Goal: Task Accomplishment & Management: Manage account settings

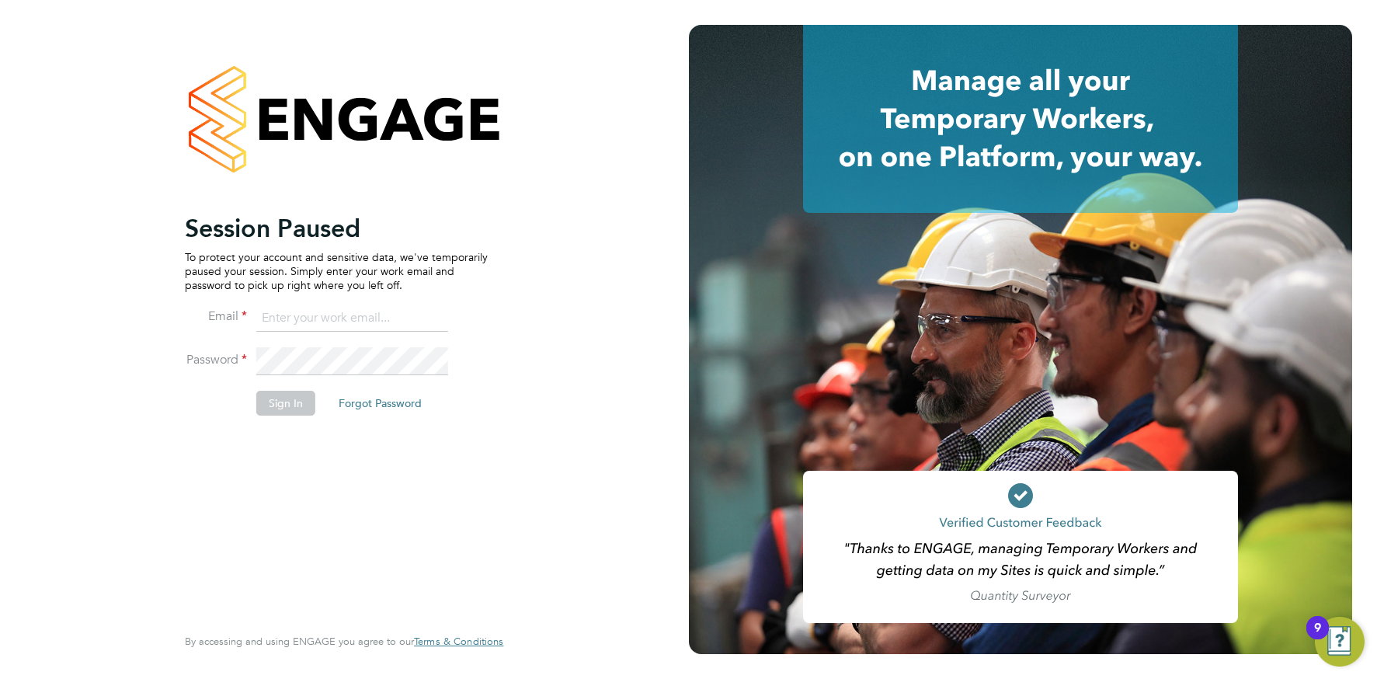
drag, startPoint x: 303, startPoint y: 311, endPoint x: 303, endPoint y: 331, distance: 19.4
click at [303, 312] on input at bounding box center [352, 318] width 192 height 28
type input "info@cbwstaffingsolutions.com"
click at [284, 404] on button "Sign In" at bounding box center [285, 403] width 59 height 25
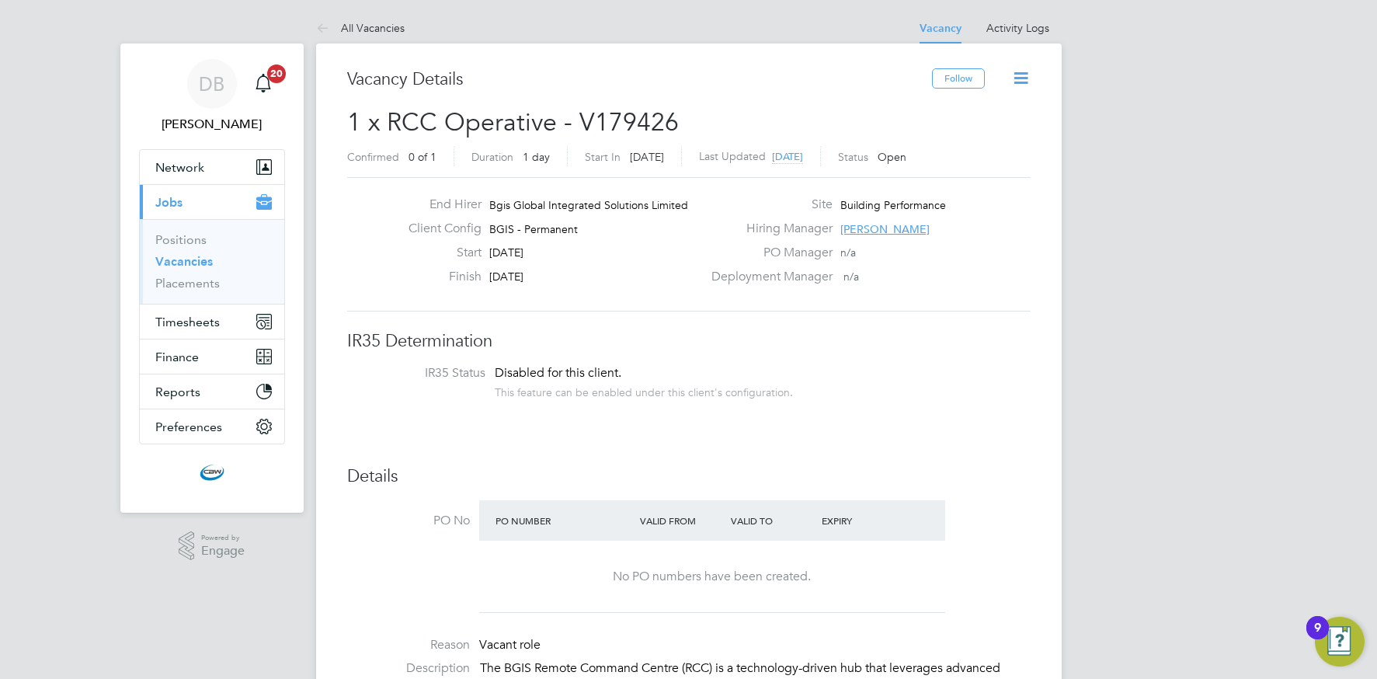
click at [864, 227] on span "[PERSON_NAME]" at bounding box center [884, 229] width 89 height 14
click at [741, 334] on h3 "IR35 Determination" at bounding box center [688, 341] width 683 height 23
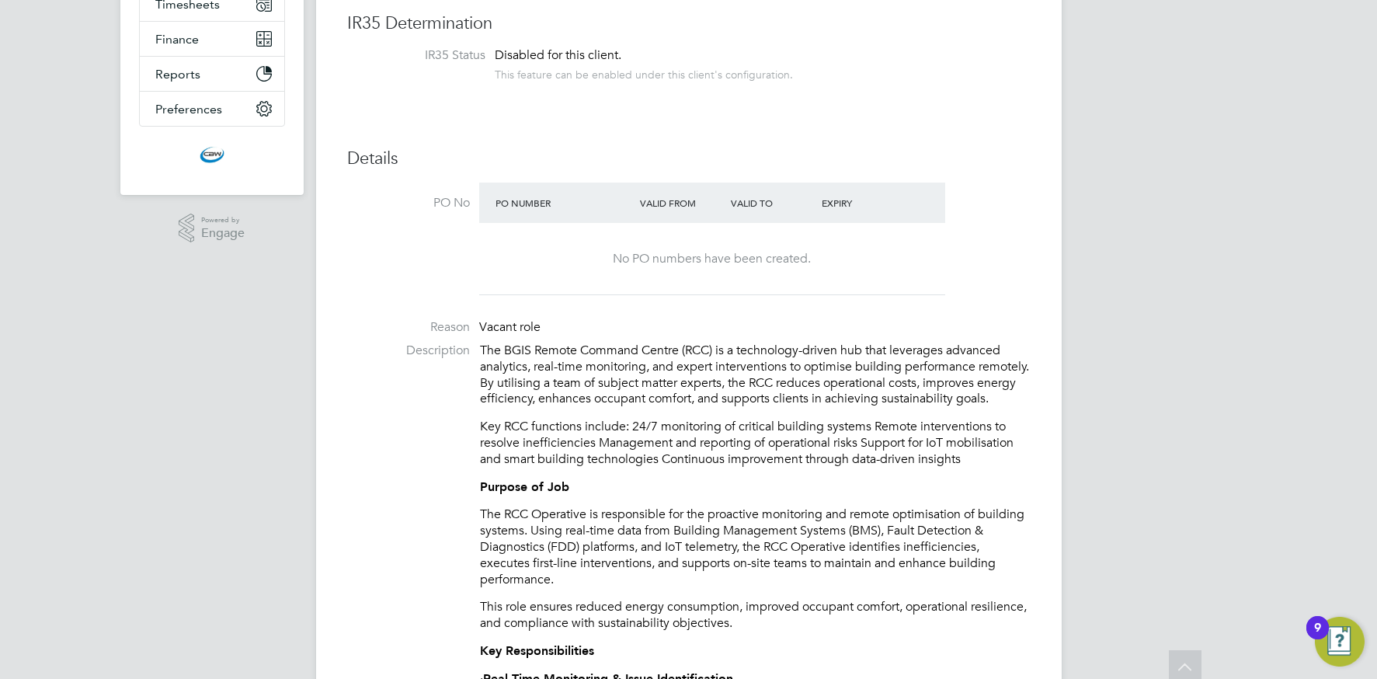
scroll to position [0, 0]
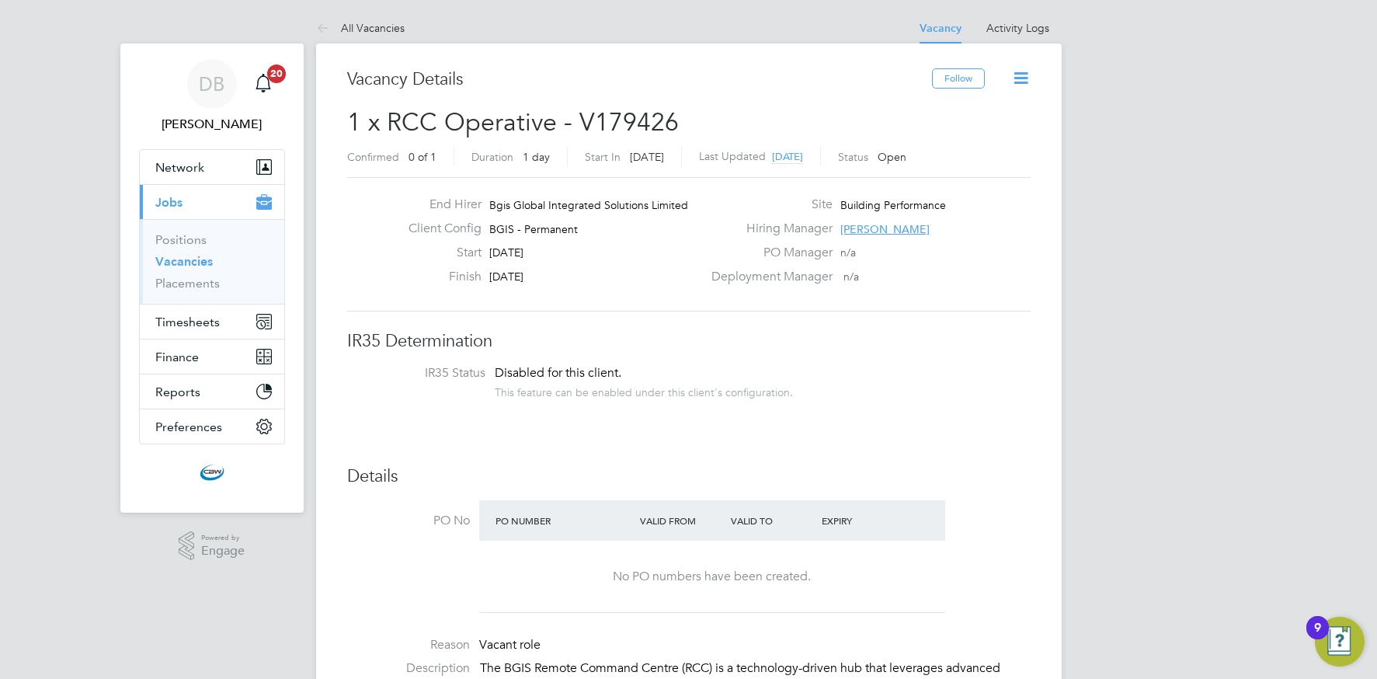
click at [1016, 84] on icon at bounding box center [1020, 77] width 19 height 19
click at [183, 322] on span "Timesheets" at bounding box center [187, 321] width 64 height 15
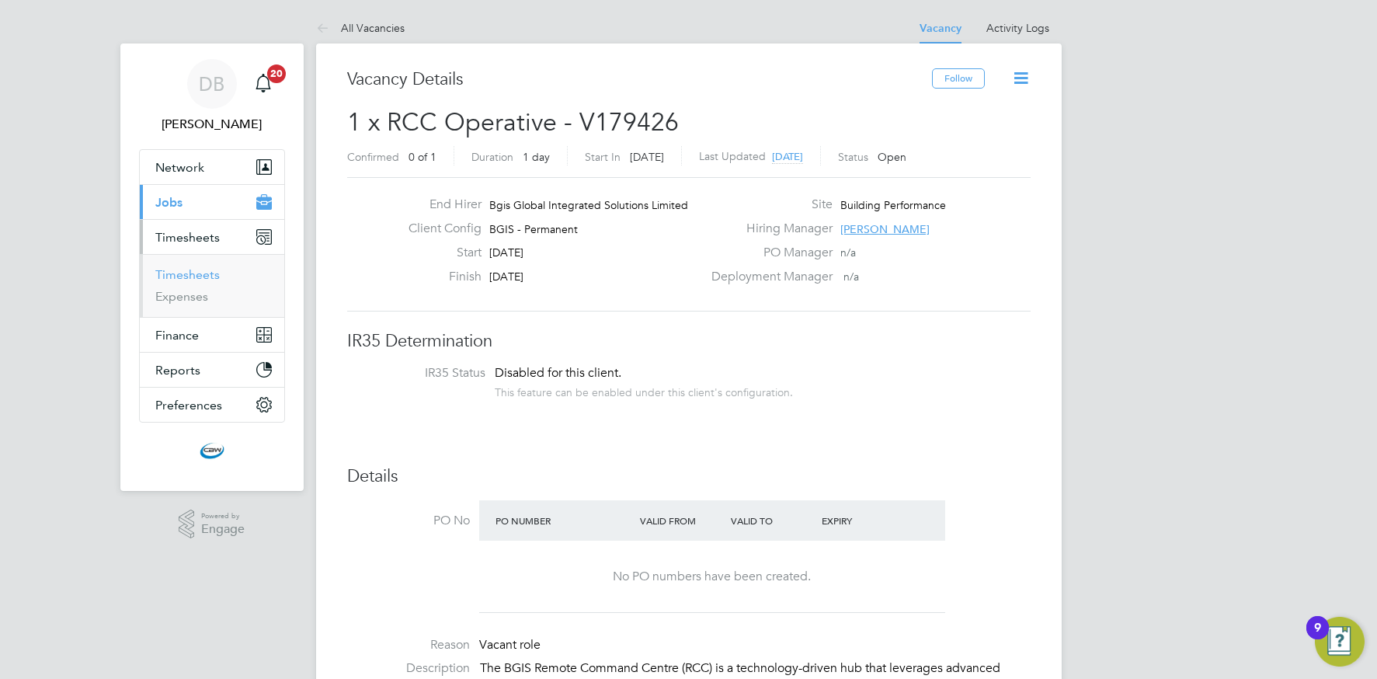
click at [188, 271] on link "Timesheets" at bounding box center [187, 274] width 64 height 15
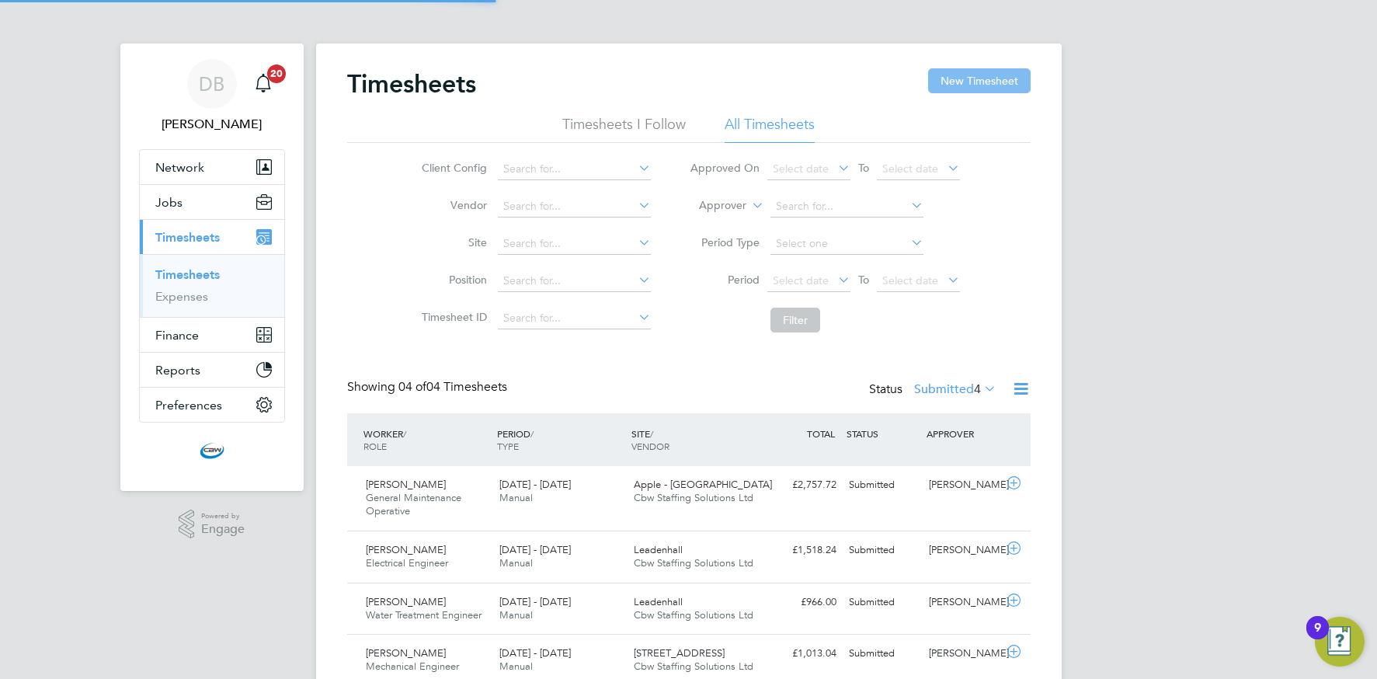
click at [968, 78] on button "New Timesheet" at bounding box center [979, 80] width 103 height 25
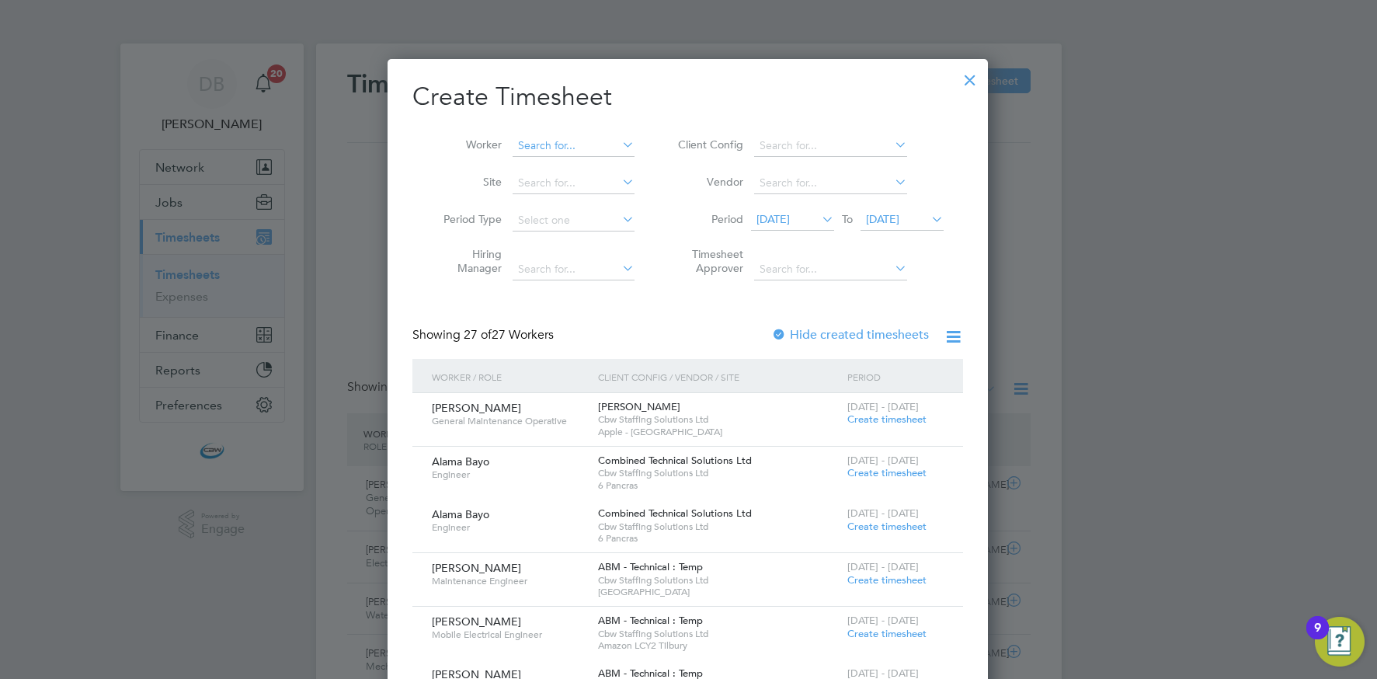
scroll to position [2396, 601]
click at [891, 144] on icon at bounding box center [891, 145] width 0 height 22
drag, startPoint x: 812, startPoint y: 347, endPoint x: 810, endPoint y: 336, distance: 11.1
click at [811, 347] on li "BGIS - Temporary" at bounding box center [830, 356] width 155 height 21
type input "BGIS - Temporary"
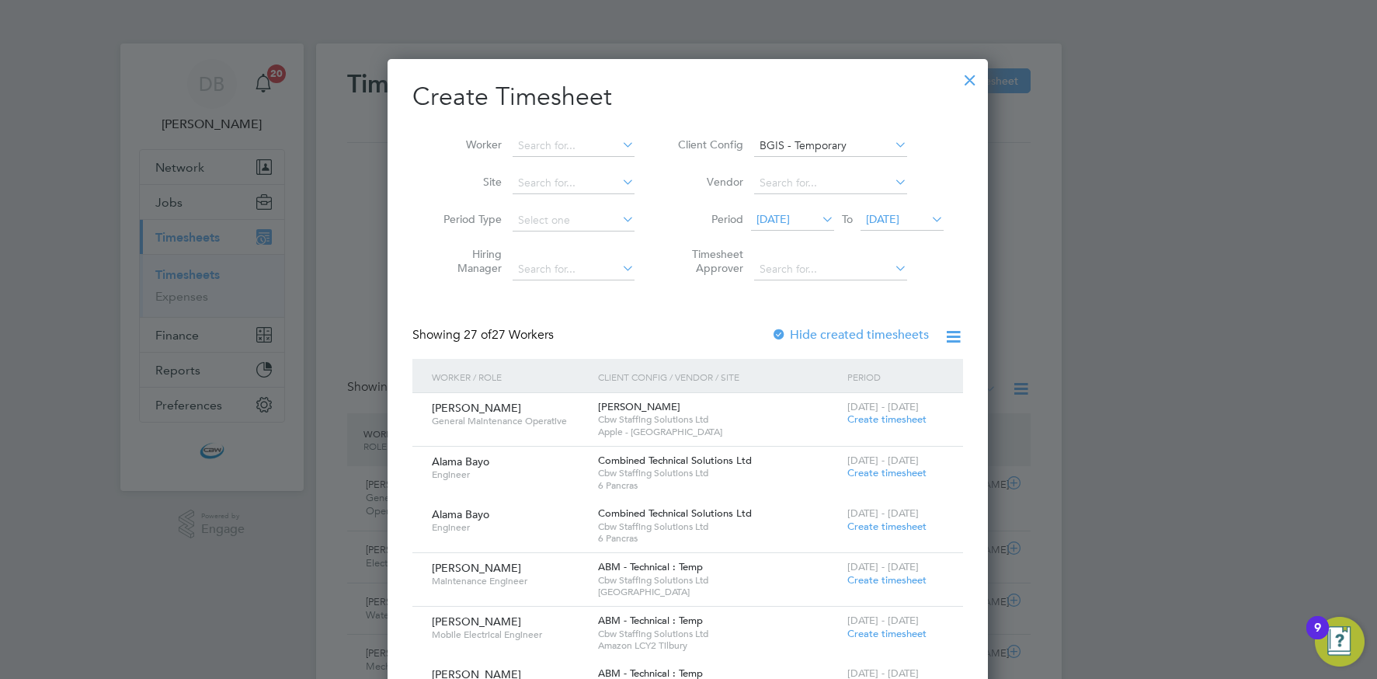
scroll to position [438, 601]
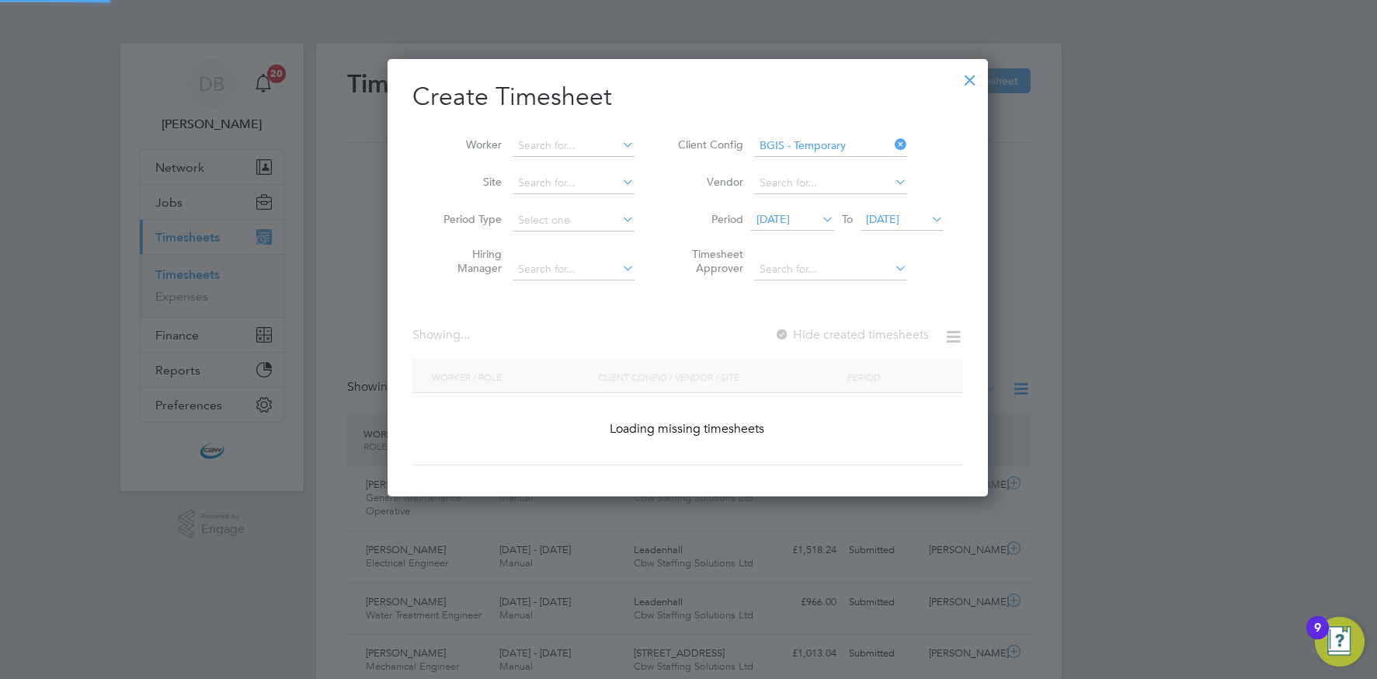
click at [895, 220] on span "25 Aug 2025" at bounding box center [882, 219] width 33 height 14
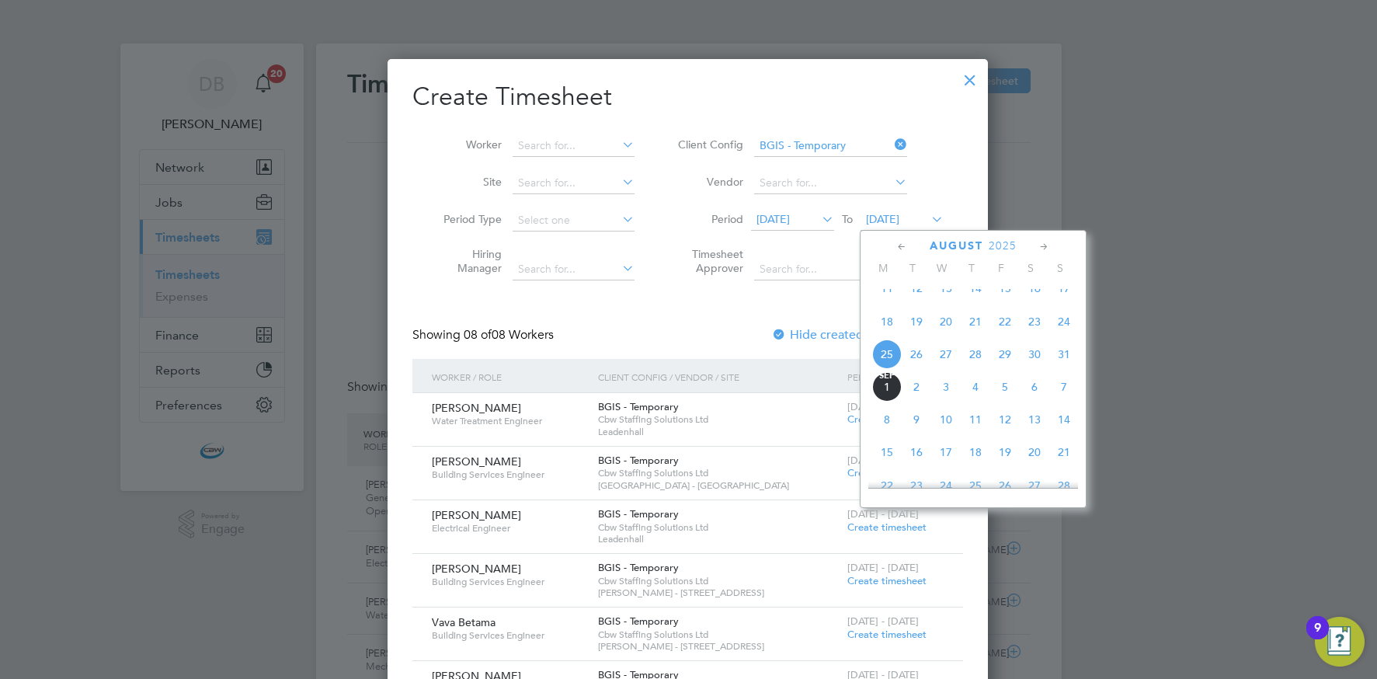
click at [1004, 369] on span "29" at bounding box center [1005, 354] width 30 height 30
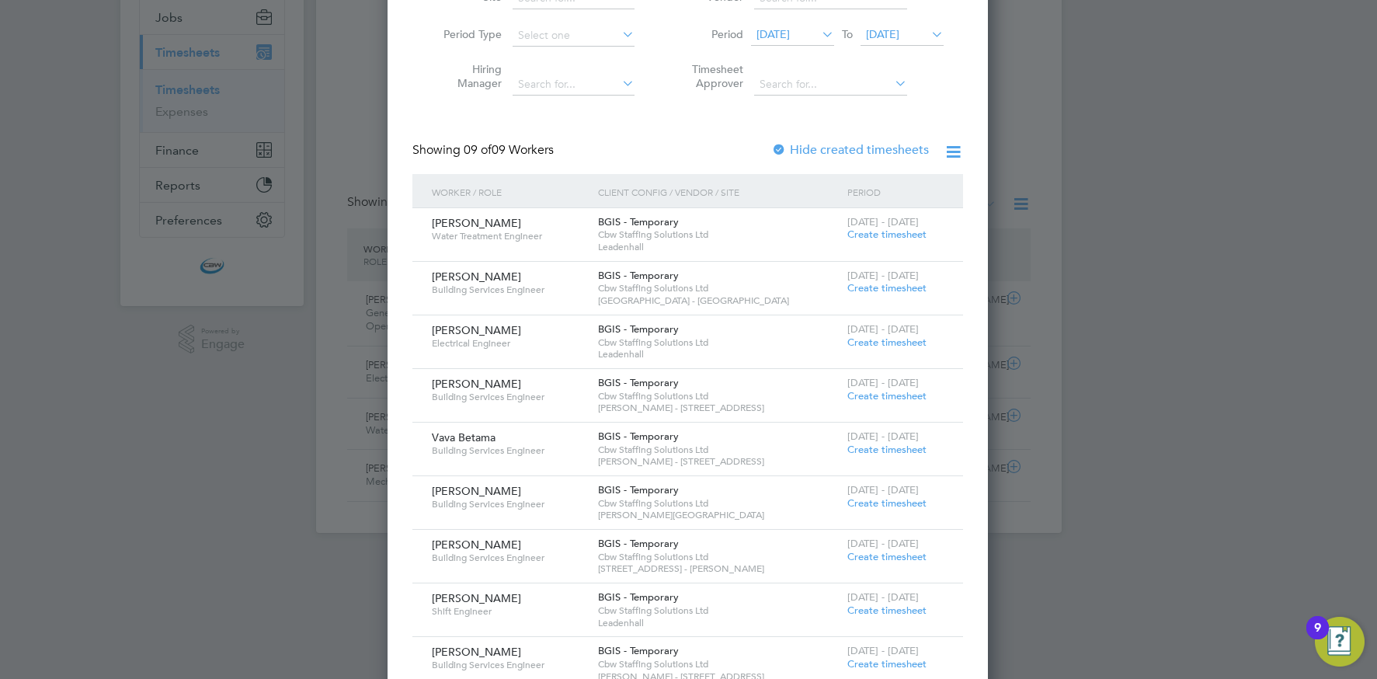
scroll to position [228, 0]
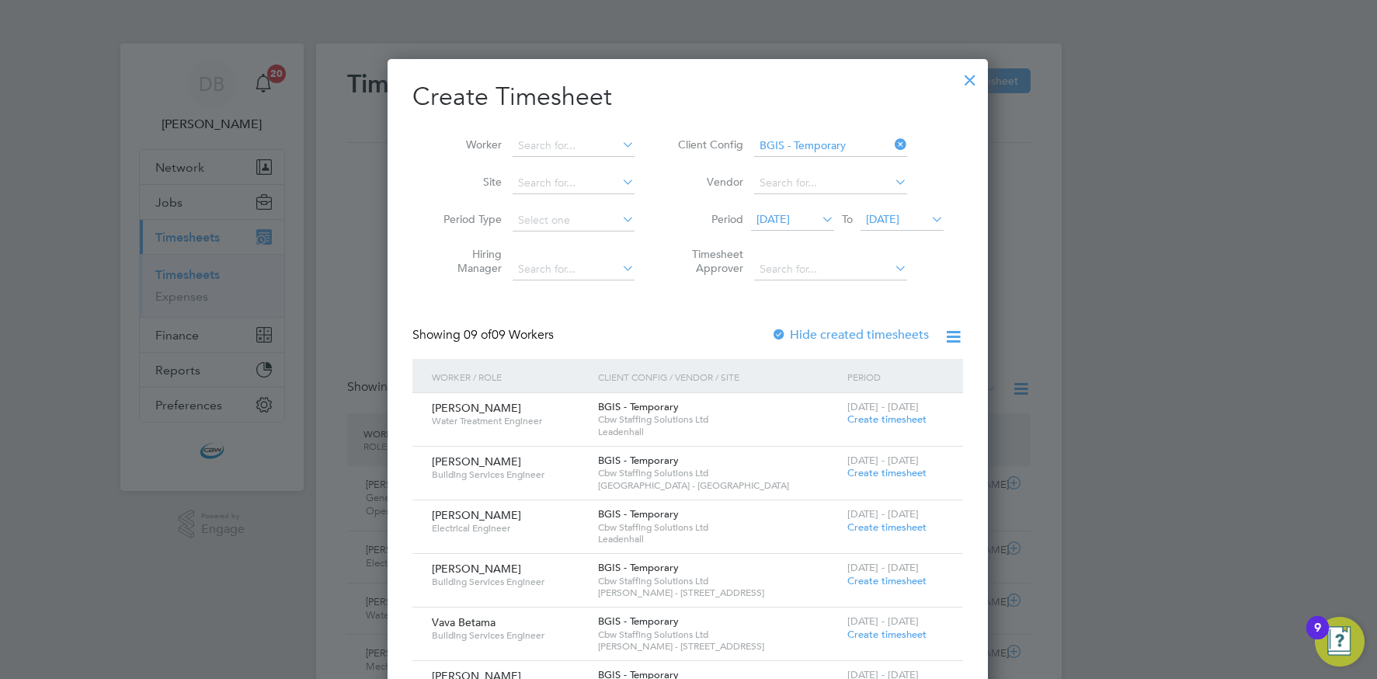
click at [973, 89] on div at bounding box center [970, 76] width 28 height 28
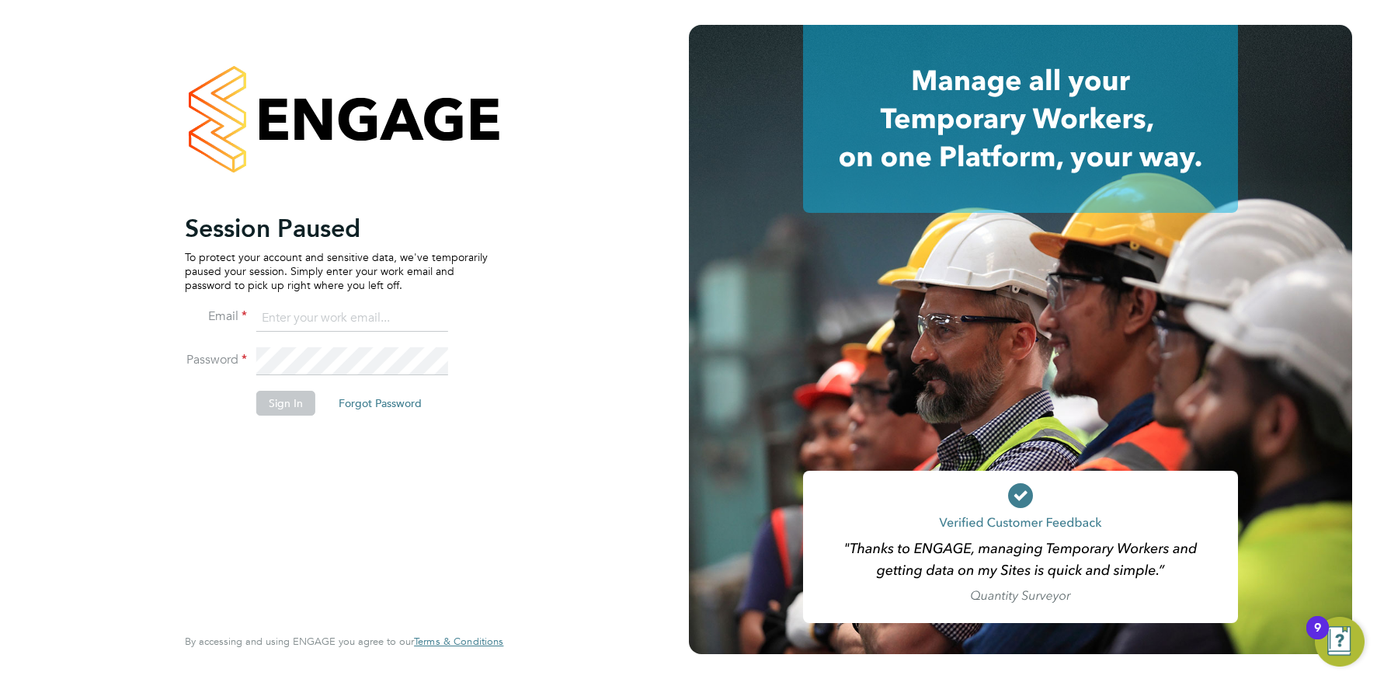
drag, startPoint x: 333, startPoint y: 319, endPoint x: 349, endPoint y: 330, distance: 19.0
click at [333, 319] on input at bounding box center [352, 318] width 192 height 28
type input "info@cbwstaffingsolutions.com"
click at [284, 398] on button "Sign In" at bounding box center [285, 403] width 59 height 25
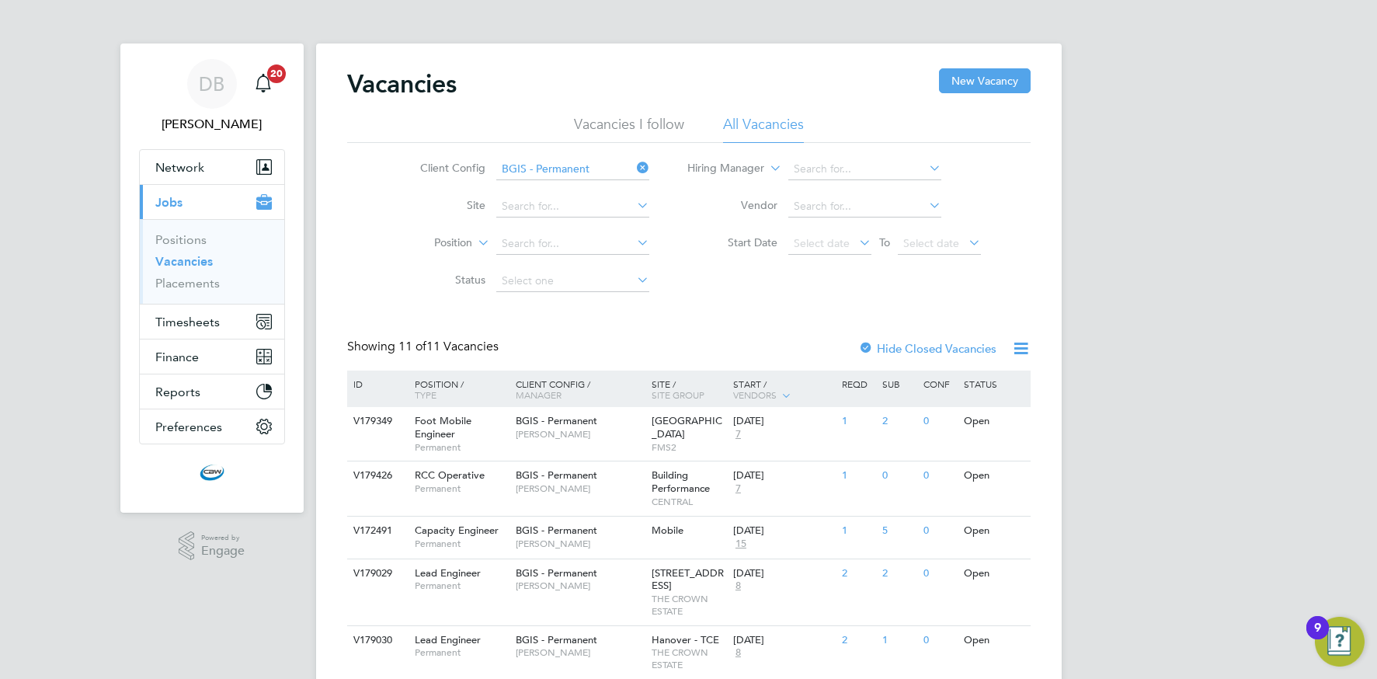
scroll to position [11, 0]
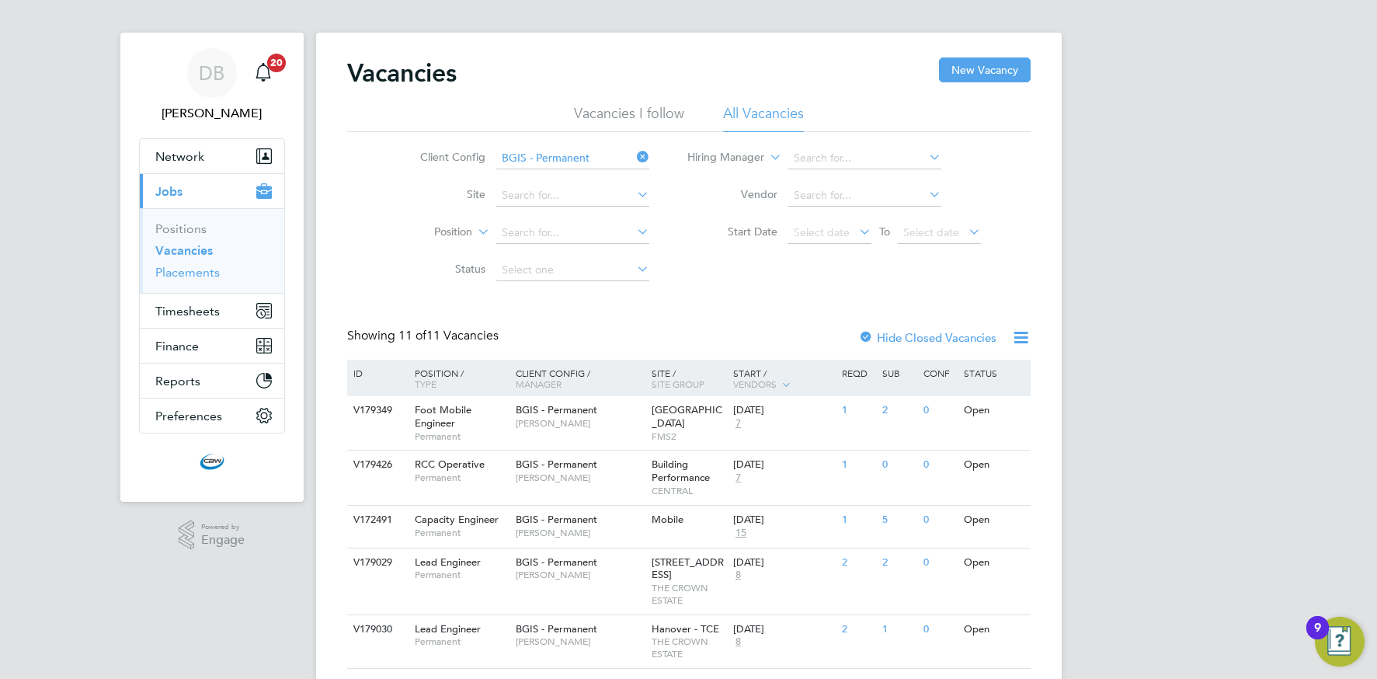
drag, startPoint x: 213, startPoint y: 266, endPoint x: 311, endPoint y: 276, distance: 98.4
click at [213, 267] on link "Placements" at bounding box center [187, 272] width 64 height 15
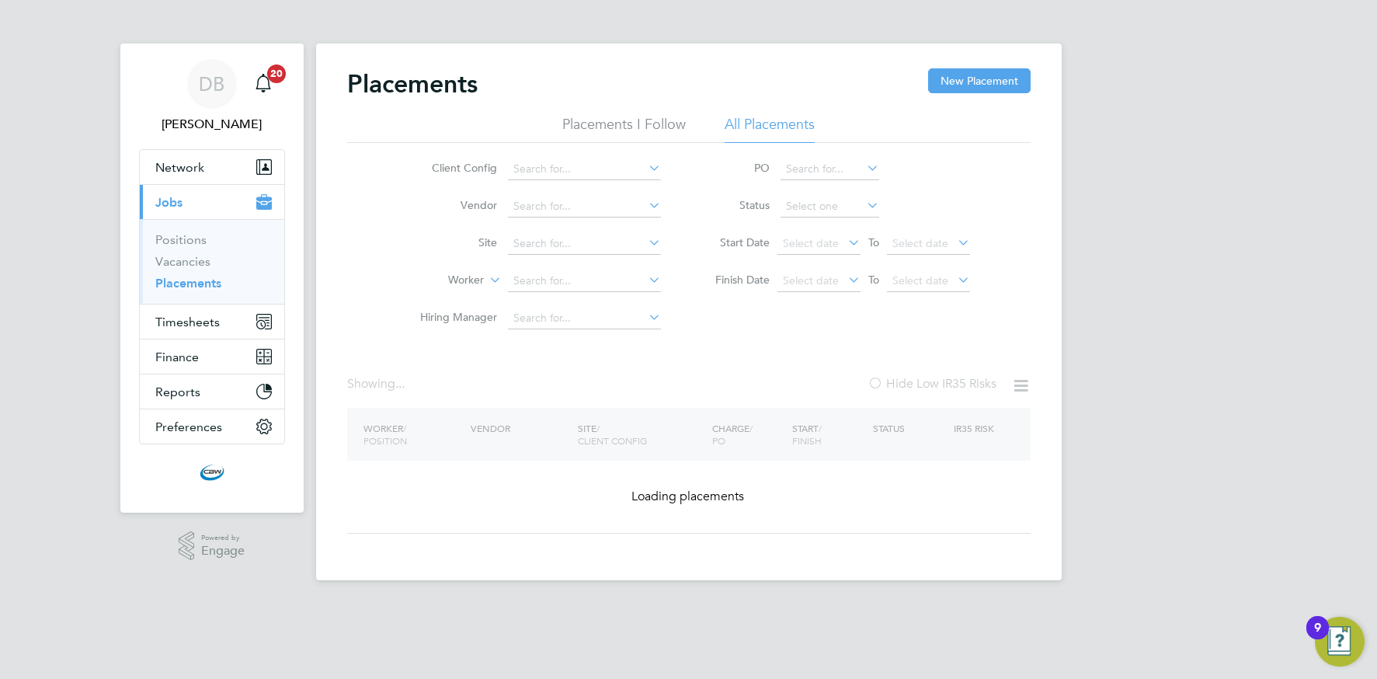
click at [864, 207] on icon at bounding box center [864, 205] width 0 height 22
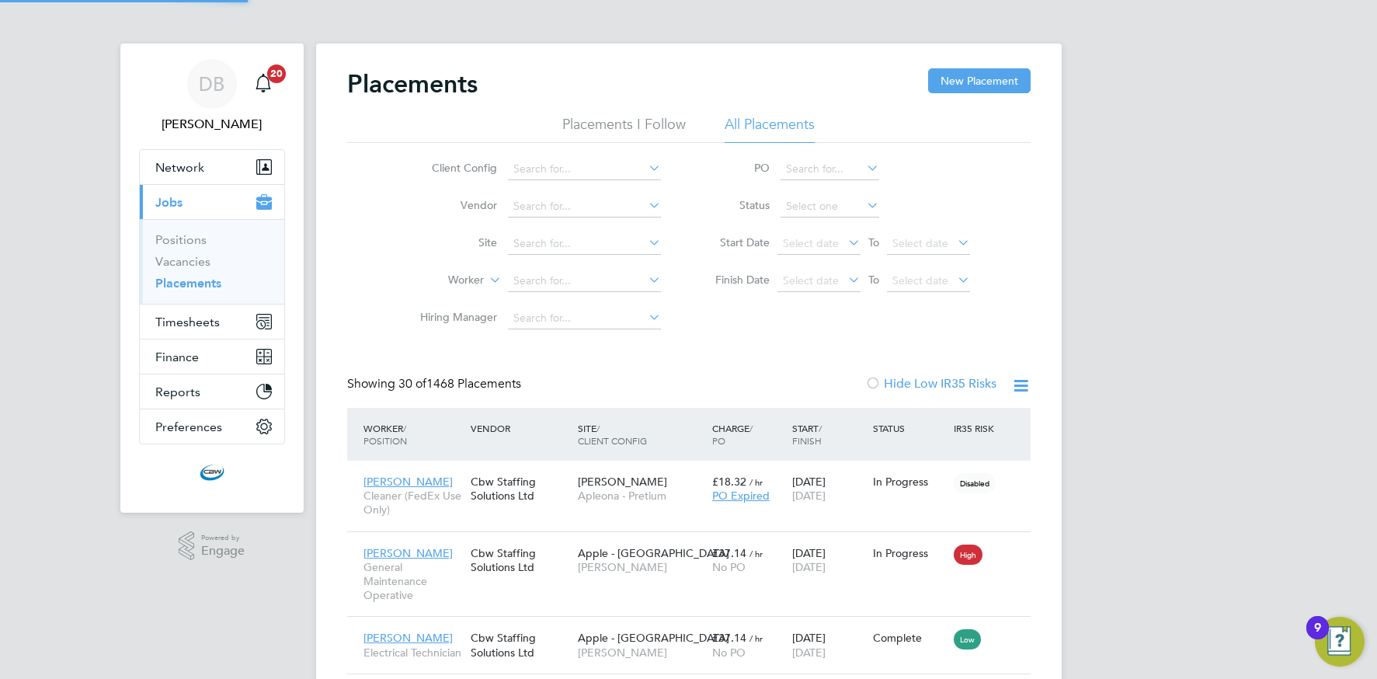
click at [864, 211] on icon at bounding box center [864, 205] width 0 height 22
click at [864, 203] on icon at bounding box center [864, 205] width 0 height 22
click at [864, 207] on icon at bounding box center [864, 205] width 0 height 22
click at [818, 208] on input at bounding box center [829, 207] width 99 height 22
click at [802, 269] on li "Pending" at bounding box center [829, 268] width 100 height 20
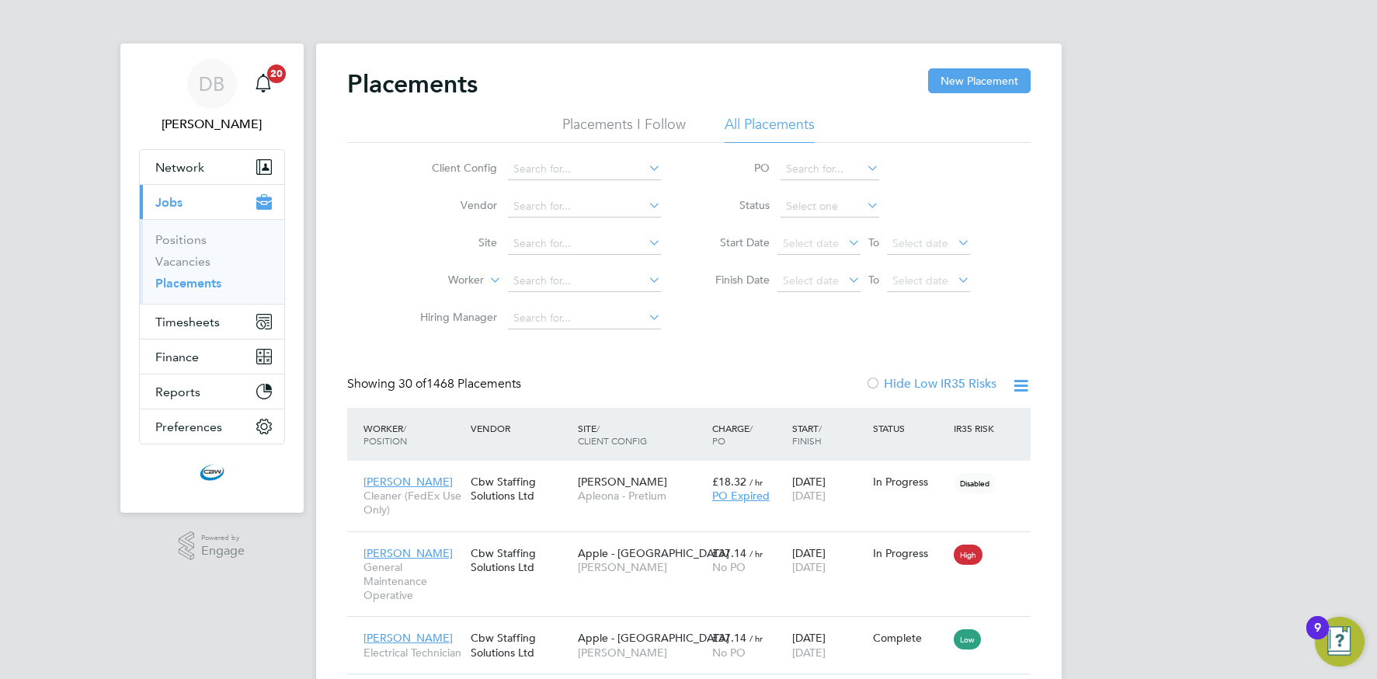
type input "Pending"
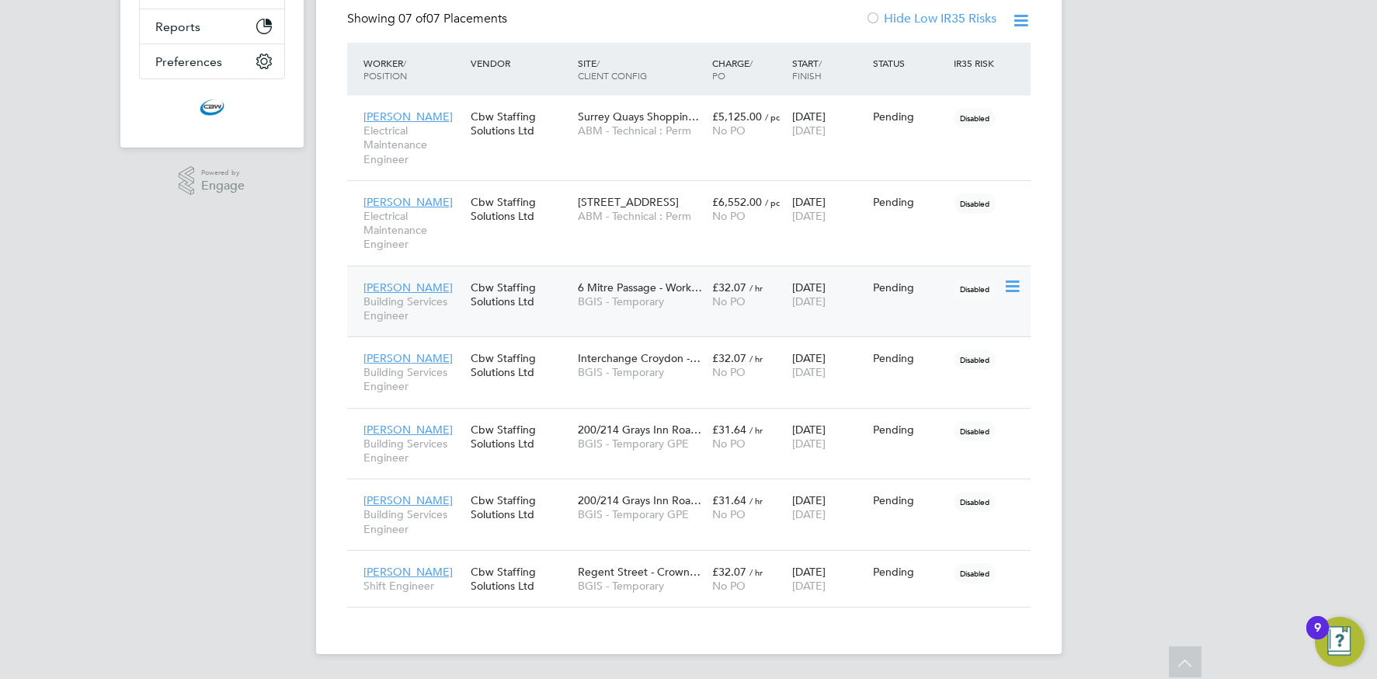
click at [1011, 283] on icon at bounding box center [1011, 286] width 16 height 19
click at [927, 386] on li "Start" at bounding box center [964, 384] width 110 height 22
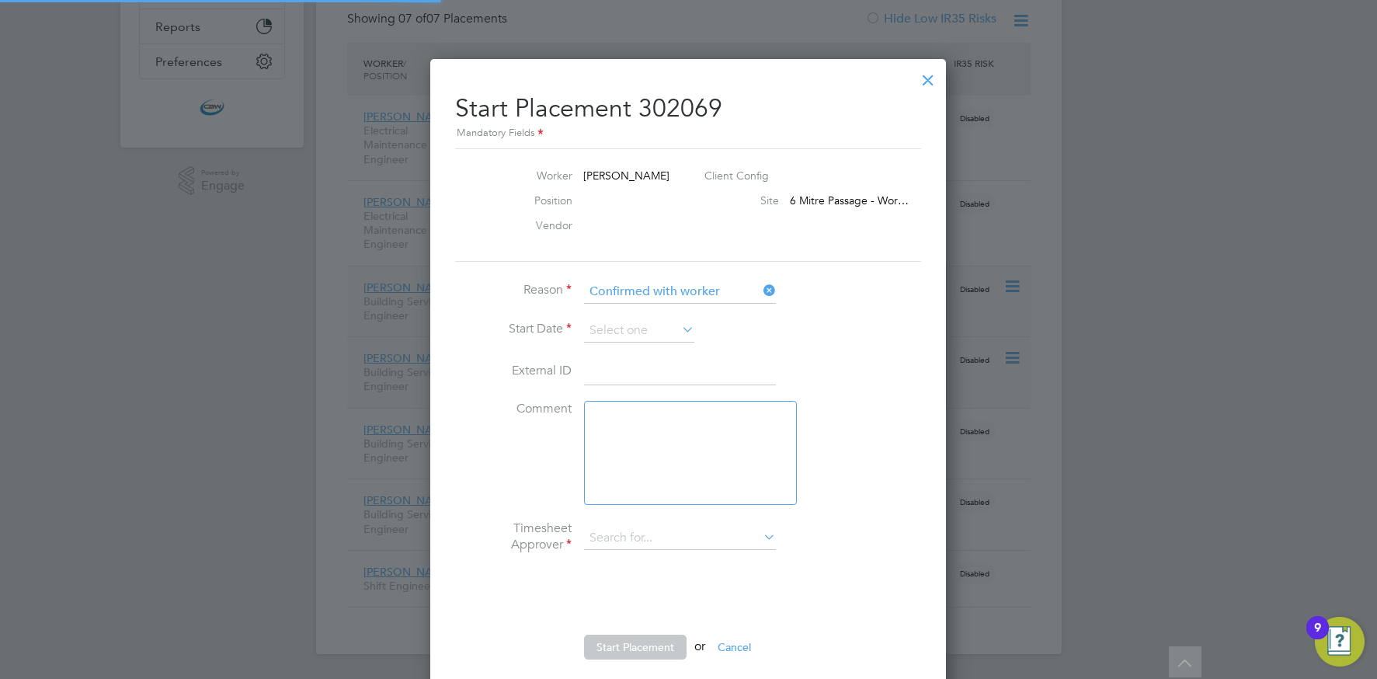
type input "Davinia Vassel"
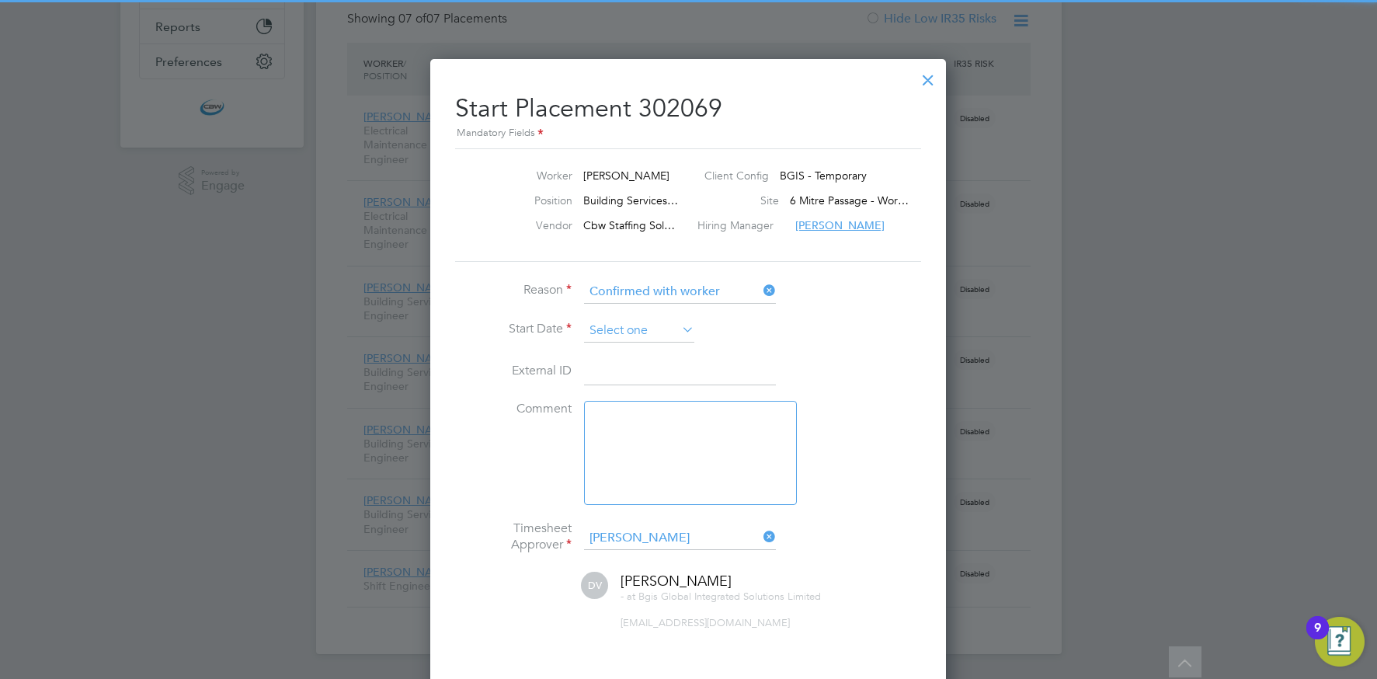
click at [670, 332] on input at bounding box center [639, 330] width 110 height 23
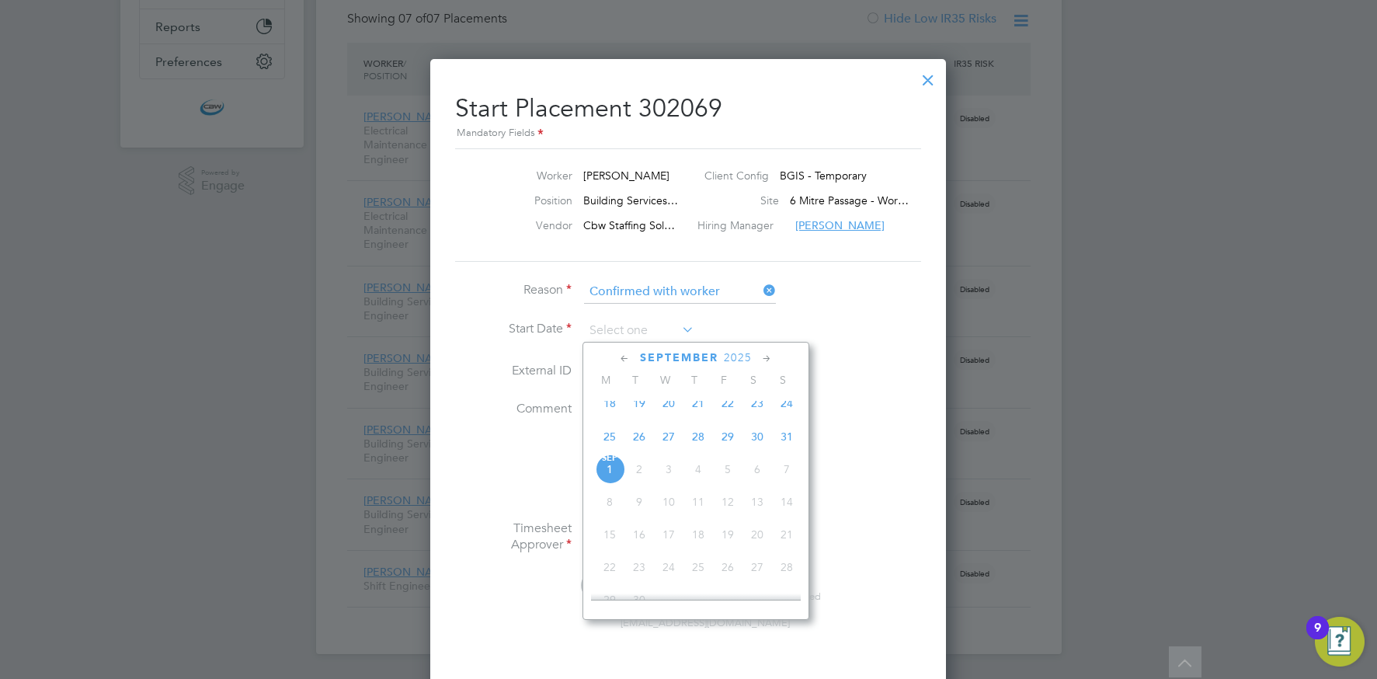
click at [699, 446] on span "28" at bounding box center [698, 437] width 30 height 30
type input "28 Aug 2025"
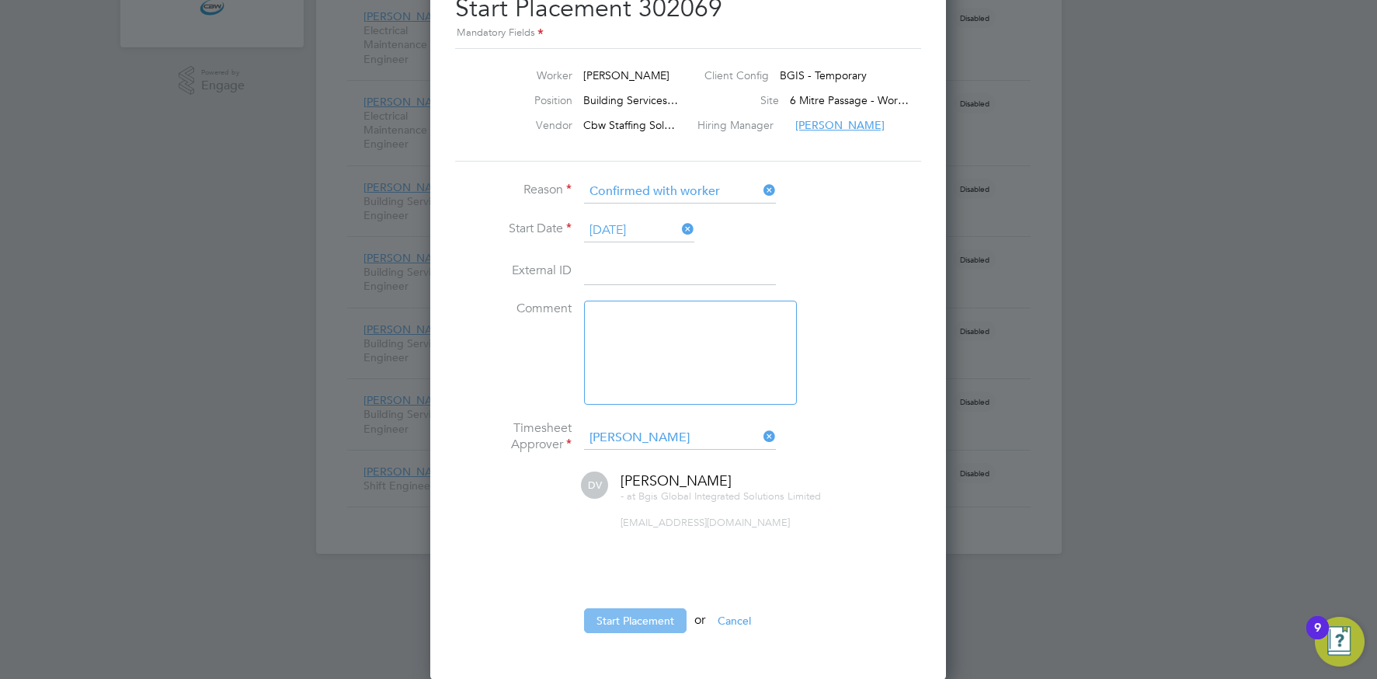
click at [643, 620] on button "Start Placement" at bounding box center [635, 620] width 103 height 25
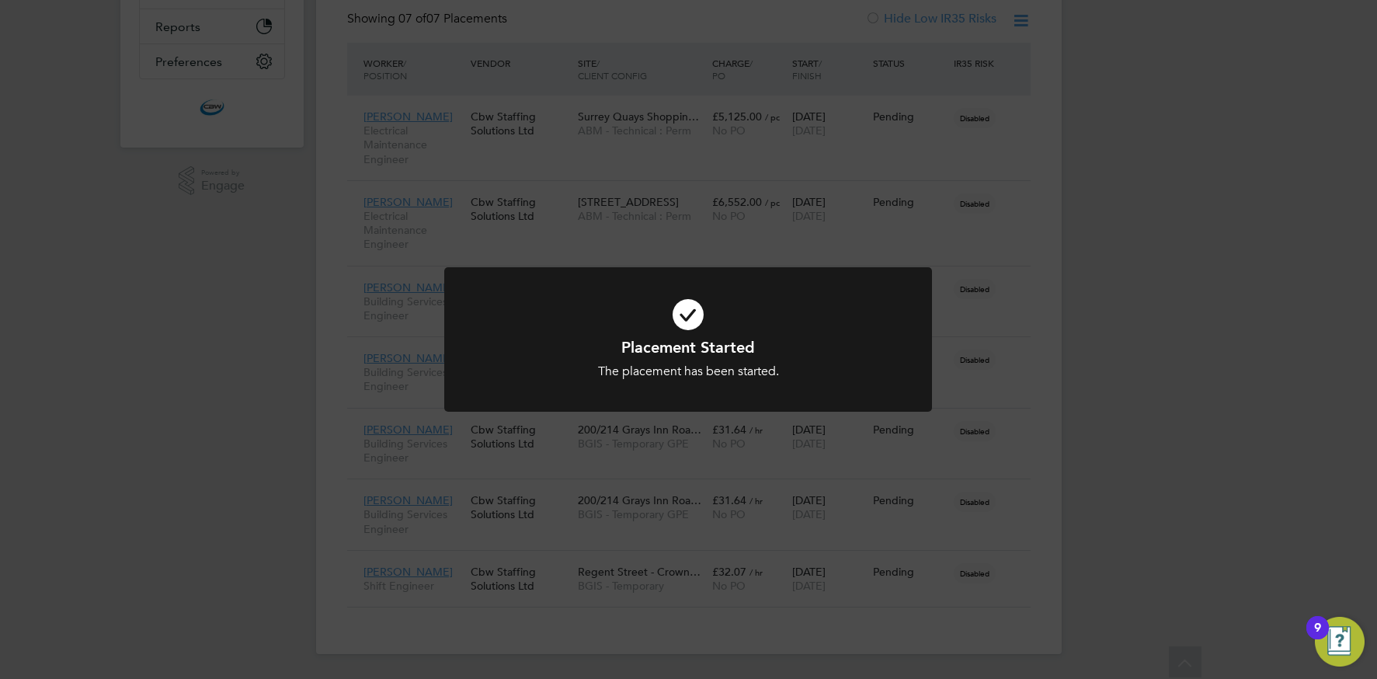
click at [798, 446] on div "Placement Started The placement has been started. Cancel Okay" at bounding box center [688, 339] width 1377 height 679
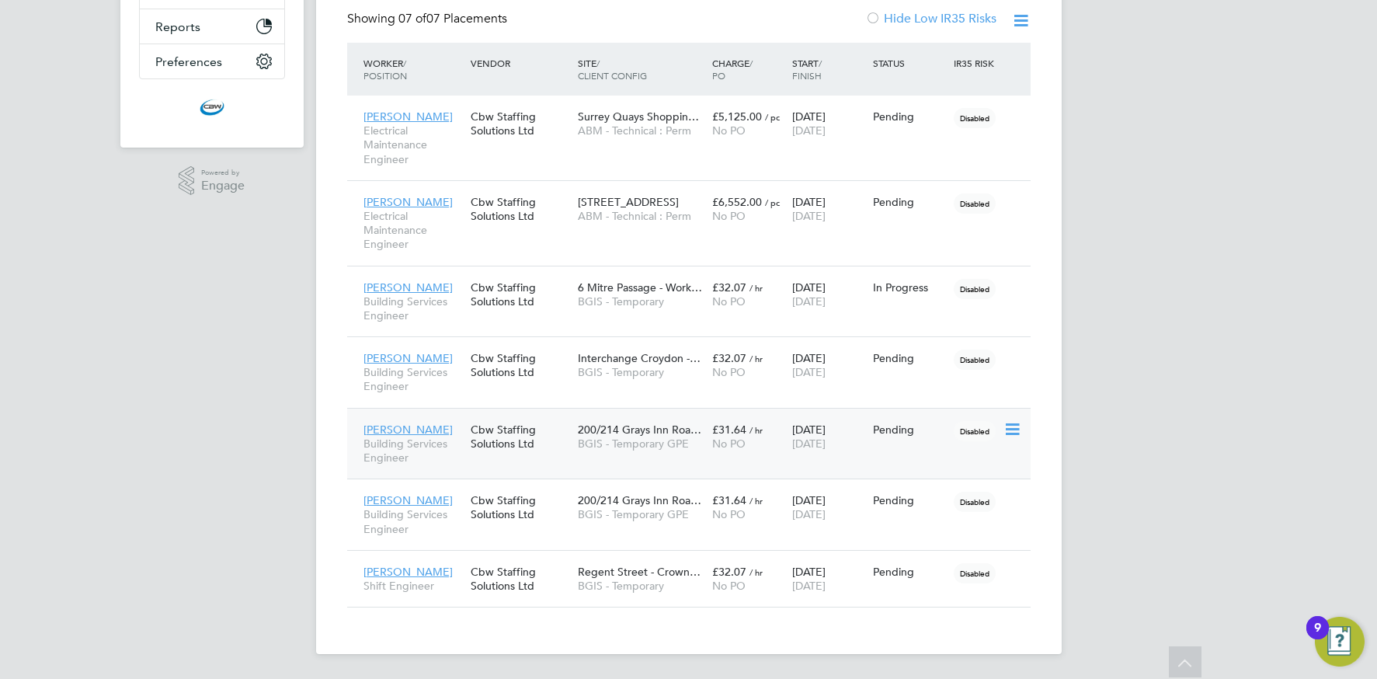
click at [1015, 428] on icon at bounding box center [1011, 429] width 16 height 19
click at [923, 523] on li "Start" at bounding box center [964, 526] width 110 height 22
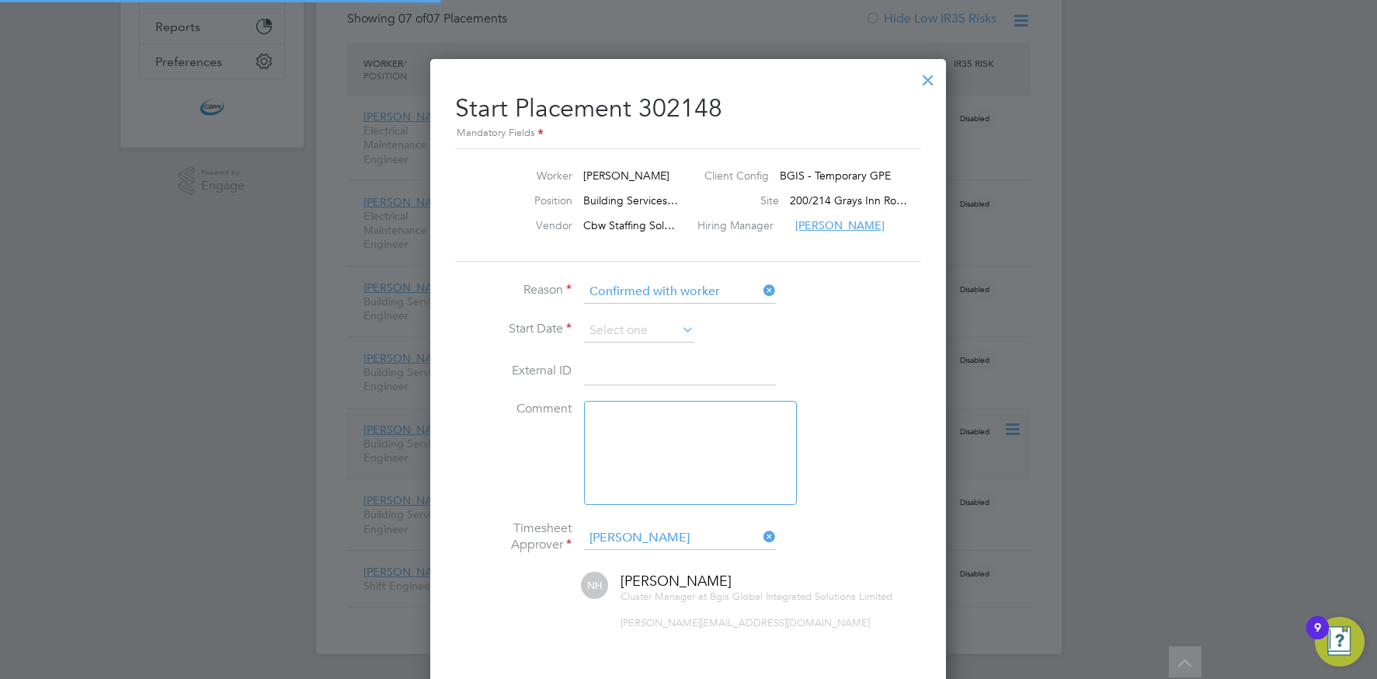
scroll to position [16, 193]
click at [631, 332] on input at bounding box center [639, 330] width 110 height 23
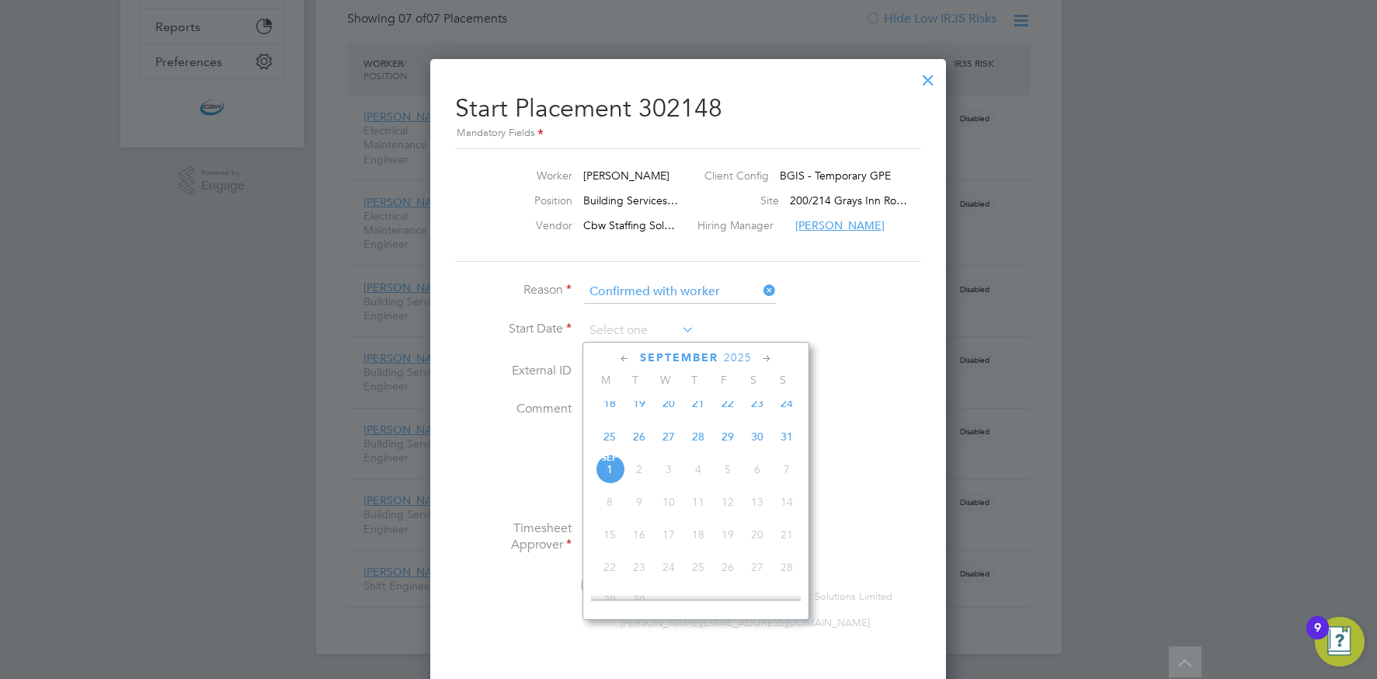
click at [697, 443] on span "28" at bounding box center [698, 437] width 30 height 30
type input "28 Aug 2025"
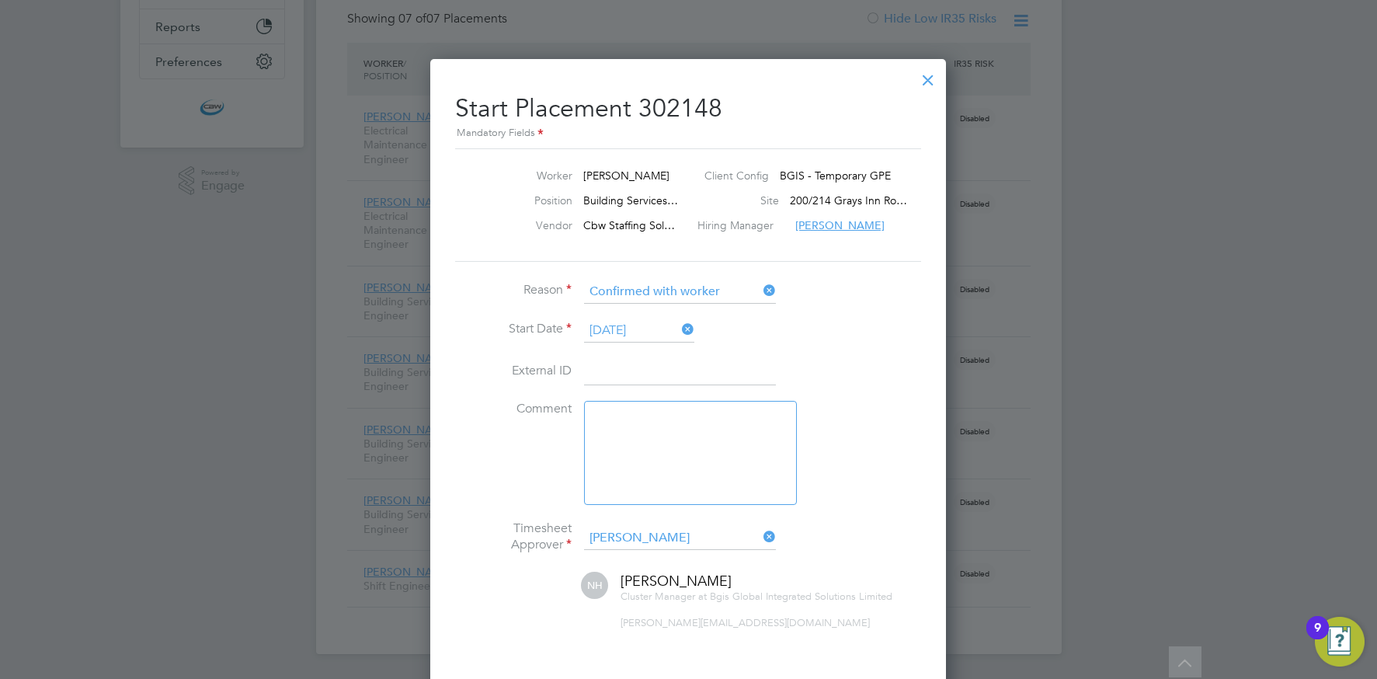
scroll to position [465, 0]
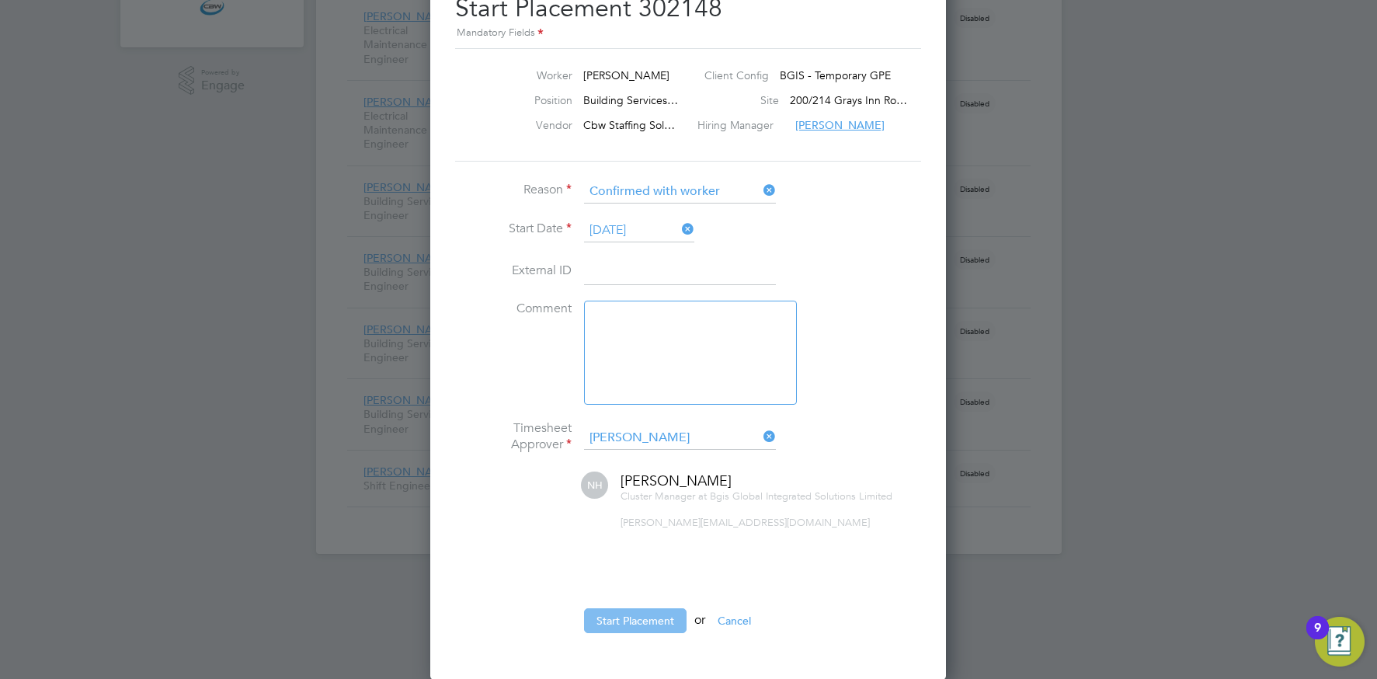
drag, startPoint x: 654, startPoint y: 604, endPoint x: 658, endPoint y: 616, distance: 12.3
click at [654, 605] on ul "Reason Confirmed with worker Start Date 28 Aug 2025 External ID Comment Timeshe…" at bounding box center [688, 414] width 466 height 468
click at [656, 616] on button "Start Placement" at bounding box center [635, 620] width 103 height 25
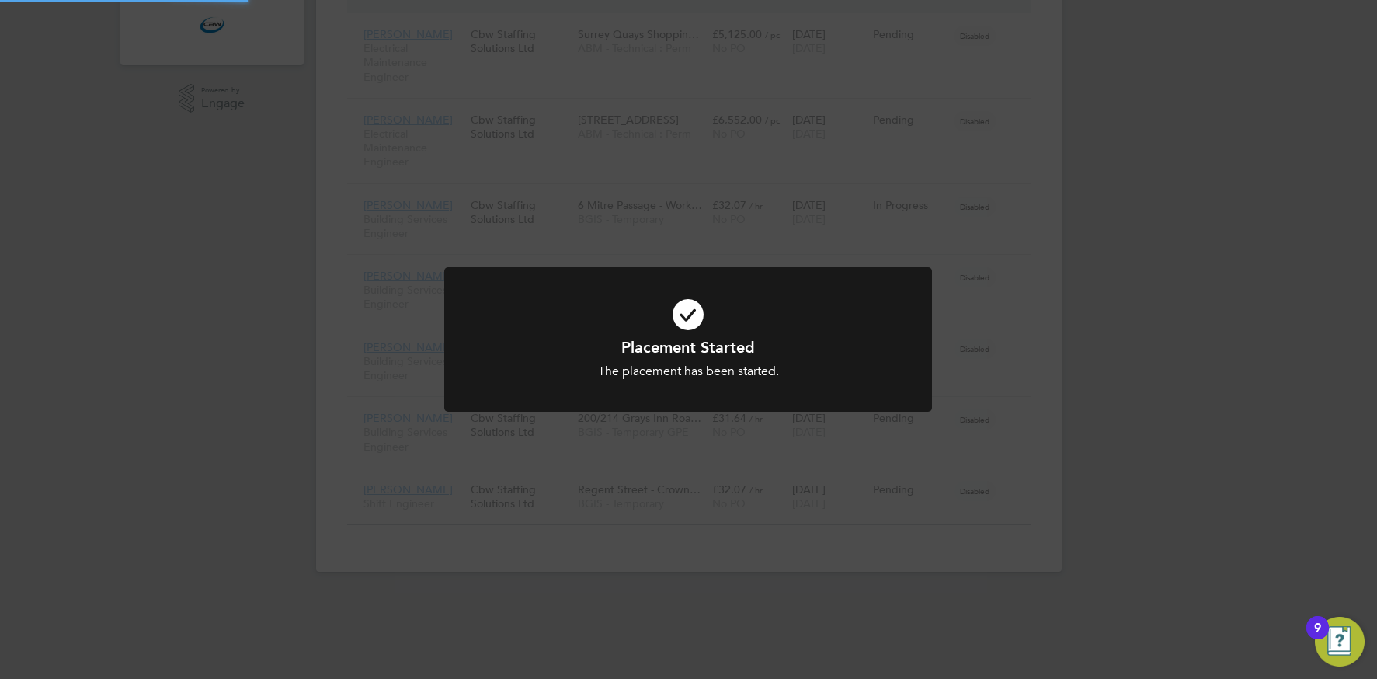
scroll to position [45, 108]
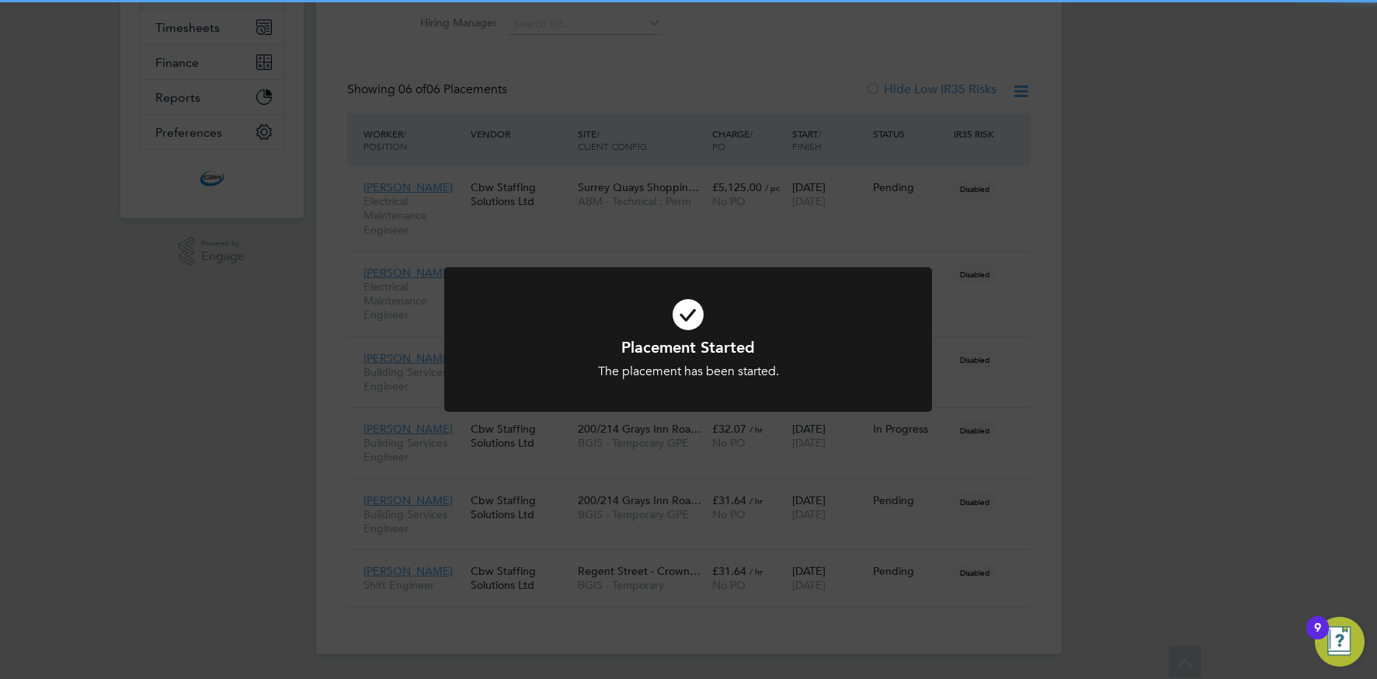
click at [721, 485] on div "Placement Started The placement has been started. Cancel Okay" at bounding box center [688, 339] width 1377 height 679
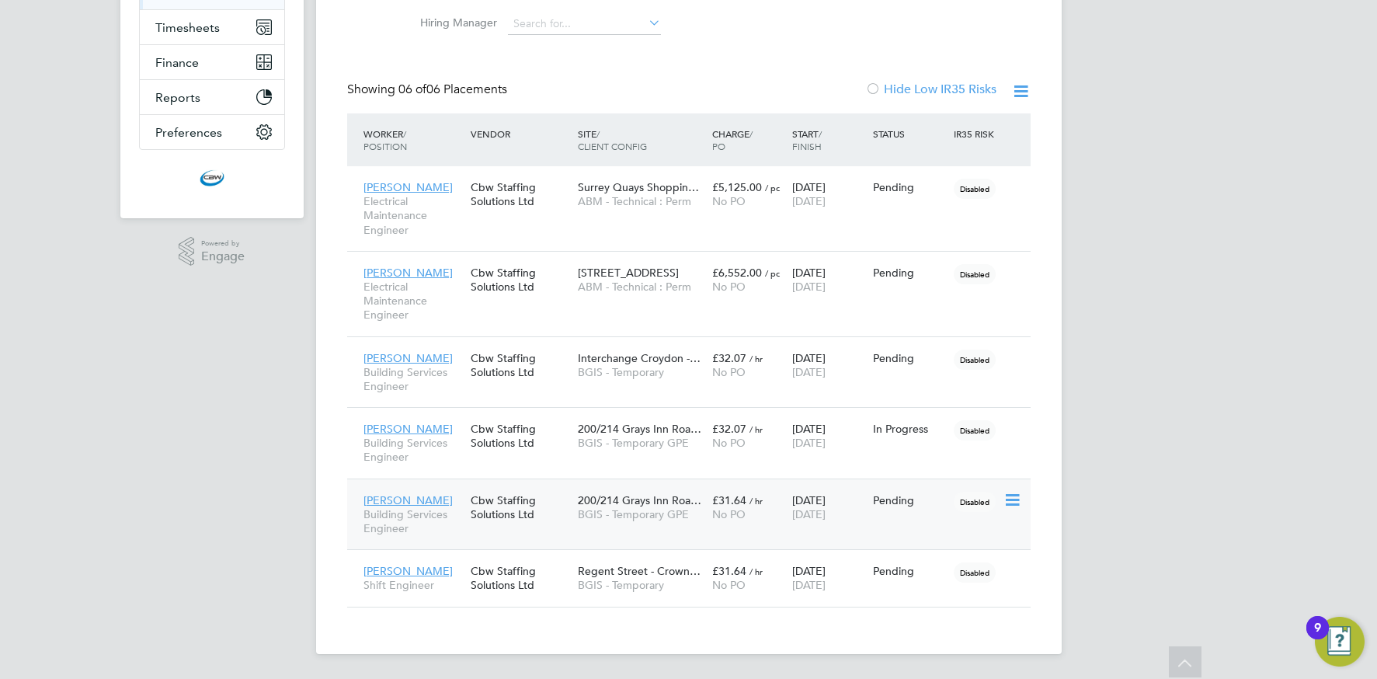
click at [1006, 500] on icon at bounding box center [1011, 500] width 16 height 19
drag, startPoint x: 923, startPoint y: 593, endPoint x: 870, endPoint y: 582, distance: 53.2
click at [923, 593] on li "Start" at bounding box center [964, 597] width 110 height 22
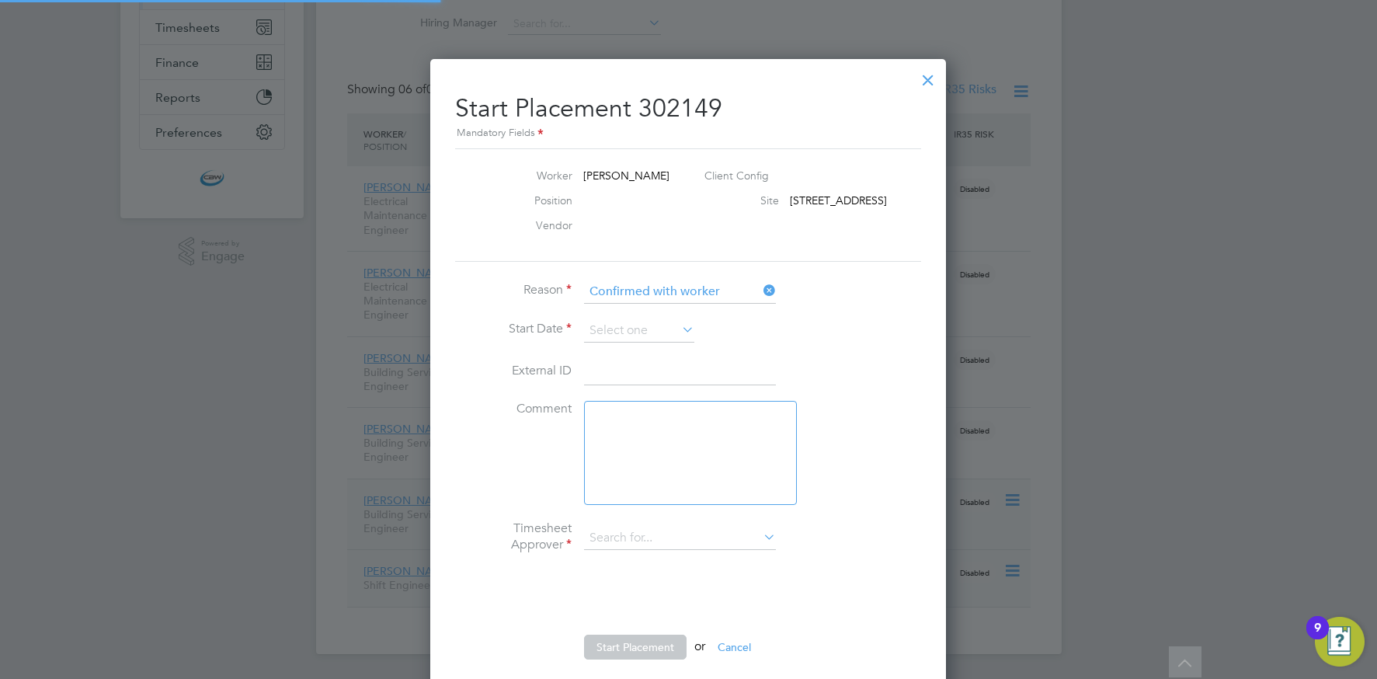
scroll to position [16, 193]
type input "[PERSON_NAME]"
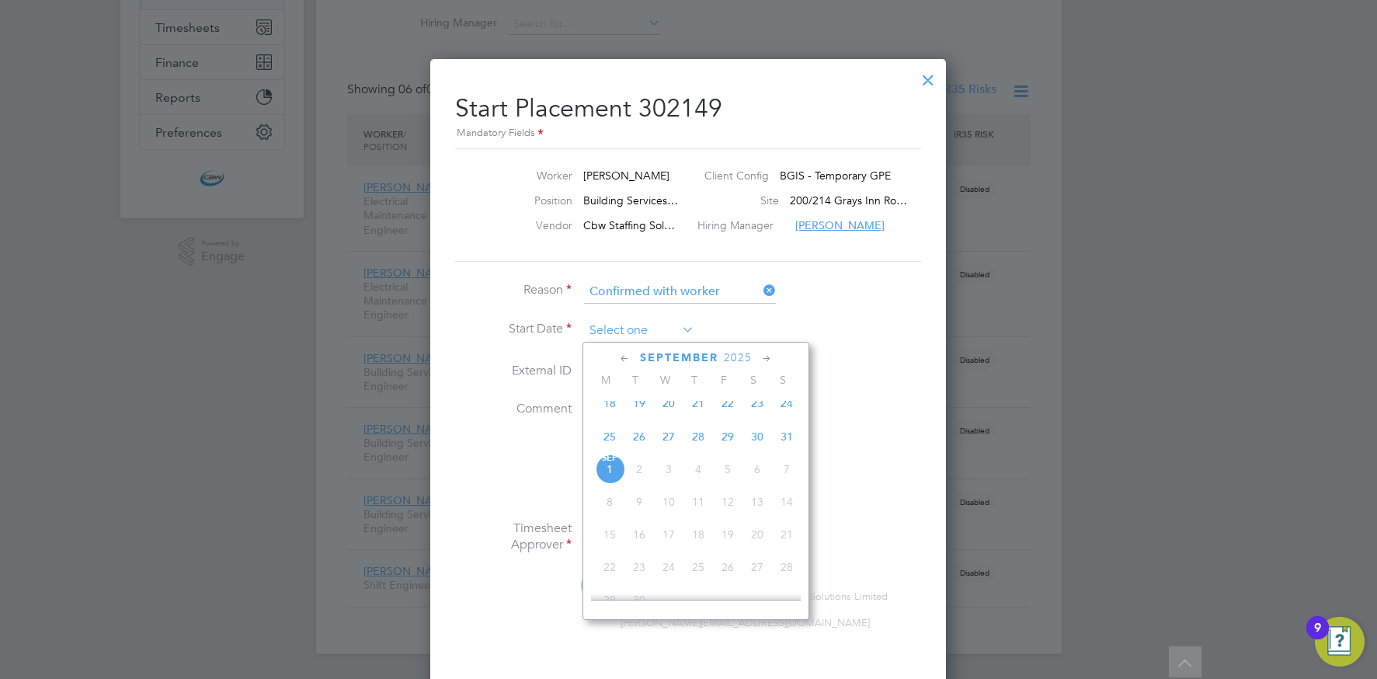
click at [633, 328] on input at bounding box center [639, 330] width 110 height 23
click at [731, 447] on span "29" at bounding box center [728, 437] width 30 height 30
type input "[DATE]"
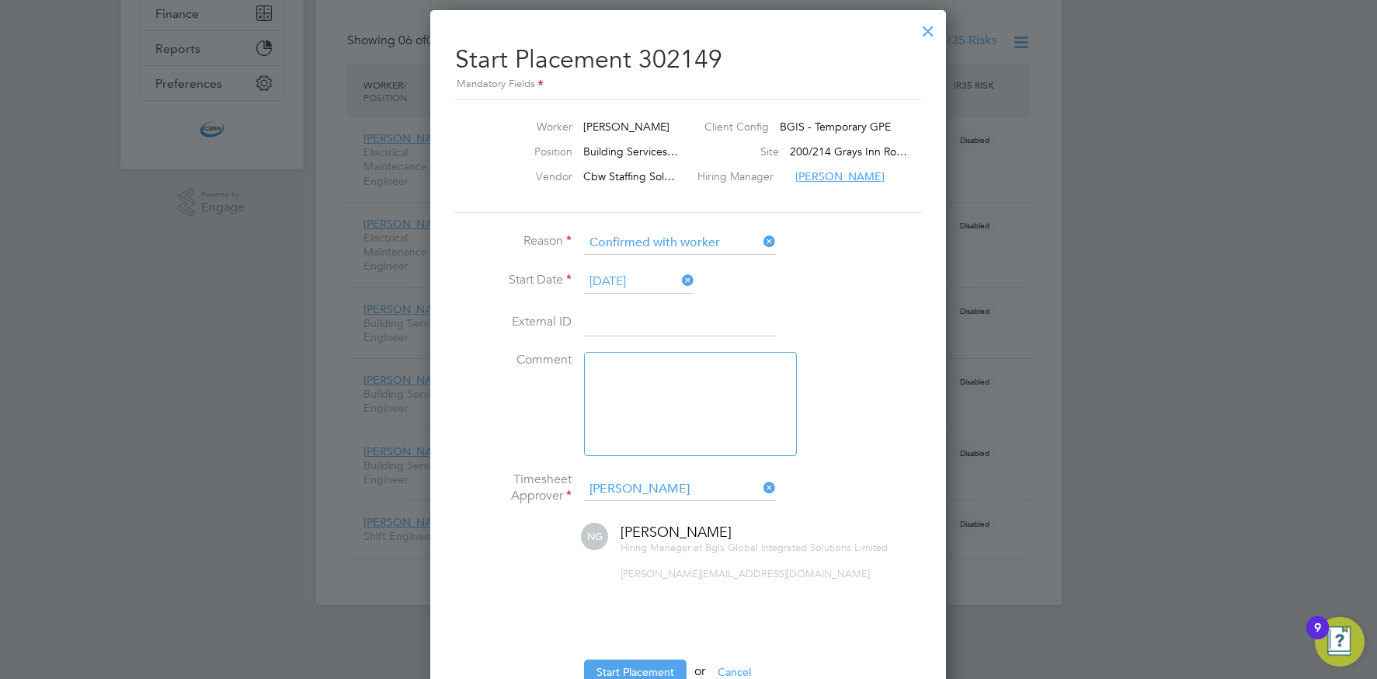
scroll to position [394, 0]
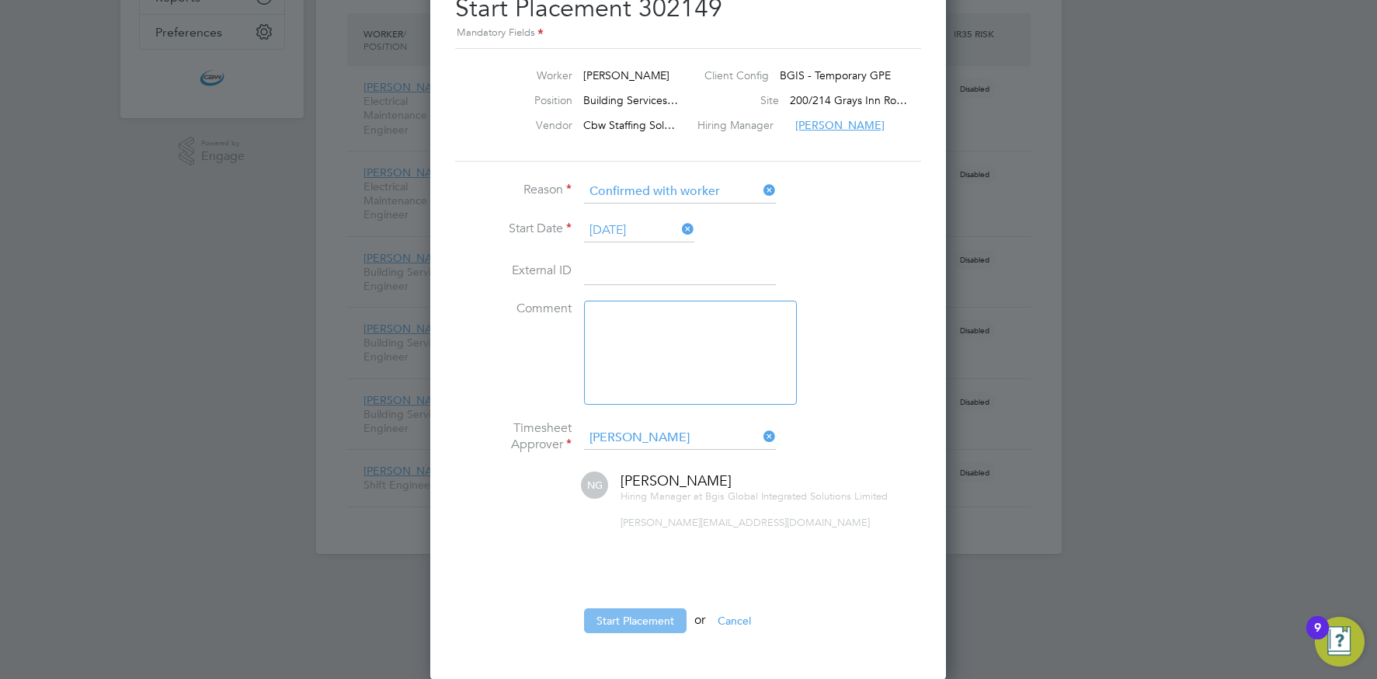
click at [652, 612] on button "Start Placement" at bounding box center [635, 620] width 103 height 25
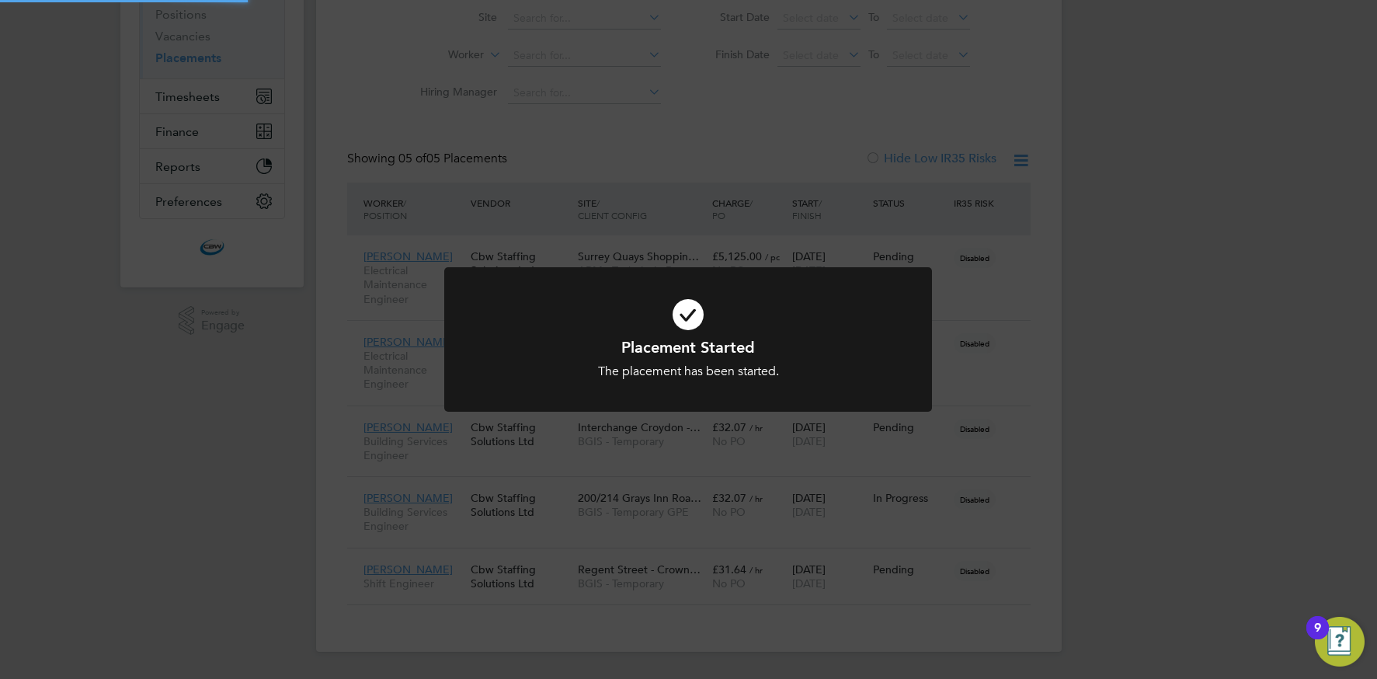
scroll to position [45, 108]
click at [774, 478] on div "Placement Started The placement has been started. Cancel Okay" at bounding box center [688, 339] width 1377 height 679
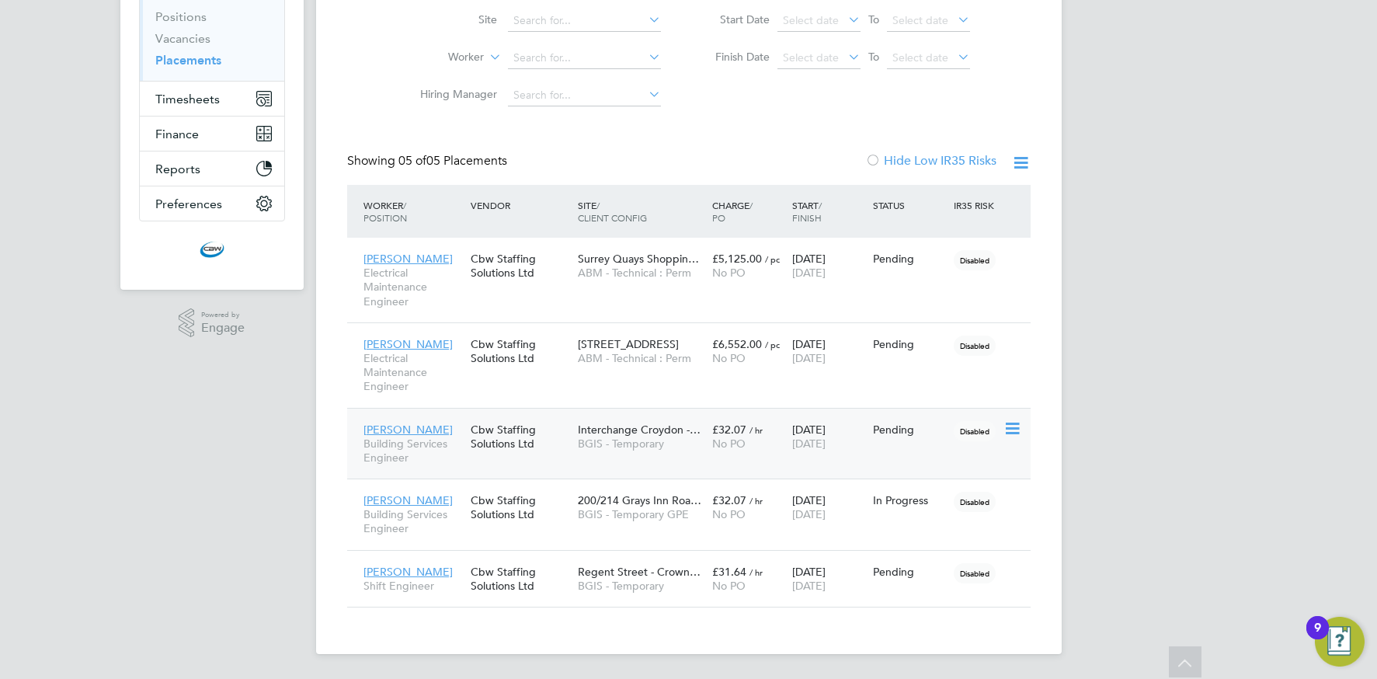
click at [1006, 426] on icon at bounding box center [1011, 428] width 16 height 19
drag, startPoint x: 934, startPoint y: 523, endPoint x: 856, endPoint y: 508, distance: 80.0
click at [934, 523] on li "Start" at bounding box center [964, 526] width 110 height 22
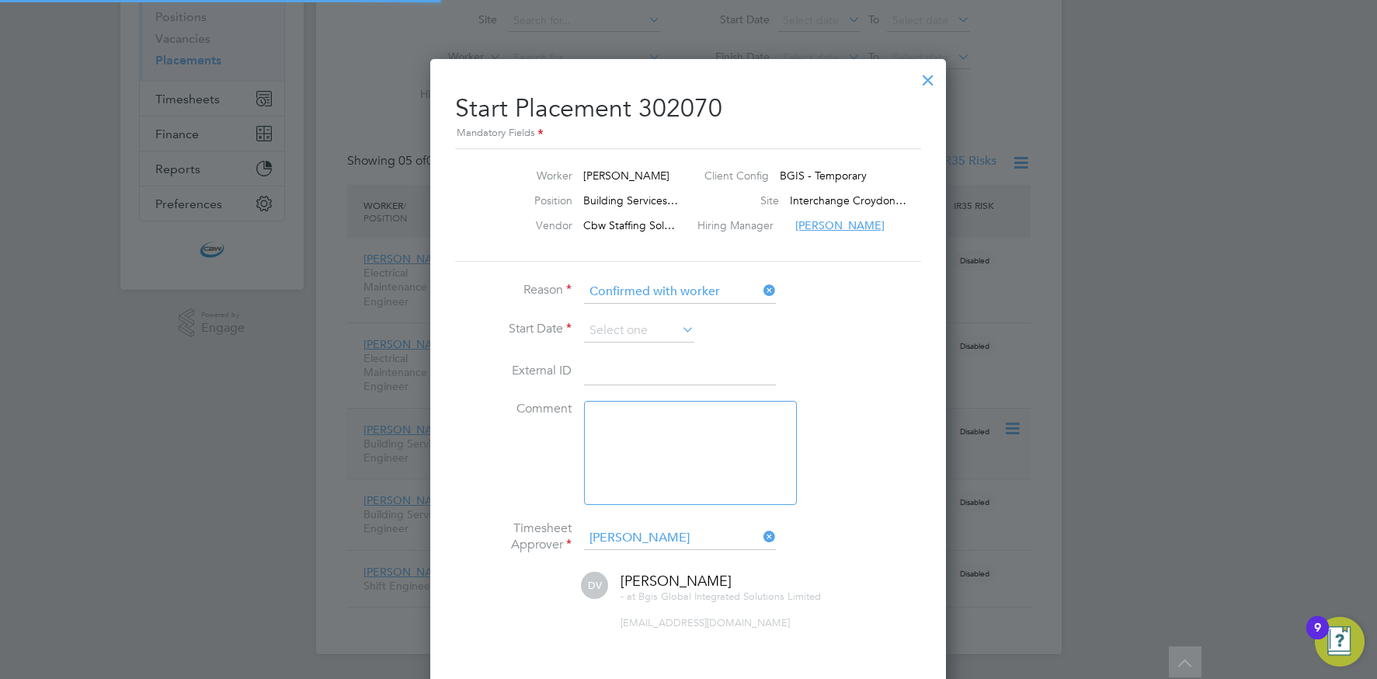
scroll to position [16, 193]
click at [624, 334] on input at bounding box center [639, 330] width 110 height 23
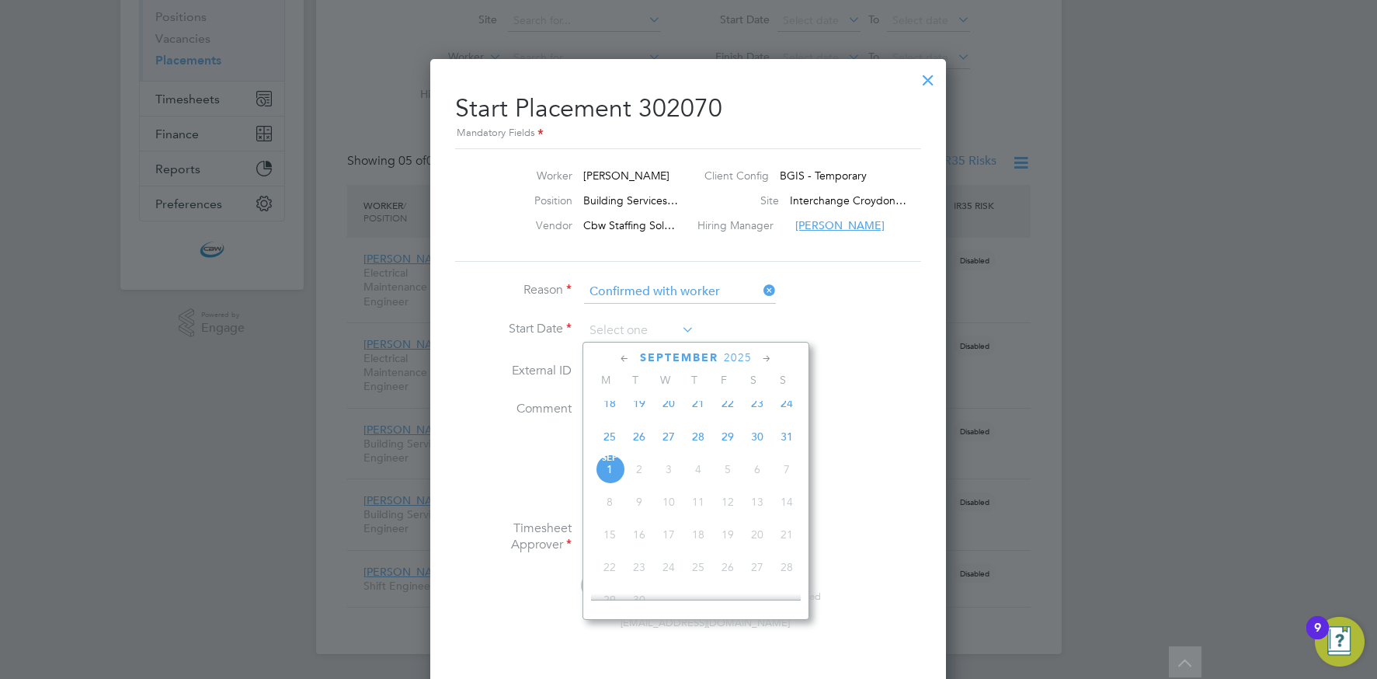
drag, startPoint x: 696, startPoint y: 447, endPoint x: 680, endPoint y: 443, distance: 15.8
click at [696, 447] on span "28" at bounding box center [698, 437] width 30 height 30
type input "28 Aug 2025"
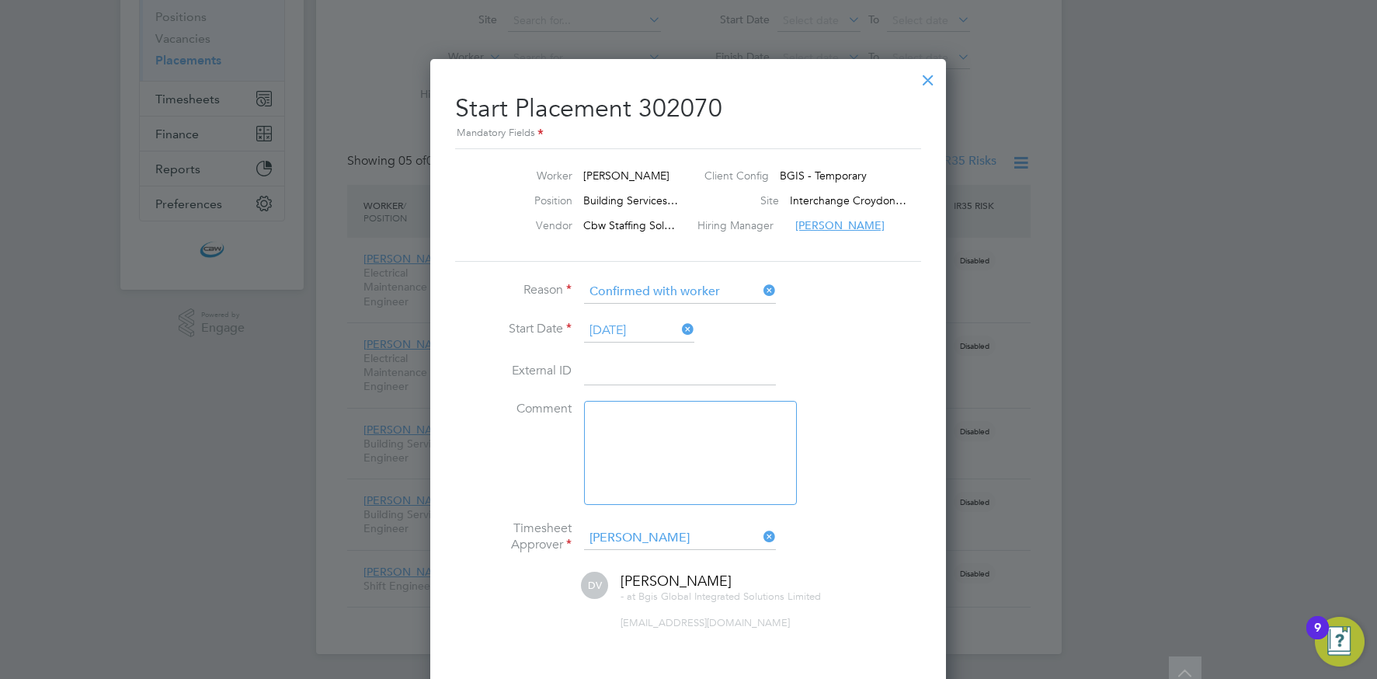
scroll to position [323, 0]
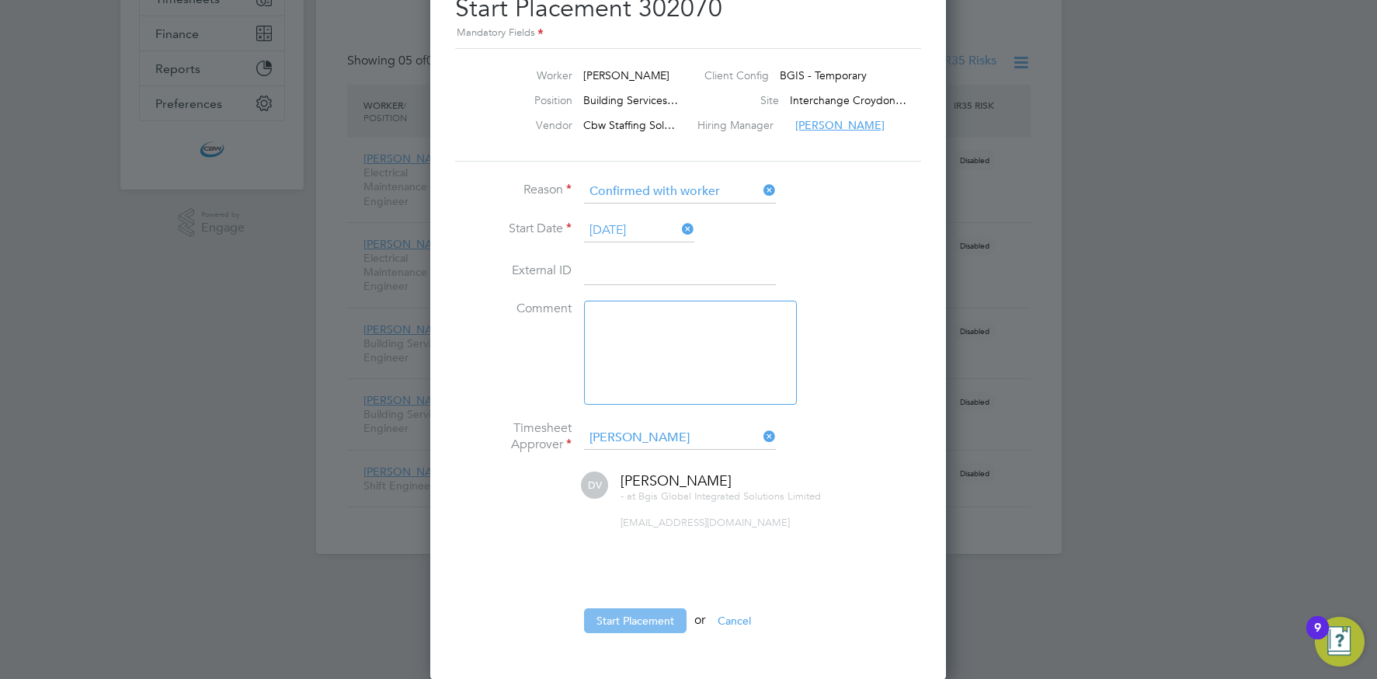
drag, startPoint x: 649, startPoint y: 618, endPoint x: 630, endPoint y: 608, distance: 21.9
click at [649, 617] on button "Start Placement" at bounding box center [635, 620] width 103 height 25
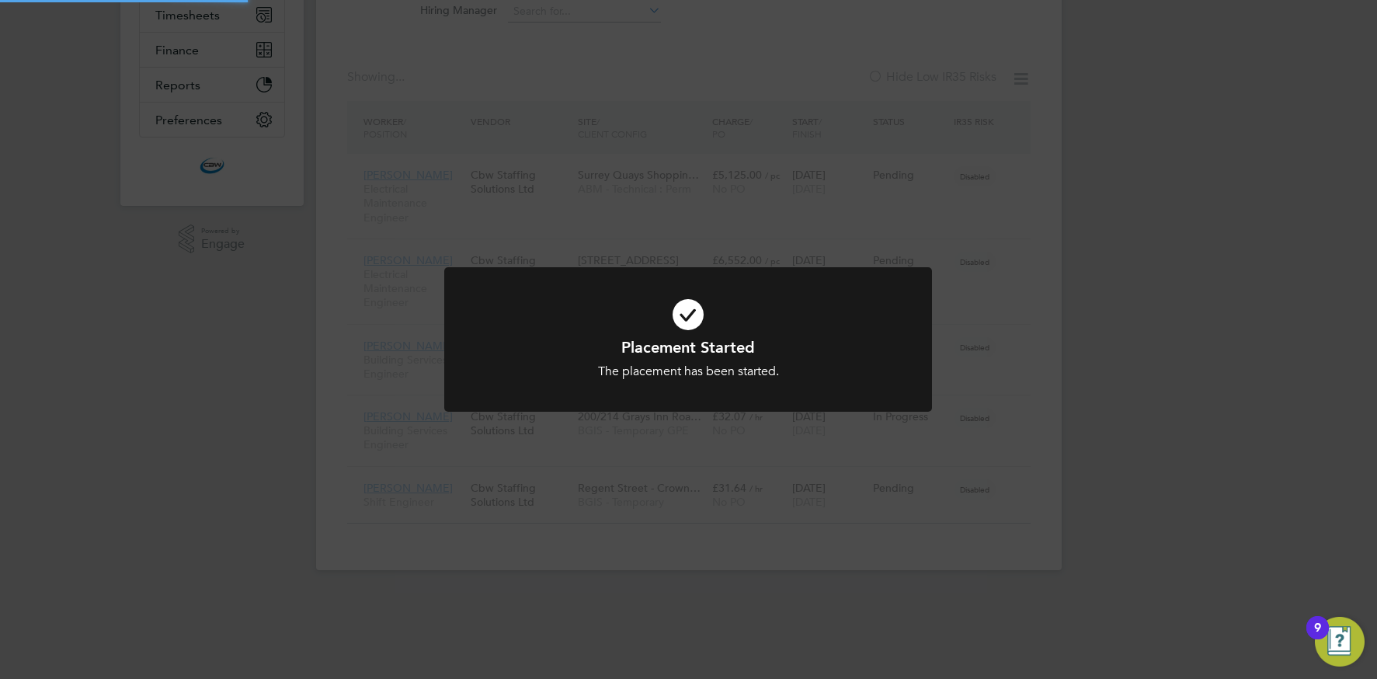
scroll to position [45, 108]
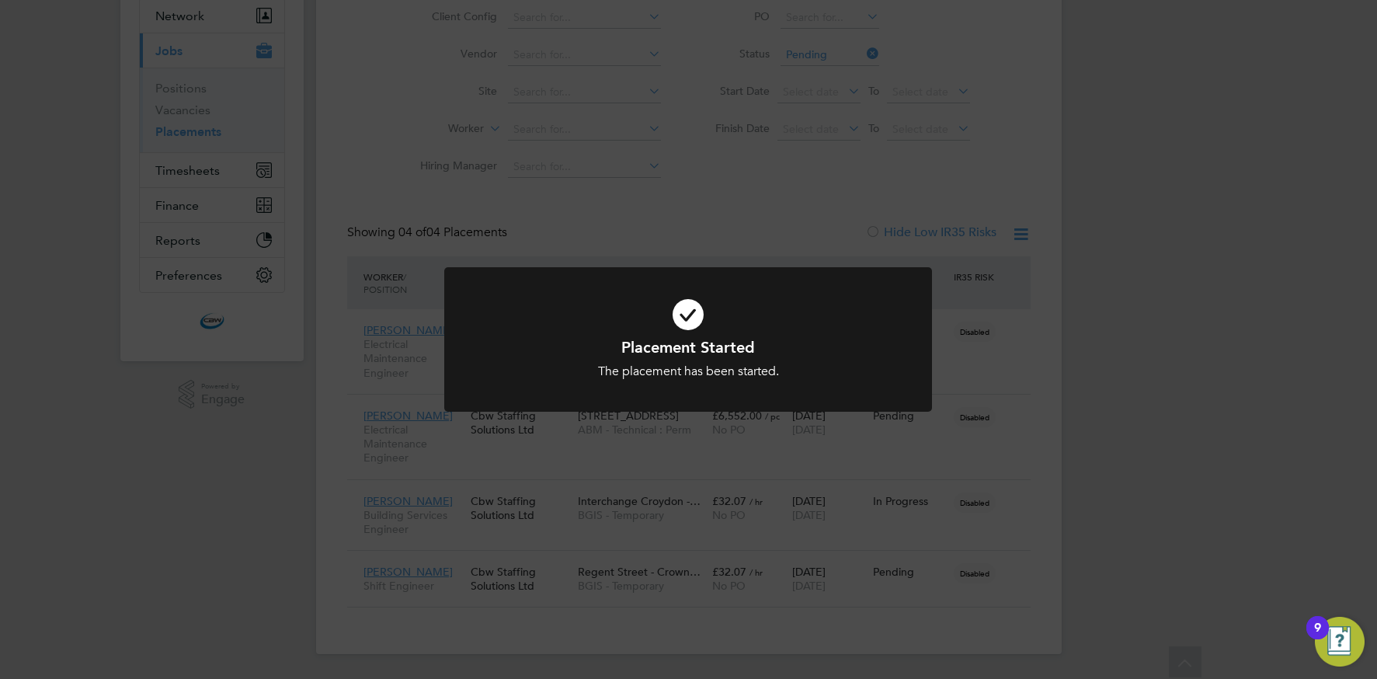
drag, startPoint x: 605, startPoint y: 444, endPoint x: 569, endPoint y: 451, distance: 36.4
click at [605, 444] on div "Placement Started The placement has been started. Cancel Okay" at bounding box center [688, 339] width 1377 height 679
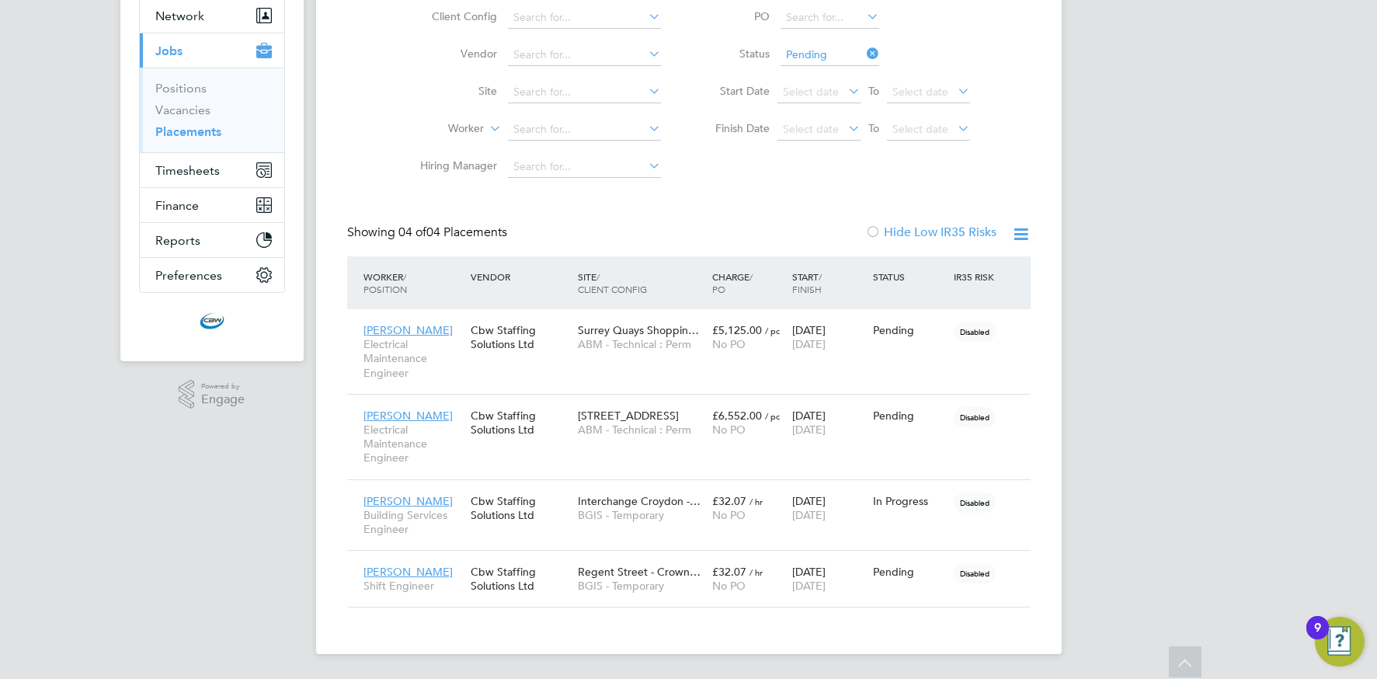
scroll to position [0, 0]
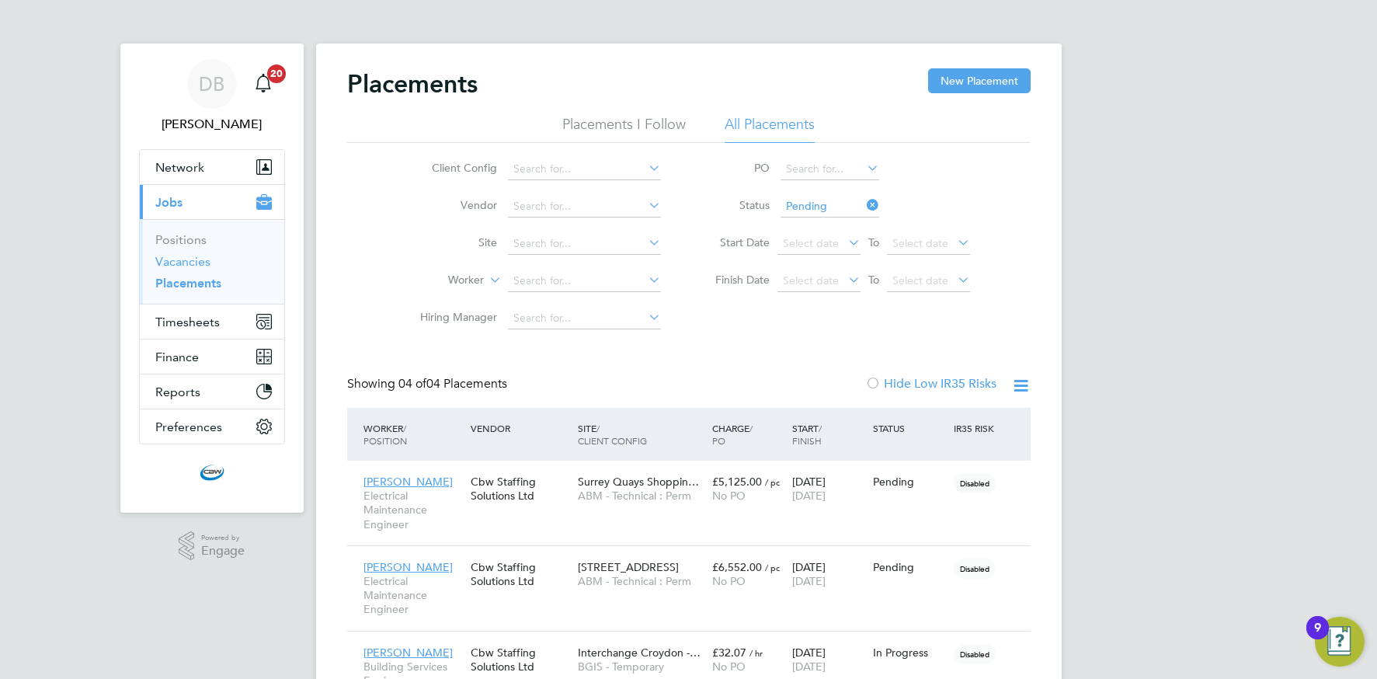
click at [170, 262] on link "Vacancies" at bounding box center [182, 261] width 55 height 15
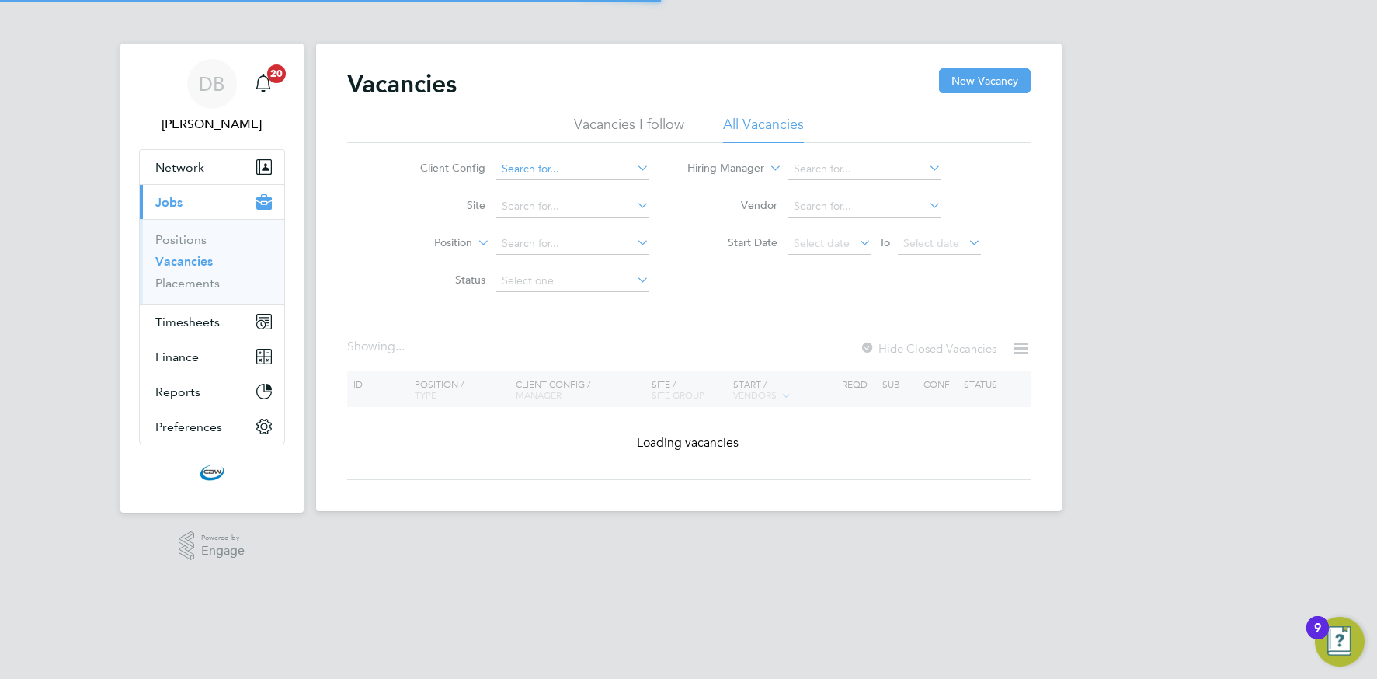
drag, startPoint x: 639, startPoint y: 167, endPoint x: 627, endPoint y: 177, distance: 15.4
click at [634, 167] on icon at bounding box center [634, 168] width 0 height 22
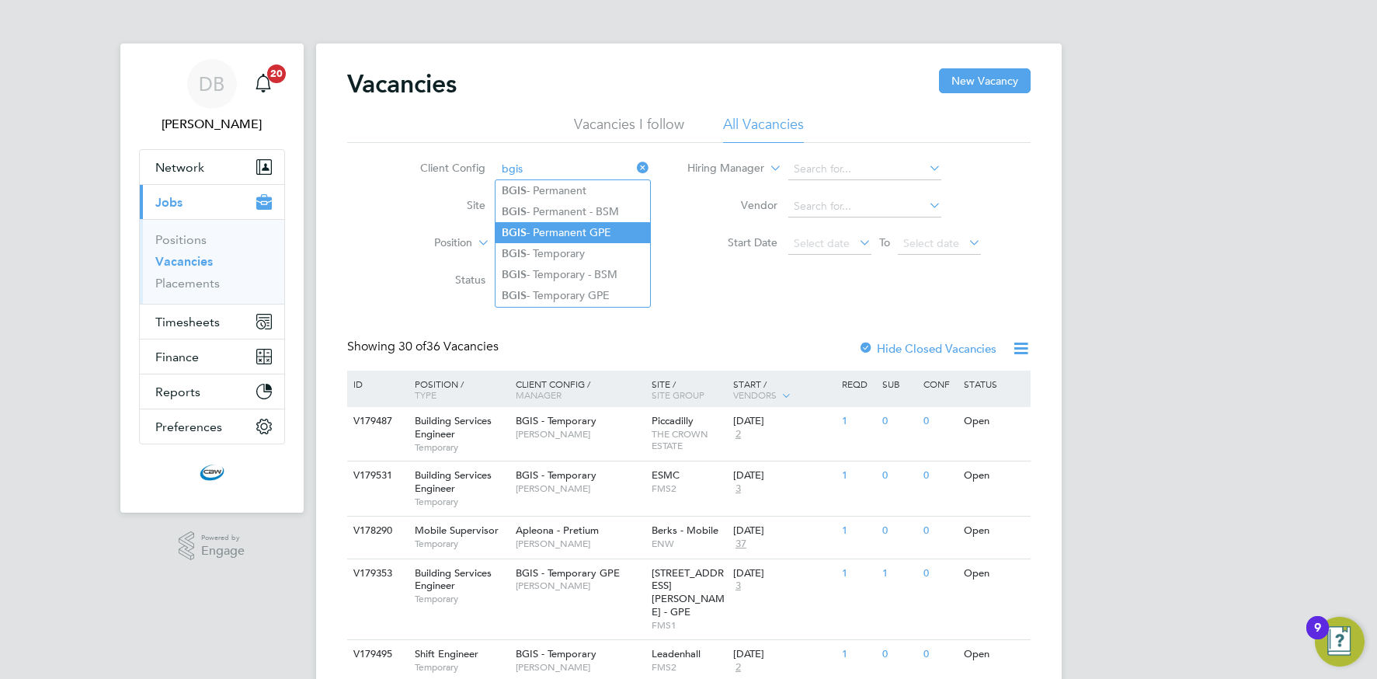
drag, startPoint x: 526, startPoint y: 228, endPoint x: 511, endPoint y: 232, distance: 15.3
click at [526, 228] on li "BGIS - Permanent GPE" at bounding box center [572, 232] width 155 height 21
type input "BGIS - Permanent GPE"
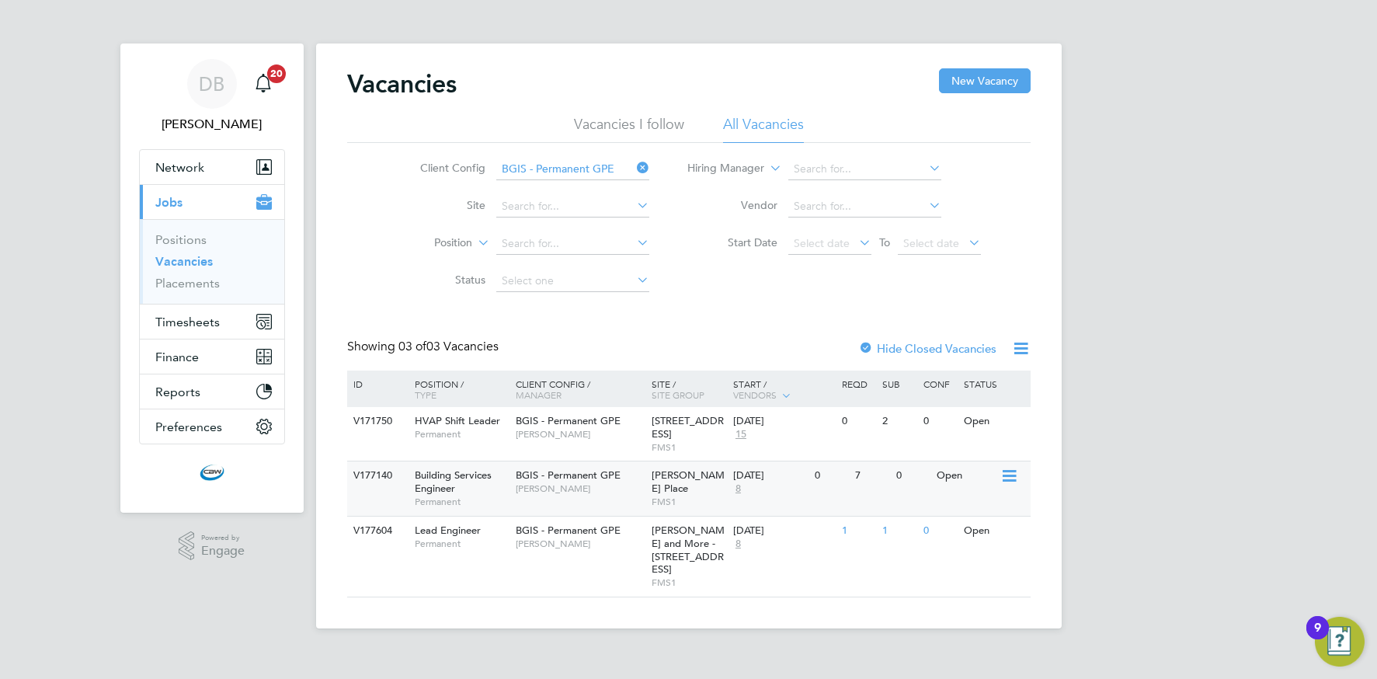
click at [576, 495] on div "BGIS - Permanent GPE Jasmin Padmore" at bounding box center [580, 481] width 136 height 40
click at [634, 165] on icon at bounding box center [634, 168] width 0 height 22
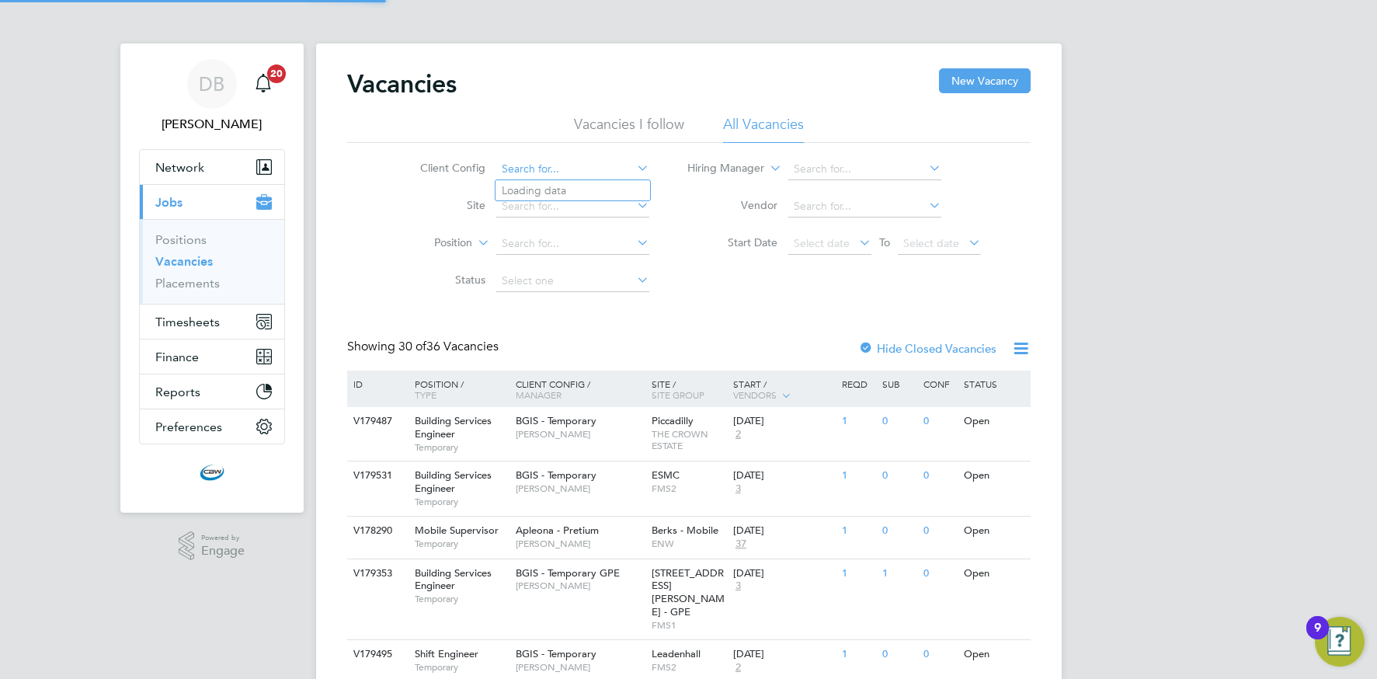
click at [627, 167] on input at bounding box center [572, 169] width 153 height 22
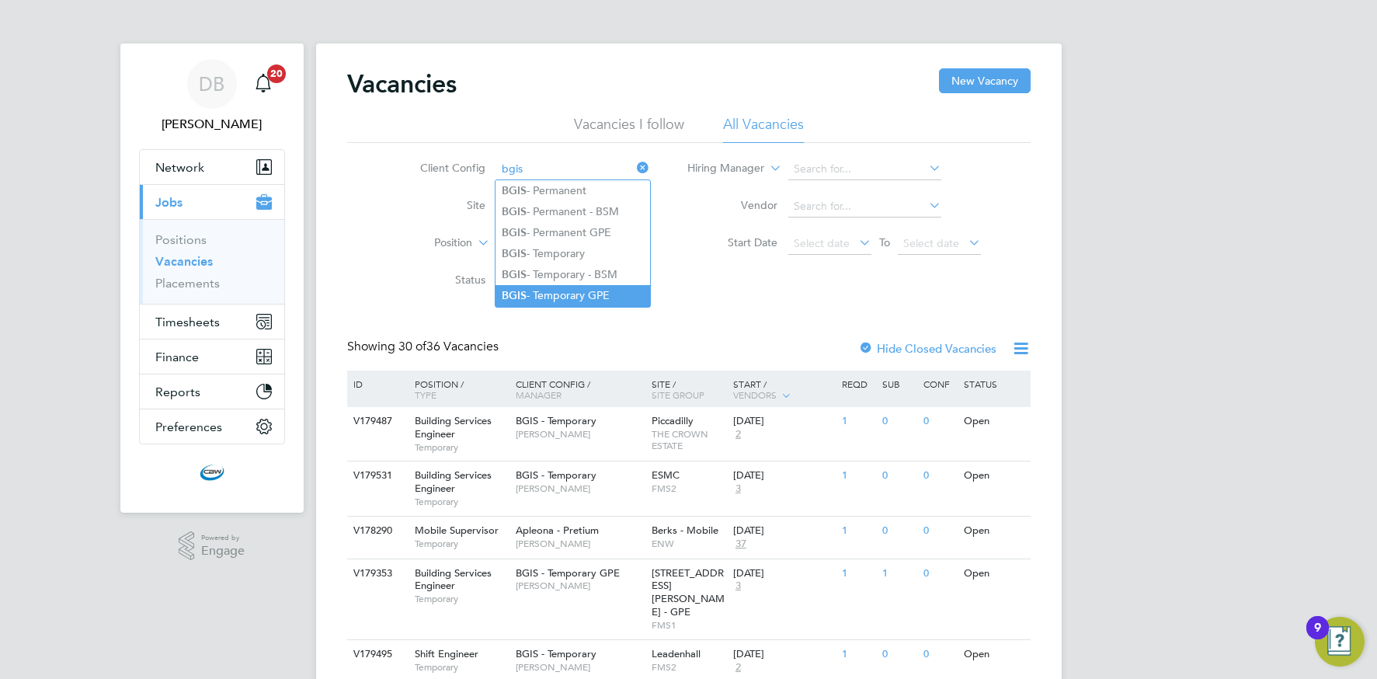
click at [567, 292] on li "BGIS - Temporary GPE" at bounding box center [572, 295] width 155 height 21
type input "BGIS - Temporary GPE"
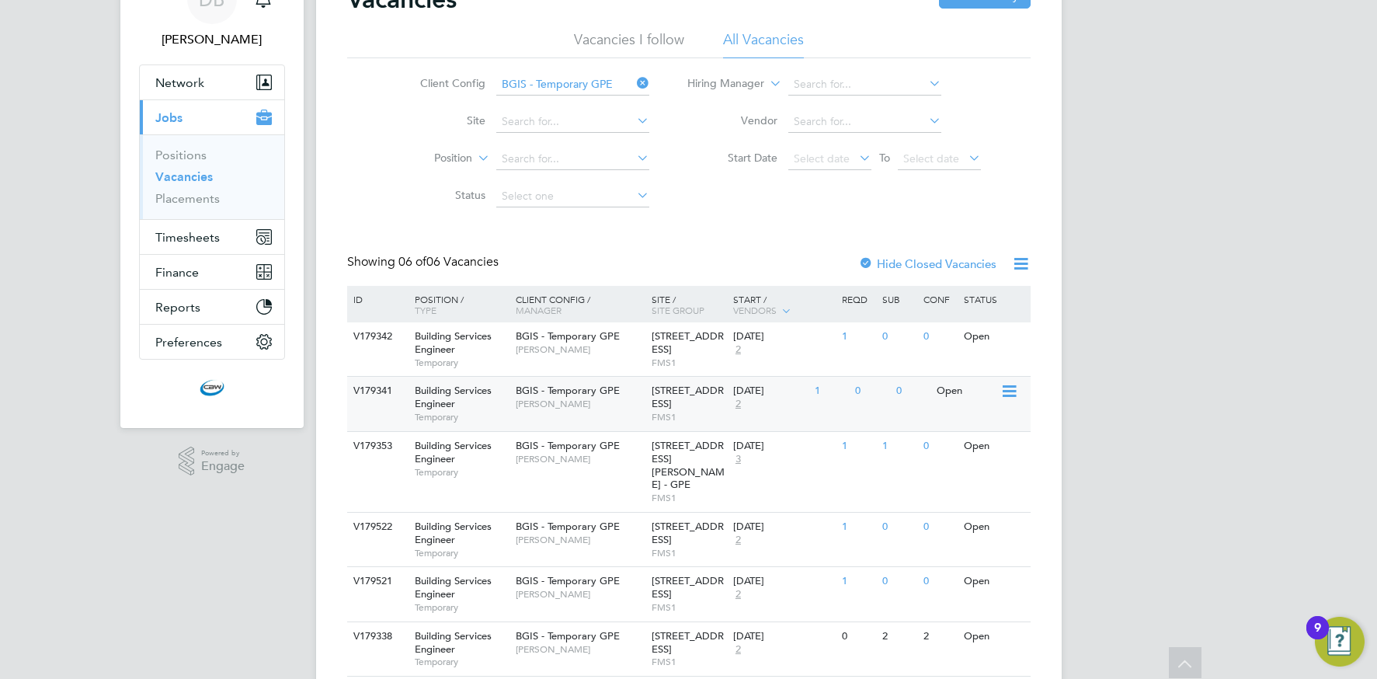
scroll to position [112, 0]
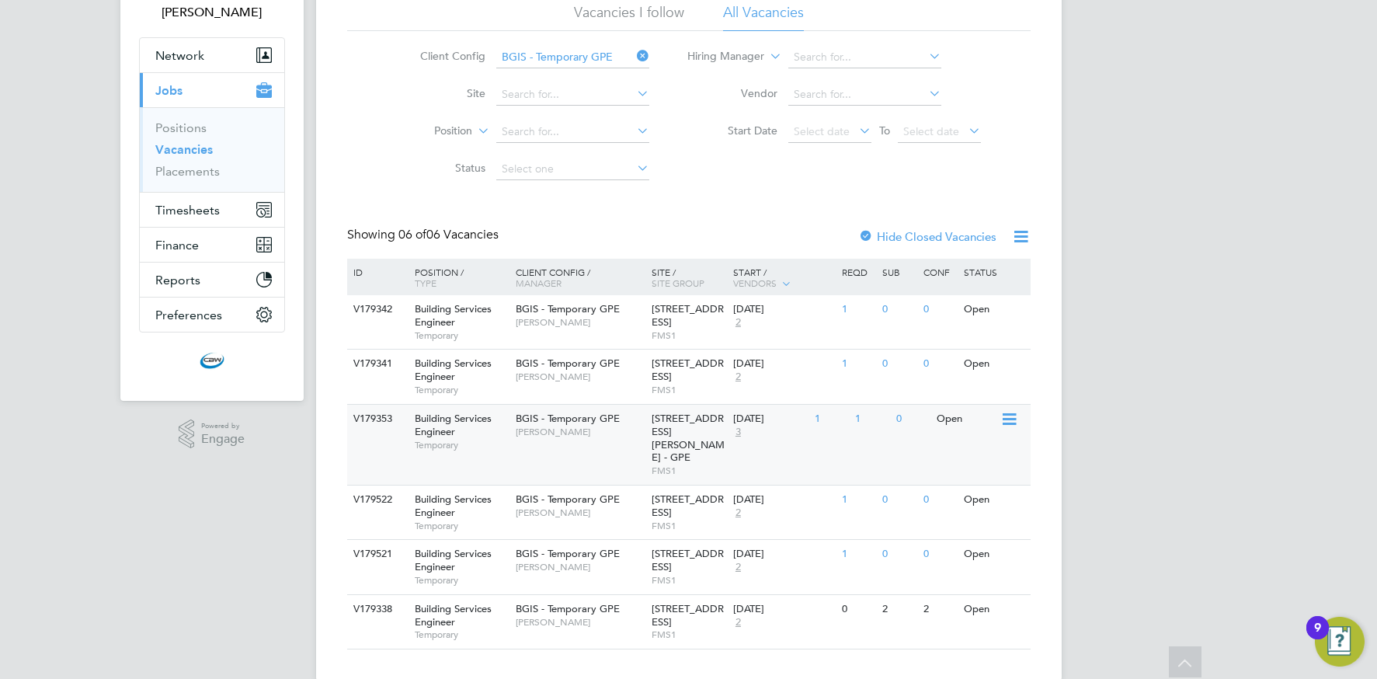
click at [601, 429] on span "Jasmin Padmore" at bounding box center [580, 432] width 128 height 12
click at [683, 547] on span "200/214 Grays Inn Road - GPE" at bounding box center [688, 560] width 72 height 26
click at [513, 488] on div "BGIS - Temporary GPE Nick Guest" at bounding box center [580, 505] width 136 height 40
click at [627, 377] on span "[PERSON_NAME]" at bounding box center [580, 376] width 128 height 12
click at [634, 57] on icon at bounding box center [634, 56] width 0 height 22
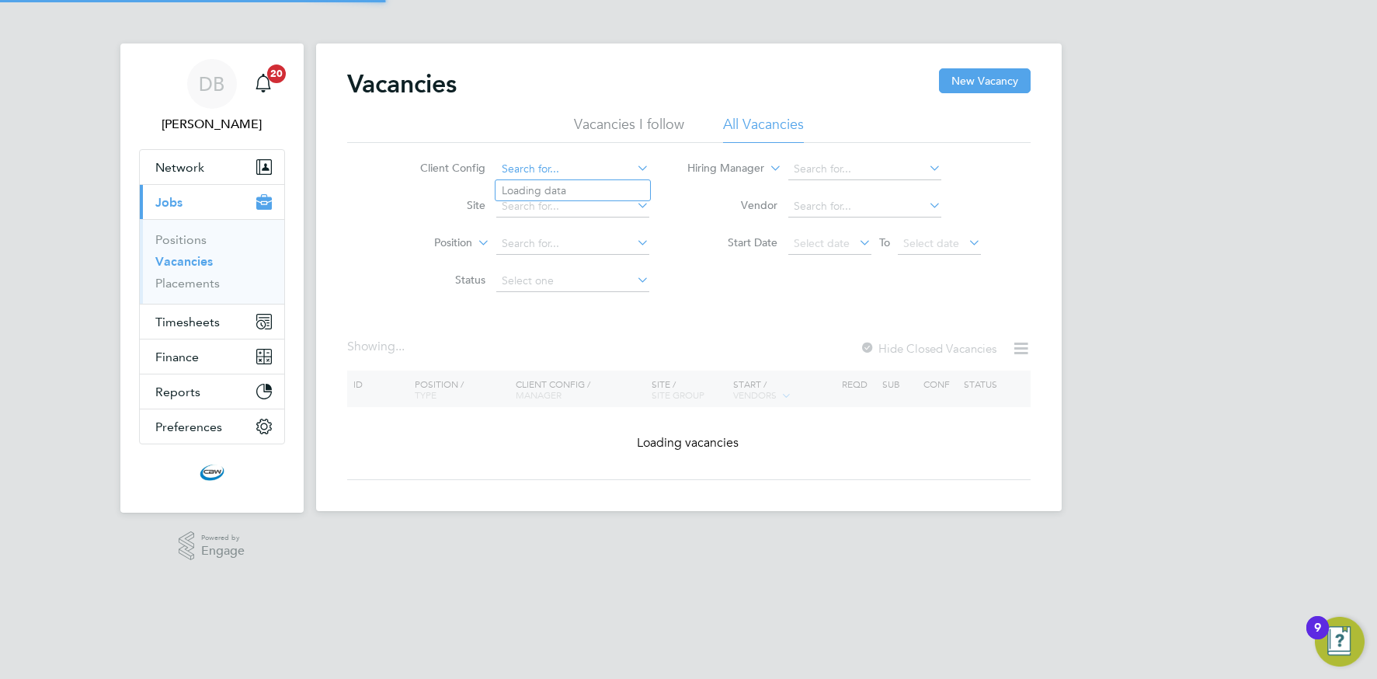
click at [592, 167] on input at bounding box center [572, 169] width 153 height 22
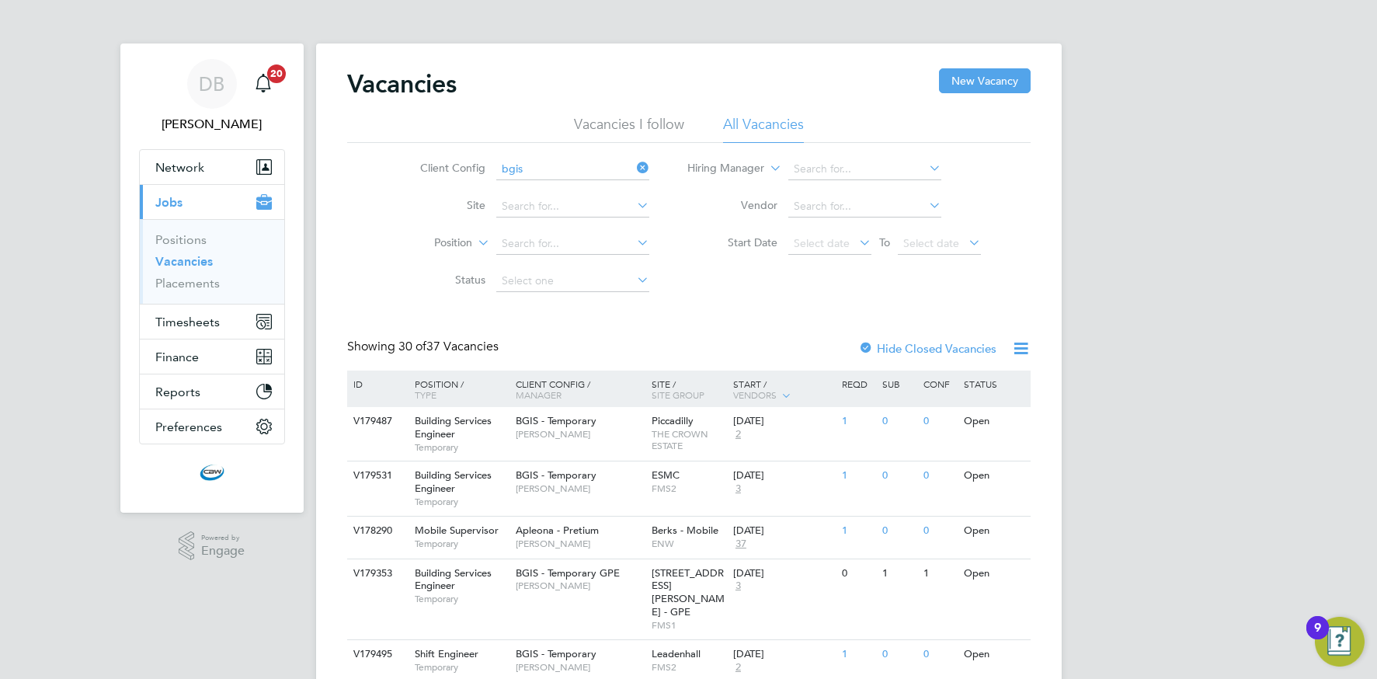
click at [565, 252] on li "BGIS - Temporary" at bounding box center [572, 253] width 155 height 21
type input "BGIS - Temporary"
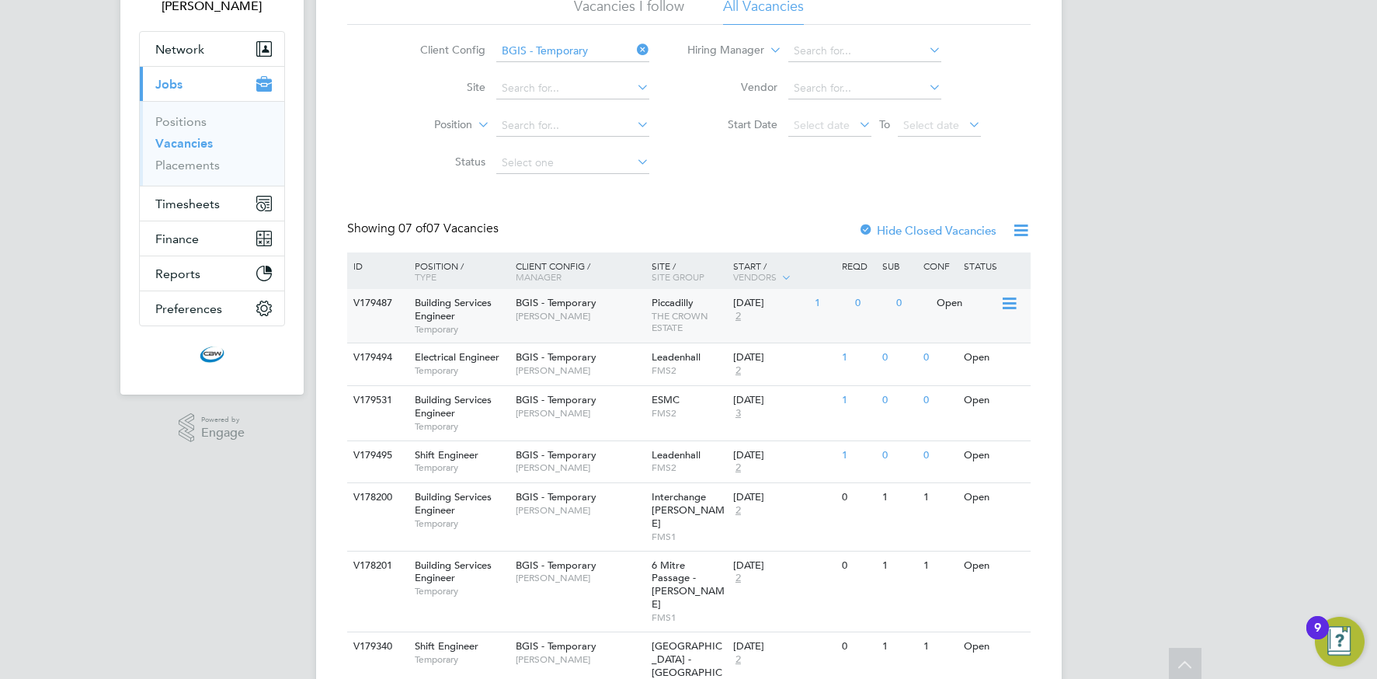
scroll to position [168, 0]
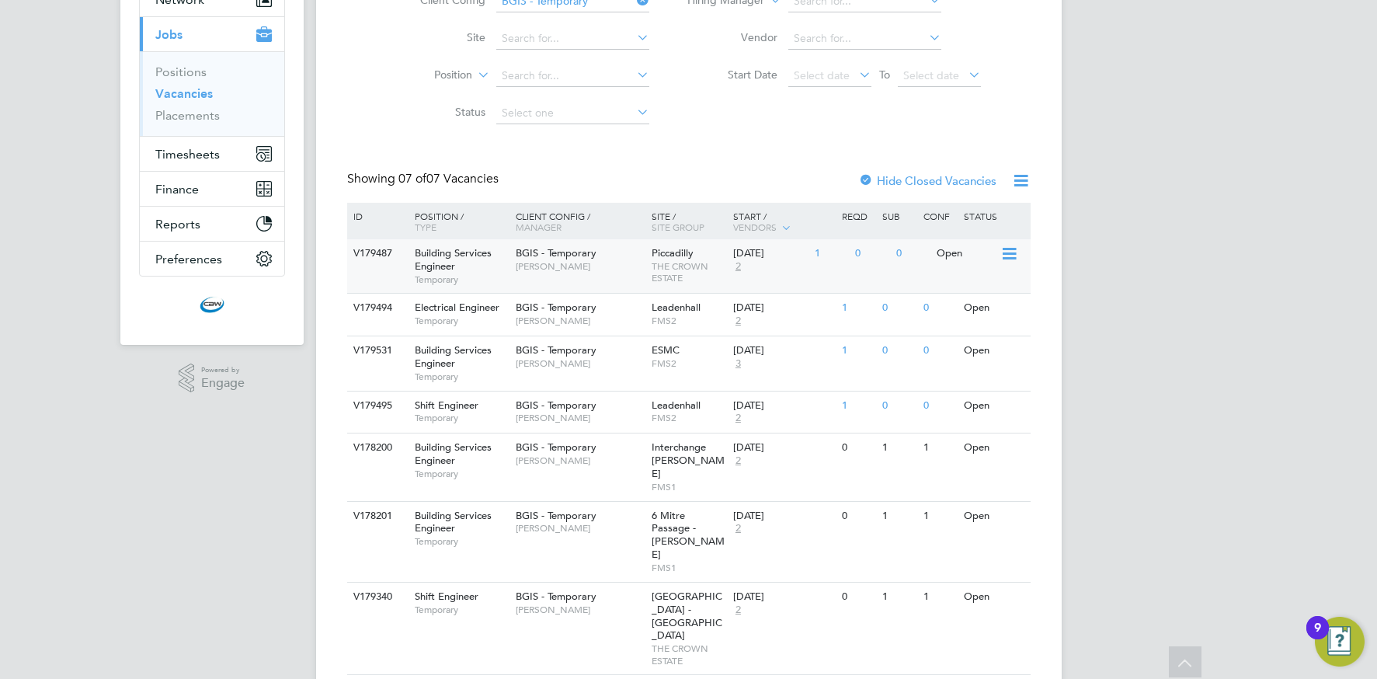
click at [544, 262] on span "Kyriacos Savva" at bounding box center [580, 266] width 128 height 12
click at [195, 119] on link "Placements" at bounding box center [187, 115] width 64 height 15
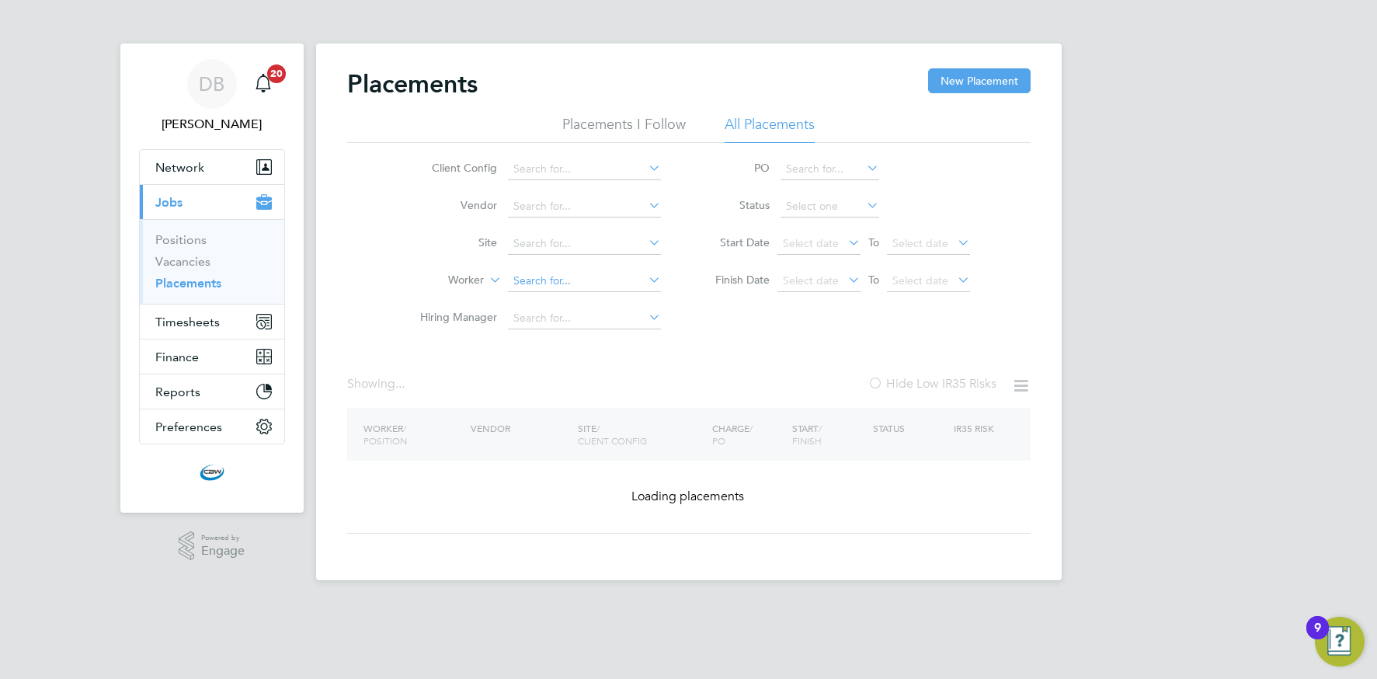
click at [540, 281] on input at bounding box center [584, 281] width 153 height 22
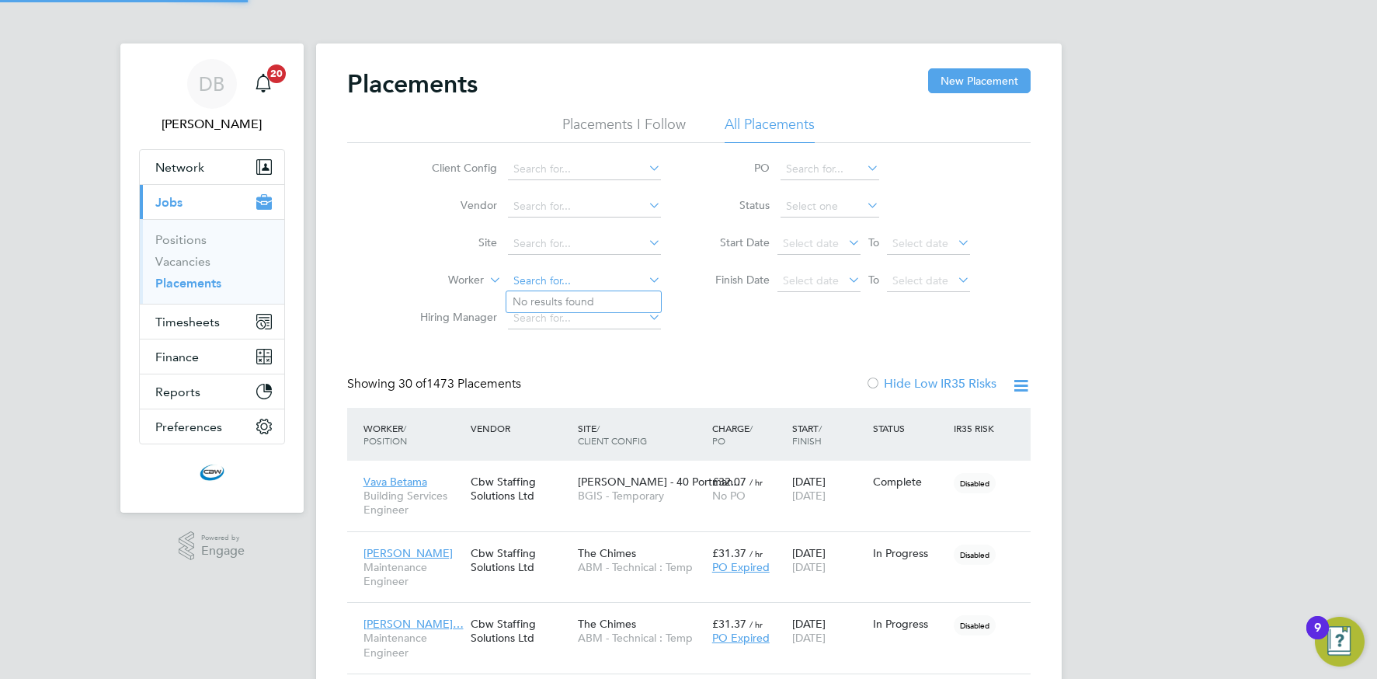
scroll to position [15, 73]
click at [553, 304] on li "Ollie Hoffstetter" at bounding box center [602, 301] width 192 height 21
type input "[PERSON_NAME]"
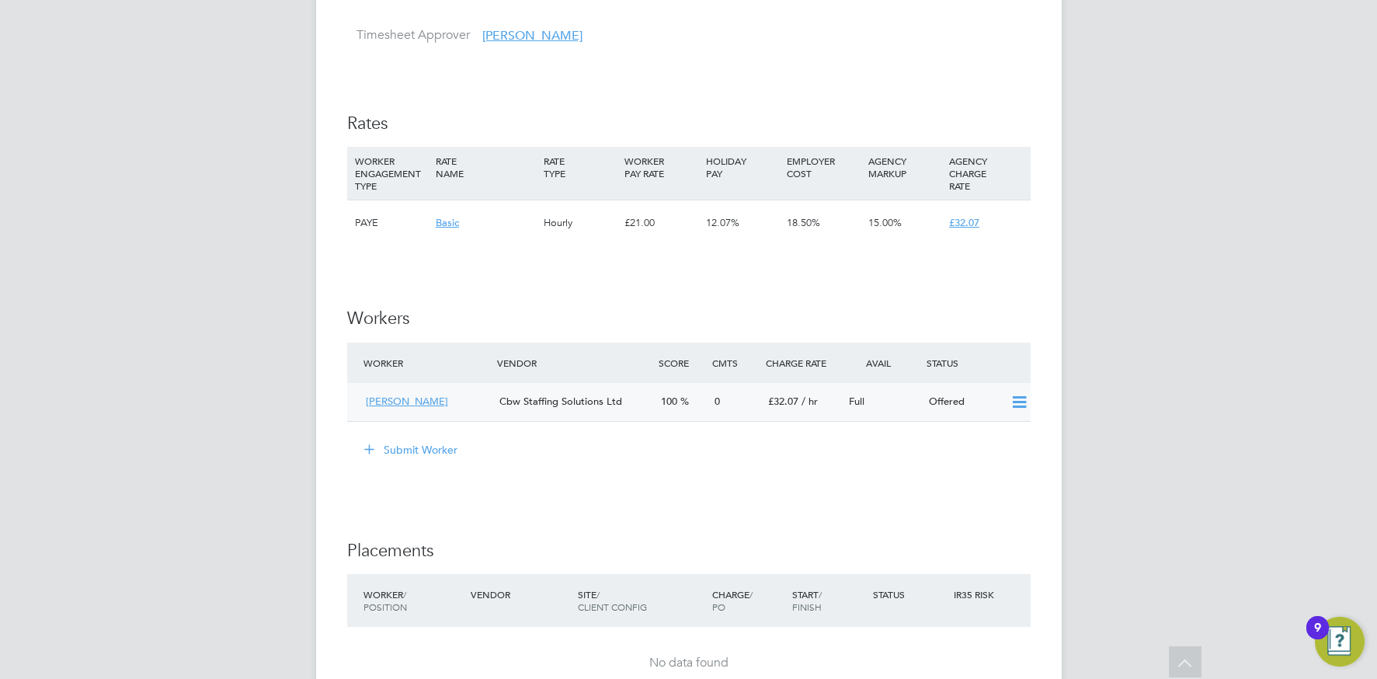
click at [1016, 403] on icon at bounding box center [1018, 402] width 19 height 12
click at [976, 433] on li "Confirm" at bounding box center [996, 436] width 59 height 22
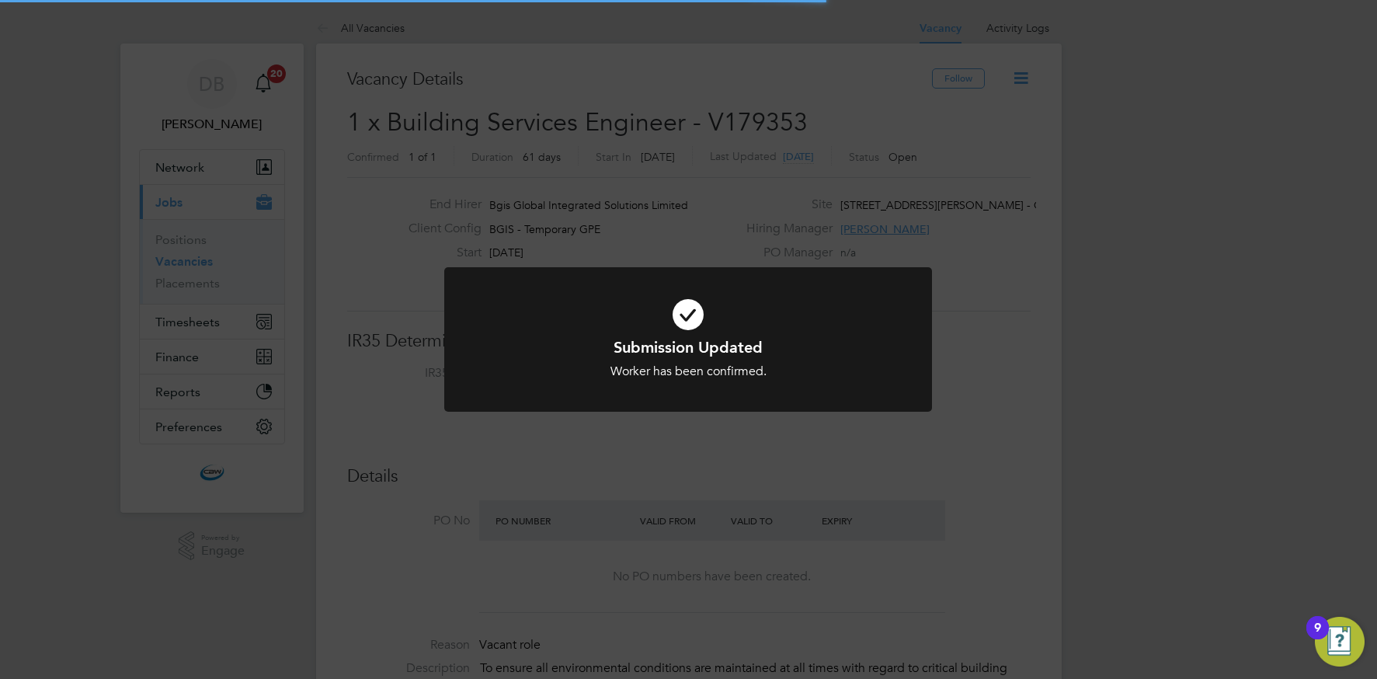
scroll to position [45, 135]
click at [765, 427] on div "Submission Updated Worker has been confirmed. Cancel Okay" at bounding box center [688, 349] width 488 height 164
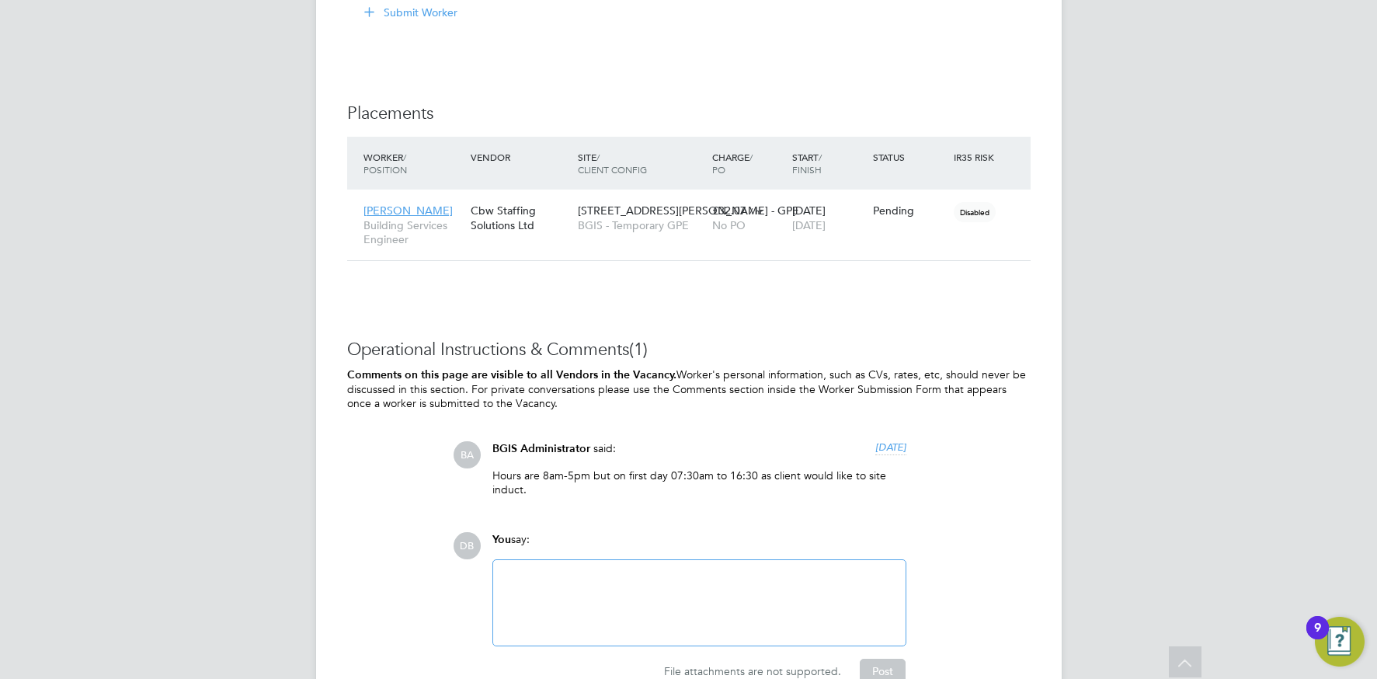
scroll to position [2217, 0]
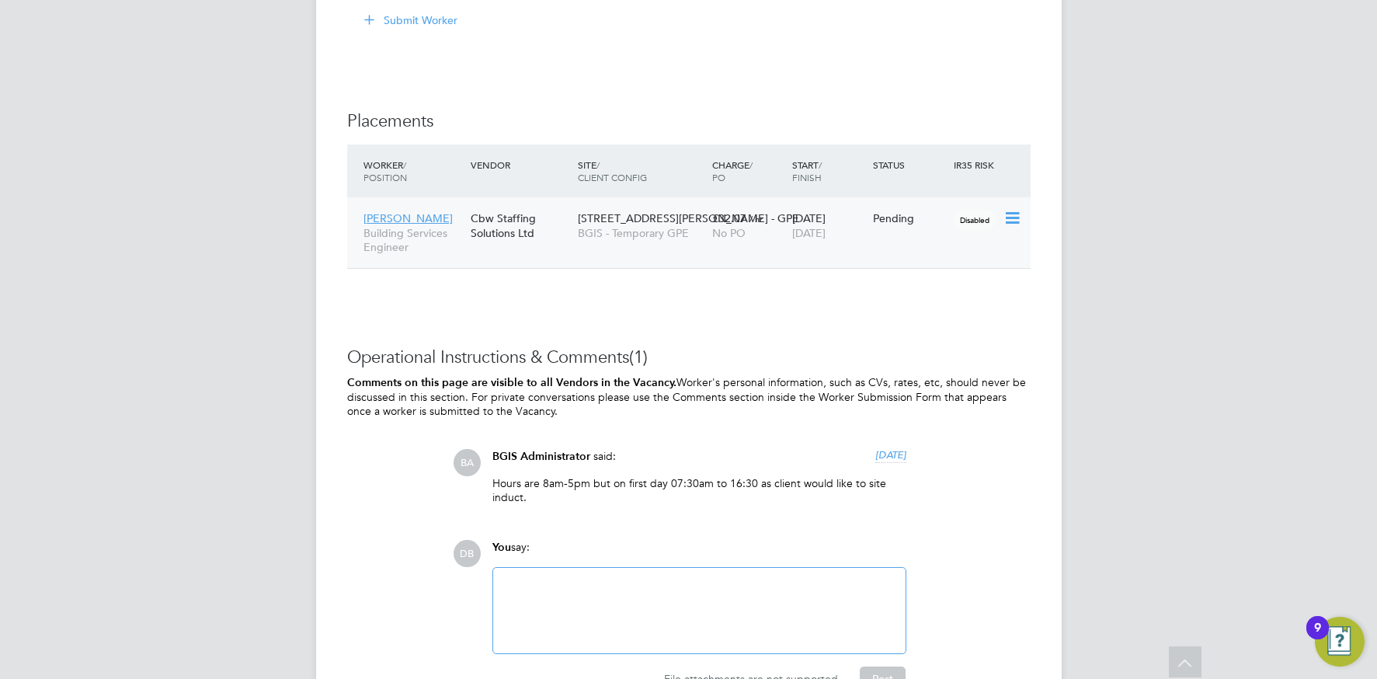
click at [1012, 218] on icon at bounding box center [1011, 218] width 16 height 19
click at [926, 320] on li "Start" at bounding box center [964, 315] width 110 height 22
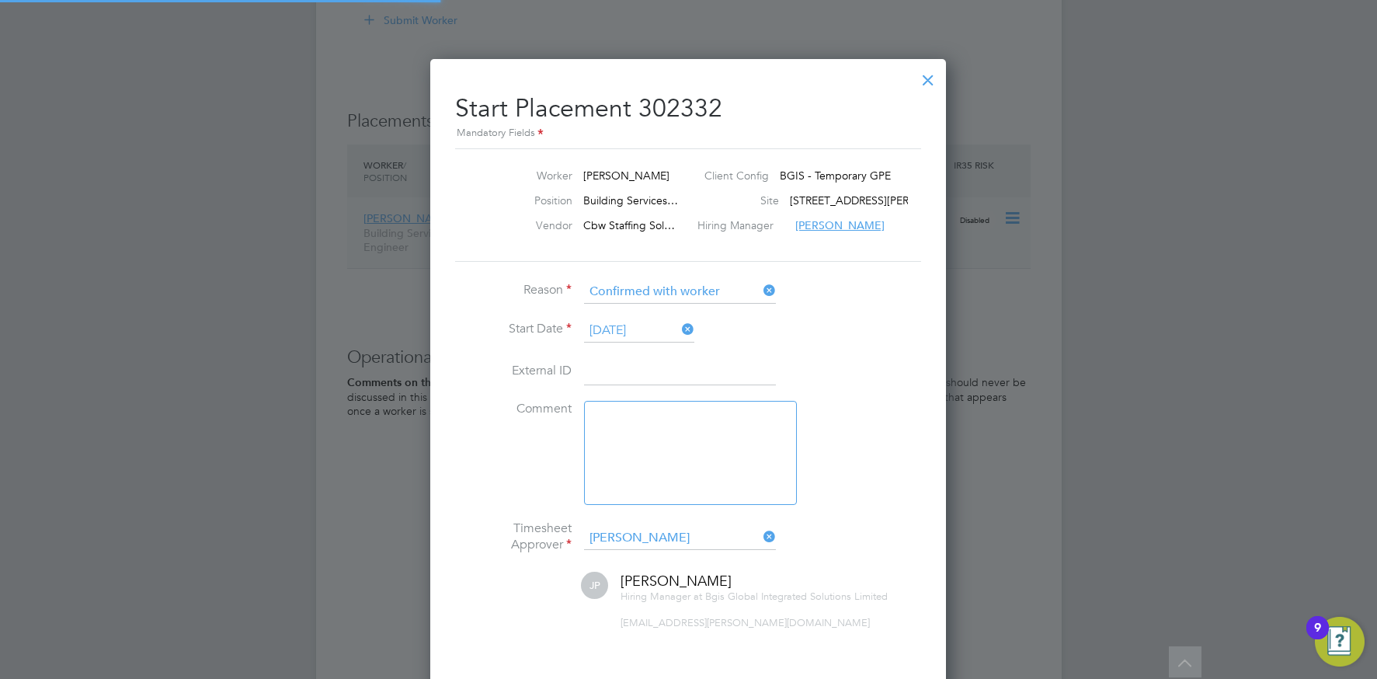
scroll to position [16, 193]
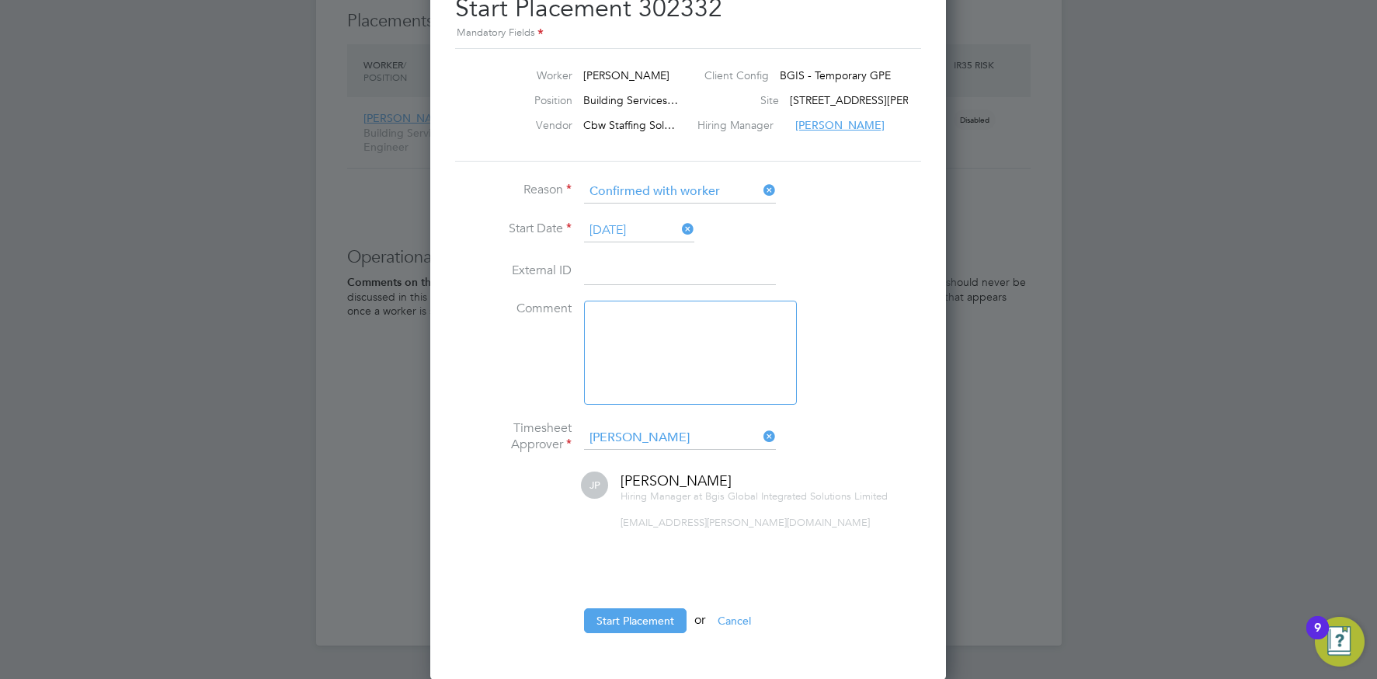
drag, startPoint x: 603, startPoint y: 618, endPoint x: 585, endPoint y: 611, distance: 19.2
click at [603, 618] on button "Start Placement" at bounding box center [635, 620] width 103 height 25
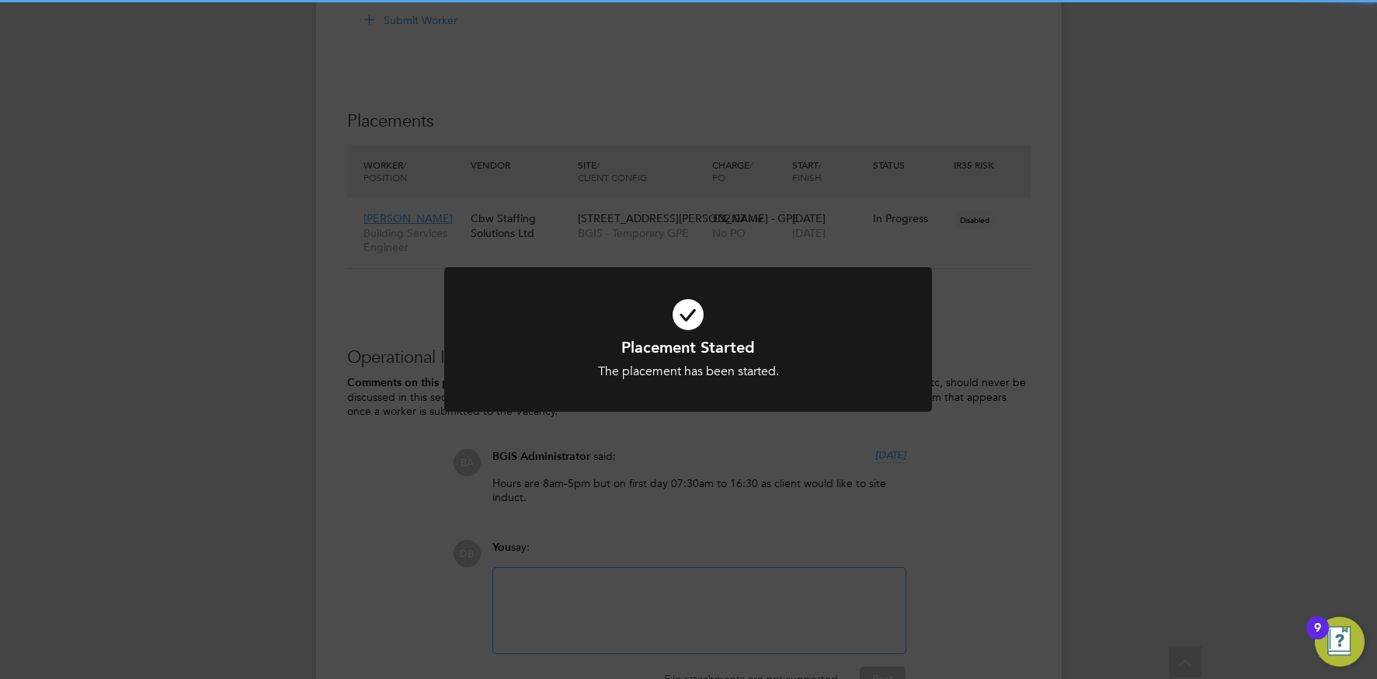
click at [588, 228] on div "Placement Started The placement has been started. Cancel Okay" at bounding box center [688, 339] width 1377 height 679
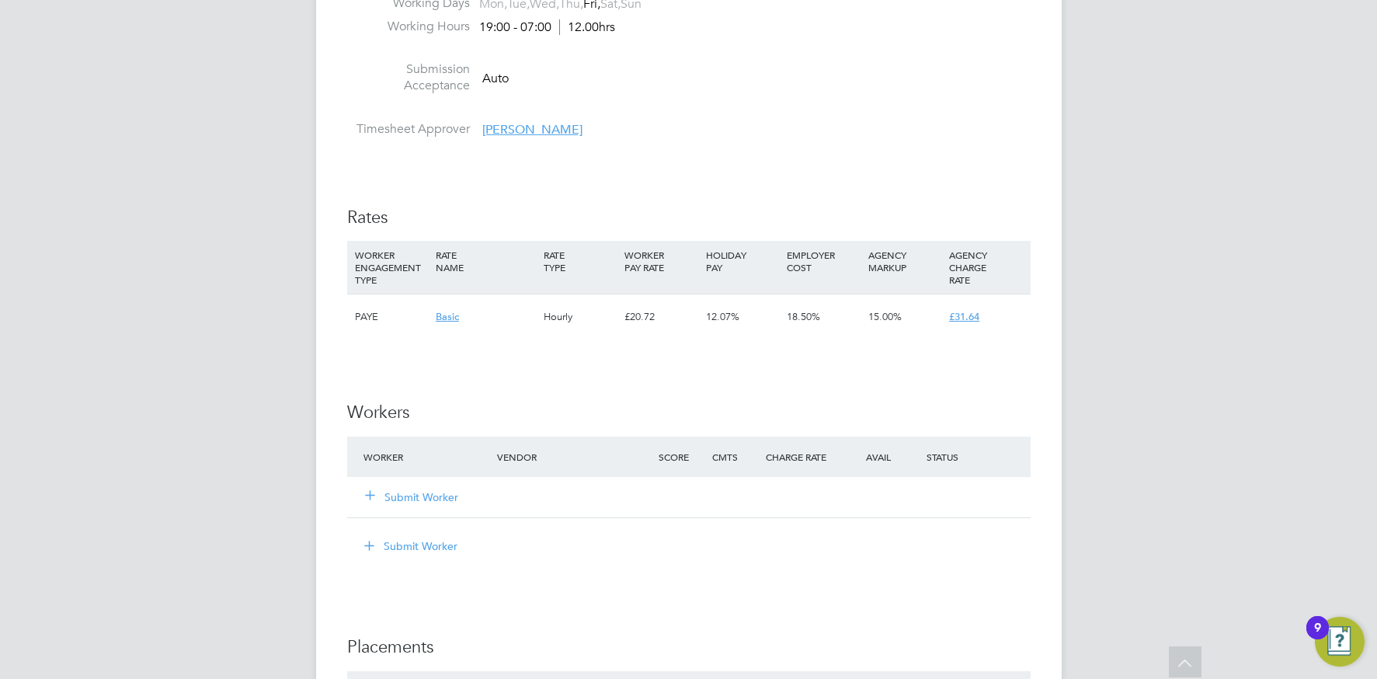
scroll to position [1760, 0]
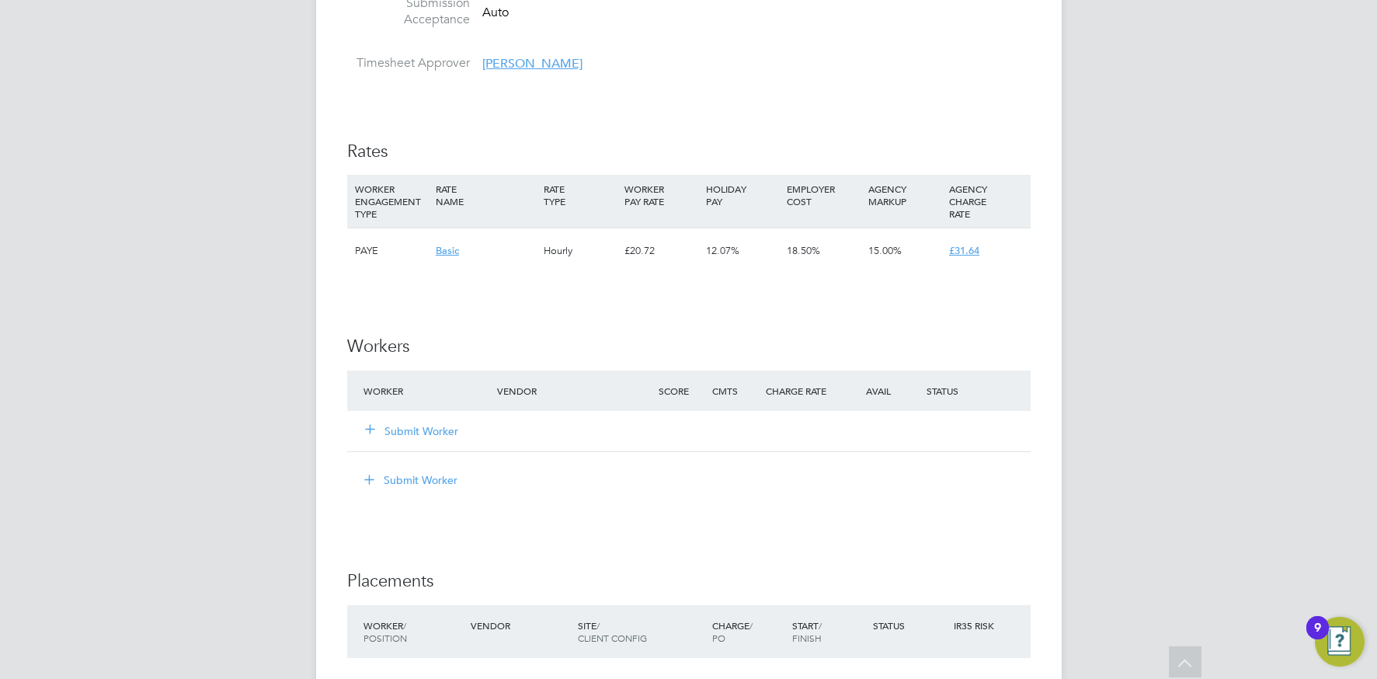
click at [417, 431] on button "Submit Worker" at bounding box center [412, 431] width 93 height 16
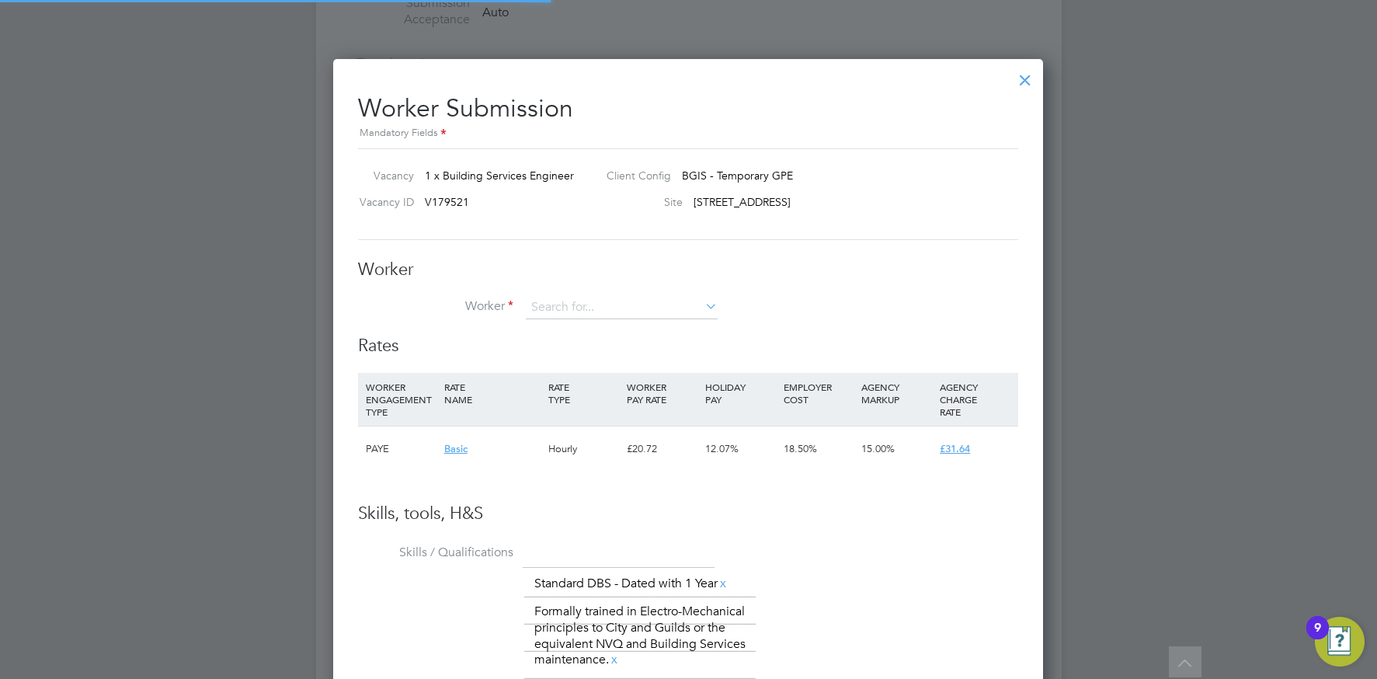
scroll to position [1131, 711]
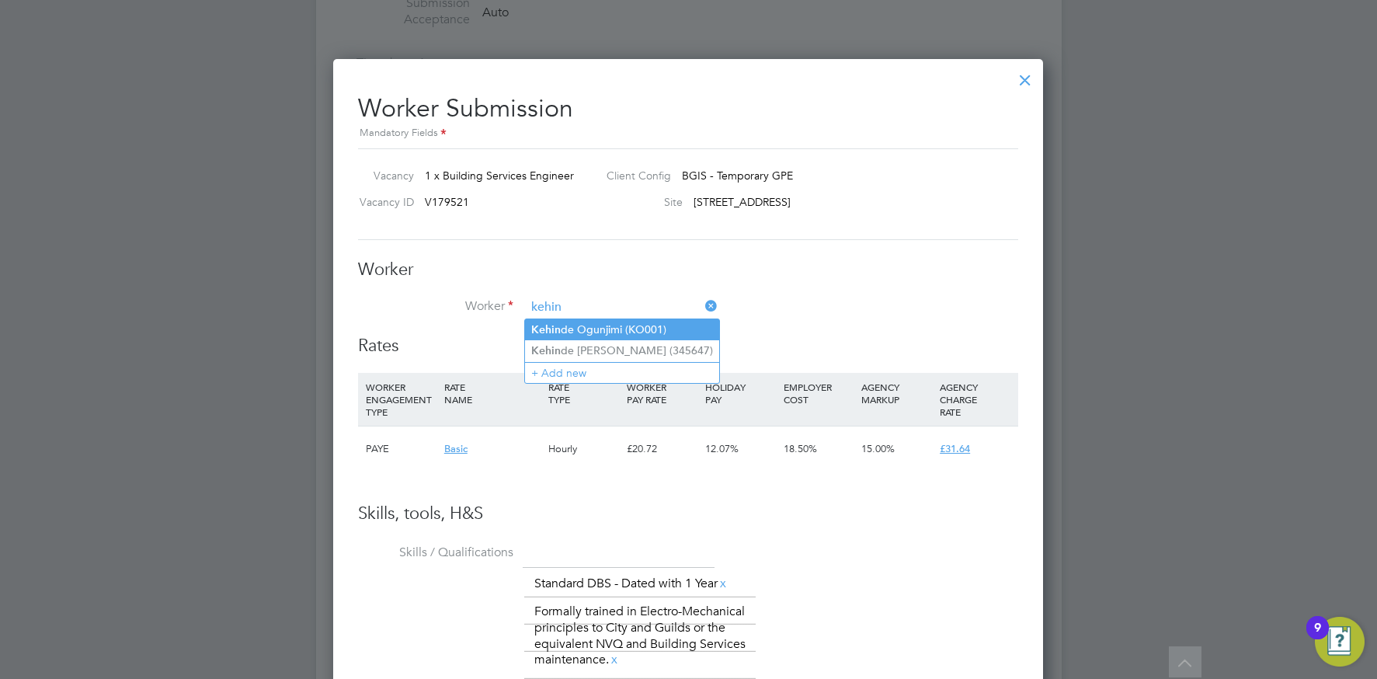
click at [562, 327] on li "Kehin de Ogunjimi (KO001)" at bounding box center [622, 329] width 194 height 21
type input "[PERSON_NAME] (KO001)"
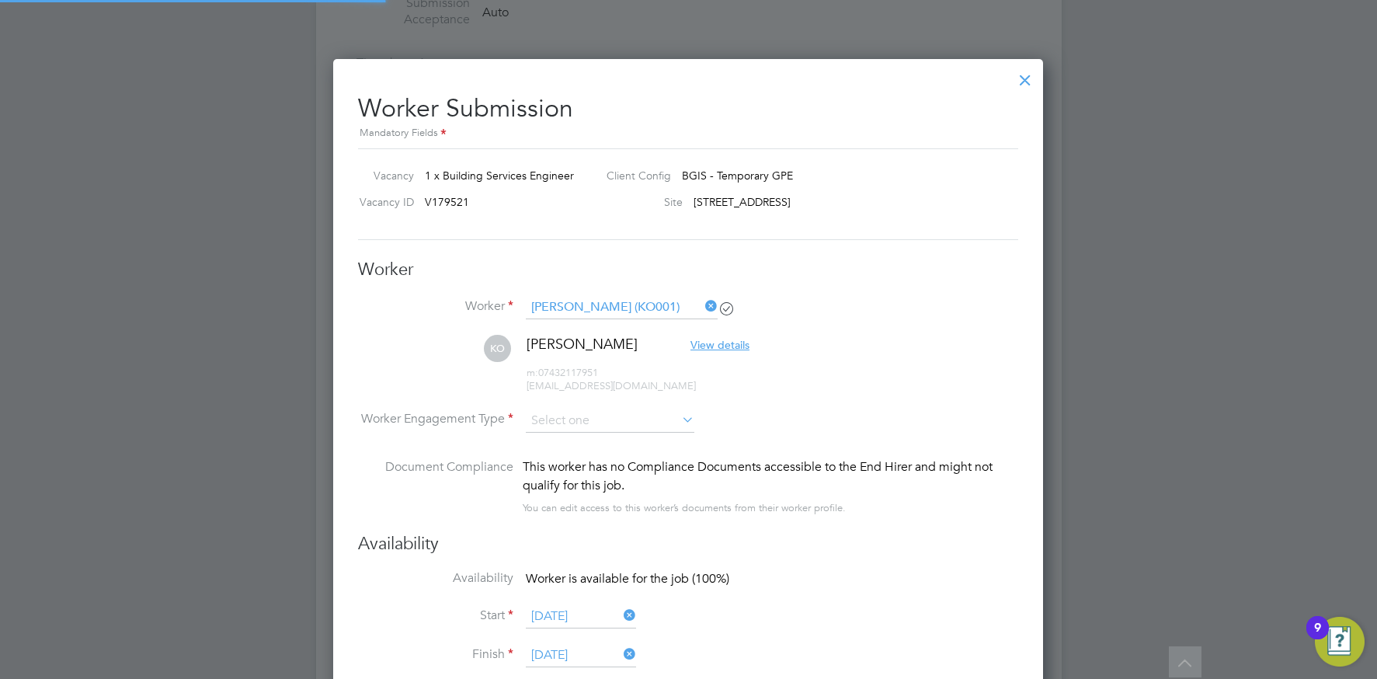
scroll to position [1479, 711]
click at [579, 422] on input at bounding box center [610, 420] width 169 height 23
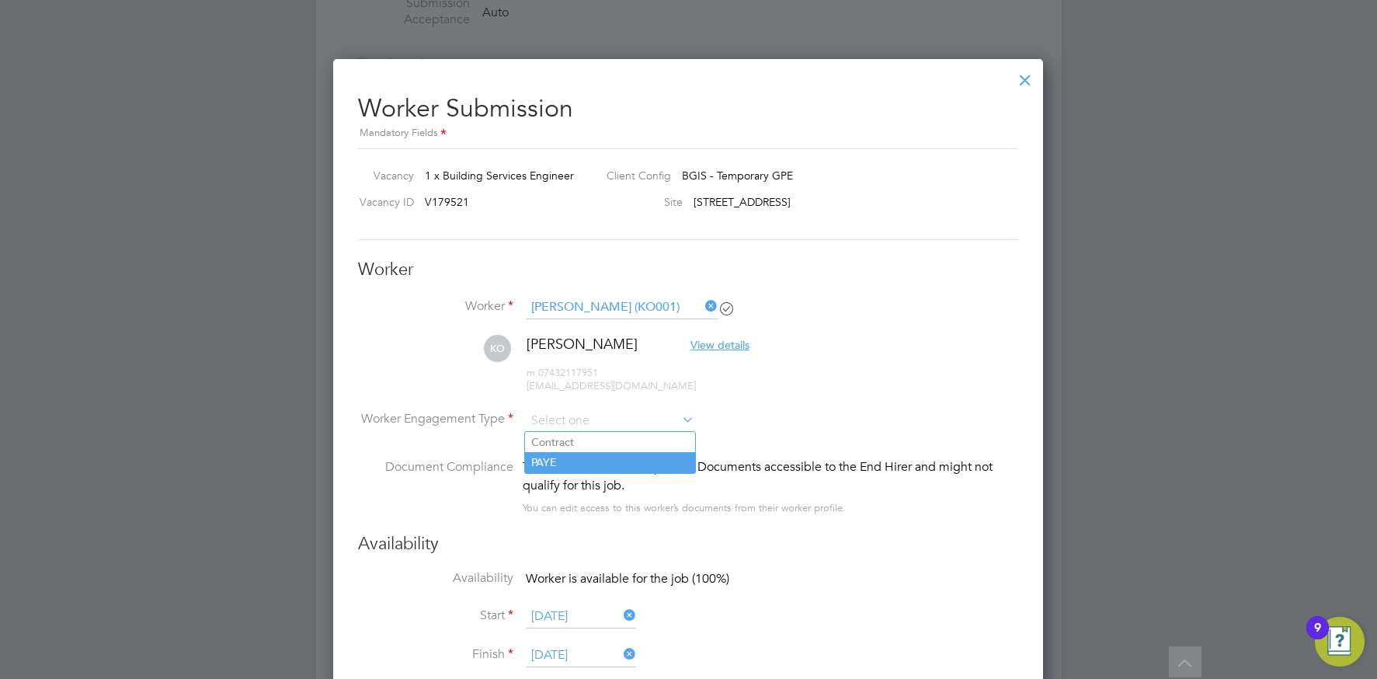
click at [568, 457] on li "PAYE" at bounding box center [610, 462] width 170 height 20
type input "PAYE"
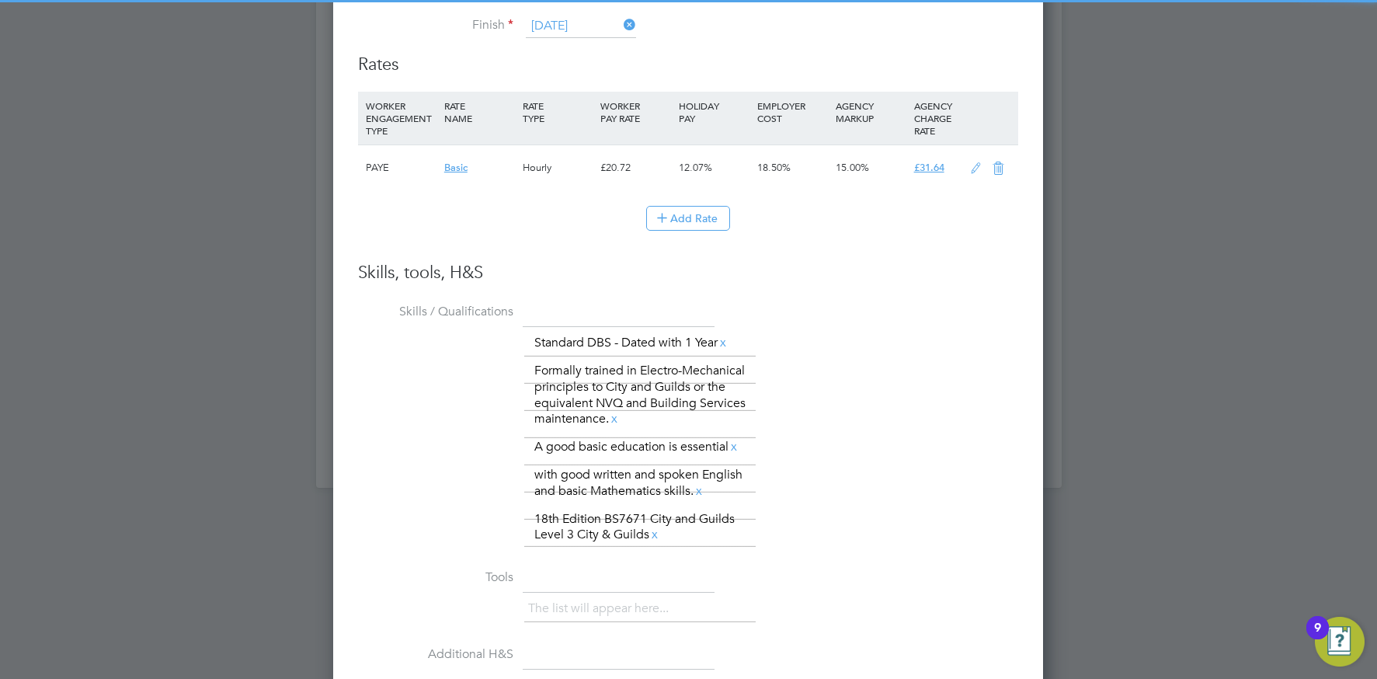
scroll to position [2659, 0]
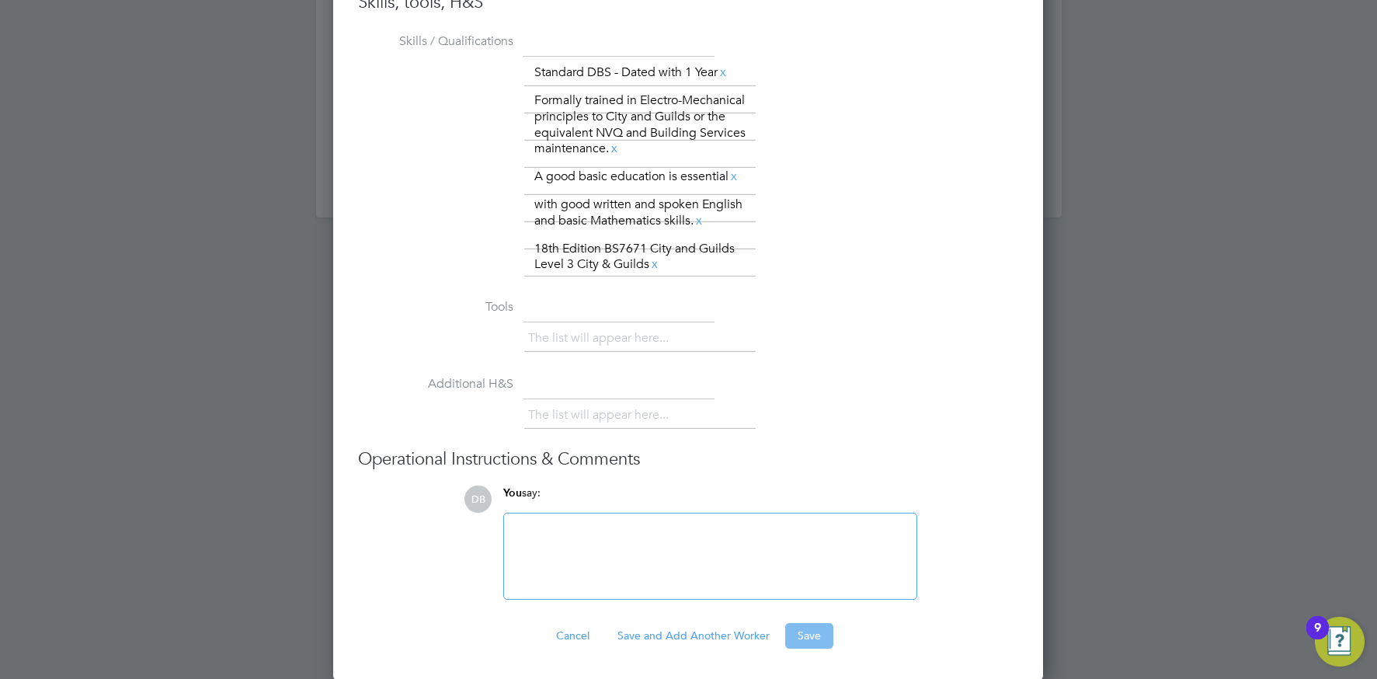
click at [800, 629] on button "Save" at bounding box center [809, 635] width 48 height 25
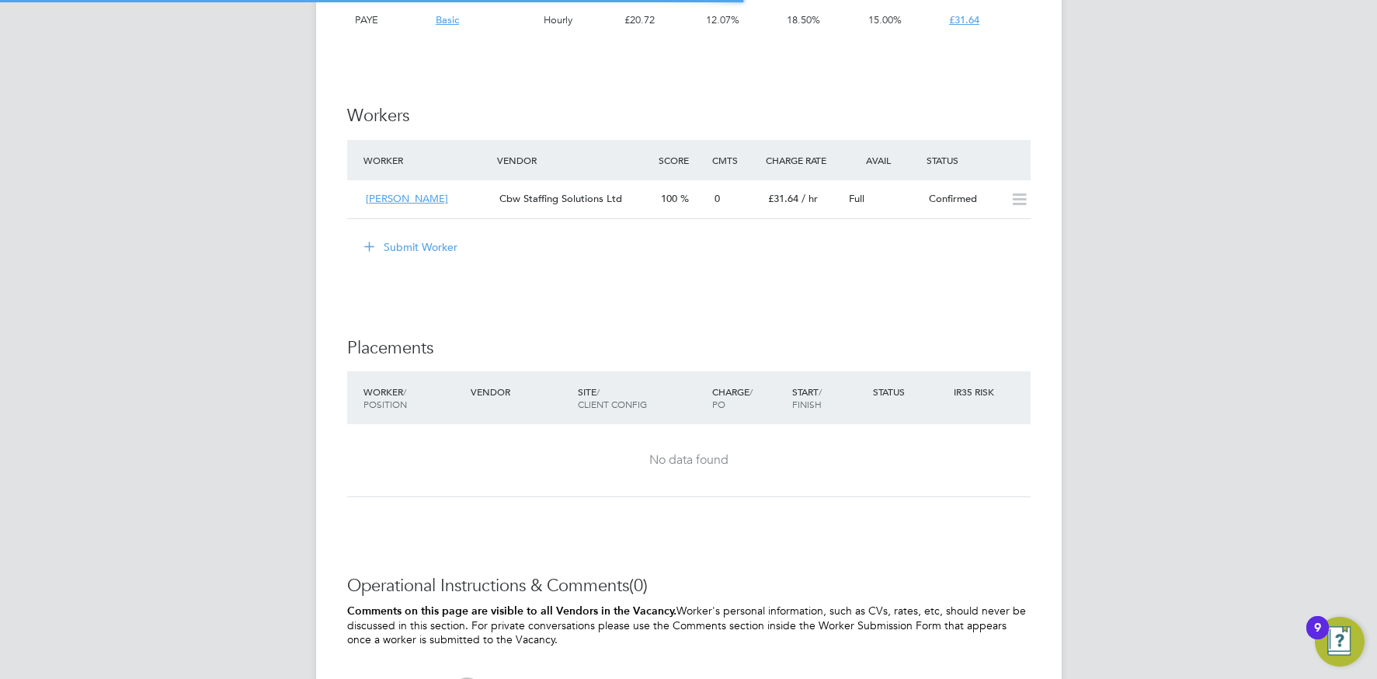
scroll to position [0, 0]
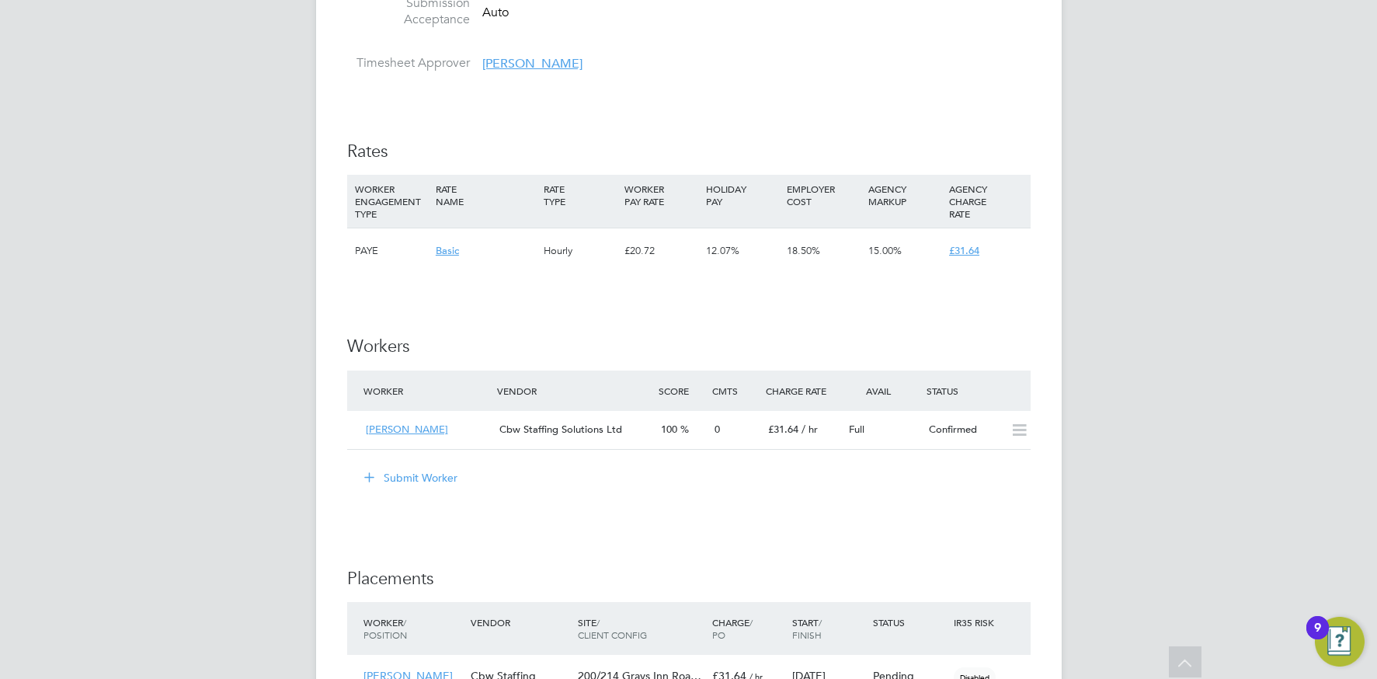
click at [412, 475] on button "Submit Worker" at bounding box center [411, 477] width 116 height 25
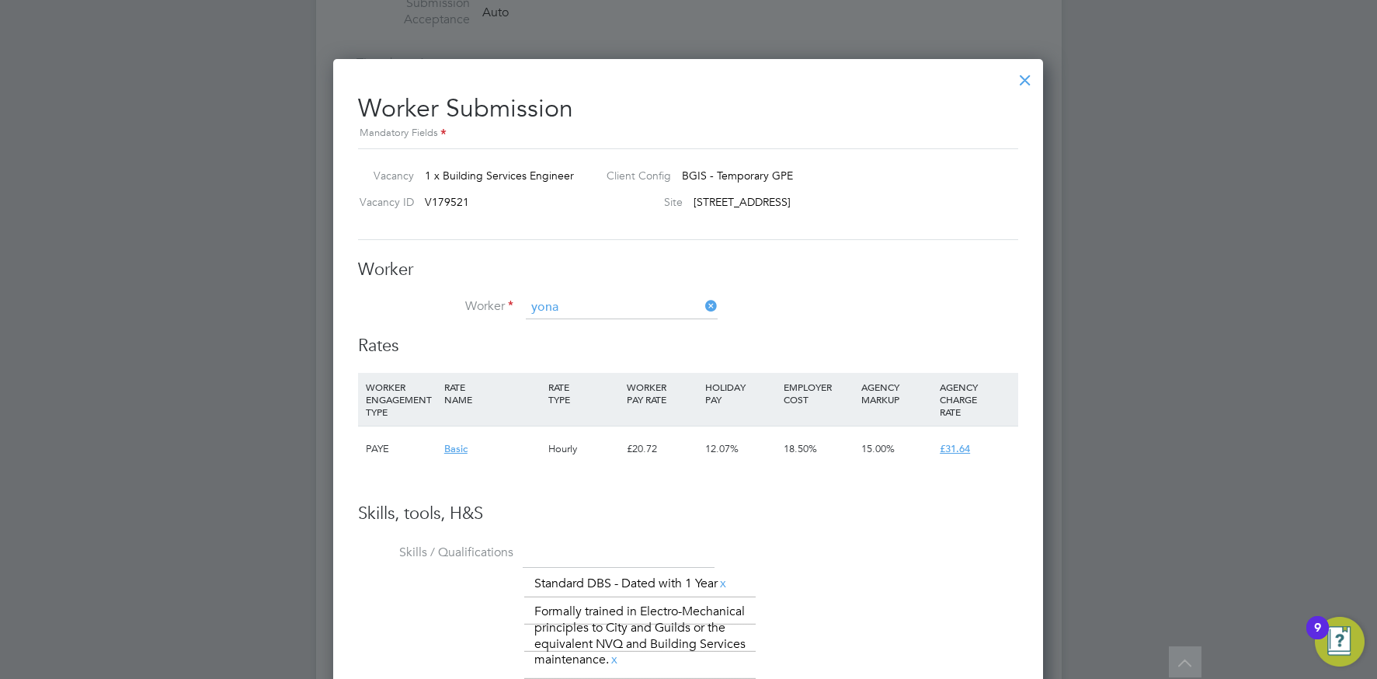
click at [553, 331] on b "Yona" at bounding box center [543, 329] width 25 height 13
type input "[PERSON_NAME] (YAbreha001)"
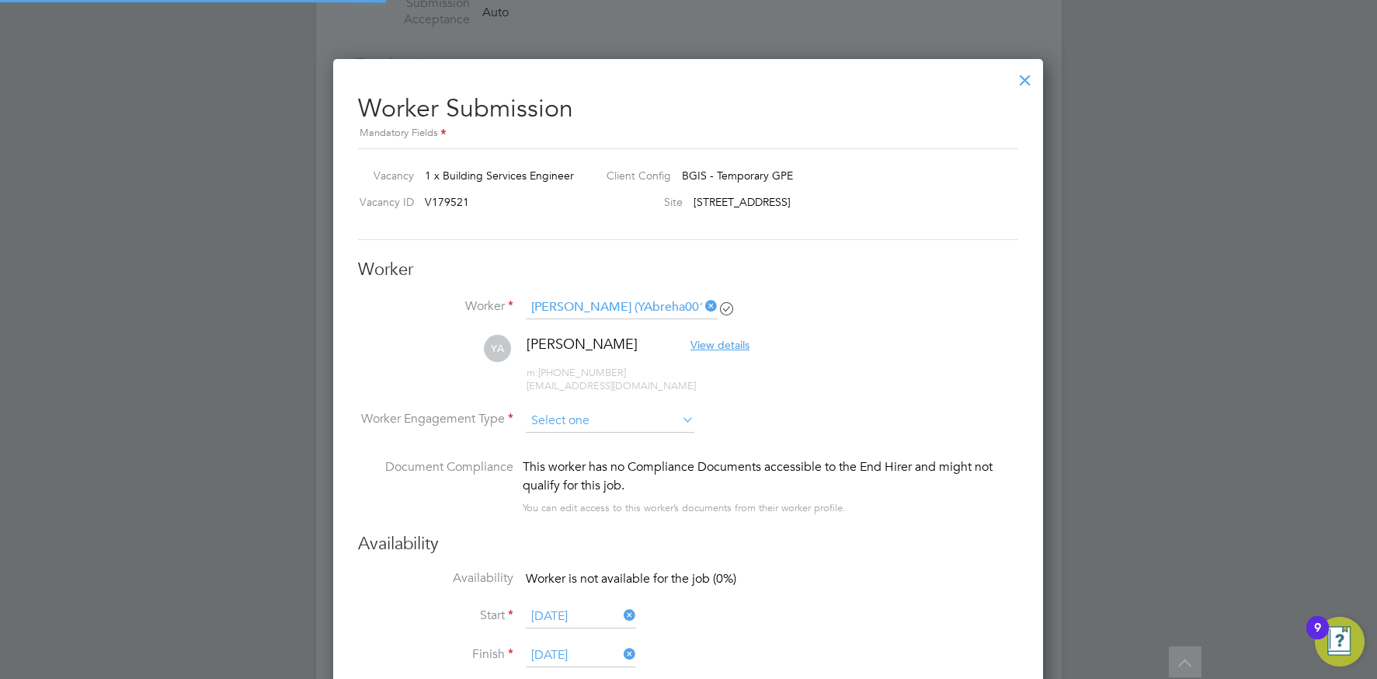
click at [579, 417] on input at bounding box center [610, 420] width 169 height 23
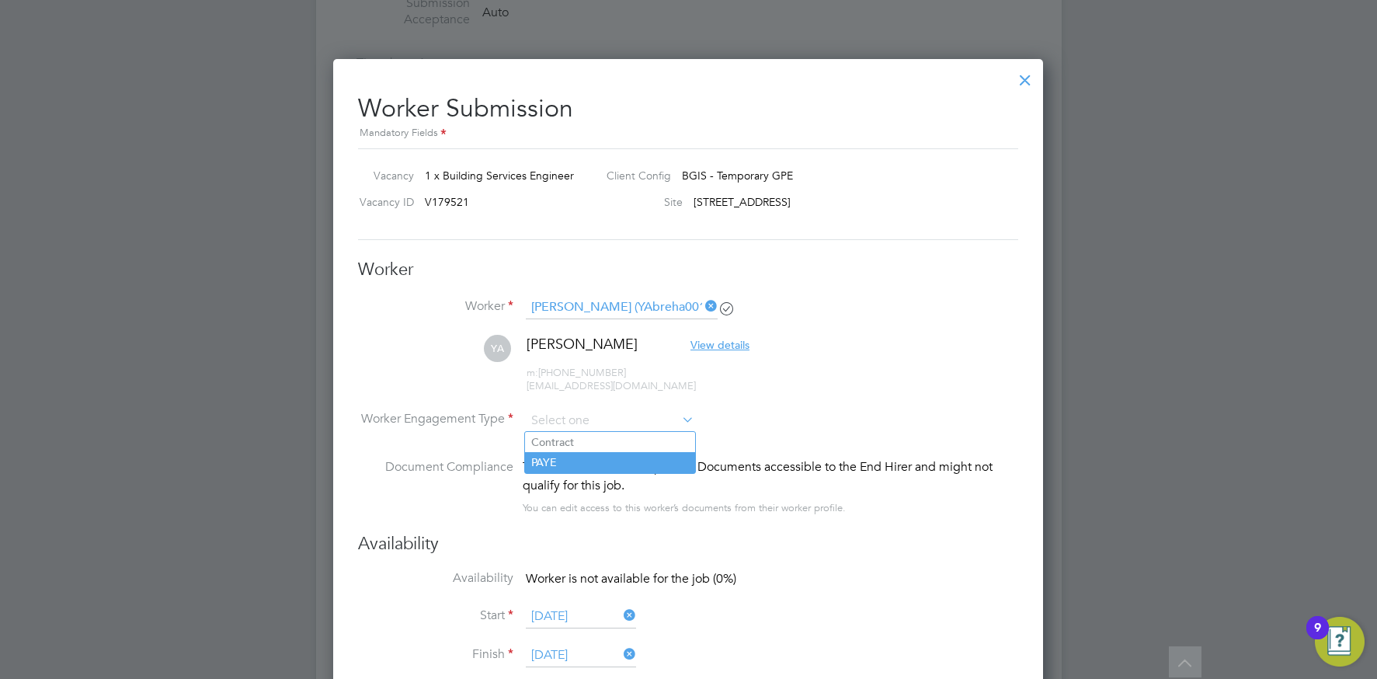
click at [575, 460] on li "PAYE" at bounding box center [610, 462] width 170 height 20
type input "PAYE"
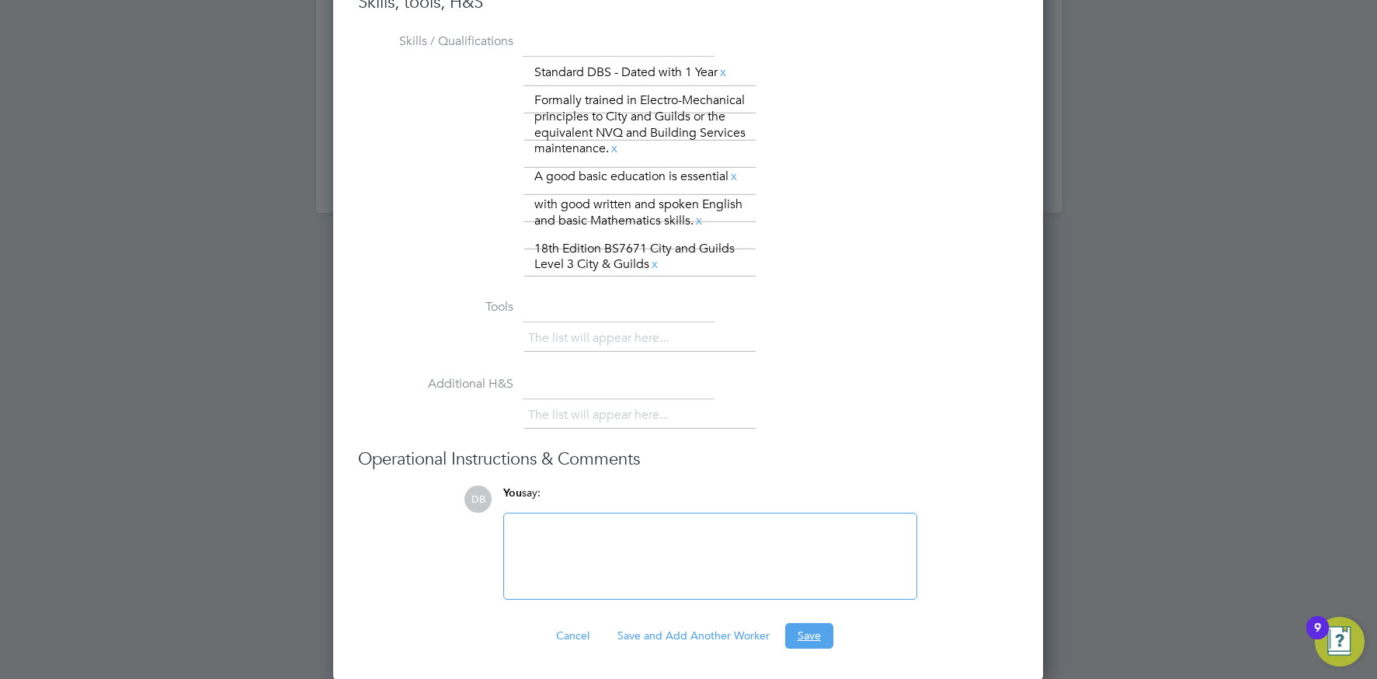
drag, startPoint x: 811, startPoint y: 644, endPoint x: 784, endPoint y: 635, distance: 29.2
click at [811, 644] on button "Save" at bounding box center [809, 635] width 48 height 25
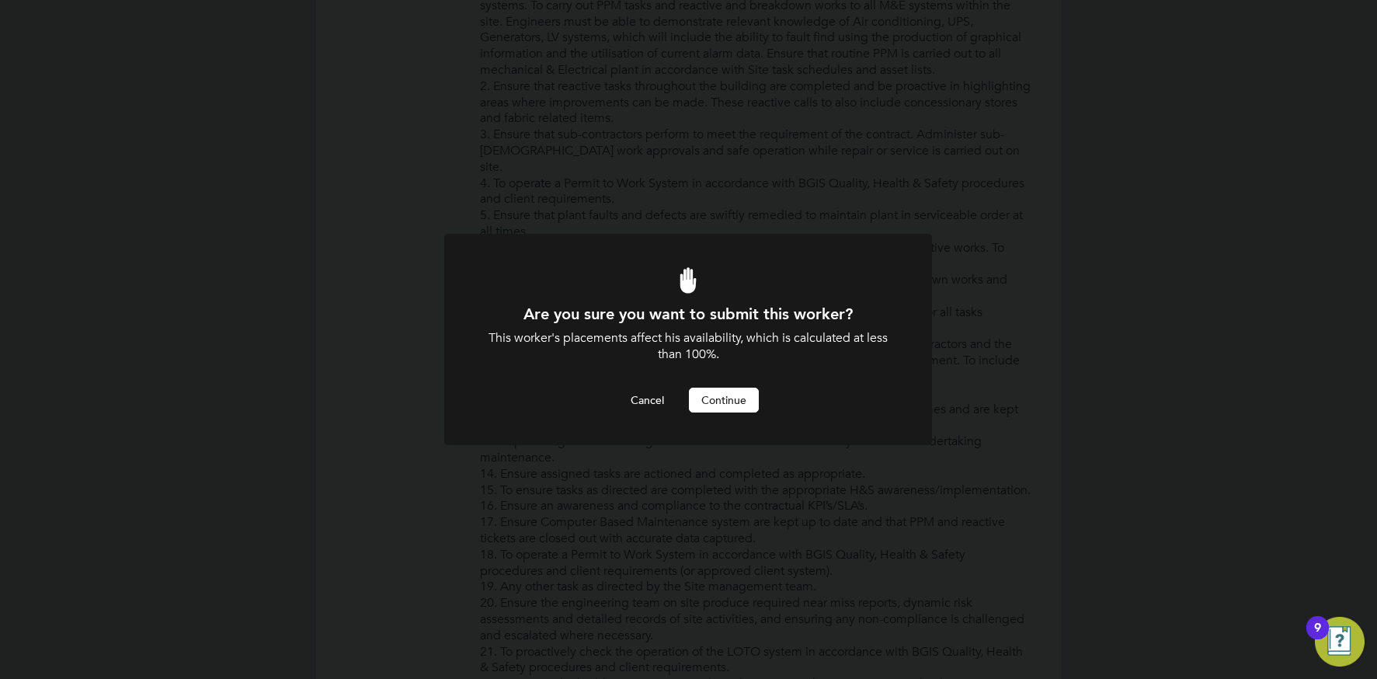
click at [706, 407] on button "Continue" at bounding box center [724, 399] width 70 height 25
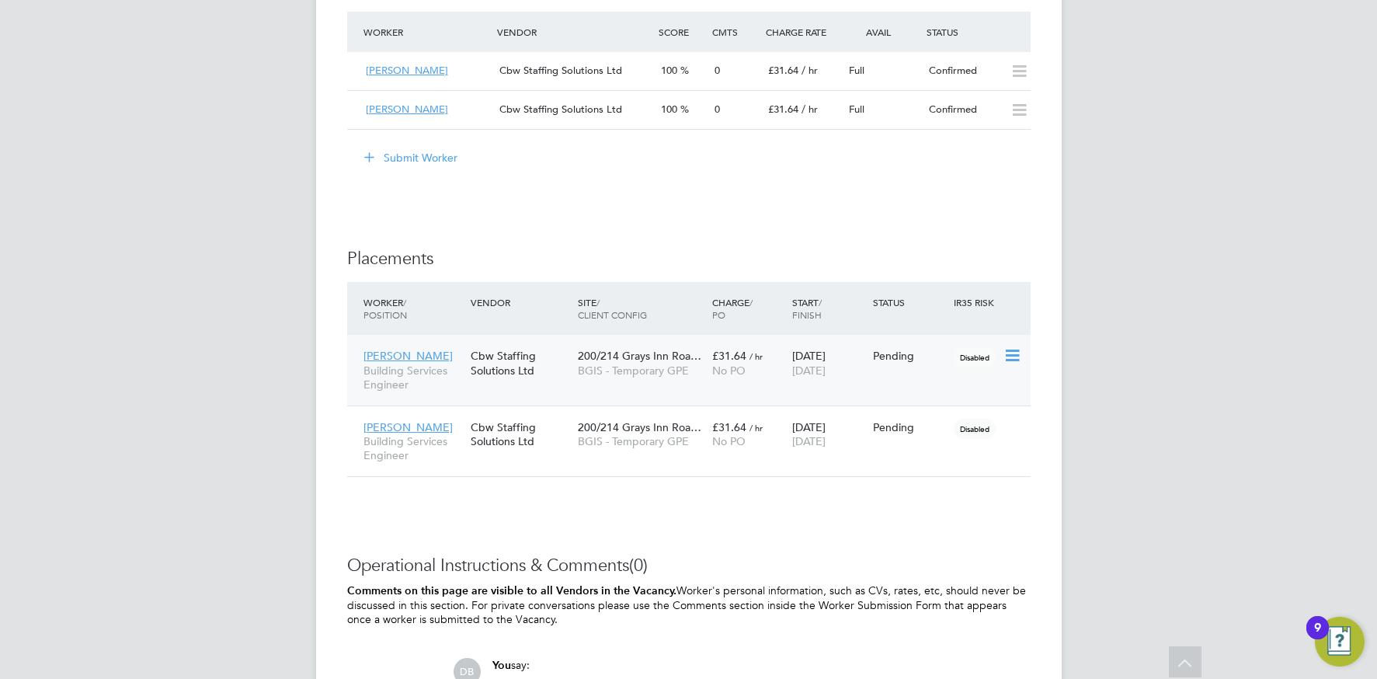
click at [1013, 353] on icon at bounding box center [1011, 355] width 16 height 19
click at [931, 446] on li "Start" at bounding box center [964, 453] width 110 height 22
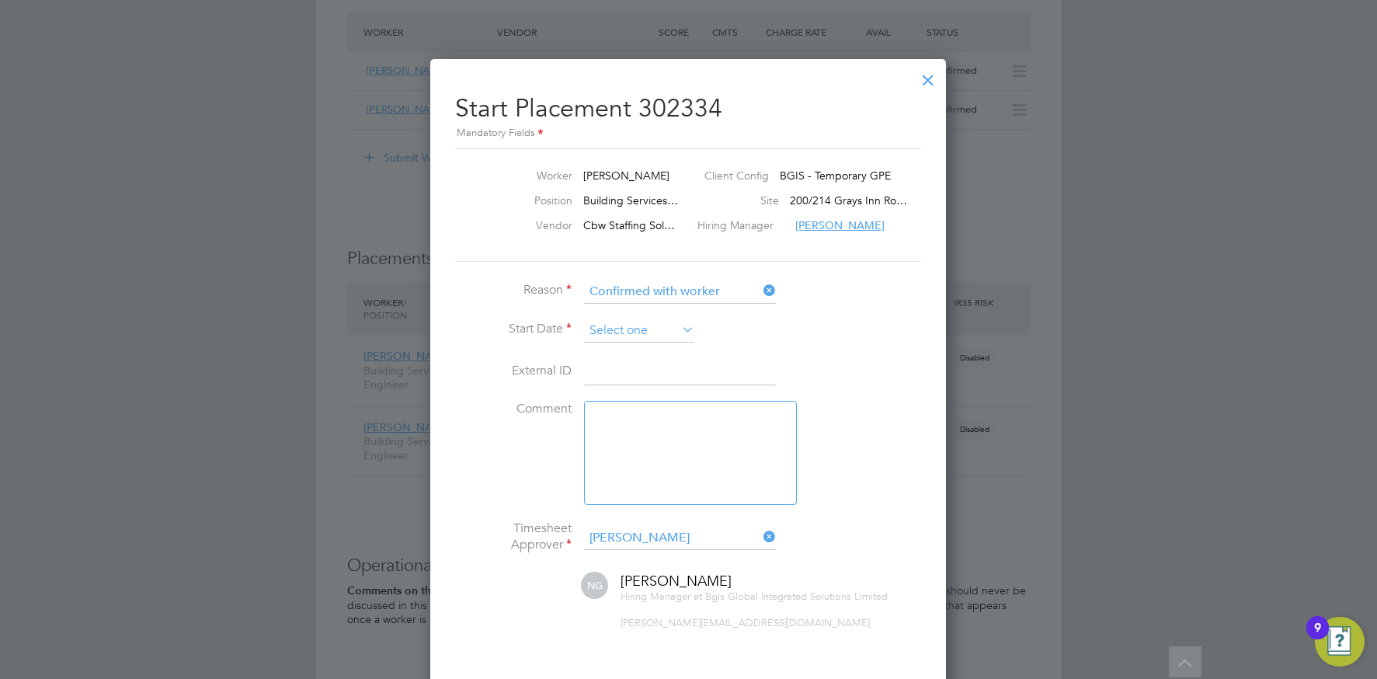
click at [634, 328] on input at bounding box center [639, 330] width 110 height 23
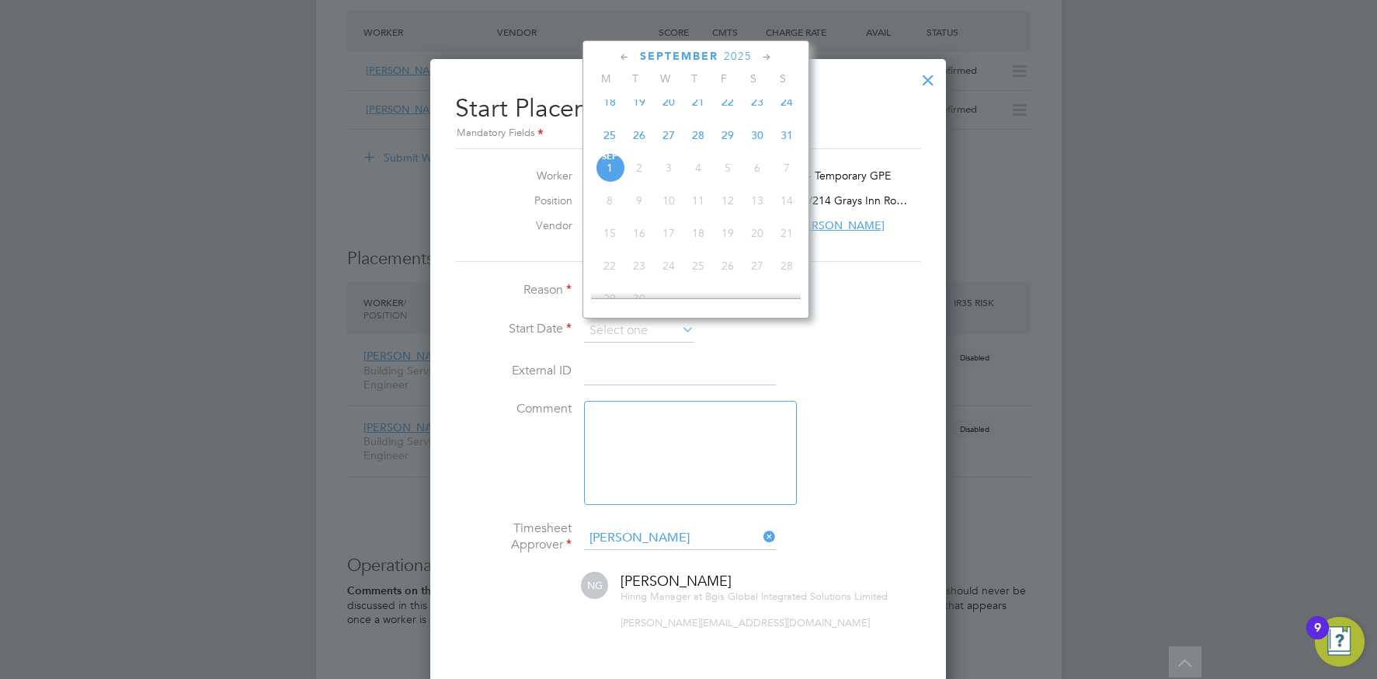
click at [726, 144] on span "29" at bounding box center [728, 135] width 30 height 30
type input "29 Aug 2025"
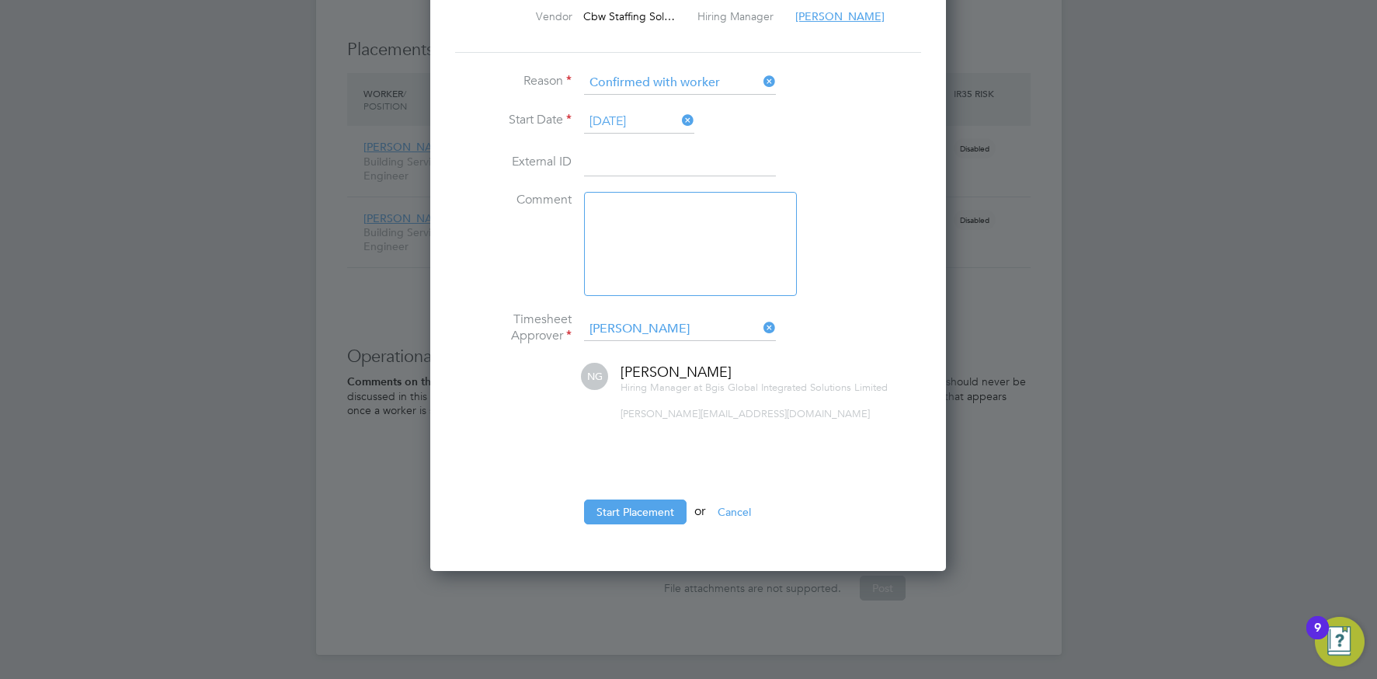
click at [633, 502] on button "Start Placement" at bounding box center [635, 511] width 103 height 25
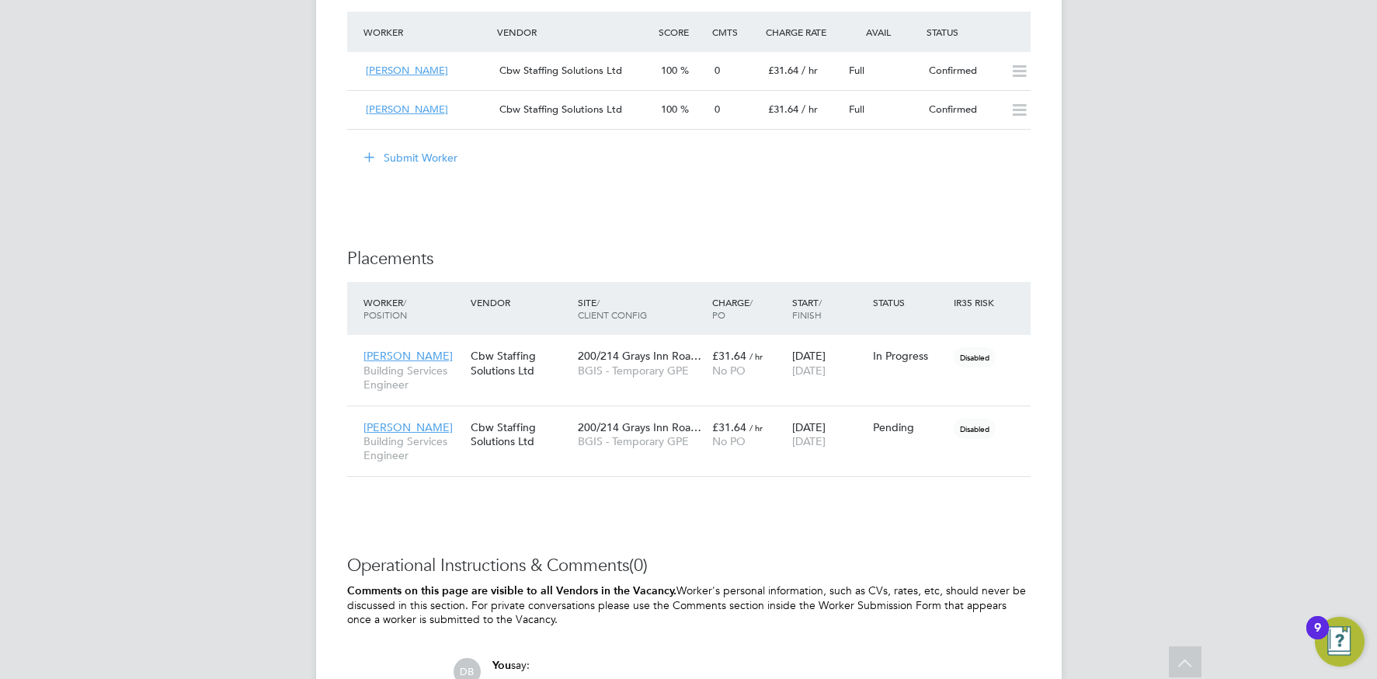
click at [933, 478] on div "Placement Started The placement has been started. Cancel Okay" at bounding box center [688, 339] width 1377 height 679
click at [1008, 426] on icon at bounding box center [1011, 427] width 16 height 19
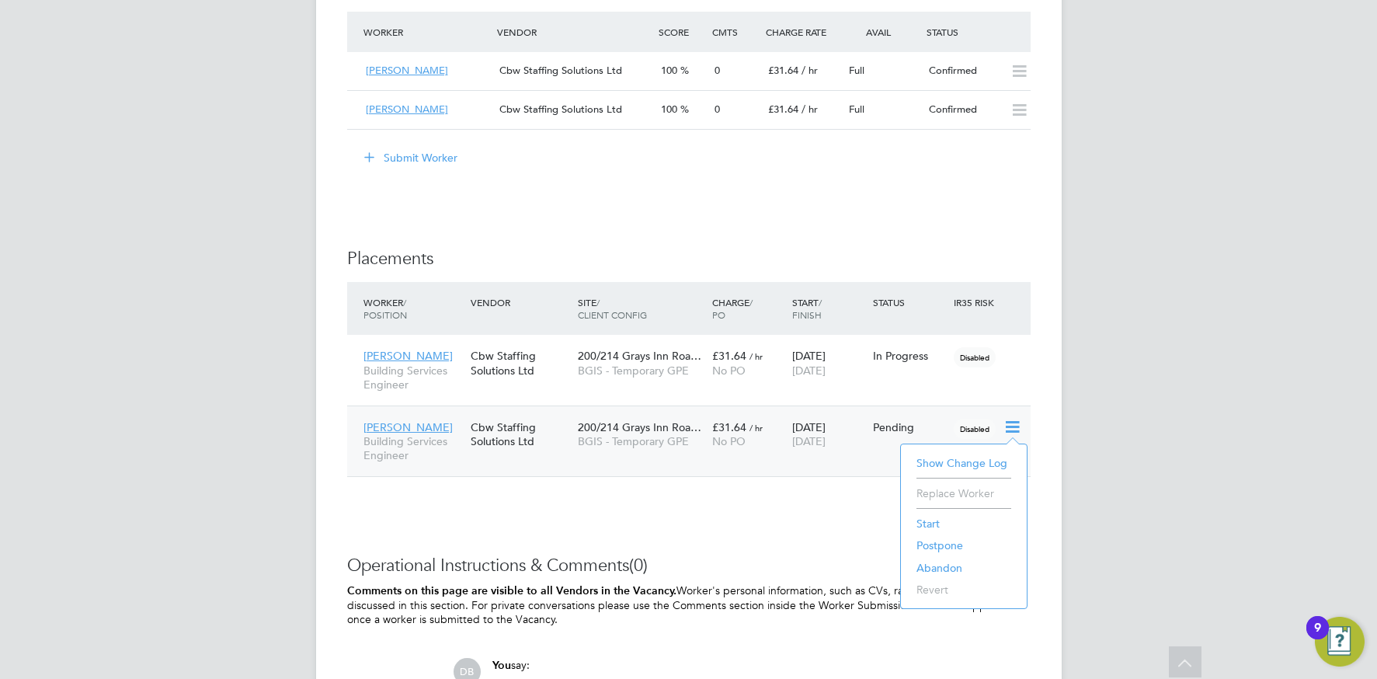
click at [922, 520] on li "Start" at bounding box center [964, 524] width 110 height 22
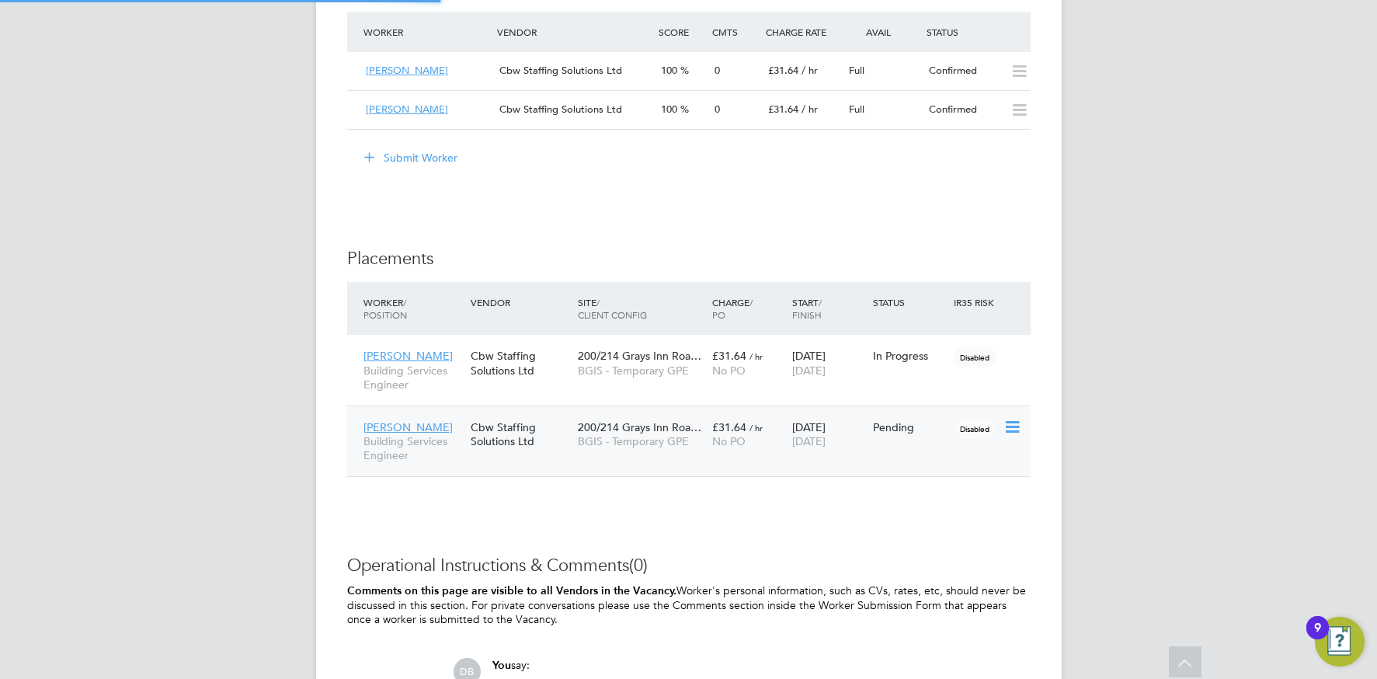
type input "Nick Guest"
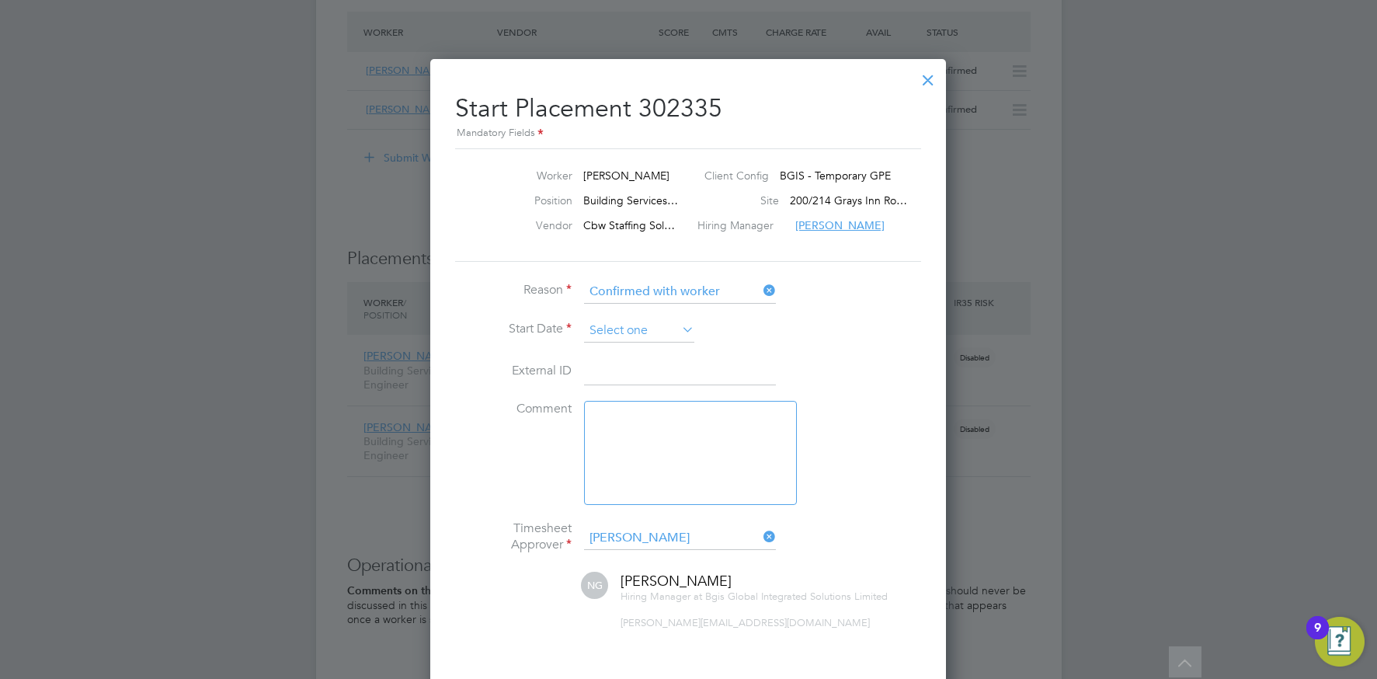
click at [657, 335] on input at bounding box center [639, 330] width 110 height 23
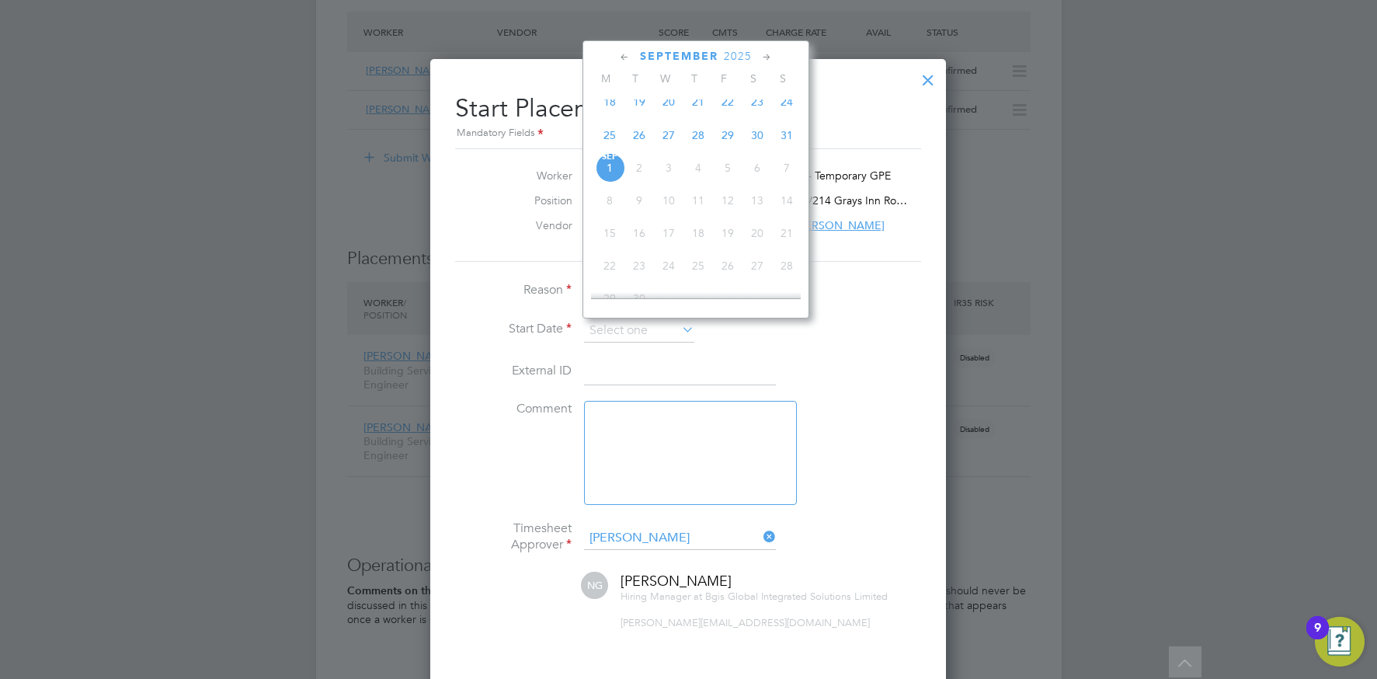
click at [784, 147] on span "31" at bounding box center [787, 135] width 30 height 30
type input "31 Aug 2025"
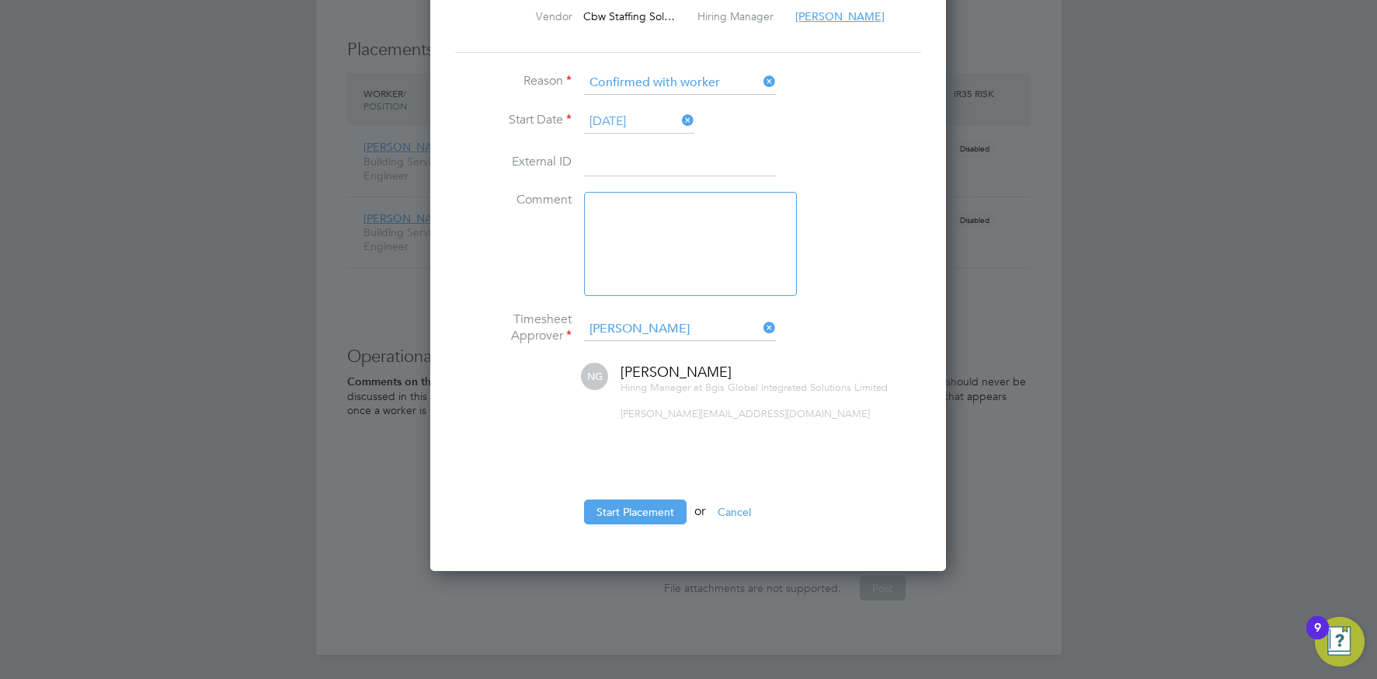
drag, startPoint x: 649, startPoint y: 504, endPoint x: 613, endPoint y: 488, distance: 39.0
click at [649, 504] on button "Start Placement" at bounding box center [635, 511] width 103 height 25
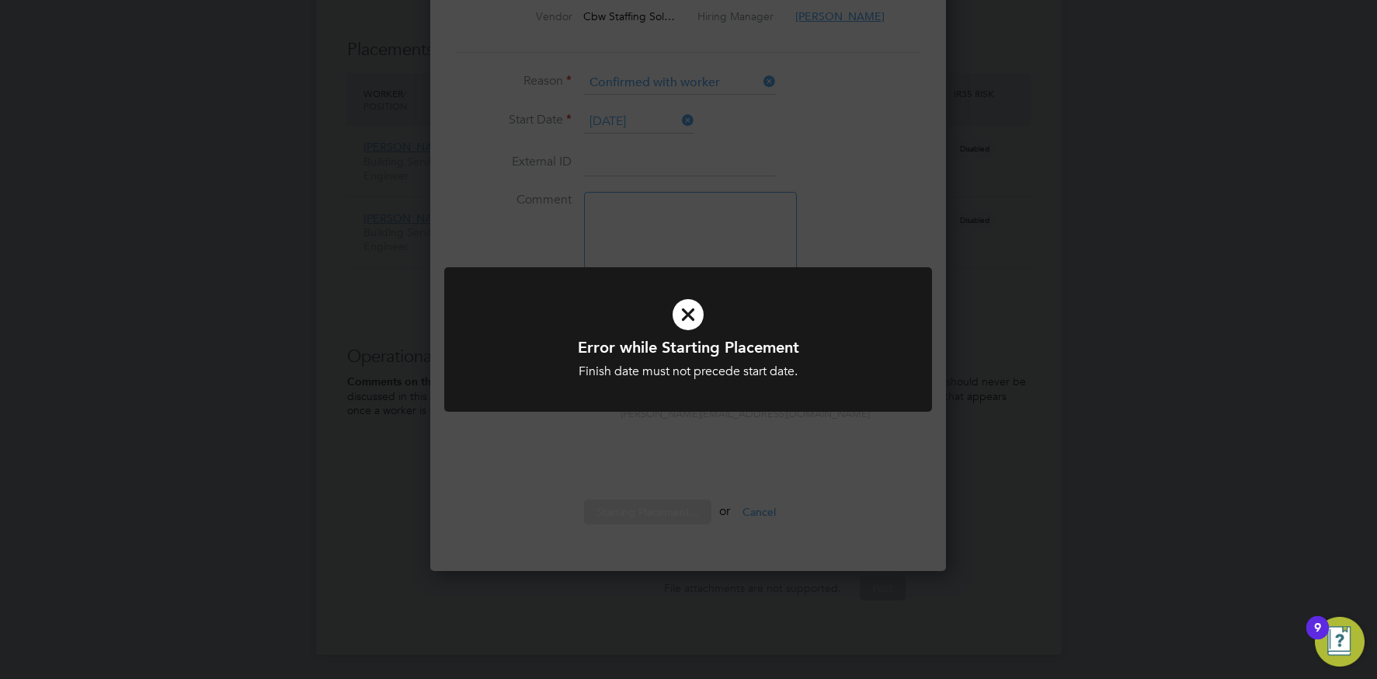
click at [567, 441] on div "Error while Starting Placement Finish date must not precede start date. Cancel …" at bounding box center [688, 339] width 1377 height 679
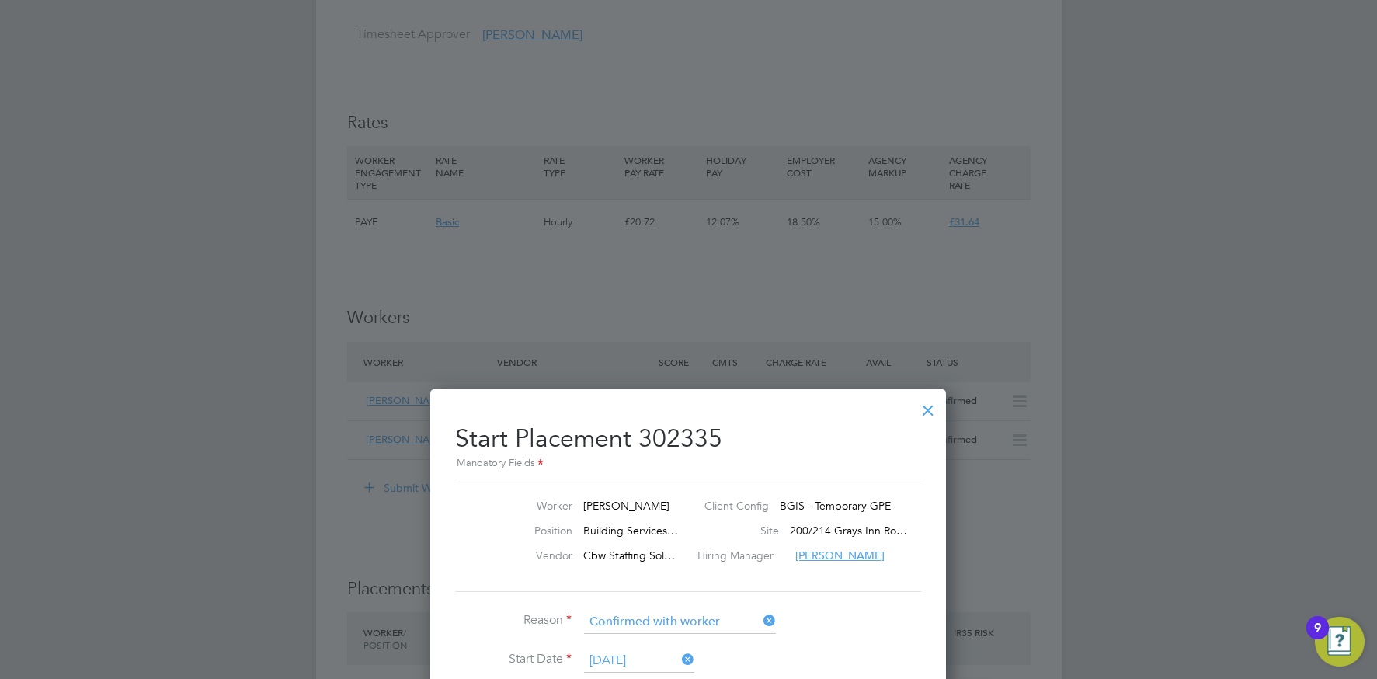
click at [928, 408] on div at bounding box center [928, 406] width 28 height 28
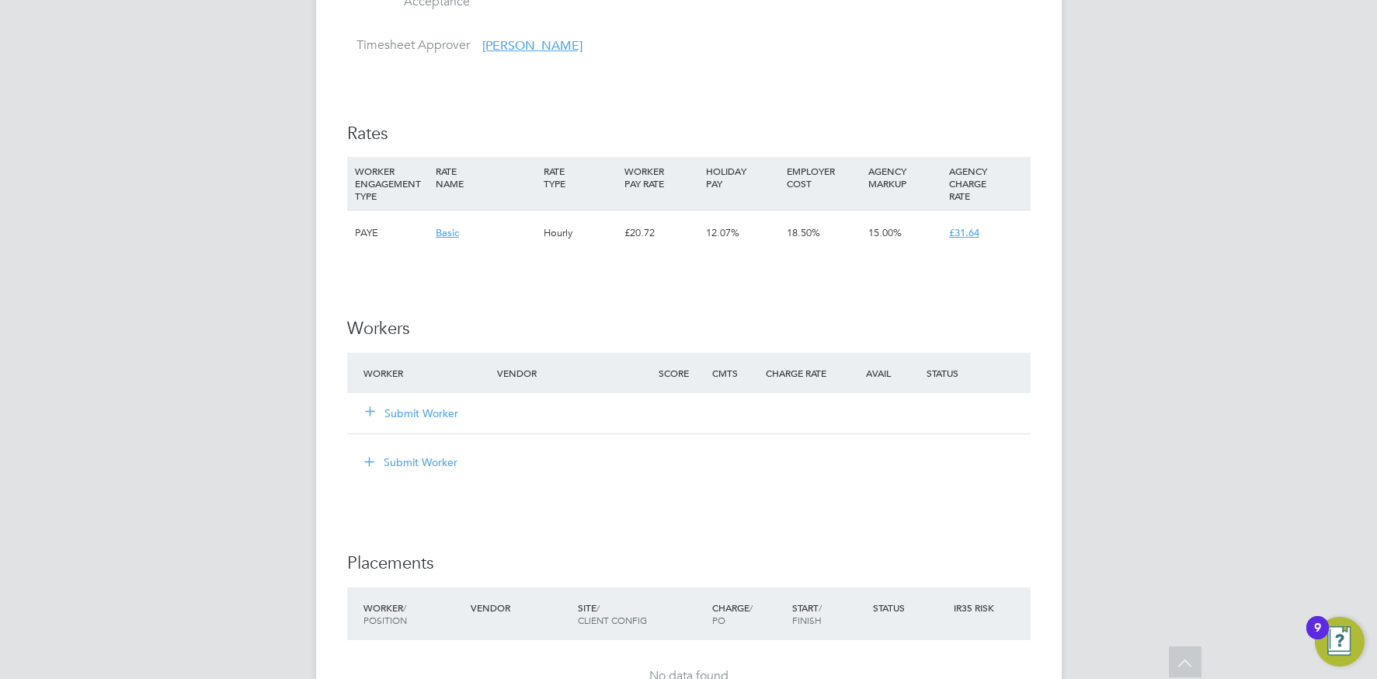
scroll to position [1864, 0]
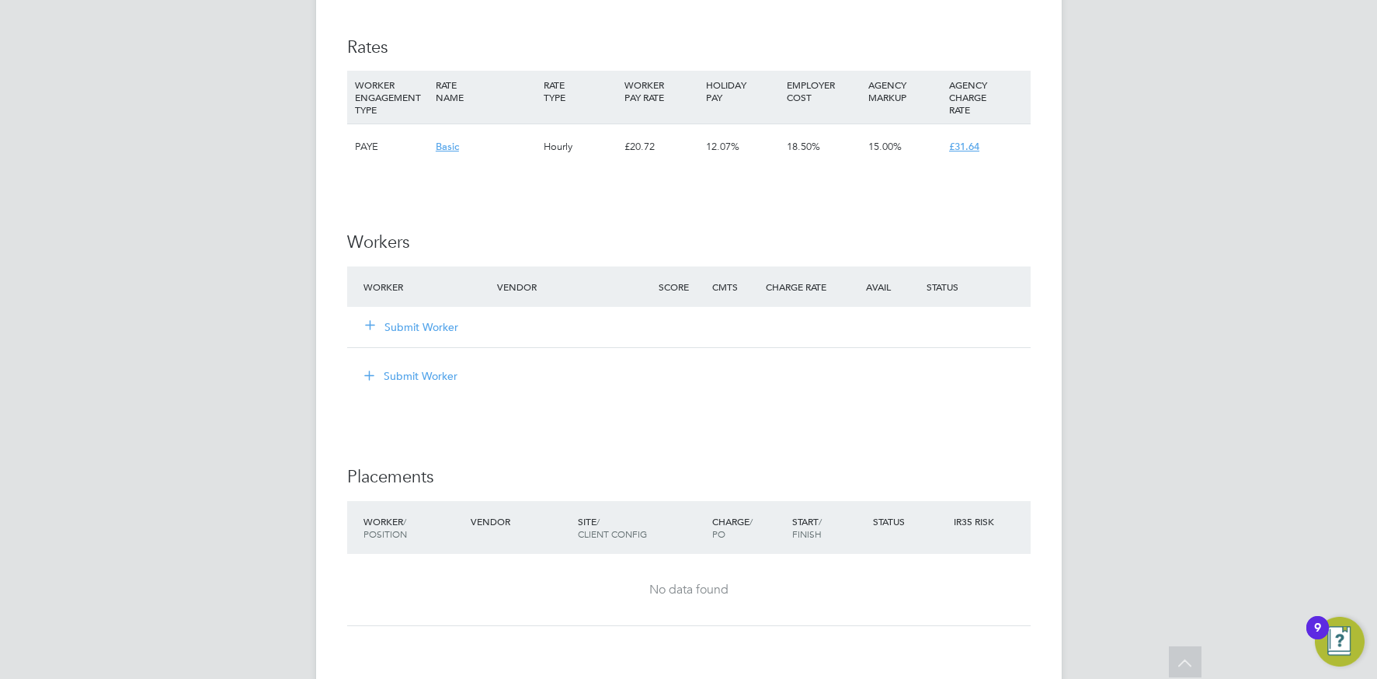
click at [428, 325] on button "Submit Worker" at bounding box center [412, 327] width 93 height 16
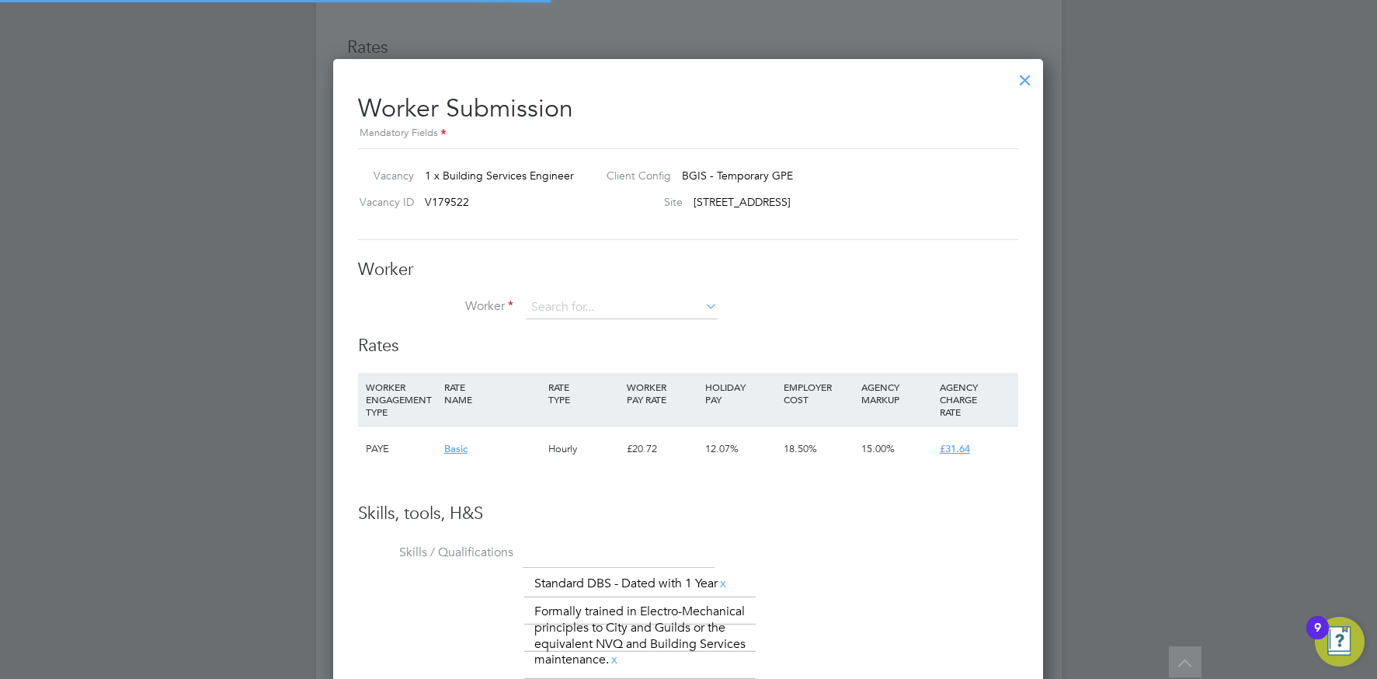
scroll to position [1131, 711]
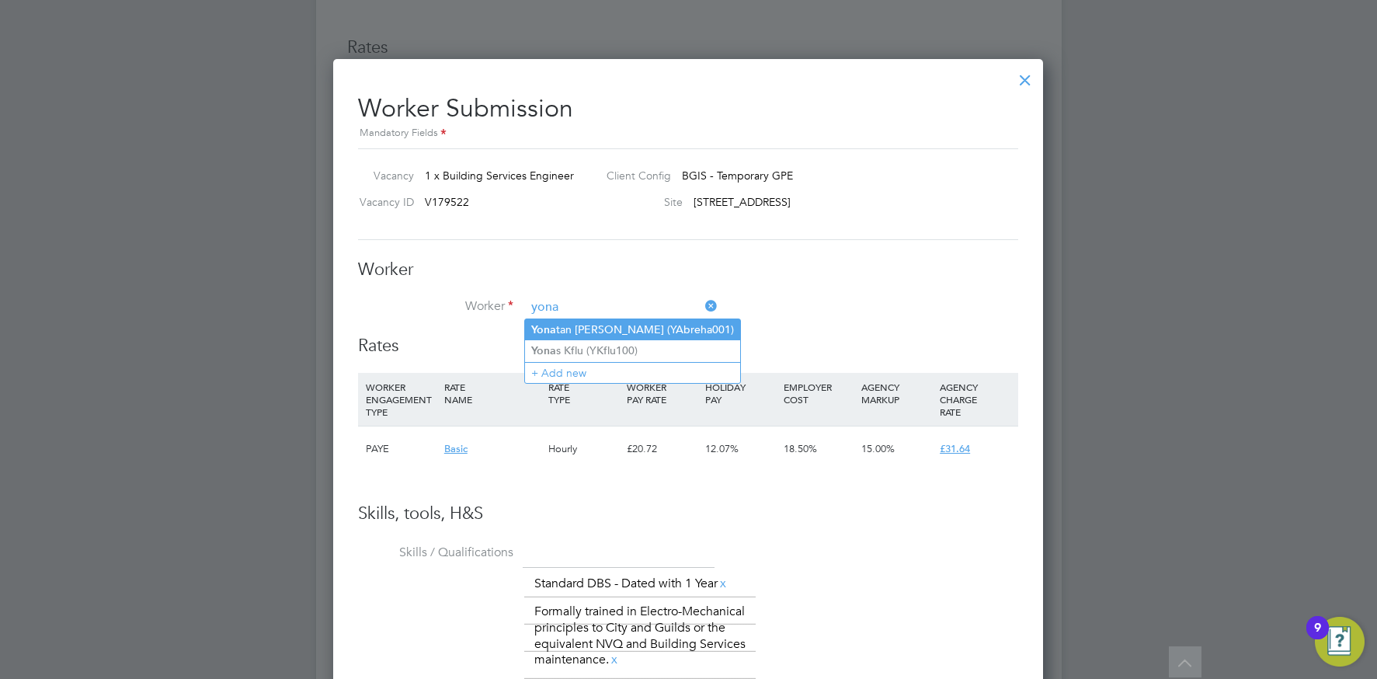
click at [580, 329] on li "Yona tan Abreha (YAbreha001)" at bounding box center [632, 329] width 215 height 21
type input "Yonatan Abreha (YAbreha001)"
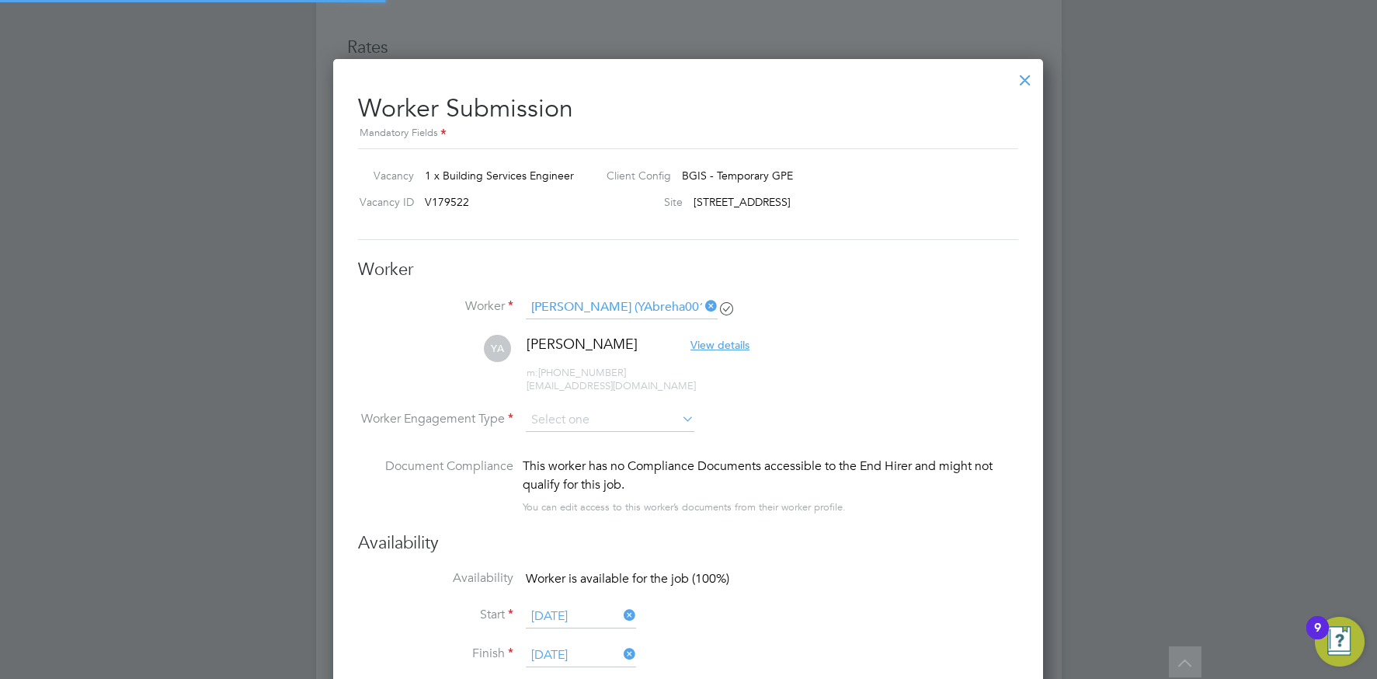
scroll to position [1479, 711]
click at [565, 410] on input at bounding box center [610, 420] width 169 height 23
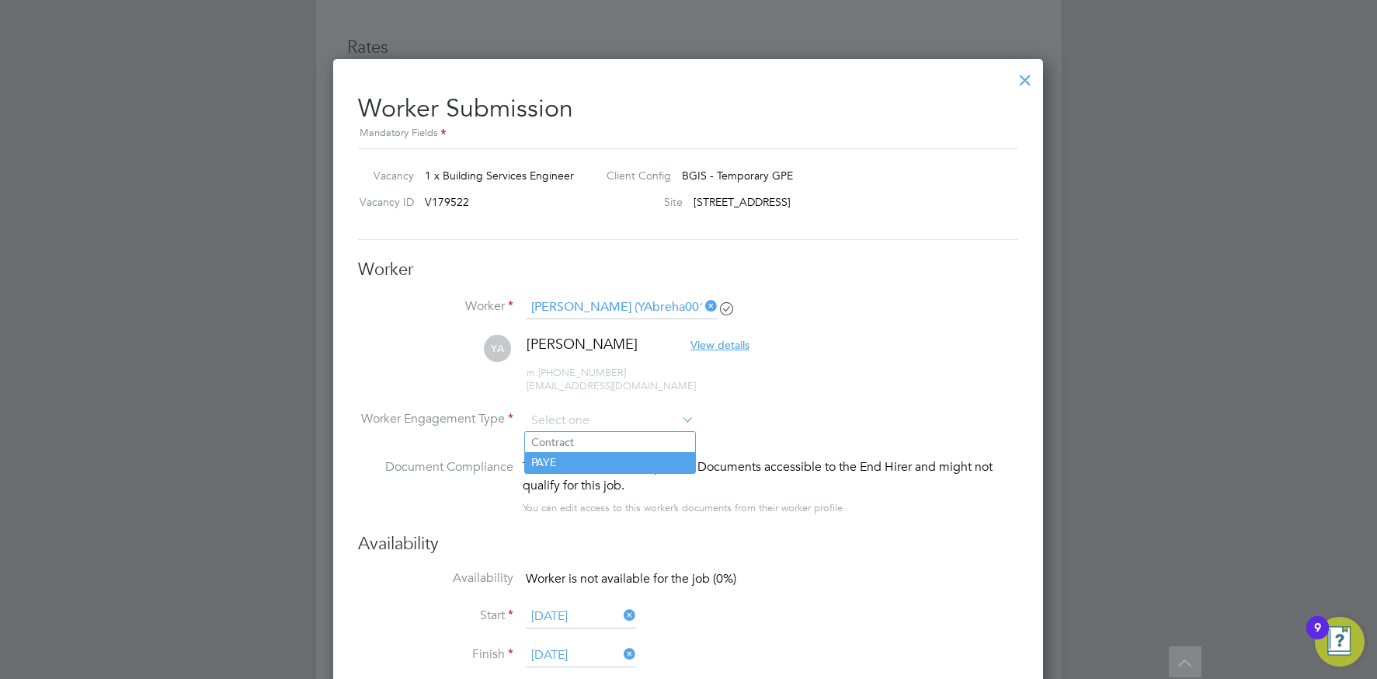
click at [572, 453] on li "PAYE" at bounding box center [610, 462] width 170 height 20
type input "PAYE"
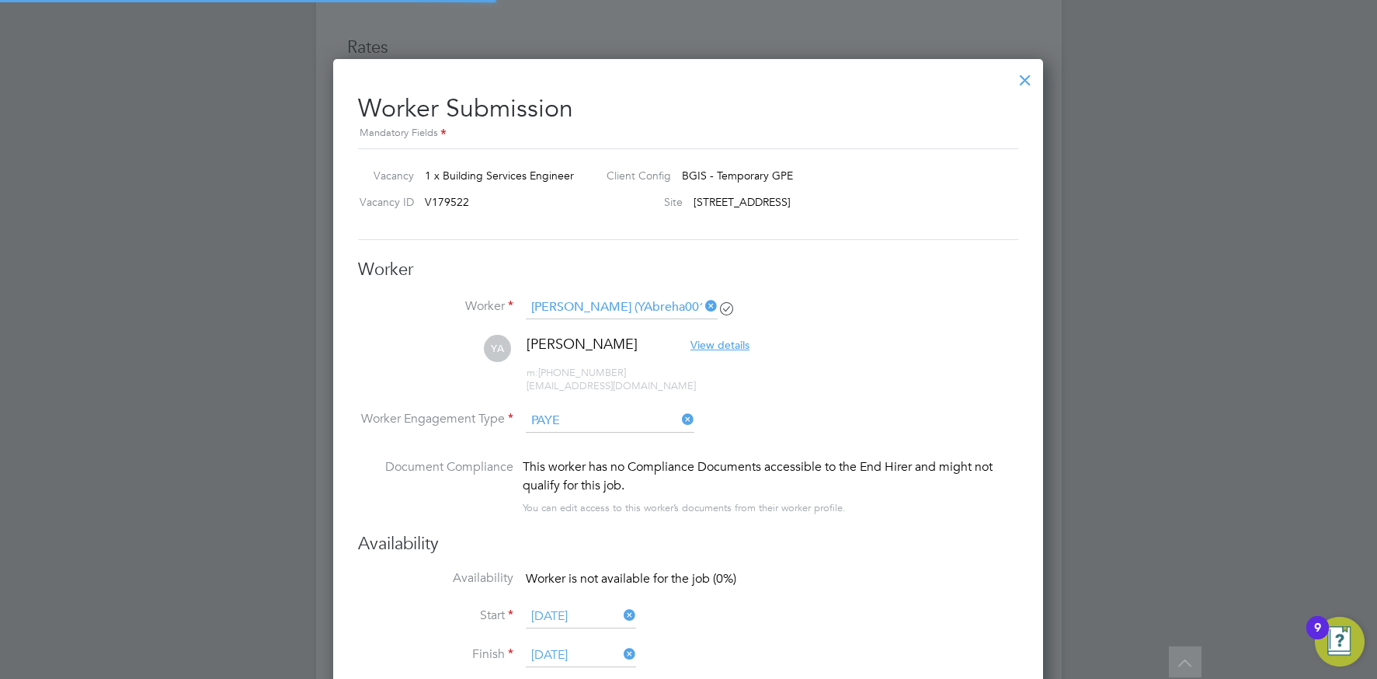
scroll to position [0, 0]
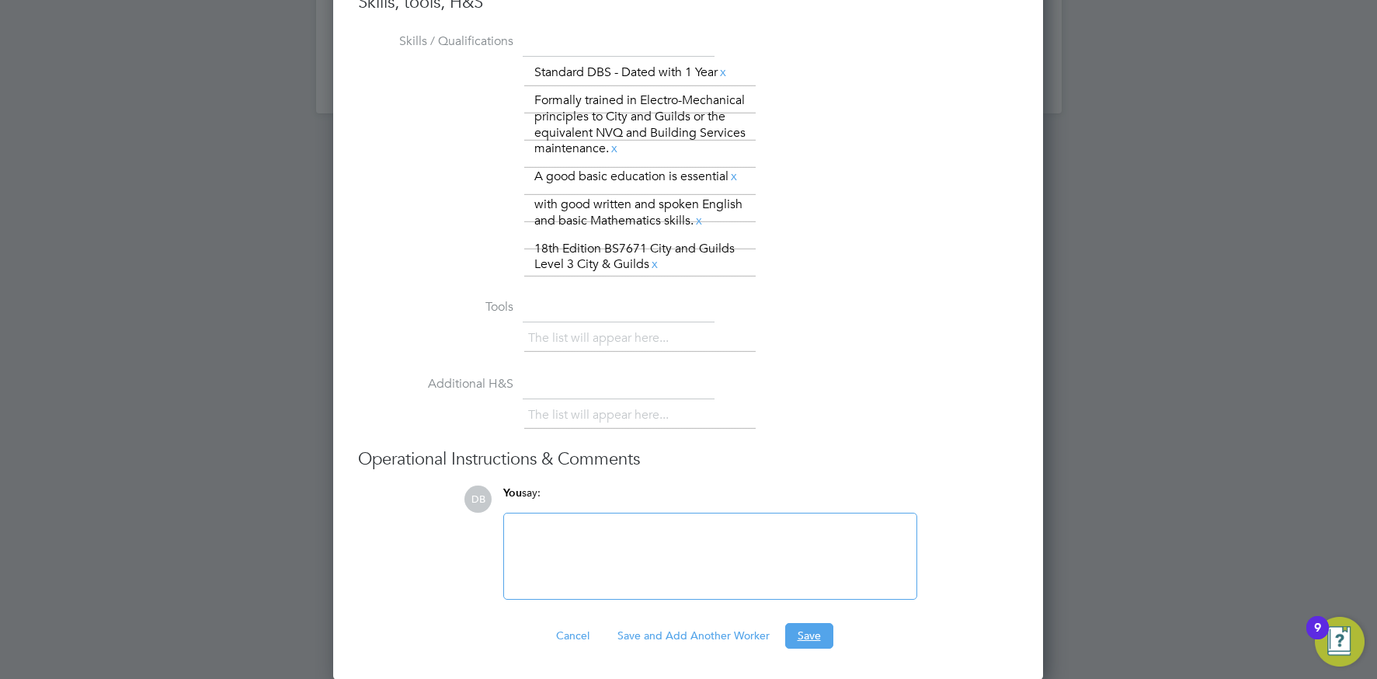
drag, startPoint x: 822, startPoint y: 637, endPoint x: 815, endPoint y: 623, distance: 15.6
click at [822, 637] on button "Save" at bounding box center [809, 635] width 48 height 25
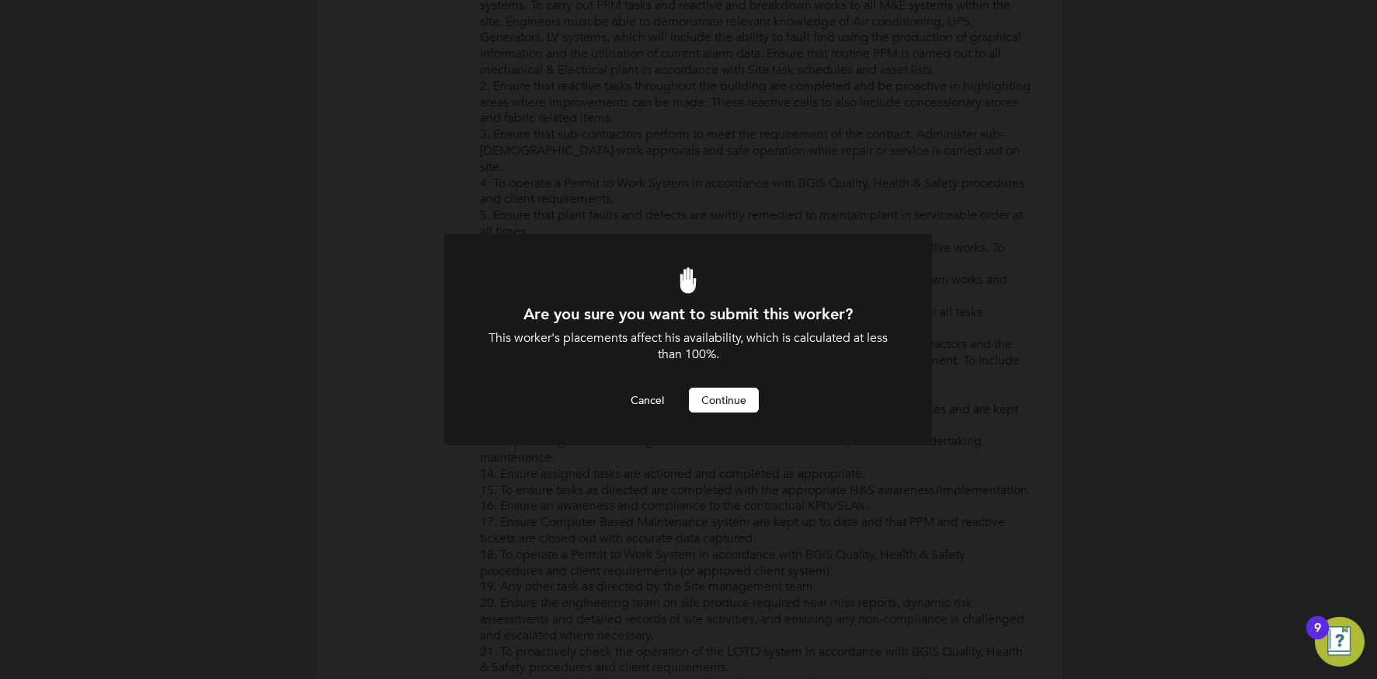
drag, startPoint x: 722, startPoint y: 398, endPoint x: 735, endPoint y: 392, distance: 13.9
click at [722, 398] on button "Continue" at bounding box center [724, 399] width 70 height 25
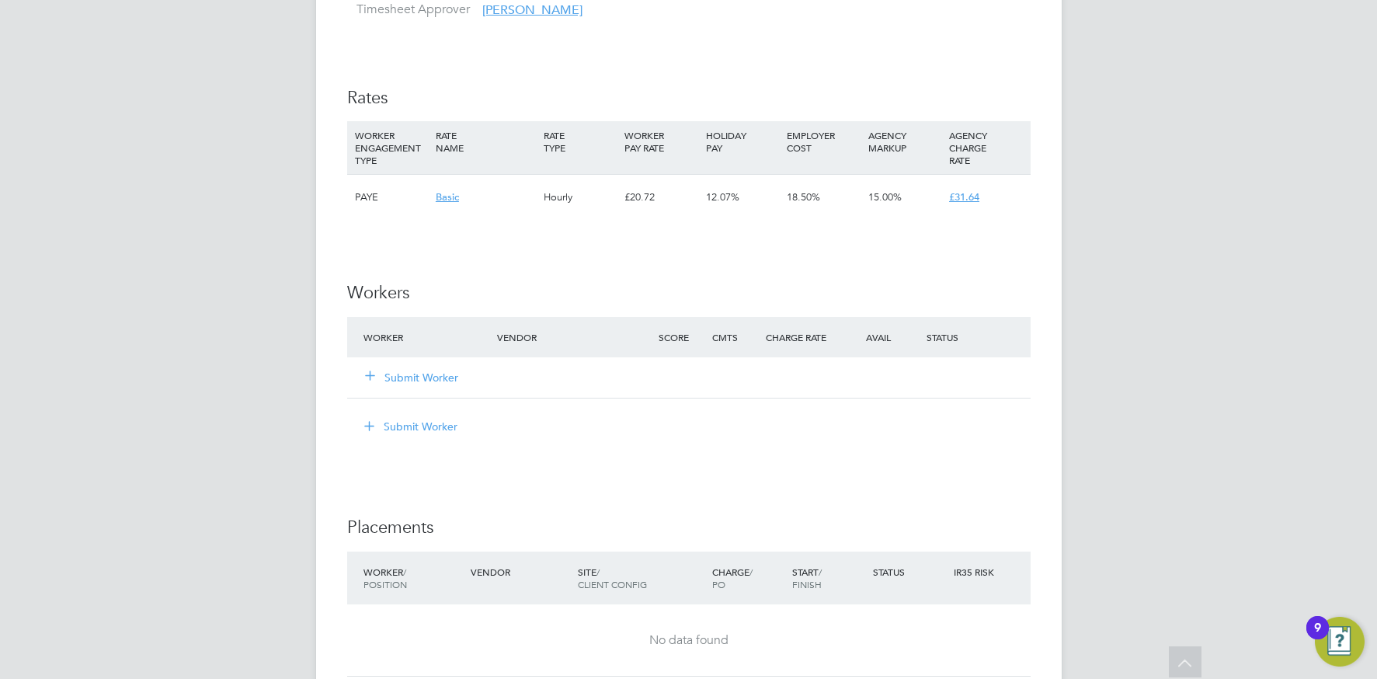
scroll to position [1857, 0]
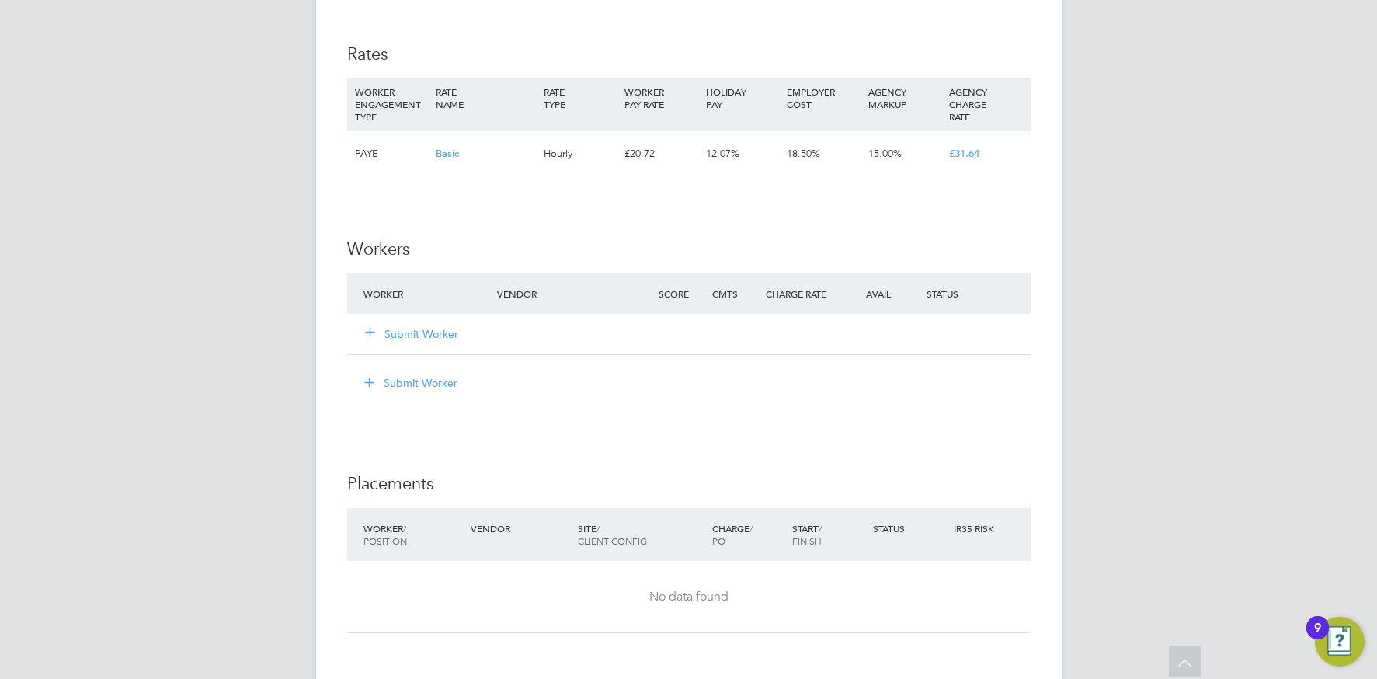
drag, startPoint x: 430, startPoint y: 332, endPoint x: 443, endPoint y: 336, distance: 13.8
click at [430, 332] on button "Submit Worker" at bounding box center [412, 334] width 93 height 16
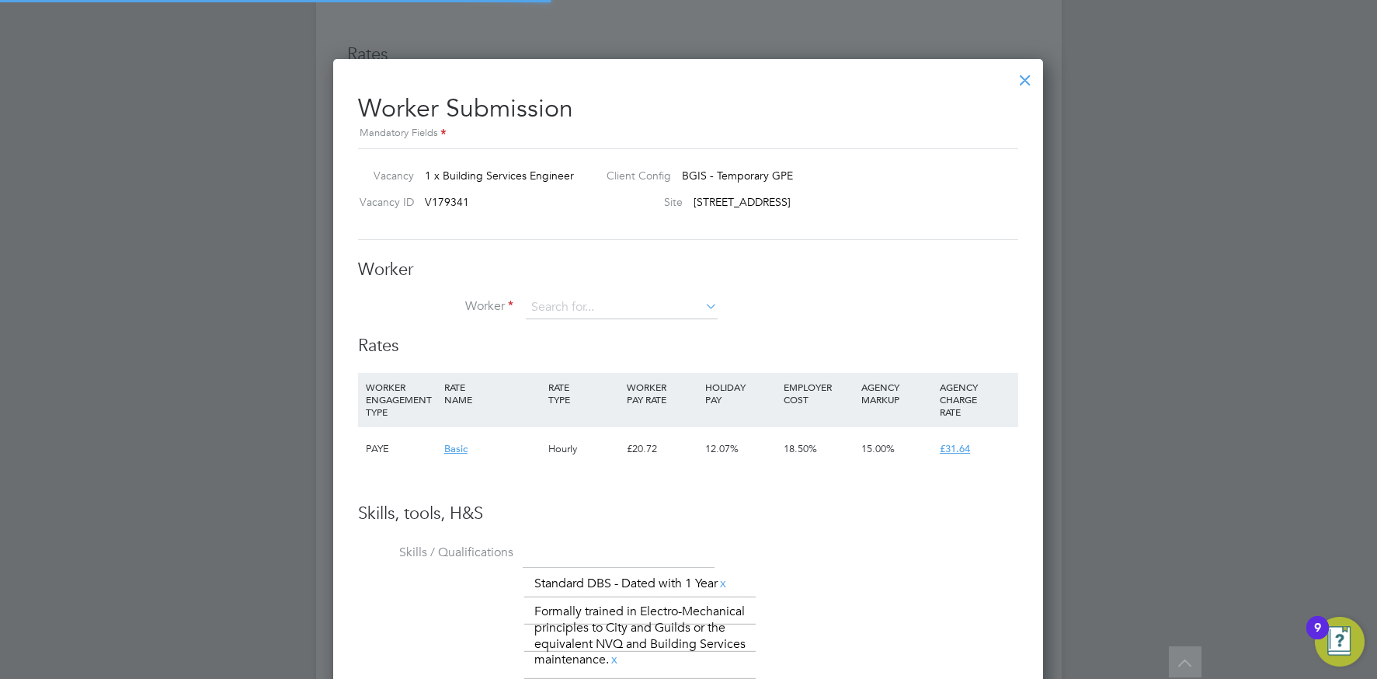
scroll to position [1131, 711]
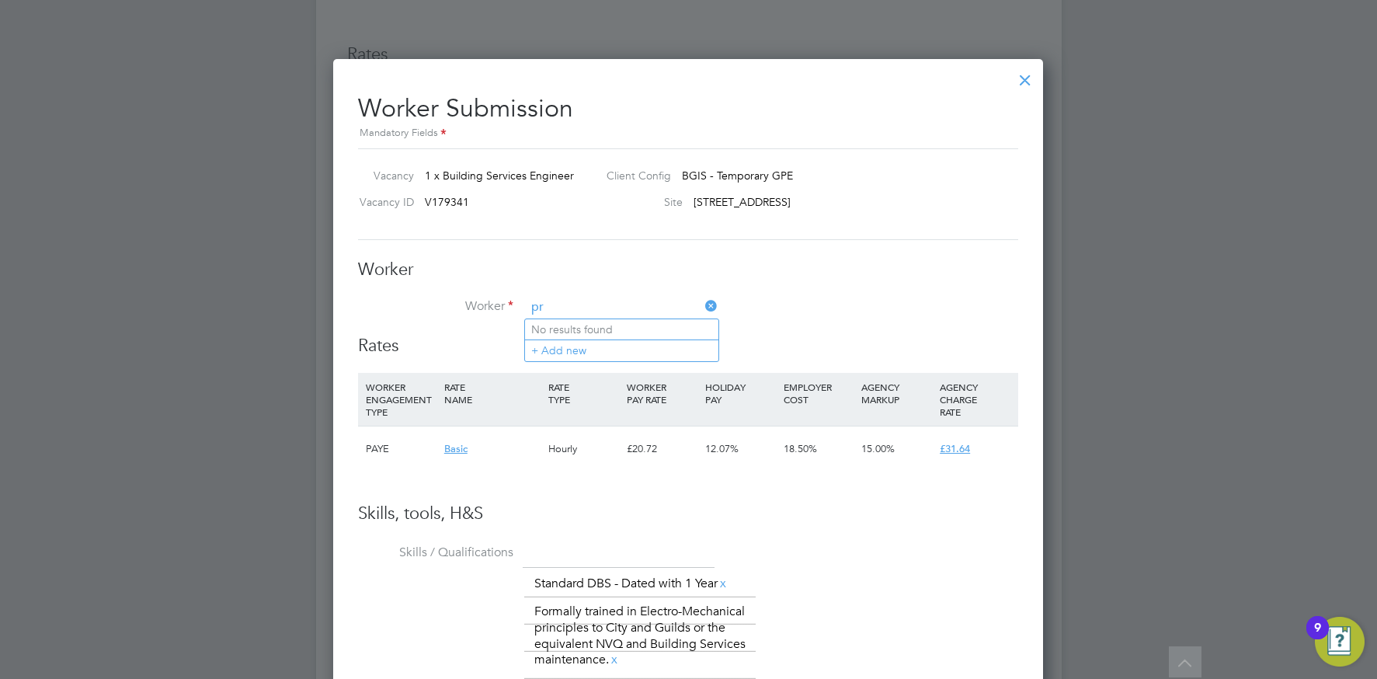
type input "p"
click at [1023, 82] on div at bounding box center [1025, 76] width 28 height 28
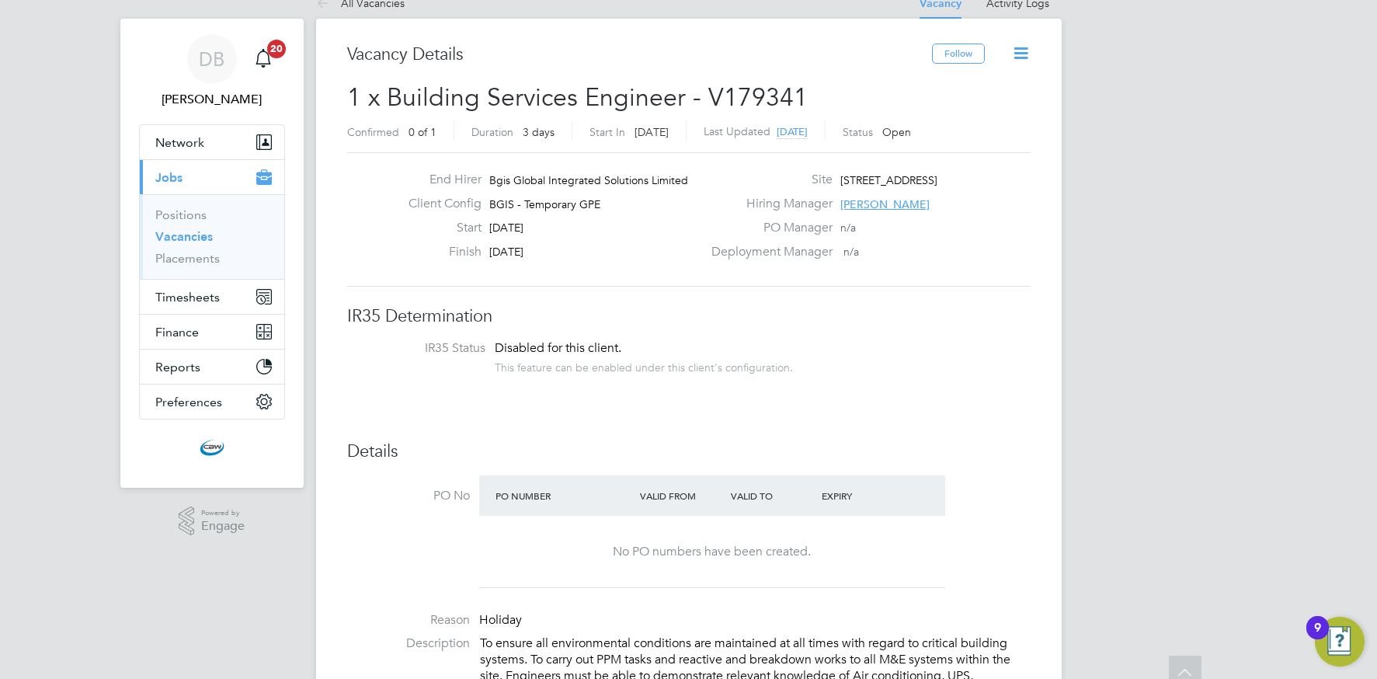
scroll to position [0, 0]
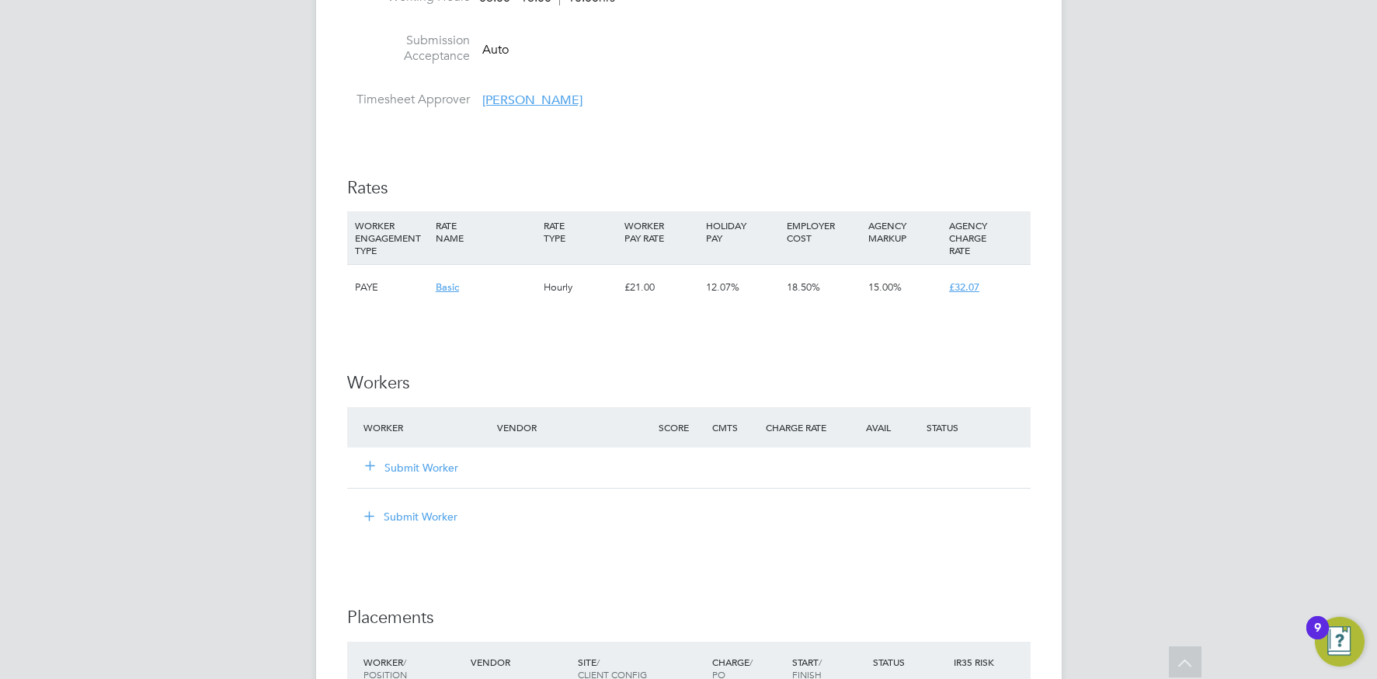
scroll to position [1994, 0]
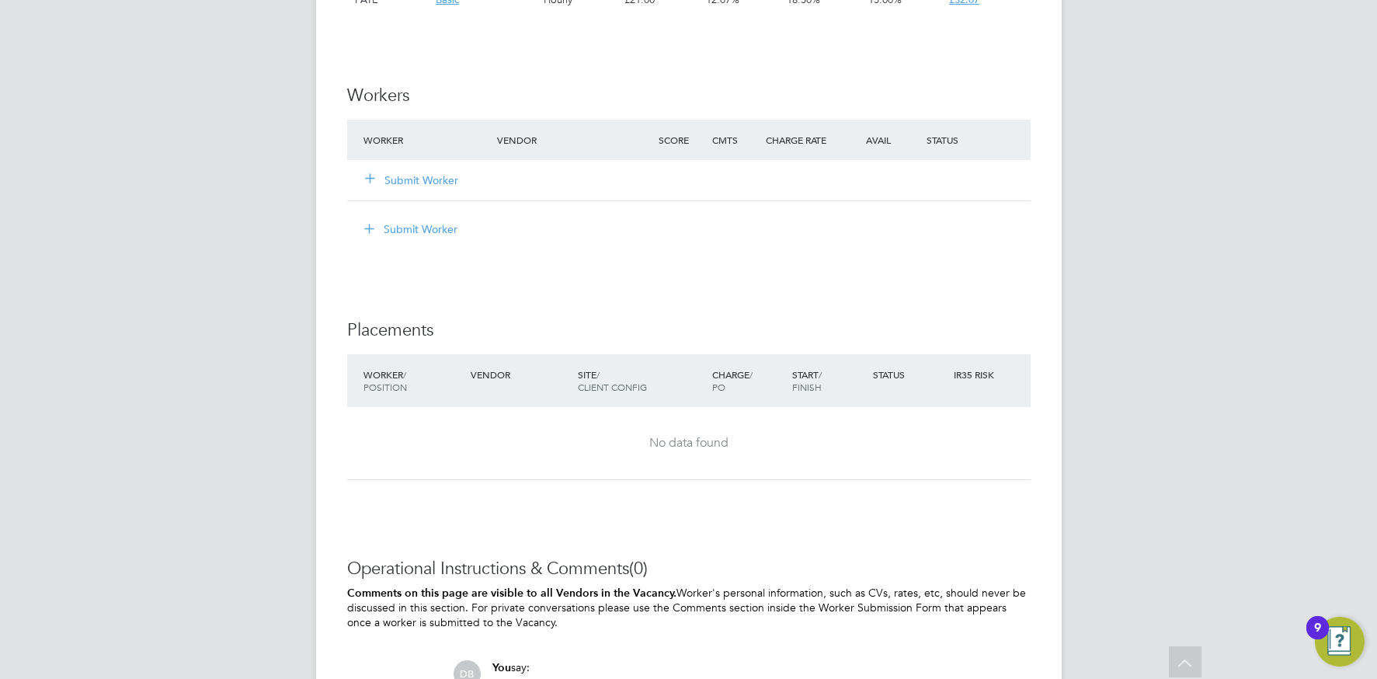
click at [429, 178] on button "Submit Worker" at bounding box center [412, 180] width 93 height 16
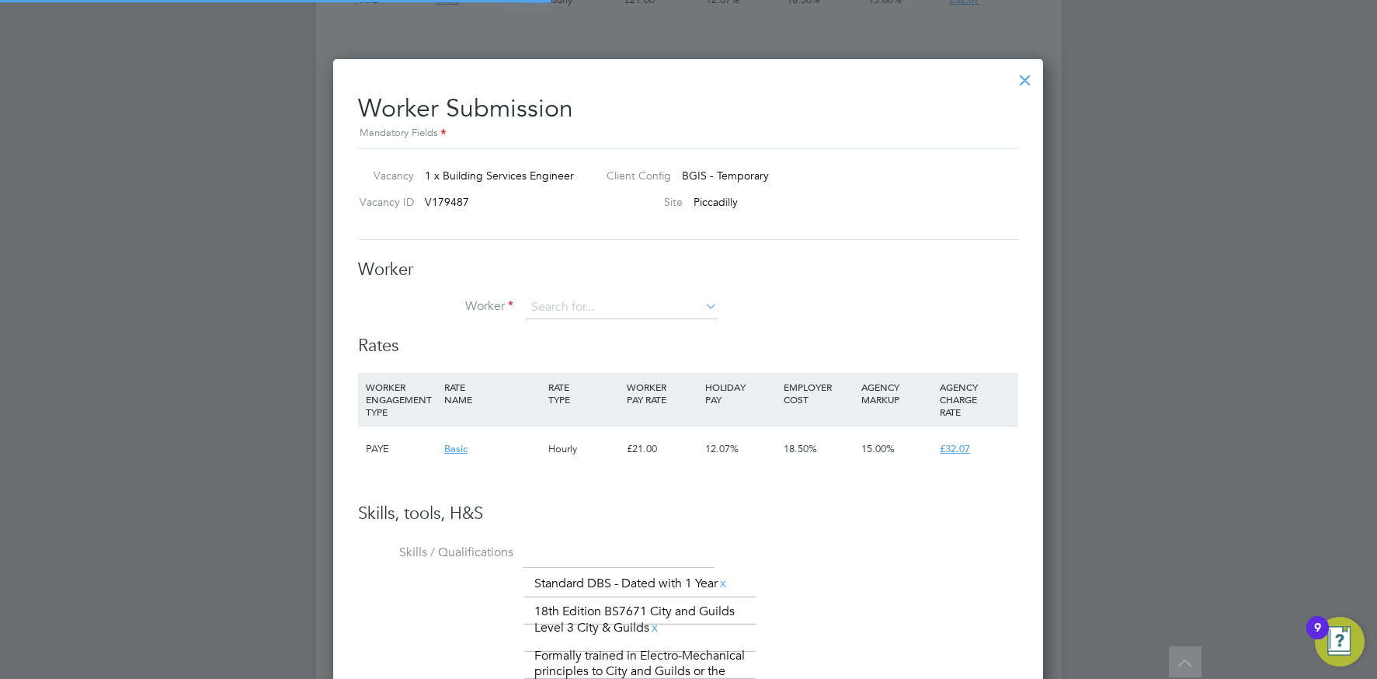
scroll to position [1060, 711]
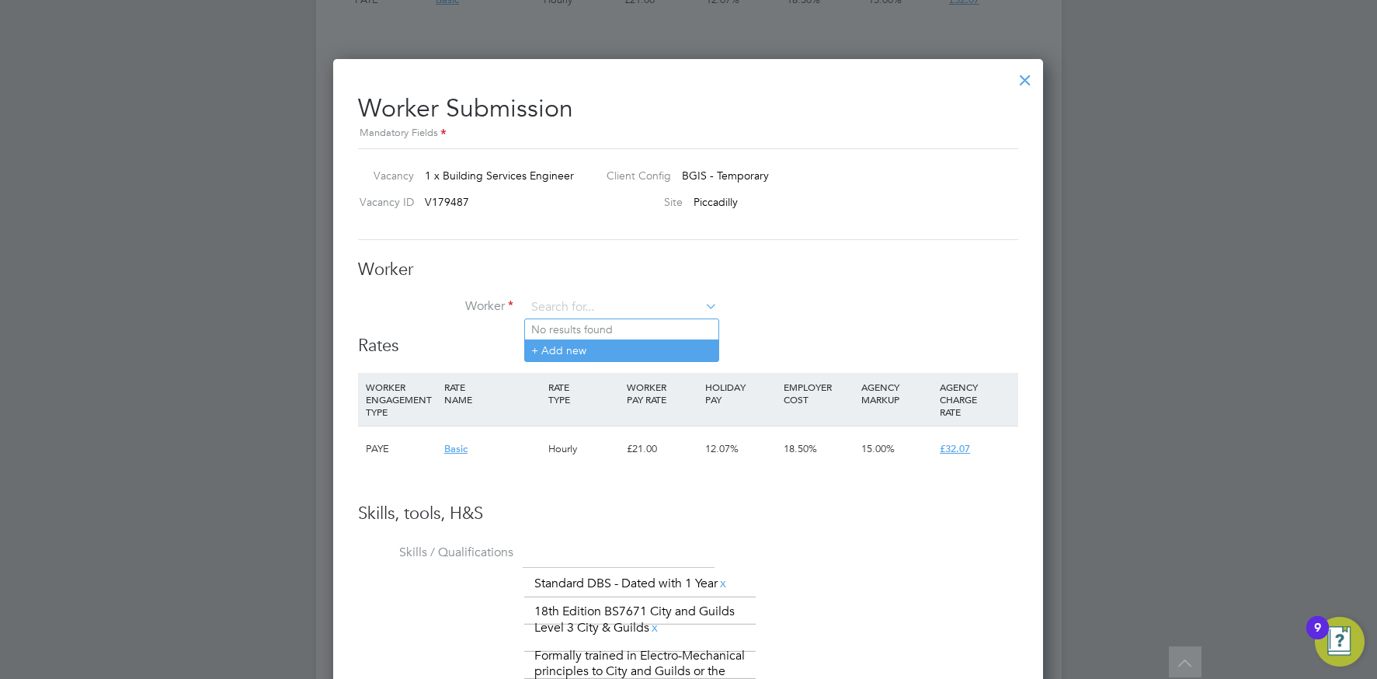
click at [554, 350] on li "+ Add new" at bounding box center [621, 349] width 193 height 21
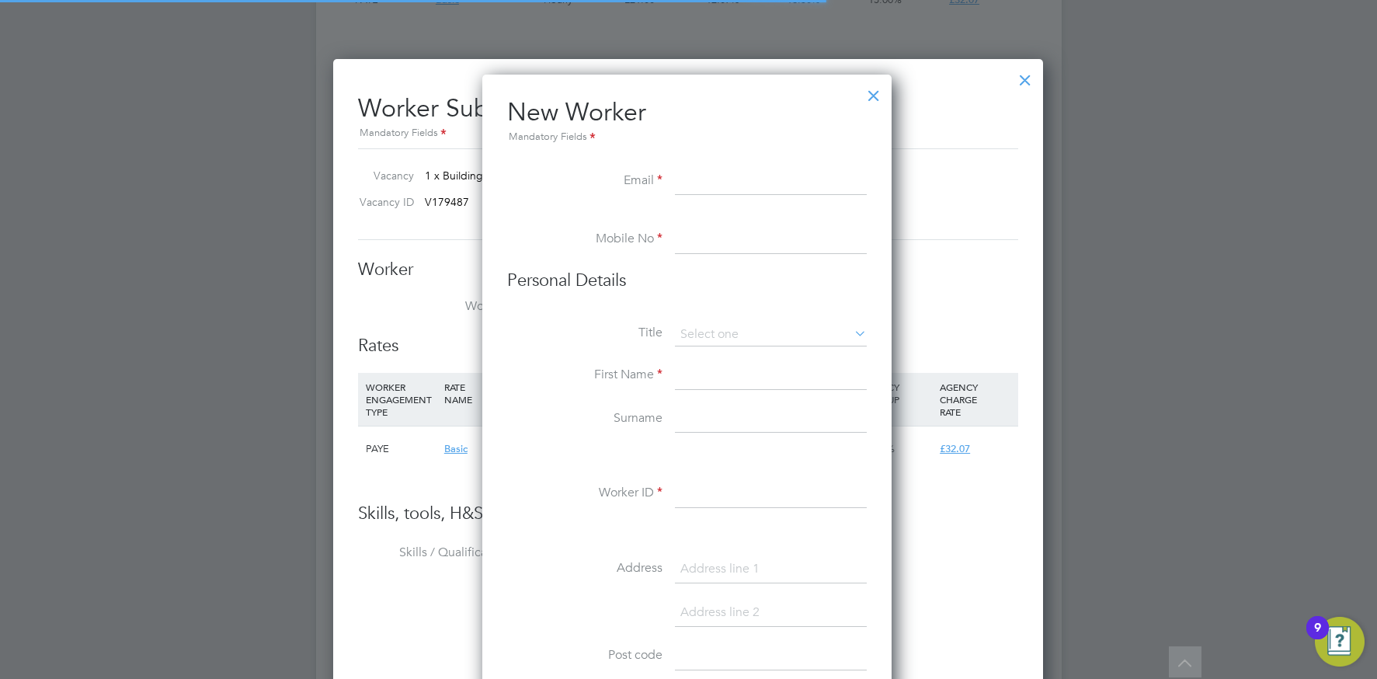
scroll to position [1322, 412]
paste input "robyfalchi@hotmail.com"
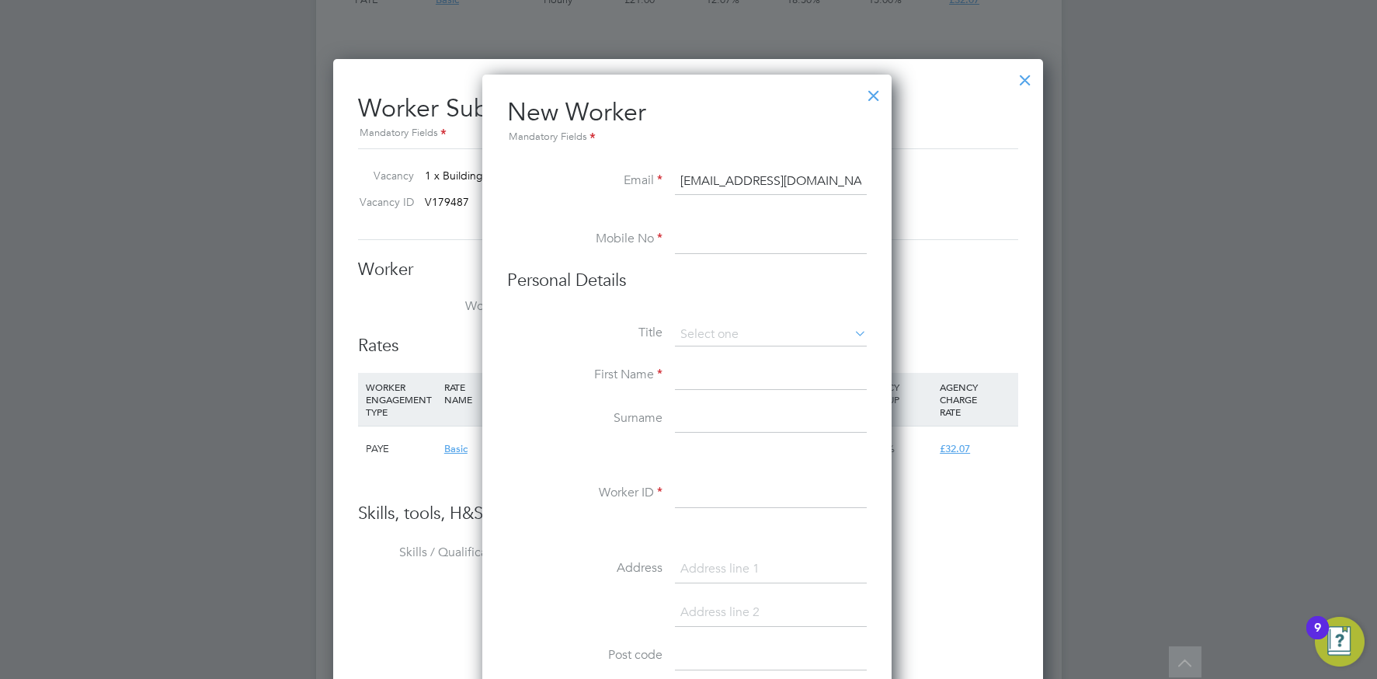
type input "robyfalchi@hotmail.com"
click at [702, 236] on input at bounding box center [771, 240] width 192 height 28
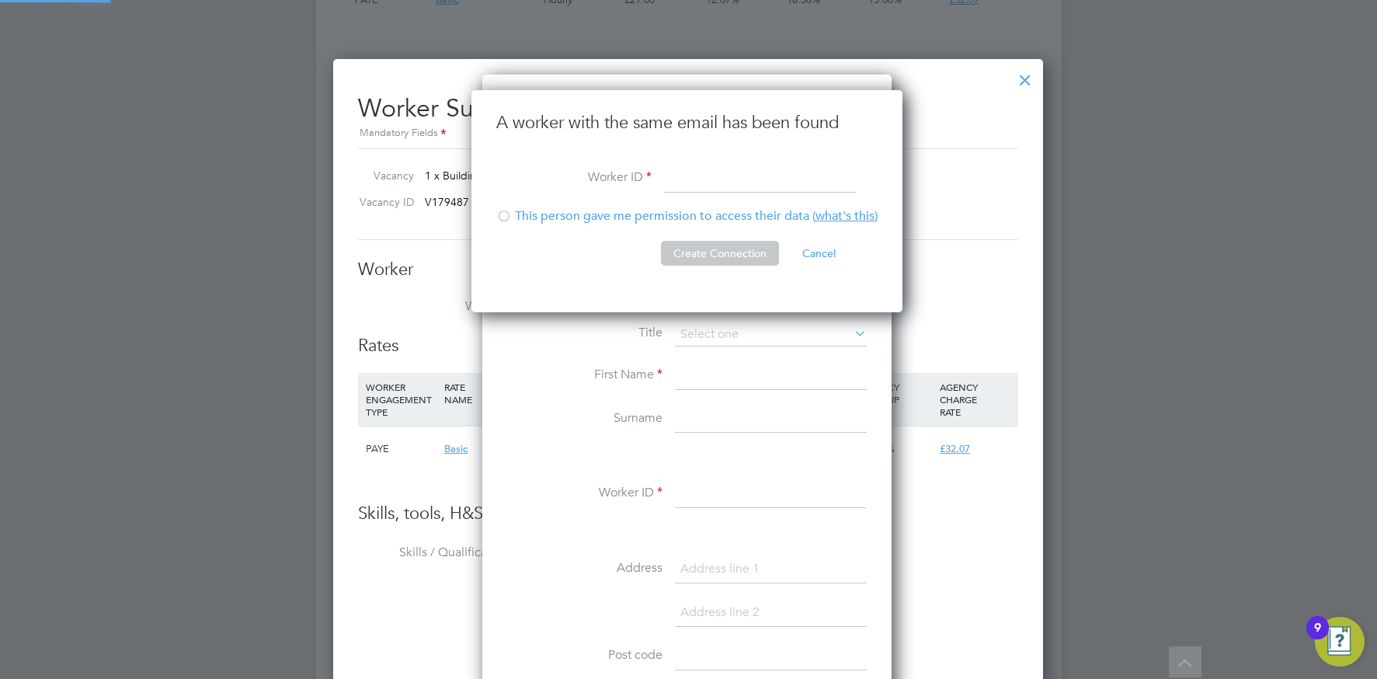
scroll to position [0, 0]
type input "RFalchi001"
click at [502, 217] on div at bounding box center [504, 218] width 16 height 16
click at [682, 249] on button "Create Connection" at bounding box center [720, 253] width 118 height 25
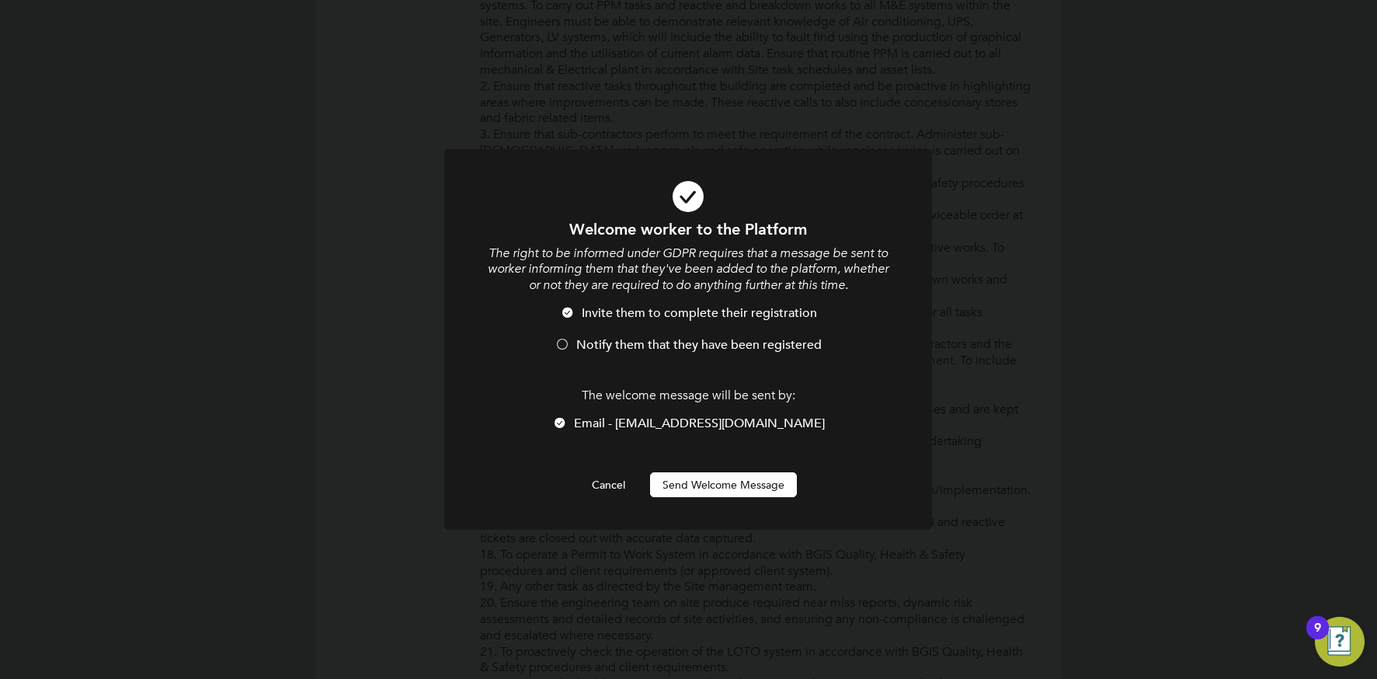
click at [682, 485] on button "Send Welcome Message" at bounding box center [723, 484] width 147 height 25
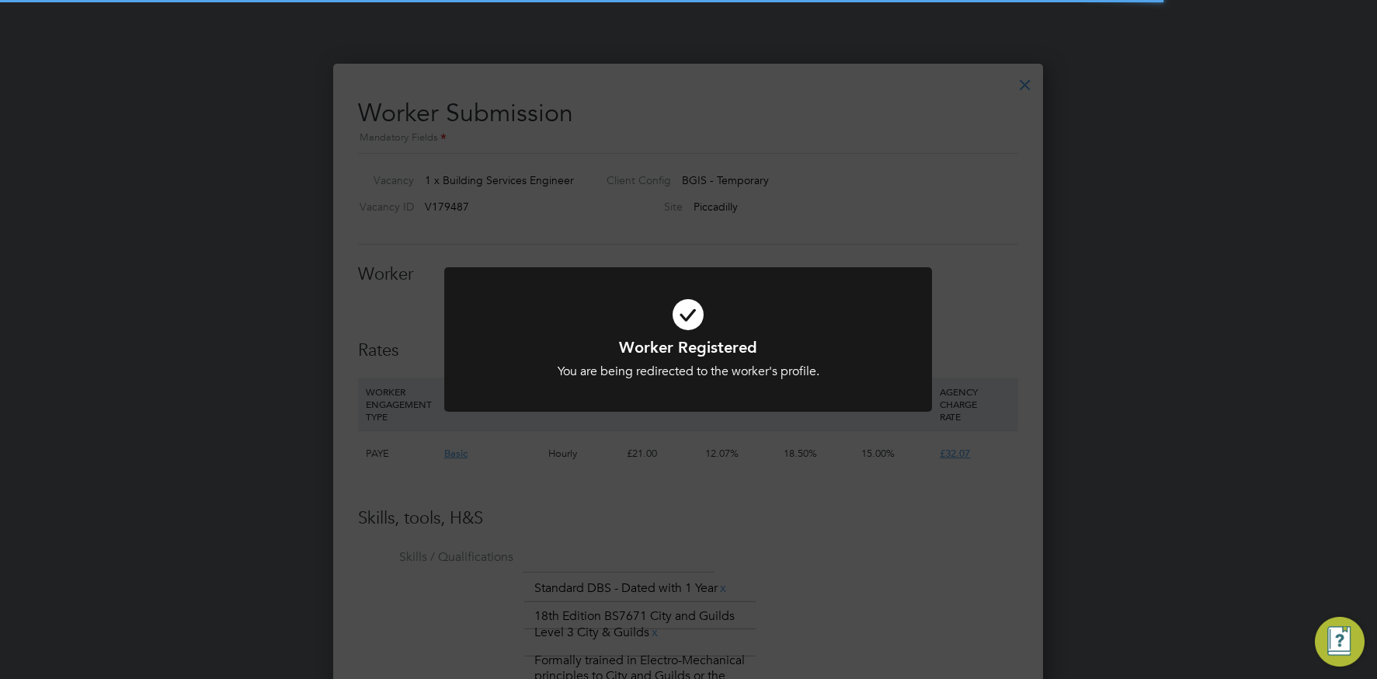
scroll to position [1994, 0]
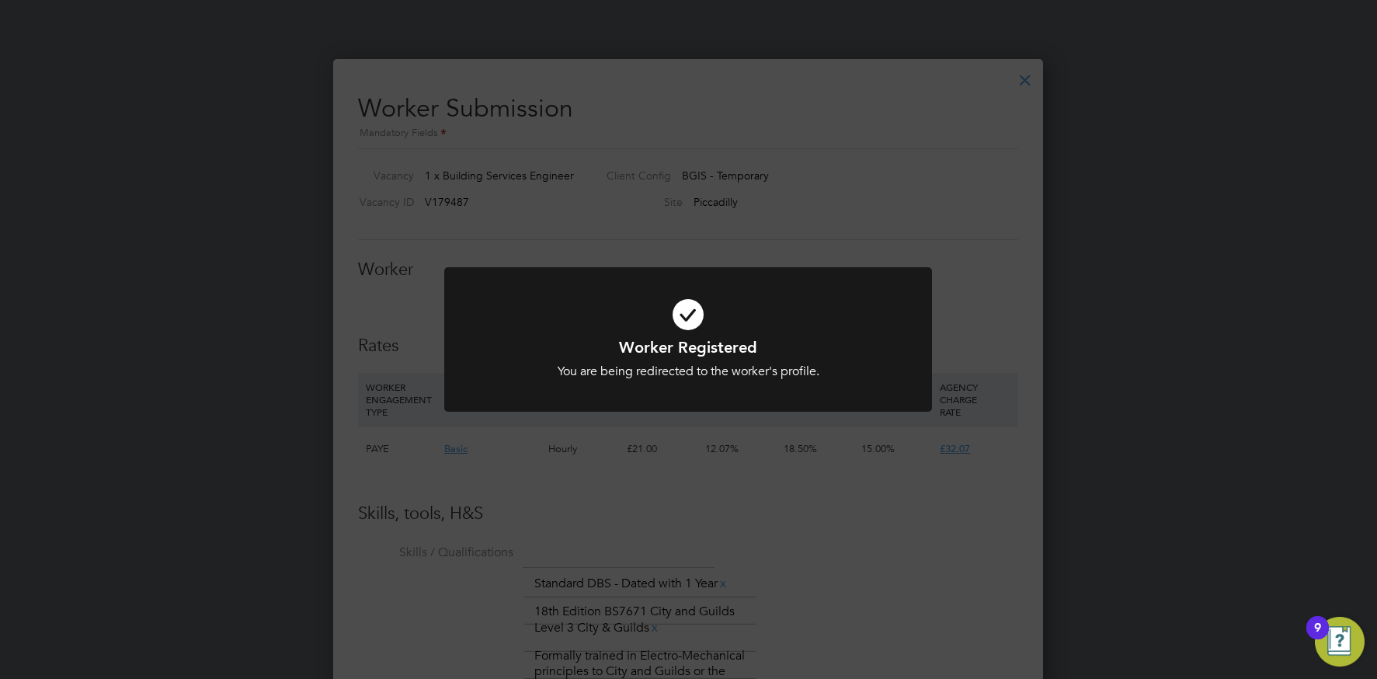
click at [624, 235] on div "Worker Registered You are being redirected to the worker's profile. Cancel Okay" at bounding box center [688, 339] width 1377 height 679
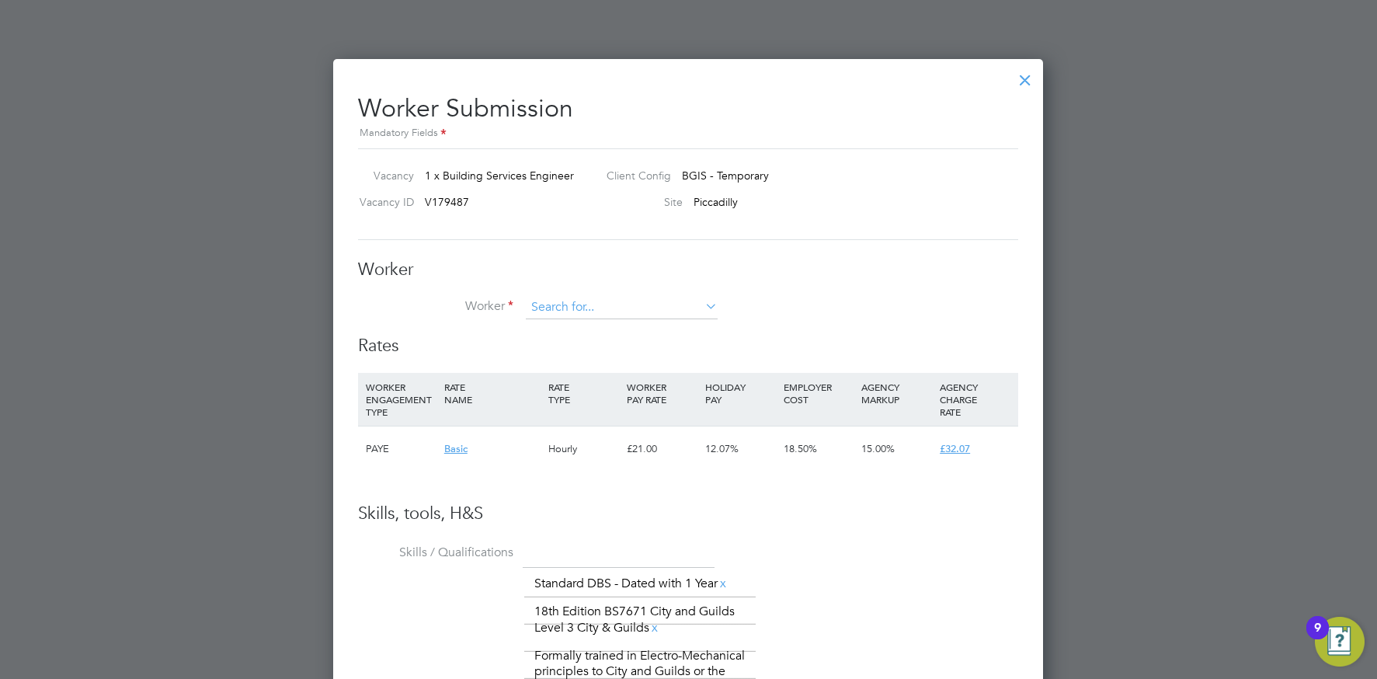
click at [560, 304] on input at bounding box center [622, 307] width 192 height 23
click at [560, 323] on b "Roberto" at bounding box center [576, 329] width 90 height 13
type input "Roberto Falchi (RFalchi001)"
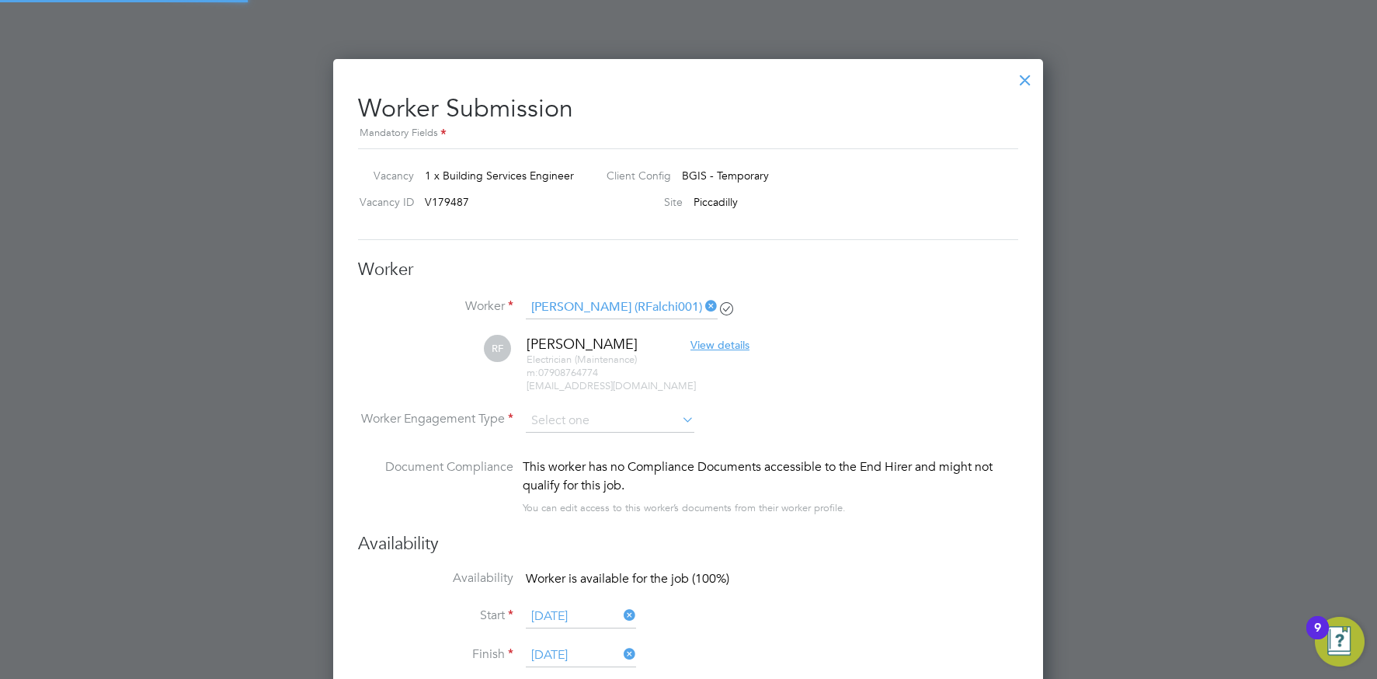
scroll to position [1407, 711]
click at [597, 428] on input at bounding box center [610, 420] width 169 height 23
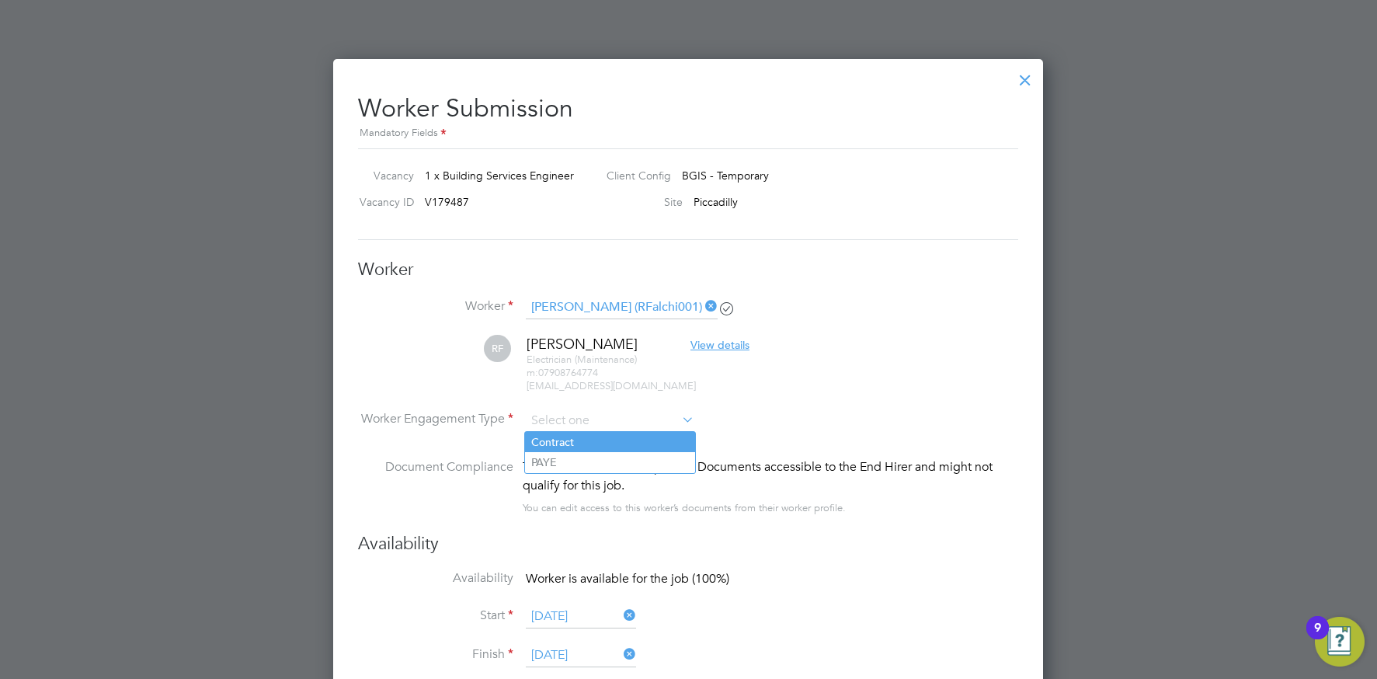
drag, startPoint x: 549, startPoint y: 461, endPoint x: 595, endPoint y: 444, distance: 48.9
click at [548, 461] on li "PAYE" at bounding box center [610, 462] width 170 height 20
type input "PAYE"
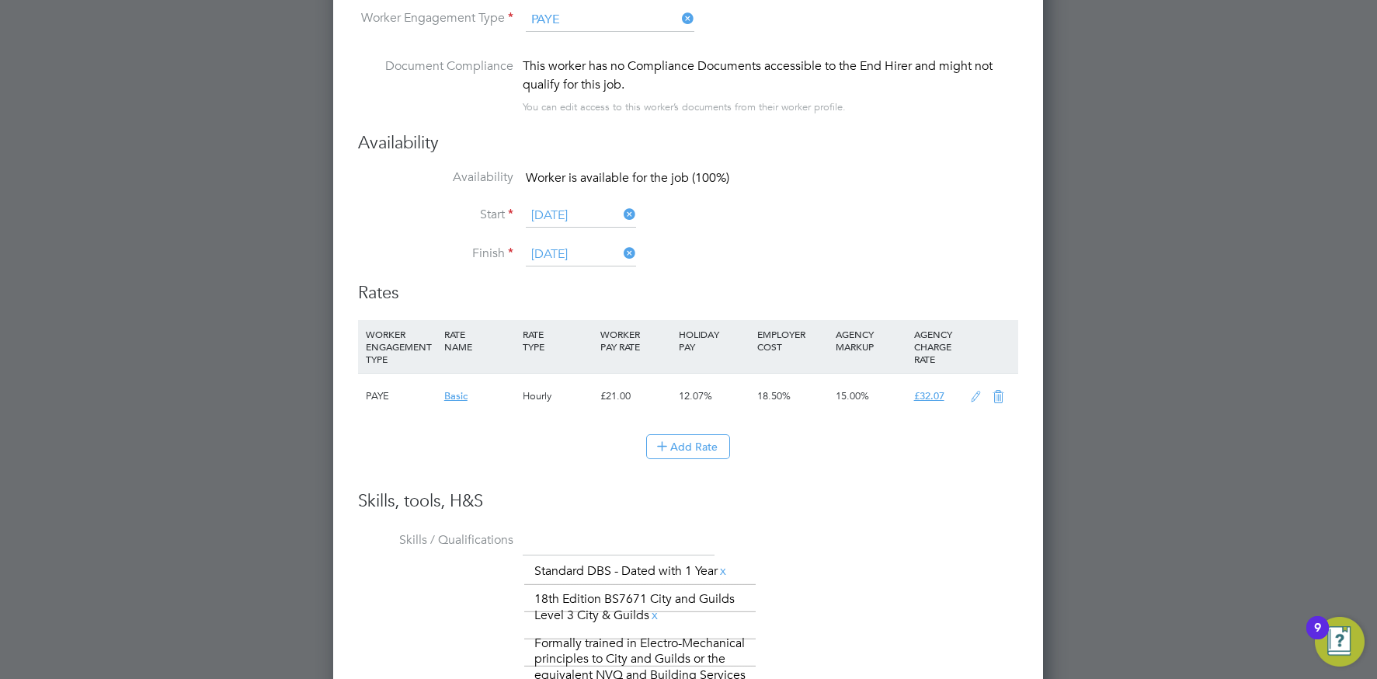
scroll to position [2822, 0]
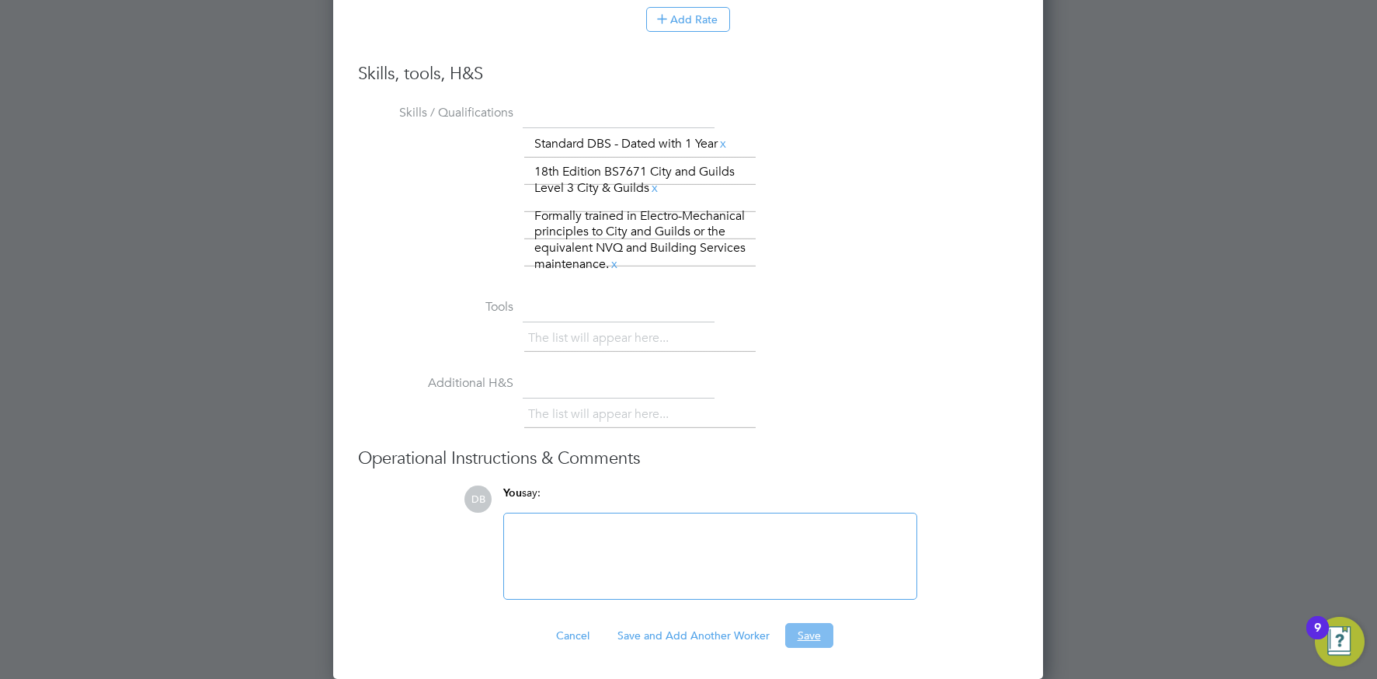
drag, startPoint x: 804, startPoint y: 637, endPoint x: 786, endPoint y: 624, distance: 22.4
click at [805, 637] on button "Save" at bounding box center [809, 635] width 48 height 25
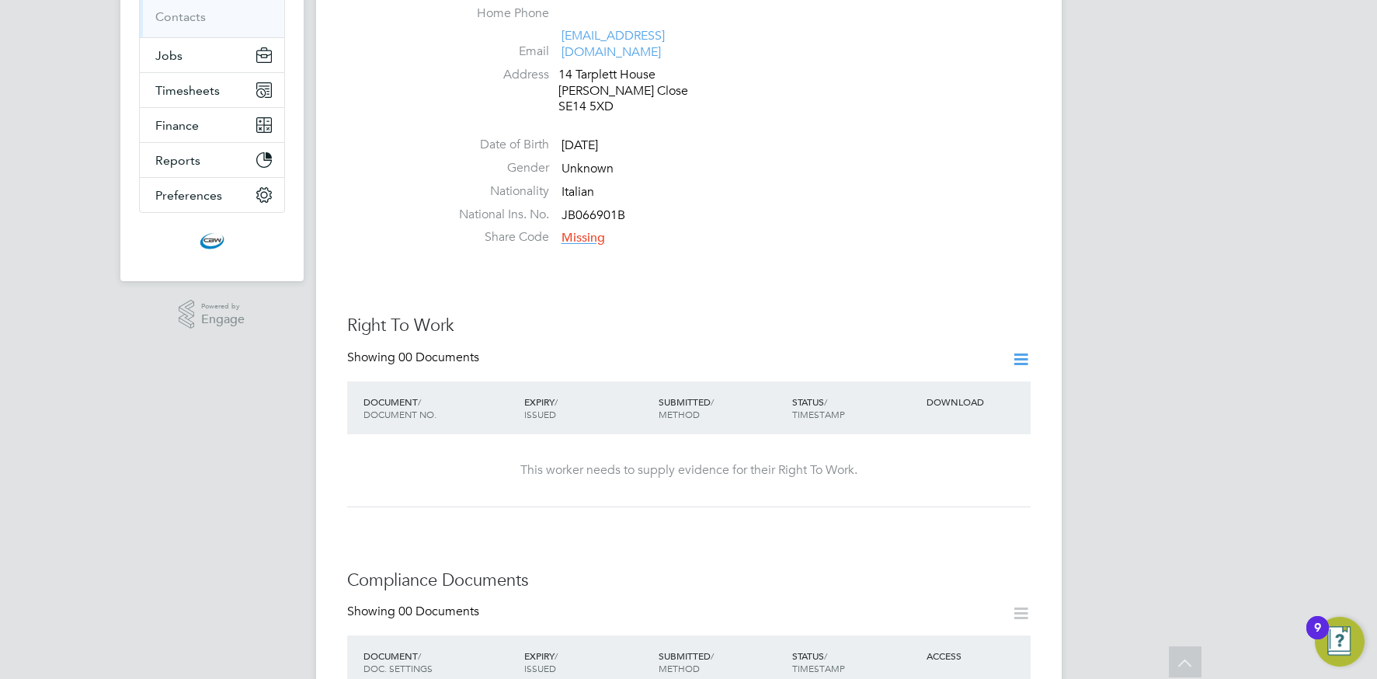
scroll to position [0, 0]
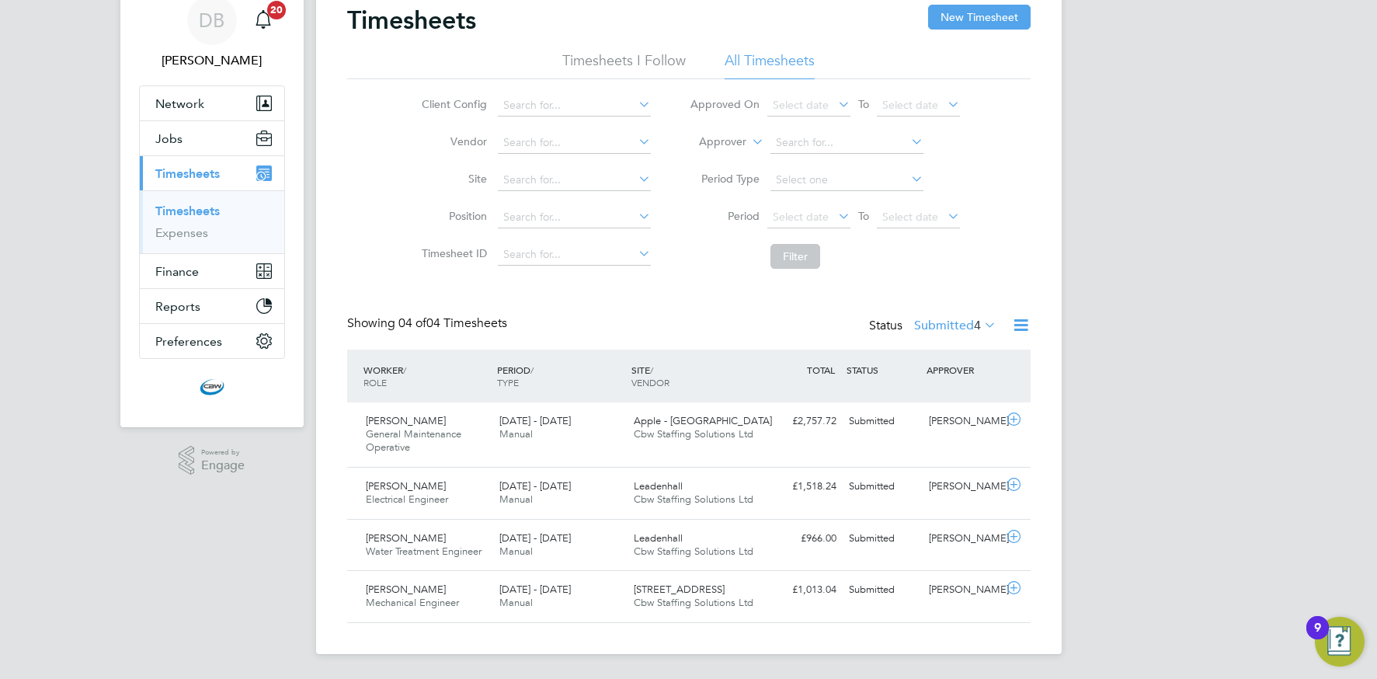
click at [196, 210] on link "Timesheets" at bounding box center [187, 210] width 64 height 15
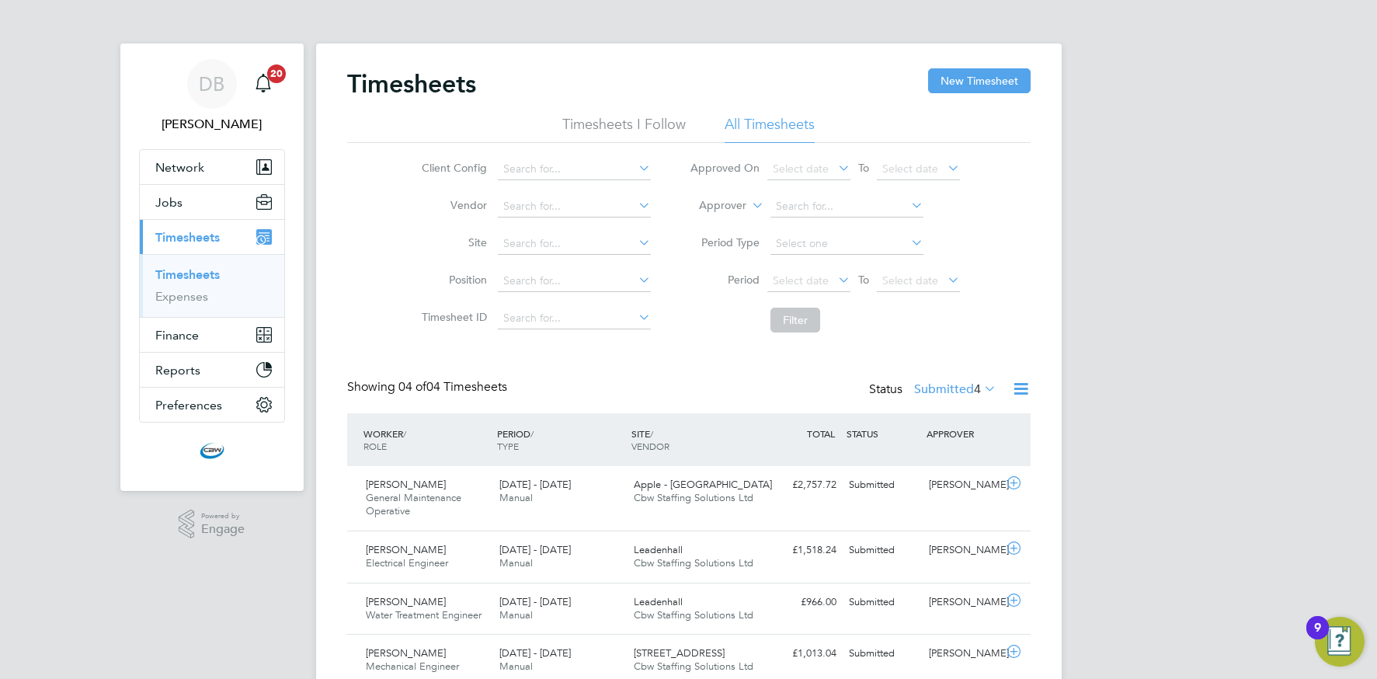
click at [199, 272] on link "Timesheets" at bounding box center [187, 274] width 64 height 15
drag, startPoint x: 971, startPoint y: 81, endPoint x: 945, endPoint y: 92, distance: 28.6
click at [971, 81] on button "New Timesheet" at bounding box center [979, 80] width 103 height 25
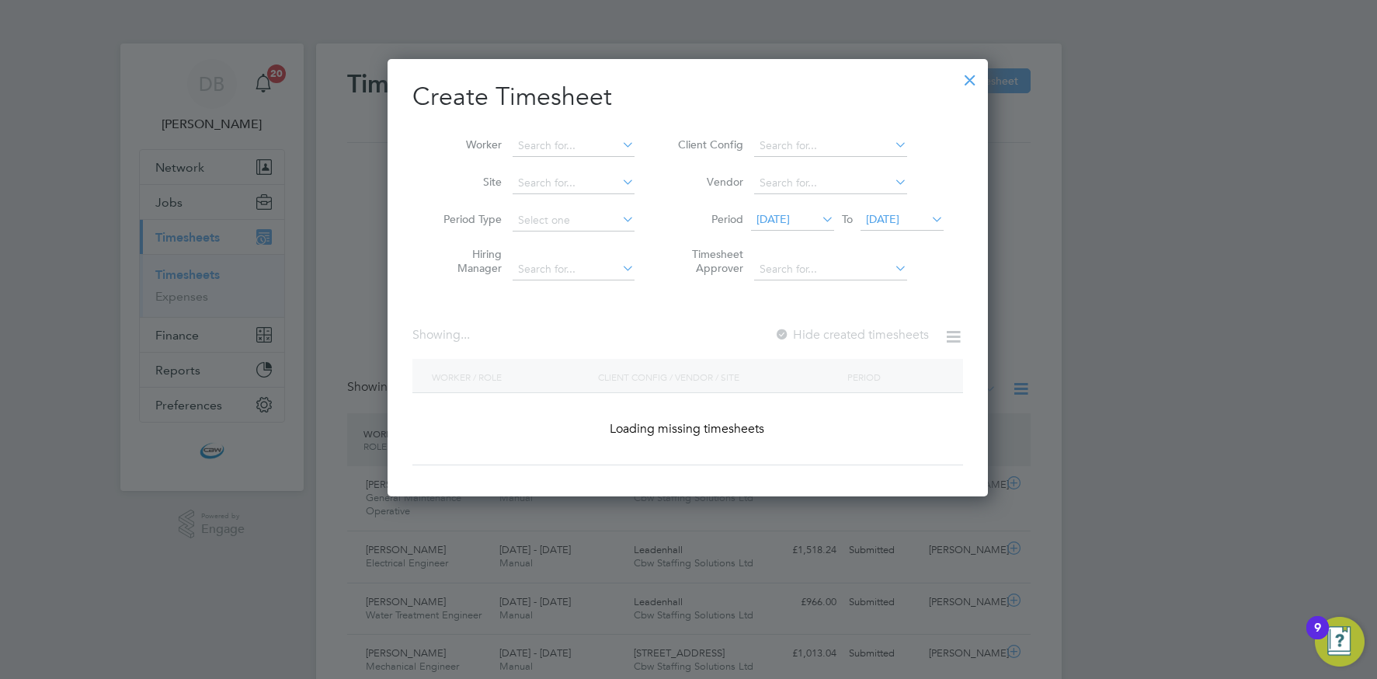
scroll to position [2396, 601]
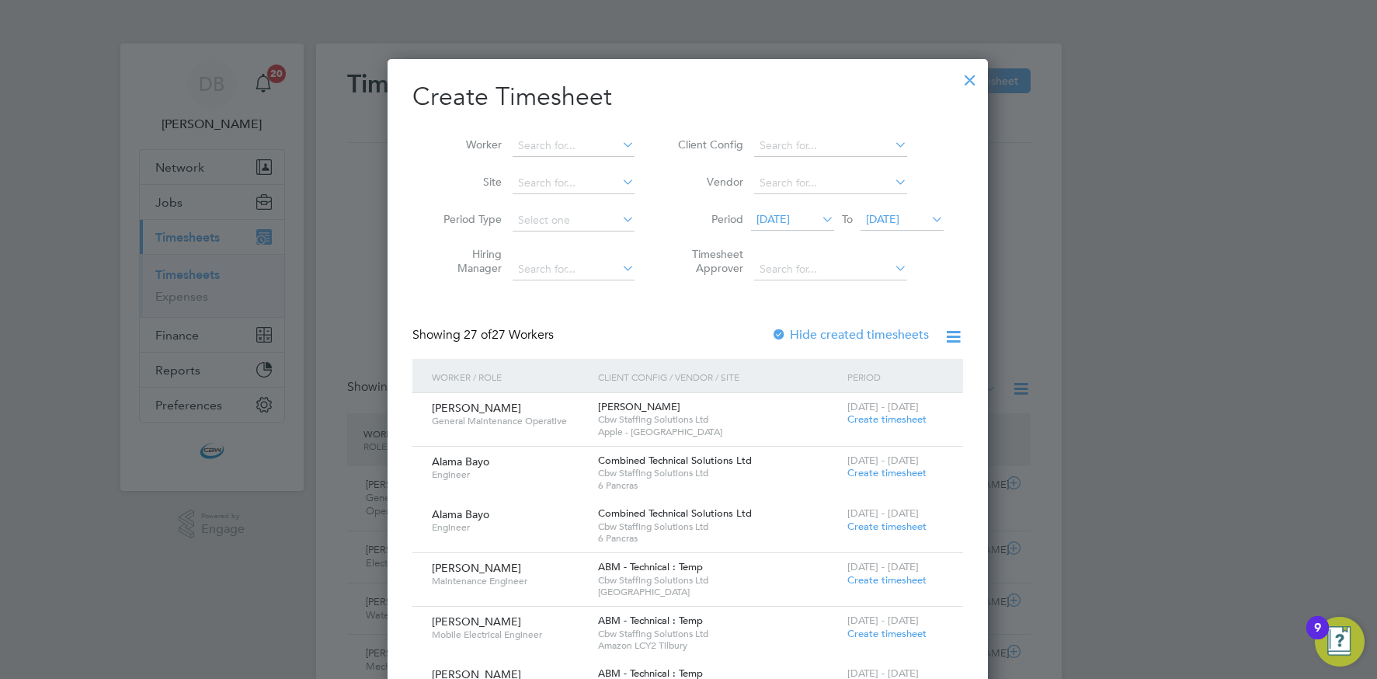
click at [888, 217] on span "[DATE]" at bounding box center [882, 219] width 33 height 14
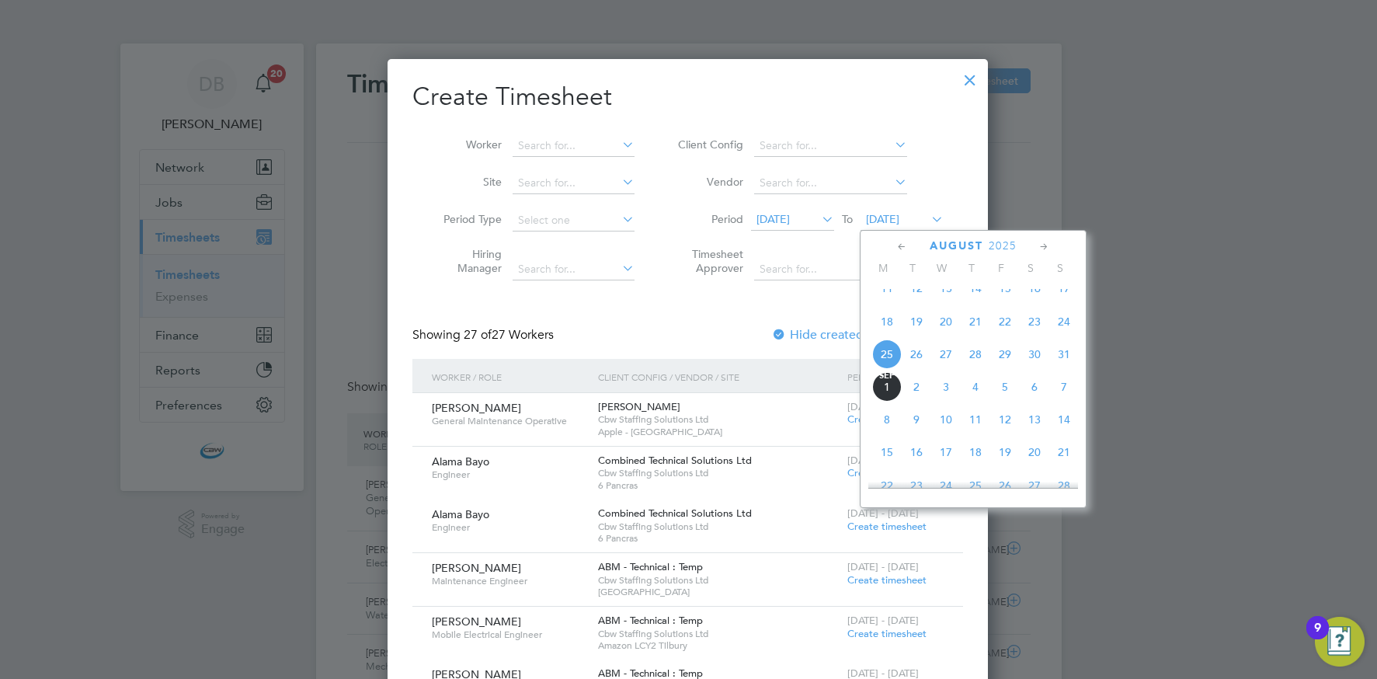
drag, startPoint x: 1003, startPoint y: 370, endPoint x: 916, endPoint y: 332, distance: 95.3
click at [1003, 369] on span "29" at bounding box center [1005, 354] width 30 height 30
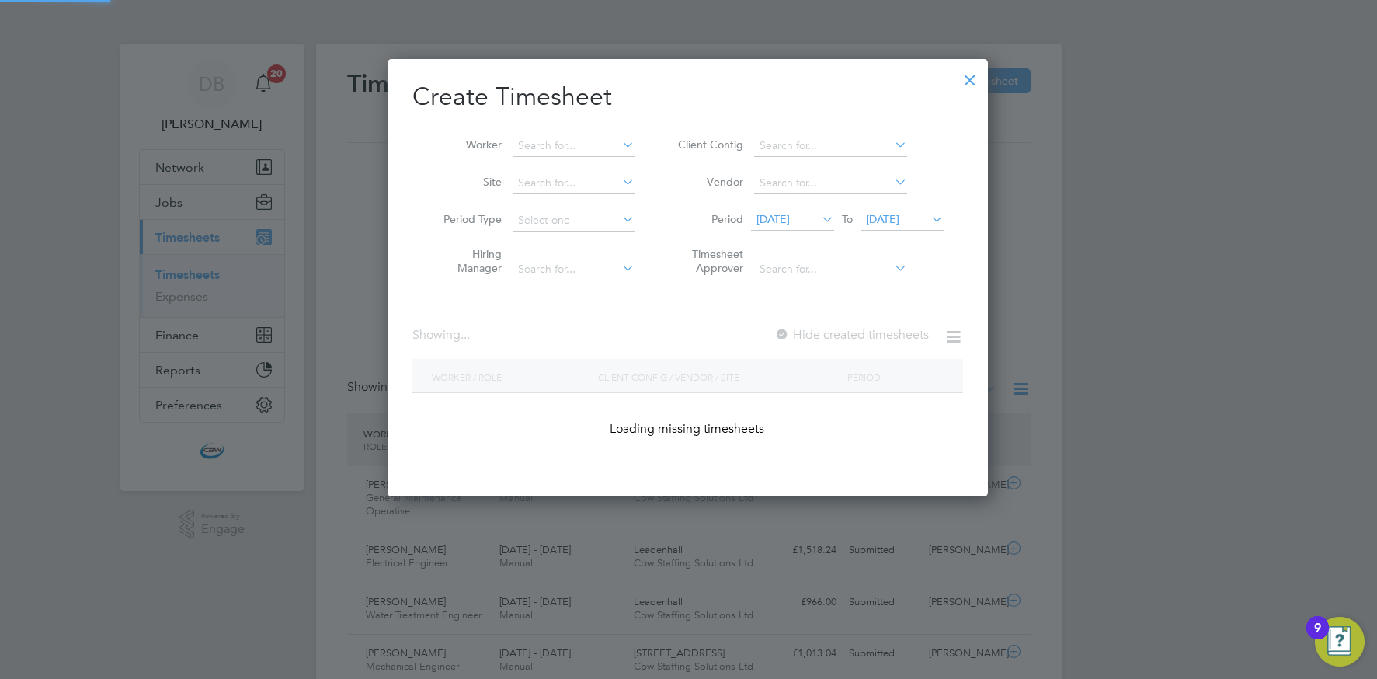
scroll to position [2602, 601]
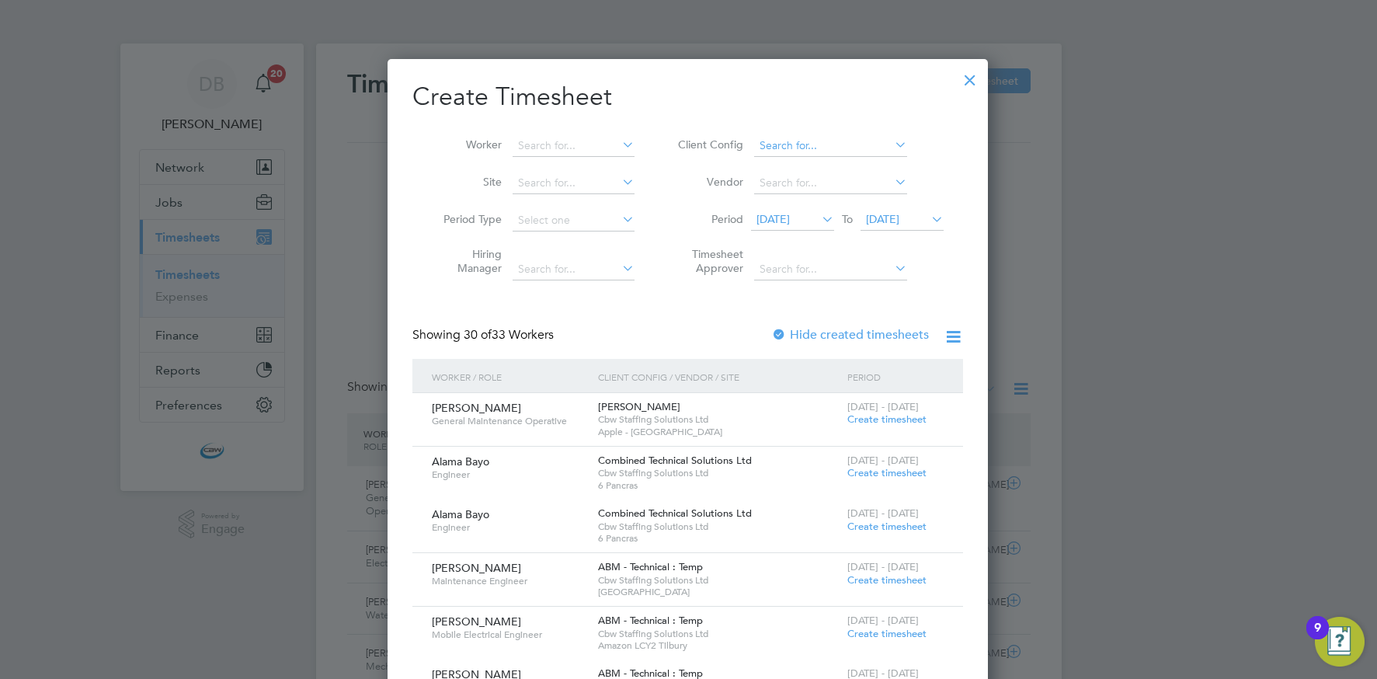
click at [808, 147] on input at bounding box center [830, 146] width 153 height 22
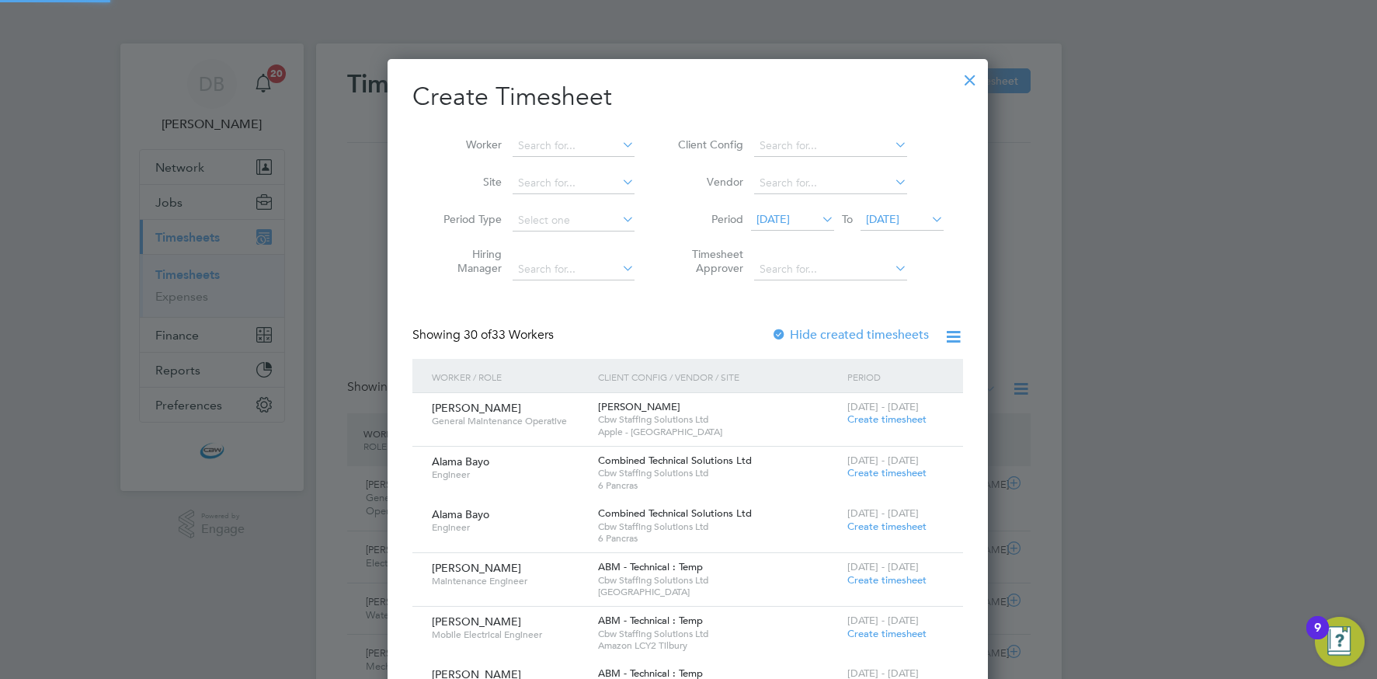
click at [779, 217] on span "[DATE]" at bounding box center [772, 219] width 33 height 14
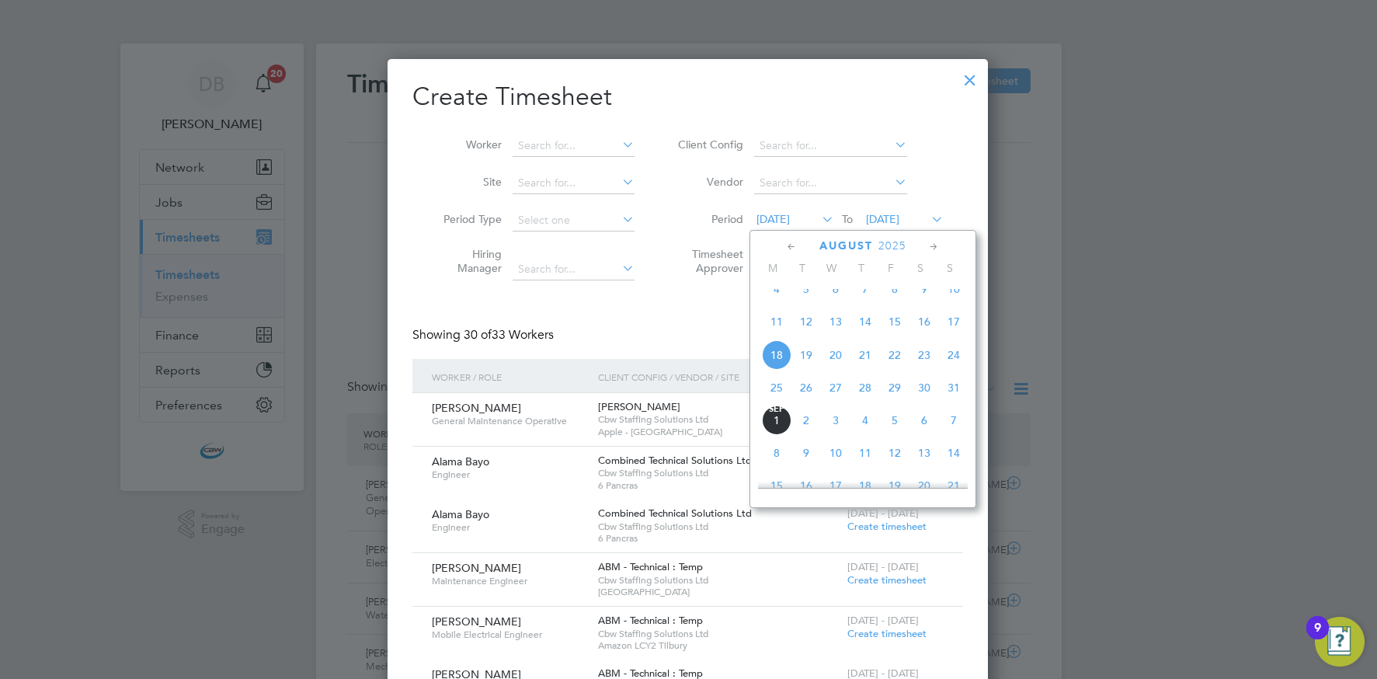
click at [920, 366] on span "23" at bounding box center [924, 355] width 30 height 30
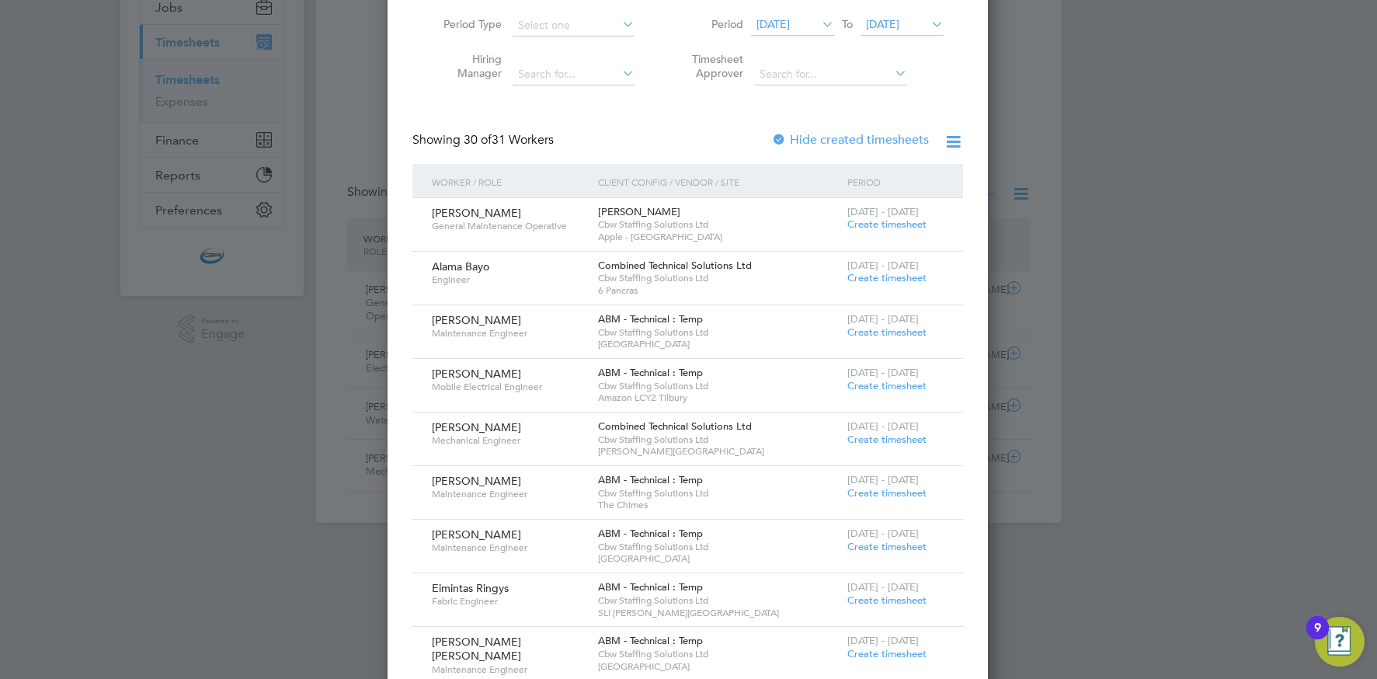
scroll to position [197, 0]
click at [868, 326] on span "Create timesheet" at bounding box center [886, 332] width 79 height 13
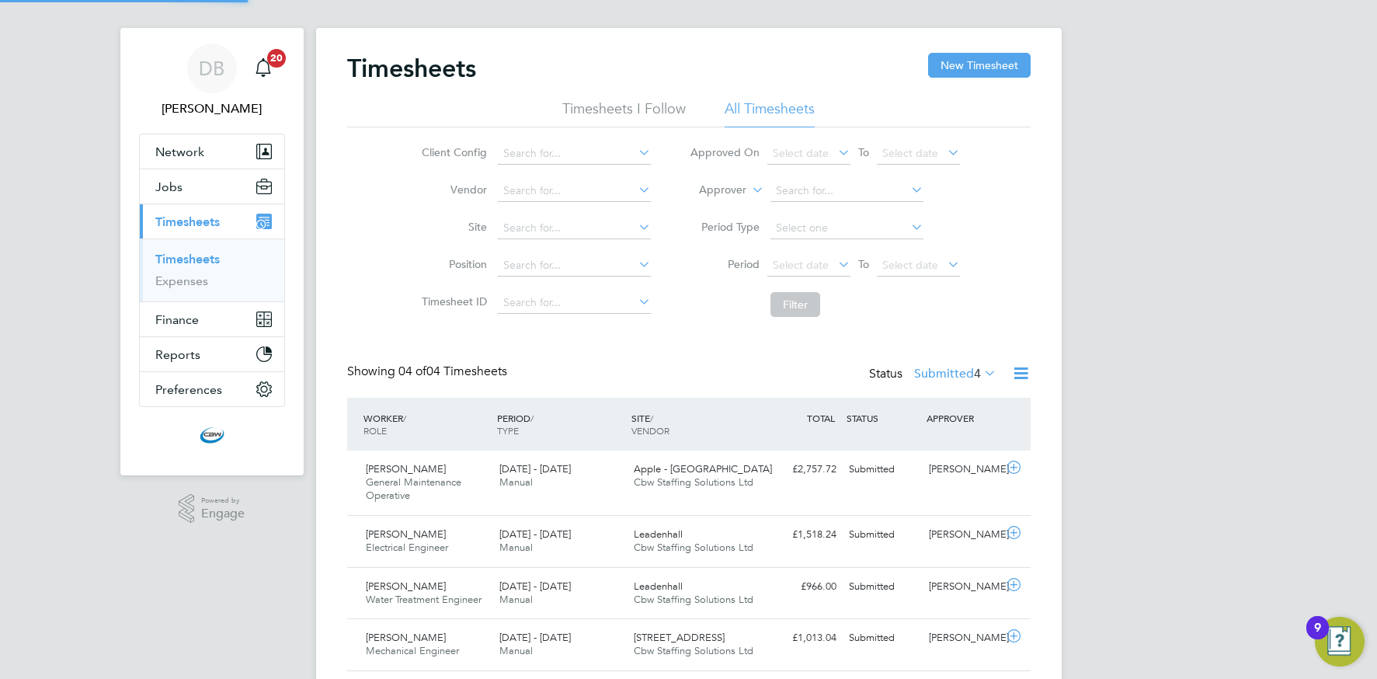
scroll to position [8, 8]
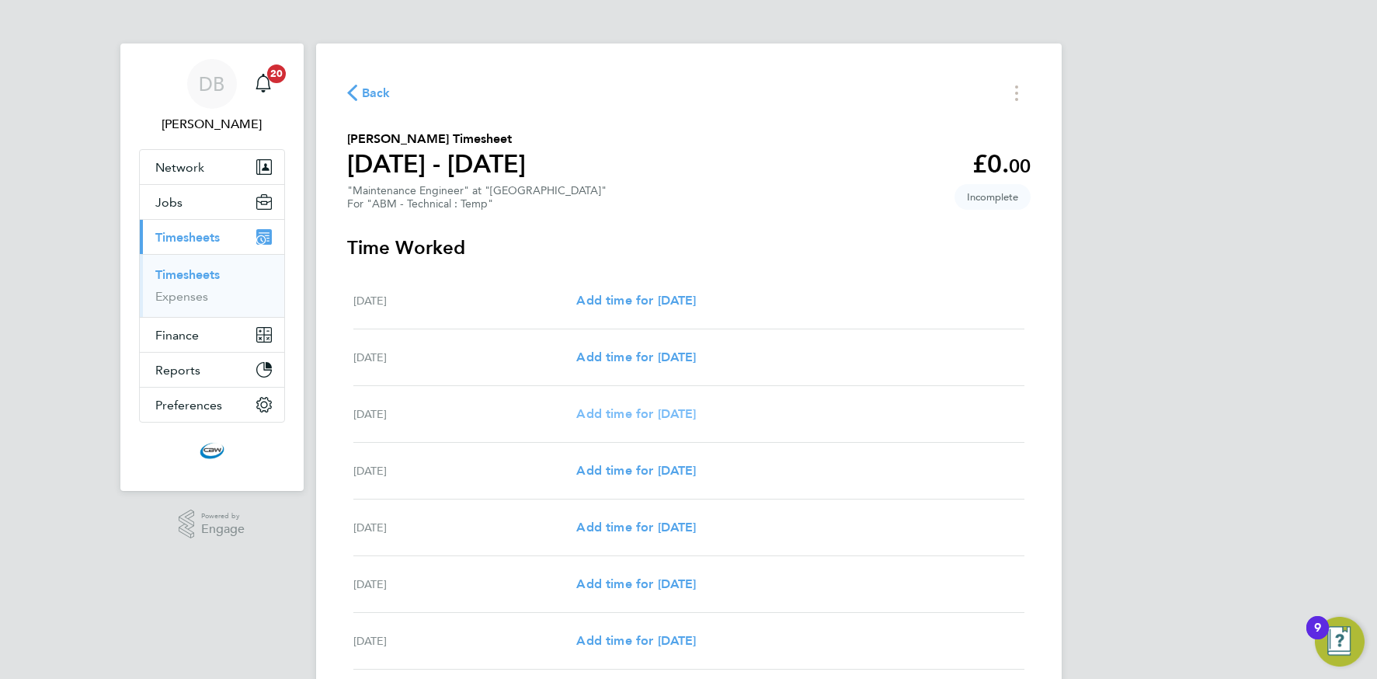
click at [609, 412] on span "Add time for Mon 25 Aug" at bounding box center [636, 413] width 120 height 15
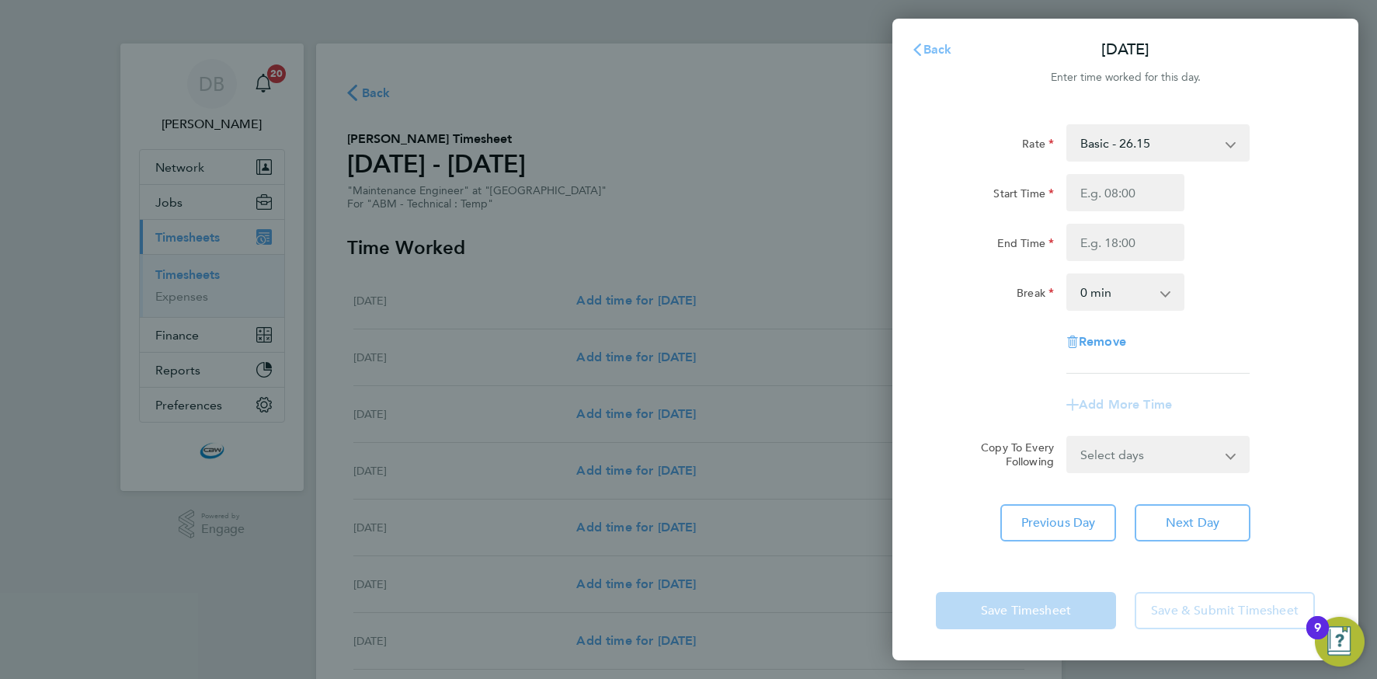
click at [931, 47] on span "Back" at bounding box center [937, 49] width 29 height 15
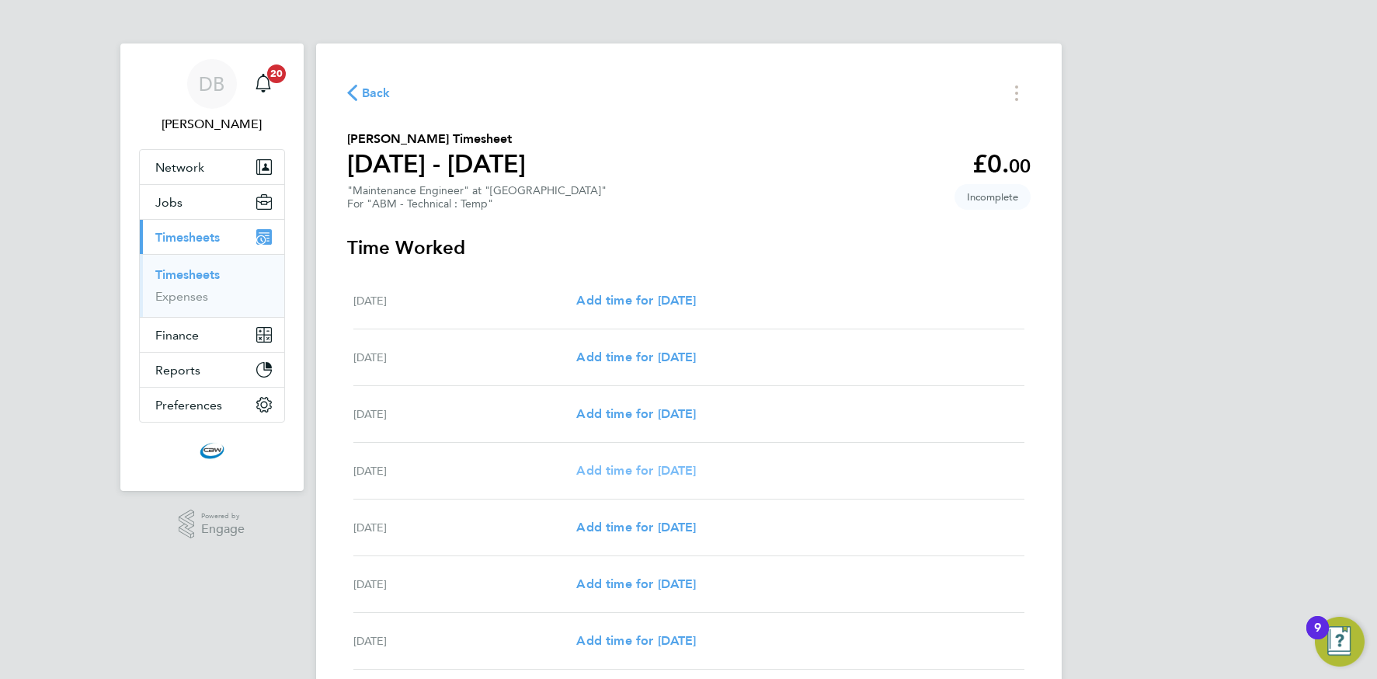
click at [620, 467] on span "Add time for Tue 26 Aug" at bounding box center [636, 470] width 120 height 15
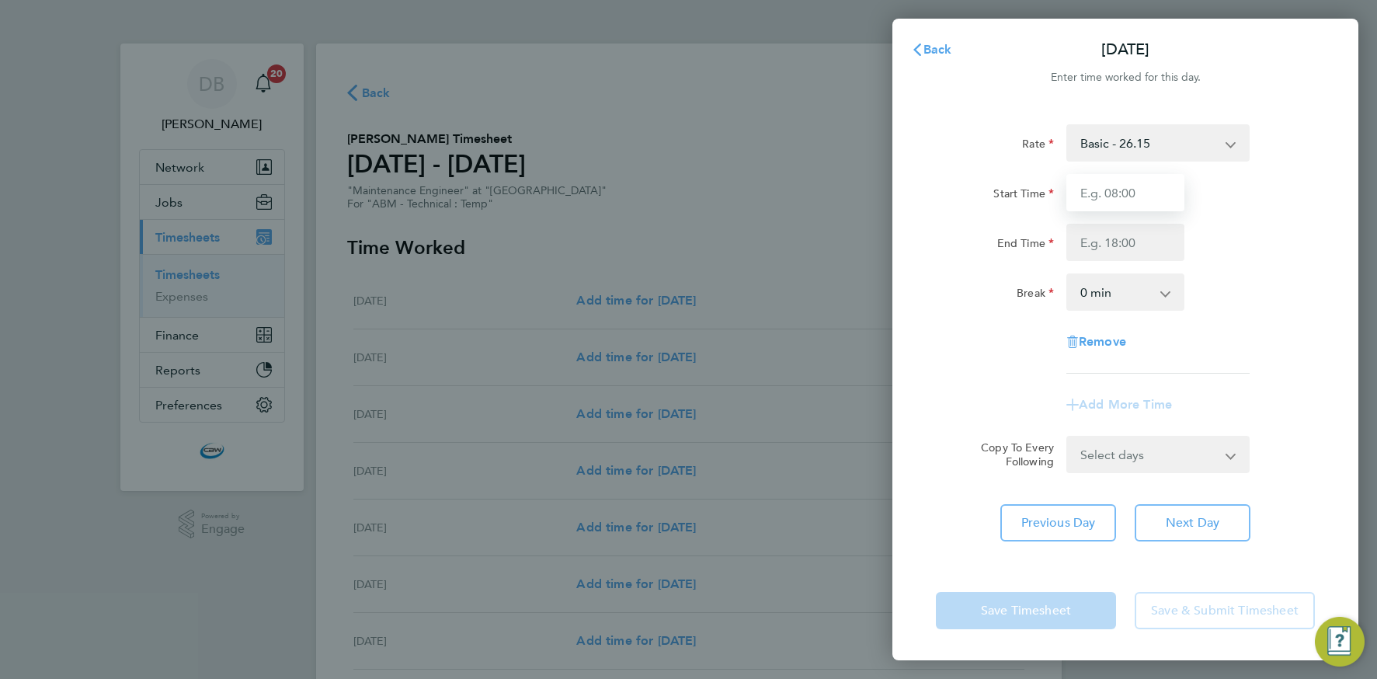
click at [1106, 201] on input "Start Time" at bounding box center [1125, 192] width 118 height 37
type input "08:00"
drag, startPoint x: 1111, startPoint y: 244, endPoint x: 1113, endPoint y: 259, distance: 14.8
click at [1110, 244] on input "End Time" at bounding box center [1125, 242] width 118 height 37
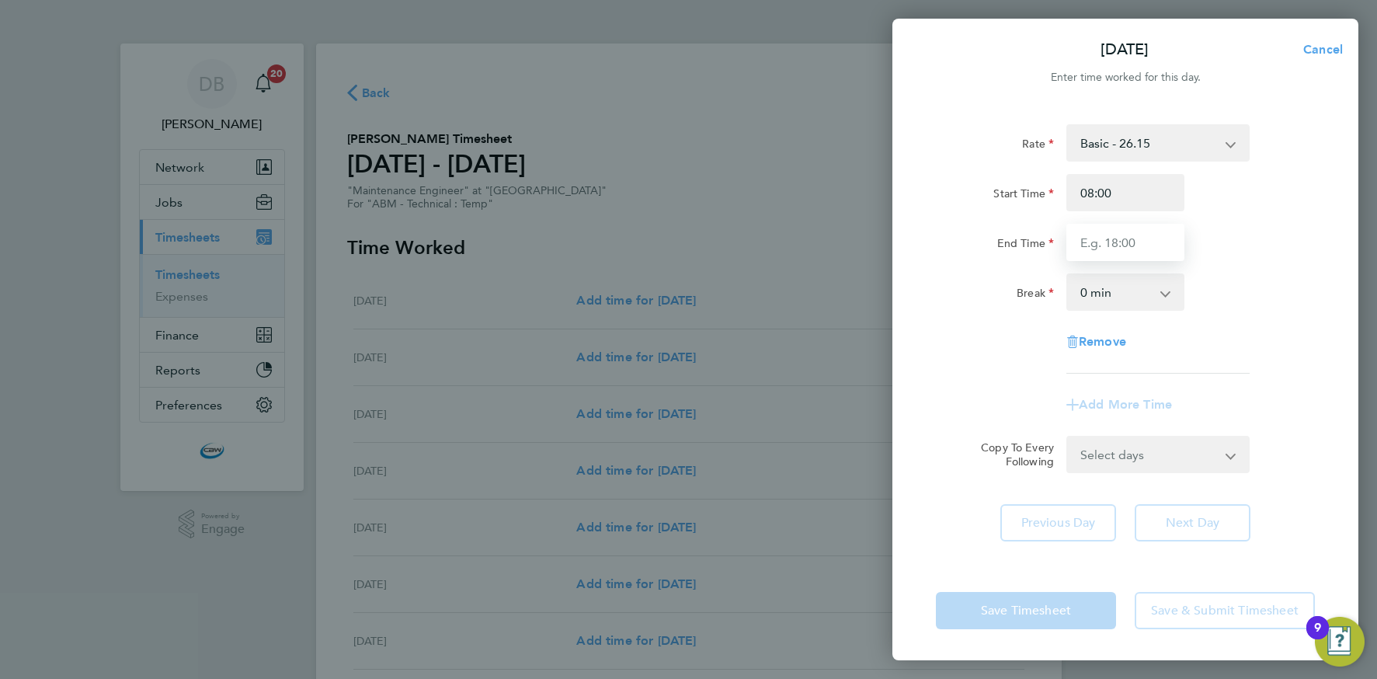
type input "17:00"
click at [1129, 442] on form "Rate Basic - 26.15 Start Time 08:00 End Time 17:00 Break 0 min 15 min 30 min 45…" at bounding box center [1125, 298] width 379 height 349
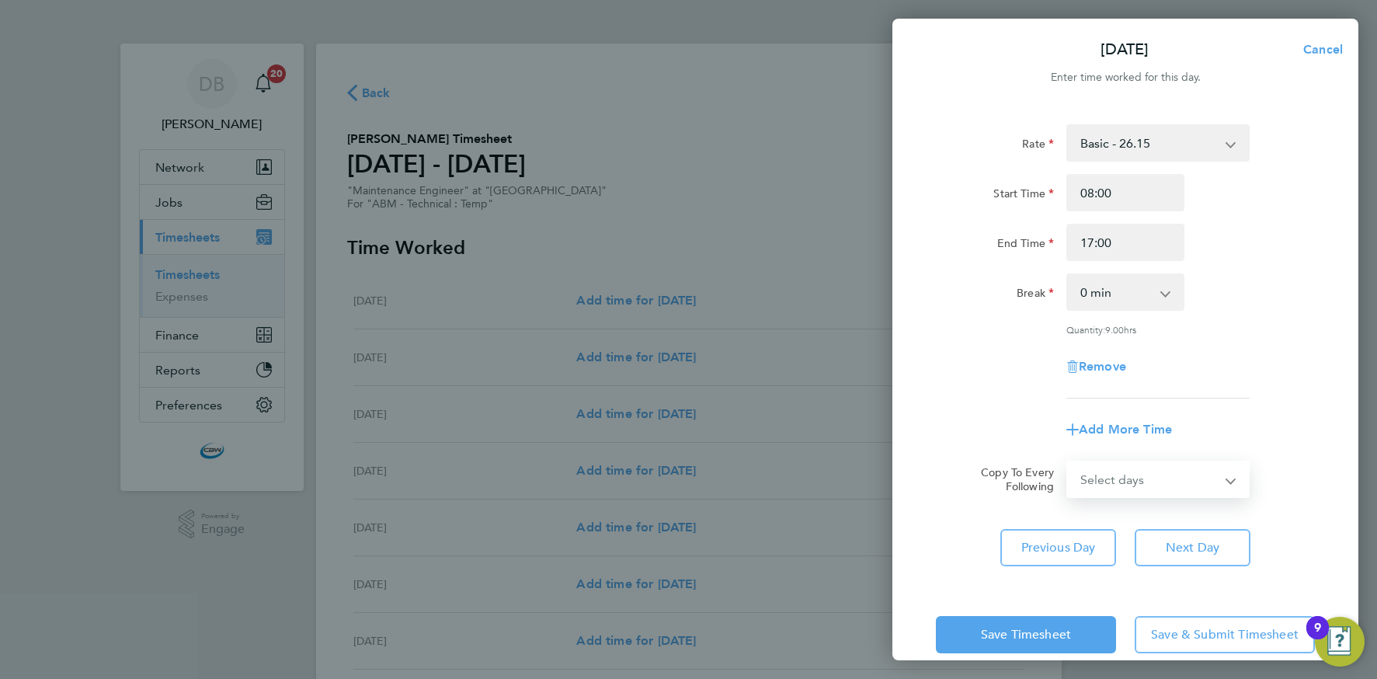
select select "DAY"
select select "2025-08-29"
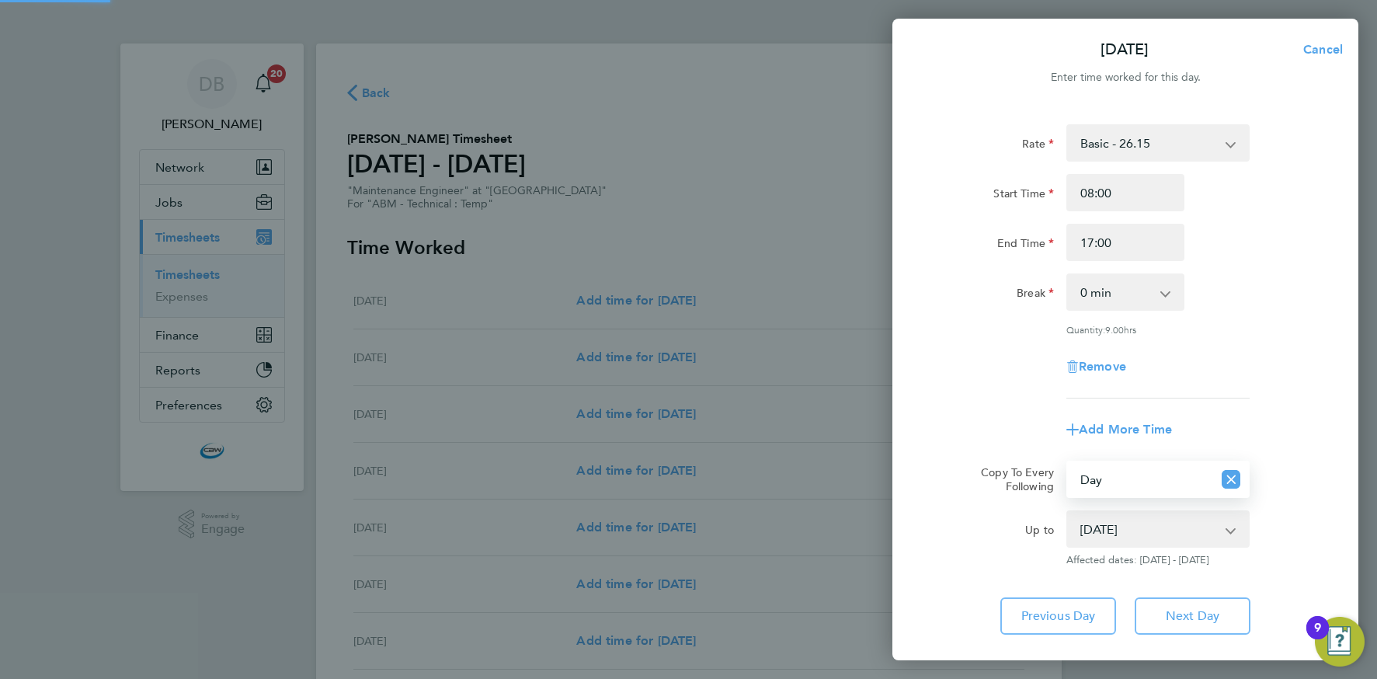
scroll to position [91, 0]
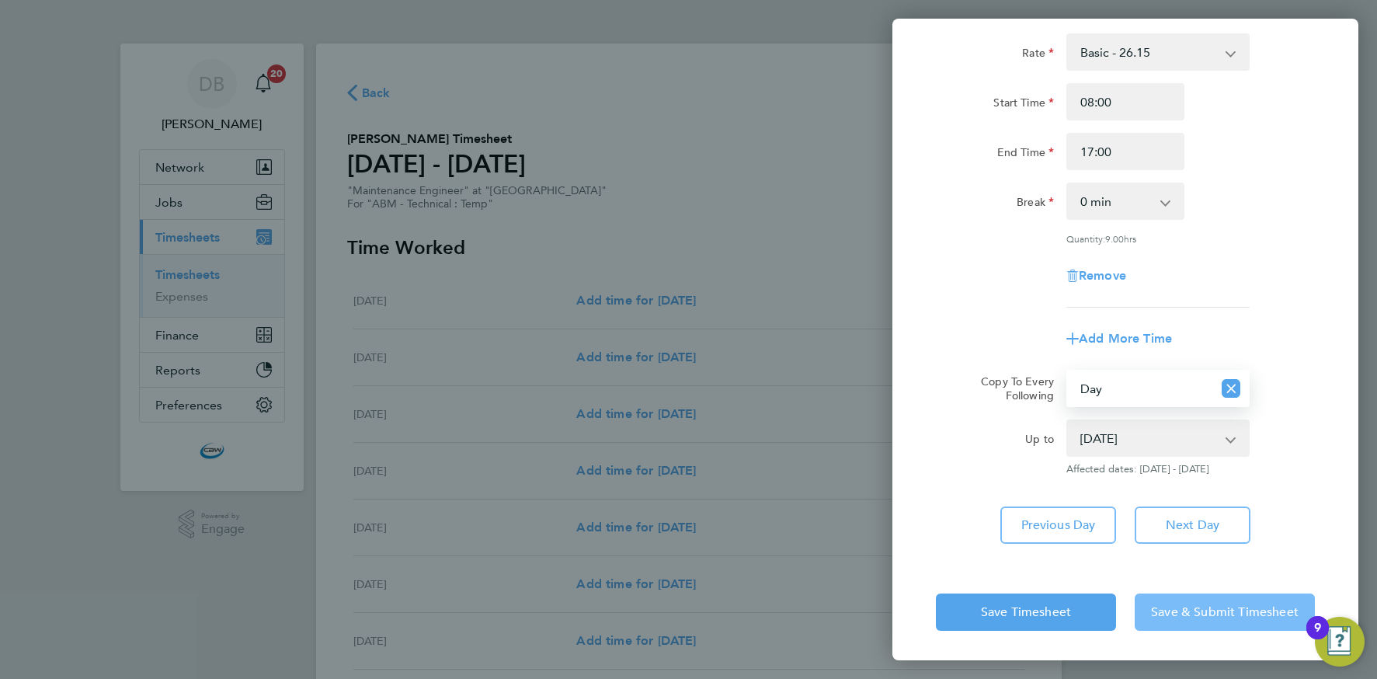
click at [1163, 604] on span "Save & Submit Timesheet" at bounding box center [1225, 612] width 148 height 16
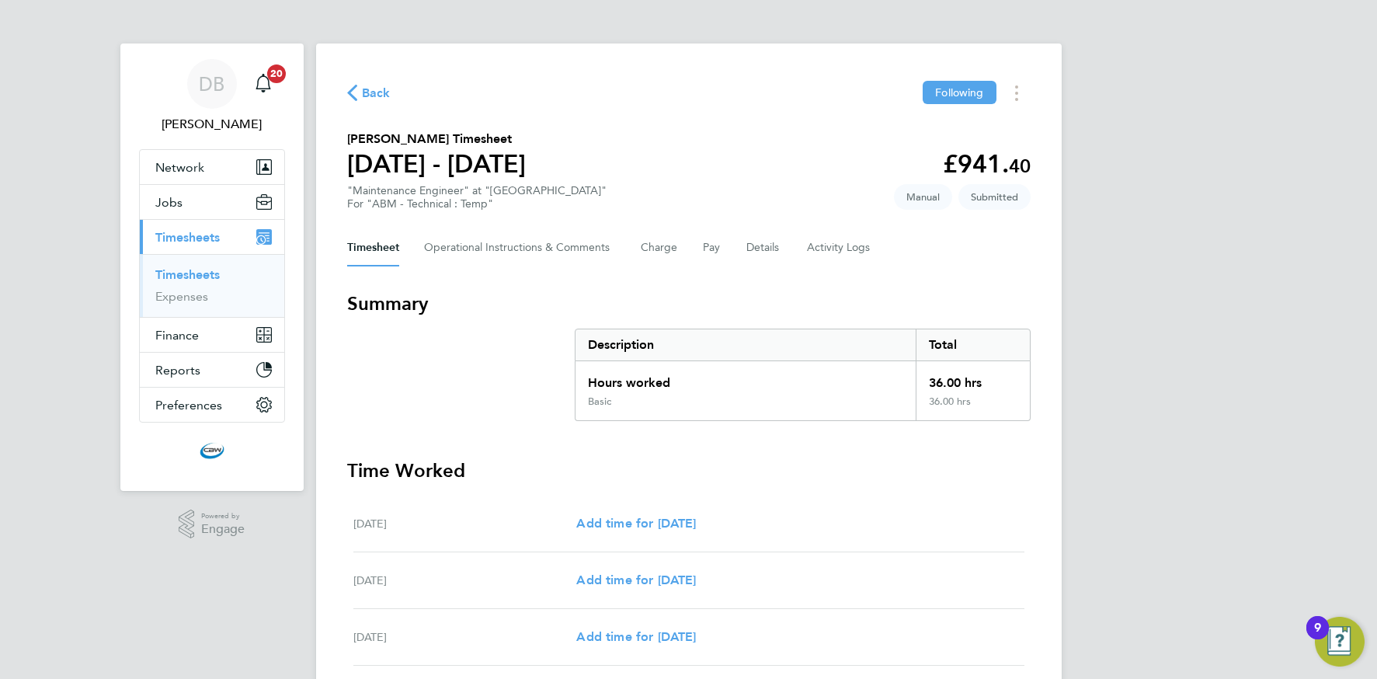
click at [366, 90] on span "Back" at bounding box center [376, 93] width 29 height 19
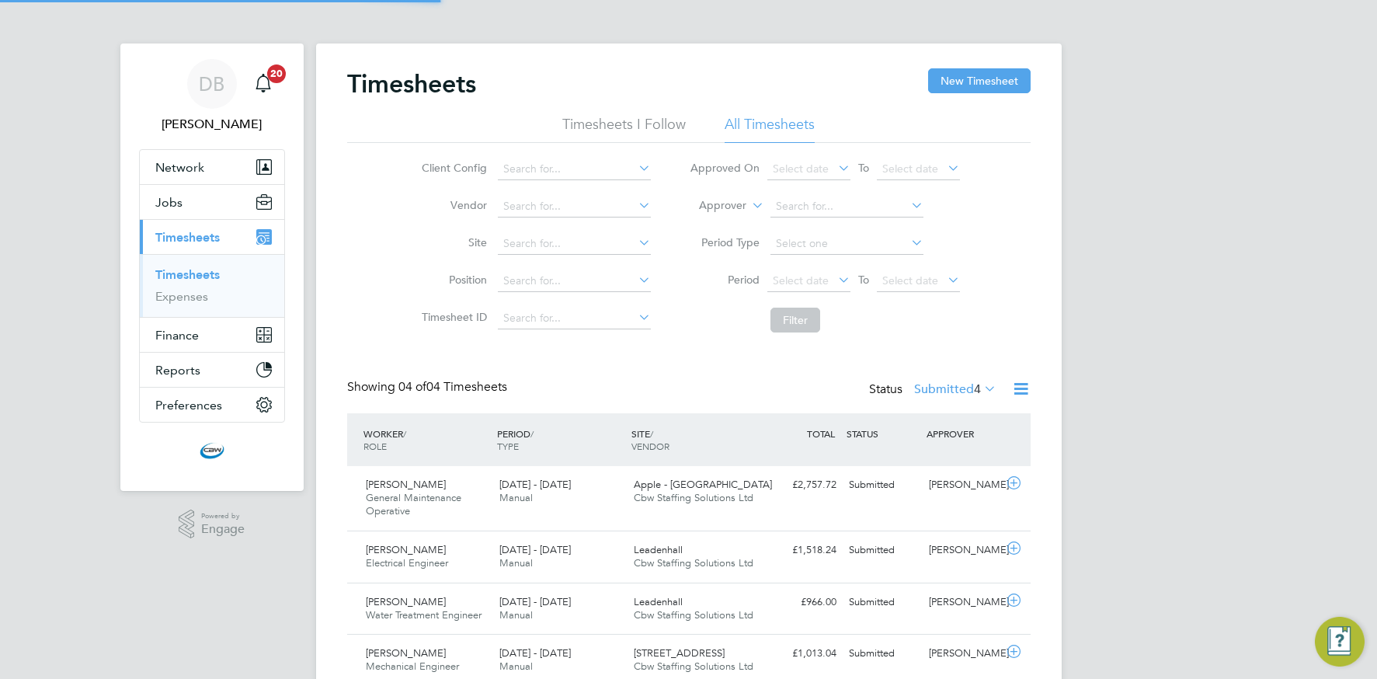
scroll to position [8, 8]
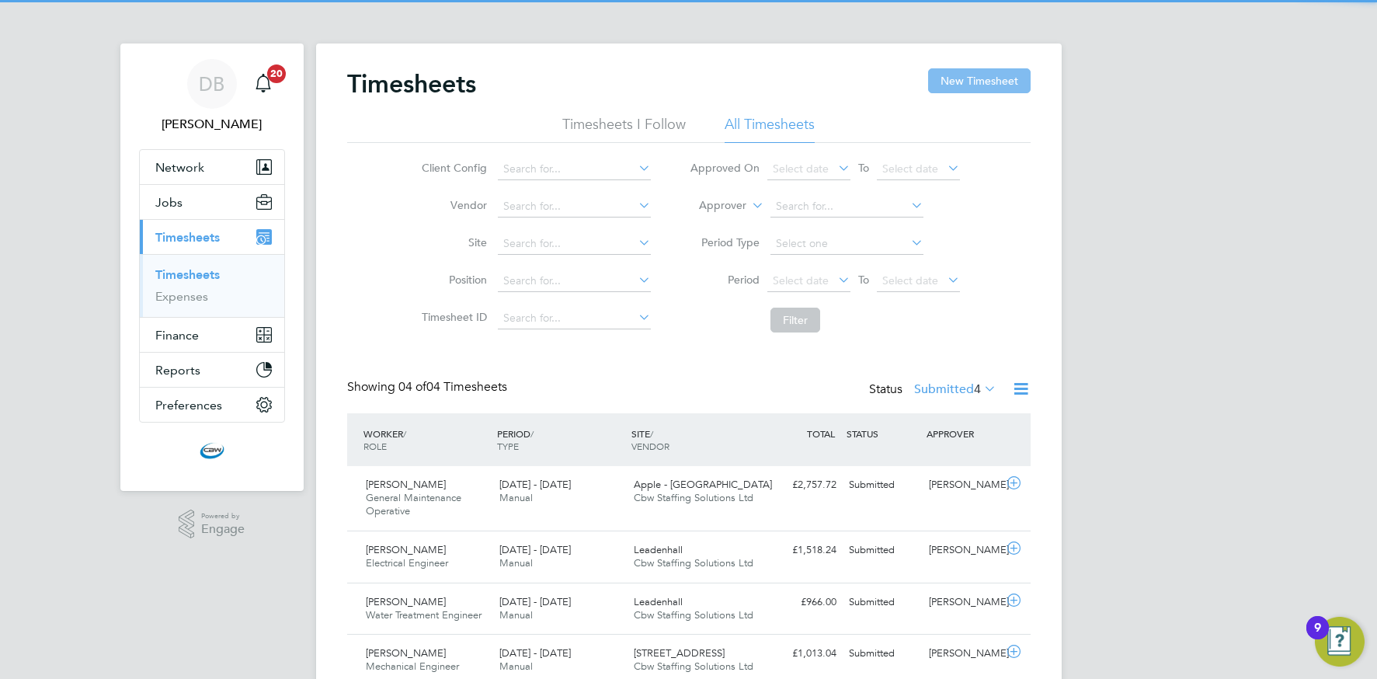
click at [943, 88] on button "New Timesheet" at bounding box center [979, 80] width 103 height 25
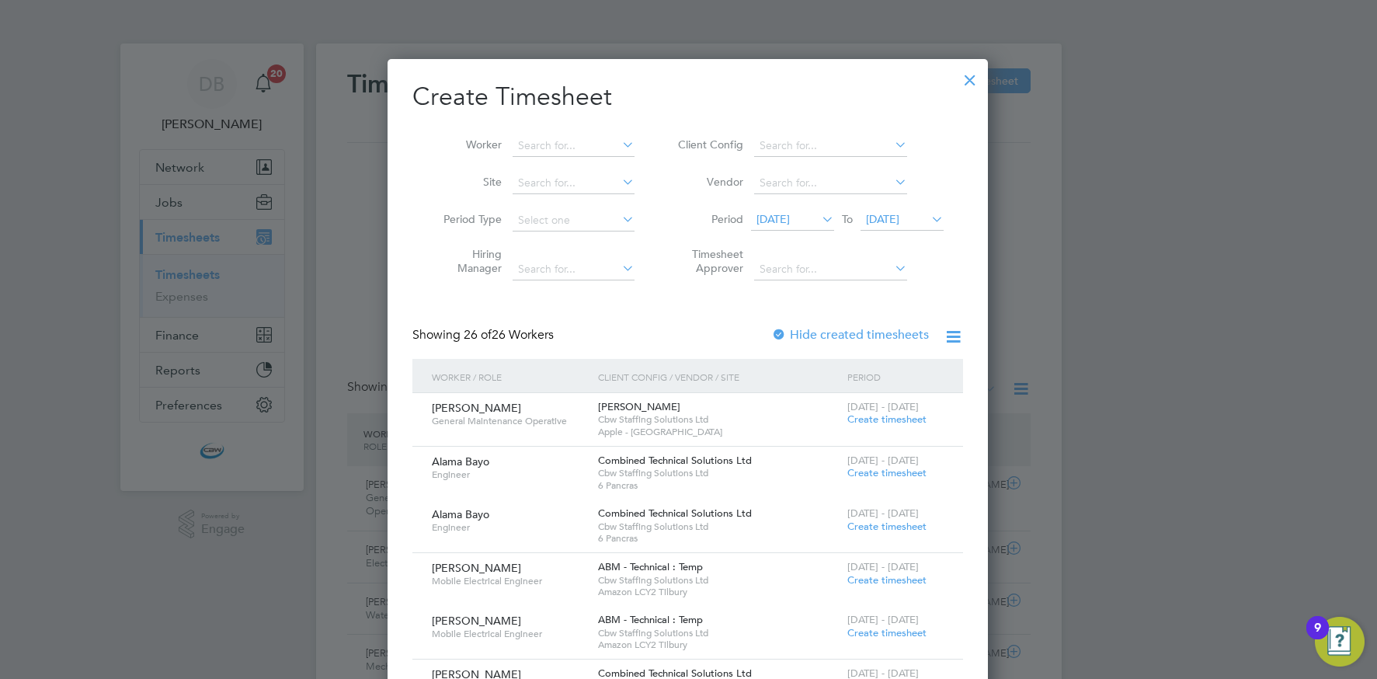
click at [790, 216] on span "[DATE]" at bounding box center [772, 219] width 33 height 14
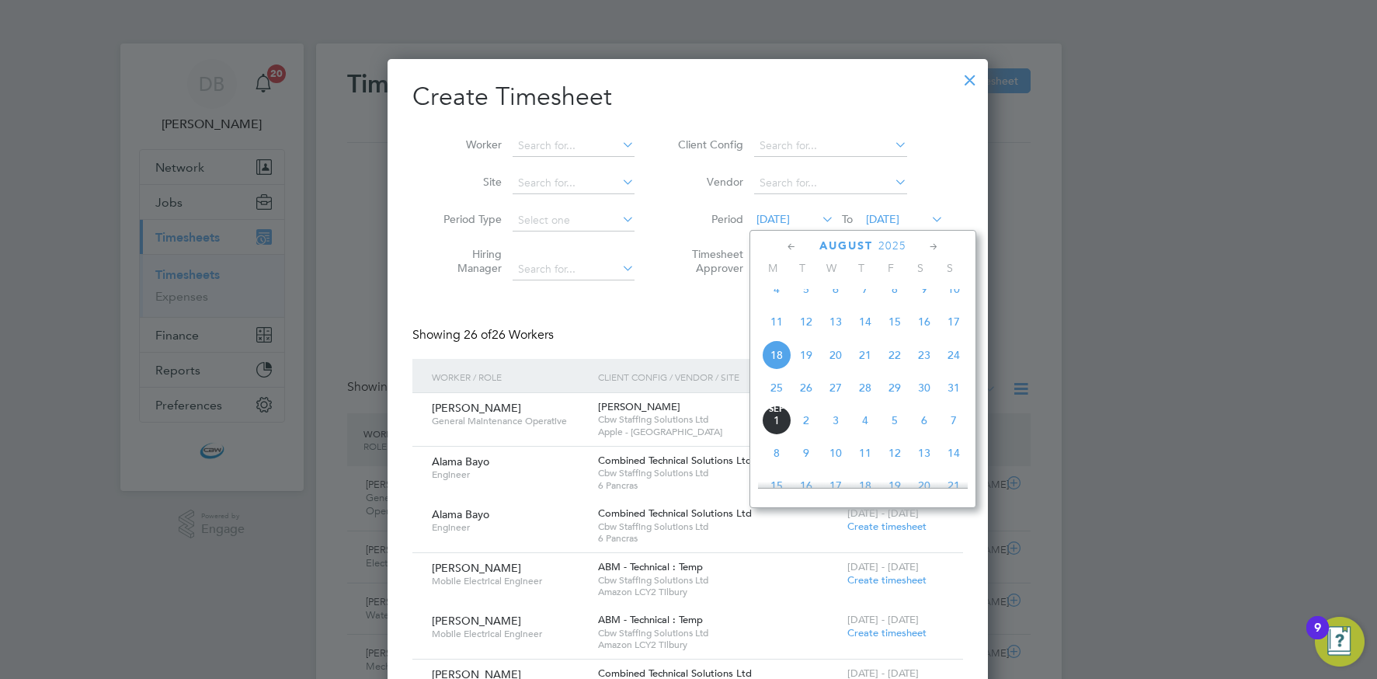
click at [926, 370] on span "23" at bounding box center [924, 355] width 30 height 30
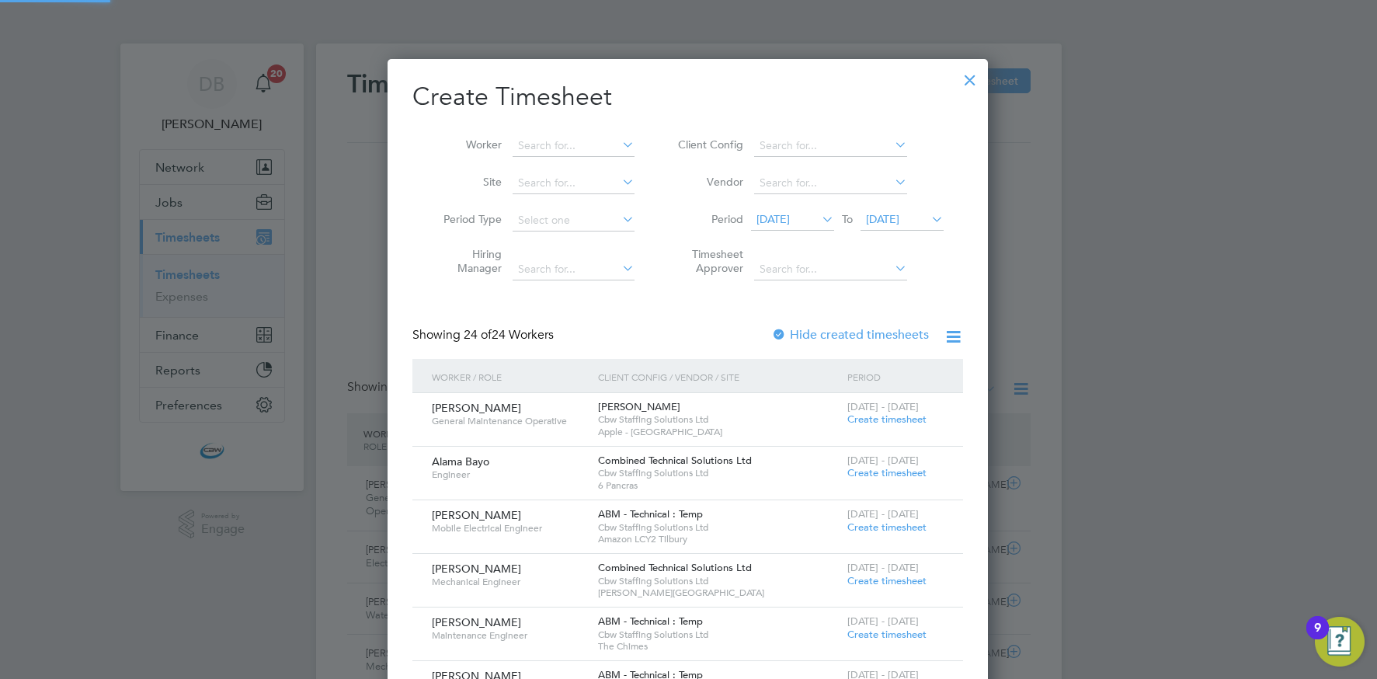
drag, startPoint x: 889, startPoint y: 217, endPoint x: 886, endPoint y: 230, distance: 12.8
click at [889, 217] on span "[DATE]" at bounding box center [882, 219] width 33 height 14
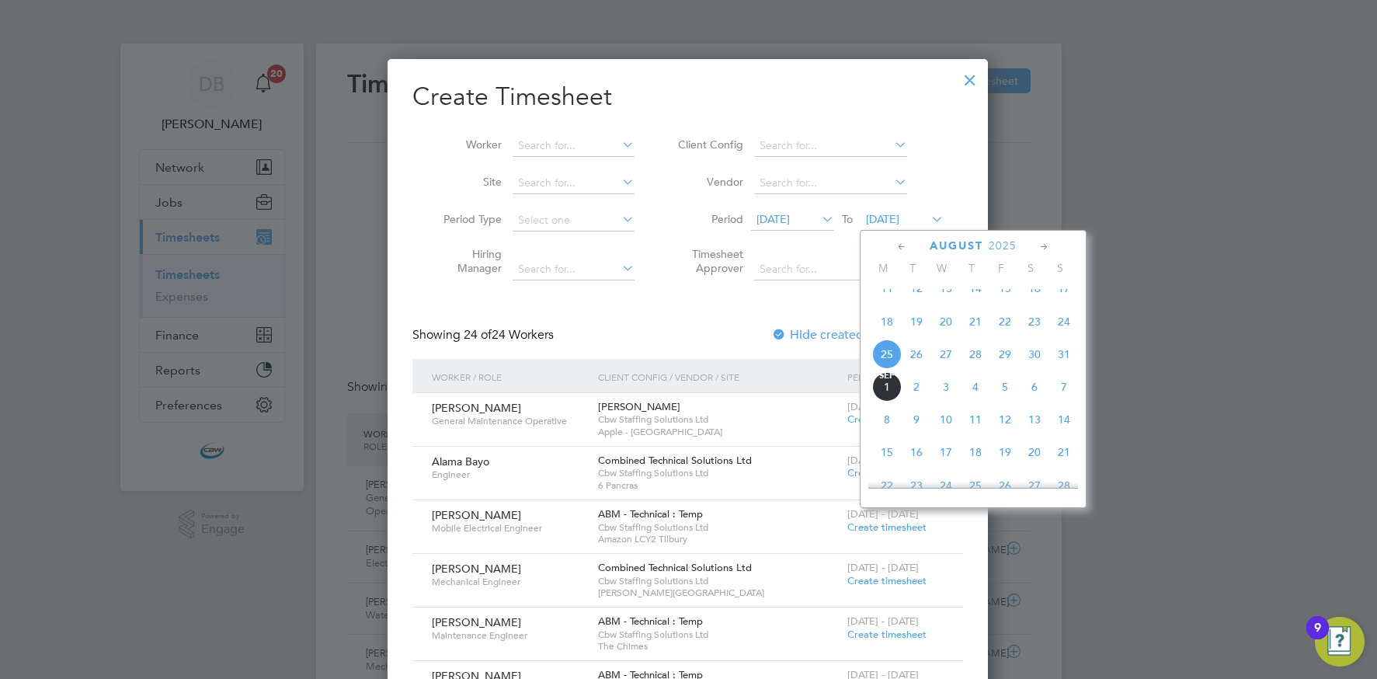
click at [1002, 367] on span "29" at bounding box center [1005, 354] width 30 height 30
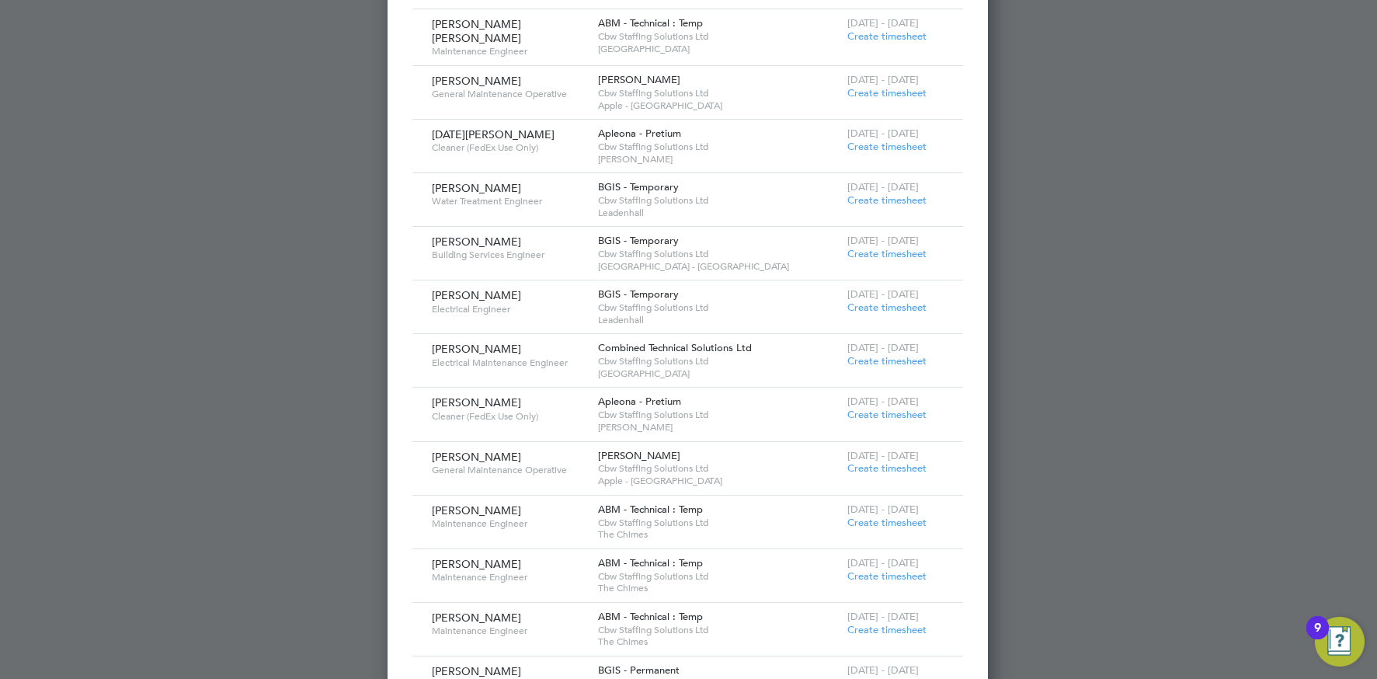
click at [860, 304] on span "Create timesheet" at bounding box center [886, 307] width 79 height 13
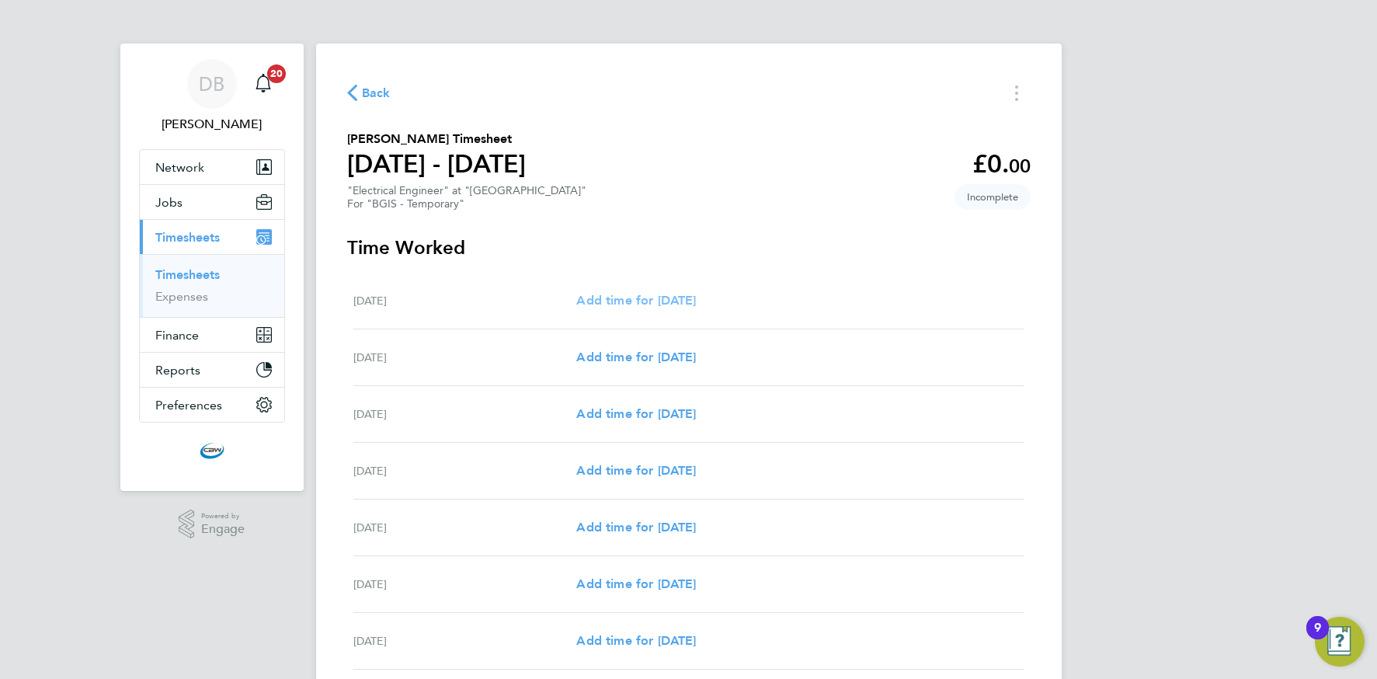
click at [627, 304] on span "Add time for Sat 23 Aug" at bounding box center [636, 300] width 120 height 15
select select "60"
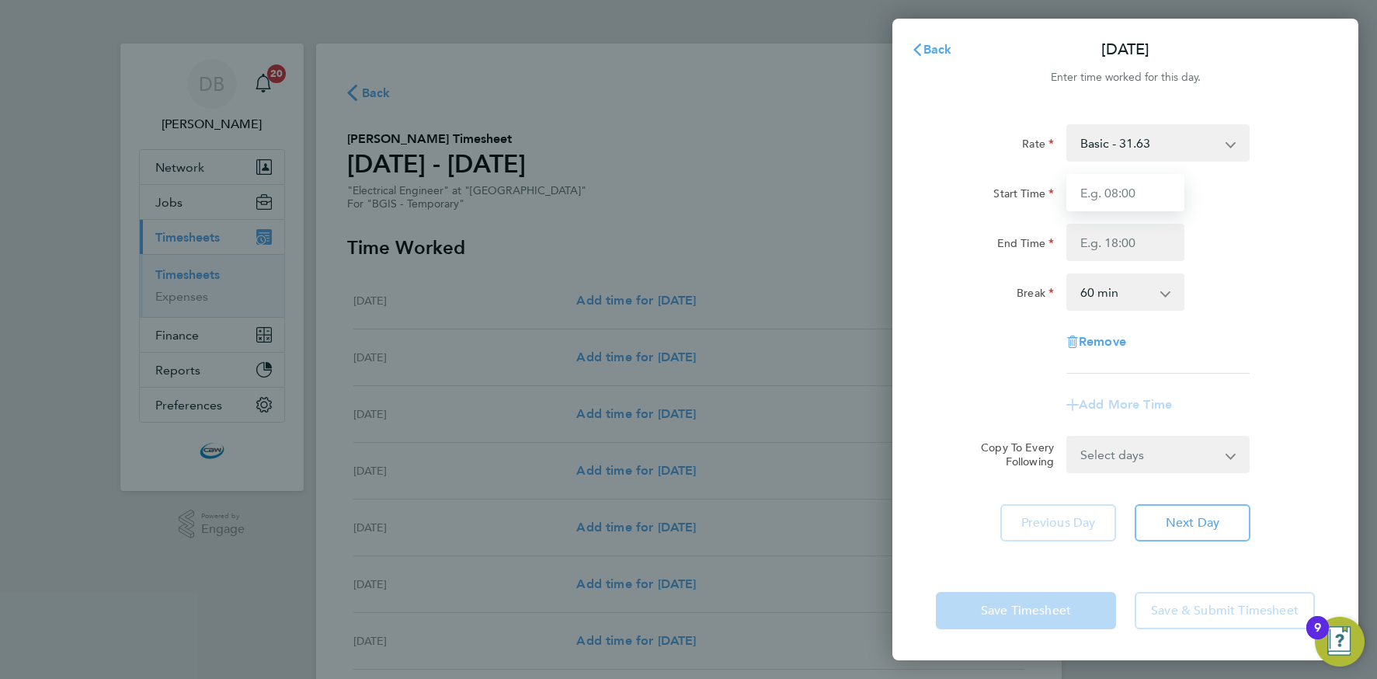
click at [1094, 189] on input "Start Time" at bounding box center [1125, 192] width 118 height 37
type input "07:00"
click at [1099, 243] on input "End Time" at bounding box center [1125, 242] width 118 height 37
type input "19:00"
click at [1118, 297] on select "0 min 15 min 30 min 45 min 60 min 75 min 90 min" at bounding box center [1116, 292] width 96 height 34
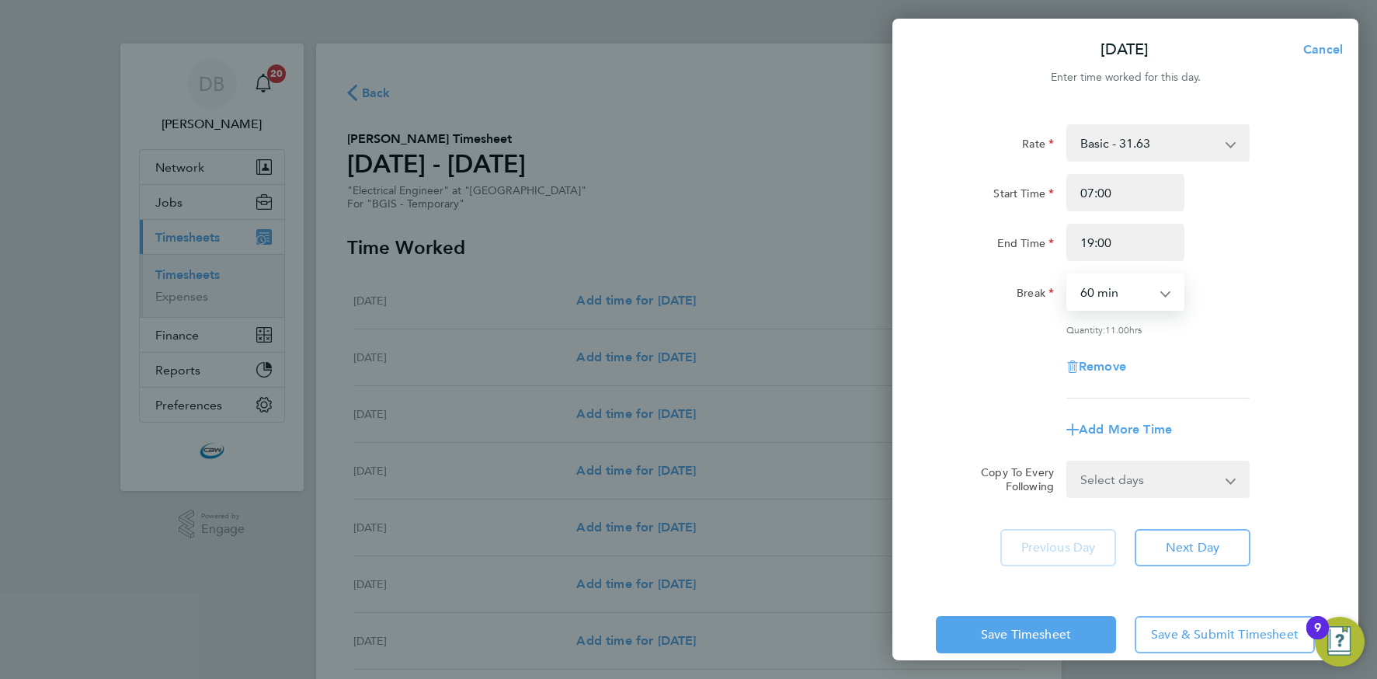
select select "0"
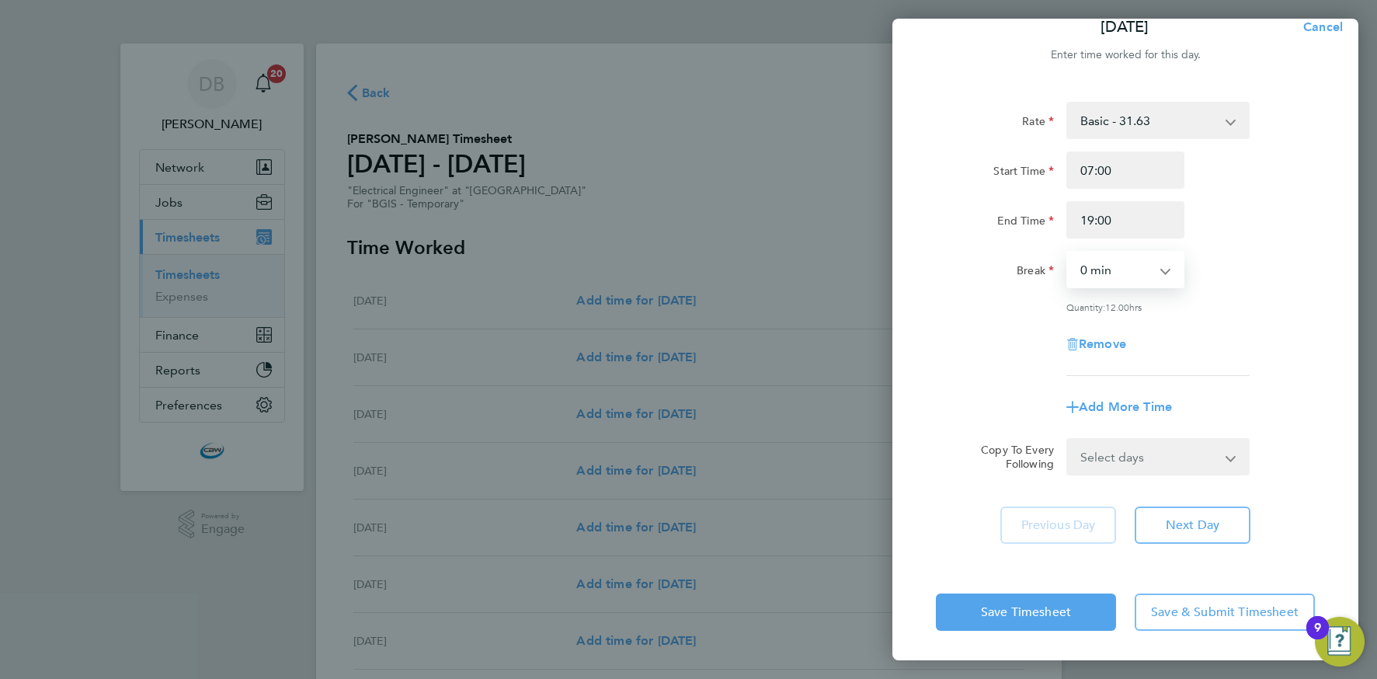
click at [1142, 446] on select "Select days Day Weekday (Mon-Fri) Monday Tuesday Wednesday Thursday Friday Sund…" at bounding box center [1149, 457] width 163 height 34
select select "SUN"
select select "2025-08-29"
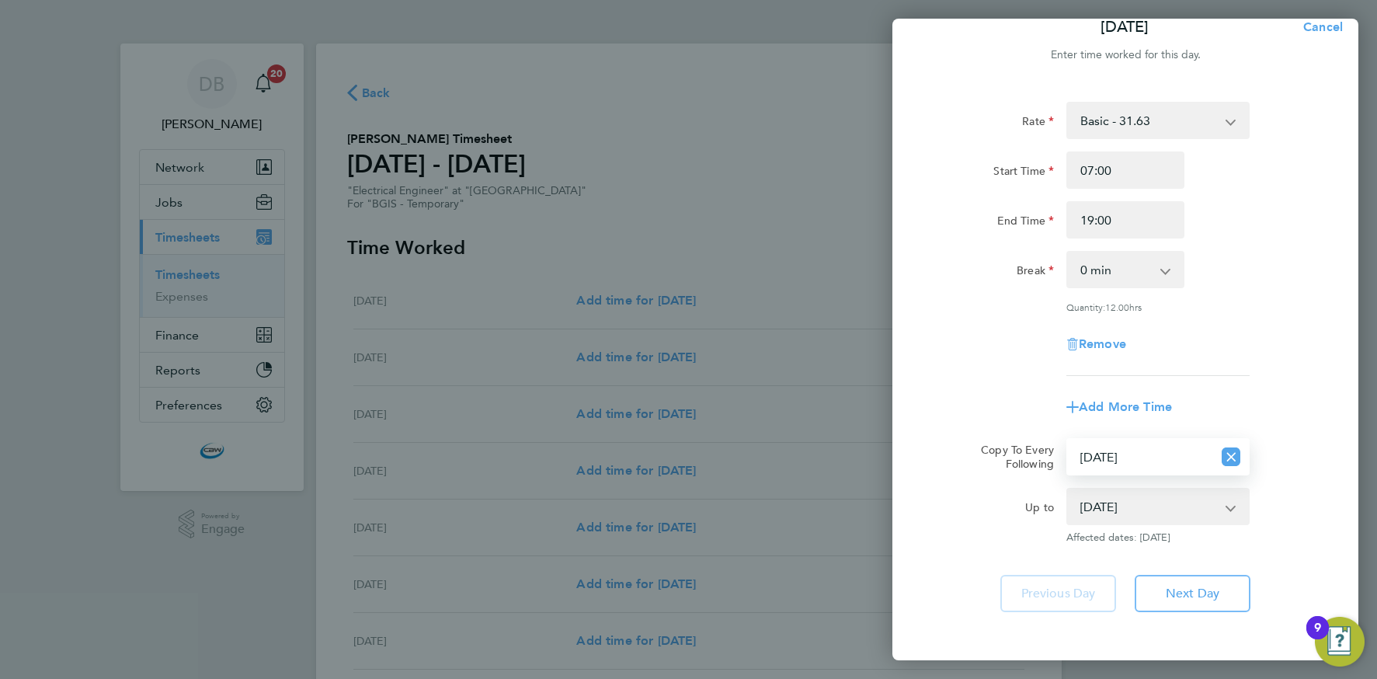
scroll to position [91, 0]
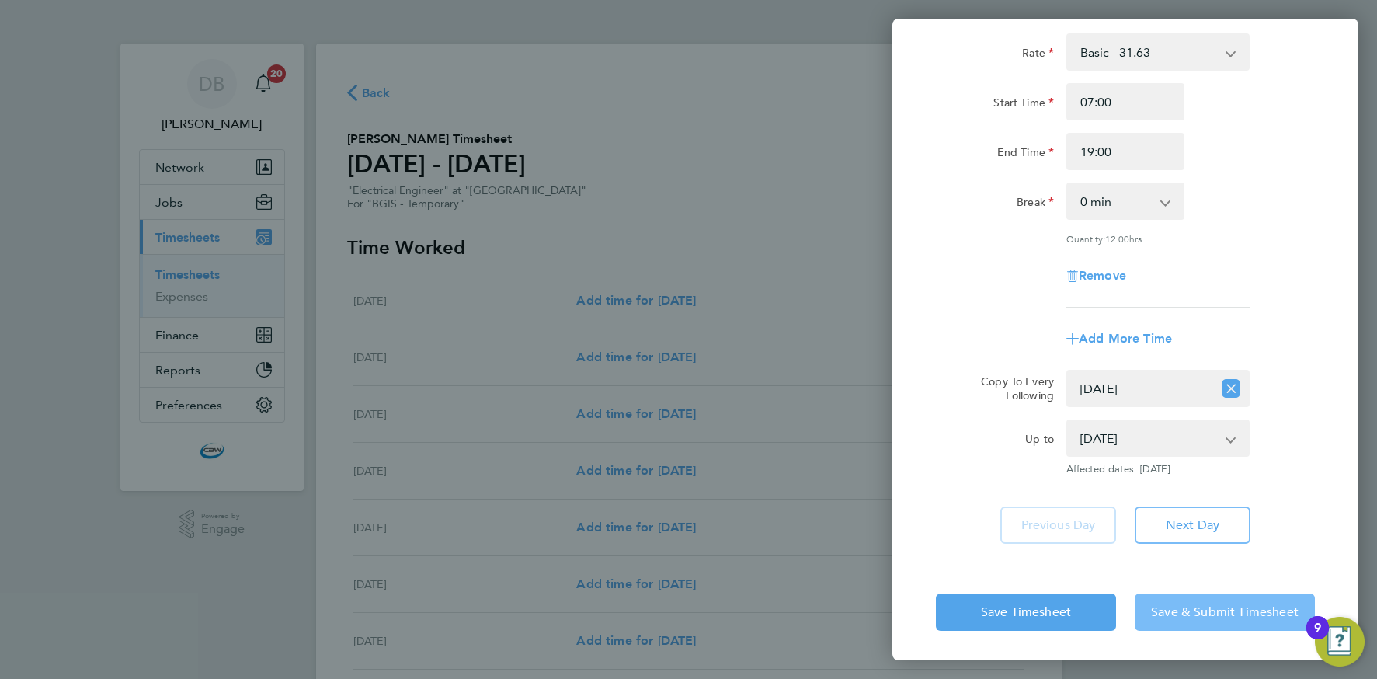
click at [1238, 612] on span "Save & Submit Timesheet" at bounding box center [1225, 612] width 148 height 16
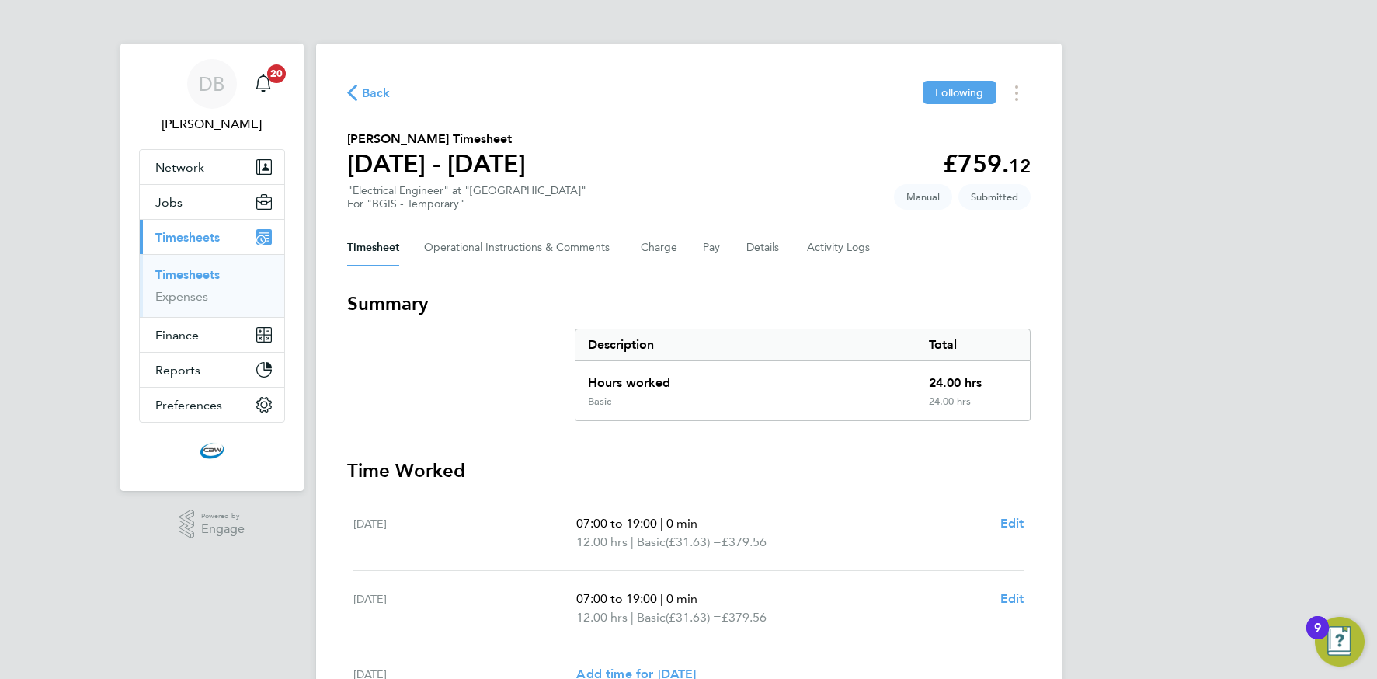
click at [370, 92] on span "Back" at bounding box center [376, 93] width 29 height 19
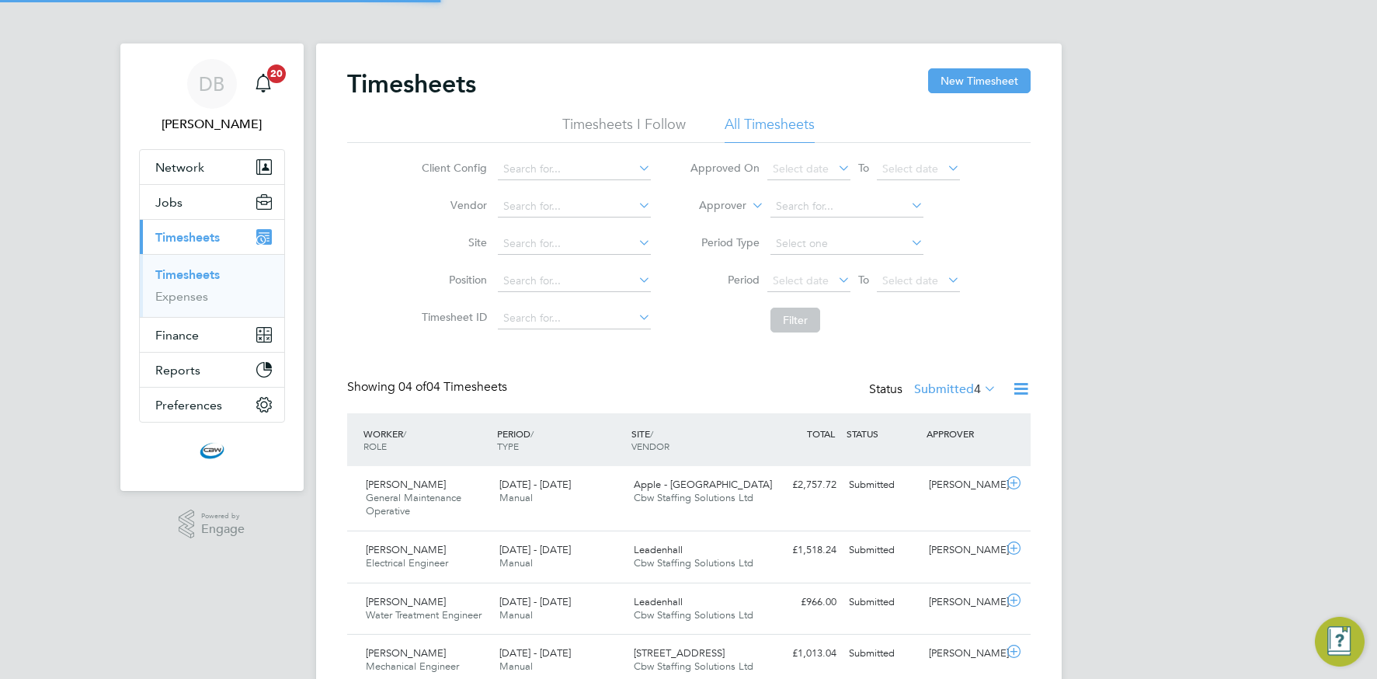
scroll to position [8, 8]
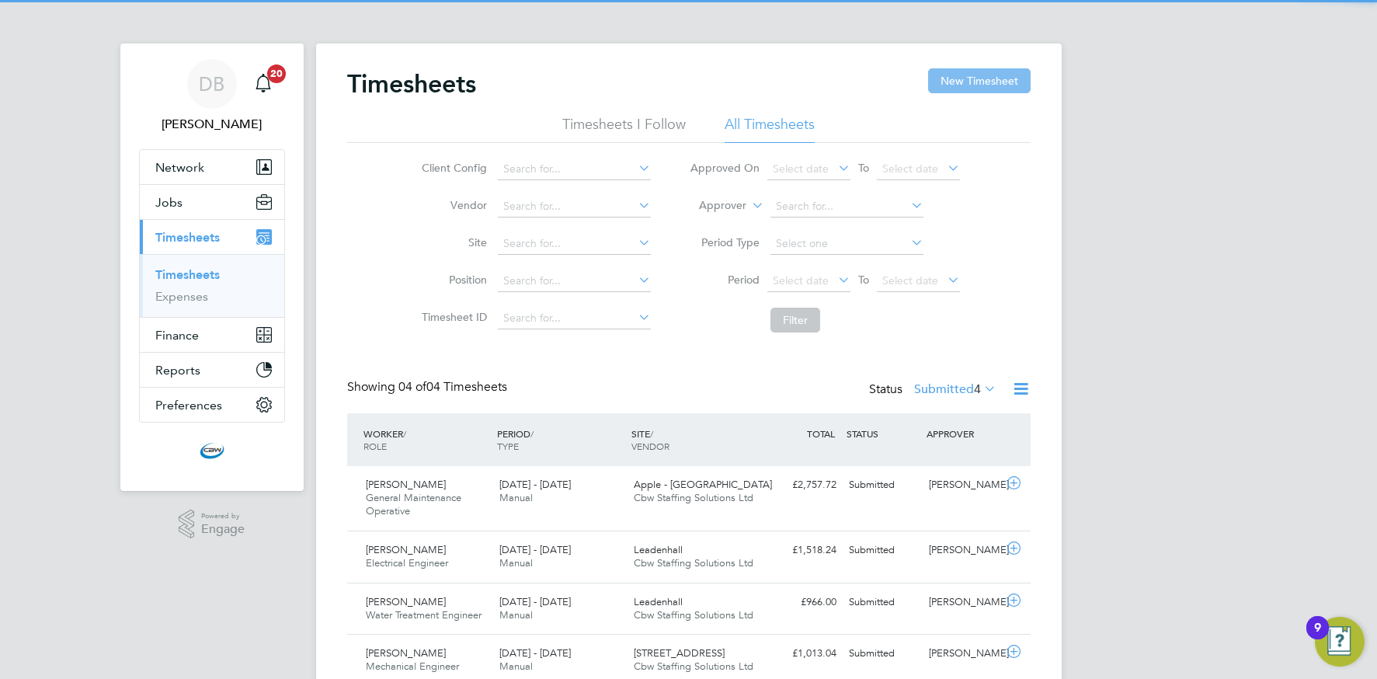
click at [977, 68] on button "New Timesheet" at bounding box center [979, 80] width 103 height 25
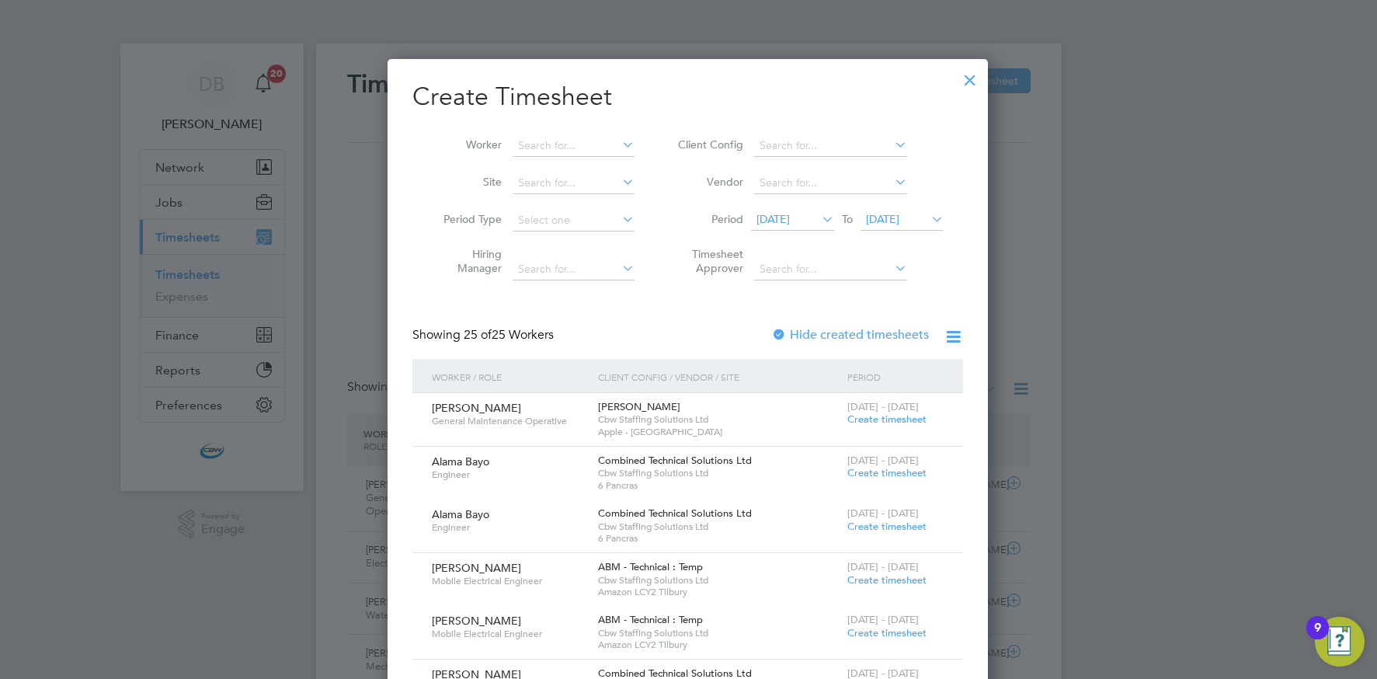
click at [785, 221] on span "[DATE]" at bounding box center [772, 219] width 33 height 14
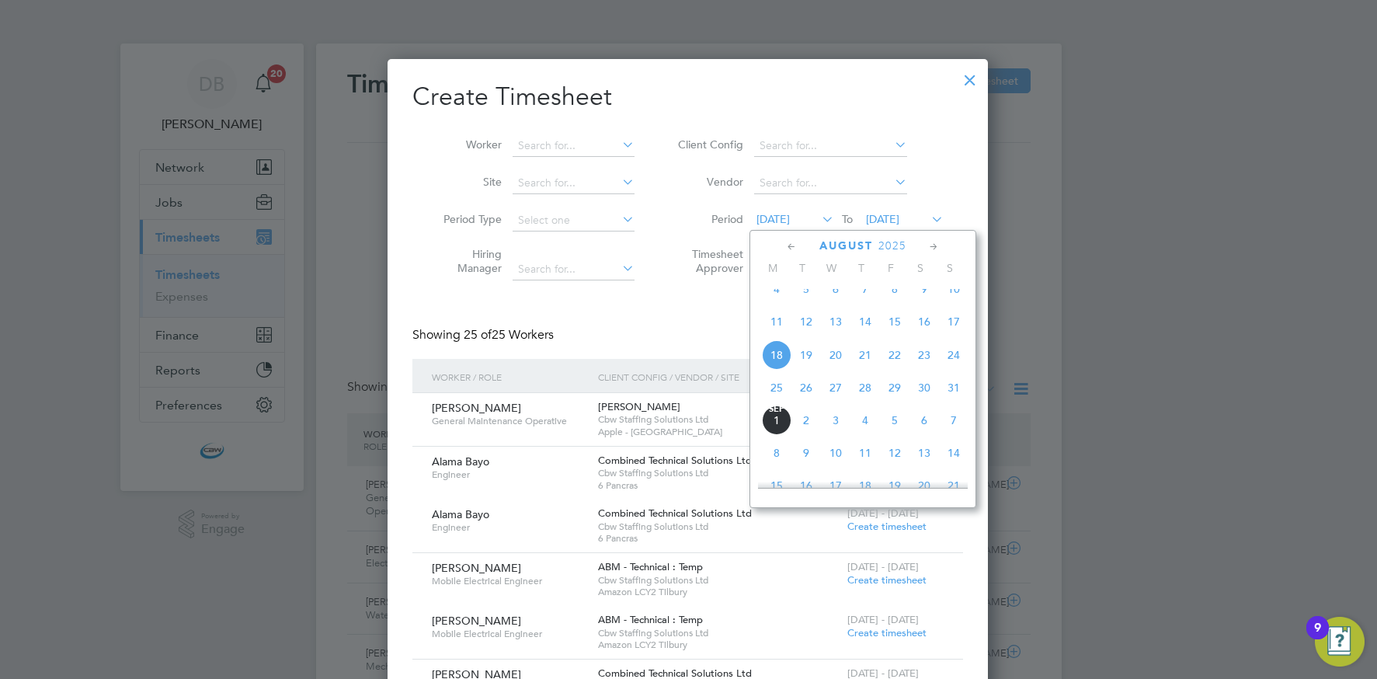
click at [930, 366] on span "23" at bounding box center [924, 355] width 30 height 30
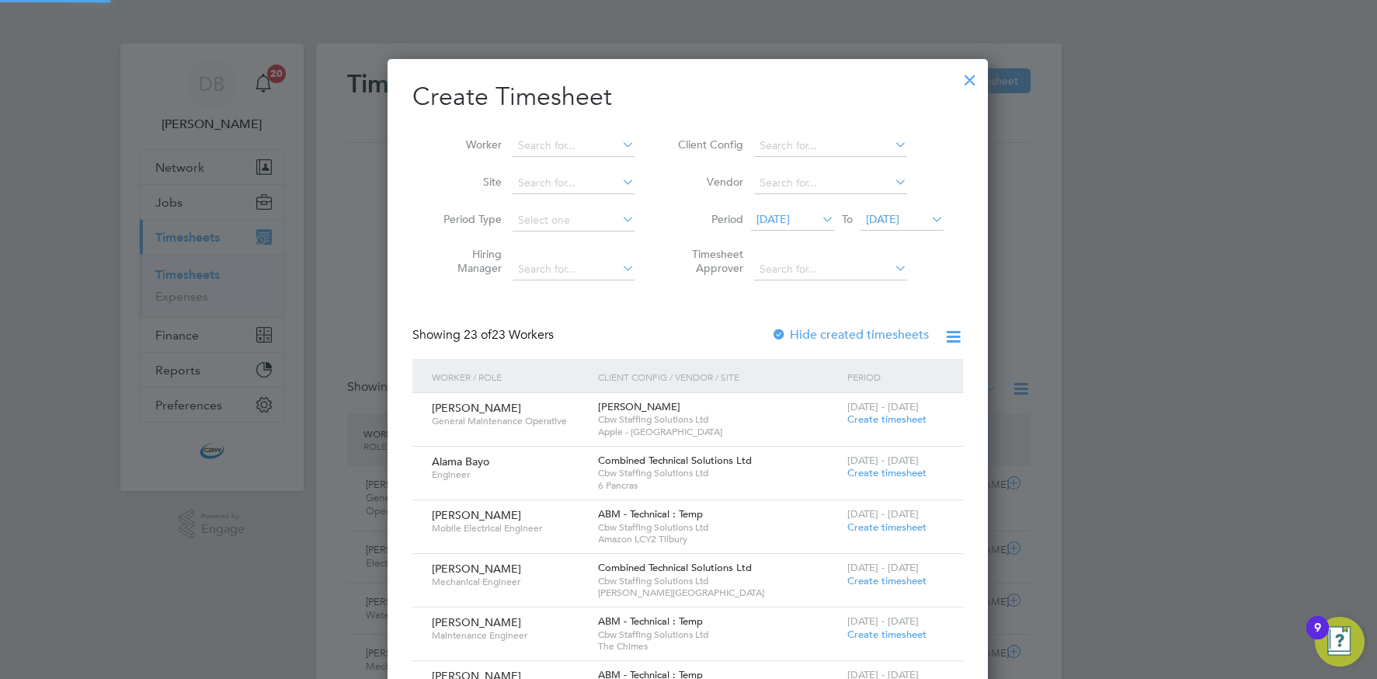
click at [899, 222] on span "[DATE]" at bounding box center [882, 219] width 33 height 14
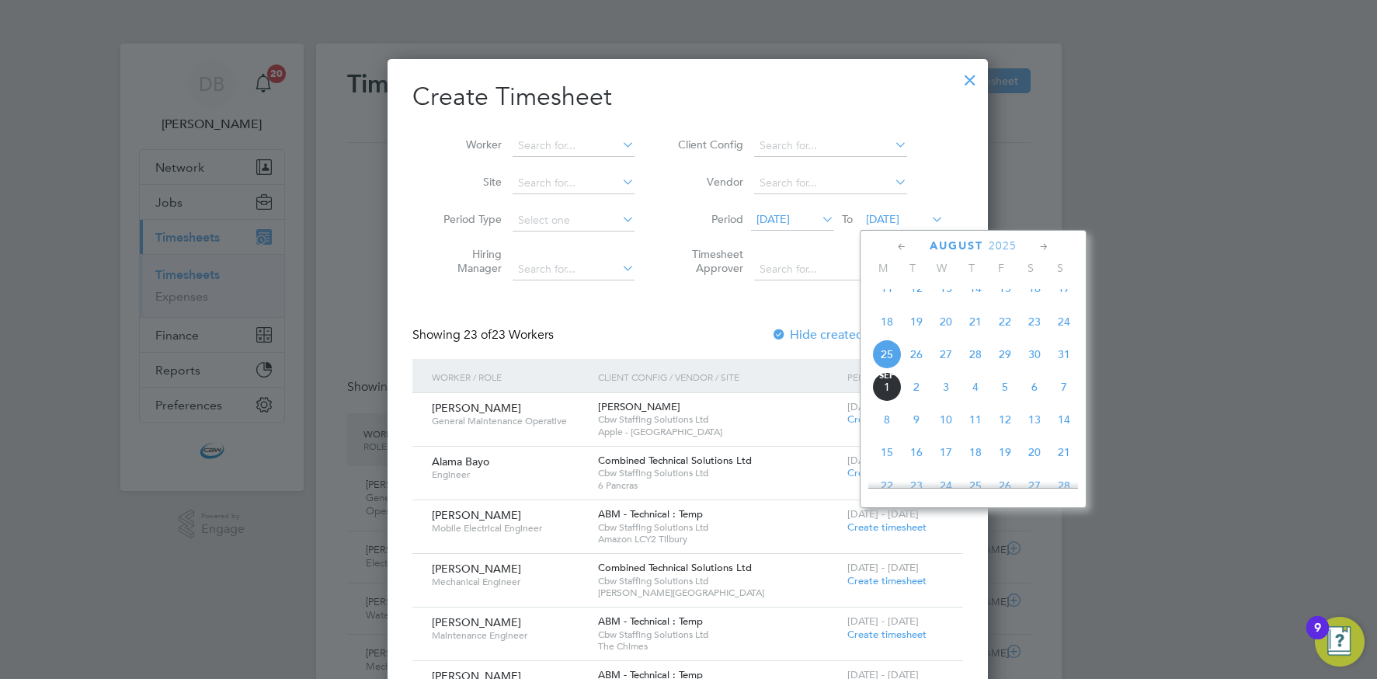
click at [971, 83] on div at bounding box center [970, 76] width 28 height 28
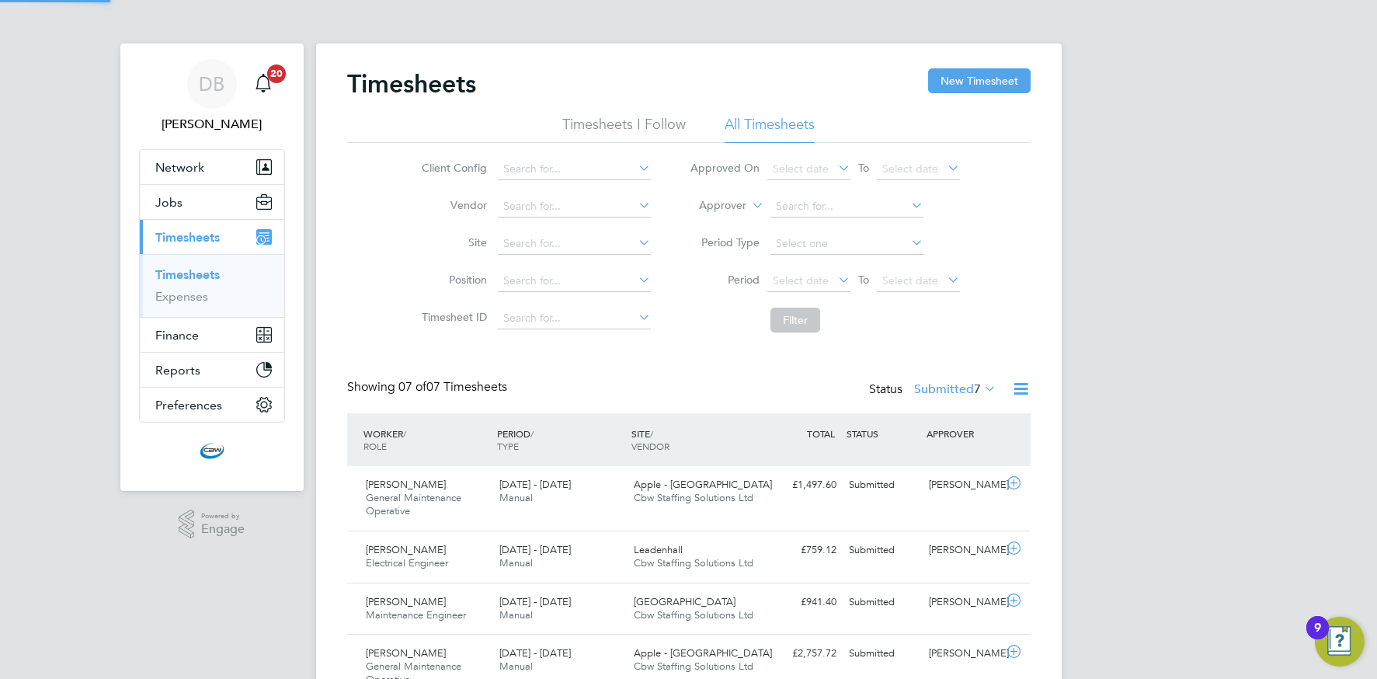
scroll to position [40, 135]
click at [978, 76] on button "New Timesheet" at bounding box center [979, 80] width 103 height 25
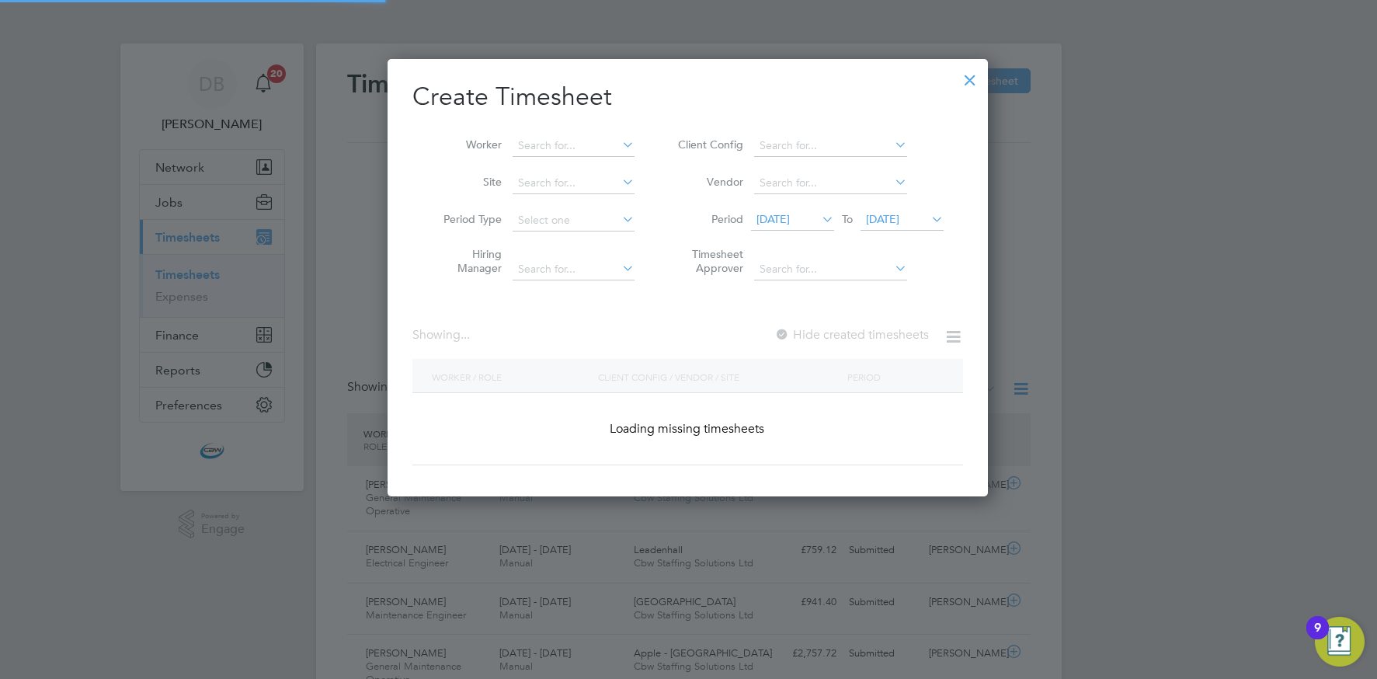
scroll to position [438, 601]
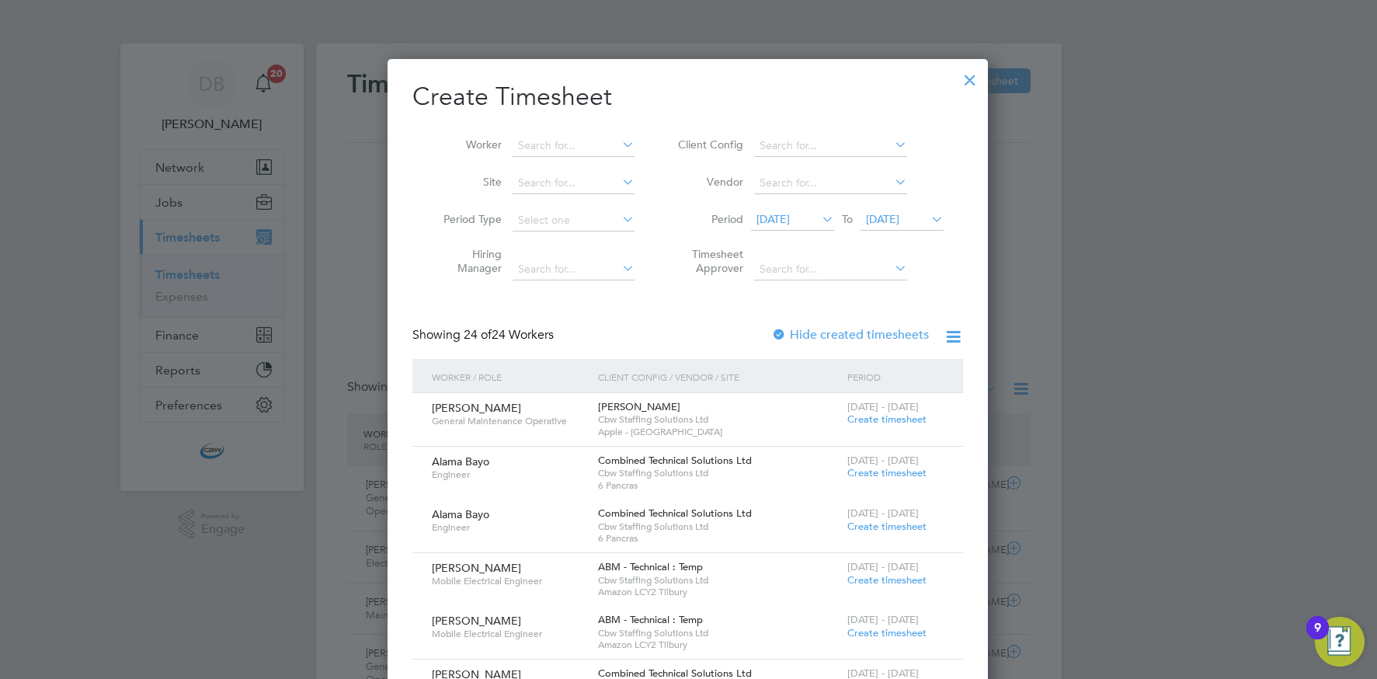
drag, startPoint x: 891, startPoint y: 217, endPoint x: 912, endPoint y: 273, distance: 59.0
click at [892, 219] on span "[DATE]" at bounding box center [882, 219] width 33 height 14
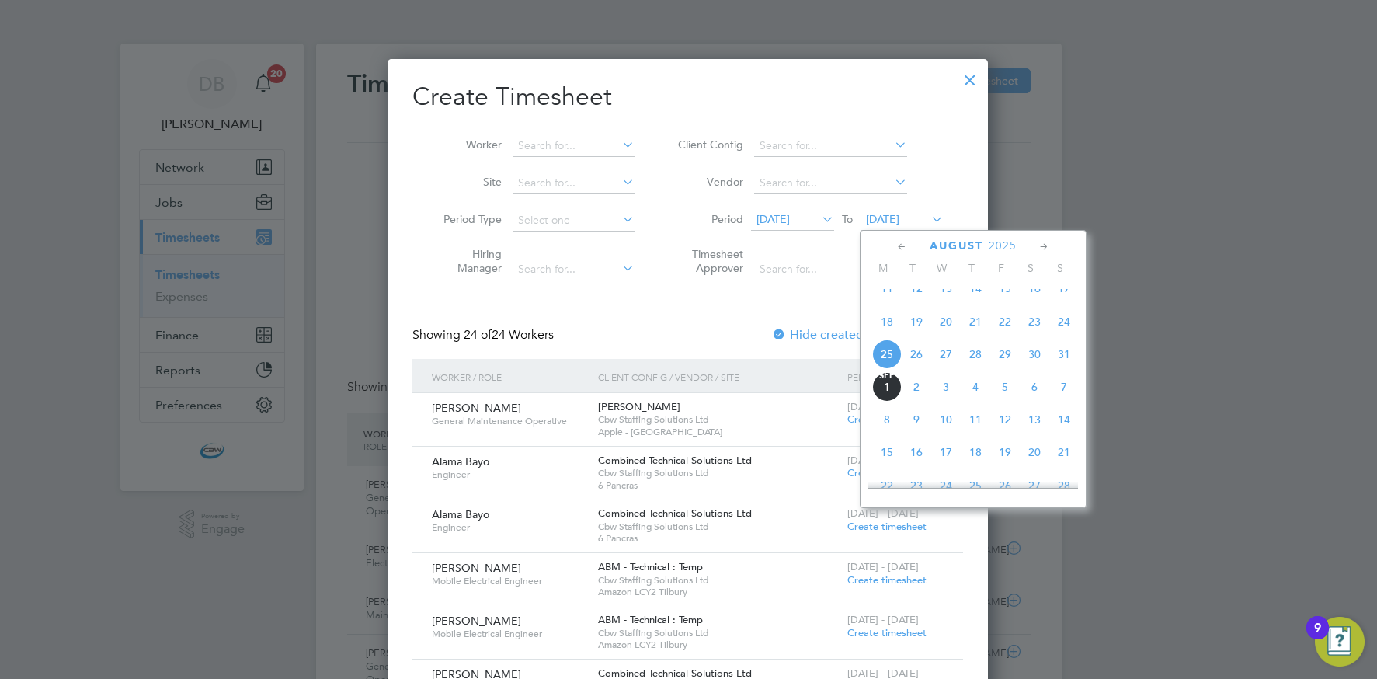
drag, startPoint x: 1006, startPoint y: 370, endPoint x: 868, endPoint y: 316, distance: 148.2
click at [1006, 369] on span "29" at bounding box center [1005, 354] width 30 height 30
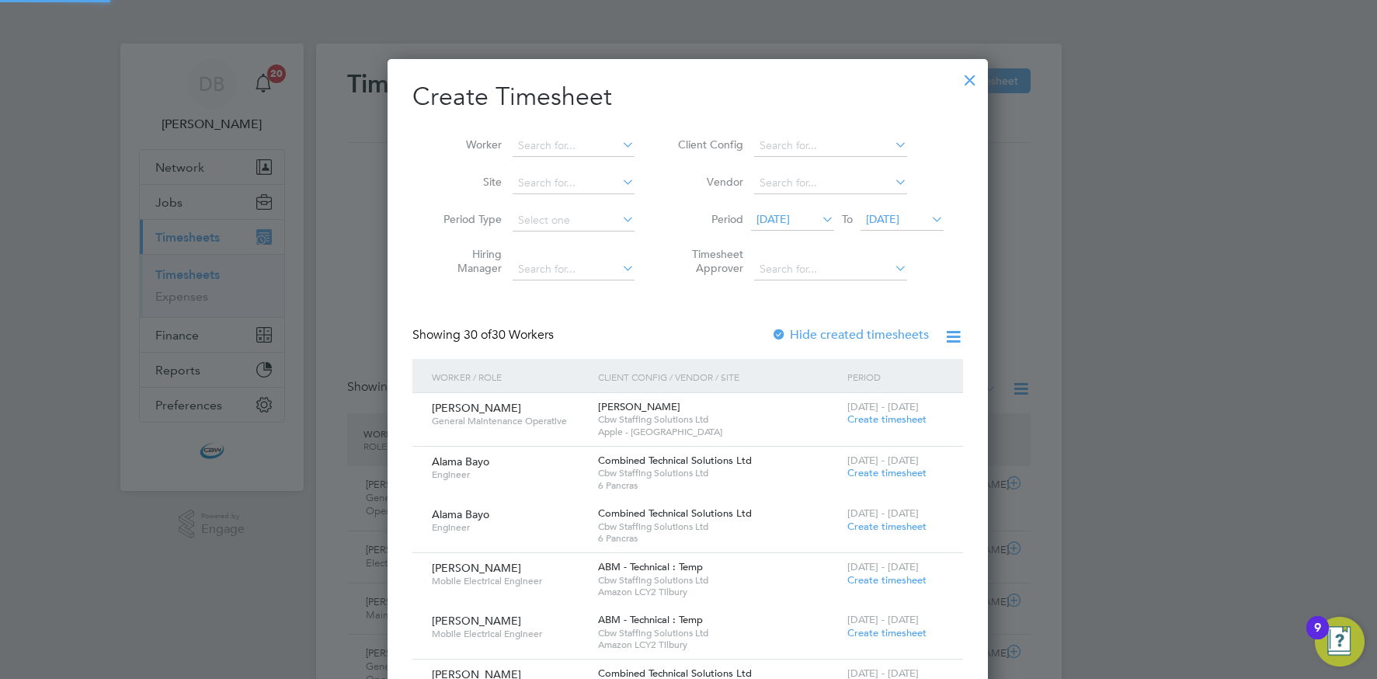
click at [798, 226] on span "[DATE]" at bounding box center [792, 220] width 83 height 21
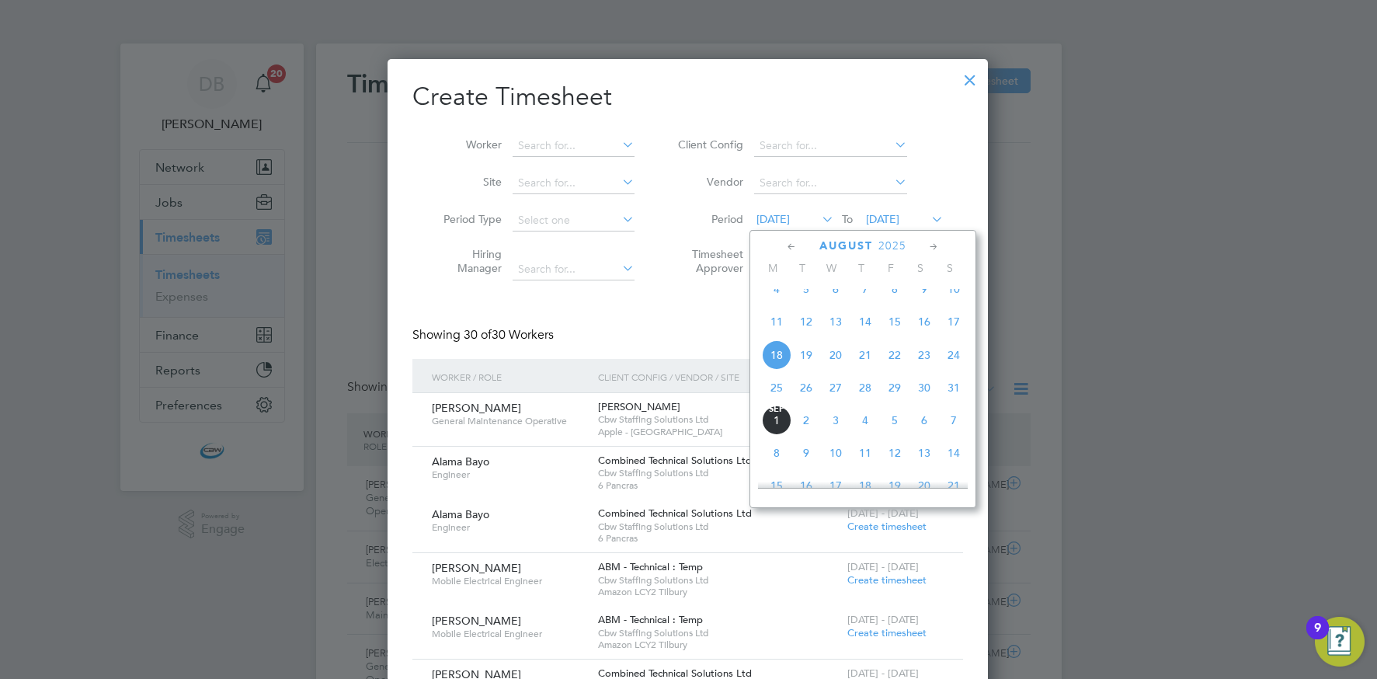
drag, startPoint x: 923, startPoint y: 364, endPoint x: 902, endPoint y: 358, distance: 21.9
click at [923, 364] on span "23" at bounding box center [924, 355] width 30 height 30
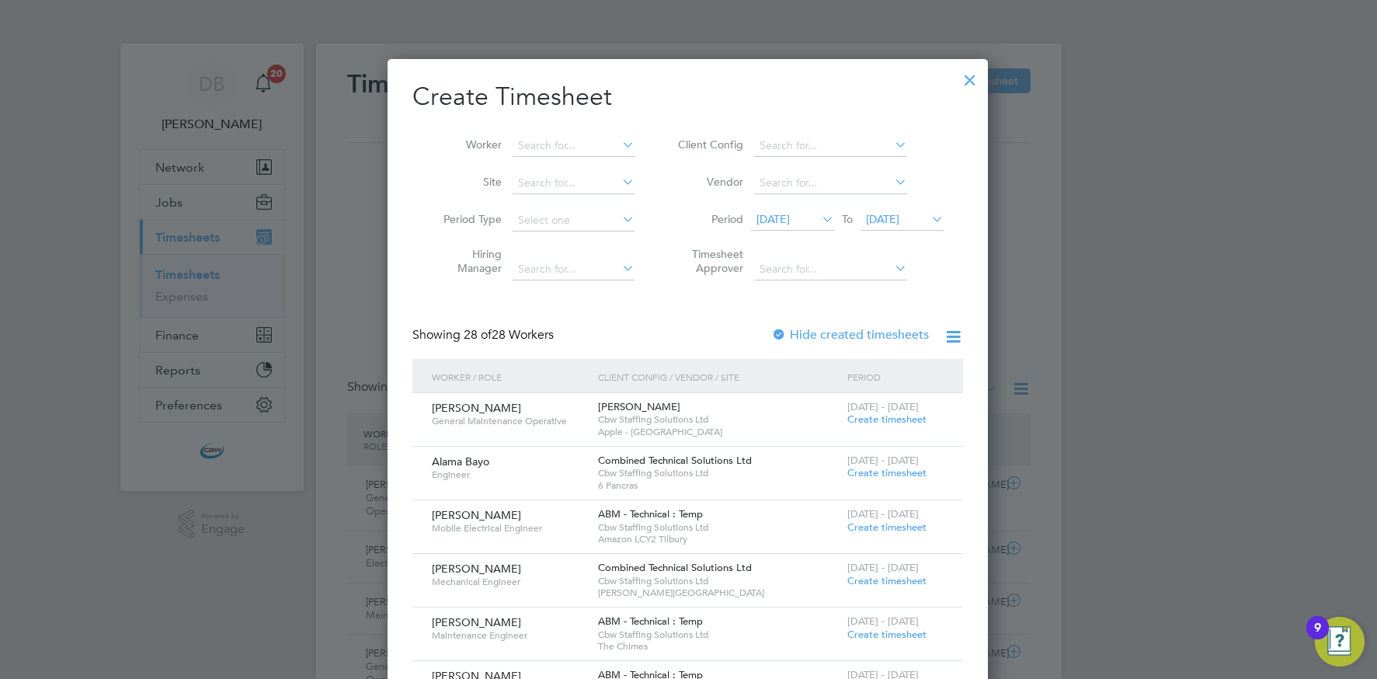
click at [619, 146] on icon at bounding box center [619, 145] width 0 height 22
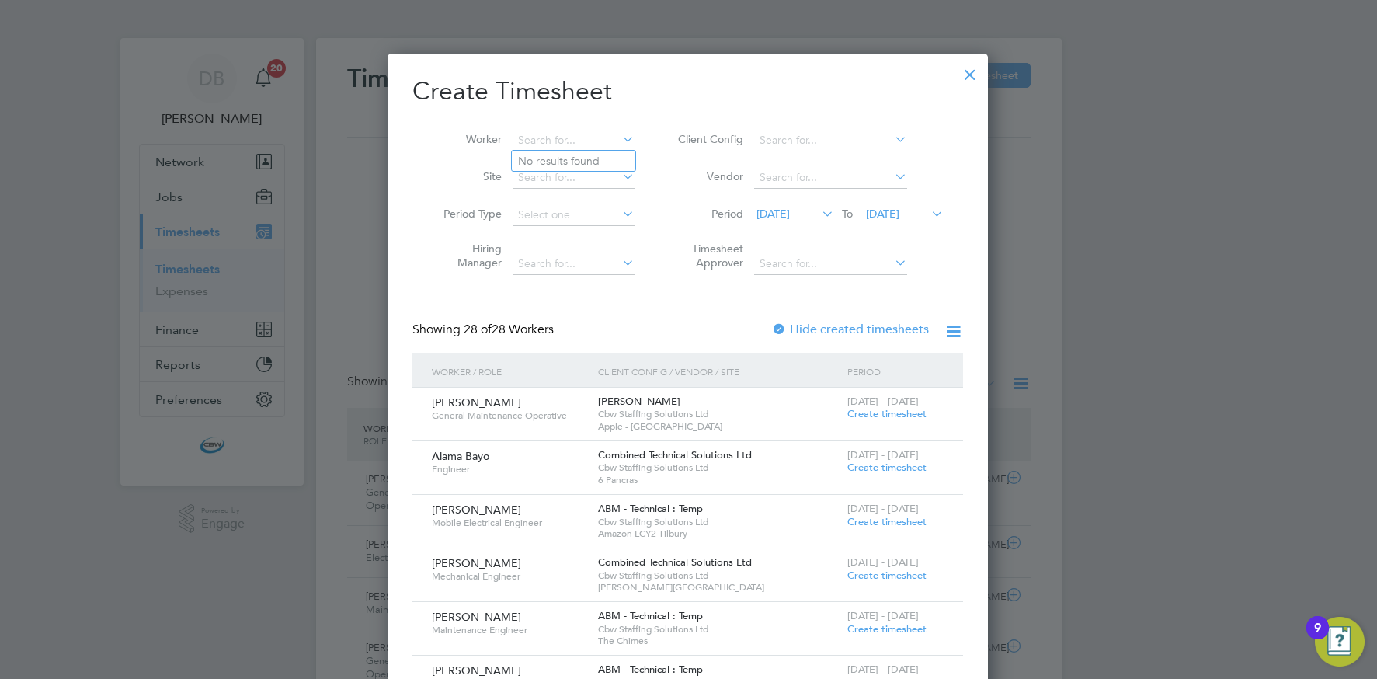
click at [619, 138] on icon at bounding box center [619, 139] width 0 height 22
click at [780, 137] on input at bounding box center [830, 141] width 153 height 22
click at [776, 227] on b "BGIS" at bounding box center [771, 224] width 25 height 13
type input "BGIS - Temporary"
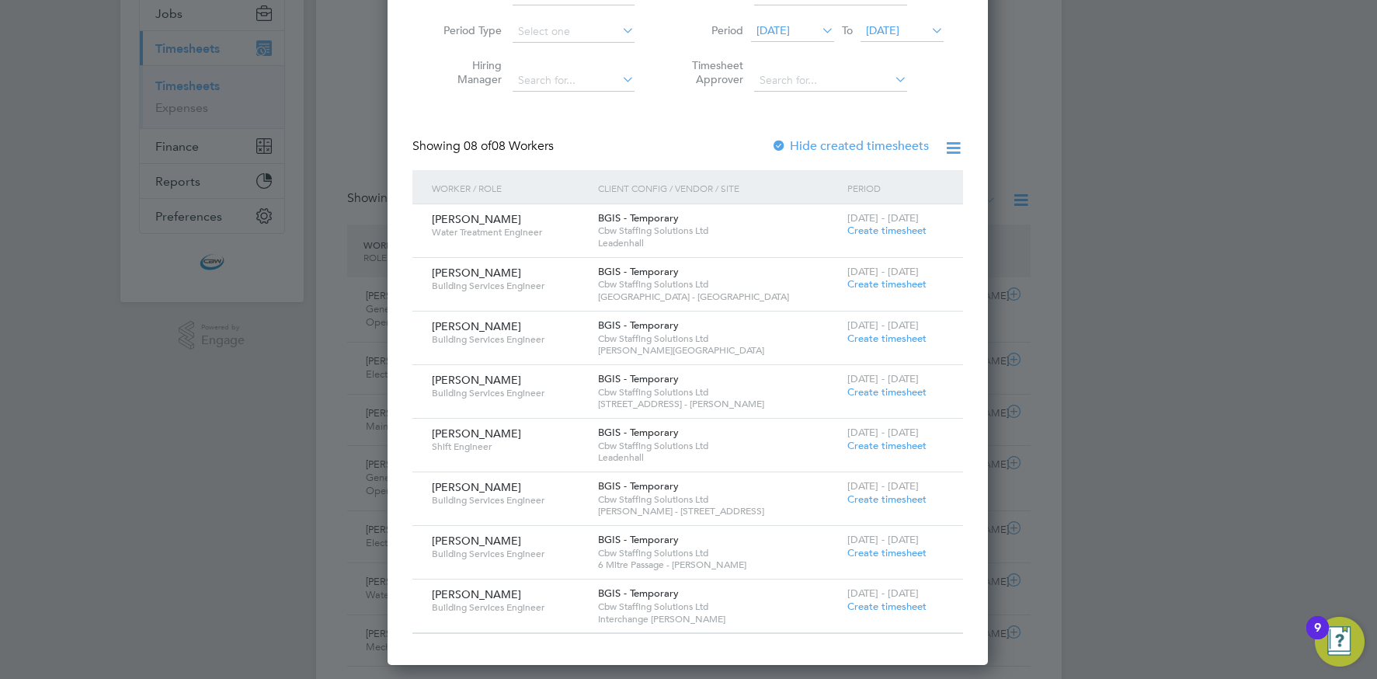
click at [859, 552] on span "Create timesheet" at bounding box center [886, 552] width 79 height 13
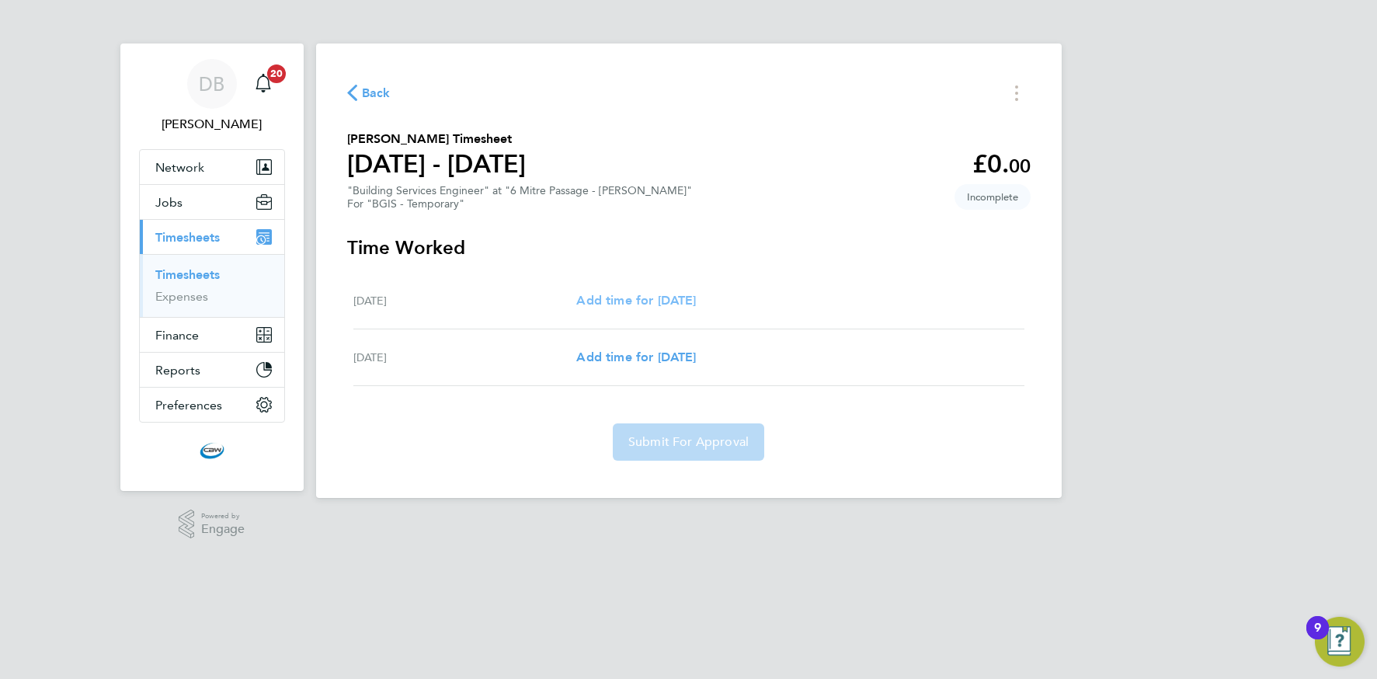
click at [624, 301] on span "Add time for Thu 28 Aug" at bounding box center [636, 300] width 120 height 15
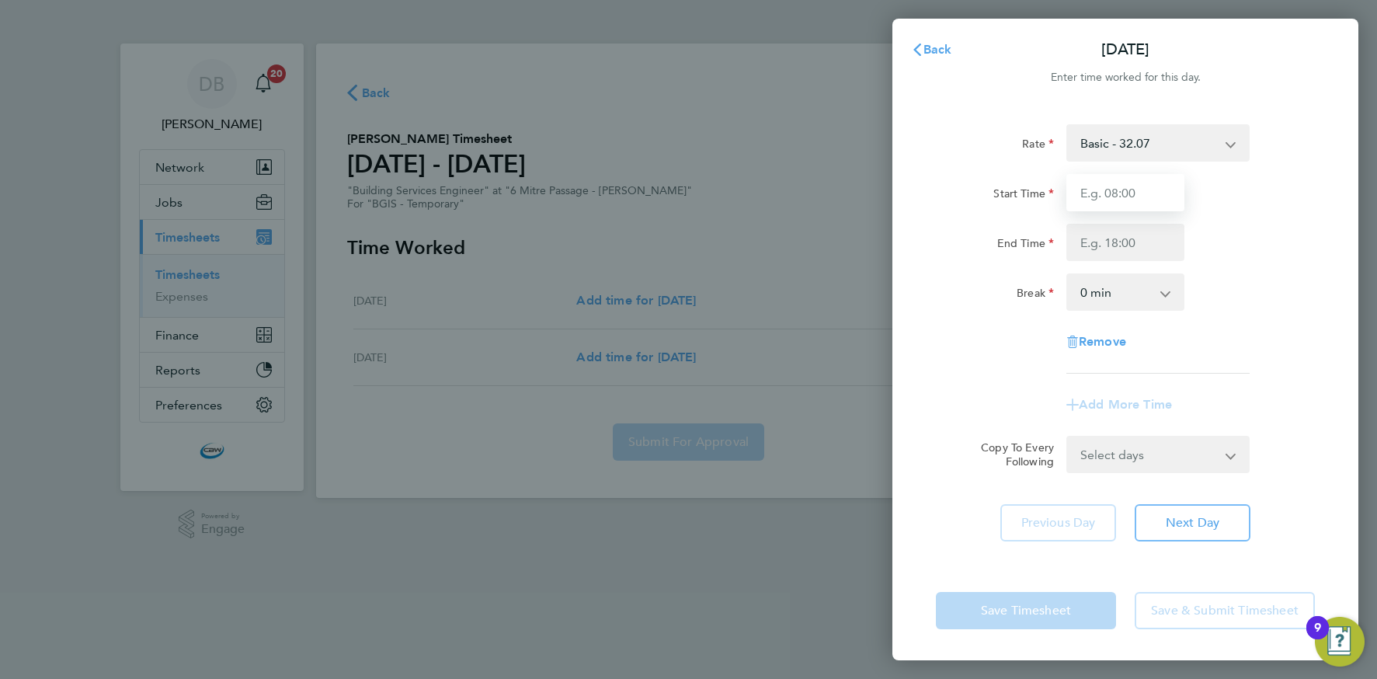
click at [1091, 191] on input "Start Time" at bounding box center [1125, 192] width 118 height 37
type input "08:00"
click at [1110, 242] on input "End Time" at bounding box center [1125, 242] width 118 height 37
type input "17:00"
click at [1121, 302] on select "0 min 15 min 30 min 45 min 60 min 75 min 90 min" at bounding box center [1116, 292] width 96 height 34
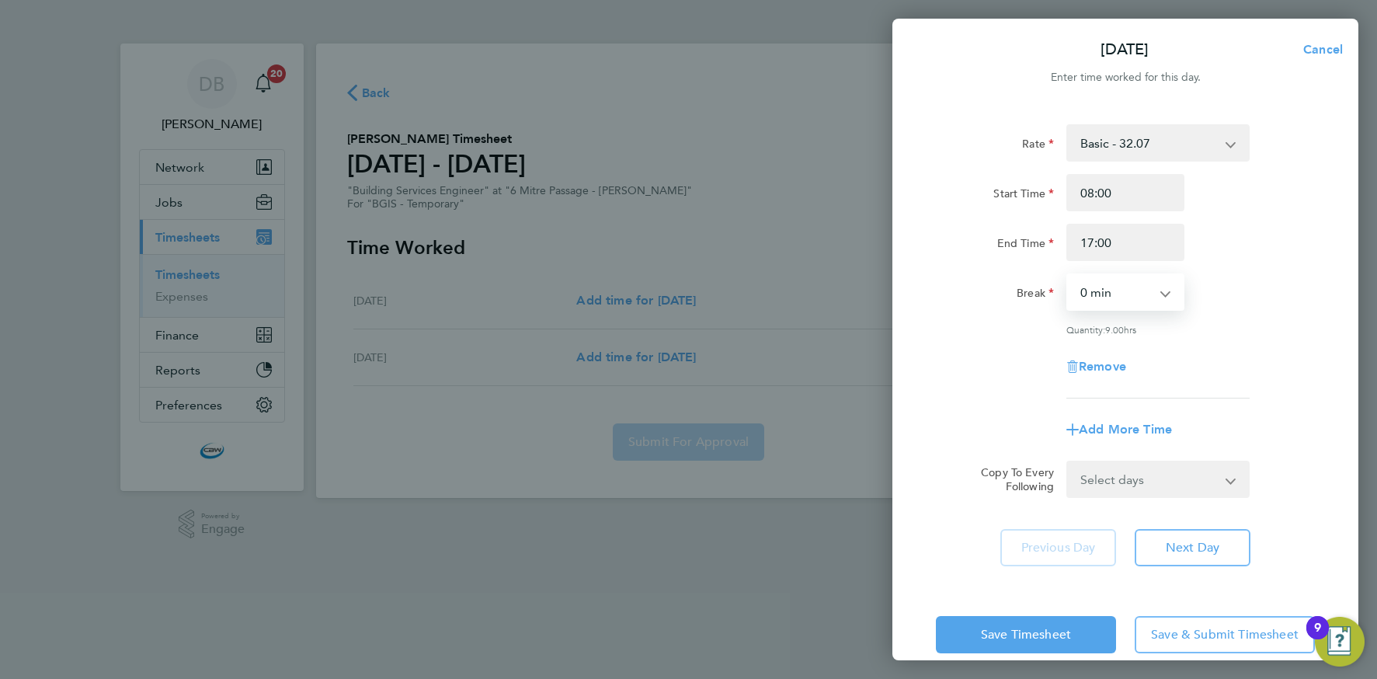
select select "60"
click at [1124, 477] on select "Select days Friday" at bounding box center [1149, 479] width 163 height 34
select select "FRI"
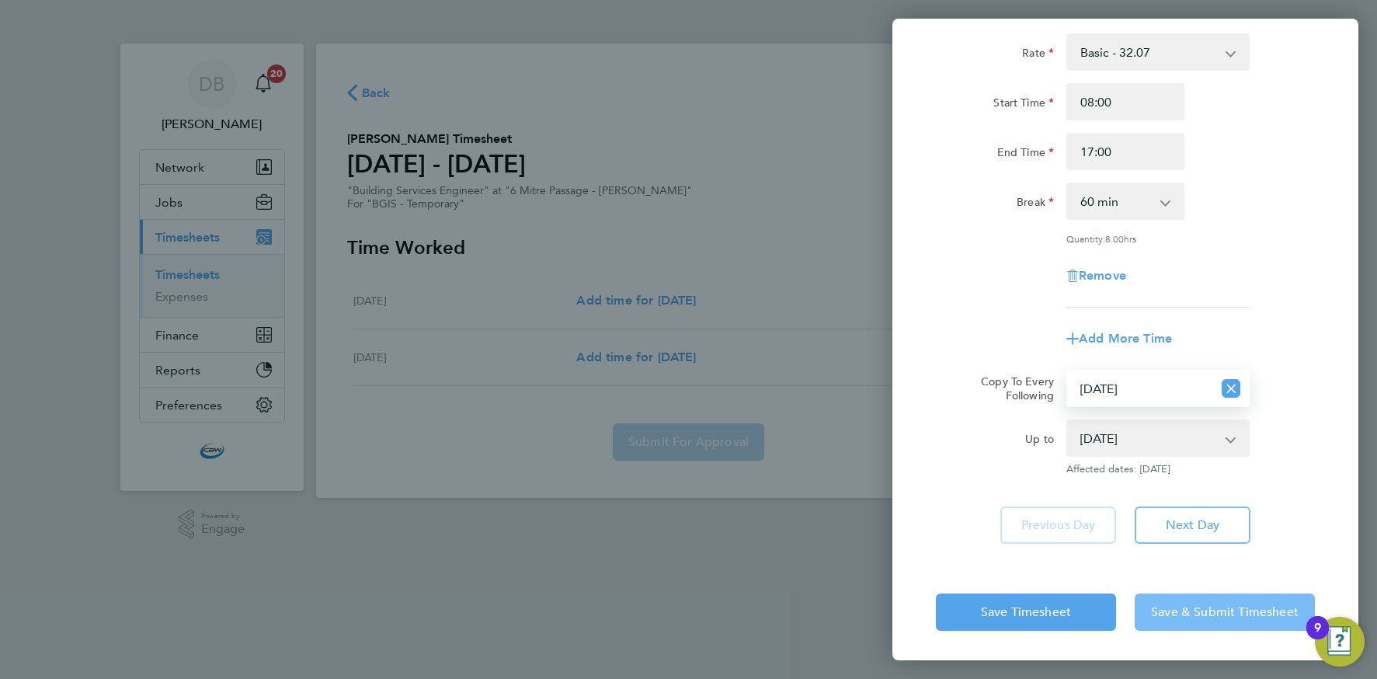
drag, startPoint x: 1162, startPoint y: 610, endPoint x: 1046, endPoint y: 581, distance: 119.2
click at [1161, 610] on span "Save & Submit Timesheet" at bounding box center [1225, 612] width 148 height 16
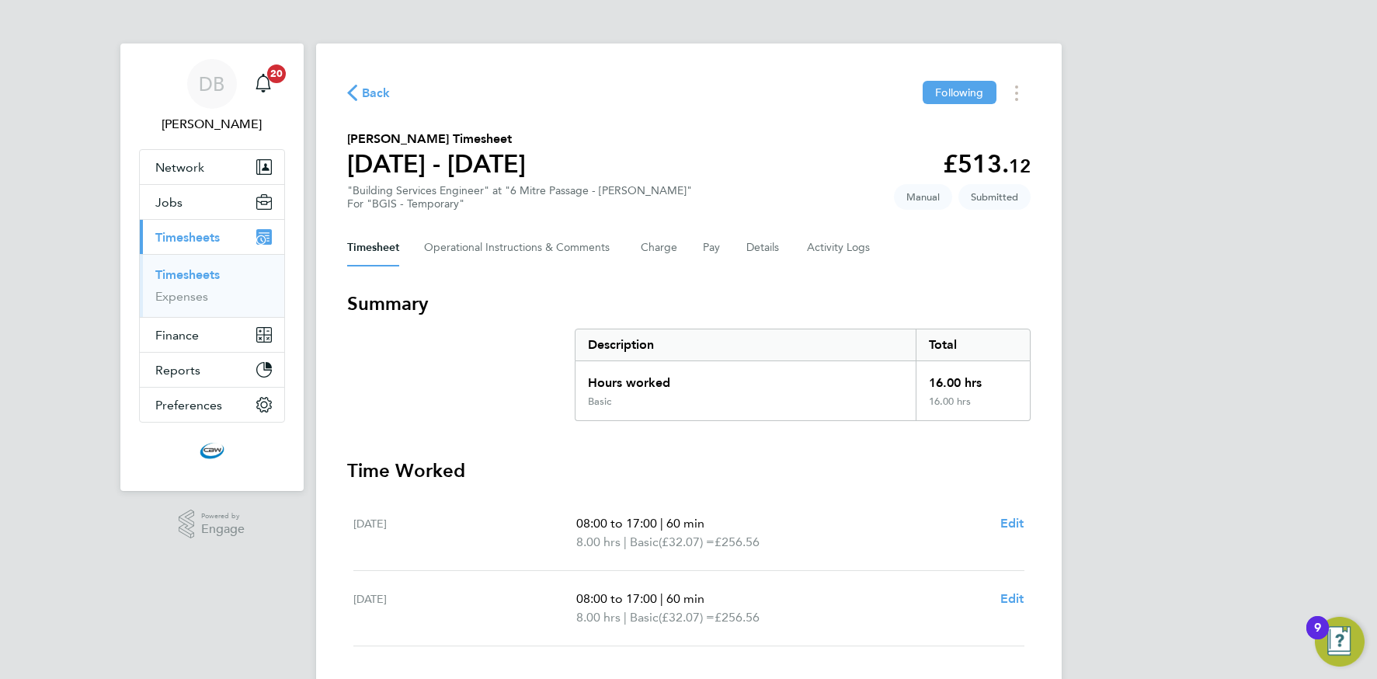
click at [380, 94] on span "Back" at bounding box center [376, 93] width 29 height 19
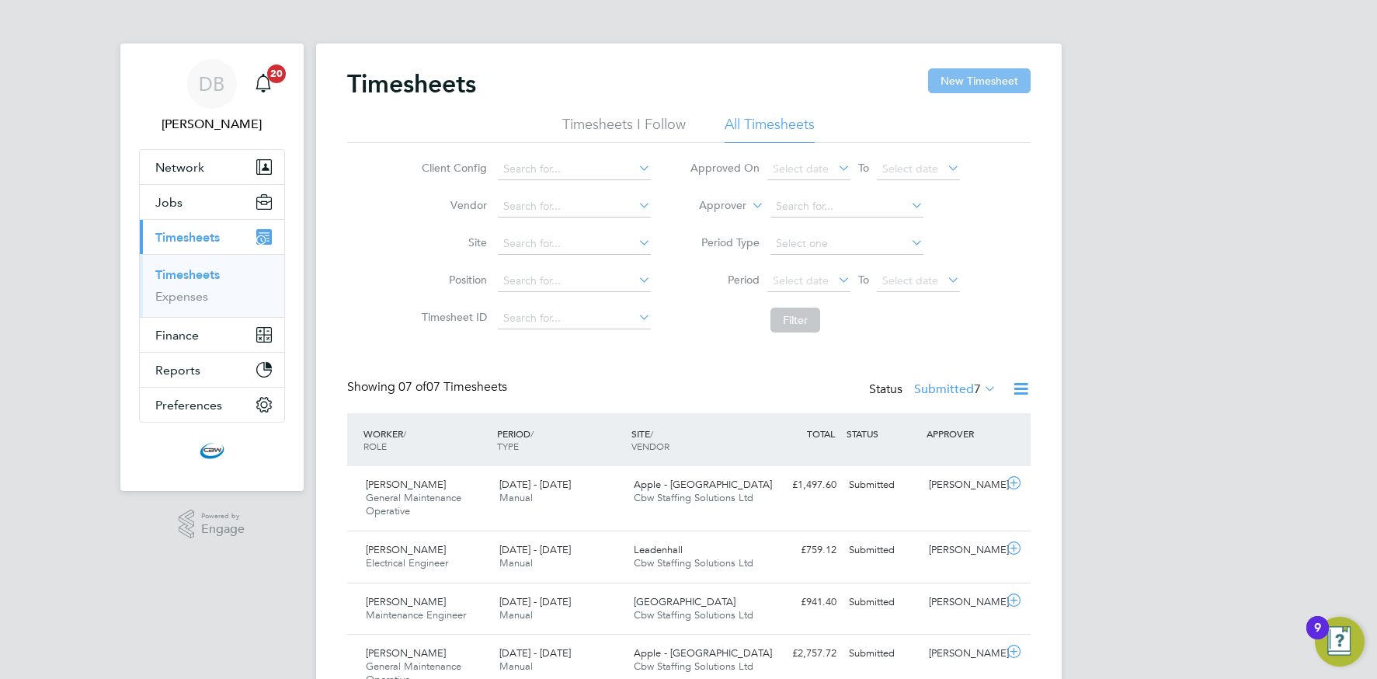
click at [1007, 78] on button "New Timesheet" at bounding box center [979, 80] width 103 height 25
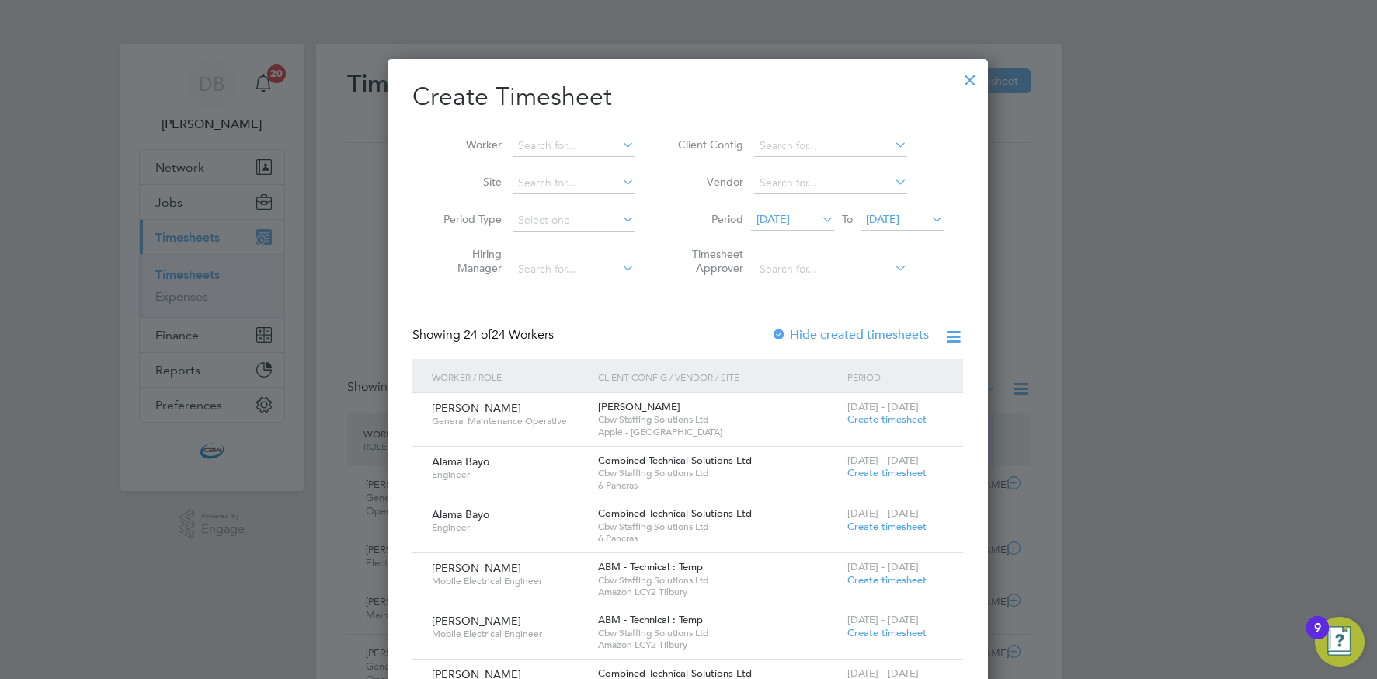
drag, startPoint x: 898, startPoint y: 217, endPoint x: 902, endPoint y: 236, distance: 19.2
click at [898, 217] on span "[DATE]" at bounding box center [882, 219] width 33 height 14
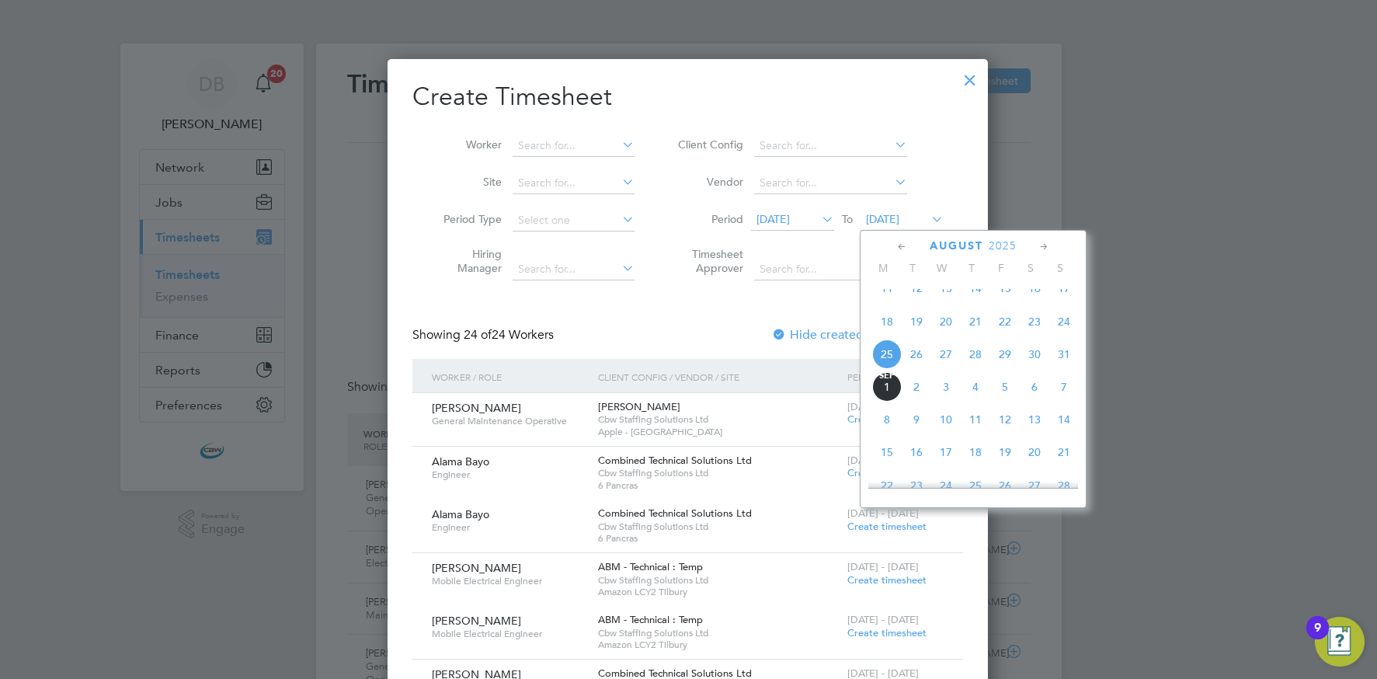
click at [999, 369] on span "29" at bounding box center [1005, 354] width 30 height 30
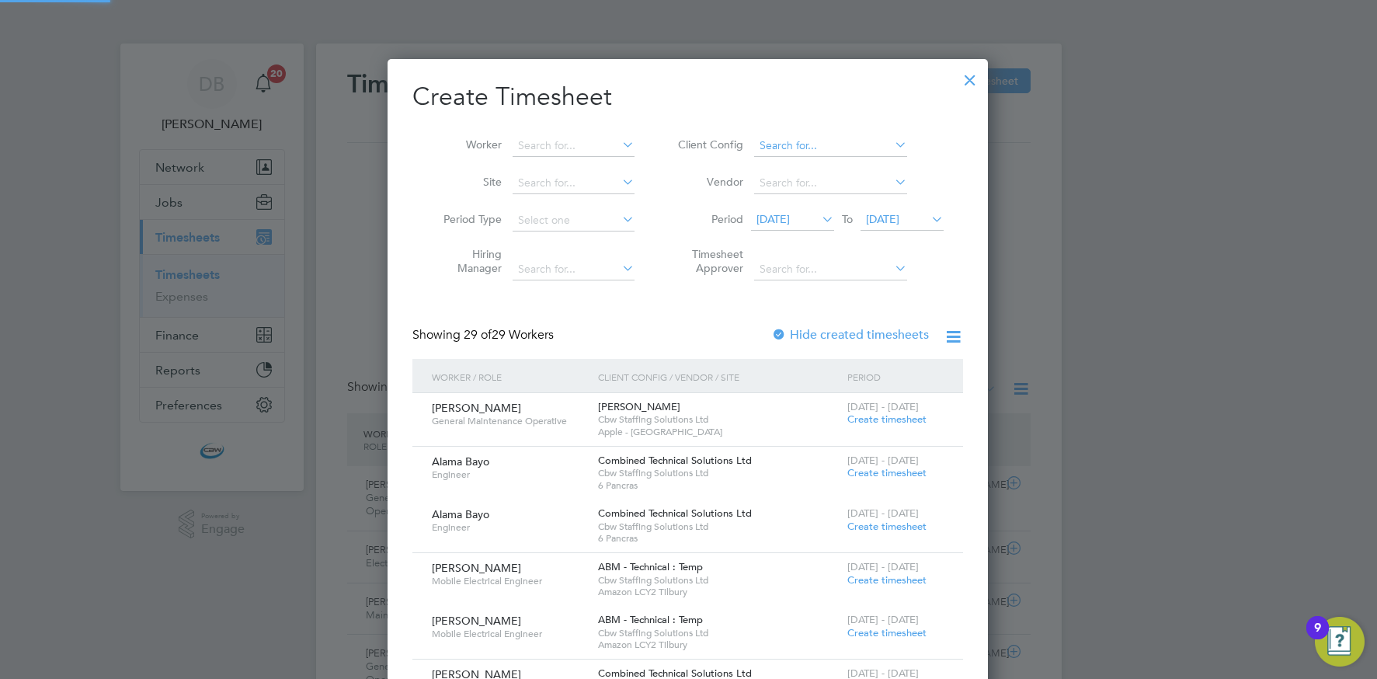
click at [805, 144] on input at bounding box center [830, 146] width 153 height 22
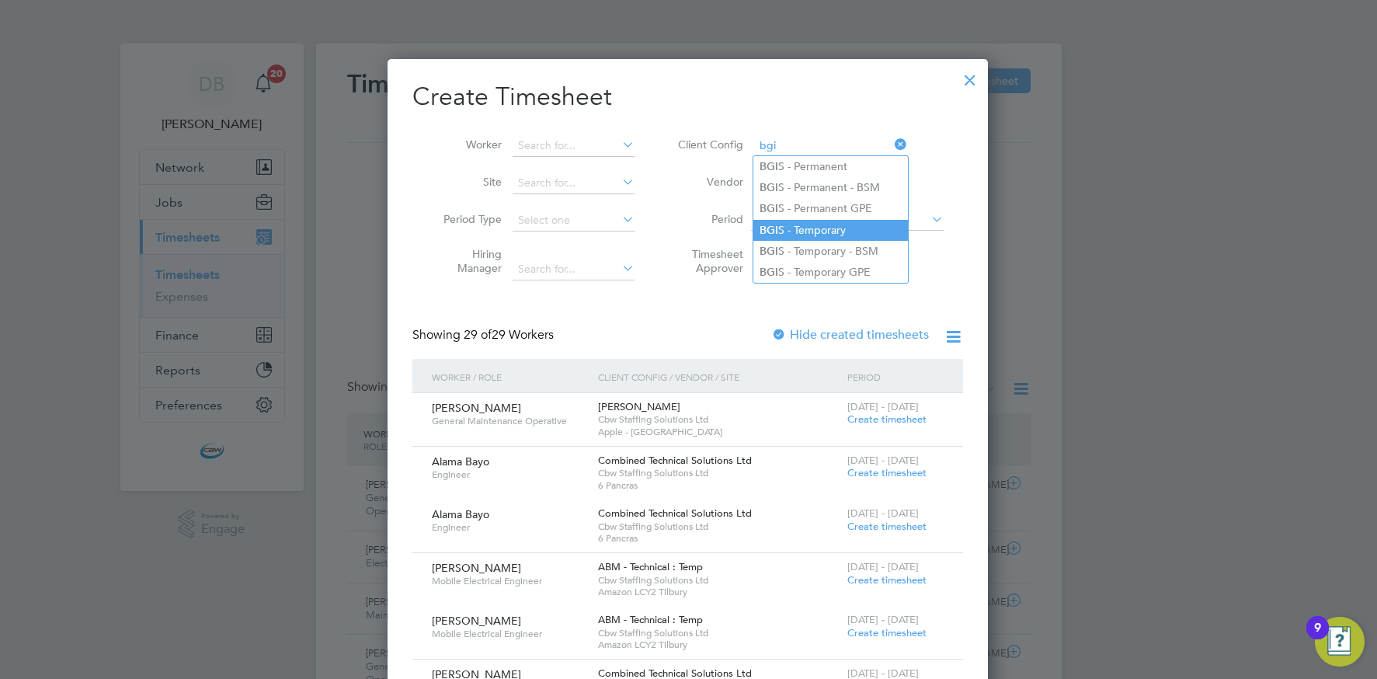
drag, startPoint x: 802, startPoint y: 224, endPoint x: 794, endPoint y: 221, distance: 9.1
click at [802, 224] on li "BGI S - Temporary" at bounding box center [830, 230] width 155 height 21
type input "BGIS - Temporary"
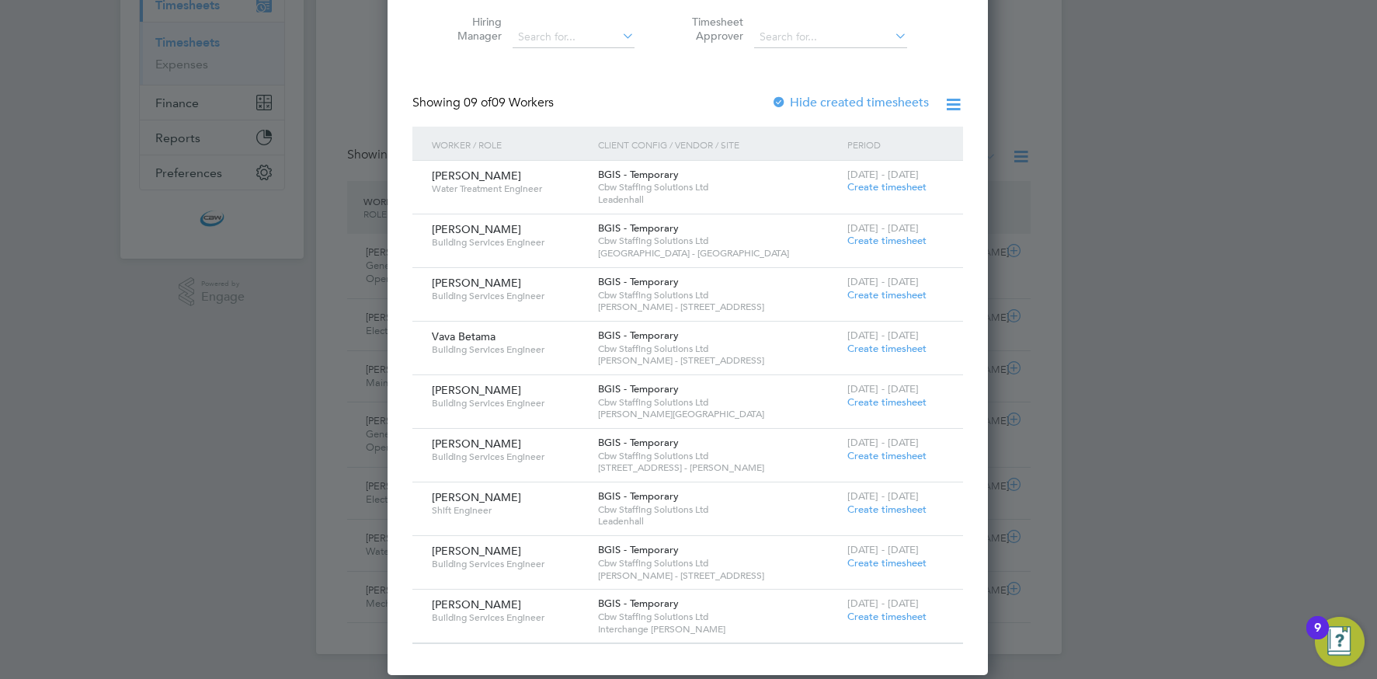
click at [897, 617] on span "Create timesheet" at bounding box center [886, 616] width 79 height 13
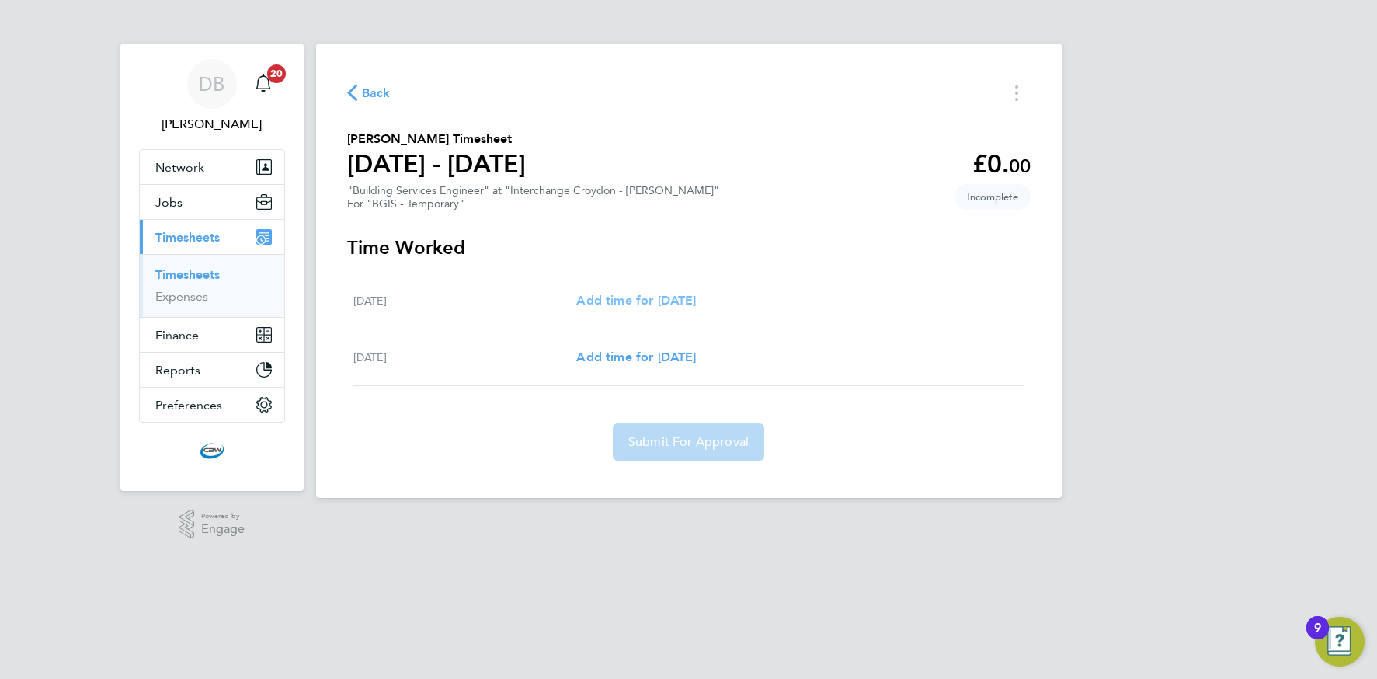
click at [623, 299] on span "Add time for Thu 28 Aug" at bounding box center [636, 300] width 120 height 15
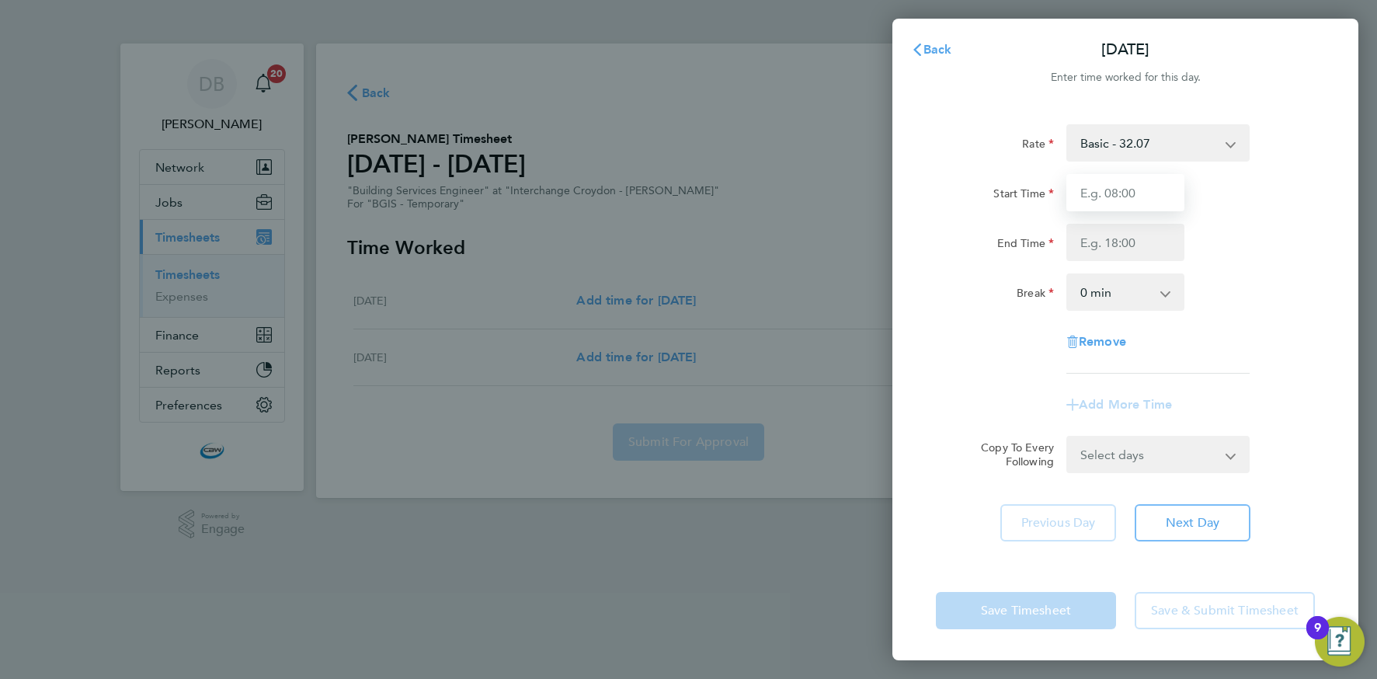
click at [1083, 192] on input "Start Time" at bounding box center [1125, 192] width 118 height 37
type input "08:00"
drag, startPoint x: 1117, startPoint y: 244, endPoint x: 1125, endPoint y: 259, distance: 16.7
click at [1117, 244] on input "End Time" at bounding box center [1125, 242] width 118 height 37
type input "17:00"
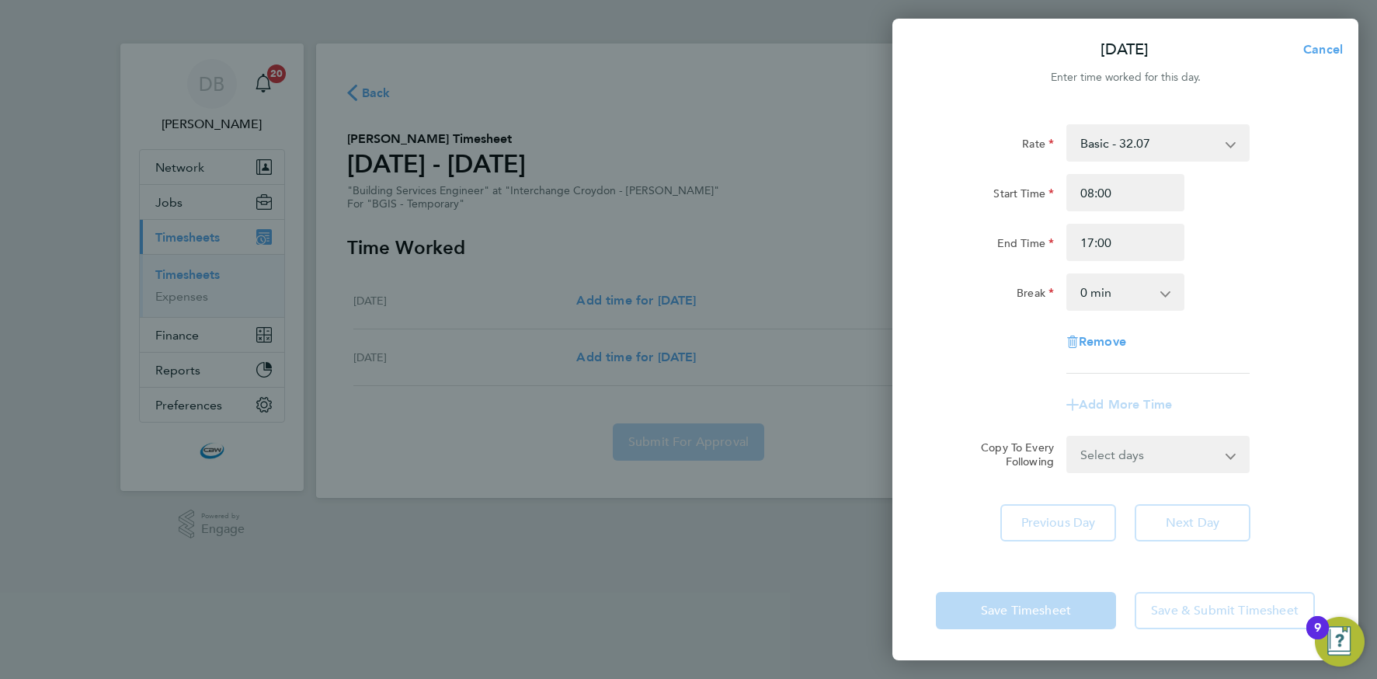
click at [1082, 294] on select "0 min 15 min 30 min 45 min 60 min 75 min 90 min" at bounding box center [1116, 292] width 96 height 34
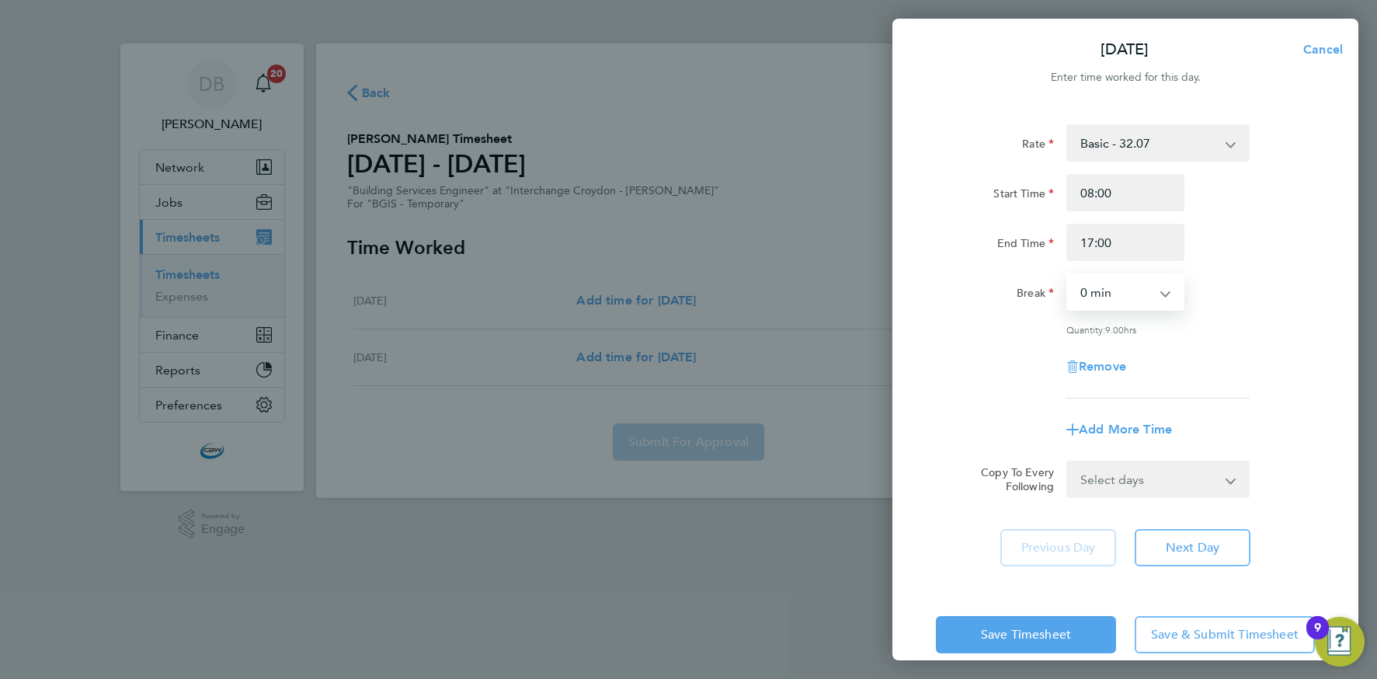
select select "60"
click at [1158, 475] on select "Select days Friday" at bounding box center [1149, 479] width 163 height 34
select select "FRI"
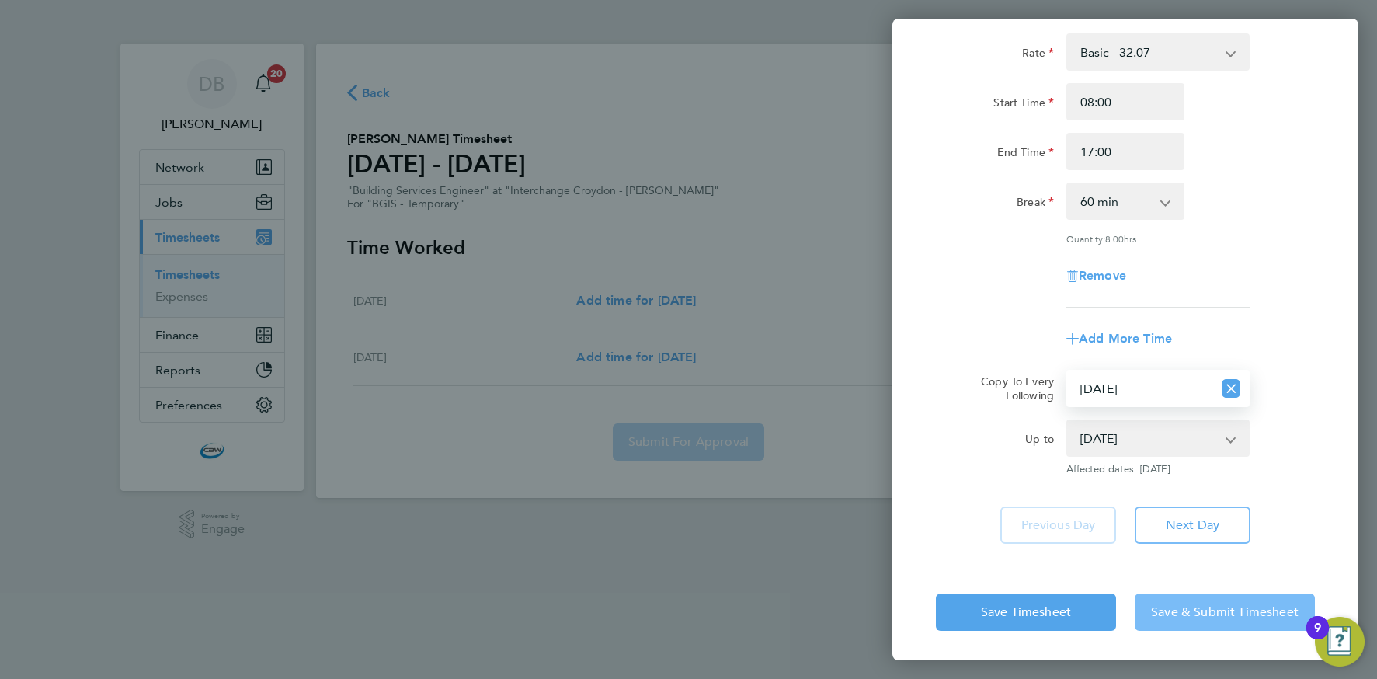
drag, startPoint x: 1204, startPoint y: 610, endPoint x: 1197, endPoint y: 606, distance: 8.4
click at [1204, 610] on span "Save & Submit Timesheet" at bounding box center [1225, 612] width 148 height 16
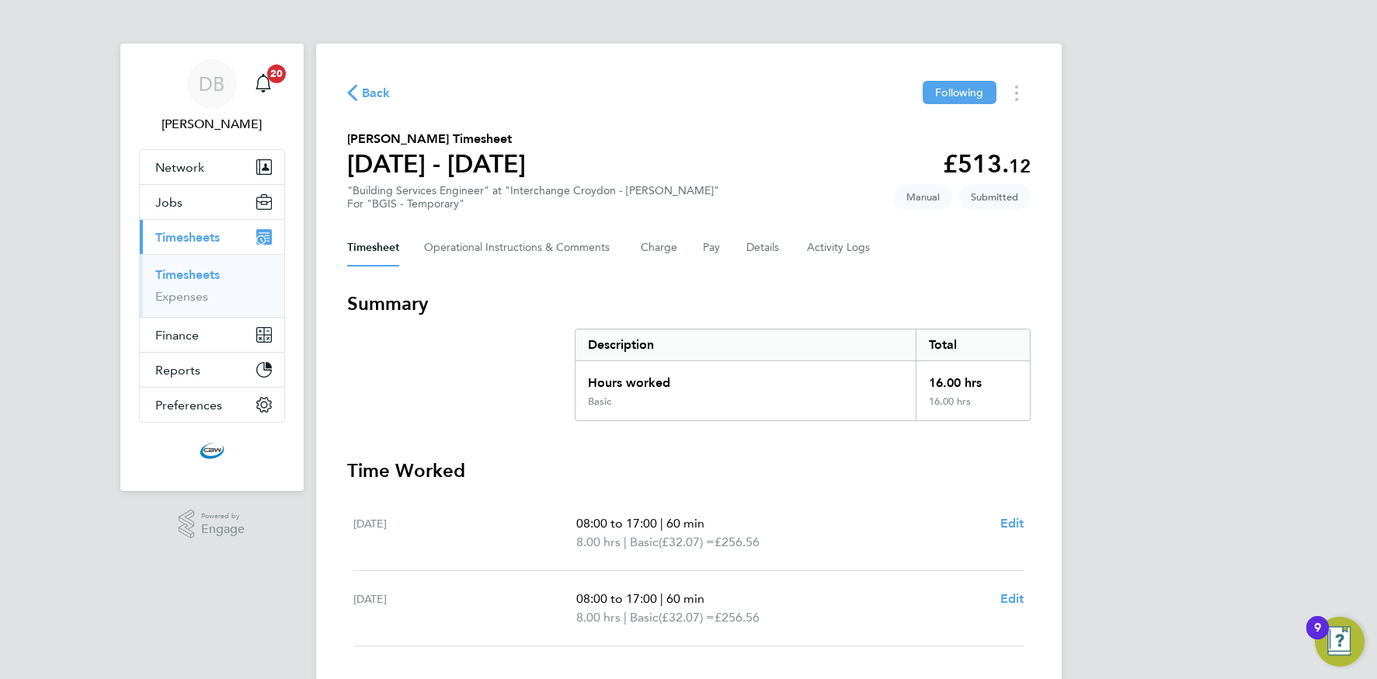
click at [364, 96] on span "Back" at bounding box center [376, 93] width 29 height 19
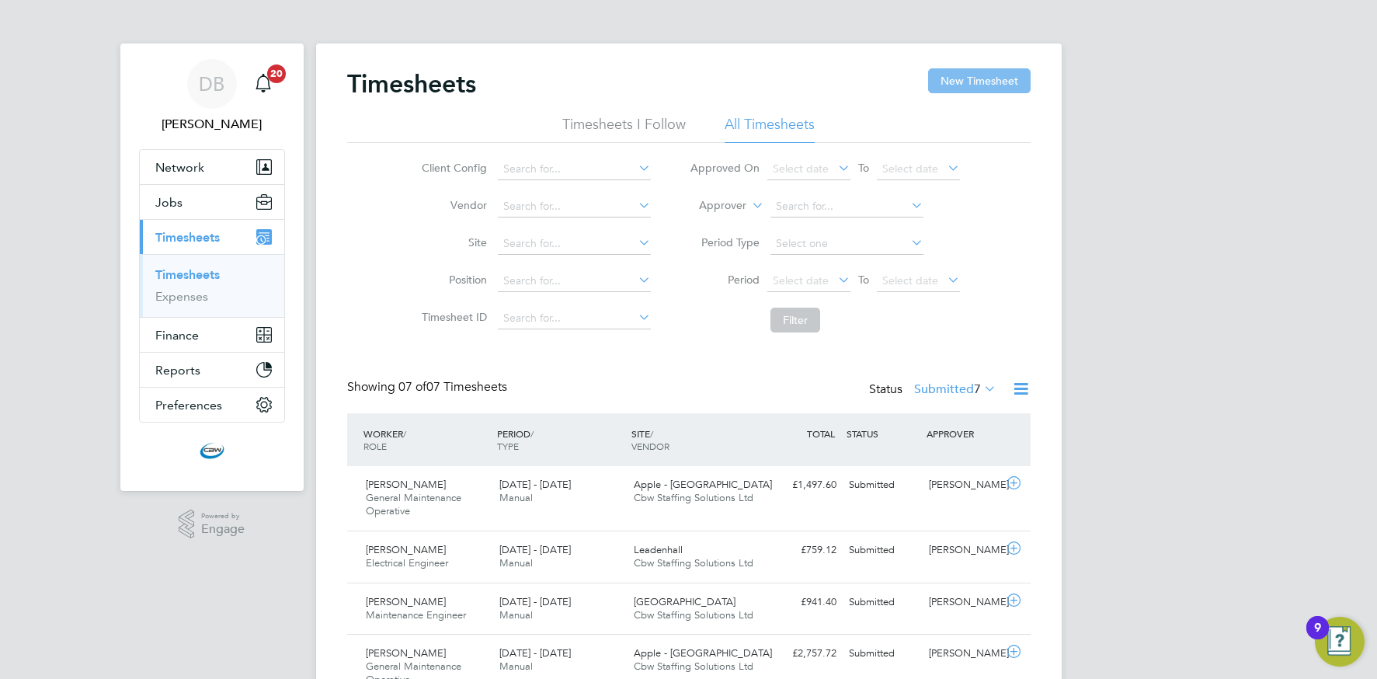
click at [973, 71] on button "New Timesheet" at bounding box center [979, 80] width 103 height 25
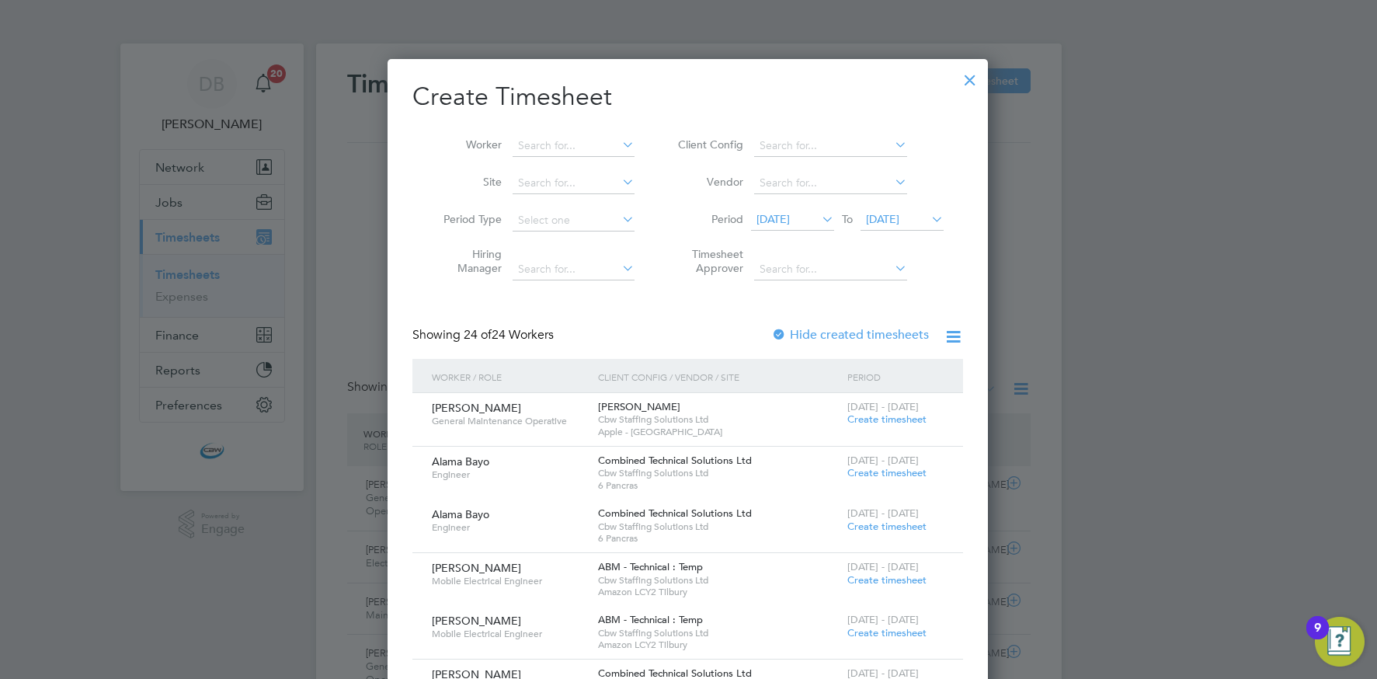
click at [889, 215] on span "[DATE]" at bounding box center [882, 219] width 33 height 14
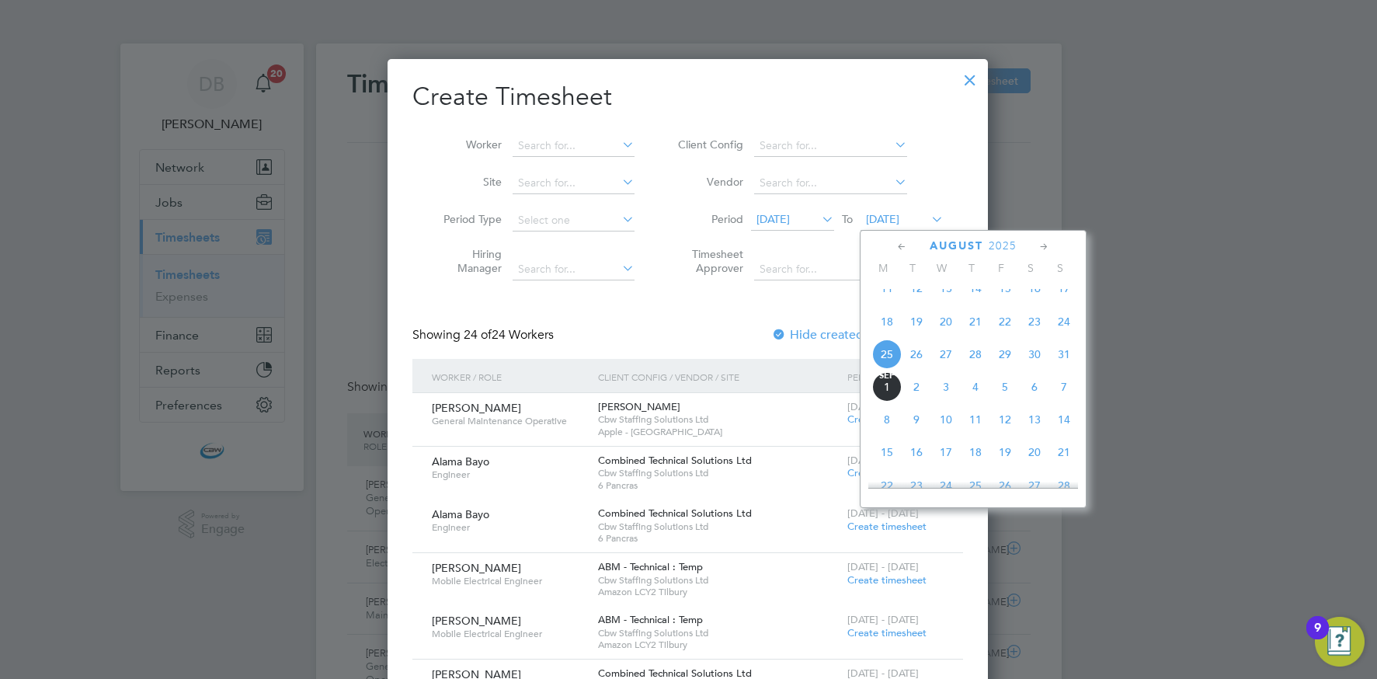
click at [1001, 363] on span "29" at bounding box center [1005, 354] width 30 height 30
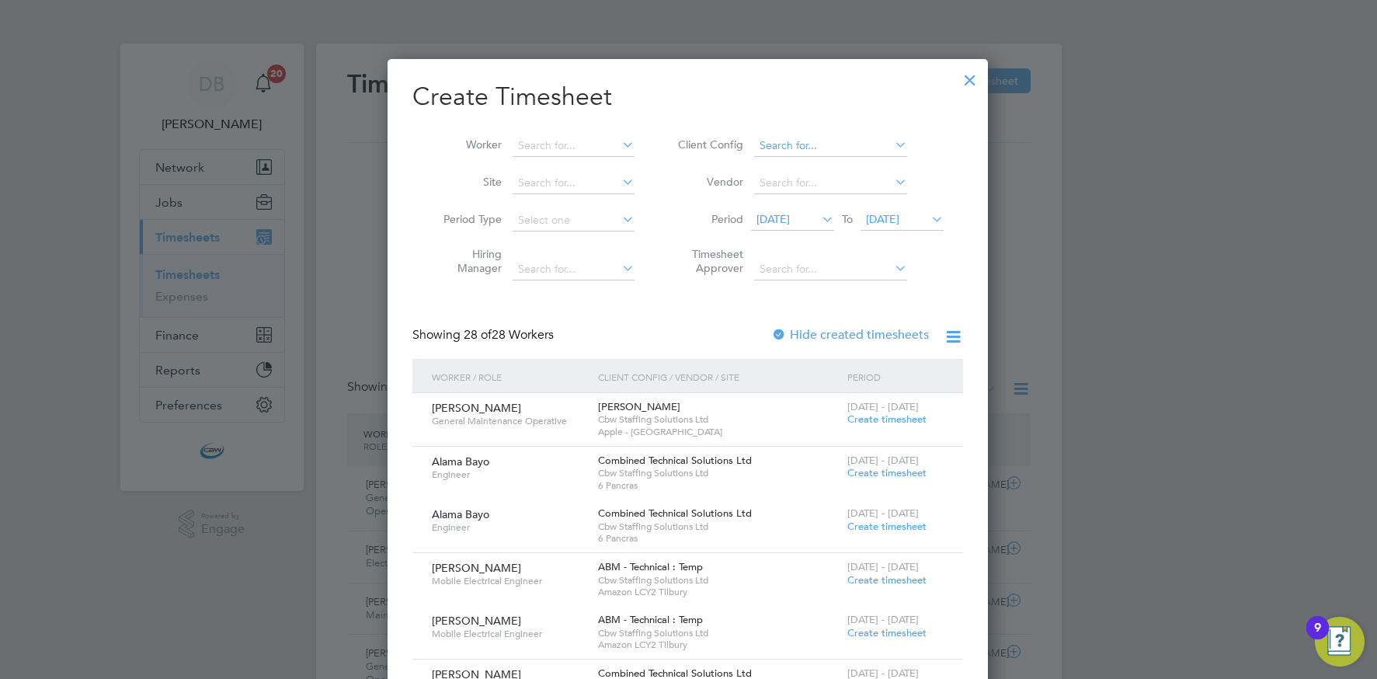
click at [871, 140] on input at bounding box center [830, 146] width 153 height 22
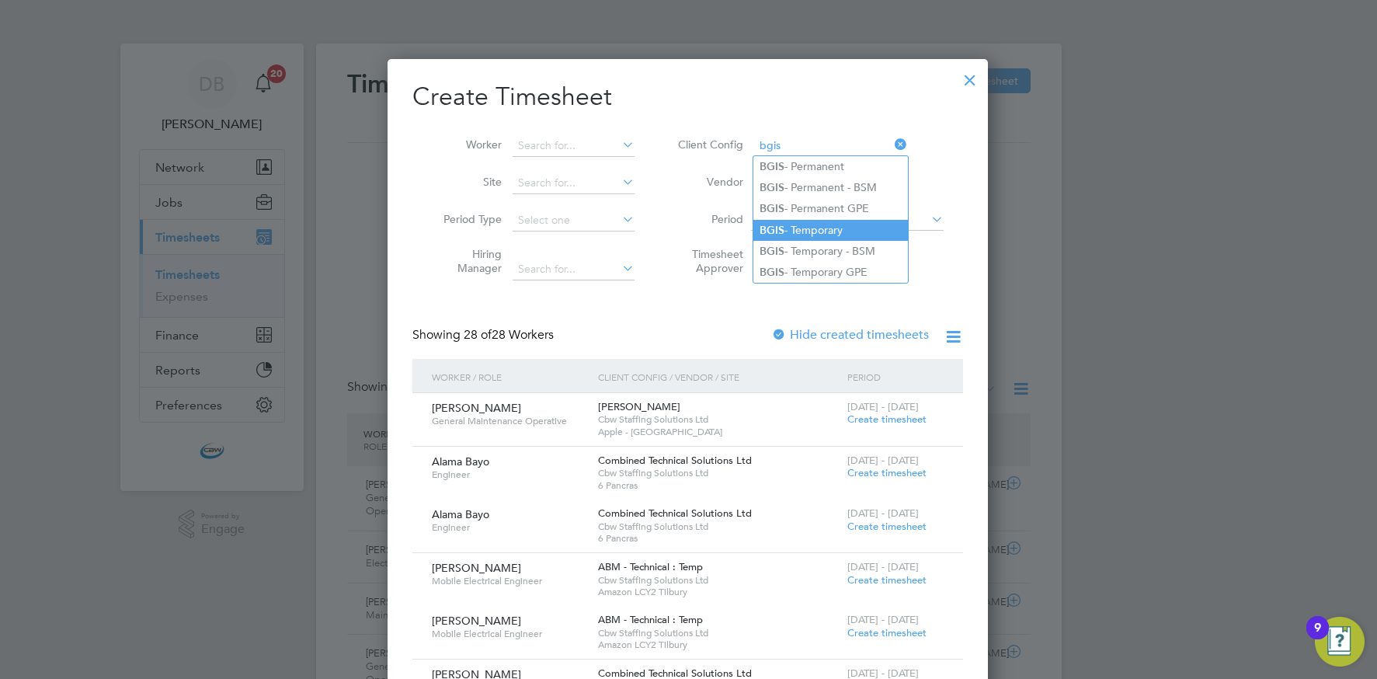
click at [817, 231] on li "BGIS - Temporary" at bounding box center [830, 230] width 155 height 21
type input "BGIS - Temporary"
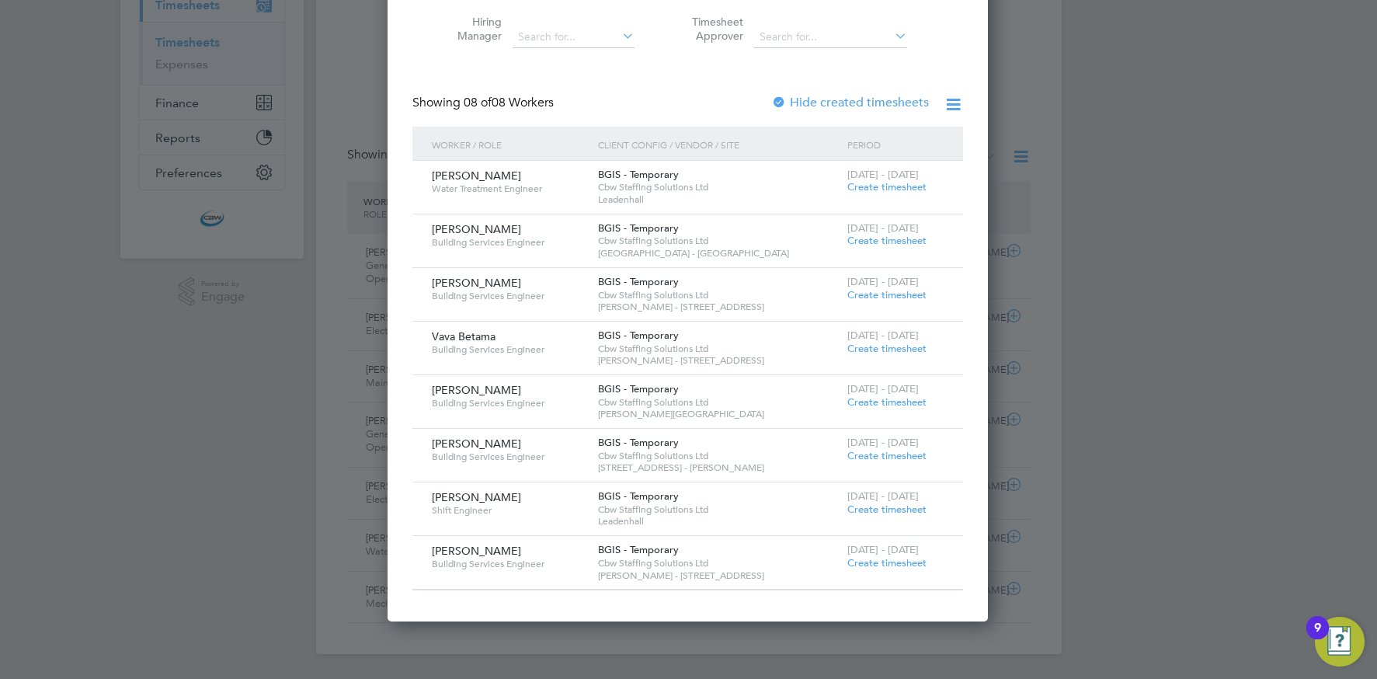
drag, startPoint x: 908, startPoint y: 558, endPoint x: 896, endPoint y: 550, distance: 14.4
click at [908, 558] on span "Create timesheet" at bounding box center [886, 562] width 79 height 13
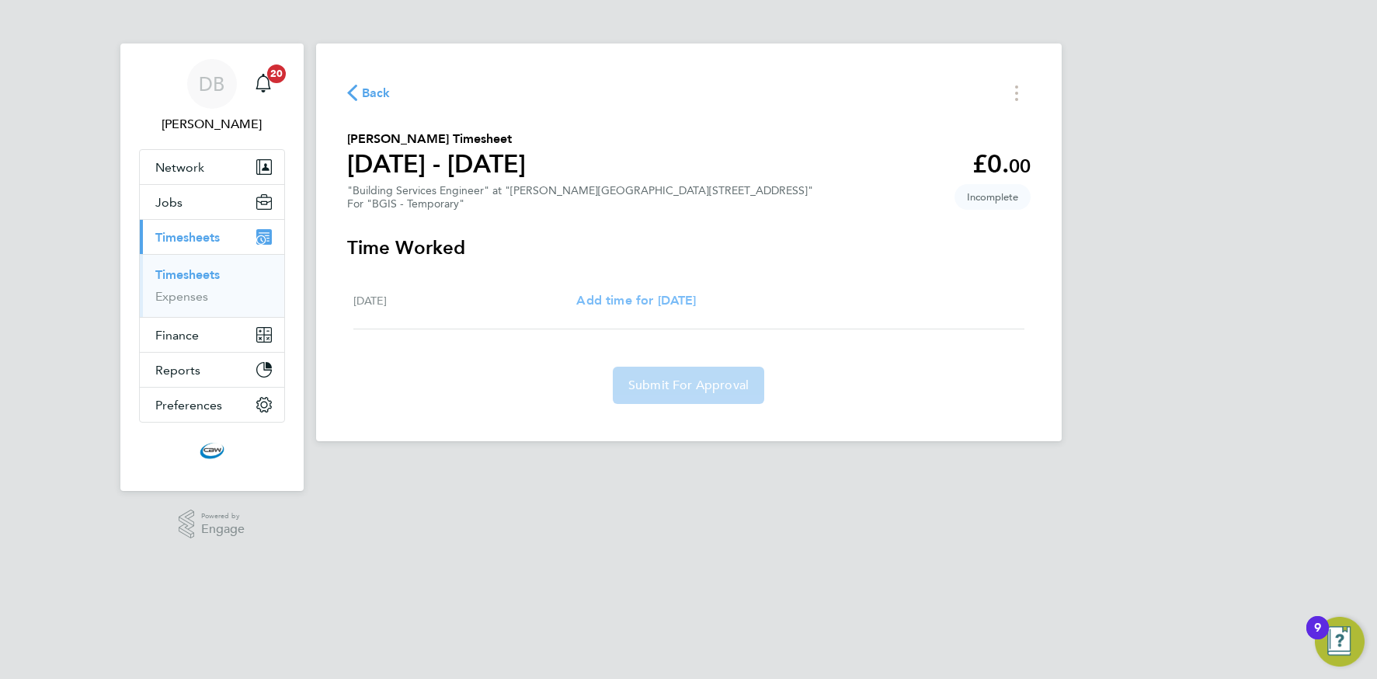
click at [628, 293] on span "Add time for Tue 26 Aug" at bounding box center [636, 300] width 120 height 15
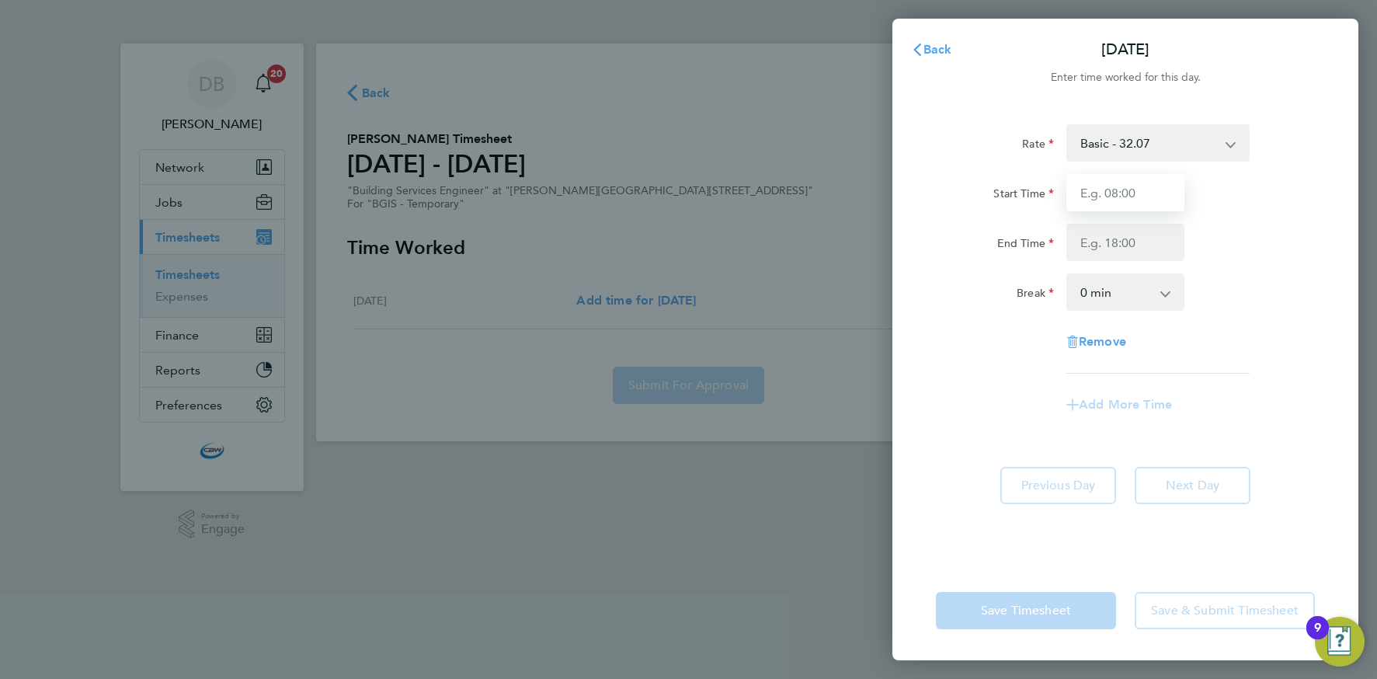
click at [1121, 195] on input "Start Time" at bounding box center [1125, 192] width 118 height 37
type input "08:00"
click at [1127, 247] on input "End Time" at bounding box center [1125, 242] width 118 height 37
type input "17:00"
click at [1117, 298] on select "0 min 15 min 30 min 45 min 60 min 75 min 90 min" at bounding box center [1116, 292] width 96 height 34
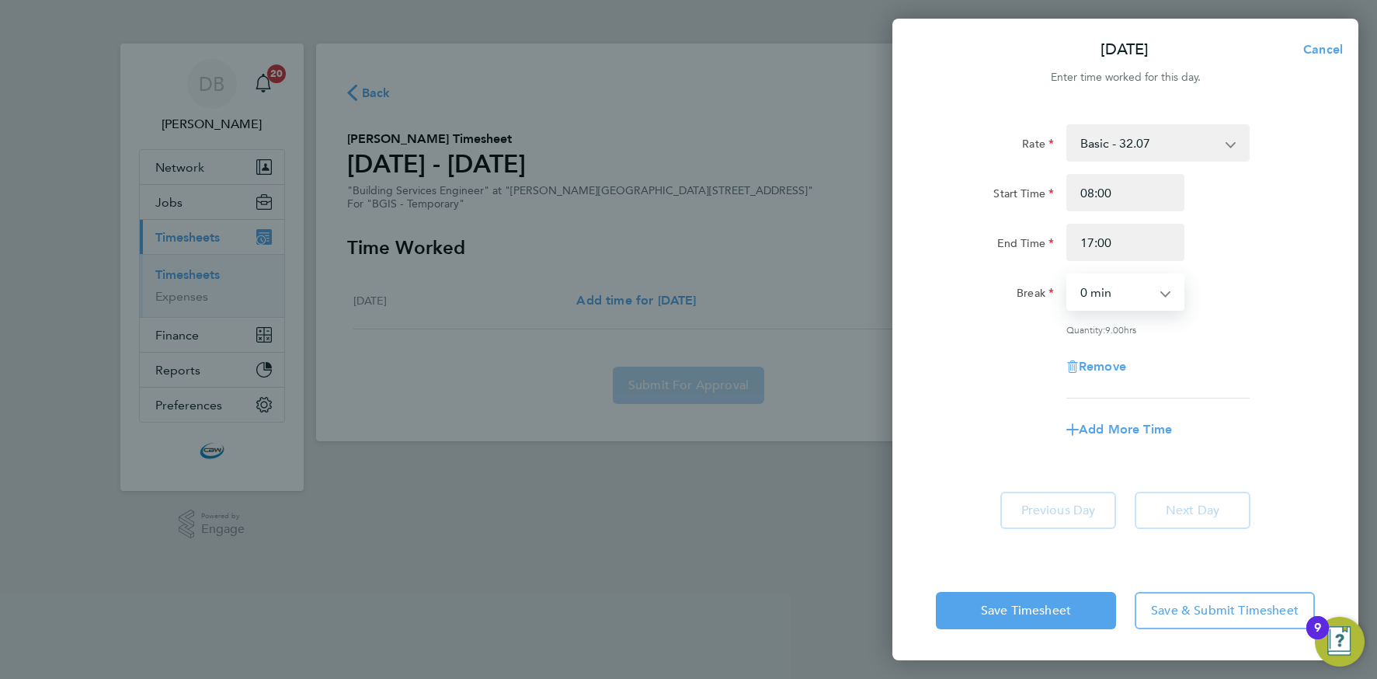
select select "60"
drag, startPoint x: 1203, startPoint y: 617, endPoint x: 1188, endPoint y: 606, distance: 17.9
click at [1203, 616] on span "Save & Submit Timesheet" at bounding box center [1225, 611] width 148 height 16
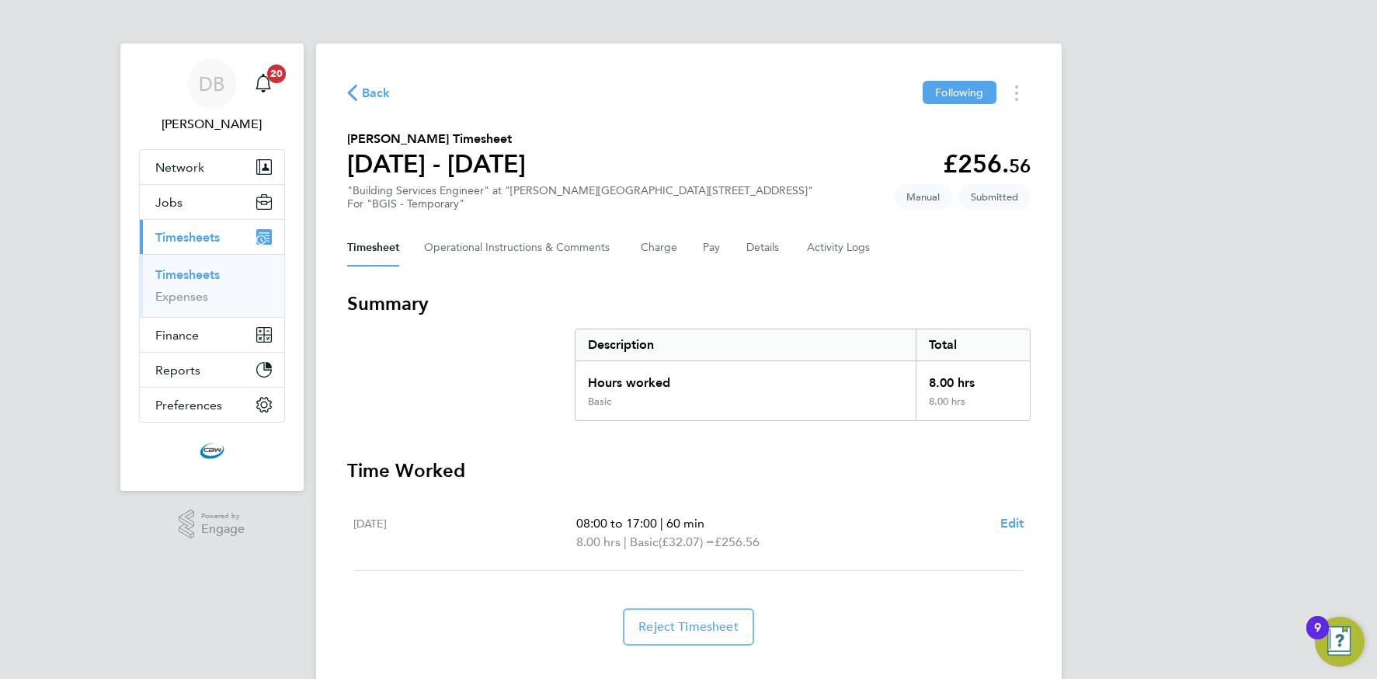
click at [366, 89] on span "Back" at bounding box center [376, 93] width 29 height 19
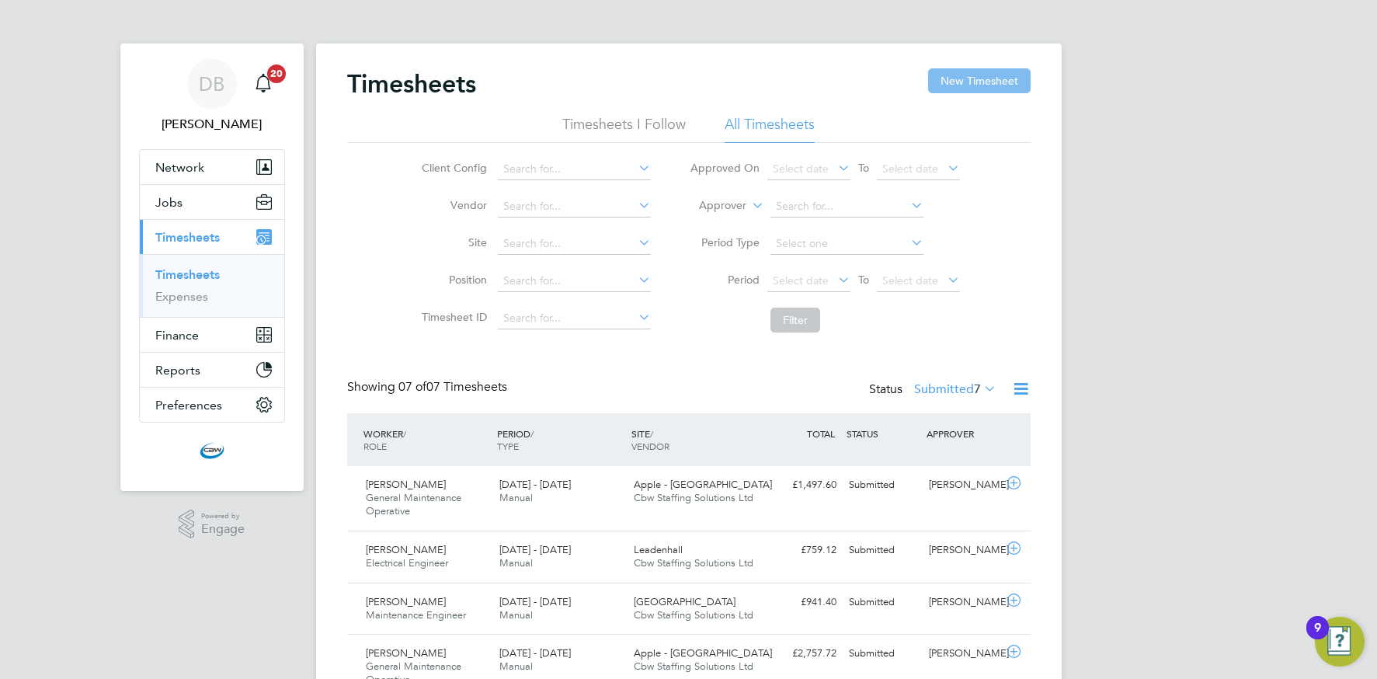
drag, startPoint x: 963, startPoint y: 74, endPoint x: 932, endPoint y: 91, distance: 35.4
click at [963, 74] on button "New Timesheet" at bounding box center [979, 80] width 103 height 25
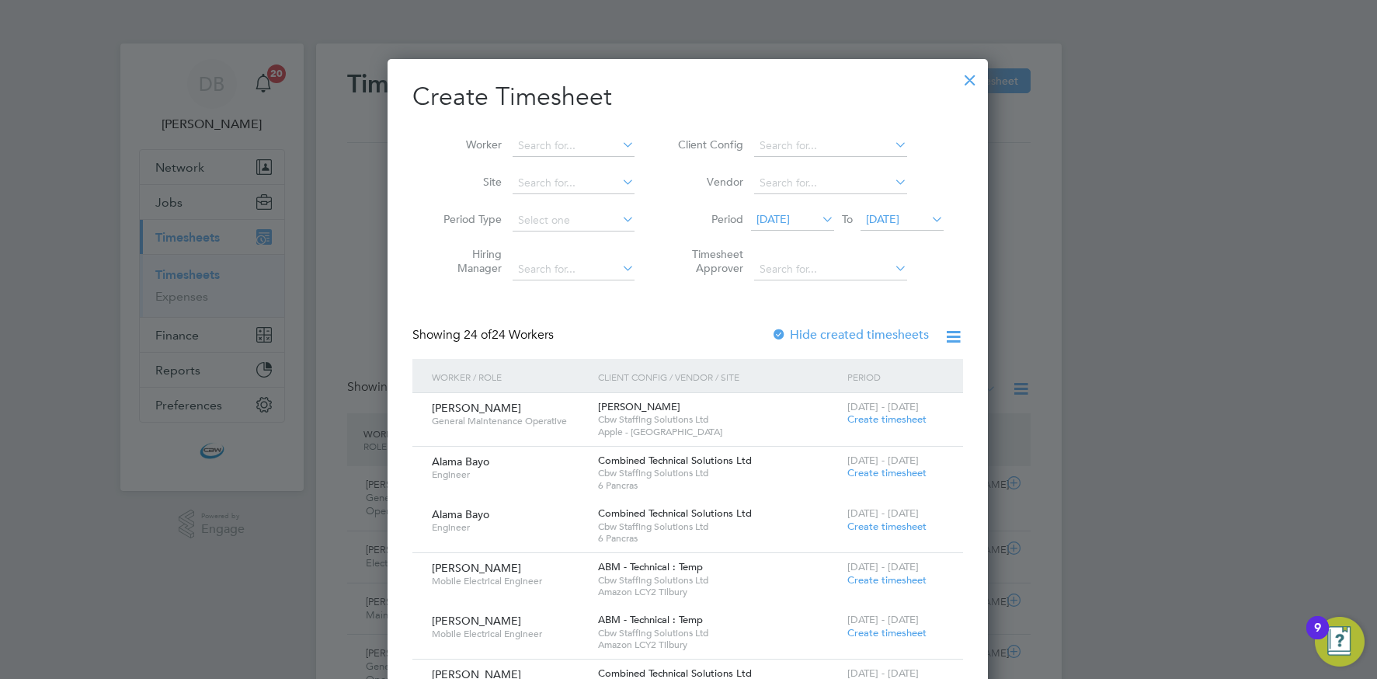
click at [891, 146] on icon at bounding box center [891, 145] width 0 height 22
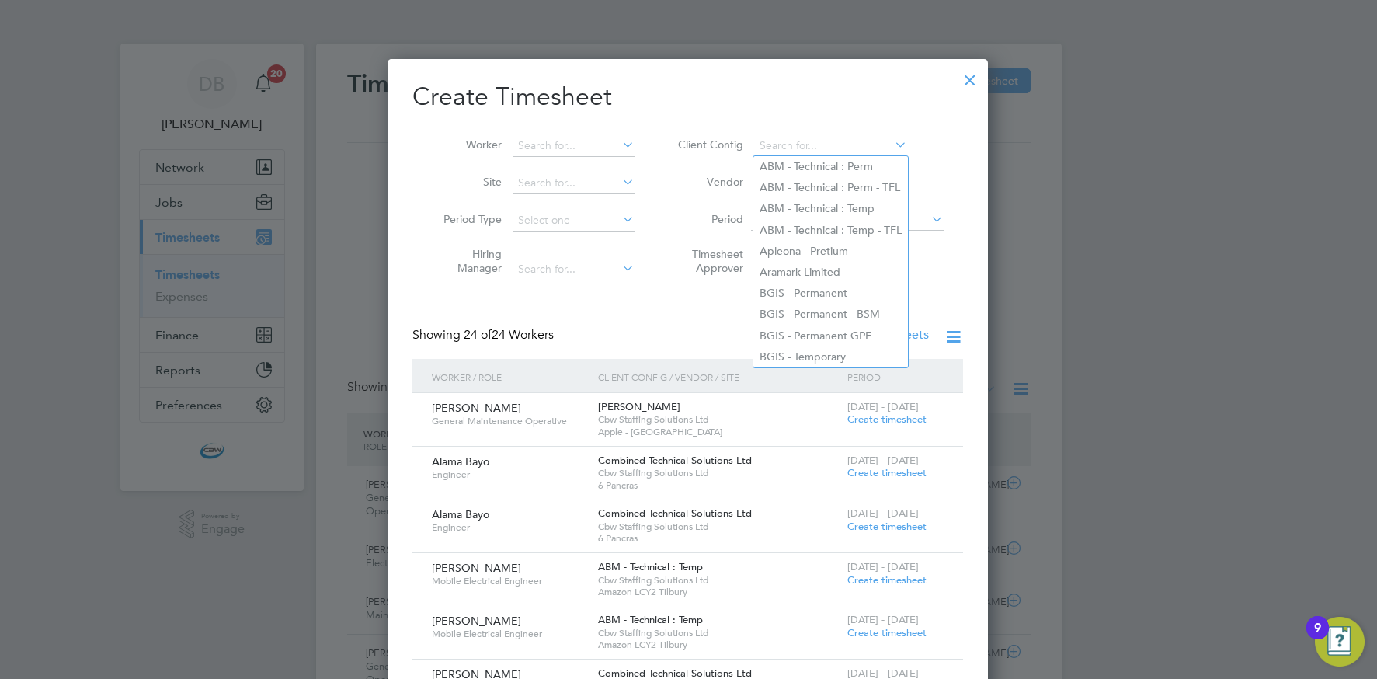
click at [859, 105] on h2 "Create Timesheet" at bounding box center [687, 97] width 551 height 33
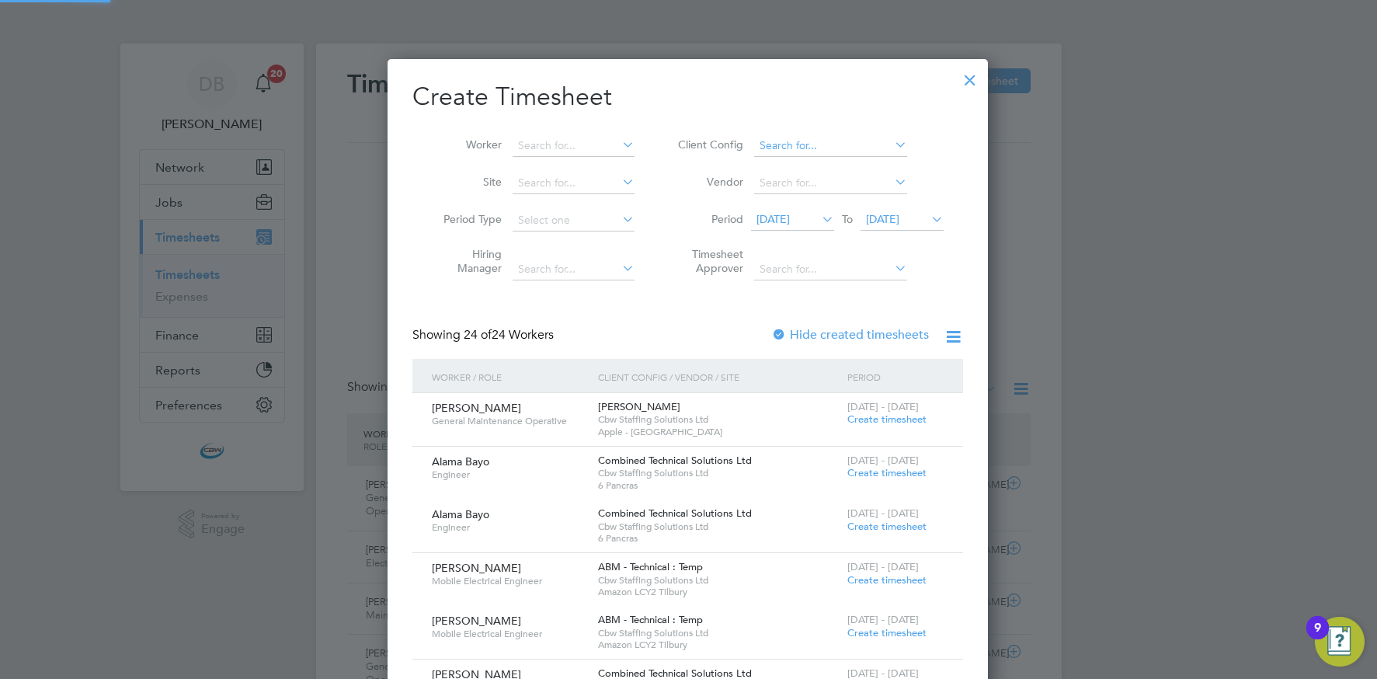
click at [804, 144] on input at bounding box center [830, 146] width 153 height 22
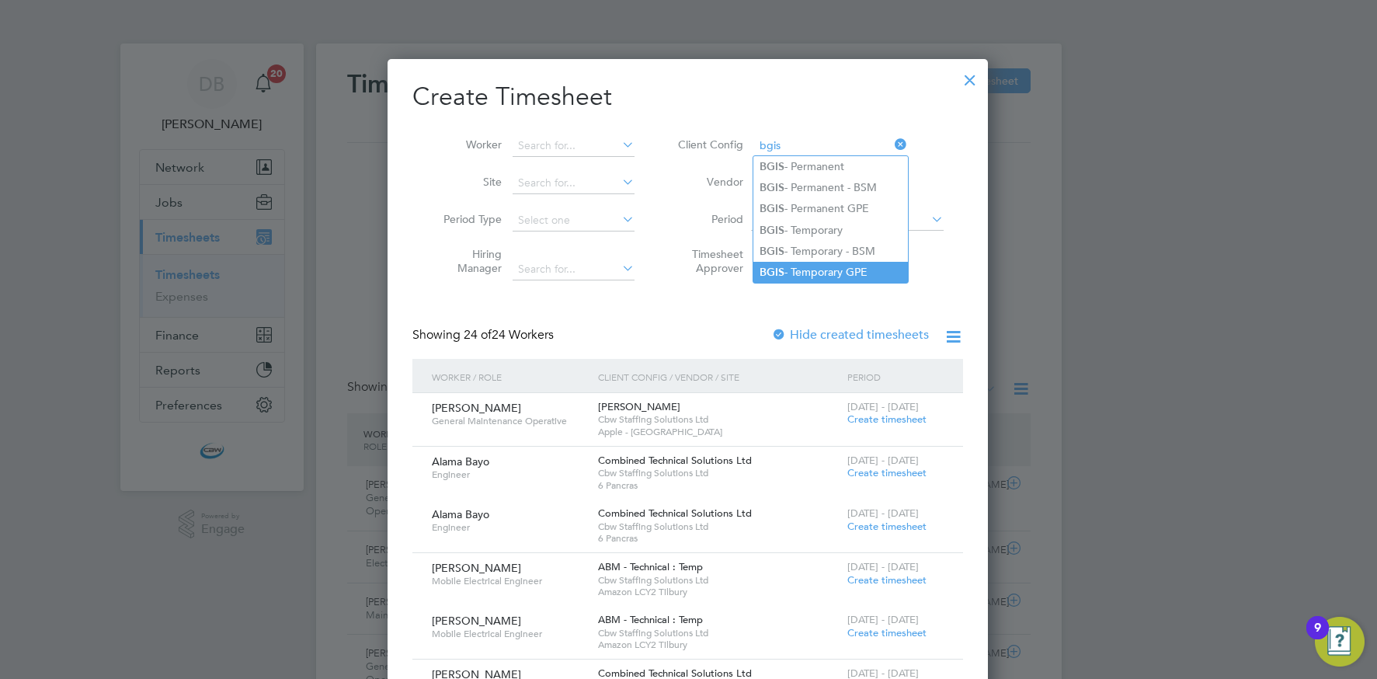
click at [802, 266] on li "BGIS - Temporary GPE" at bounding box center [830, 272] width 155 height 21
type input "BGIS - Temporary GPE"
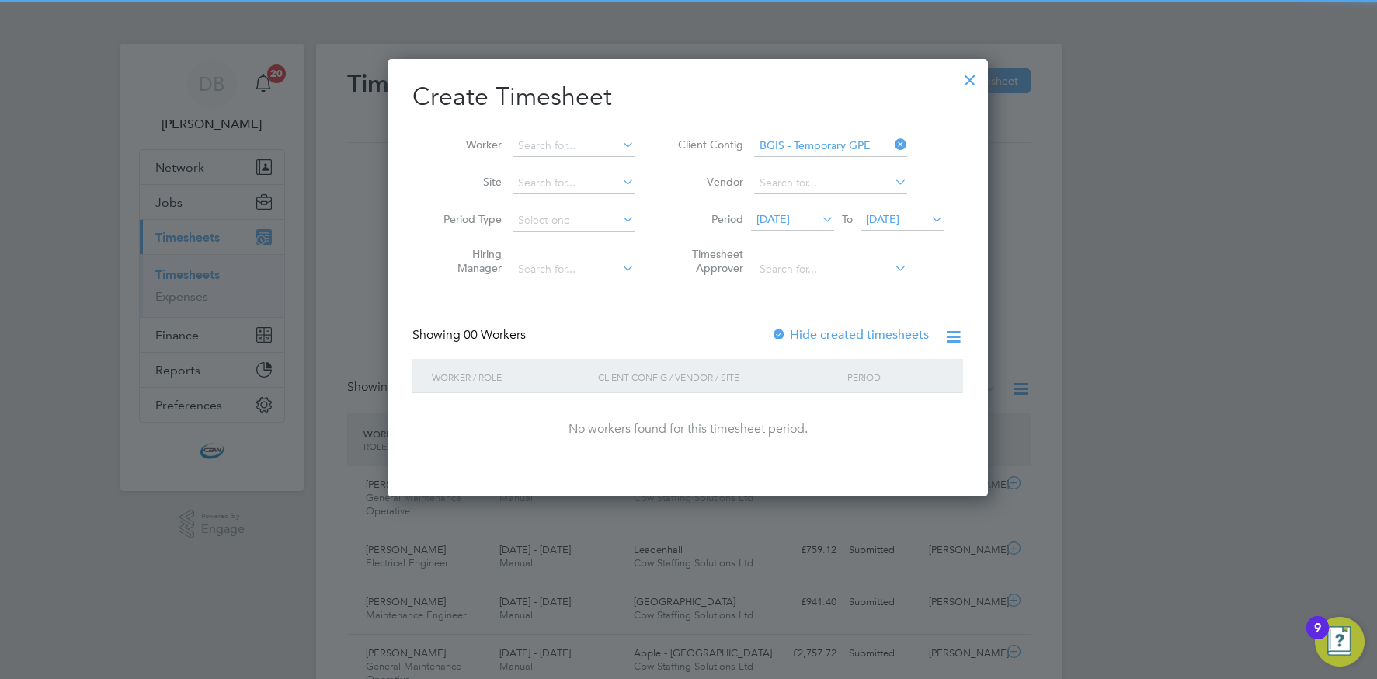
click at [885, 218] on span "[DATE]" at bounding box center [882, 219] width 33 height 14
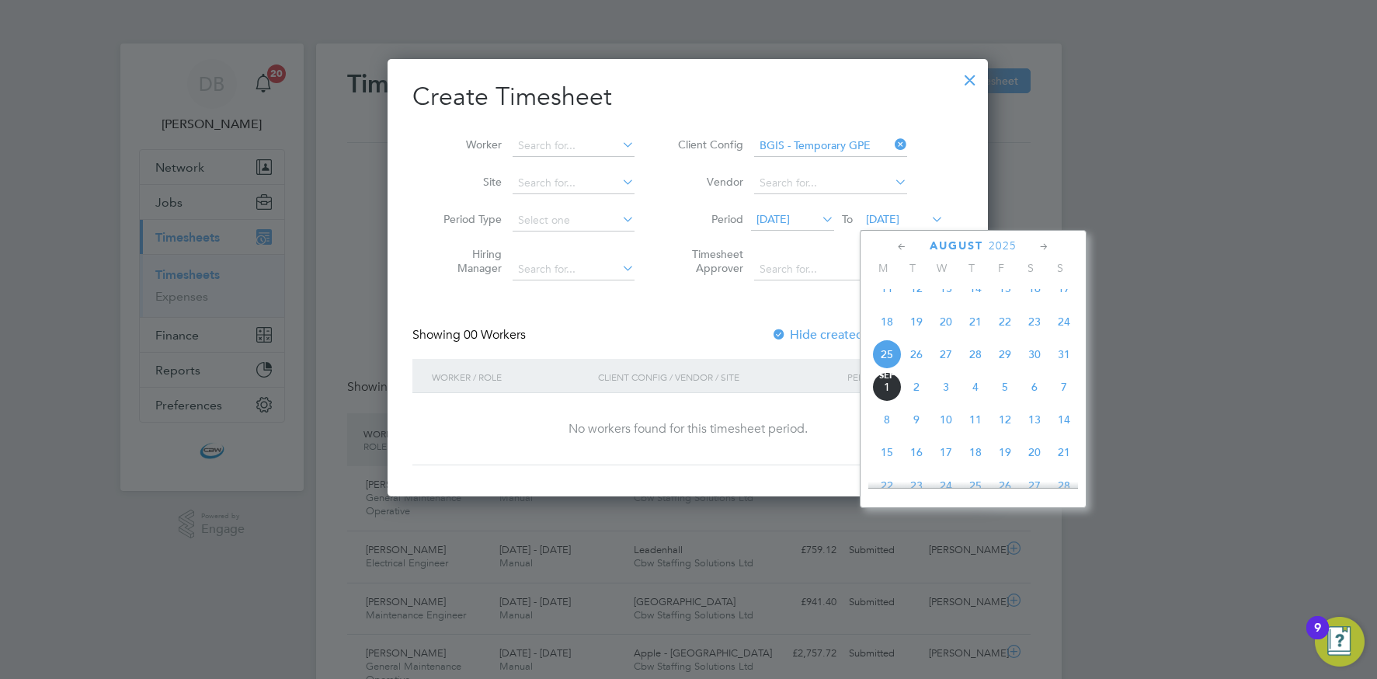
click at [998, 364] on span "29" at bounding box center [1005, 354] width 30 height 30
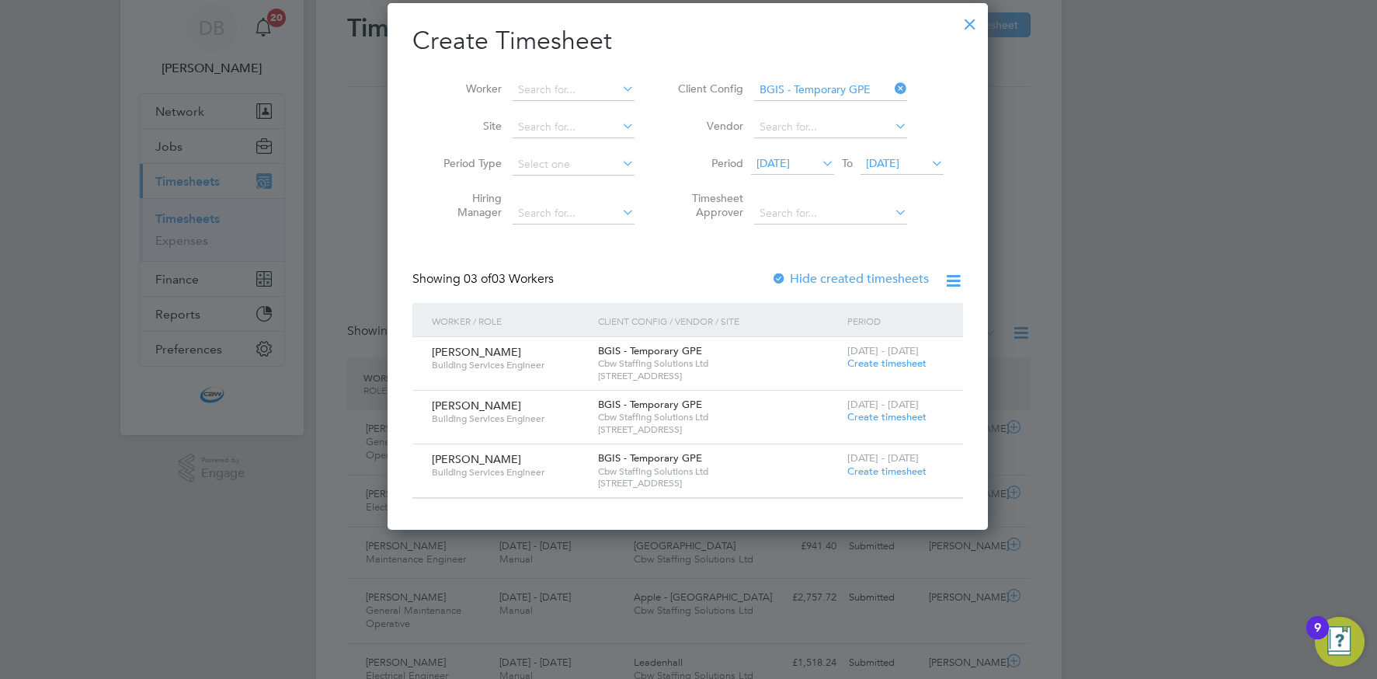
drag, startPoint x: 858, startPoint y: 471, endPoint x: 800, endPoint y: 467, distance: 58.4
click at [858, 471] on span "Create timesheet" at bounding box center [886, 470] width 79 height 13
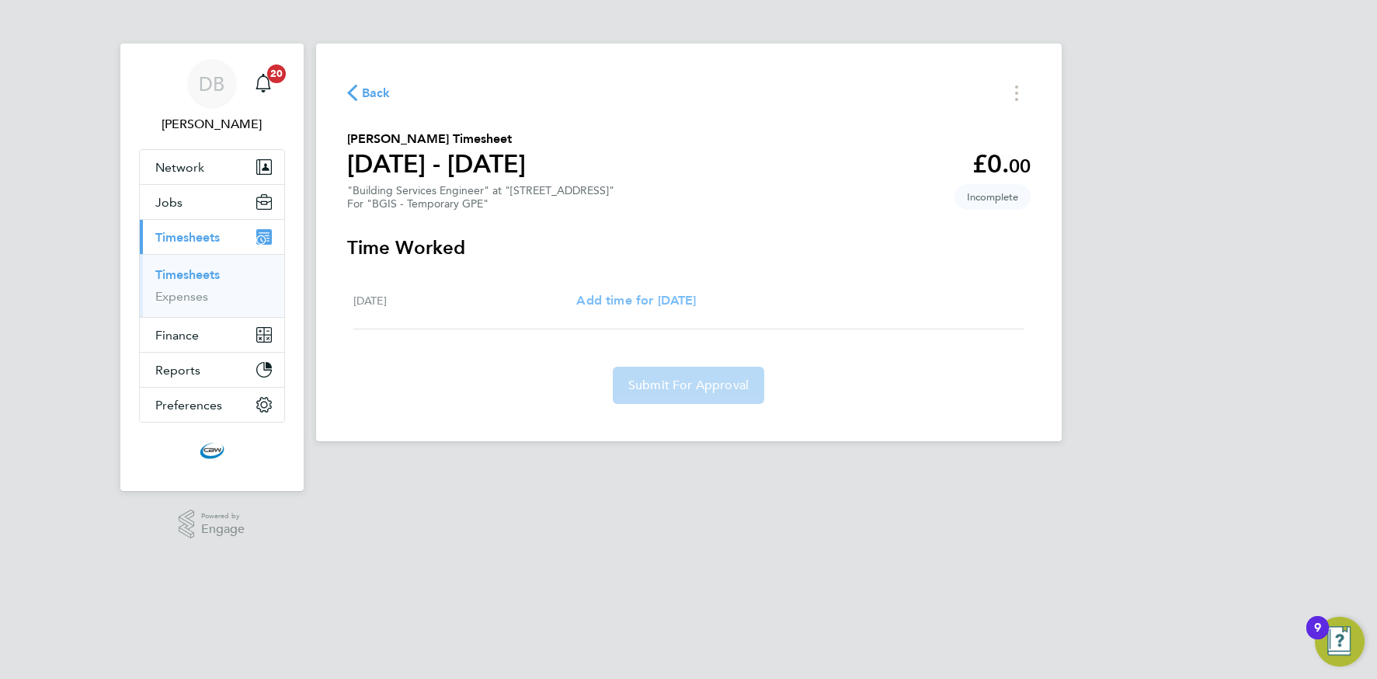
click at [617, 297] on span "Add time for [DATE]" at bounding box center [636, 300] width 120 height 15
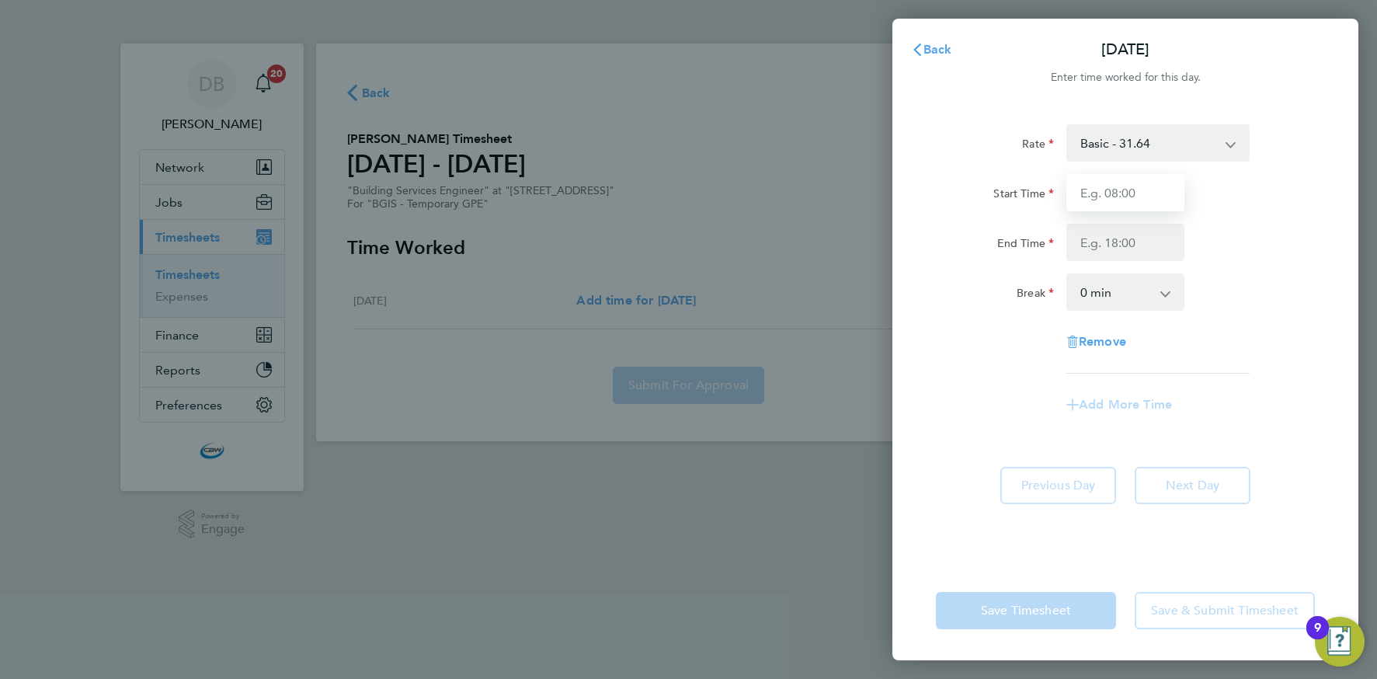
click at [1122, 196] on input "Start Time" at bounding box center [1125, 192] width 118 height 37
type input "07:00"
click at [1106, 247] on input "End Time" at bounding box center [1125, 242] width 118 height 37
type input "19:00"
click at [1064, 532] on div "Rate Basic - 31.64 Start Time 07:00 End Time 19:00 Break 0 min 15 min 30 min 45…" at bounding box center [1125, 333] width 466 height 455
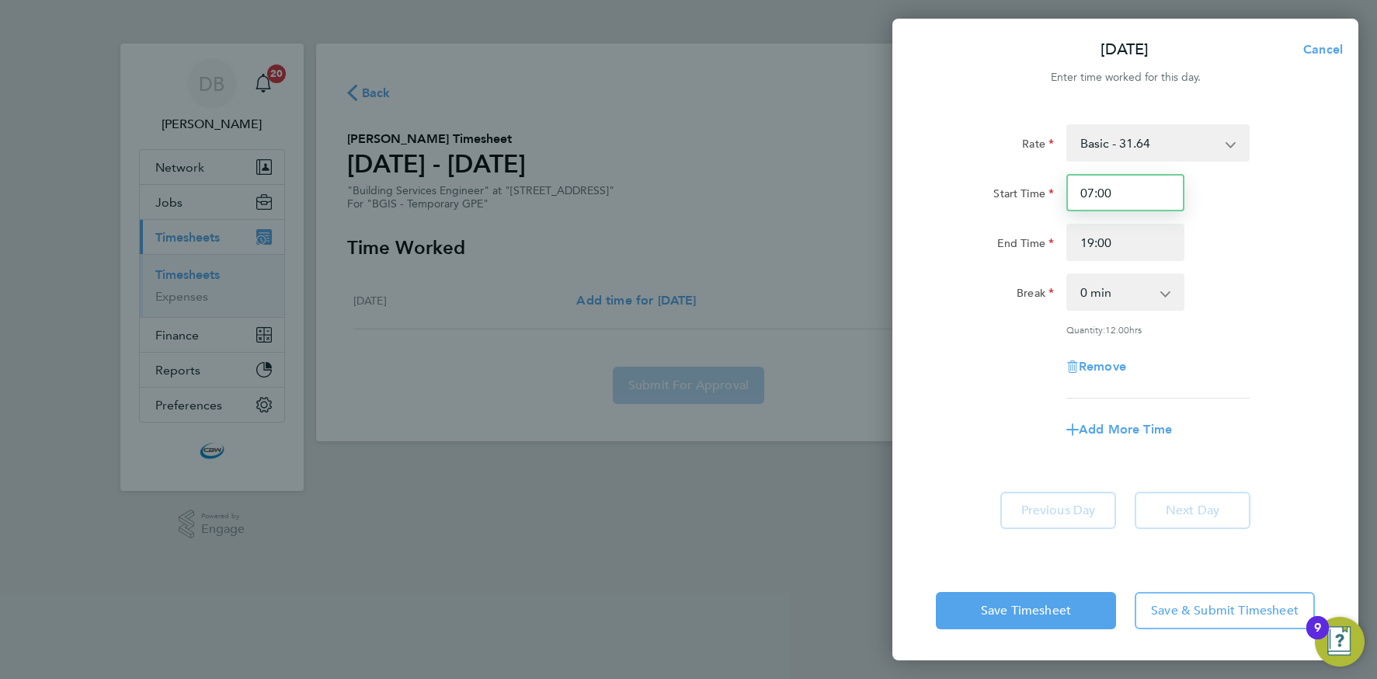
click at [1078, 193] on input "07:00" at bounding box center [1125, 192] width 118 height 37
click at [1100, 191] on input "07:00" at bounding box center [1125, 192] width 118 height 37
click at [1089, 192] on input "07:00" at bounding box center [1125, 192] width 118 height 37
type input "19:00"
click at [1093, 238] on input "19:00" at bounding box center [1125, 242] width 118 height 37
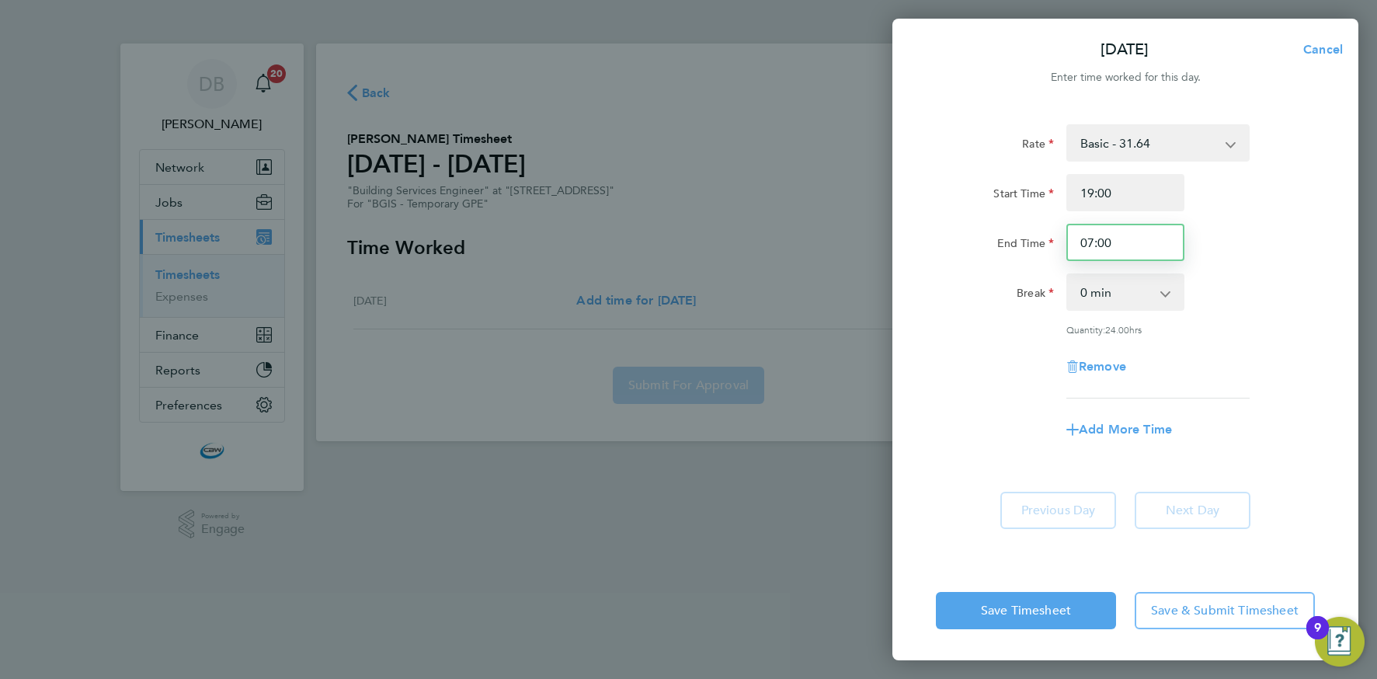
type input "07:00"
click at [1280, 297] on div "Break 0 min 15 min 30 min 45 min 60 min 75 min 90 min" at bounding box center [1125, 291] width 391 height 37
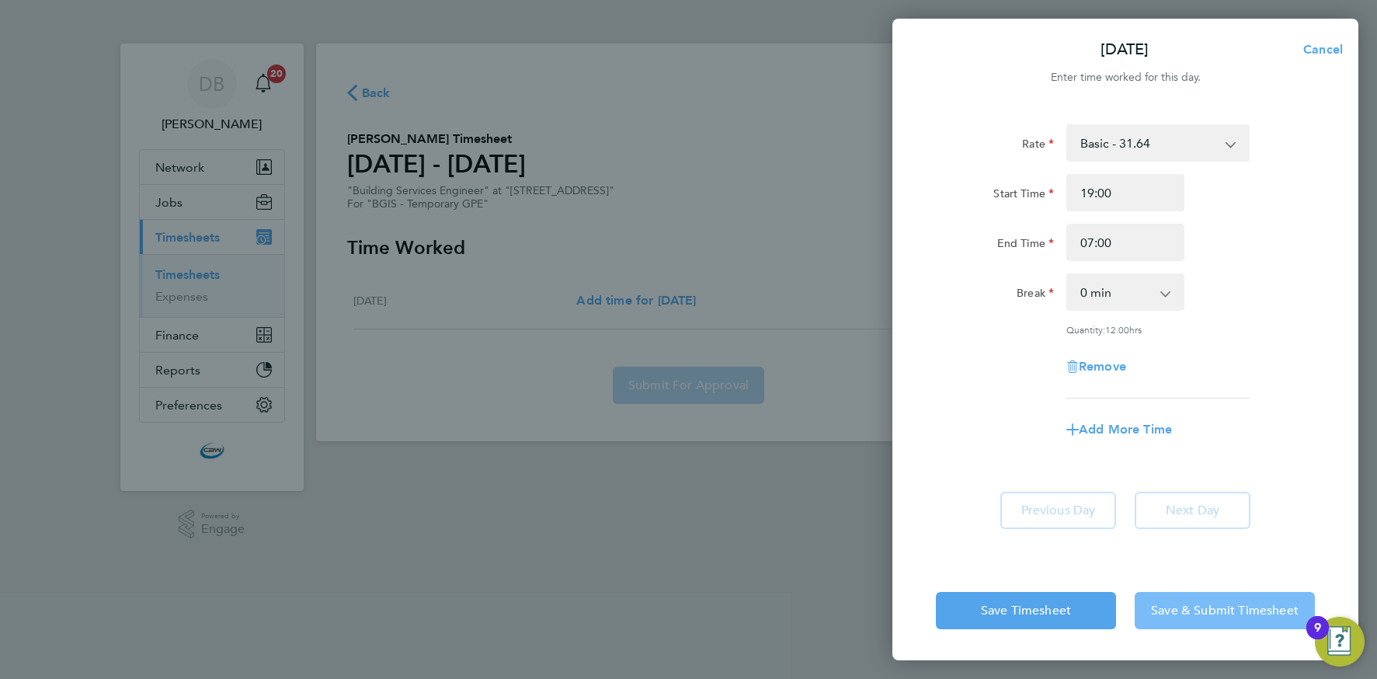
drag, startPoint x: 1199, startPoint y: 598, endPoint x: 1055, endPoint y: 547, distance: 152.5
click at [1198, 598] on button "Save & Submit Timesheet" at bounding box center [1225, 610] width 180 height 37
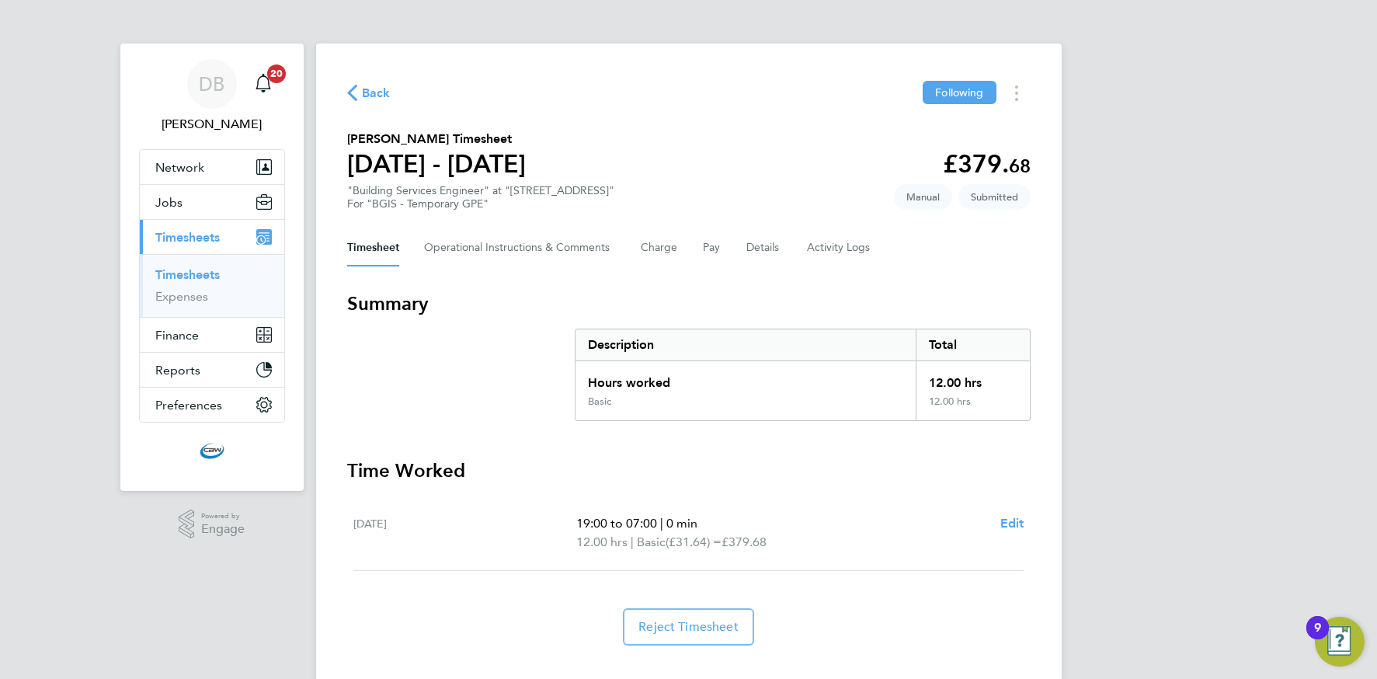
click at [366, 93] on span "Back" at bounding box center [376, 93] width 29 height 19
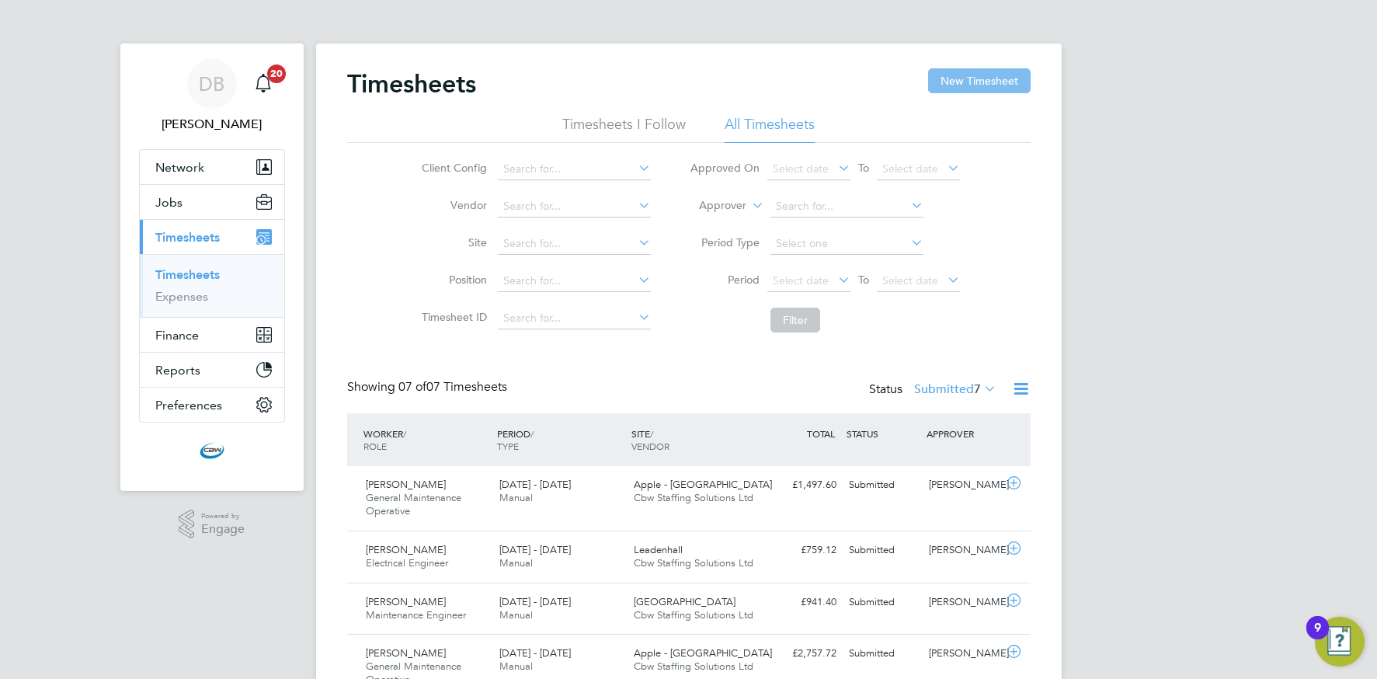
click at [954, 86] on button "New Timesheet" at bounding box center [979, 80] width 103 height 25
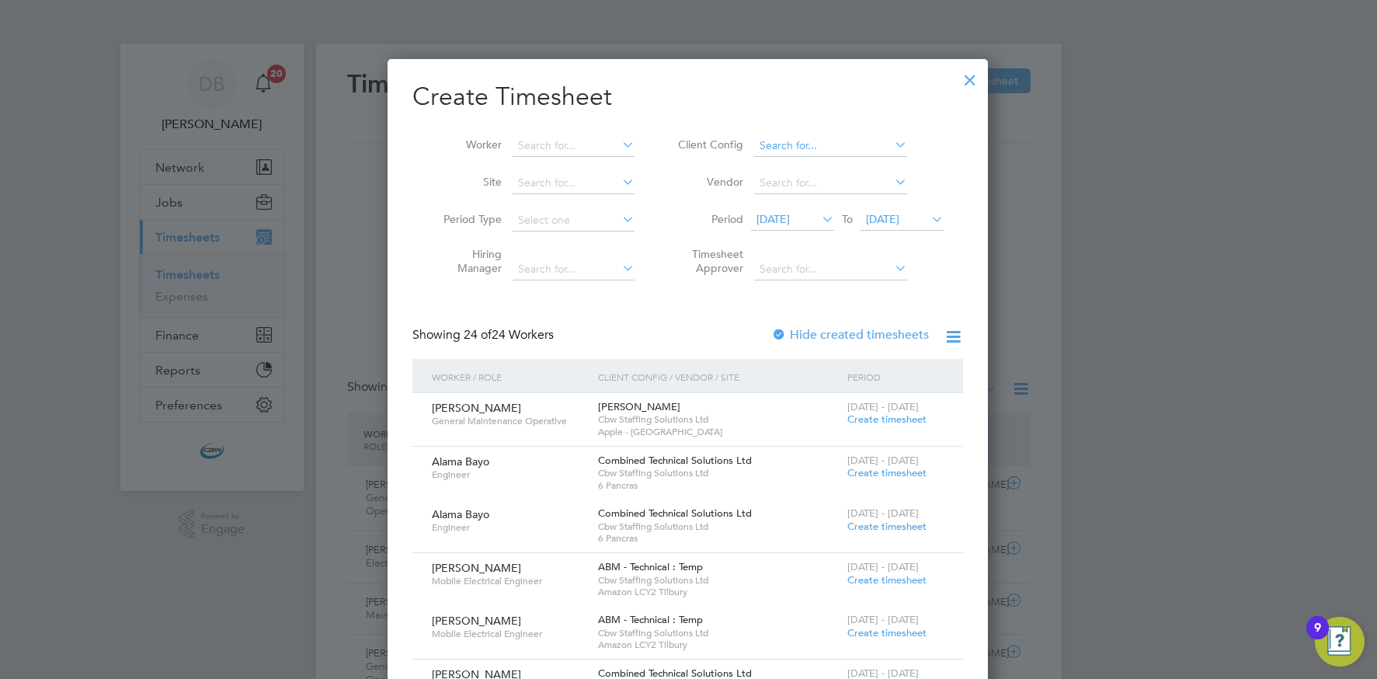
click at [872, 149] on input at bounding box center [830, 146] width 153 height 22
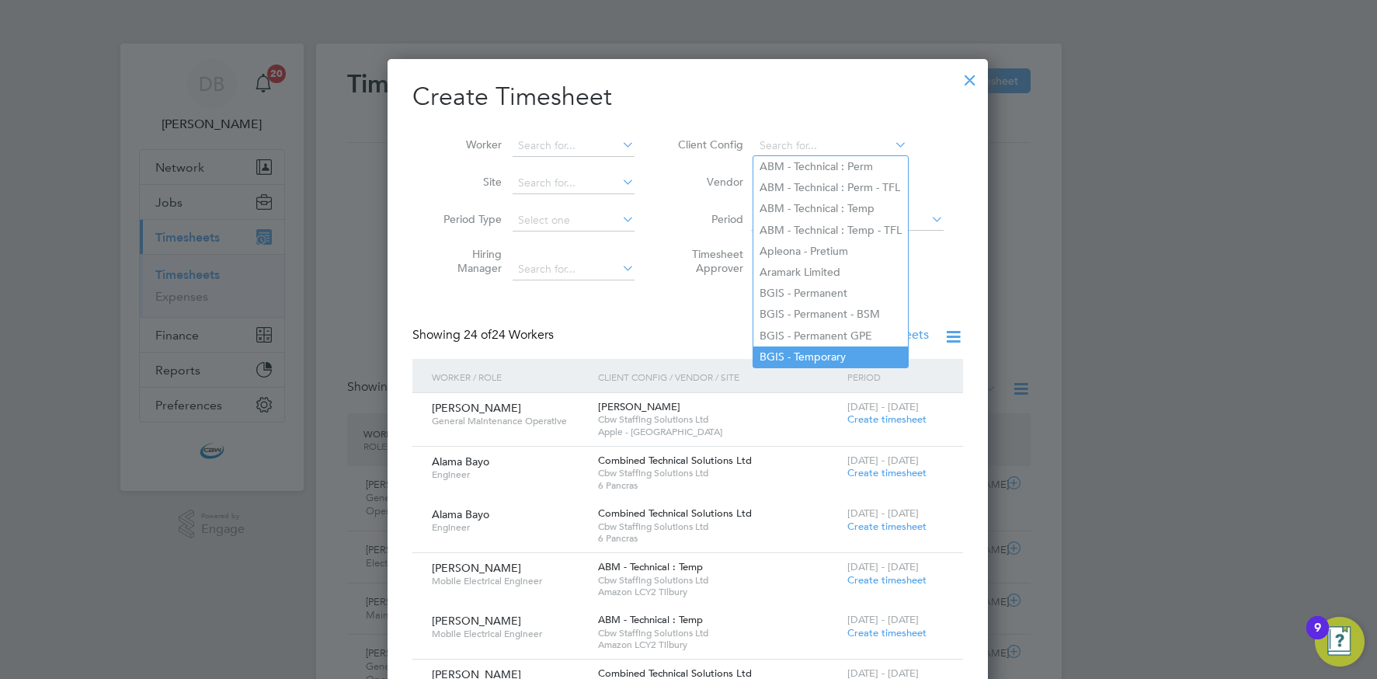
click at [817, 356] on li "BGIS - Temporary" at bounding box center [830, 356] width 155 height 21
type input "BGIS - Temporary"
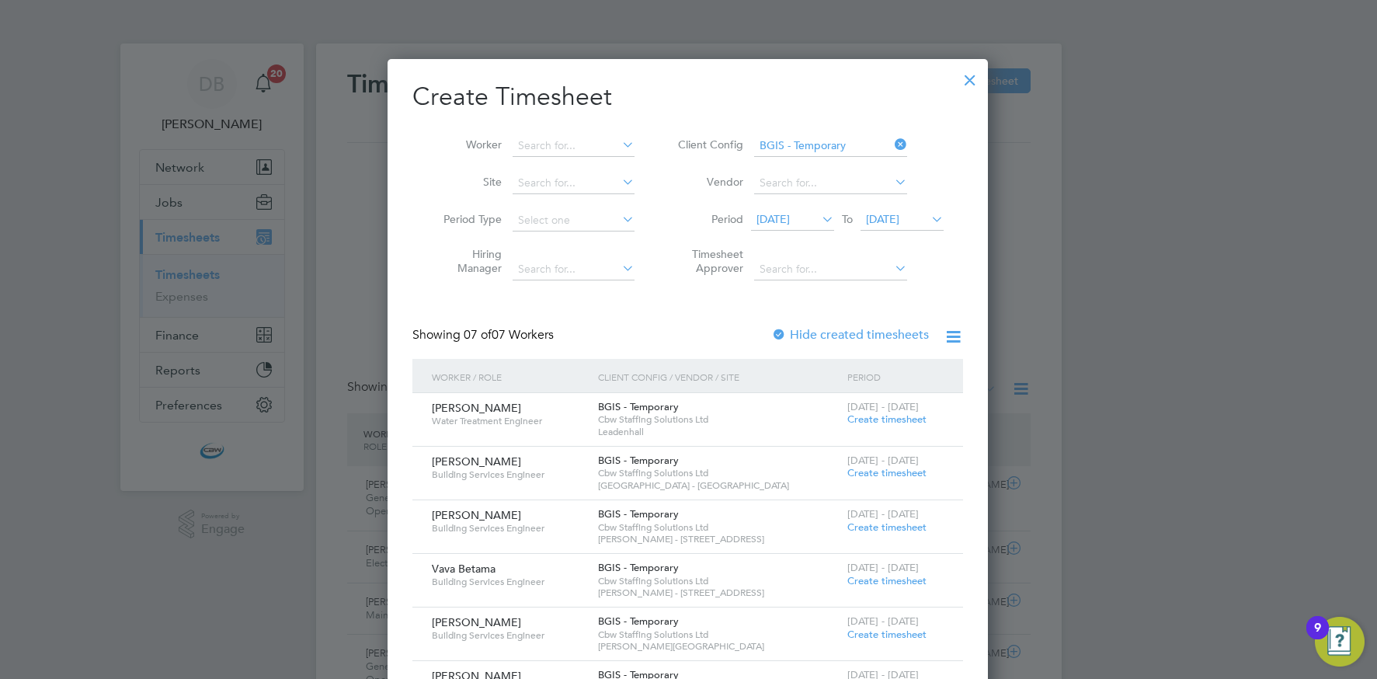
click at [893, 214] on span "[DATE]" at bounding box center [882, 219] width 33 height 14
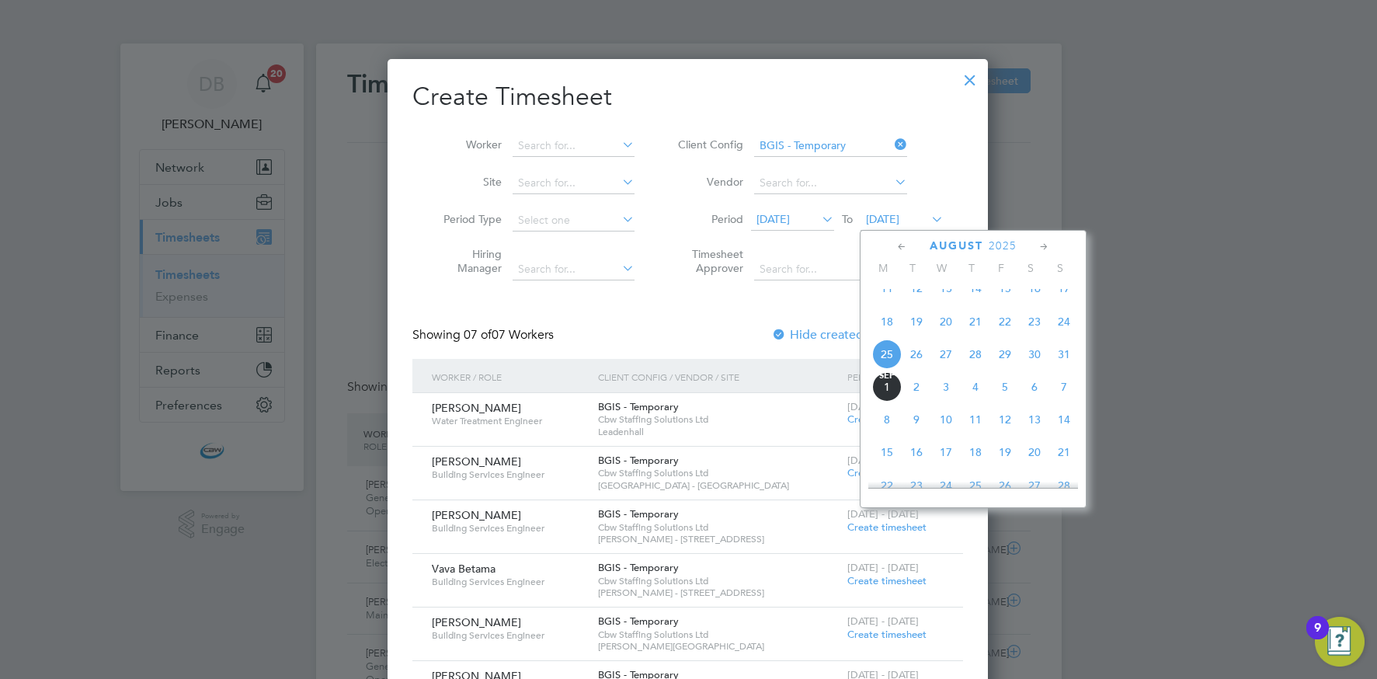
drag, startPoint x: 1004, startPoint y: 369, endPoint x: 994, endPoint y: 367, distance: 10.4
click at [1004, 369] on span "29" at bounding box center [1005, 354] width 30 height 30
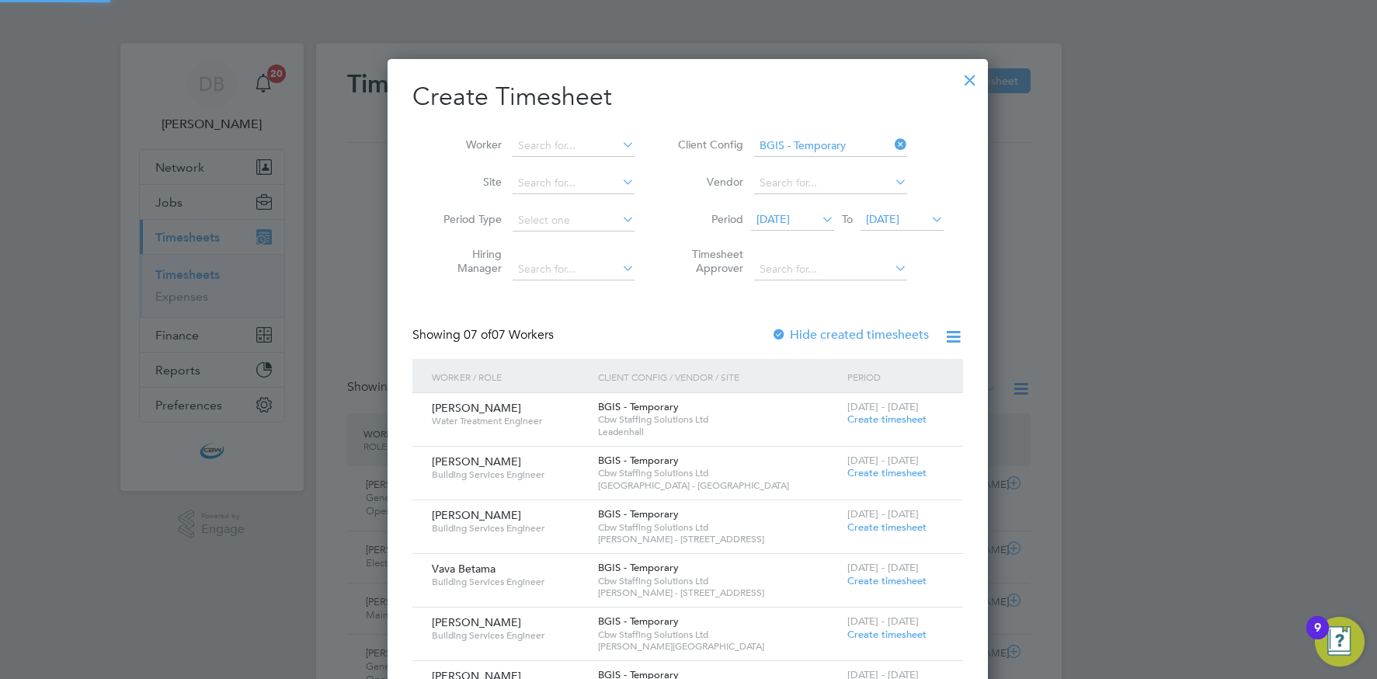
drag, startPoint x: 791, startPoint y: 221, endPoint x: 836, endPoint y: 247, distance: 51.1
click at [790, 221] on span "[DATE]" at bounding box center [772, 219] width 33 height 14
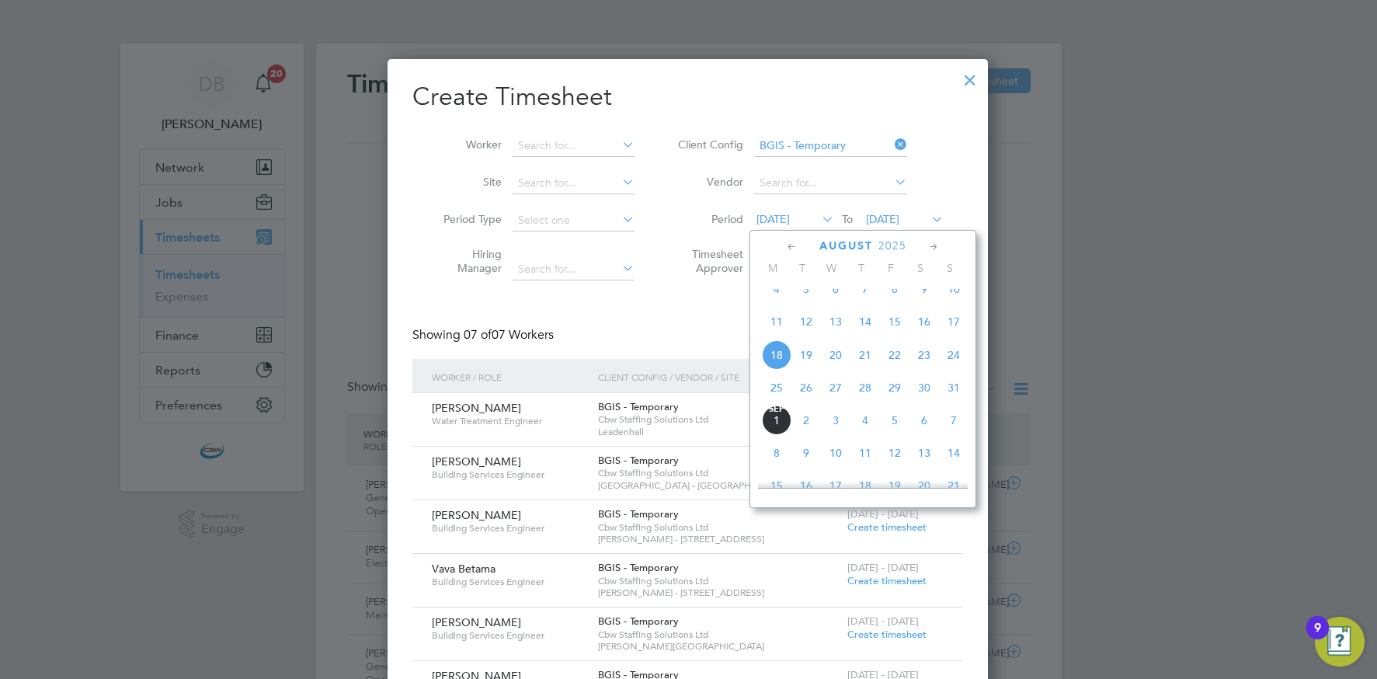
click at [924, 370] on span "23" at bounding box center [924, 355] width 30 height 30
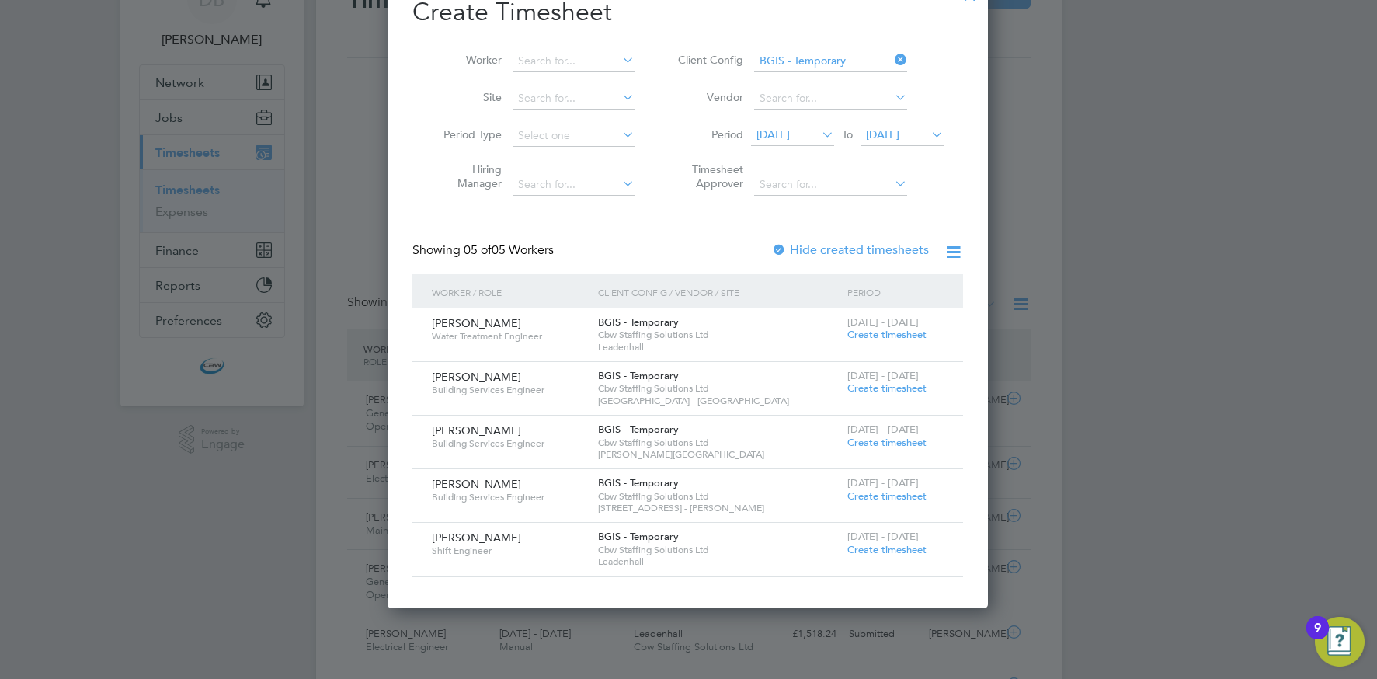
drag, startPoint x: 898, startPoint y: 60, endPoint x: 890, endPoint y: 62, distance: 8.9
click at [891, 60] on icon at bounding box center [891, 60] width 0 height 22
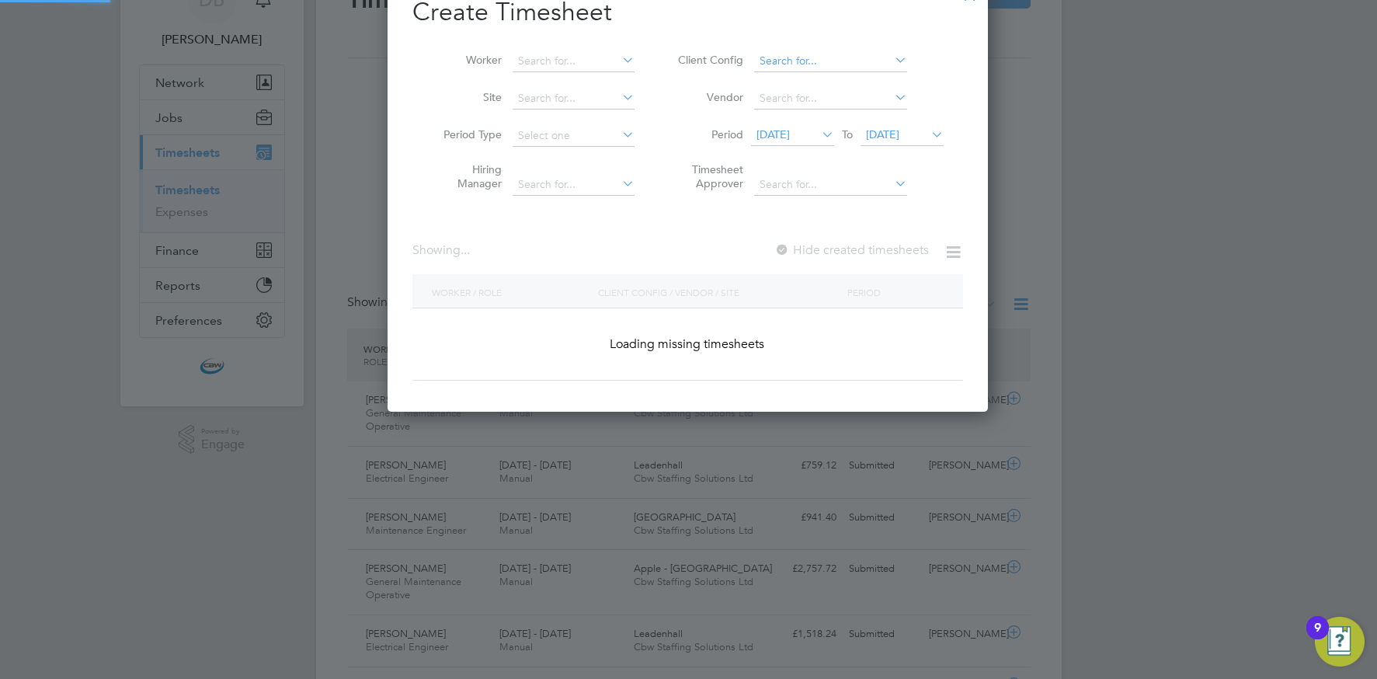
click at [842, 64] on input at bounding box center [830, 61] width 153 height 22
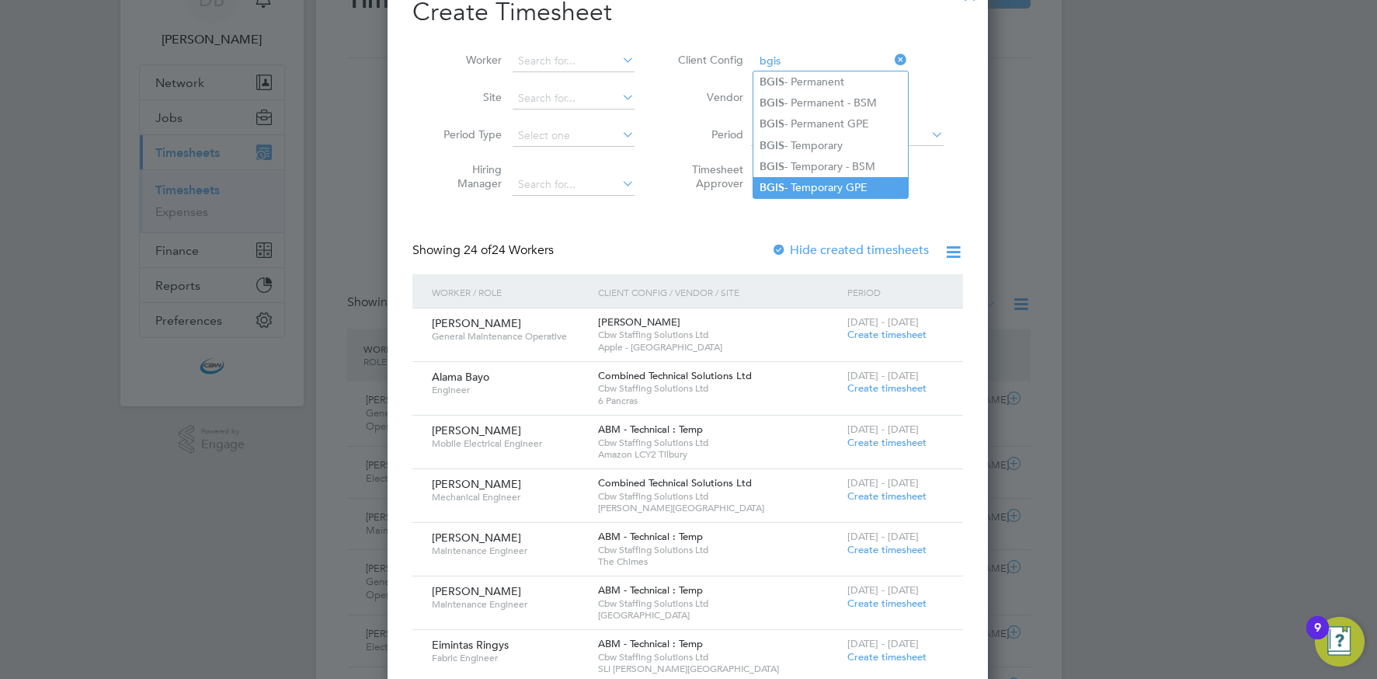
click at [805, 186] on li "BGIS - Temporary GPE" at bounding box center [830, 187] width 155 height 21
type input "BGIS - Temporary GPE"
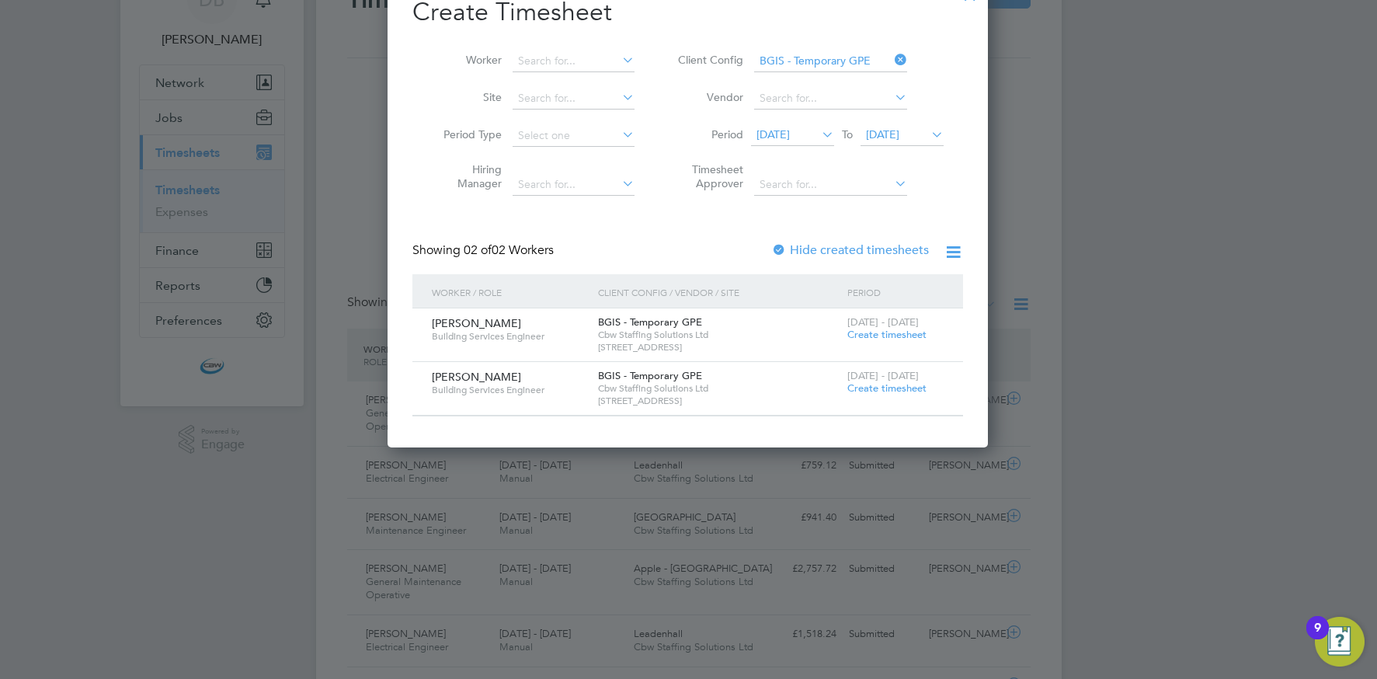
click at [863, 384] on span "Create timesheet" at bounding box center [886, 387] width 79 height 13
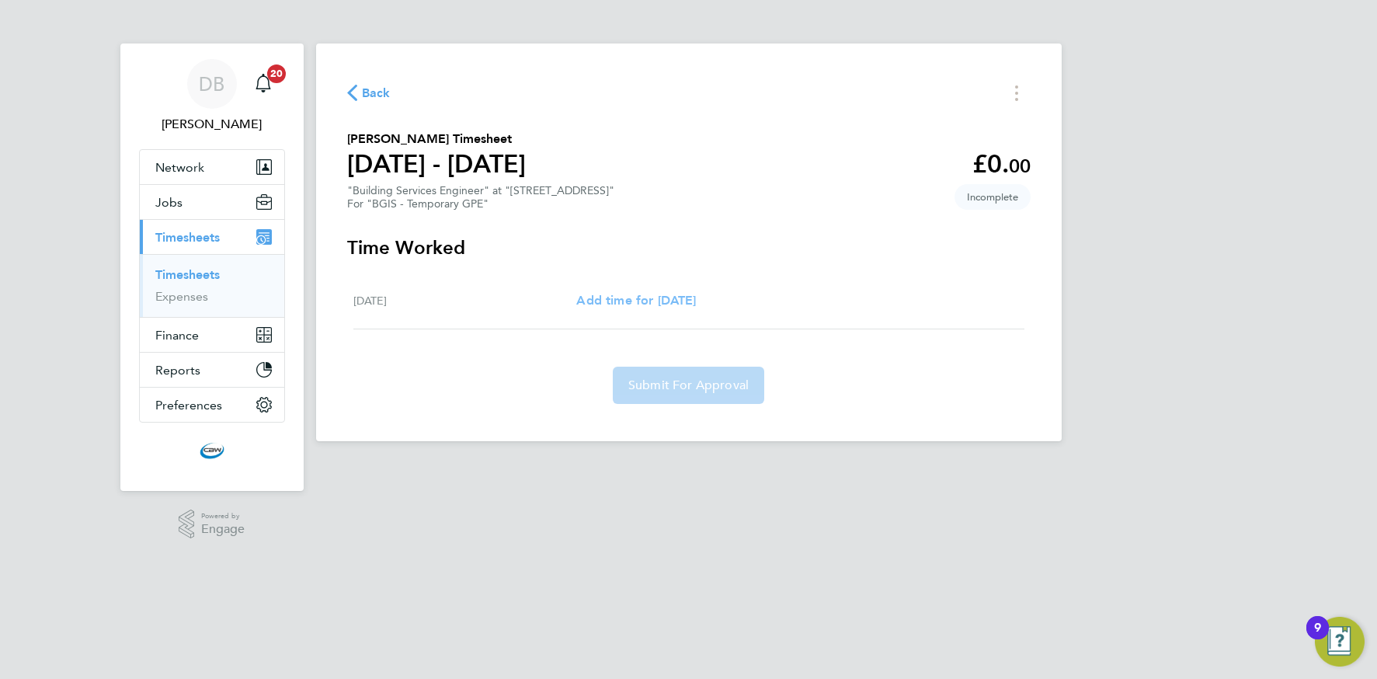
click at [613, 300] on span "Add time for [DATE]" at bounding box center [636, 300] width 120 height 15
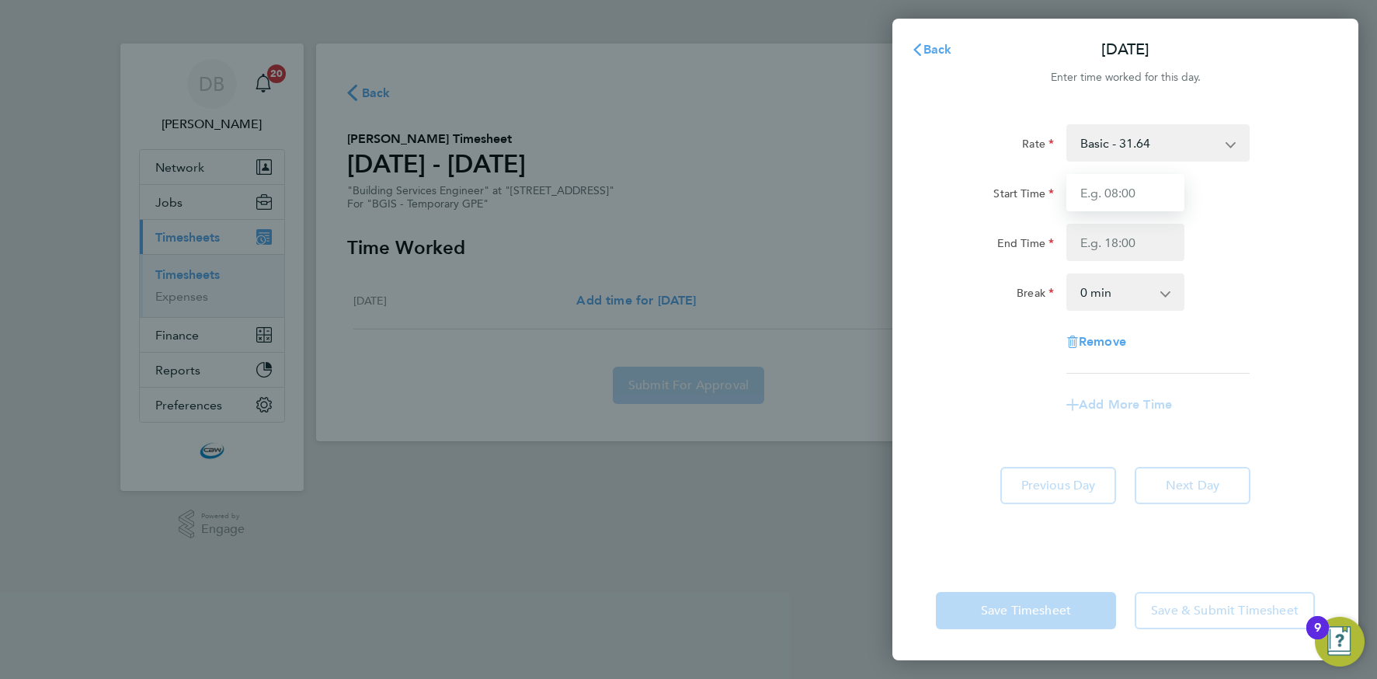
click at [1095, 186] on input "Start Time" at bounding box center [1125, 192] width 118 height 37
type input "07:00"
click at [1106, 248] on input "End Time" at bounding box center [1125, 242] width 118 height 37
type input "19:00"
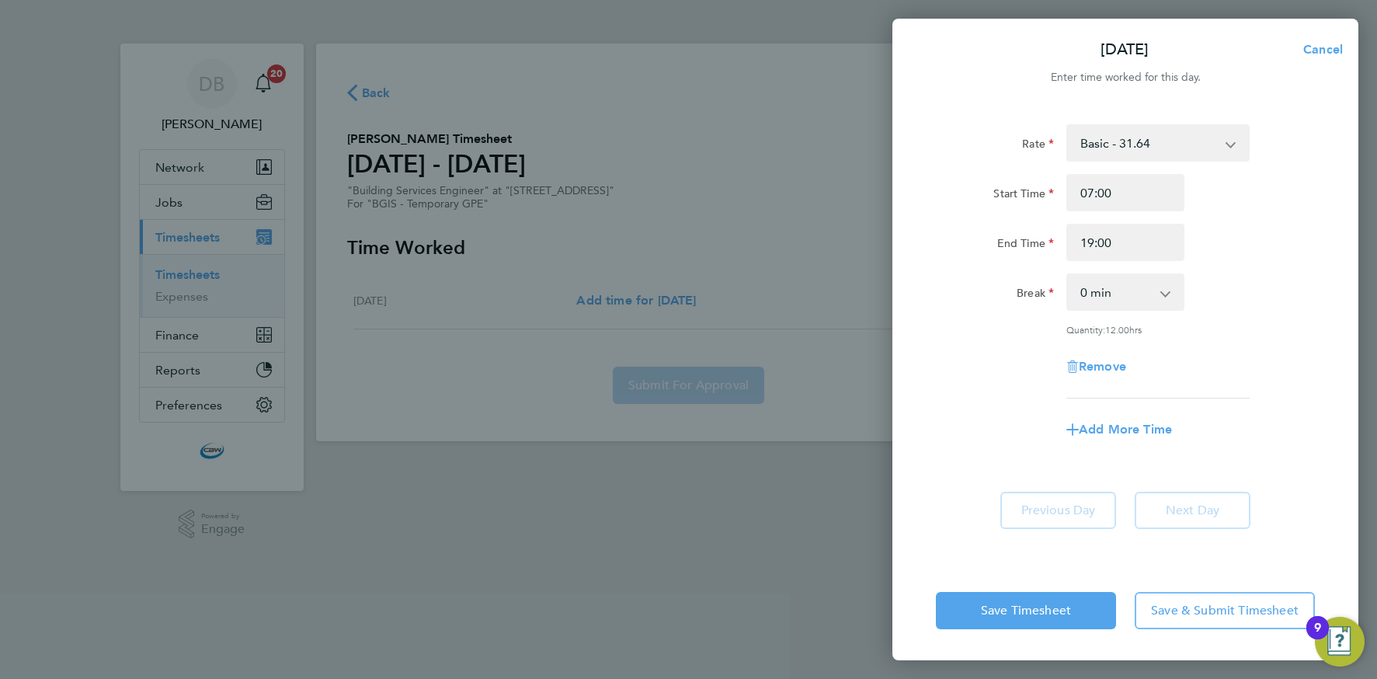
click at [1145, 547] on div "Rate Basic - 31.64 Start Time 07:00 End Time 19:00 Break 0 min 15 min 30 min 45…" at bounding box center [1125, 333] width 466 height 455
drag, startPoint x: 1198, startPoint y: 601, endPoint x: 1180, endPoint y: 596, distance: 19.4
click at [1198, 601] on button "Save & Submit Timesheet" at bounding box center [1225, 610] width 180 height 37
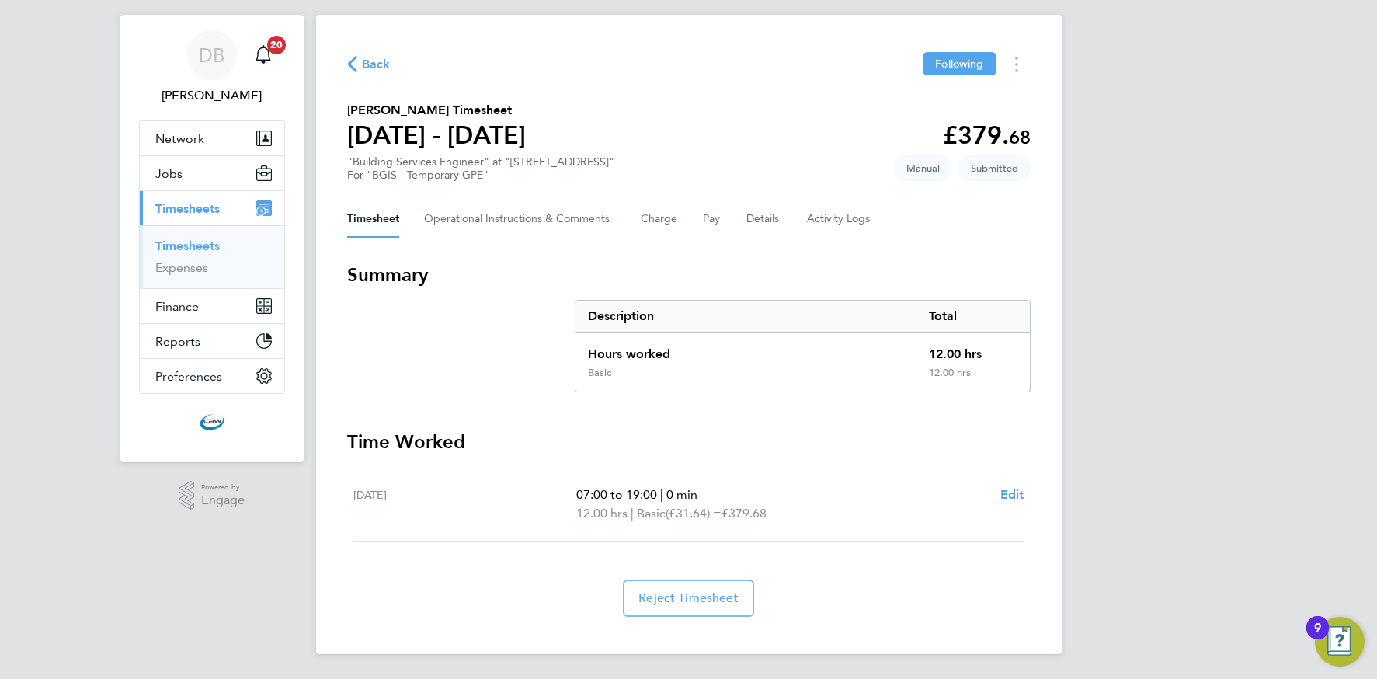
click at [374, 62] on span "Back" at bounding box center [376, 64] width 29 height 19
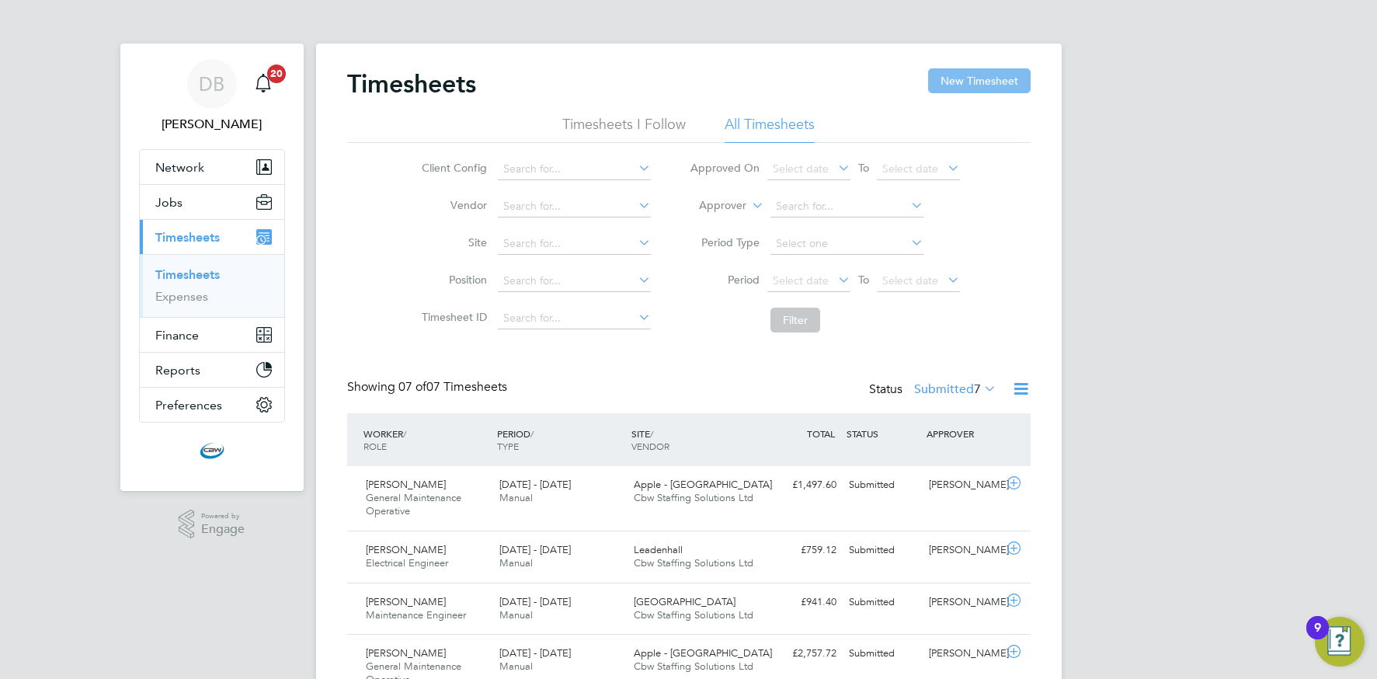
click at [949, 88] on button "New Timesheet" at bounding box center [979, 80] width 103 height 25
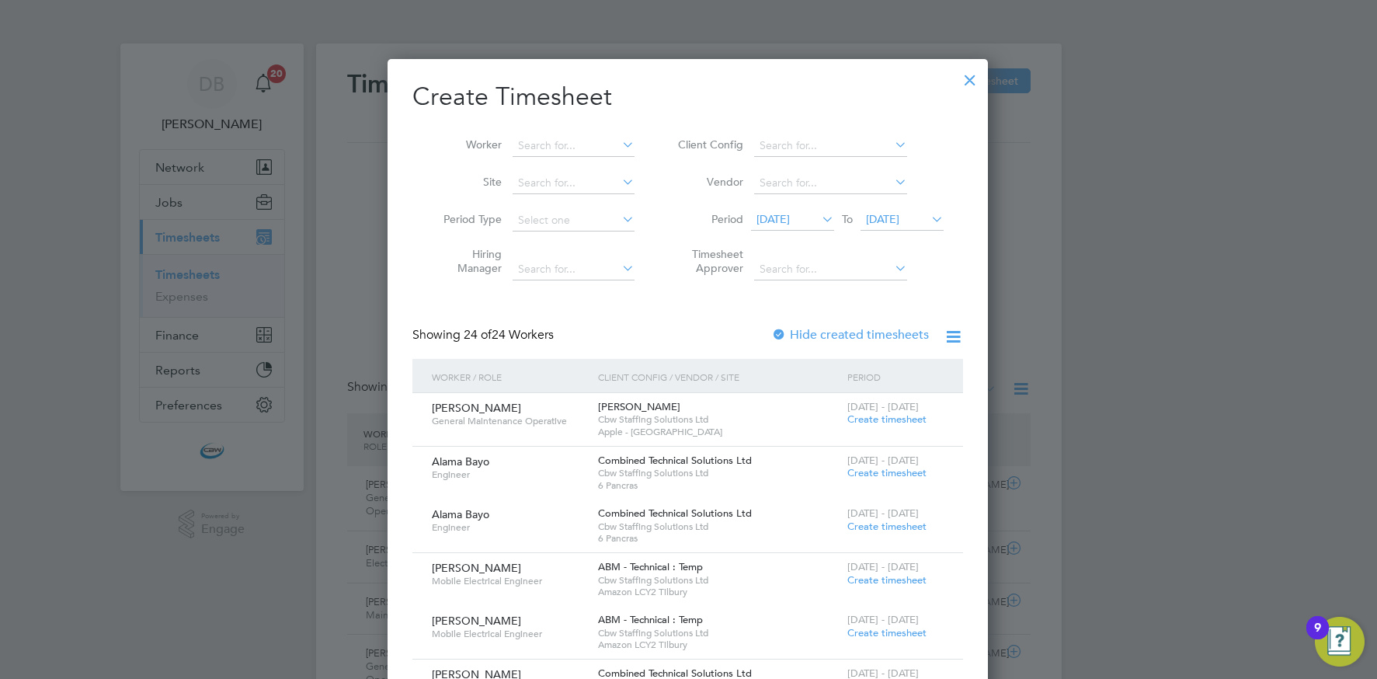
drag, startPoint x: 926, startPoint y: 228, endPoint x: 911, endPoint y: 218, distance: 17.5
click at [924, 226] on span "[DATE]" at bounding box center [901, 220] width 83 height 21
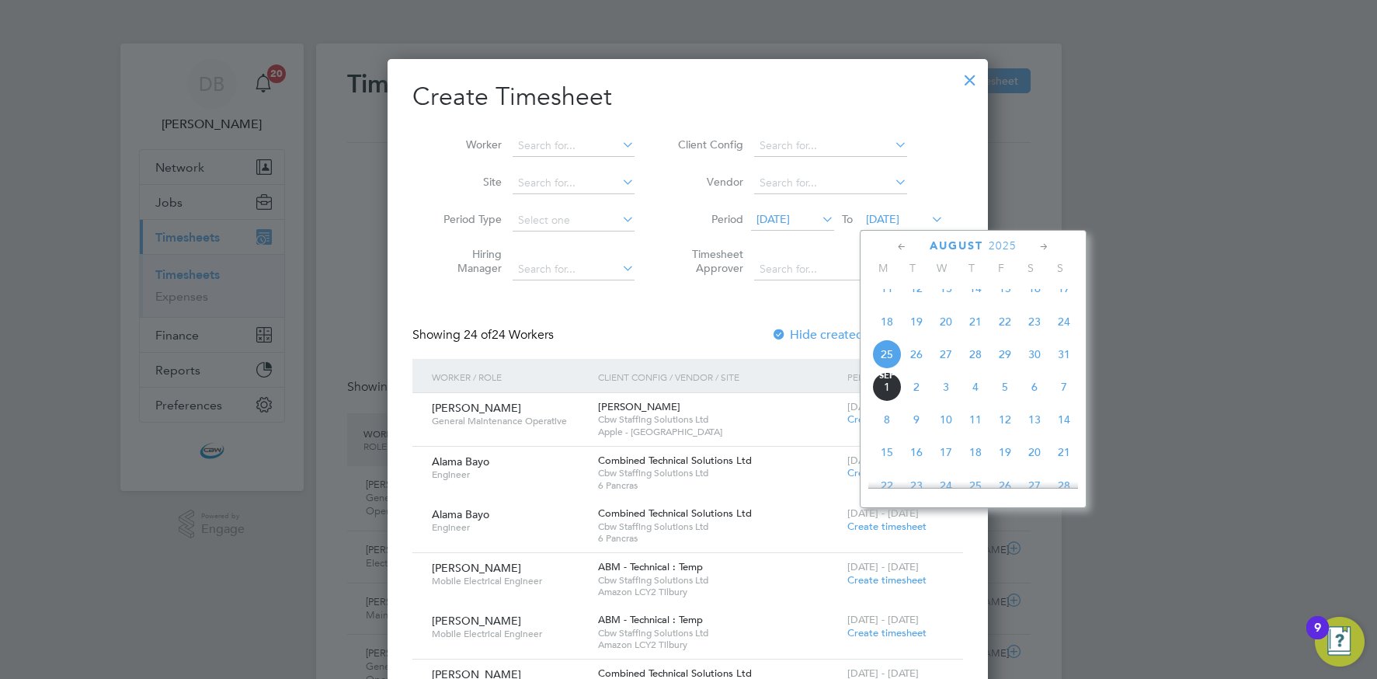
drag, startPoint x: 1000, startPoint y: 368, endPoint x: 958, endPoint y: 345, distance: 48.0
click at [1000, 368] on span "29" at bounding box center [1005, 354] width 30 height 30
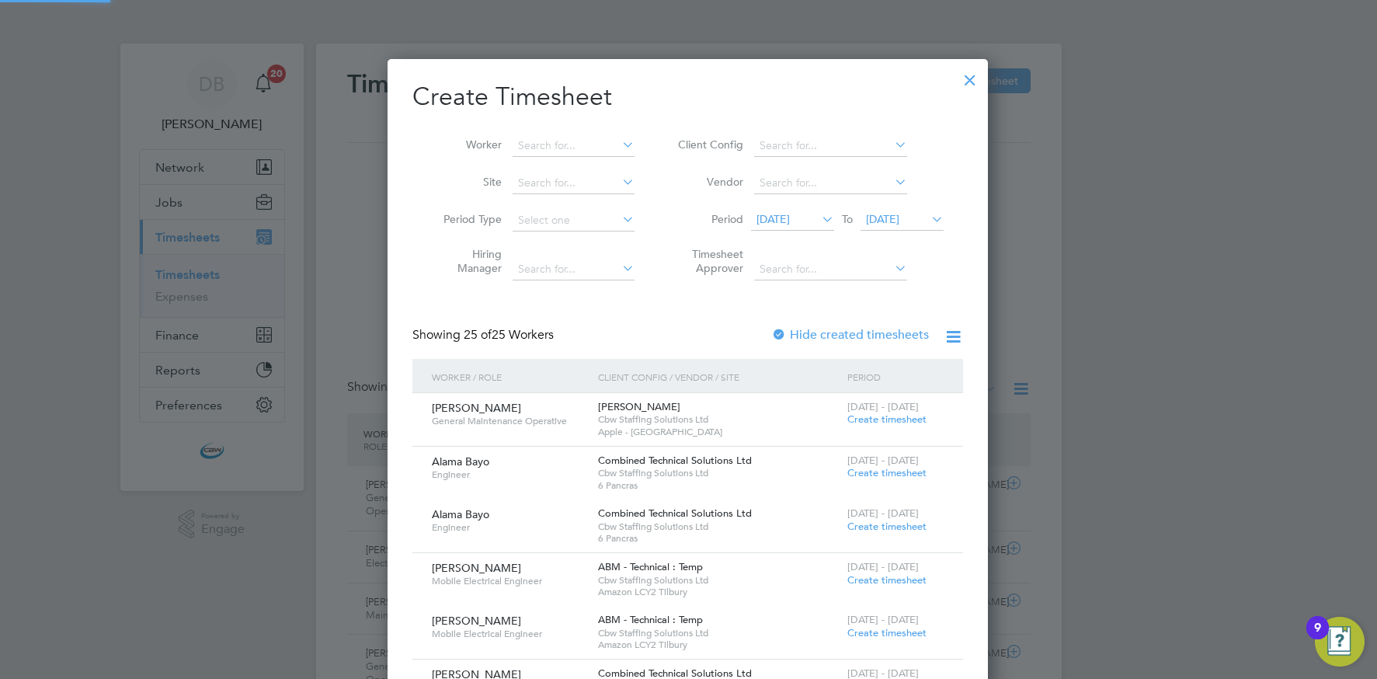
click at [781, 223] on span "[DATE]" at bounding box center [772, 219] width 33 height 14
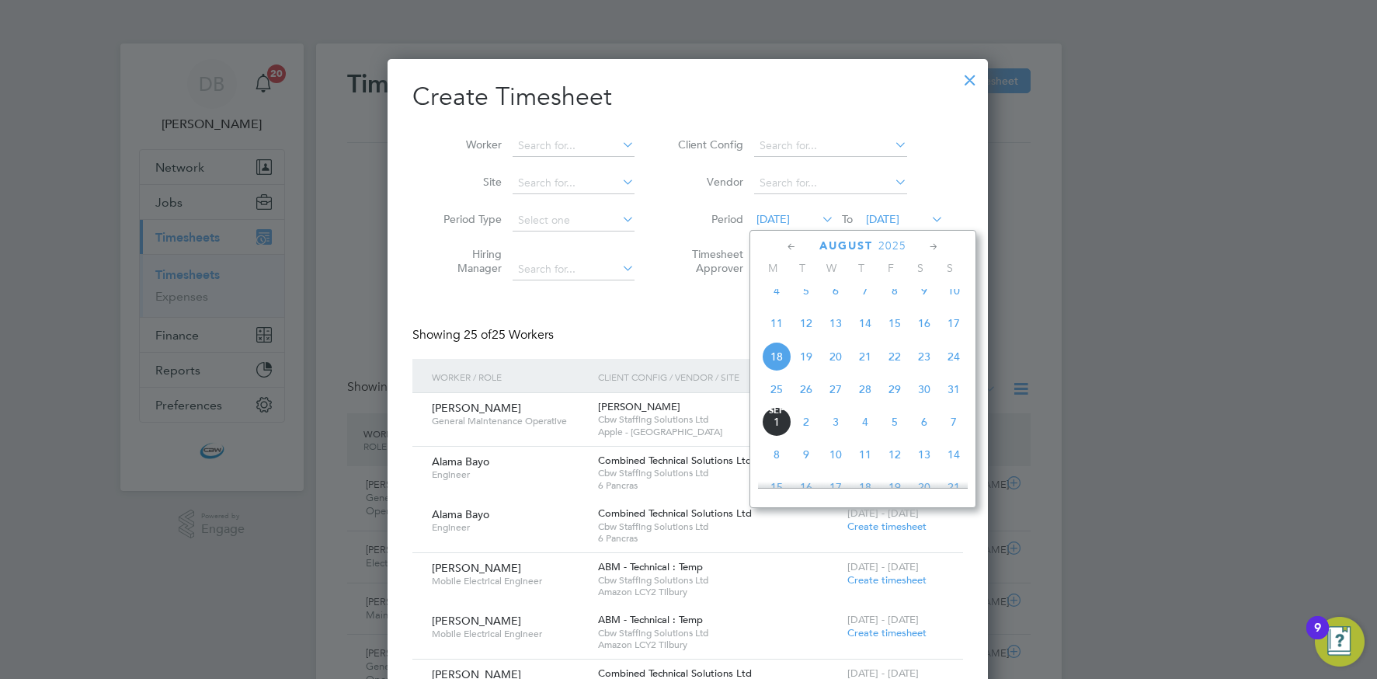
click at [917, 369] on span "23" at bounding box center [924, 357] width 30 height 30
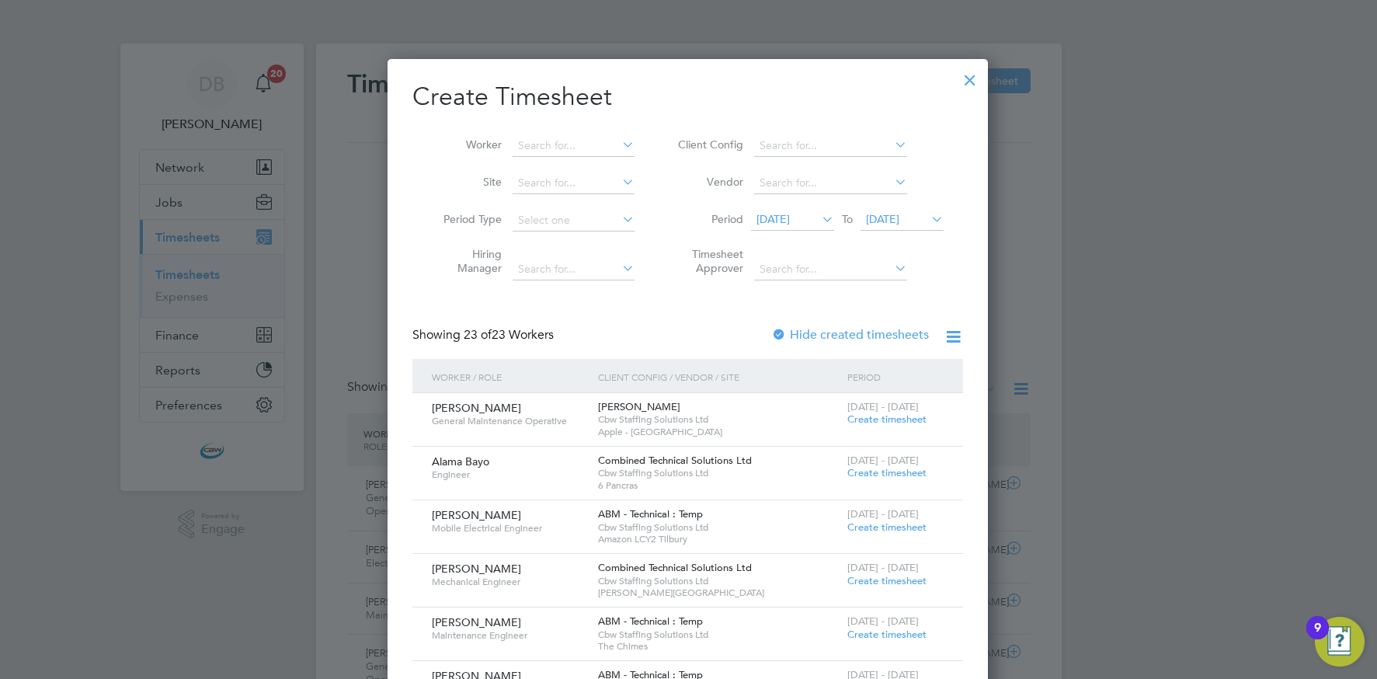
click at [891, 221] on span "[DATE]" at bounding box center [882, 219] width 33 height 14
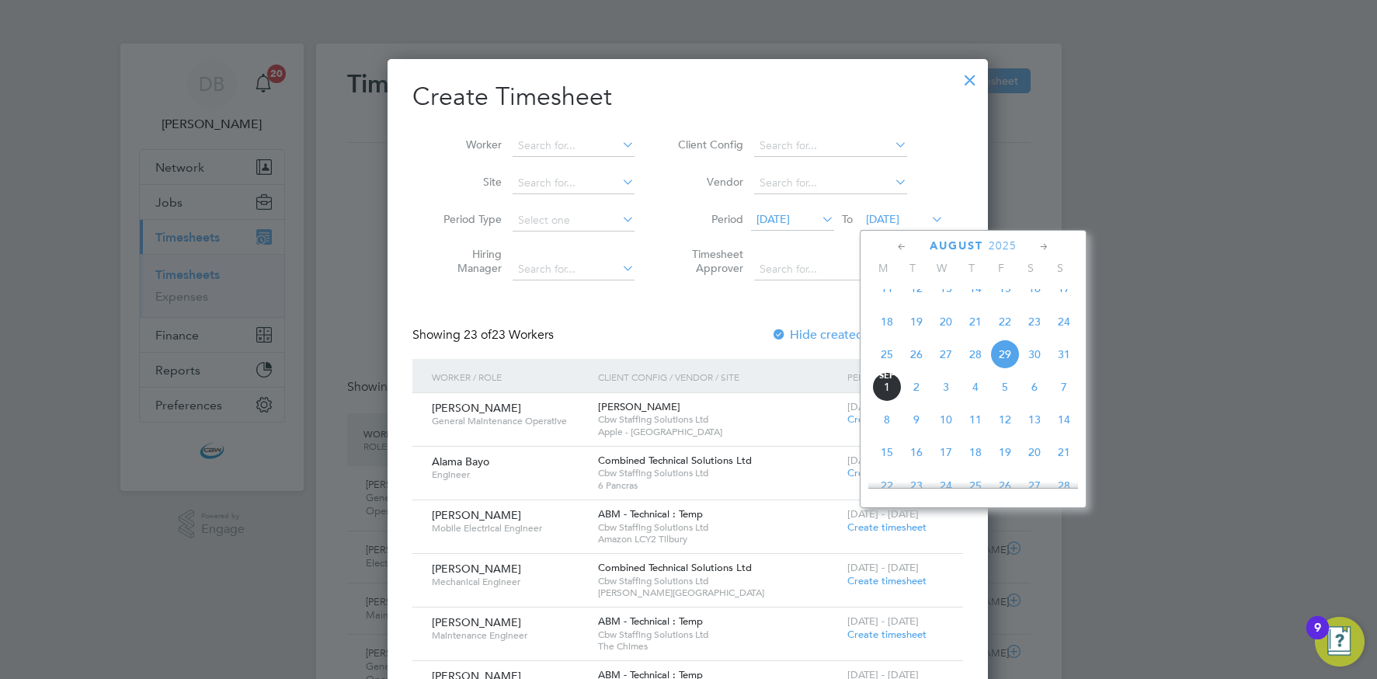
click at [938, 172] on li "Vendor" at bounding box center [808, 183] width 309 height 37
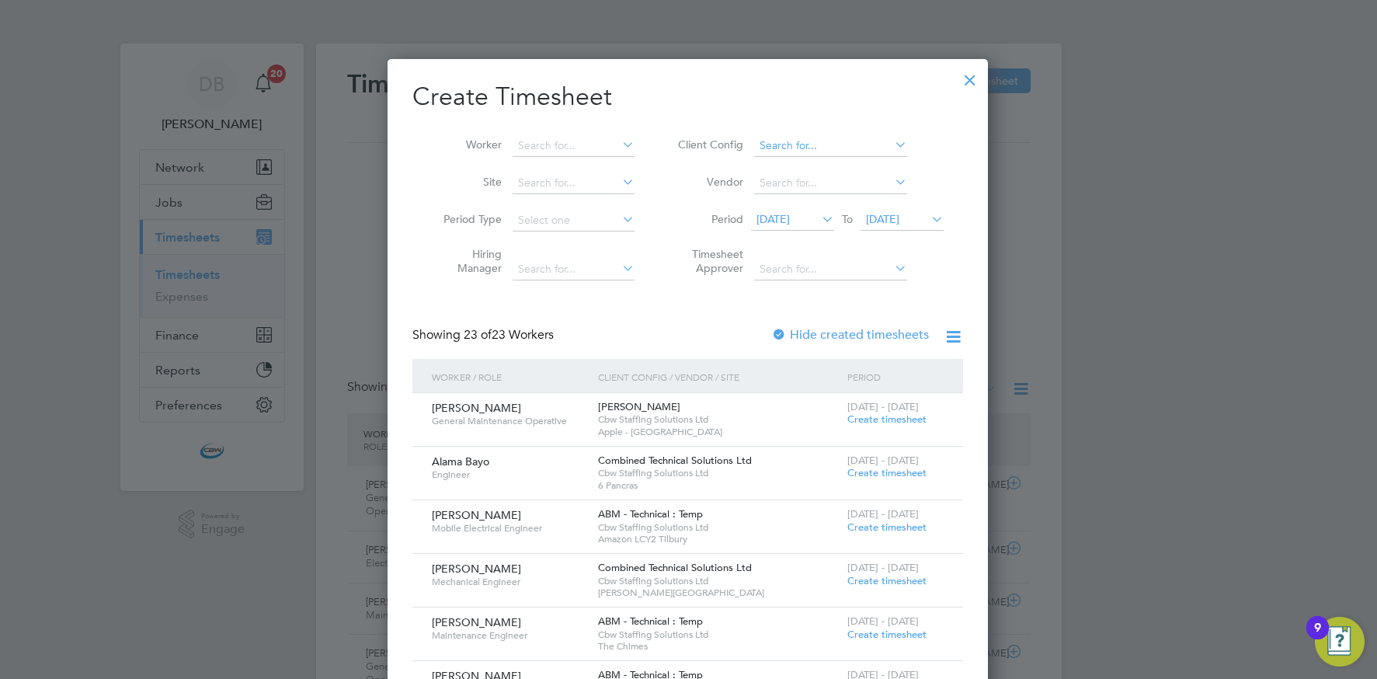
click at [871, 144] on input at bounding box center [830, 146] width 153 height 22
click at [822, 266] on li "BGIS - Temporary GPE" at bounding box center [830, 272] width 155 height 21
type input "BGIS - Temporary GPE"
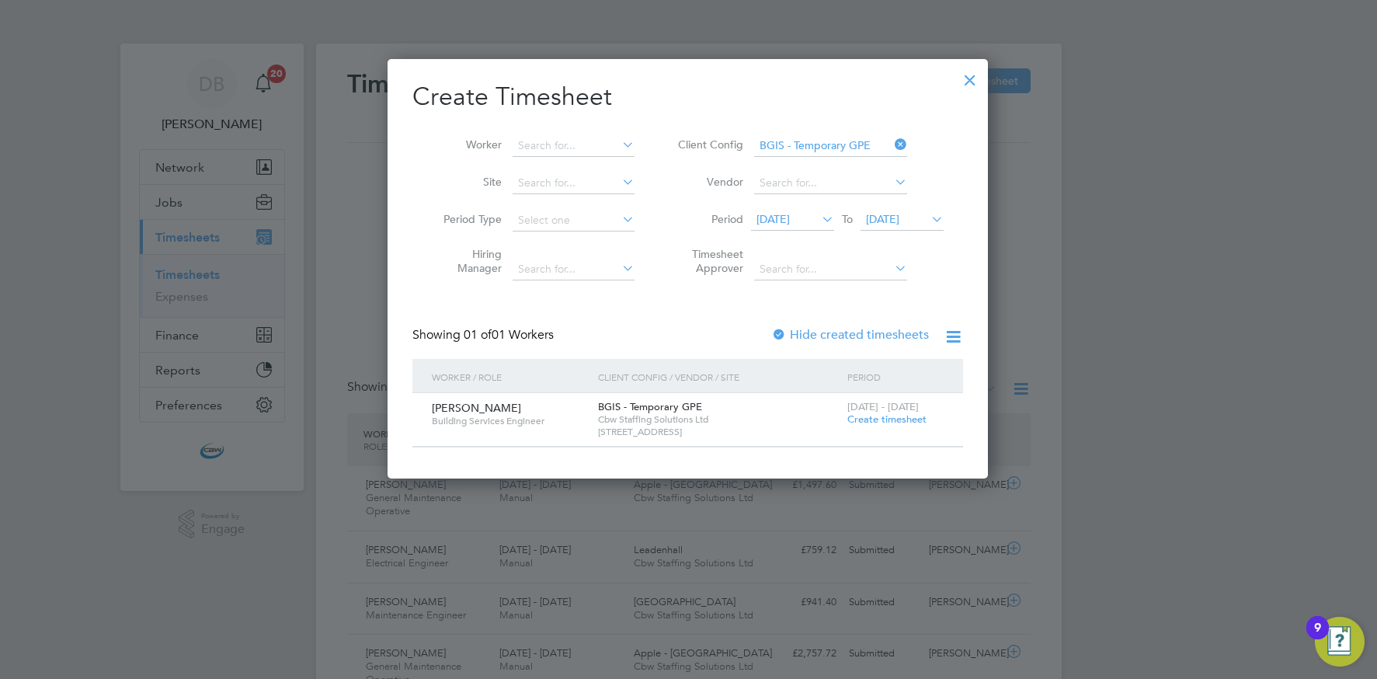
click at [855, 417] on span "Create timesheet" at bounding box center [886, 418] width 79 height 13
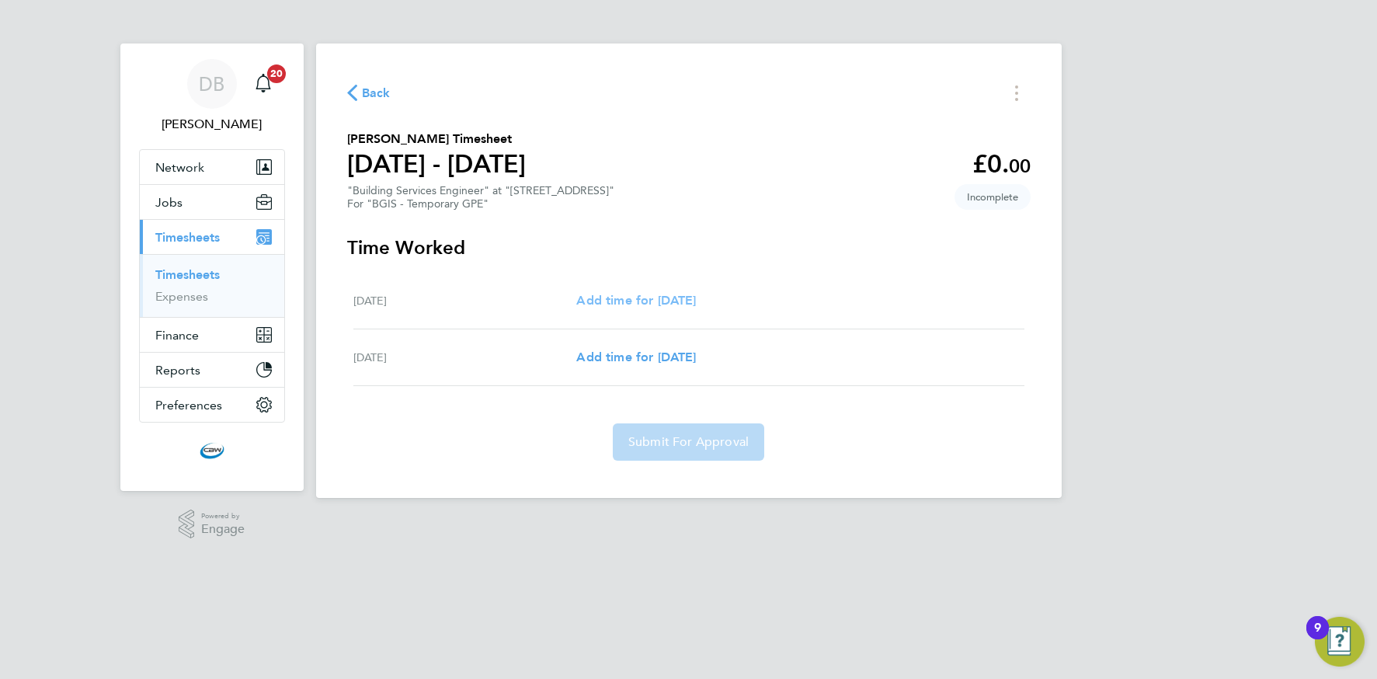
click at [614, 301] on span "Add time for Thu 28 Aug" at bounding box center [636, 300] width 120 height 15
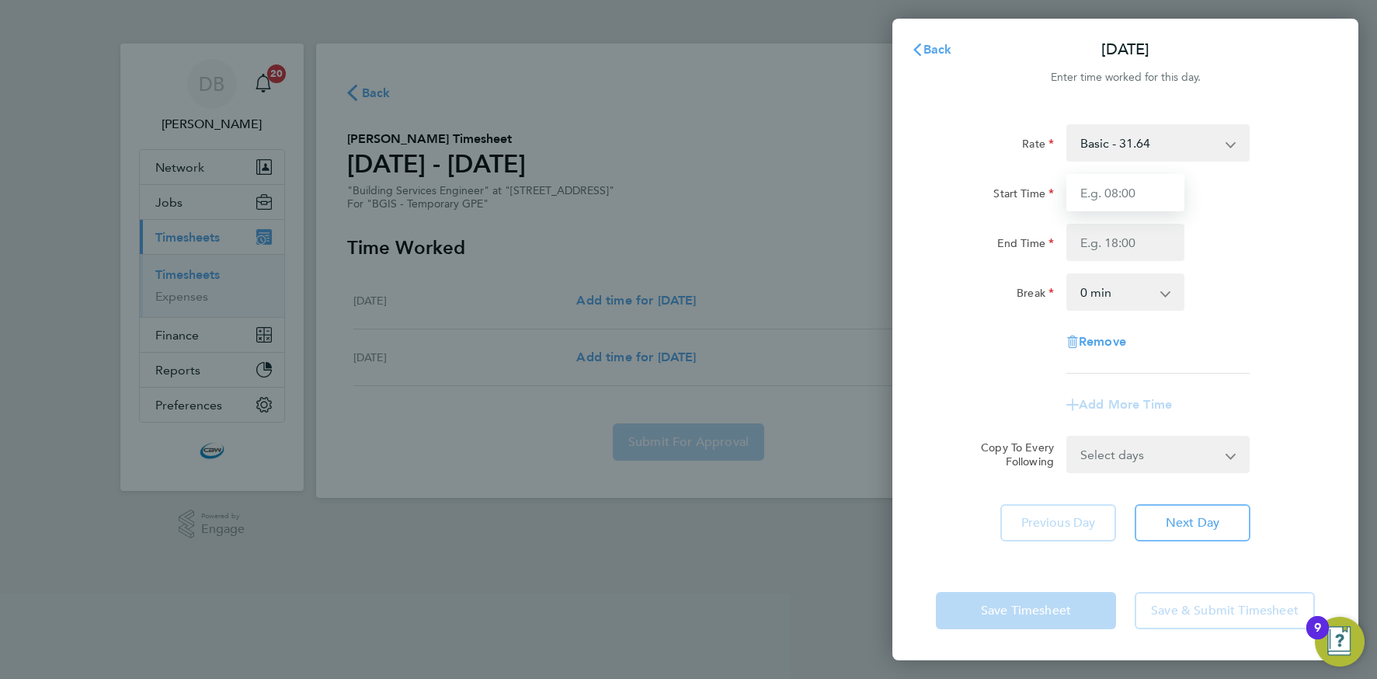
click at [1114, 186] on input "Start Time" at bounding box center [1125, 192] width 118 height 37
type input "07:00"
click at [1099, 238] on input "End Time" at bounding box center [1125, 242] width 118 height 37
type input "19:00"
click at [1047, 583] on div "Save Timesheet Save & Submit Timesheet" at bounding box center [1125, 610] width 466 height 99
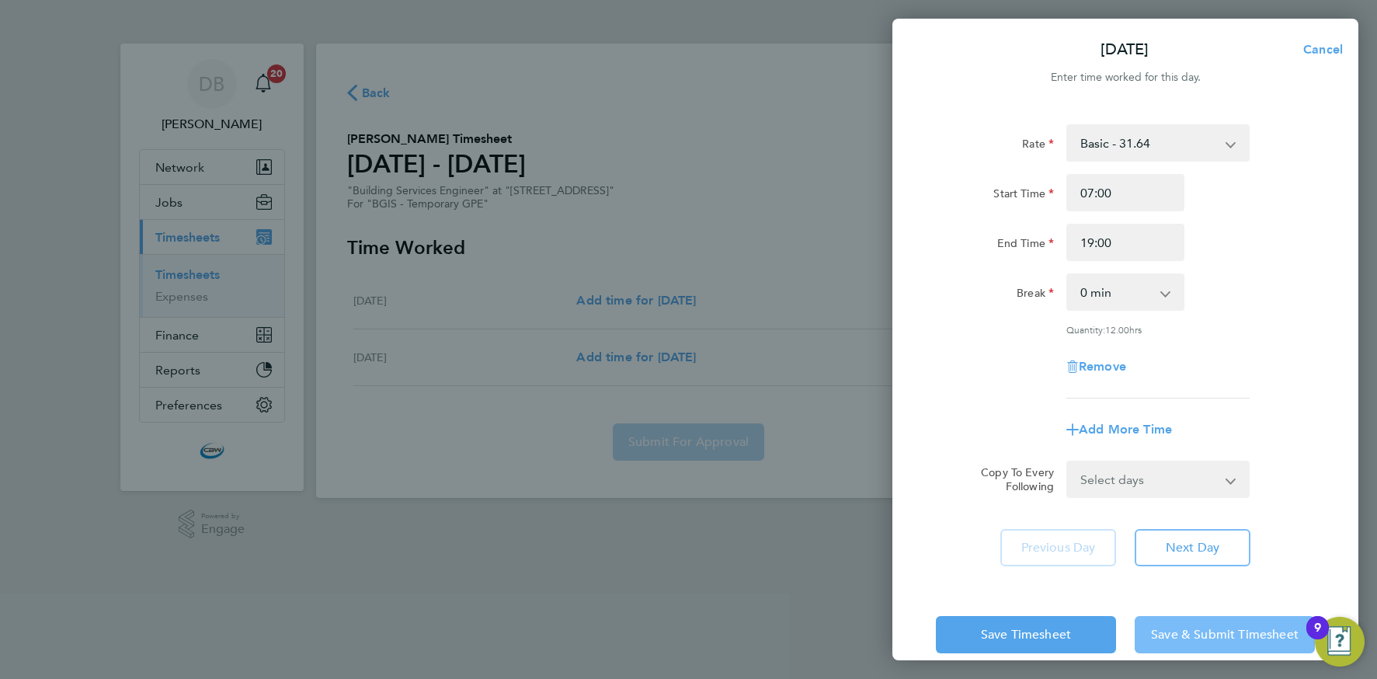
drag, startPoint x: 1194, startPoint y: 620, endPoint x: 1186, endPoint y: 618, distance: 8.7
click at [1194, 620] on button "Save & Submit Timesheet" at bounding box center [1225, 634] width 180 height 37
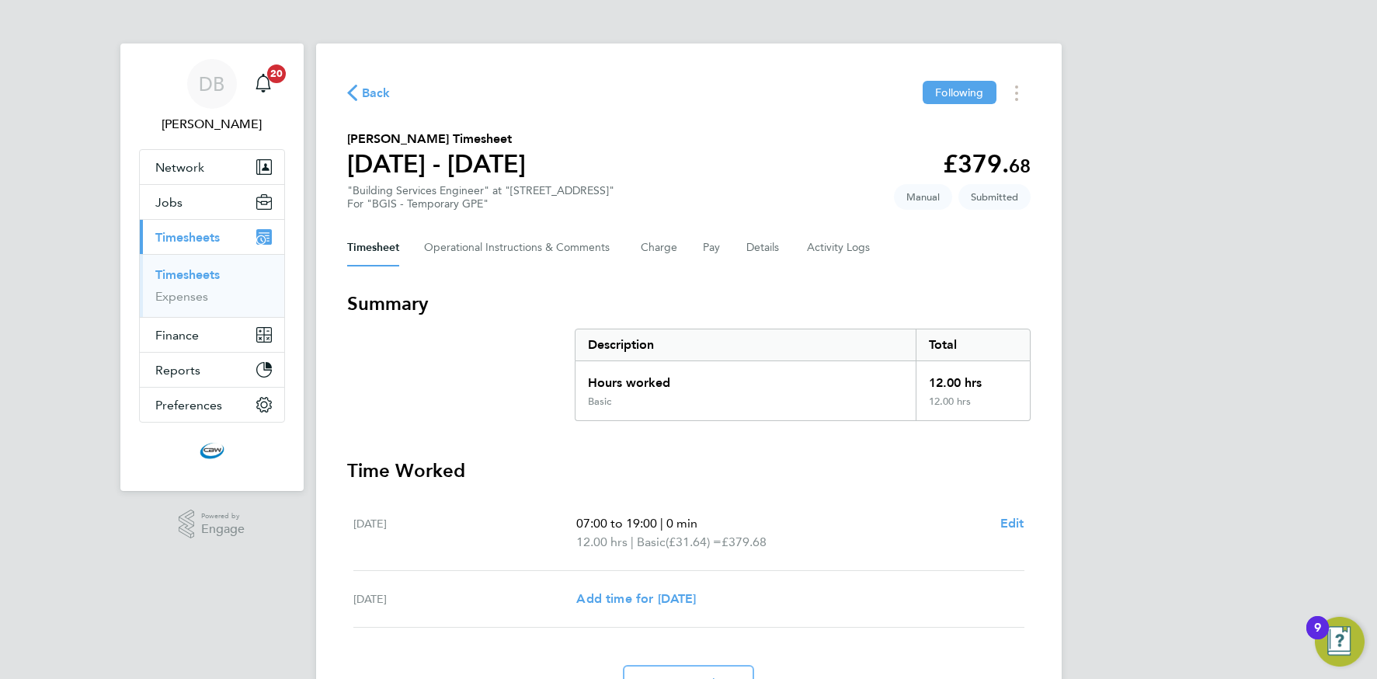
click at [379, 91] on span "Back" at bounding box center [376, 93] width 29 height 19
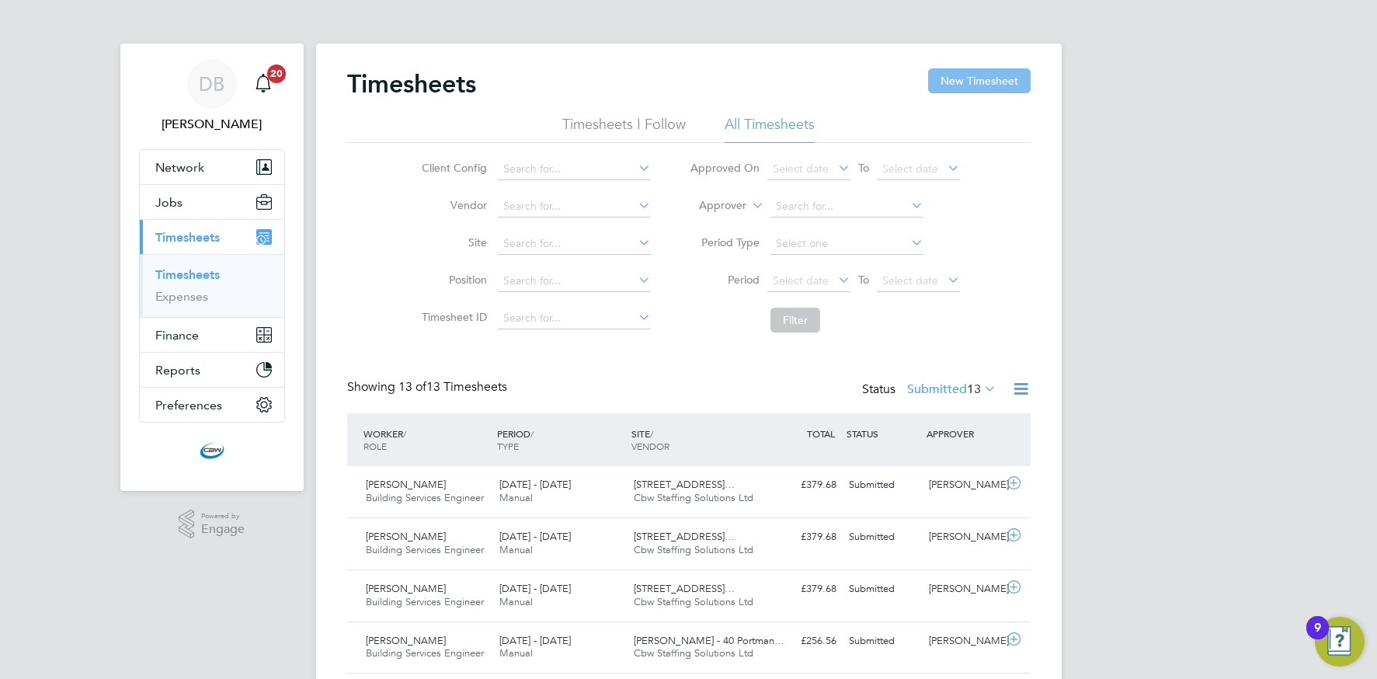
click at [937, 84] on button "New Timesheet" at bounding box center [979, 80] width 103 height 25
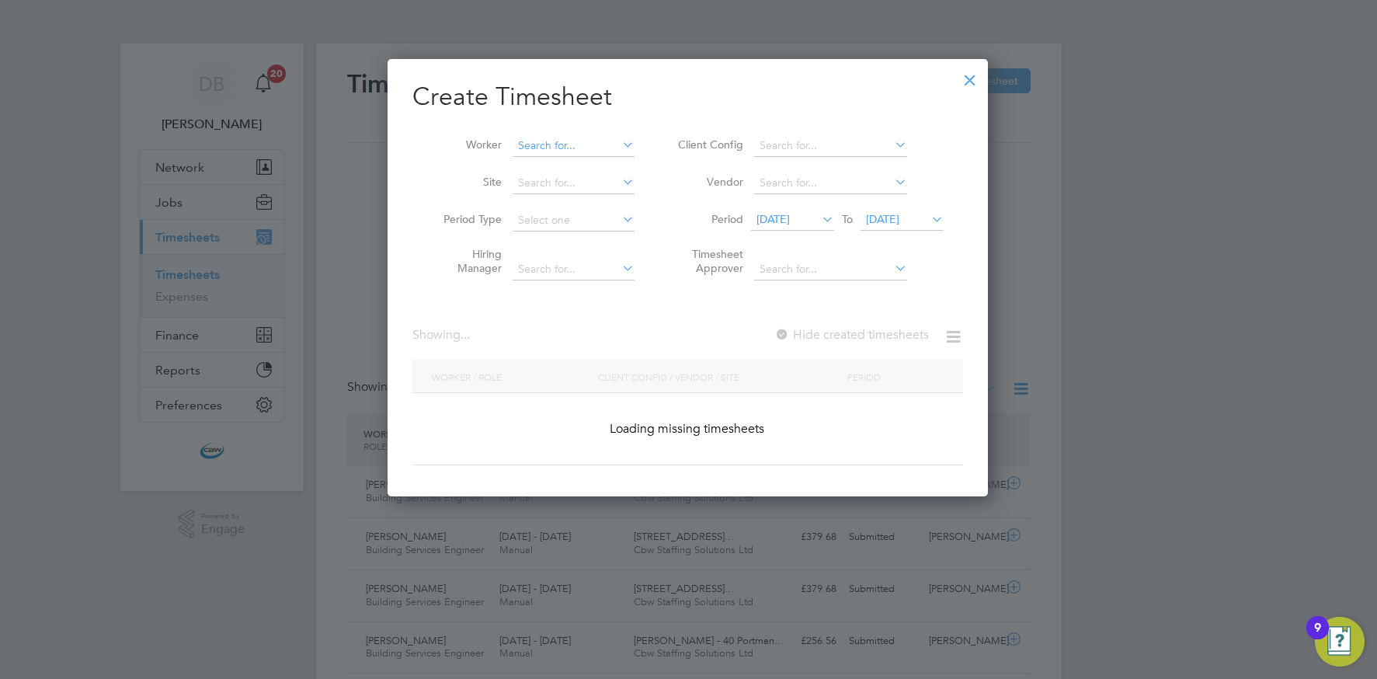
scroll to position [2234, 601]
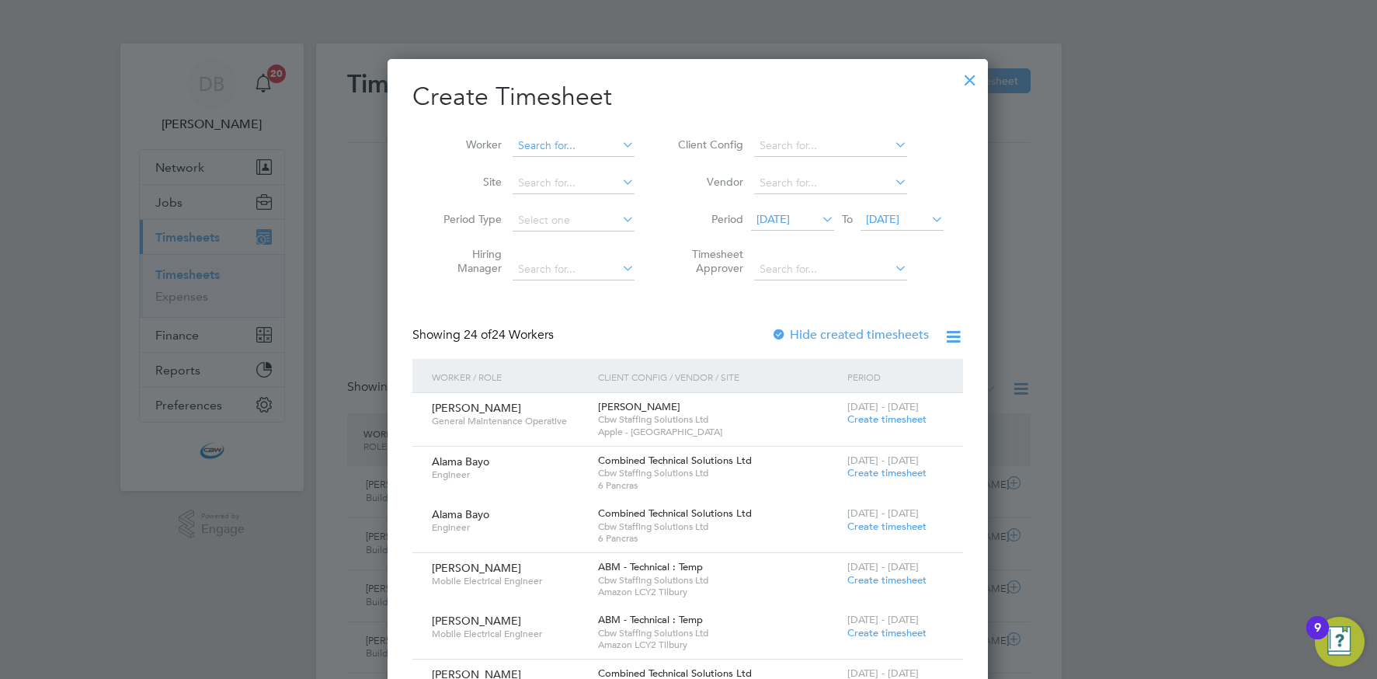
click at [538, 144] on input at bounding box center [574, 146] width 122 height 22
click at [531, 160] on b "Alber" at bounding box center [563, 166] width 90 height 13
type input "[PERSON_NAME]"
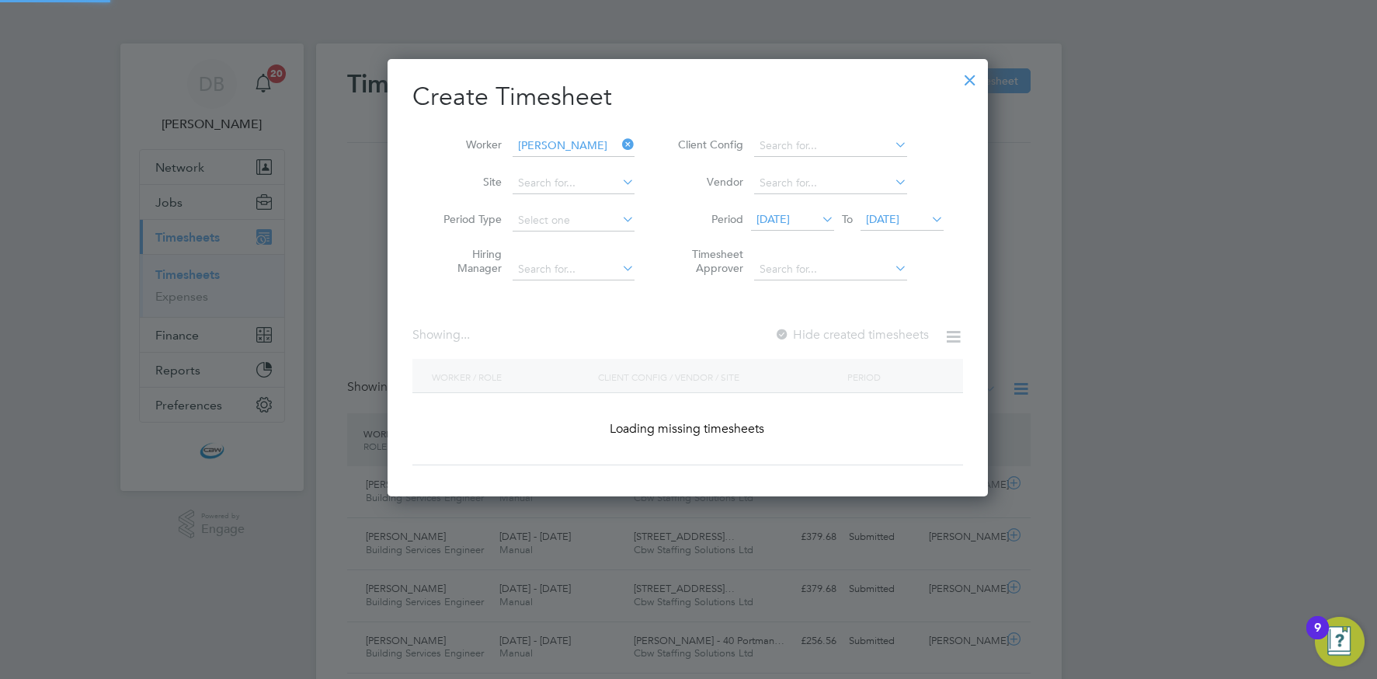
scroll to position [419, 601]
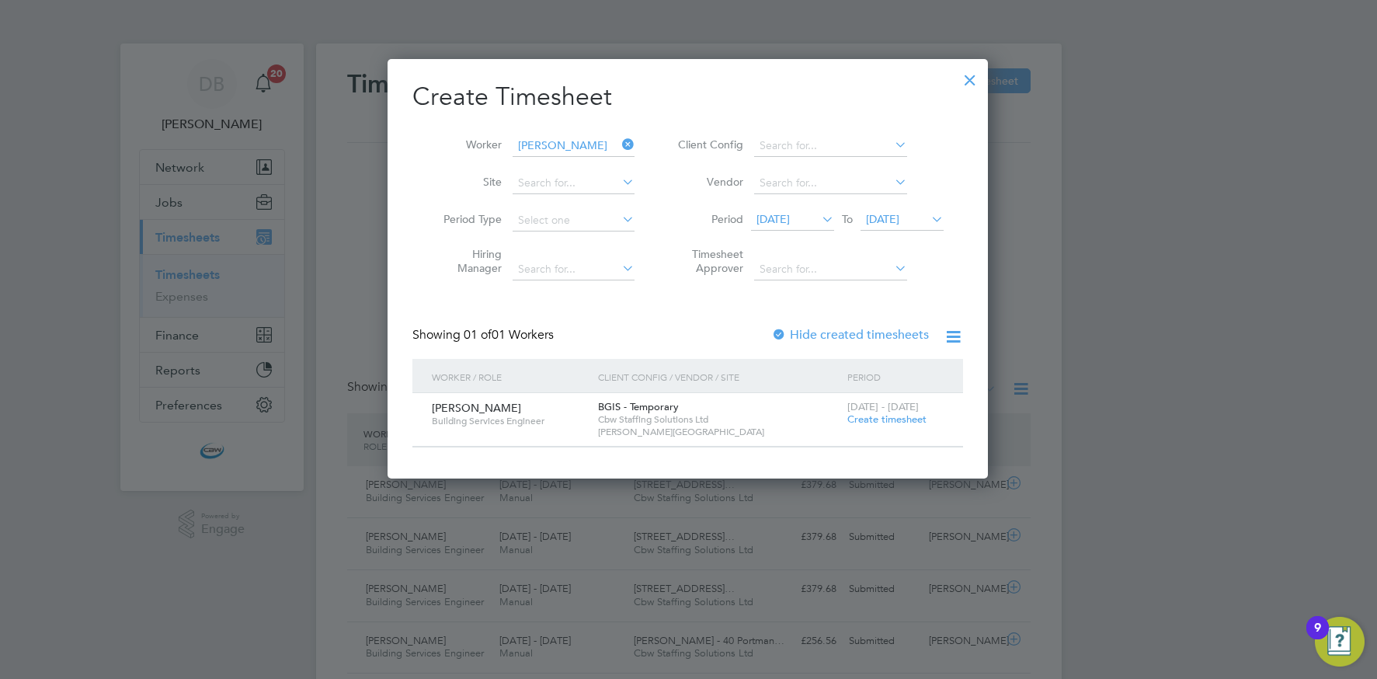
drag, startPoint x: 877, startPoint y: 419, endPoint x: 866, endPoint y: 415, distance: 12.1
click at [877, 419] on span "Create timesheet" at bounding box center [886, 418] width 79 height 13
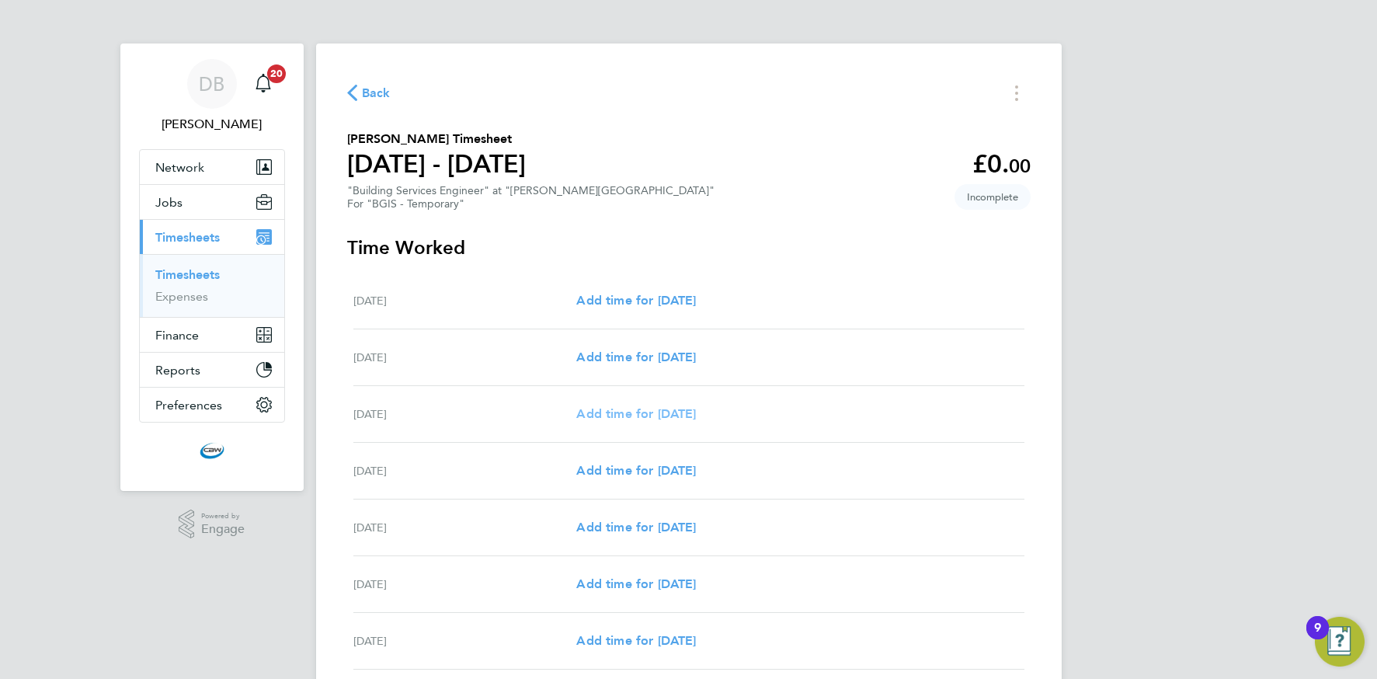
click at [602, 412] on span "Add time for Mon 25 Aug" at bounding box center [636, 413] width 120 height 15
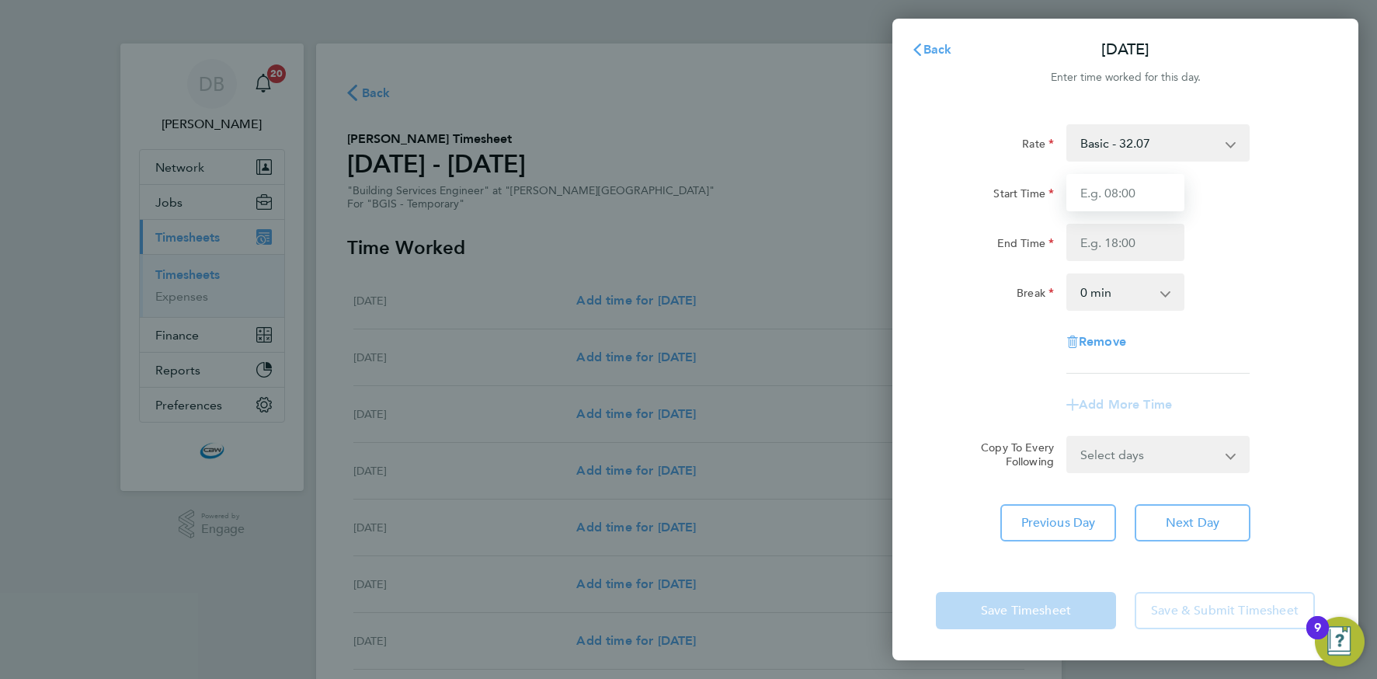
click at [1090, 195] on input "Start Time" at bounding box center [1125, 192] width 118 height 37
type input "08:00"
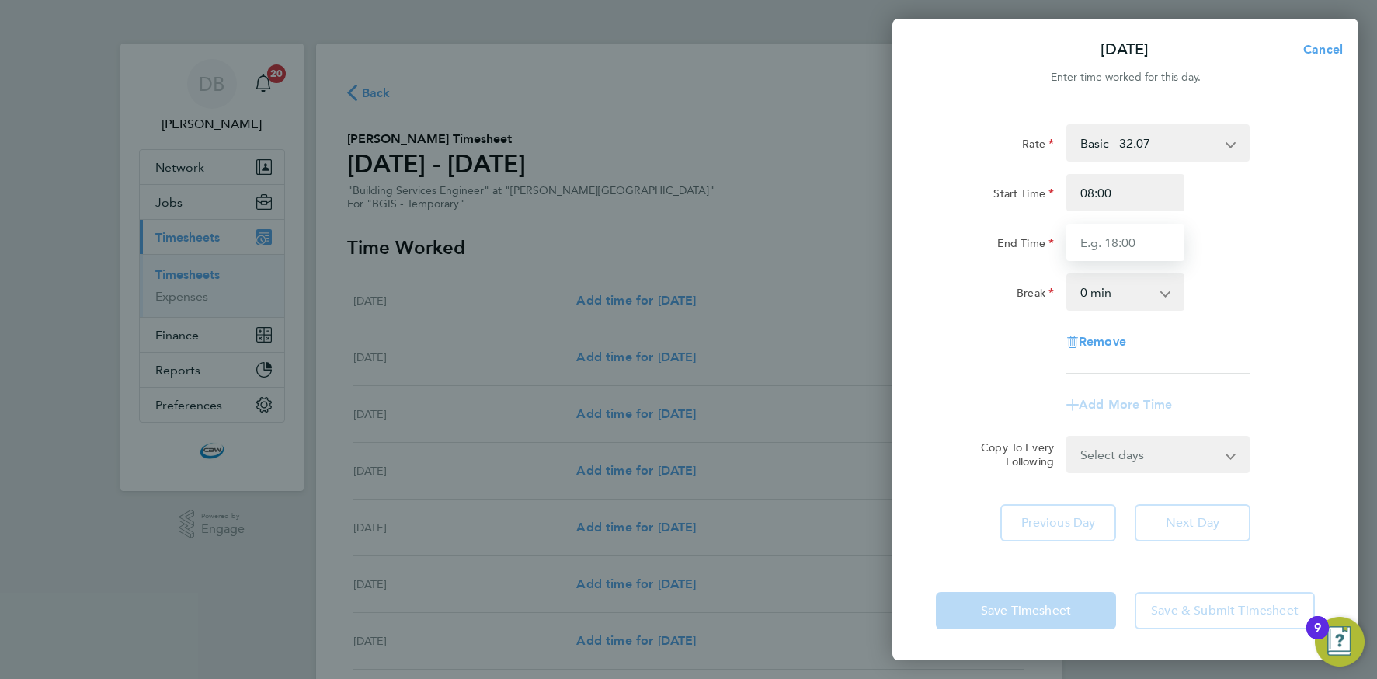
drag, startPoint x: 1103, startPoint y: 243, endPoint x: 1101, endPoint y: 252, distance: 9.4
click at [1103, 243] on input "End Time" at bounding box center [1125, 242] width 118 height 37
type input "17:00"
click at [1107, 290] on select "0 min 15 min 30 min 45 min 60 min 75 min 90 min" at bounding box center [1116, 292] width 96 height 34
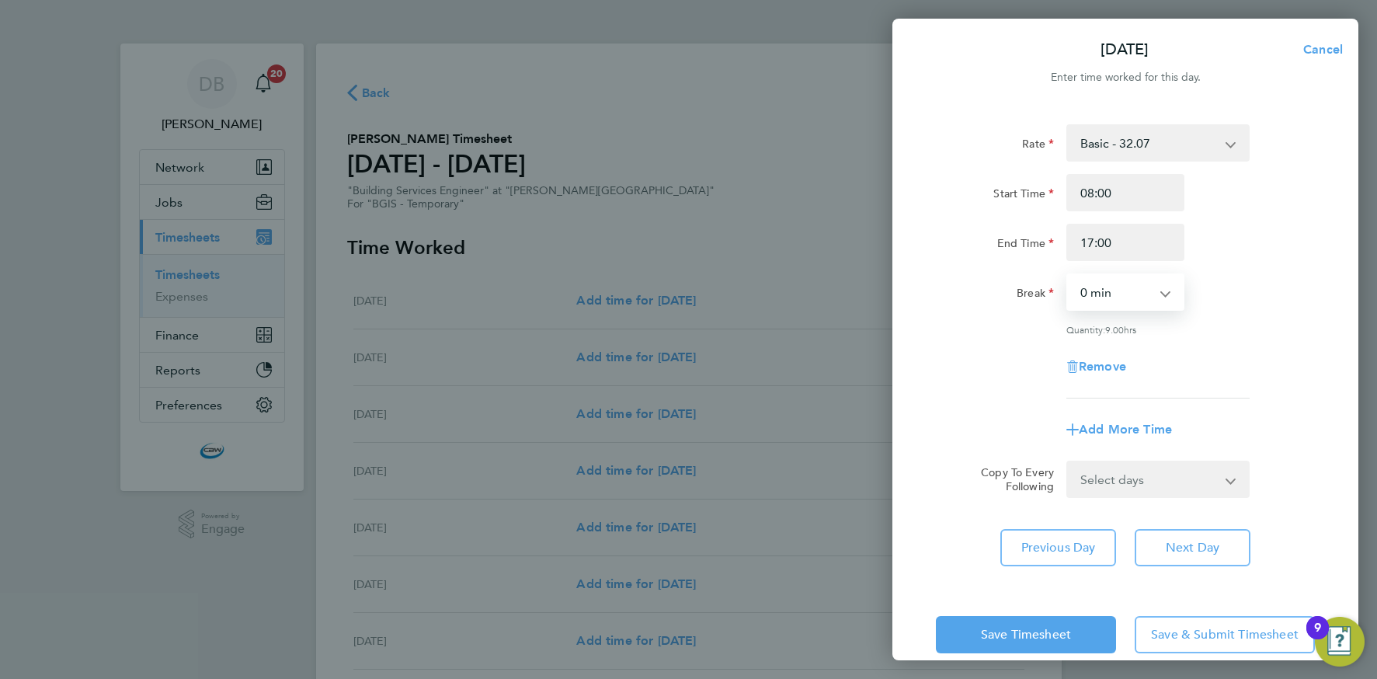
select select "60"
click at [1118, 466] on select "Select days Day Tuesday Wednesday Thursday Friday" at bounding box center [1149, 479] width 163 height 34
select select "DAY"
select select "2025-08-29"
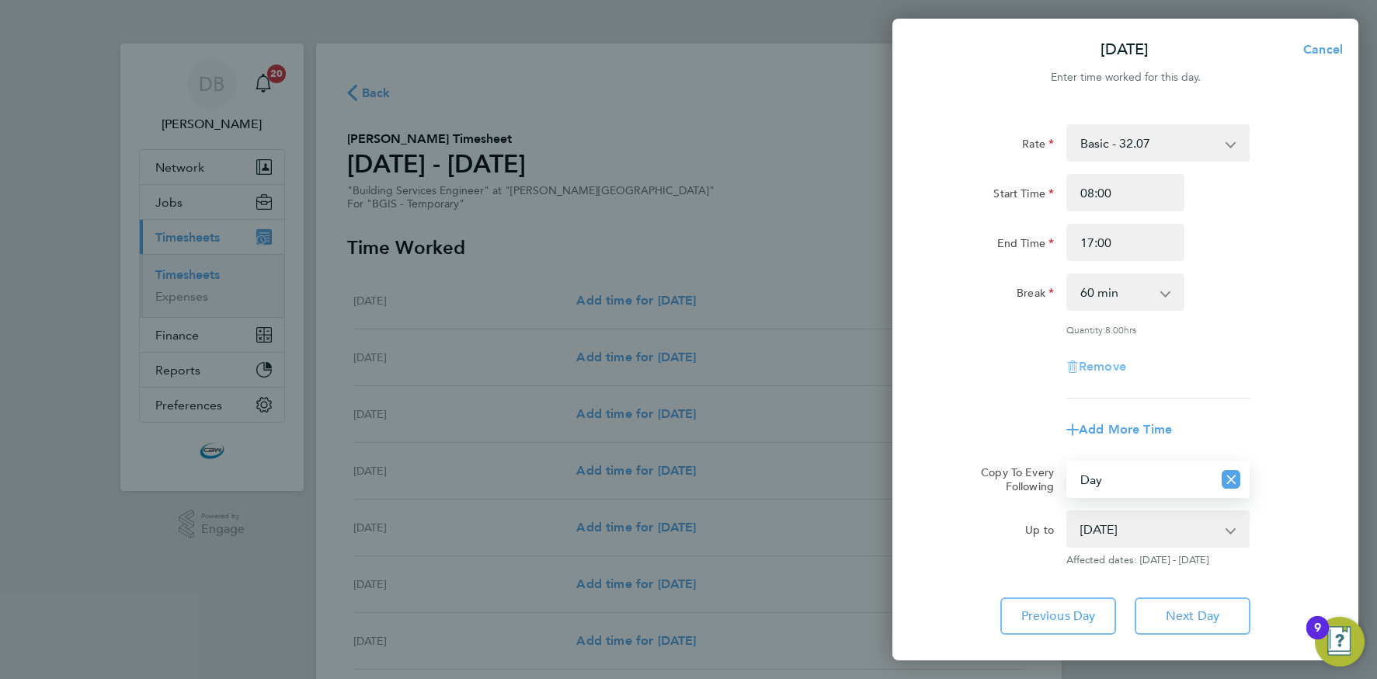
click at [1092, 362] on span "Remove" at bounding box center [1102, 366] width 47 height 15
select select "null"
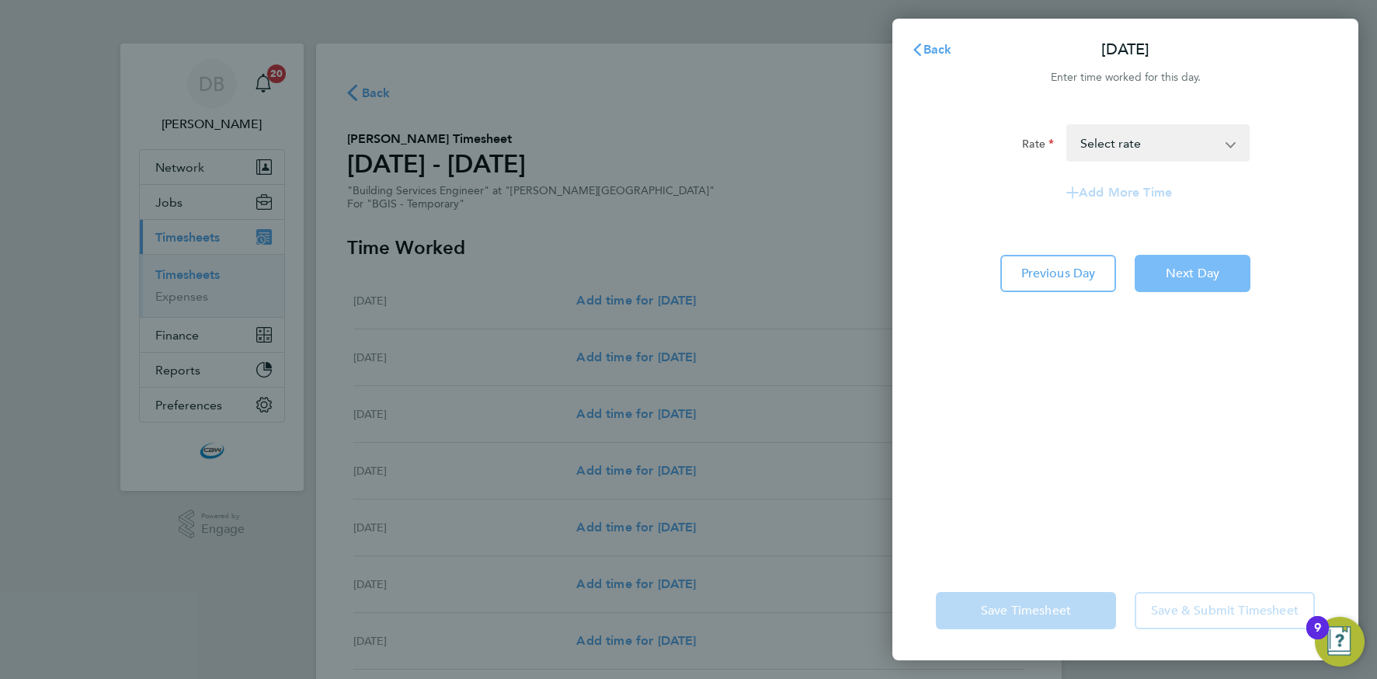
click at [1174, 266] on span "Next Day" at bounding box center [1193, 274] width 54 height 16
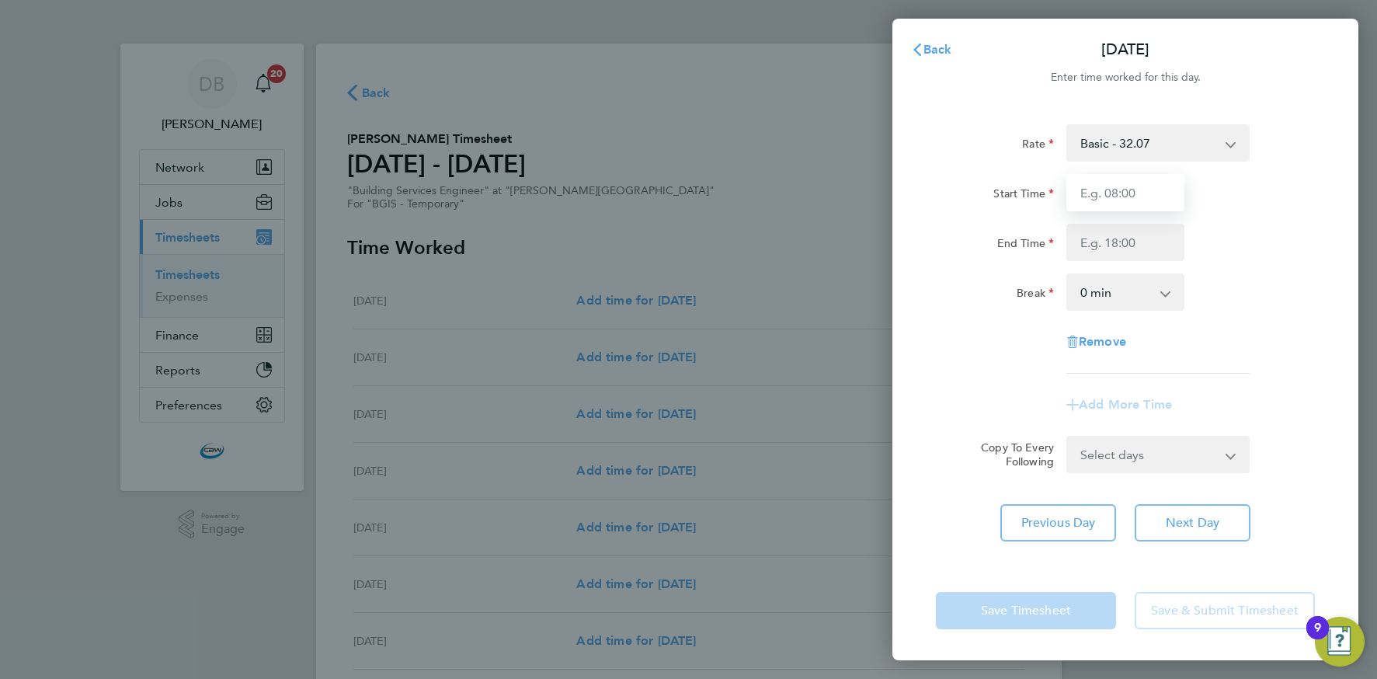
click at [1092, 200] on input "Start Time" at bounding box center [1125, 192] width 118 height 37
type input "08:00"
click at [1109, 241] on input "End Time" at bounding box center [1125, 242] width 118 height 37
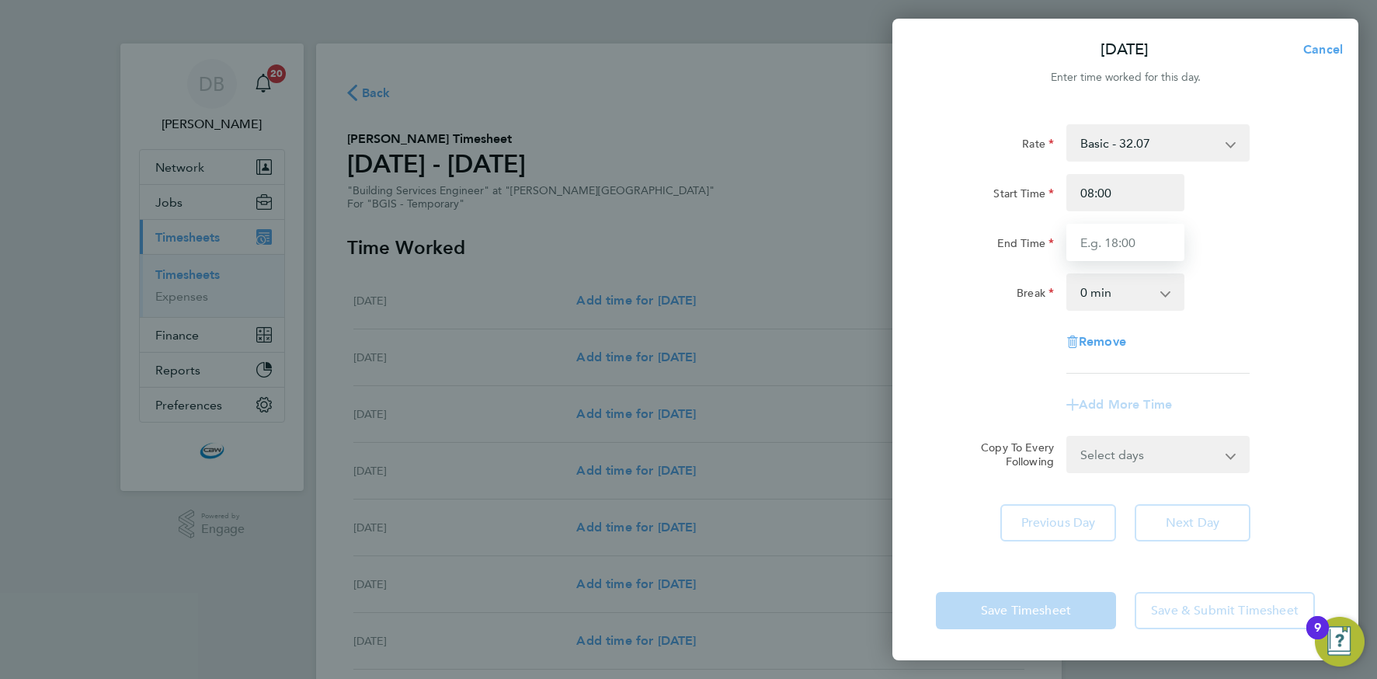
type input "17:00"
click at [1114, 290] on select "0 min 15 min 30 min 45 min 60 min 75 min 90 min" at bounding box center [1116, 292] width 96 height 34
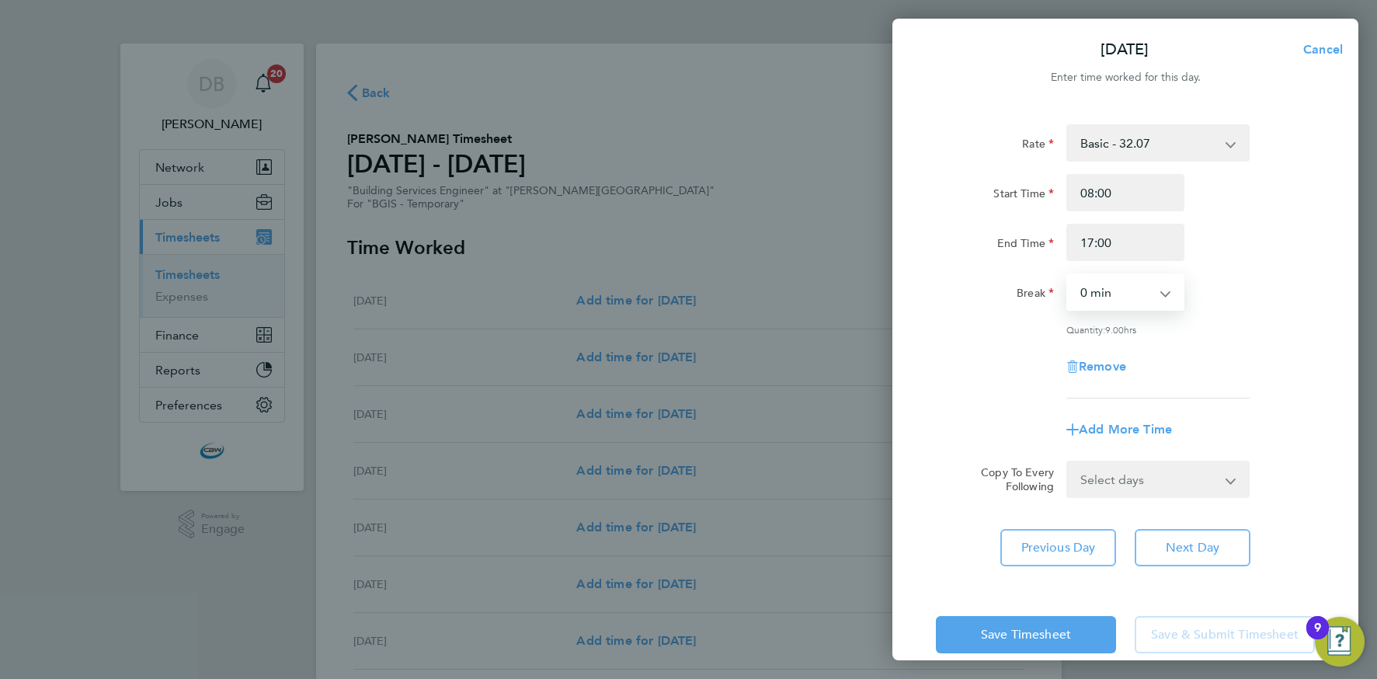
select select "60"
click at [1120, 466] on select "Select days Day Wednesday Thursday Friday" at bounding box center [1149, 479] width 163 height 34
select select "DAY"
select select "2025-08-29"
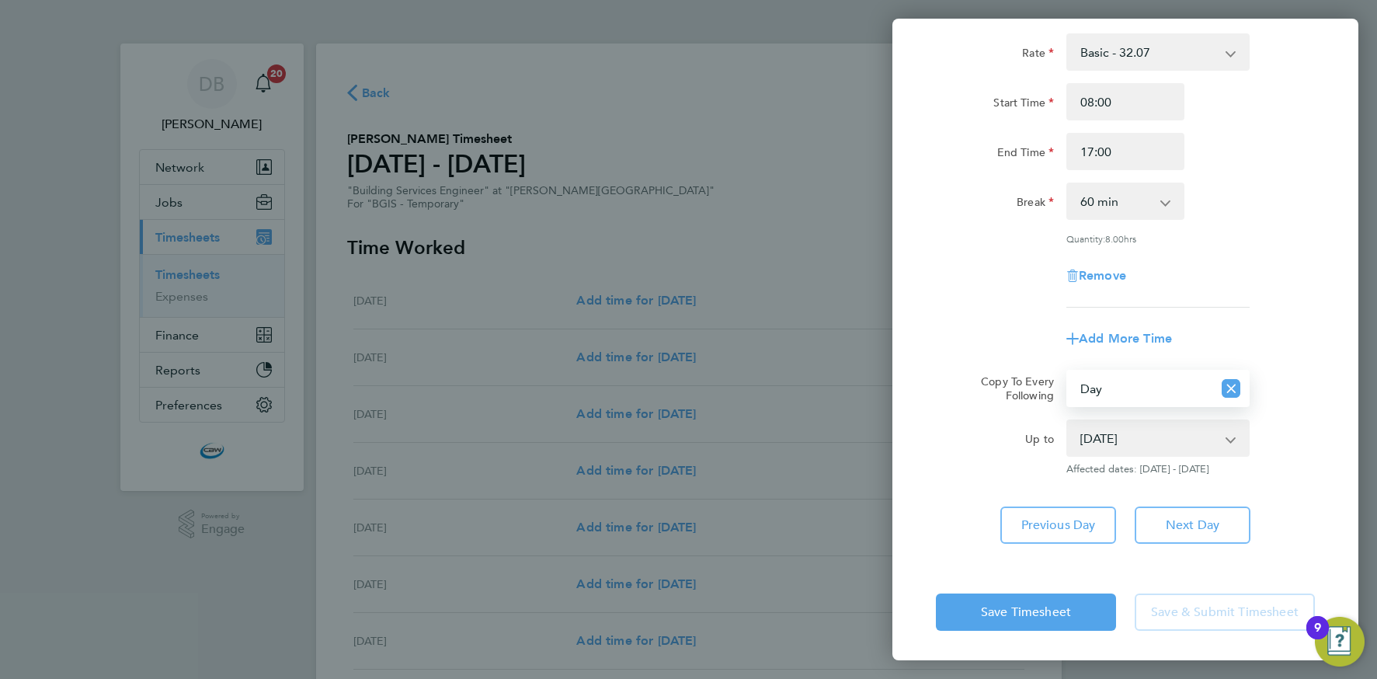
scroll to position [87, 0]
click at [1143, 577] on div "Save Timesheet Save & Submit Timesheet" at bounding box center [1125, 615] width 466 height 99
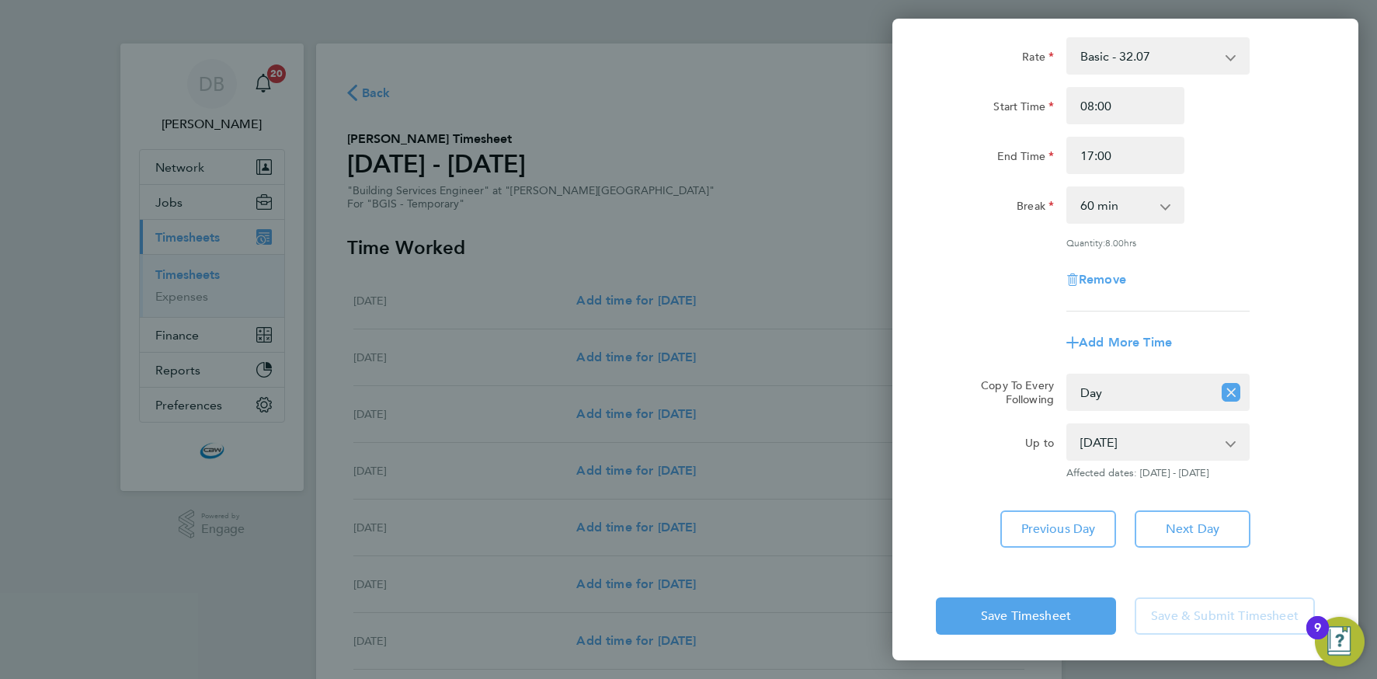
click at [1142, 577] on div "Save Timesheet Save & Submit Timesheet" at bounding box center [1125, 615] width 466 height 99
click at [1041, 608] on span "Save Timesheet" at bounding box center [1026, 616] width 90 height 16
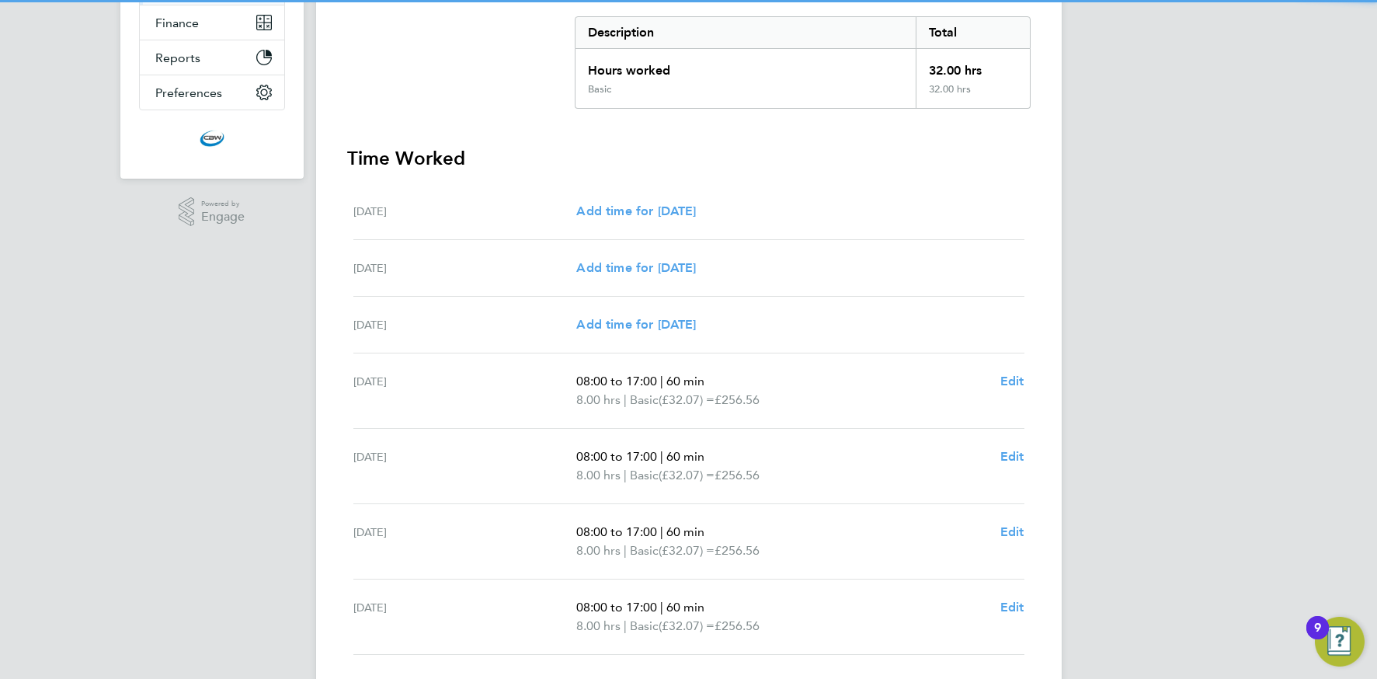
scroll to position [425, 0]
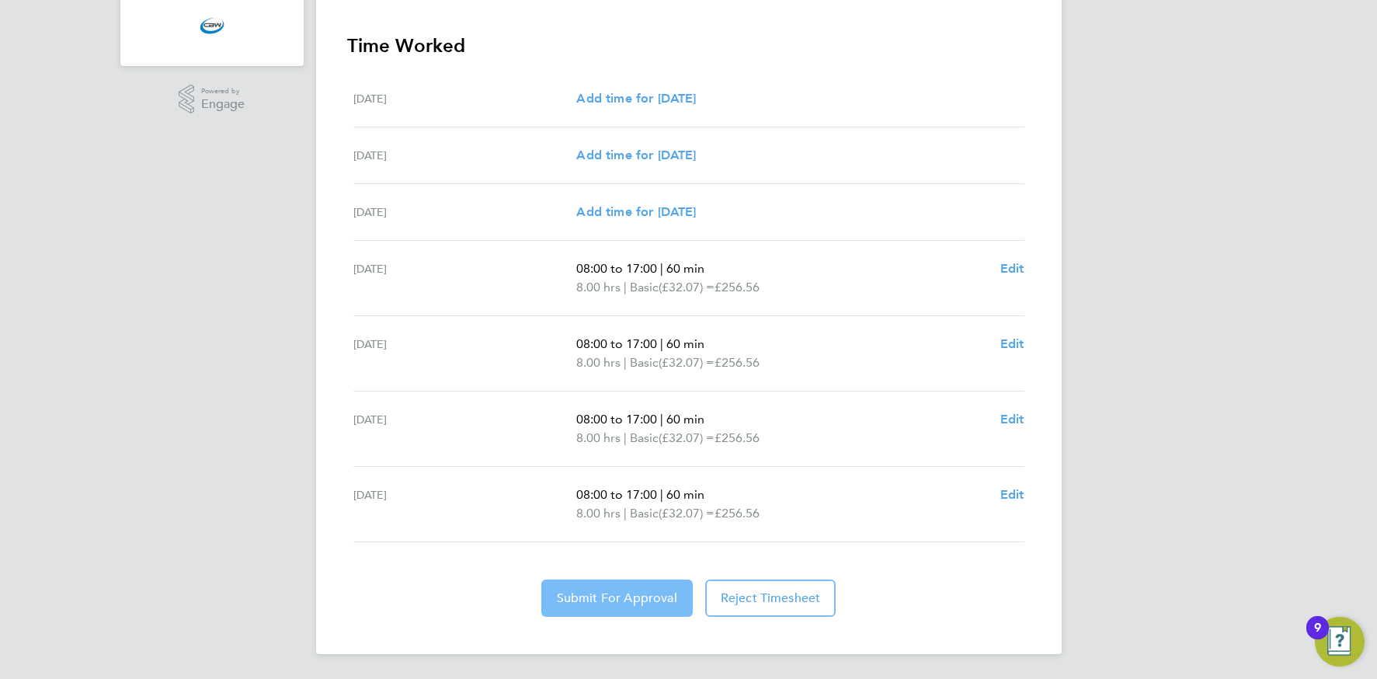
drag, startPoint x: 619, startPoint y: 601, endPoint x: 672, endPoint y: 600, distance: 52.8
click at [619, 601] on span "Submit For Approval" at bounding box center [617, 598] width 120 height 16
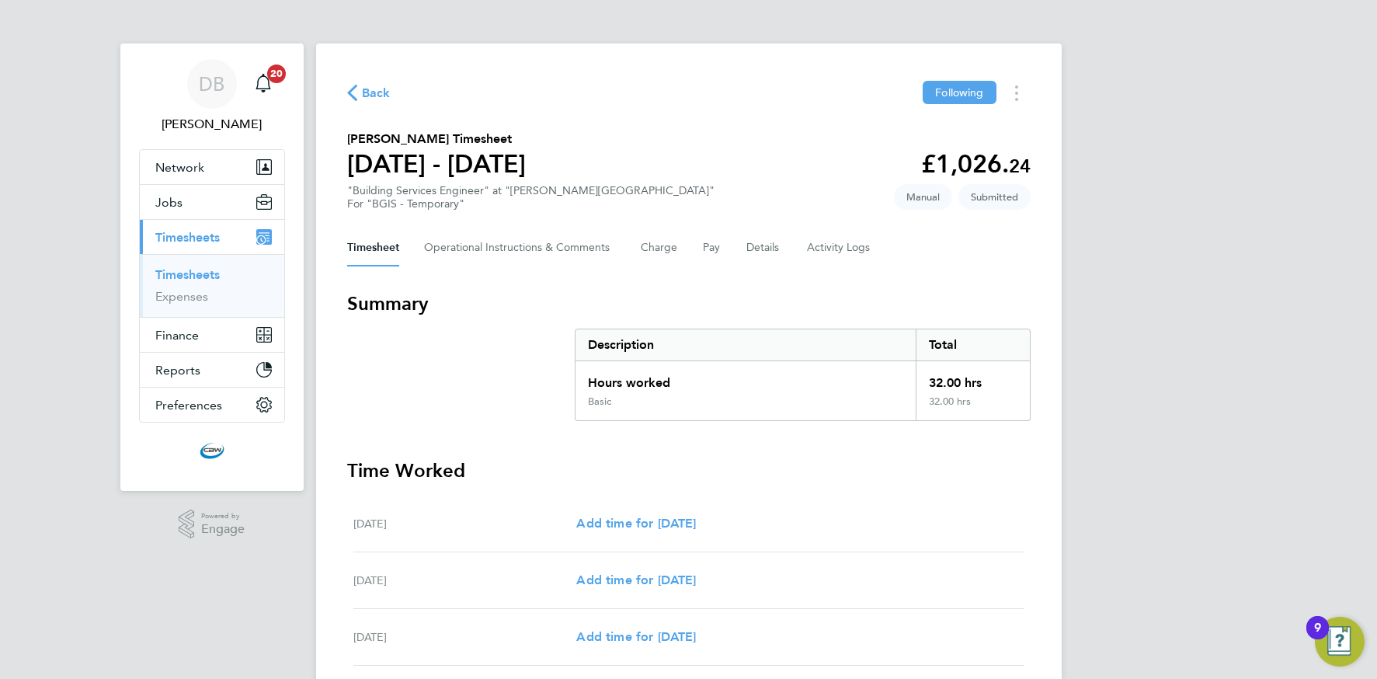
click at [169, 277] on link "Timesheets" at bounding box center [187, 274] width 64 height 15
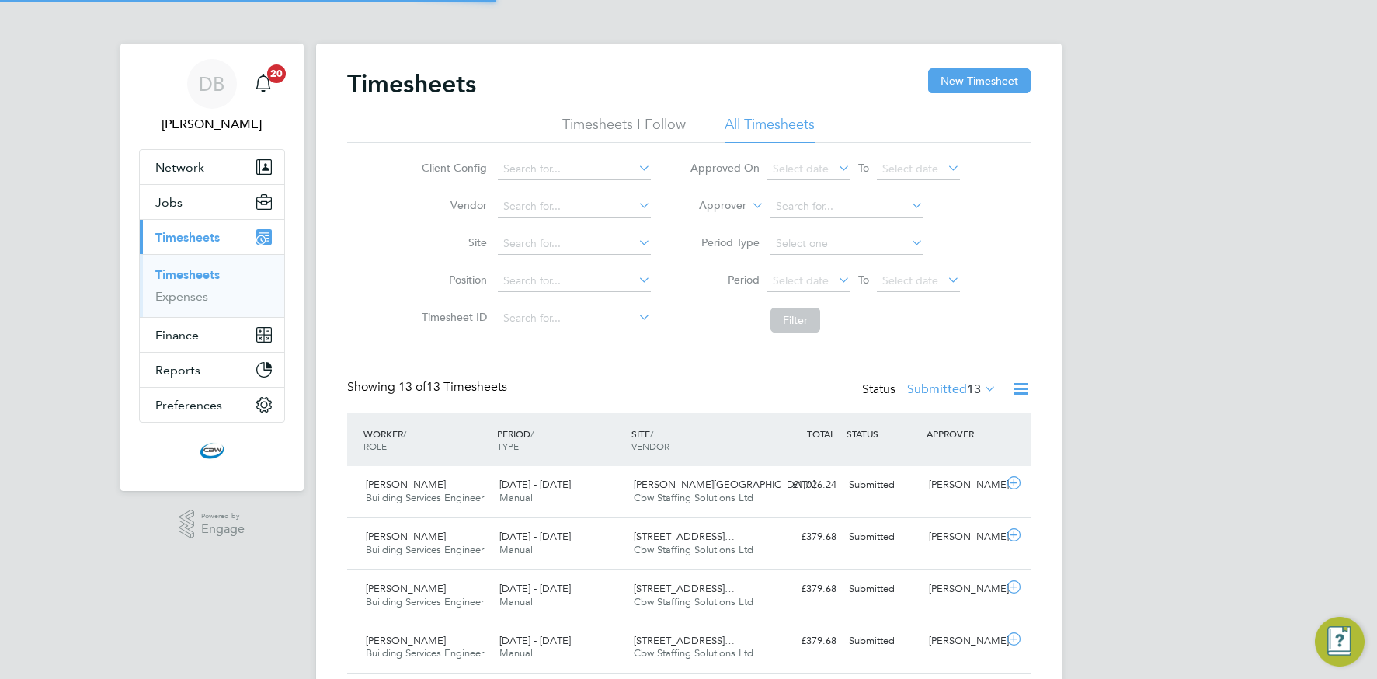
scroll to position [40, 135]
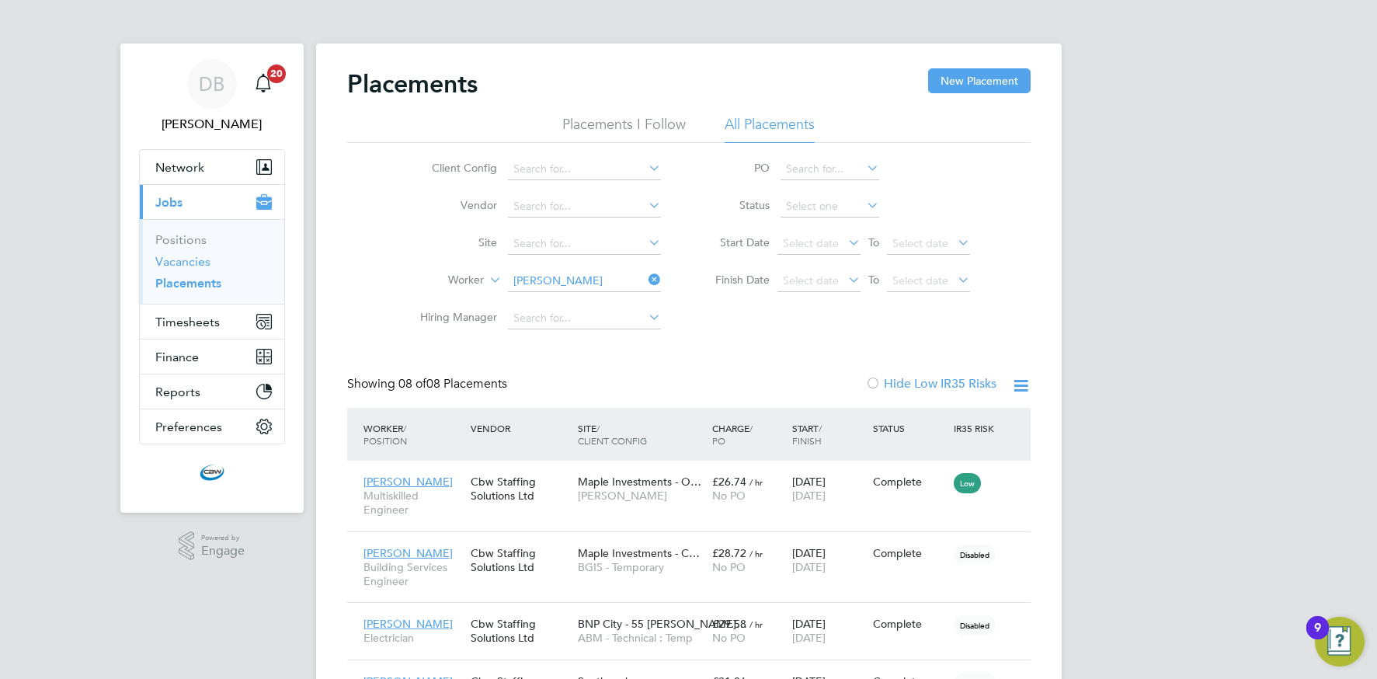
drag, startPoint x: 194, startPoint y: 262, endPoint x: 222, endPoint y: 260, distance: 28.0
click at [194, 262] on link "Vacancies" at bounding box center [182, 261] width 55 height 15
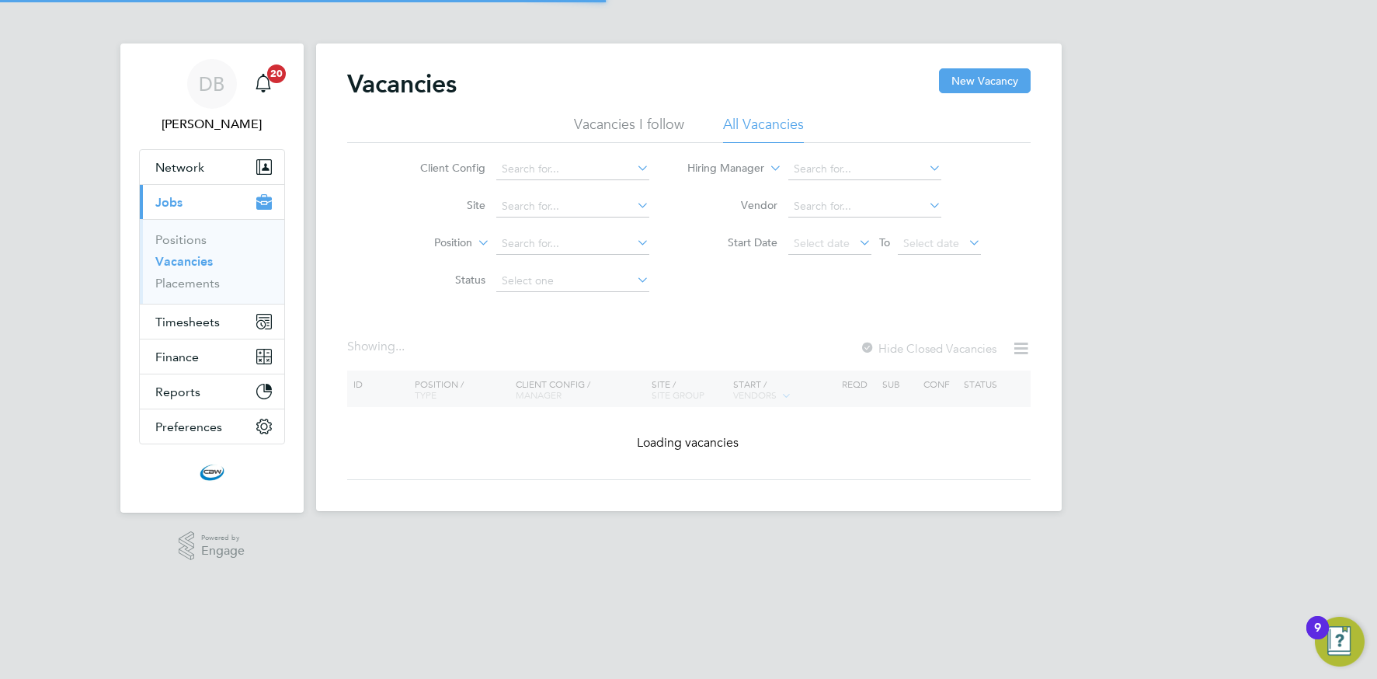
click at [634, 170] on icon at bounding box center [634, 168] width 0 height 22
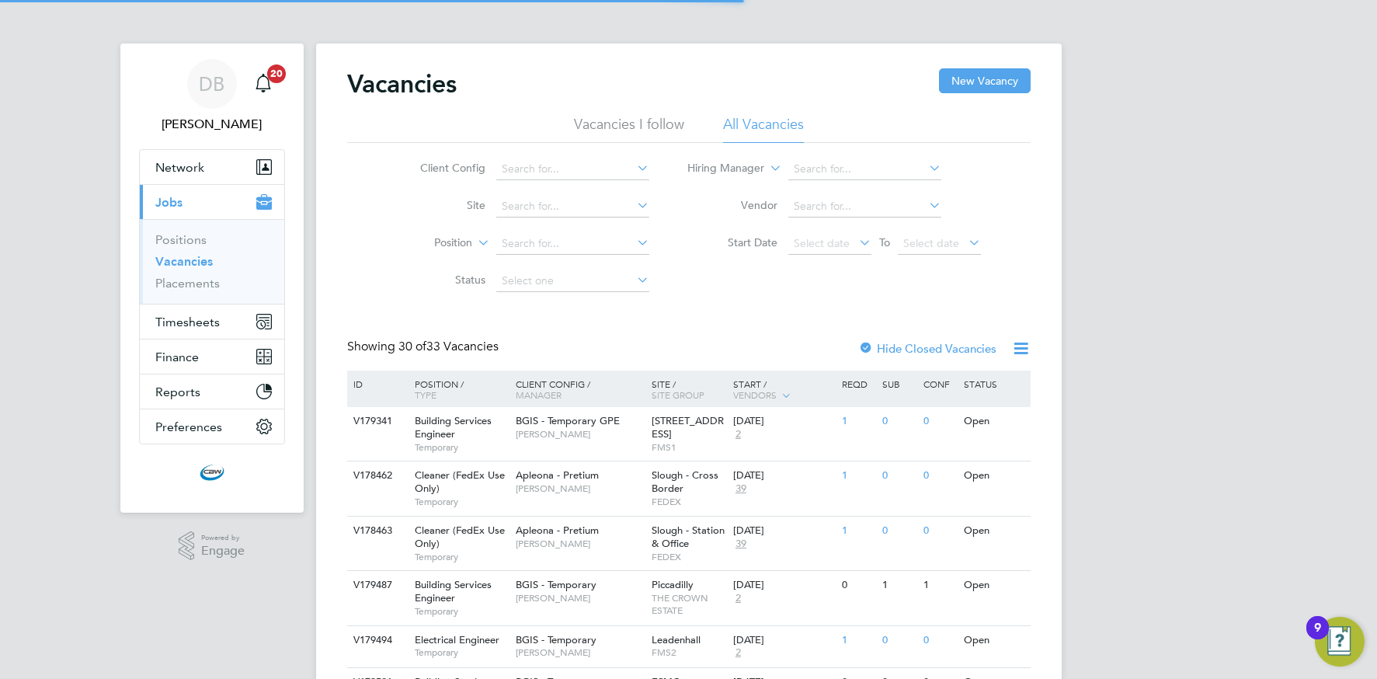
click at [547, 370] on li "BGIS - Temporary" at bounding box center [572, 380] width 155 height 21
type input "BGIS - Temporary"
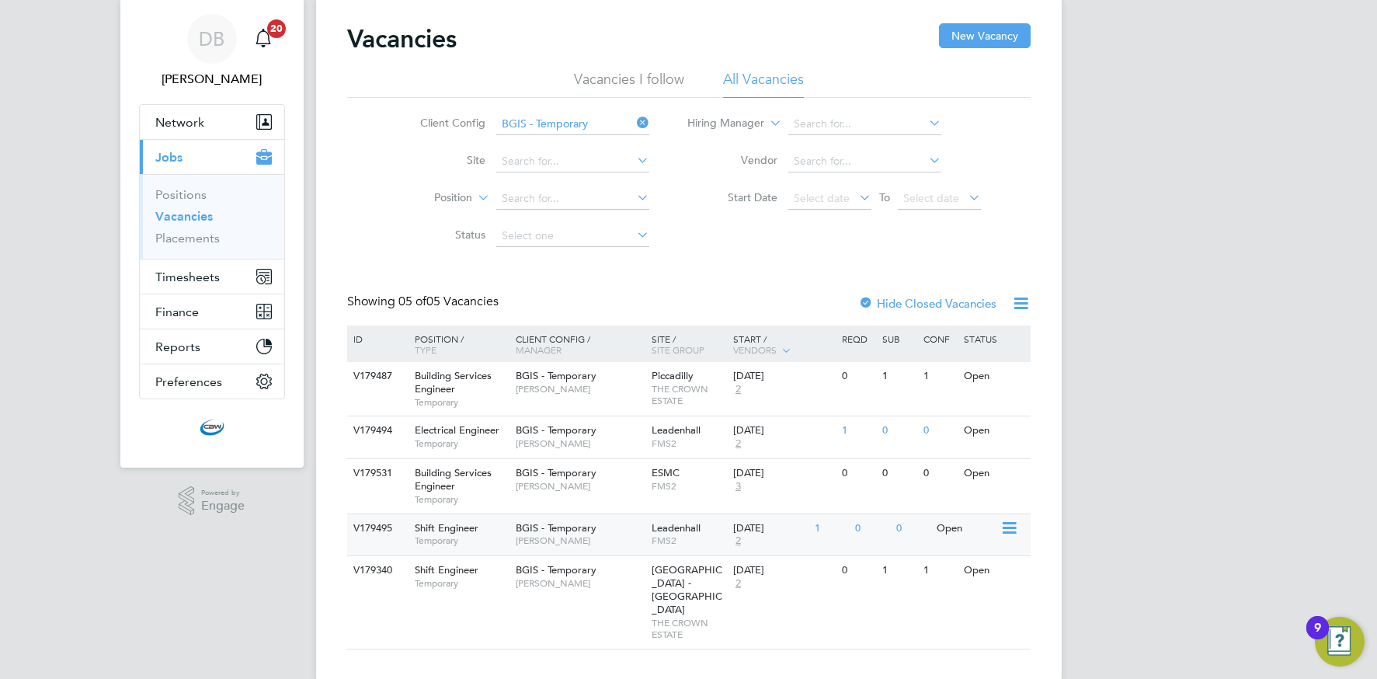
click at [582, 537] on span "Dan Wind" at bounding box center [580, 540] width 128 height 12
click at [528, 538] on span "Dan Wind" at bounding box center [580, 540] width 128 height 12
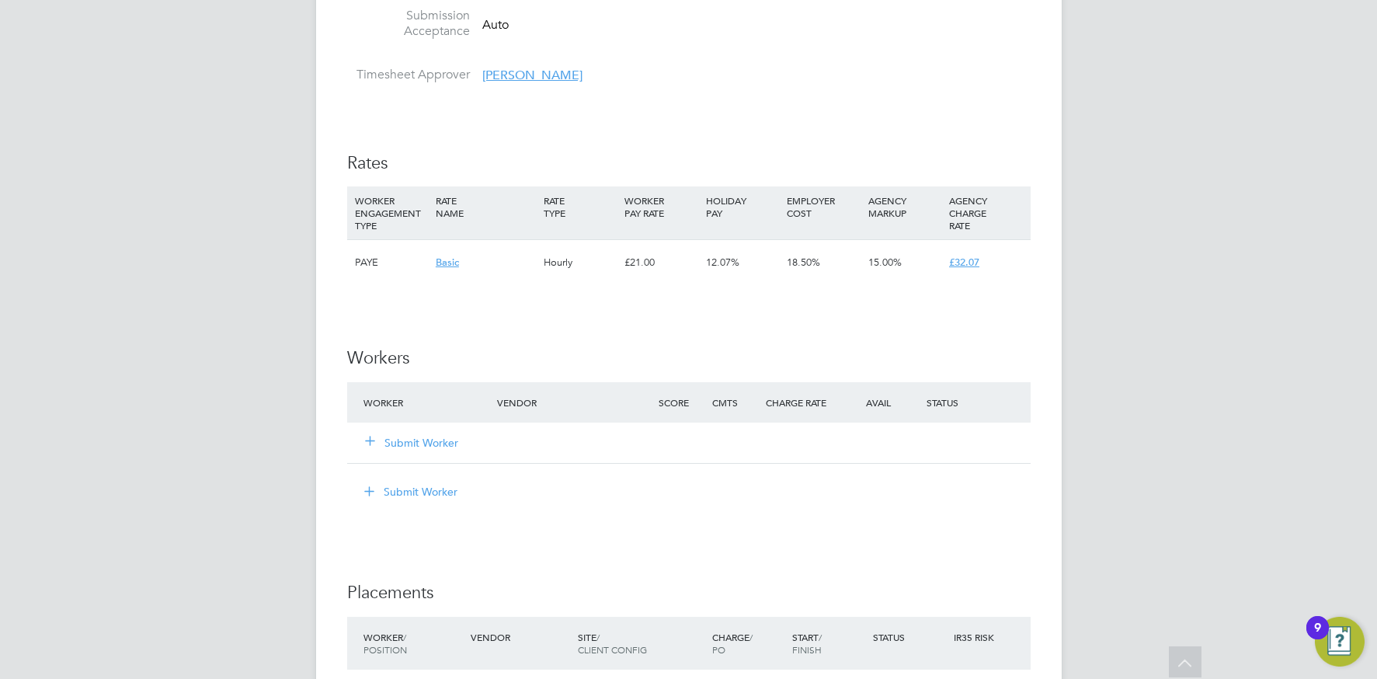
scroll to position [1727, 0]
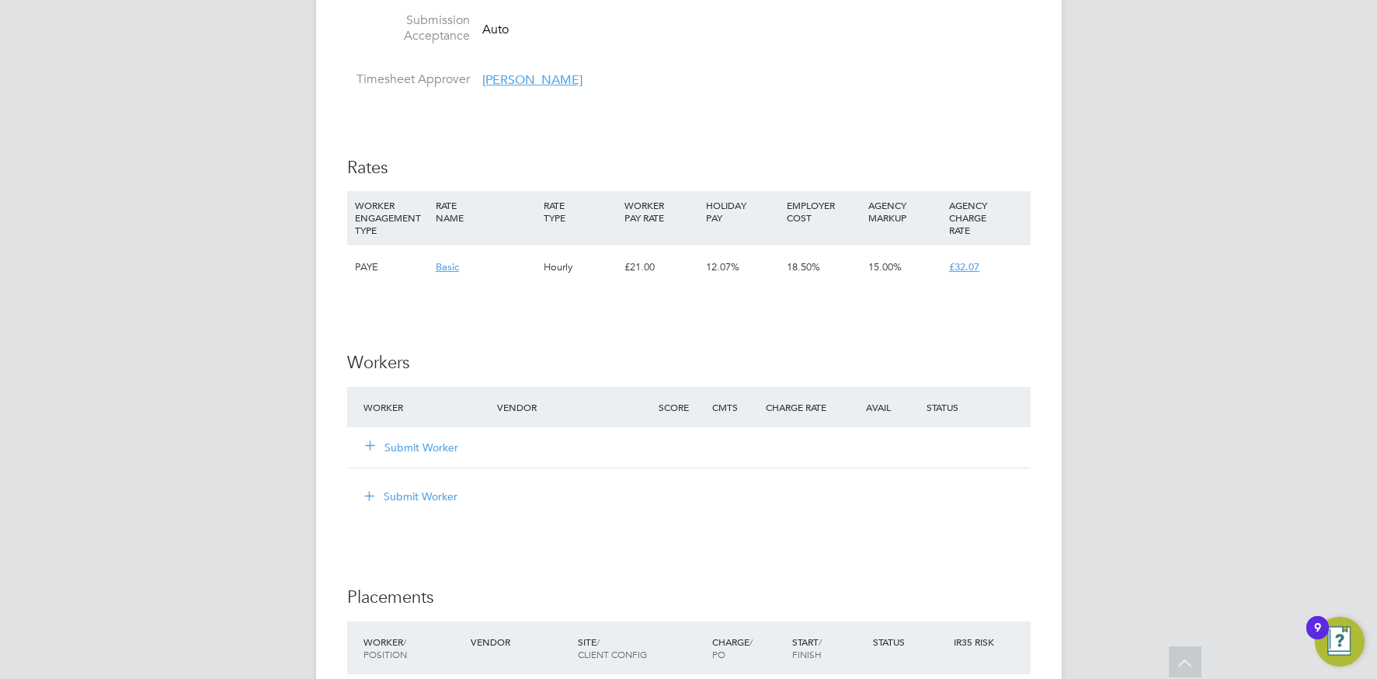
click at [415, 445] on button "Submit Worker" at bounding box center [412, 448] width 93 height 16
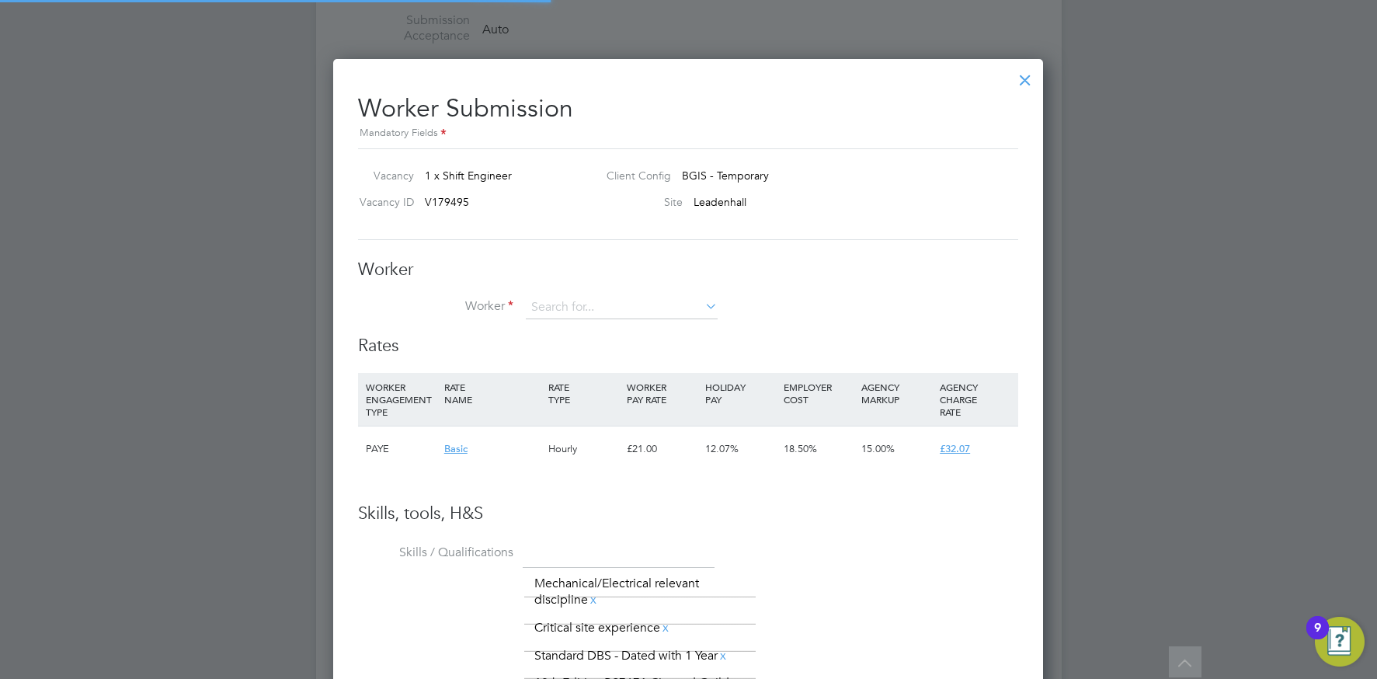
scroll to position [1131, 711]
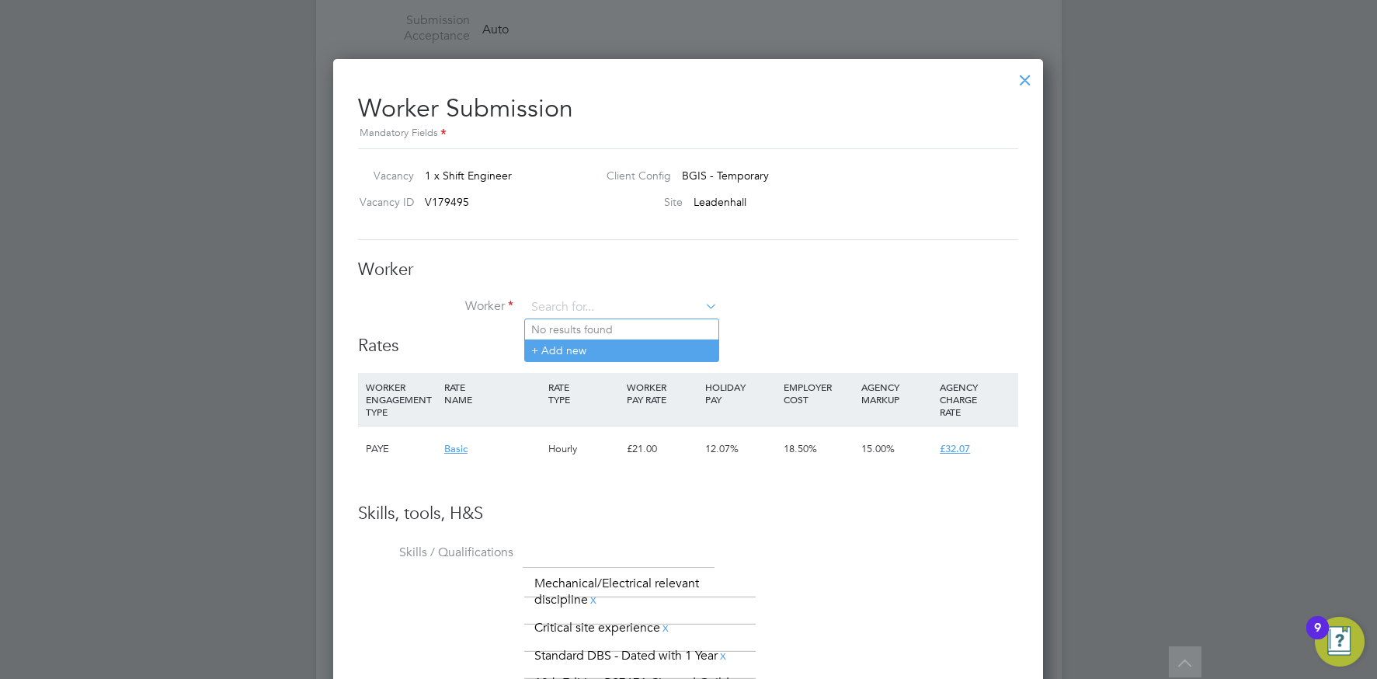
click at [575, 346] on li "+ Add new" at bounding box center [621, 349] width 193 height 21
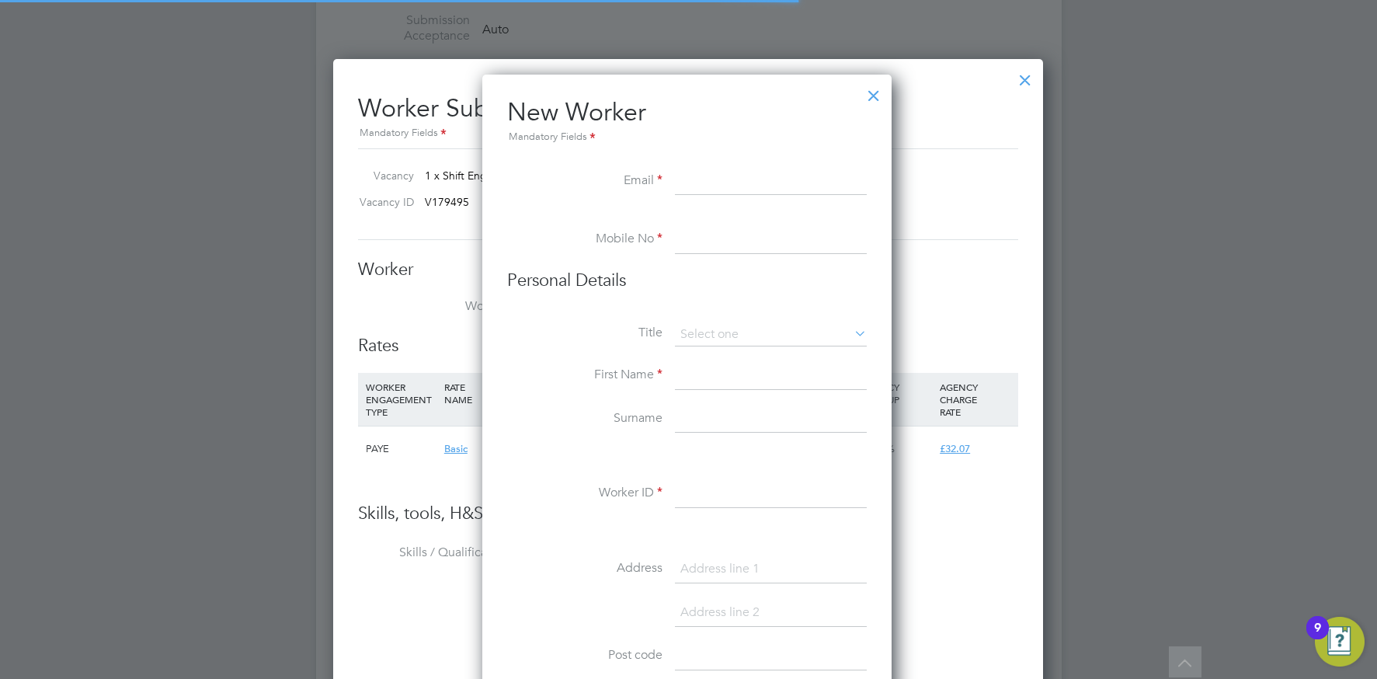
scroll to position [1322, 412]
click at [725, 174] on input at bounding box center [771, 182] width 192 height 28
paste input "yousufsyedcg@gmail.com"
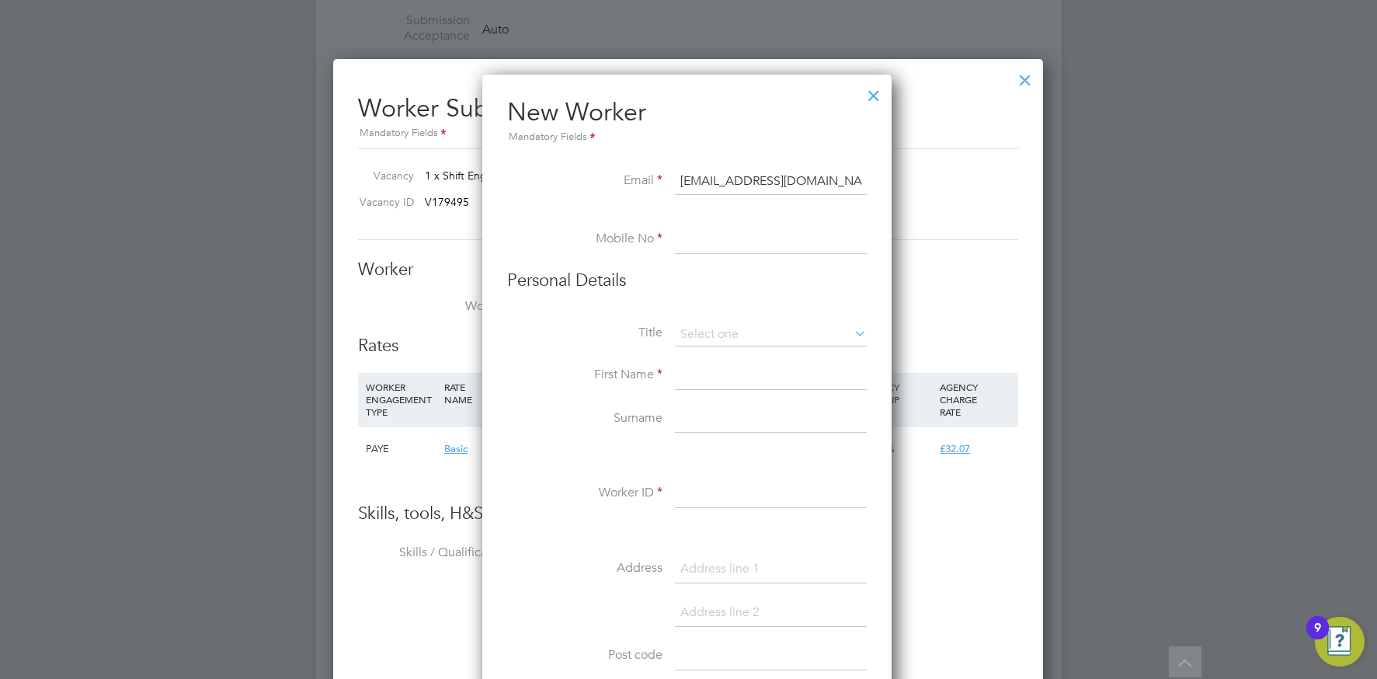
type input "yousufsyedcg@gmail.com"
click at [699, 241] on input at bounding box center [771, 240] width 192 height 28
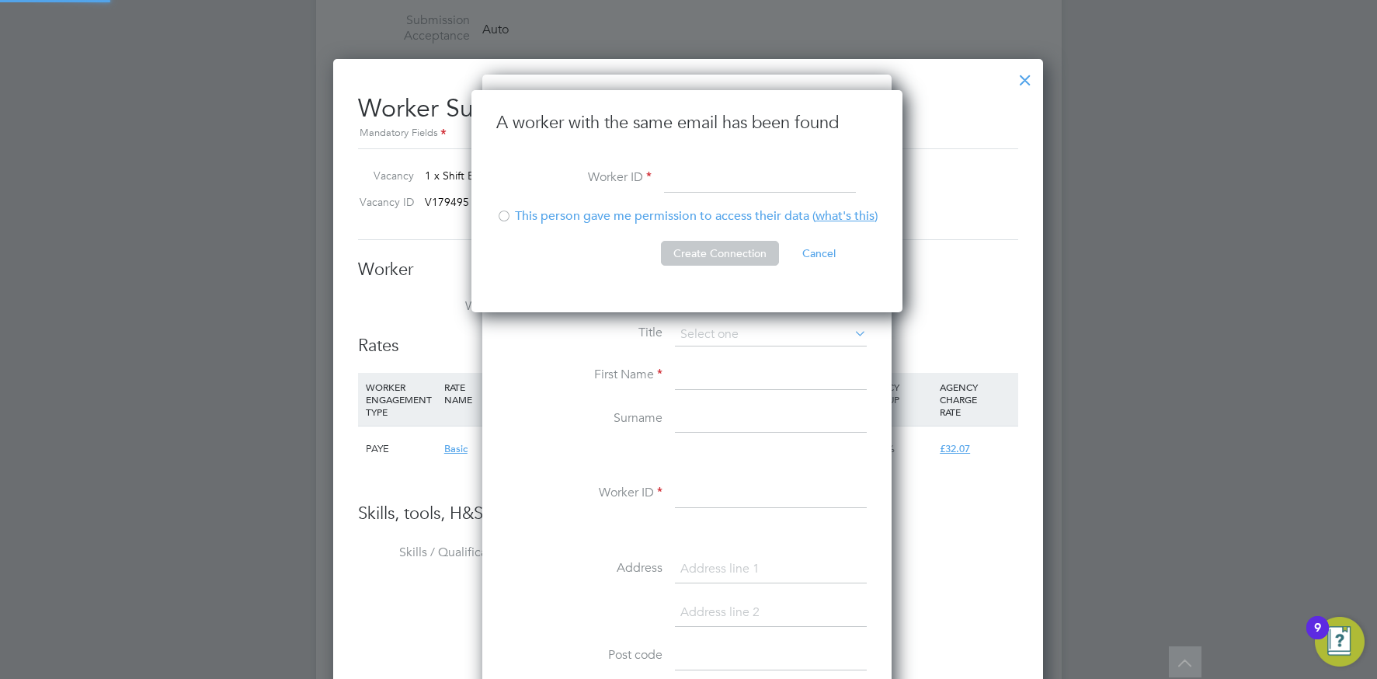
scroll to position [223, 433]
type input "YSyed001"
click at [500, 217] on div at bounding box center [504, 218] width 16 height 16
click at [718, 259] on button "Create Connection" at bounding box center [720, 253] width 118 height 25
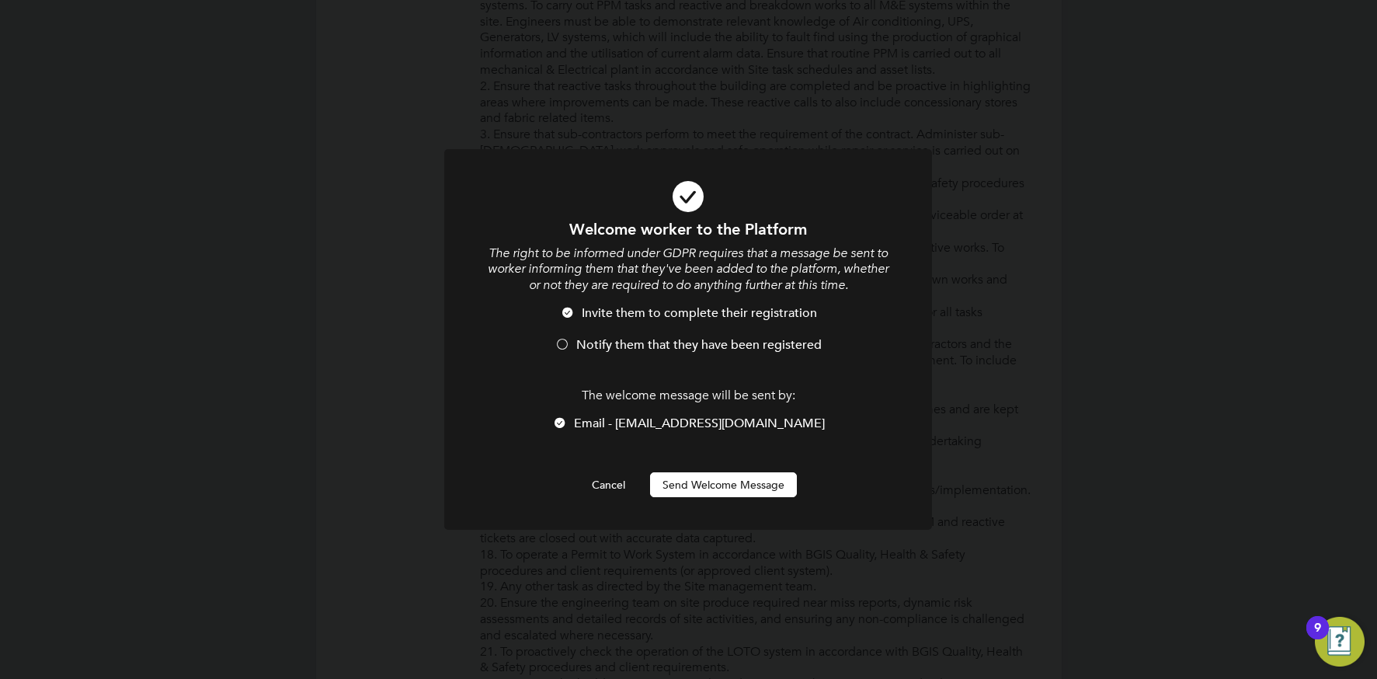
scroll to position [0, 0]
click at [1027, 332] on div "Welcome worker to the Platform The right to be informed under GDPR requires tha…" at bounding box center [688, 339] width 1377 height 679
drag, startPoint x: 693, startPoint y: 483, endPoint x: 683, endPoint y: 482, distance: 10.9
click at [693, 483] on button "Send Welcome Message" at bounding box center [723, 484] width 147 height 25
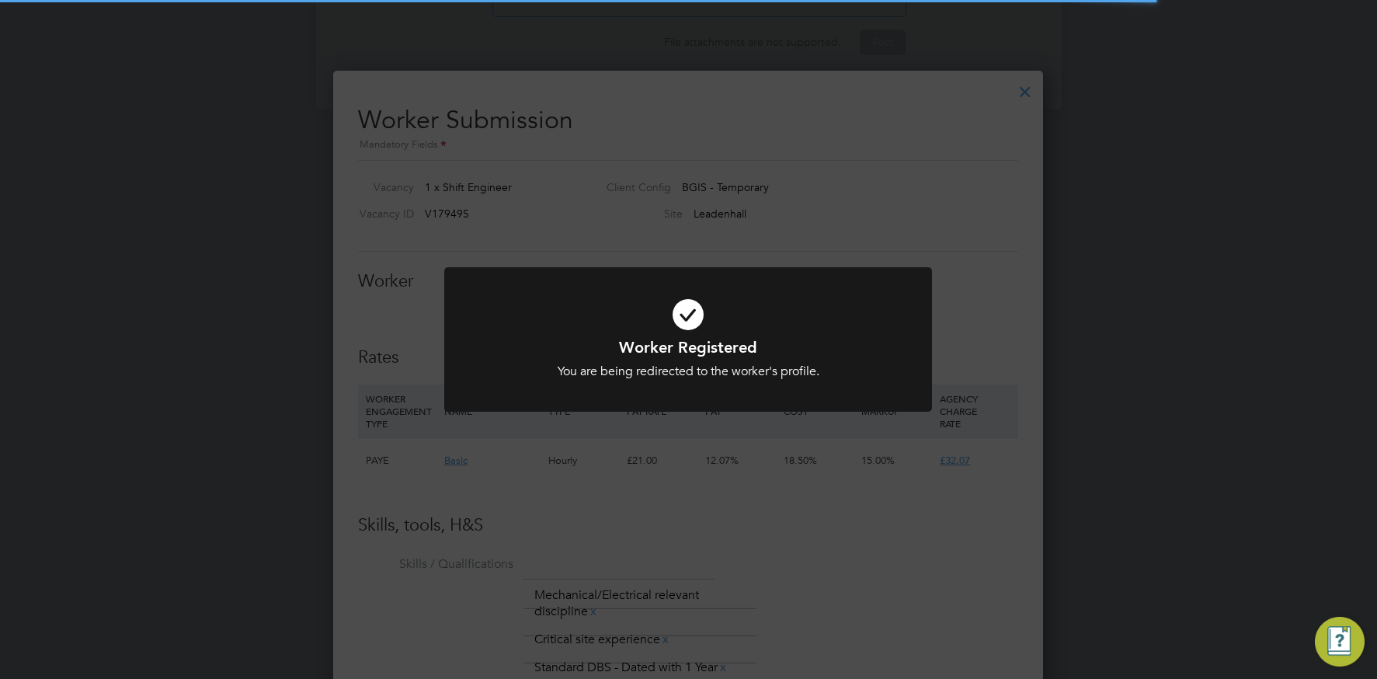
scroll to position [1727, 0]
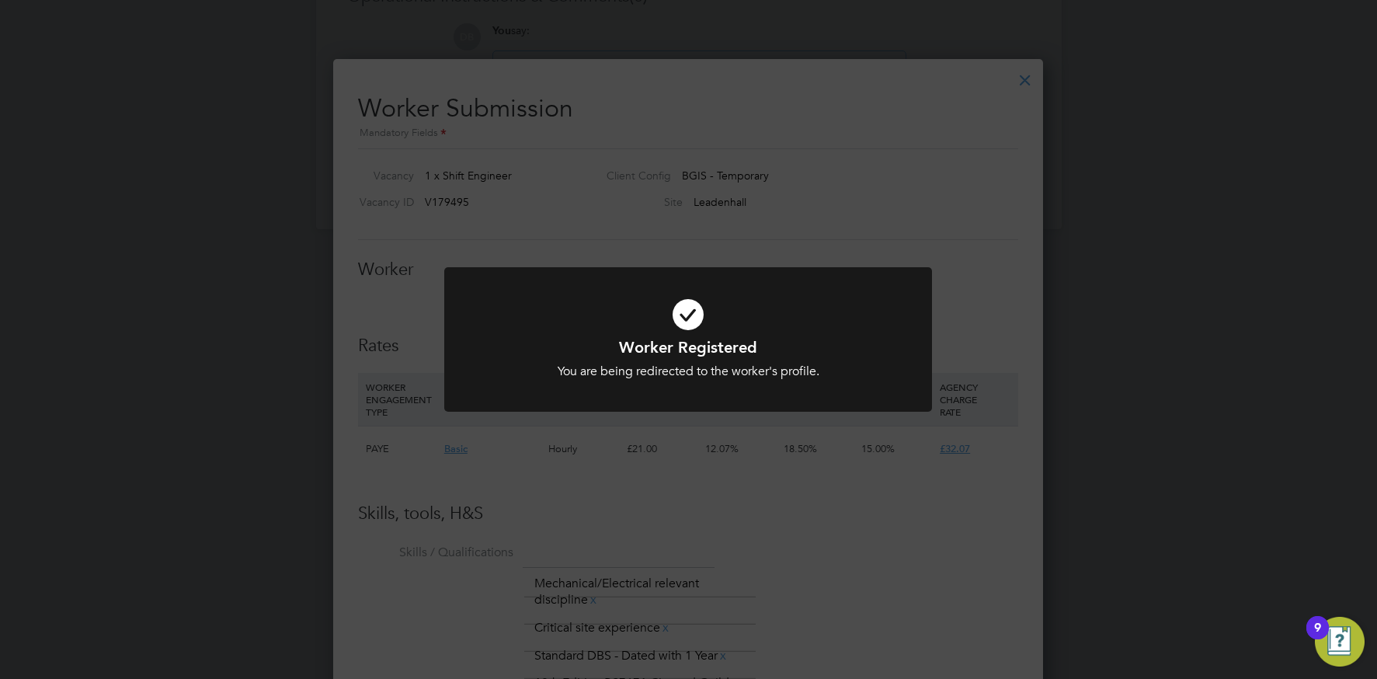
click at [547, 459] on div "Worker Registered You are being redirected to the worker's profile. Cancel Okay" at bounding box center [688, 339] width 1377 height 679
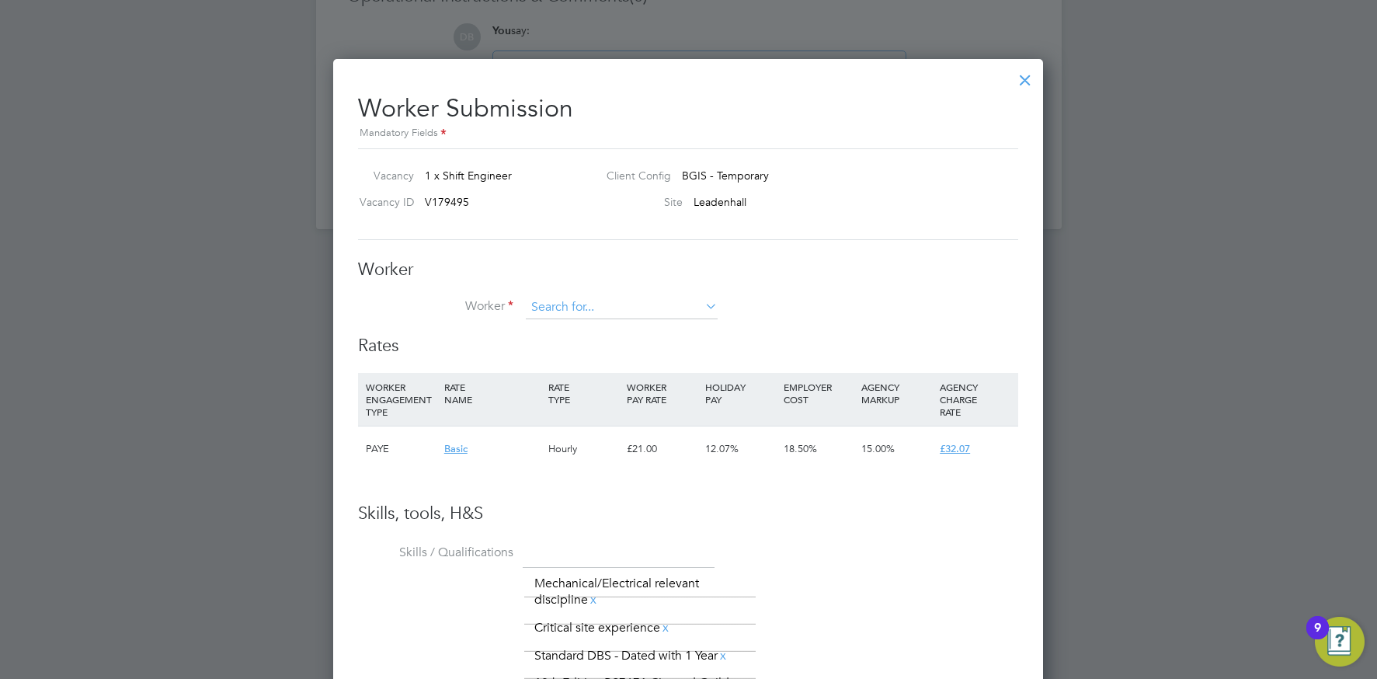
click at [598, 306] on input at bounding box center [622, 307] width 192 height 23
type input "y"
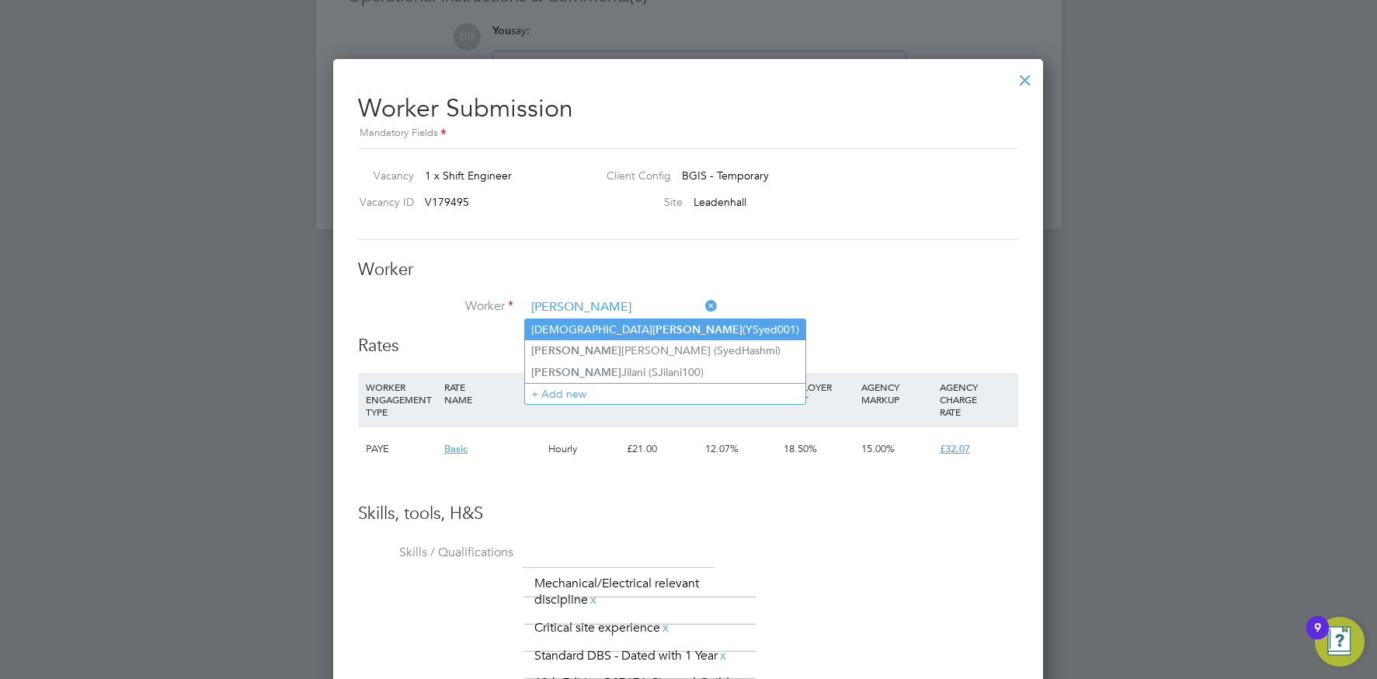
click at [652, 323] on b "Syed" at bounding box center [697, 329] width 90 height 13
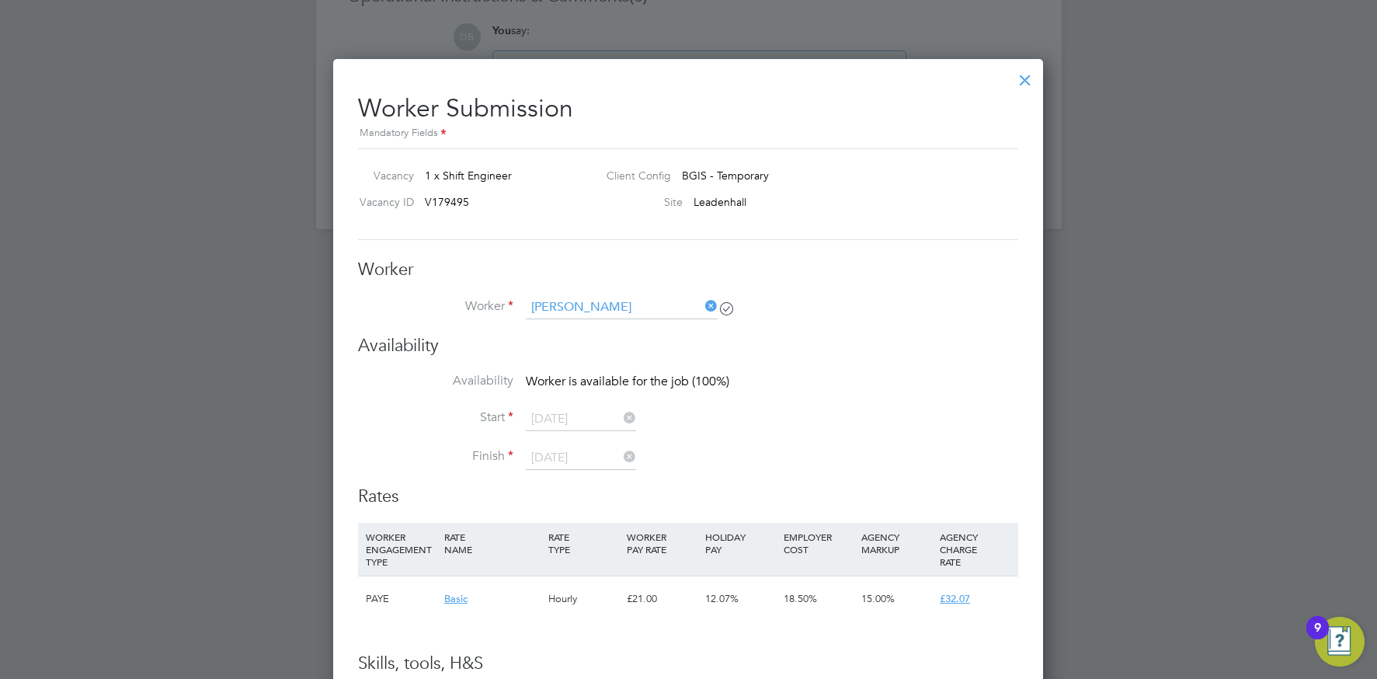
type input "Muhammad Syed (YSyed001)"
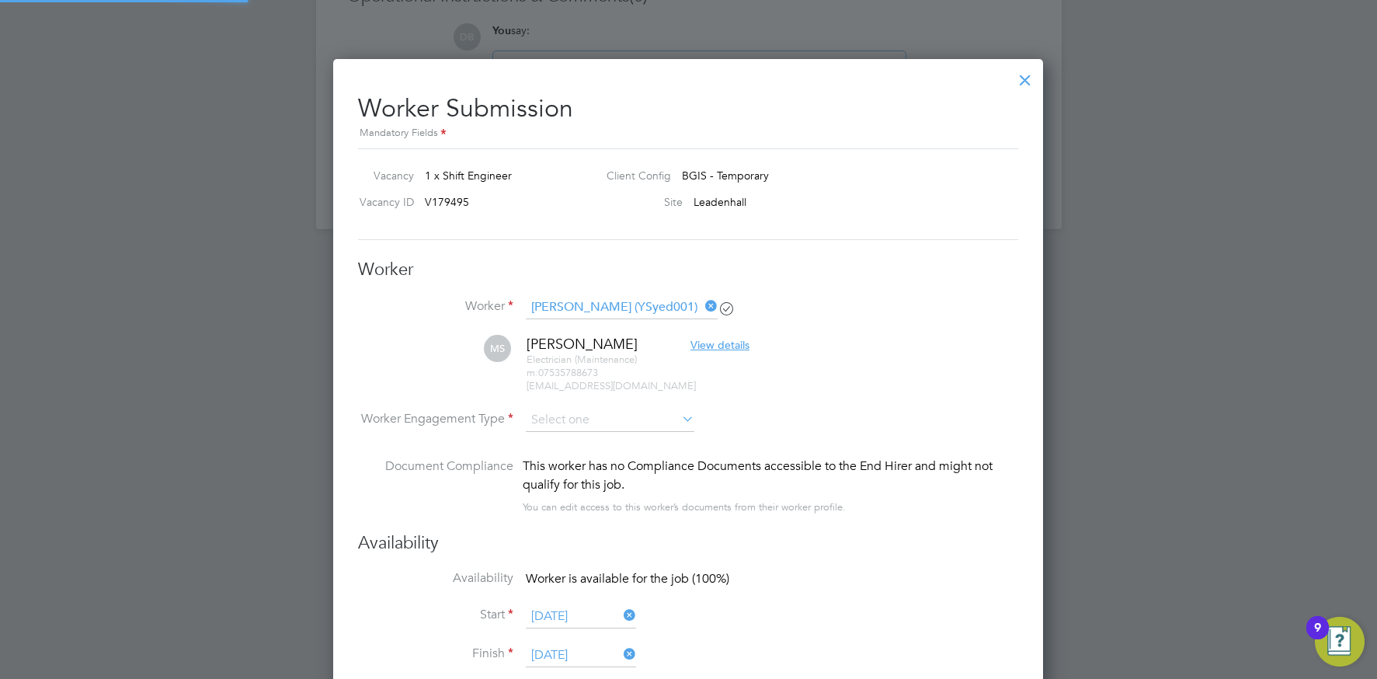
scroll to position [1479, 711]
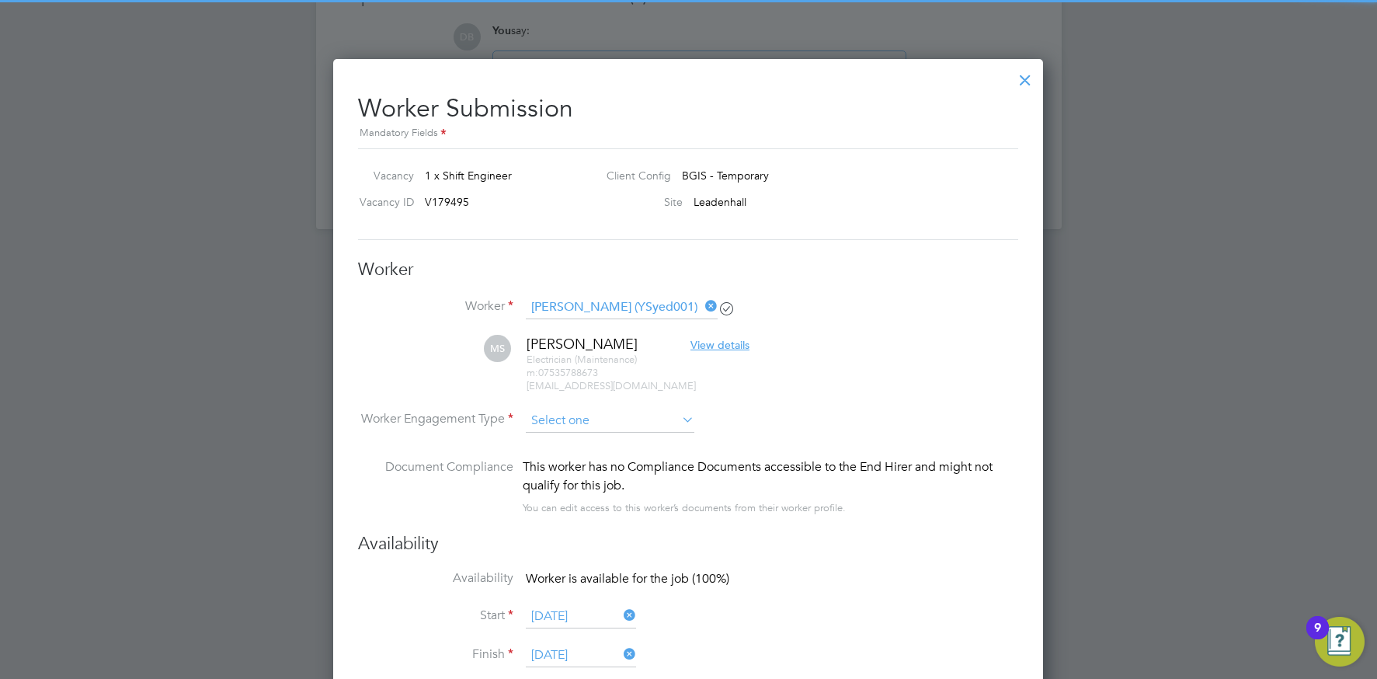
click at [558, 420] on input at bounding box center [610, 420] width 169 height 23
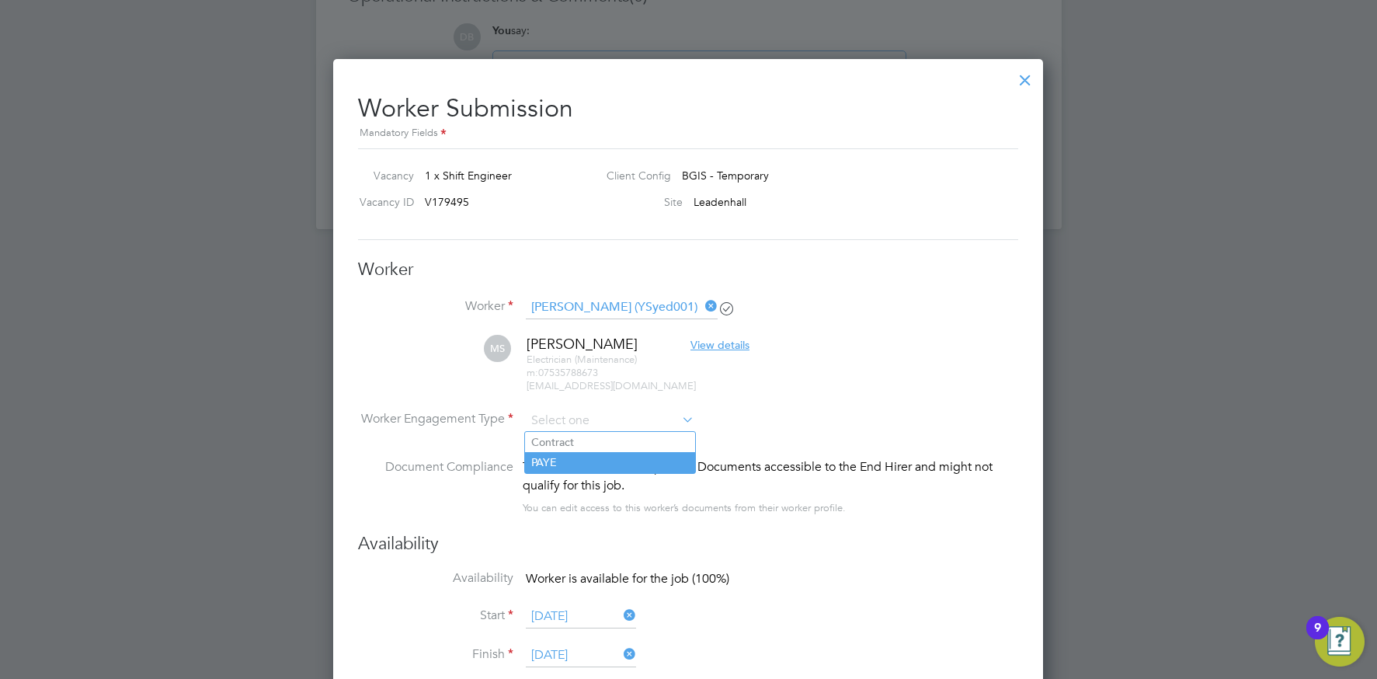
click at [563, 457] on li "PAYE" at bounding box center [610, 462] width 170 height 20
type input "PAYE"
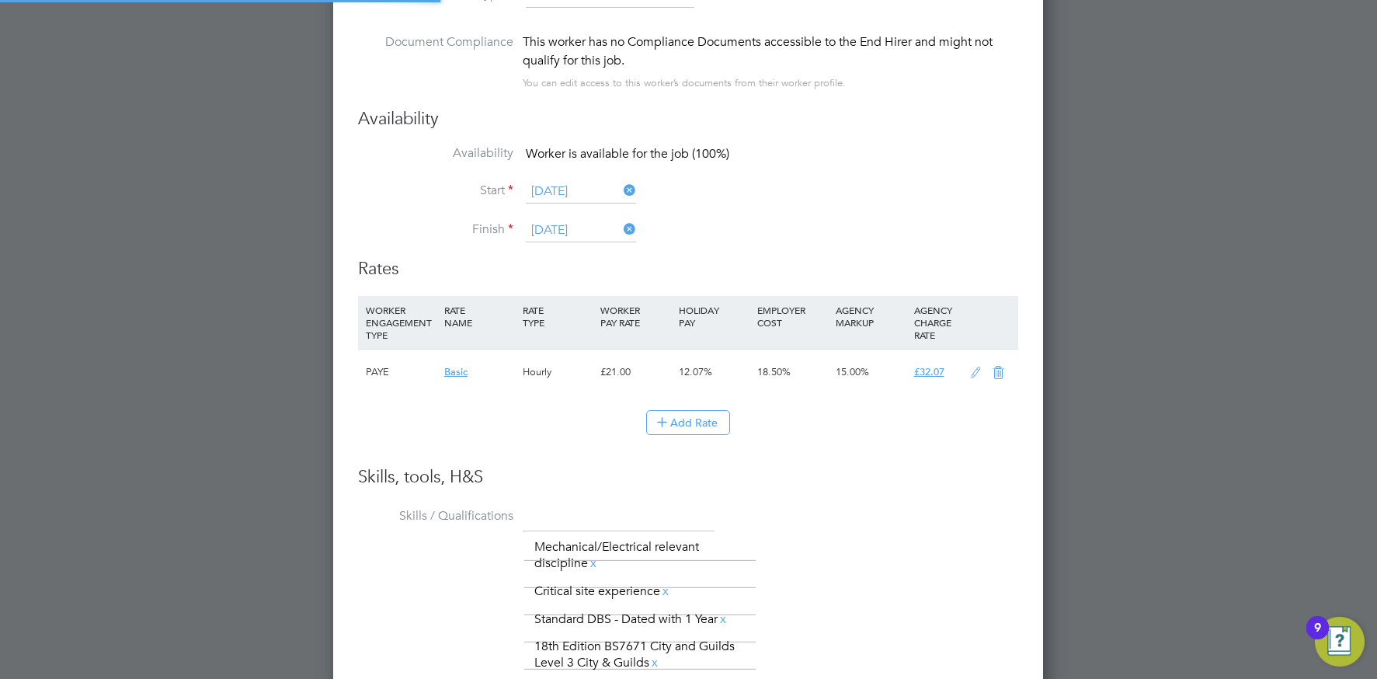
scroll to position [2626, 0]
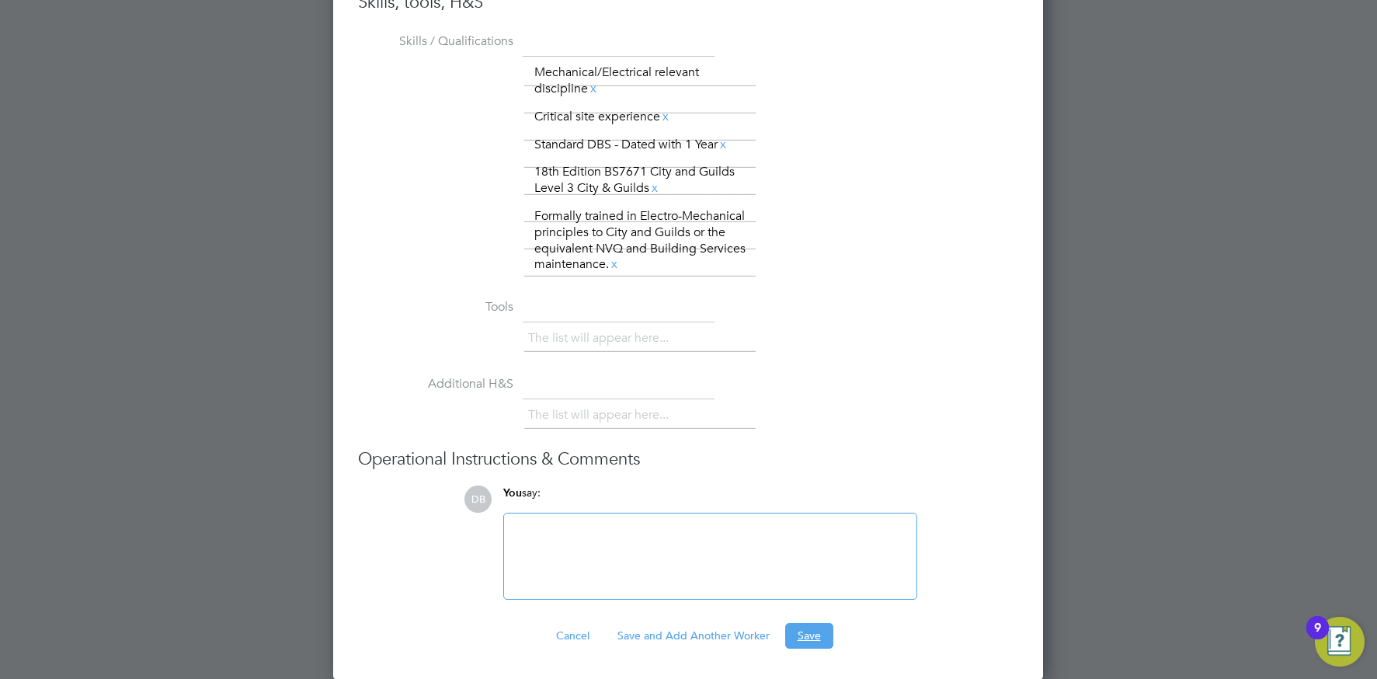
drag, startPoint x: 794, startPoint y: 632, endPoint x: 772, endPoint y: 621, distance: 25.0
click at [794, 632] on button "Save" at bounding box center [809, 635] width 48 height 25
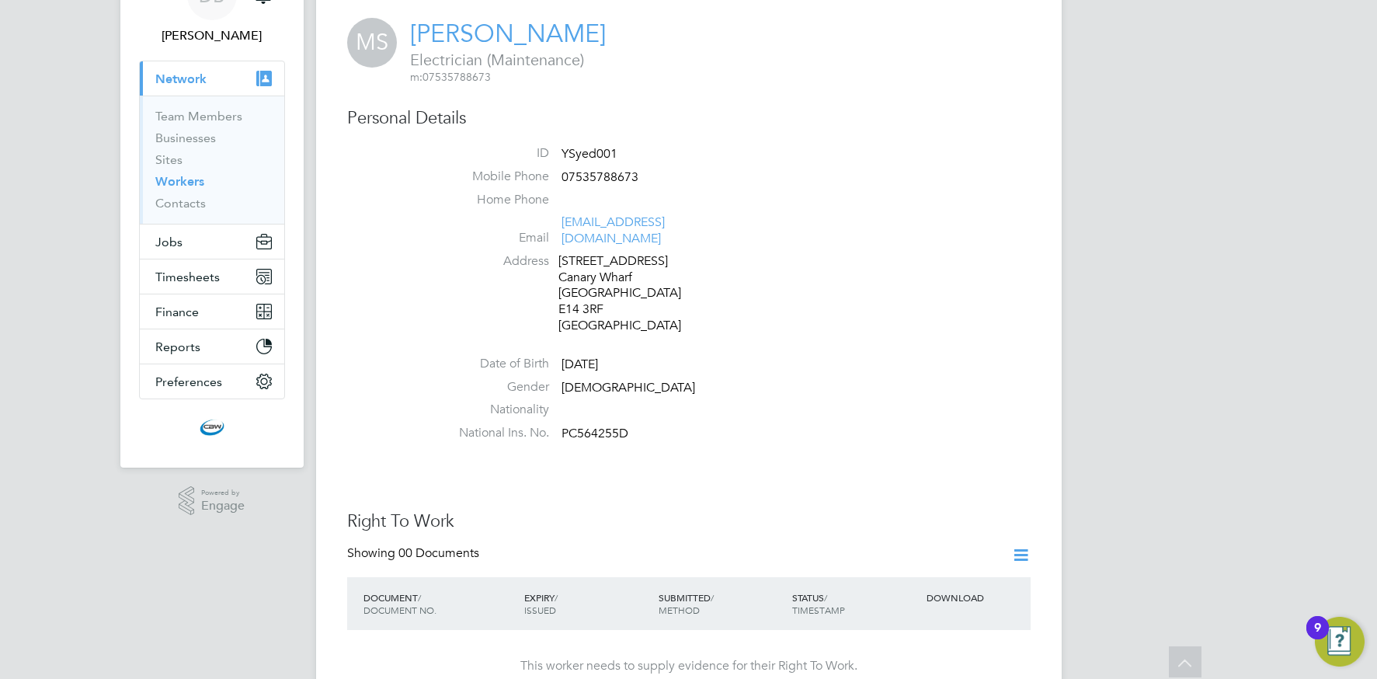
scroll to position [0, 0]
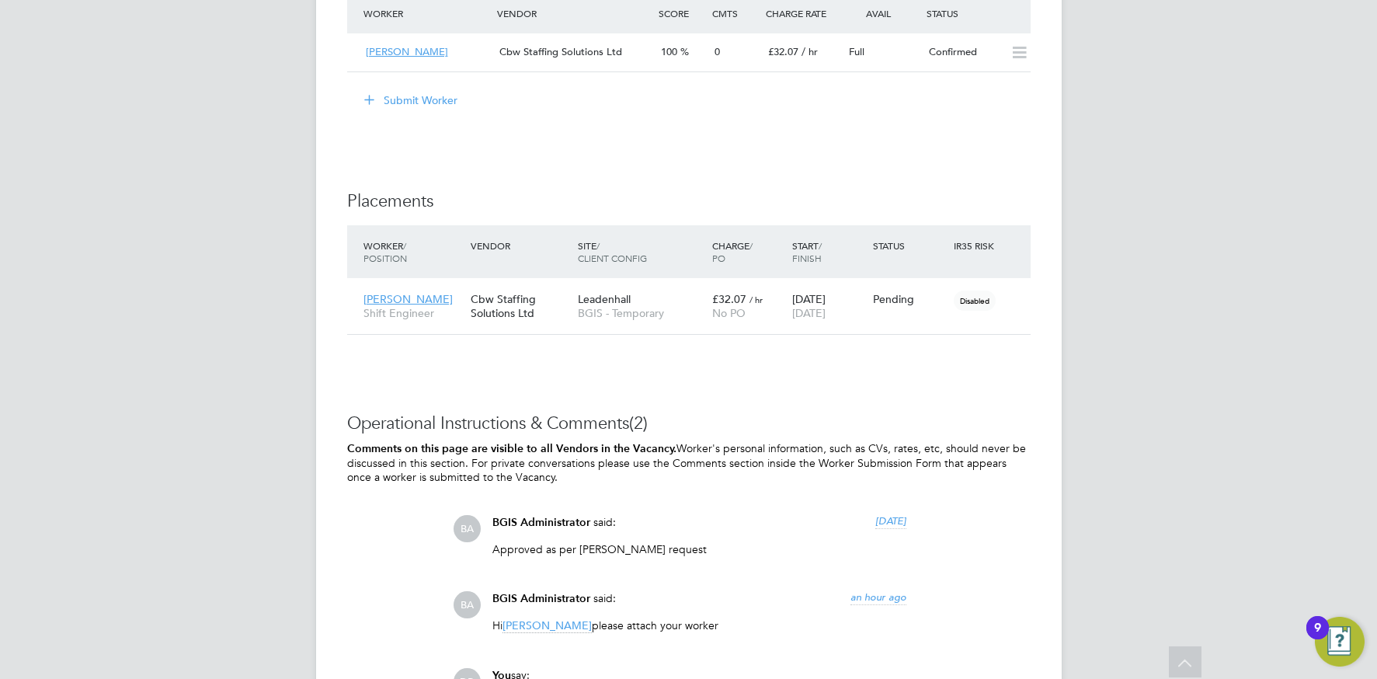
scroll to position [2080, 0]
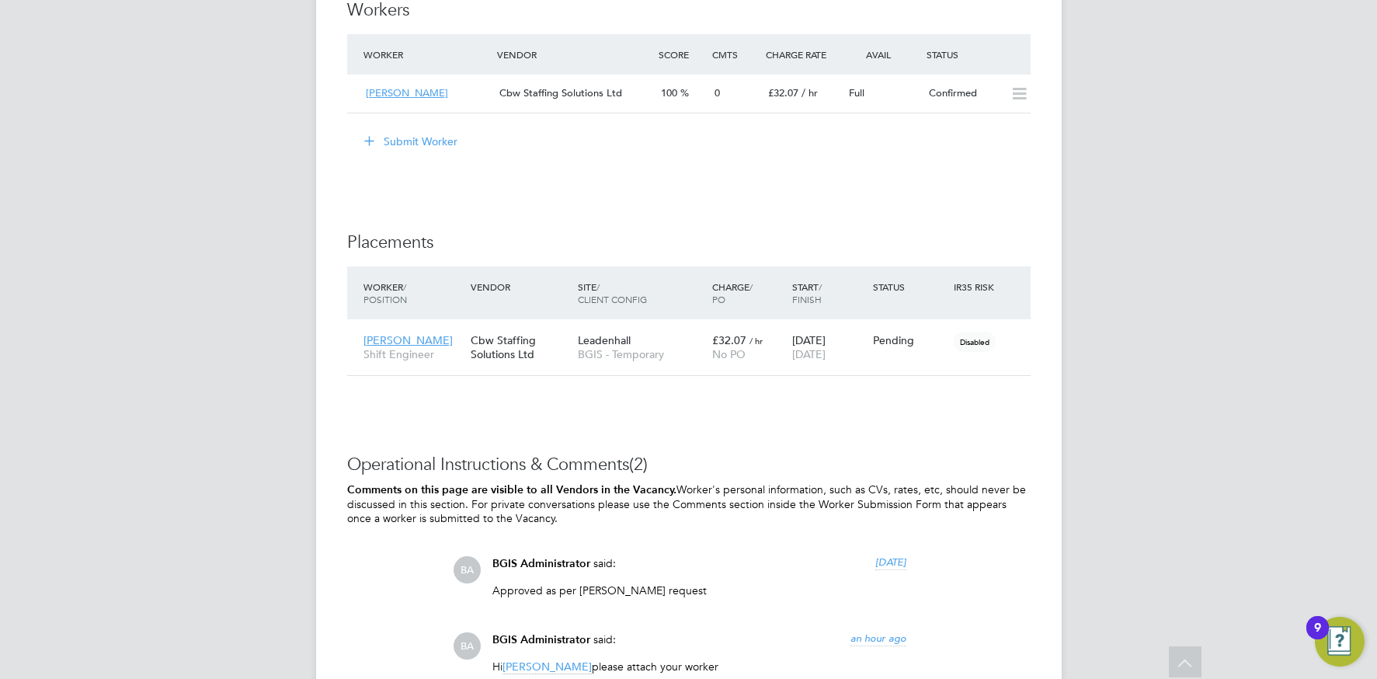
click at [402, 141] on button "Submit Worker" at bounding box center [411, 141] width 116 height 25
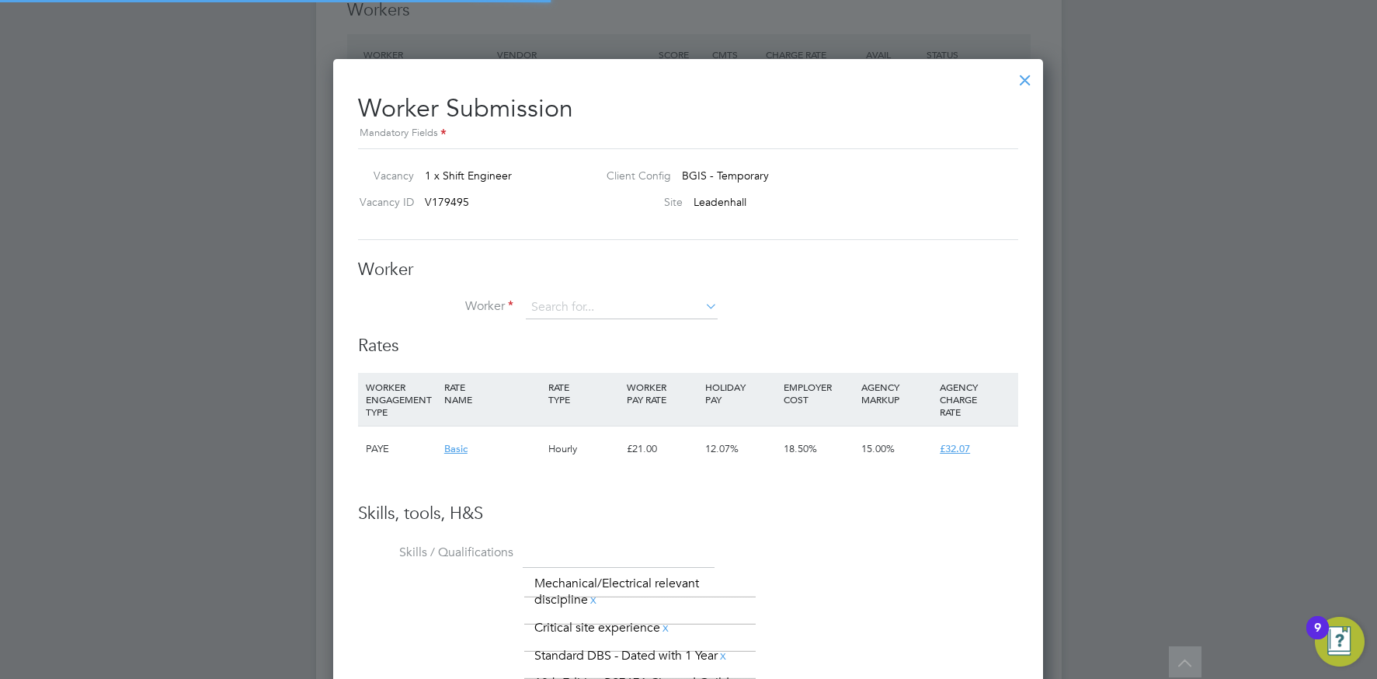
scroll to position [1131, 711]
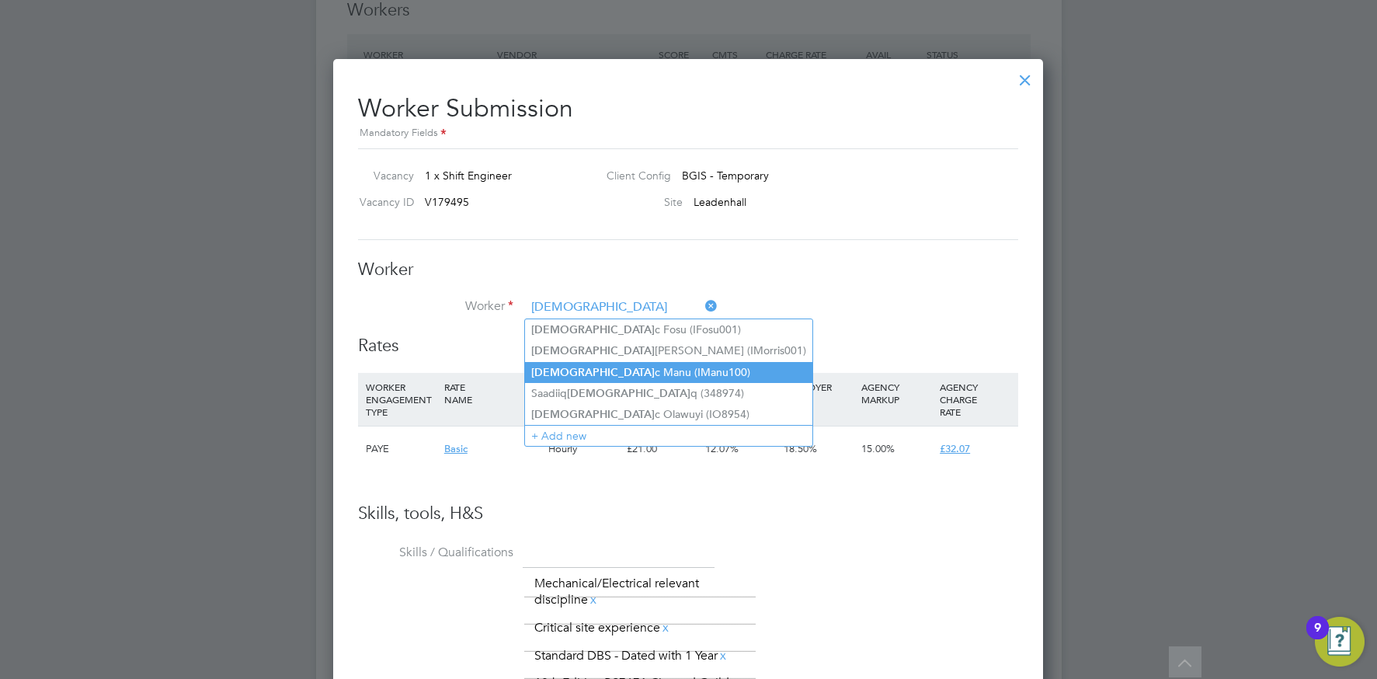
click at [584, 374] on li "[PERSON_NAME] (IManu100)" at bounding box center [668, 372] width 287 height 21
type input "[PERSON_NAME] (IManu100)"
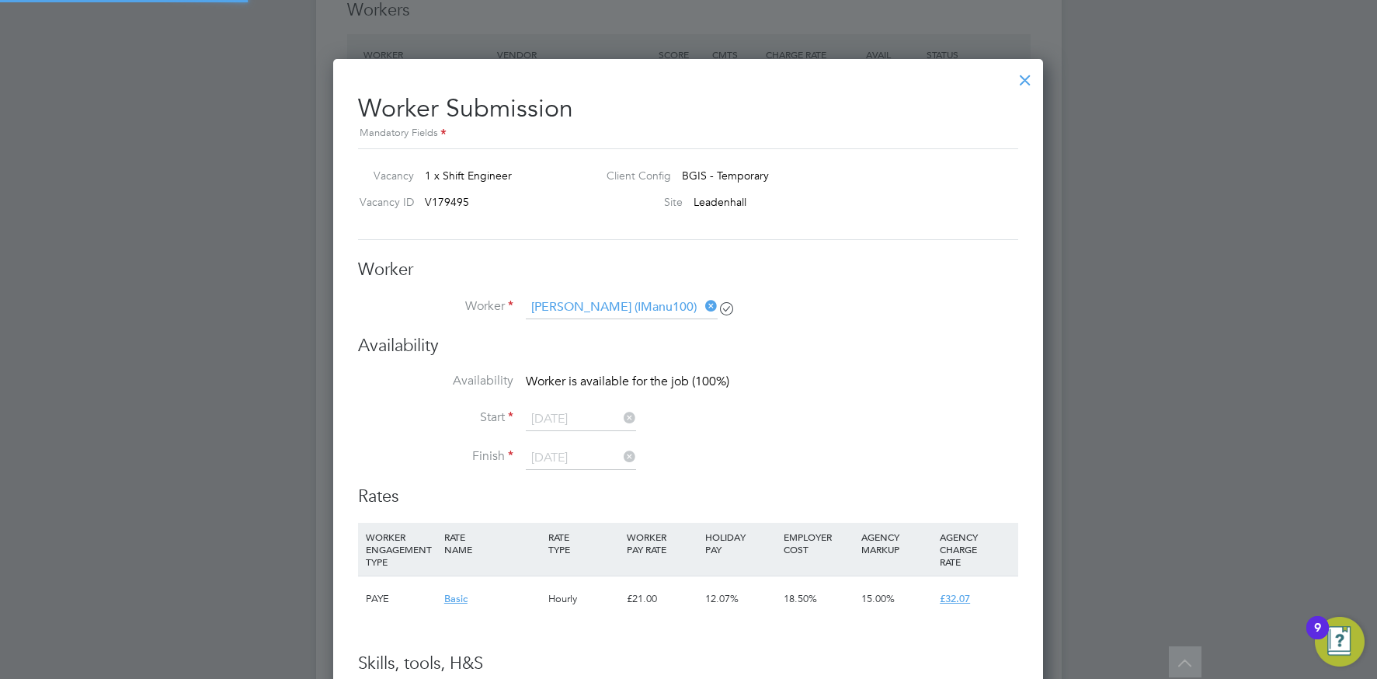
scroll to position [1282, 711]
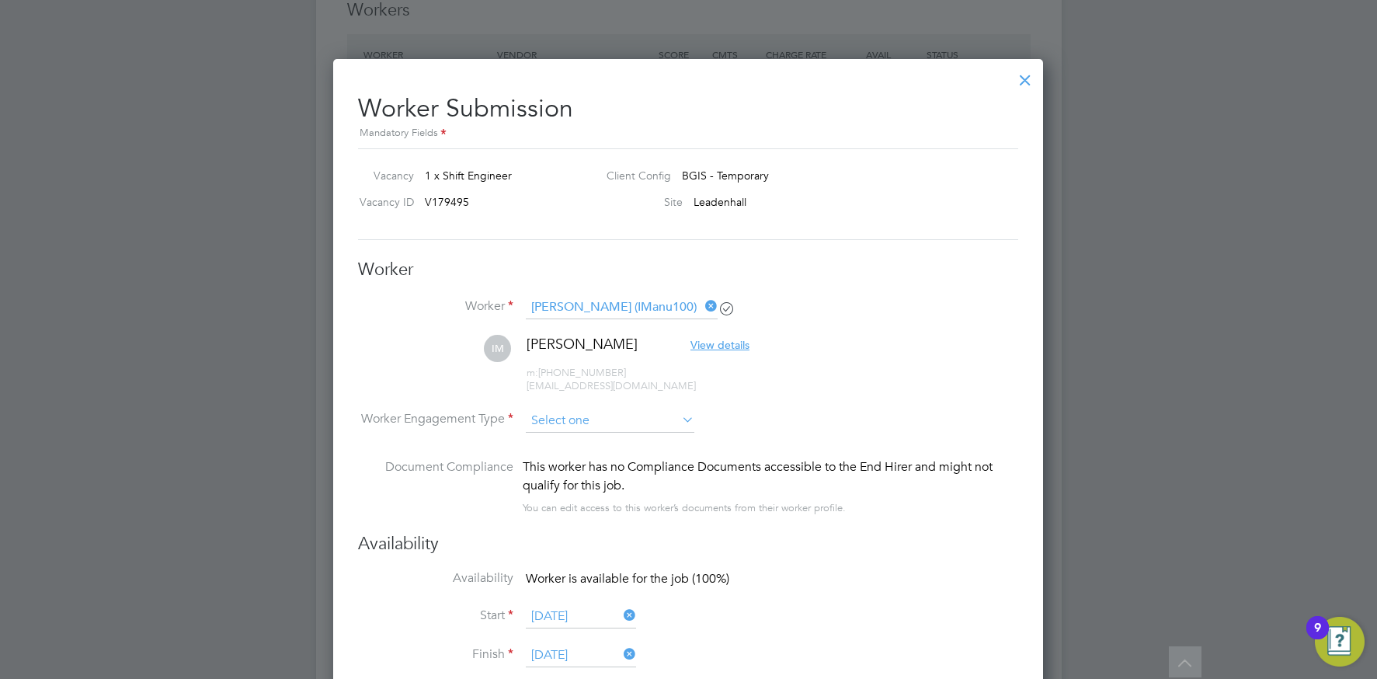
click at [554, 422] on input at bounding box center [610, 420] width 169 height 23
click at [567, 458] on li "PAYE" at bounding box center [610, 462] width 170 height 20
type input "PAYE"
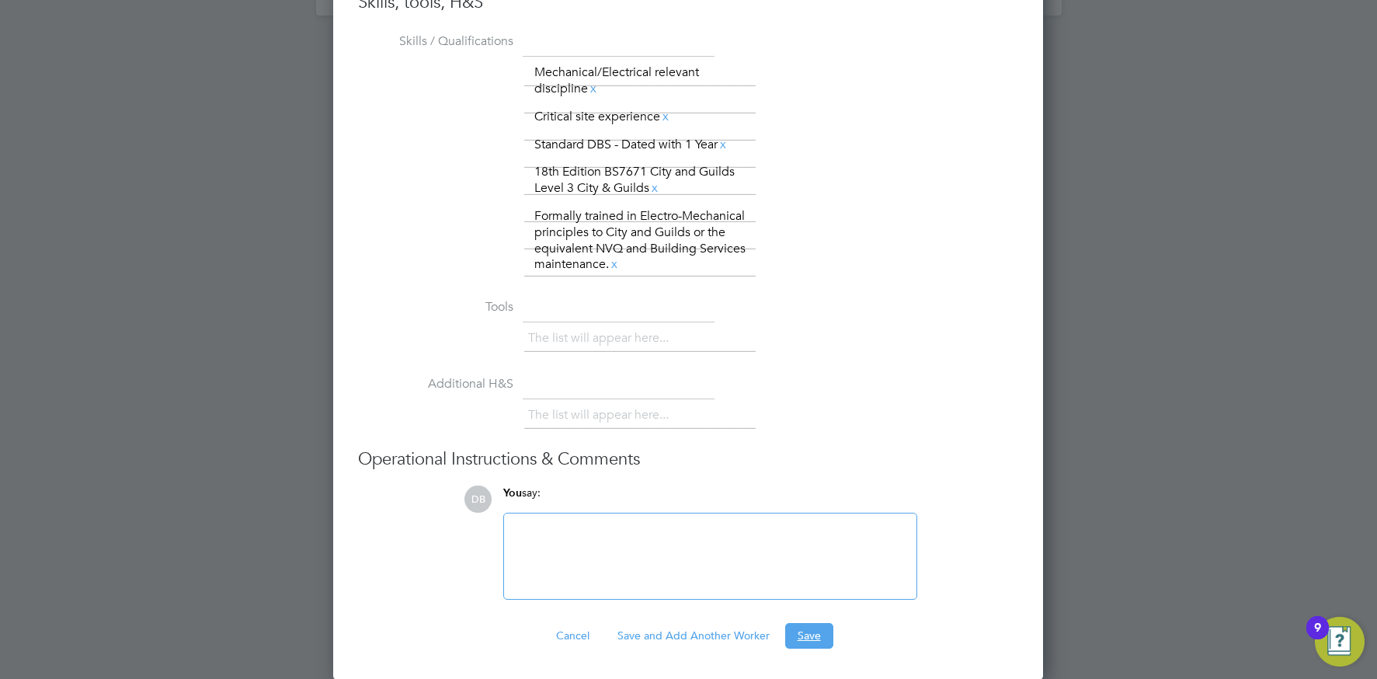
drag, startPoint x: 798, startPoint y: 623, endPoint x: 749, endPoint y: 610, distance: 50.5
click at [797, 623] on button "Save" at bounding box center [809, 635] width 48 height 25
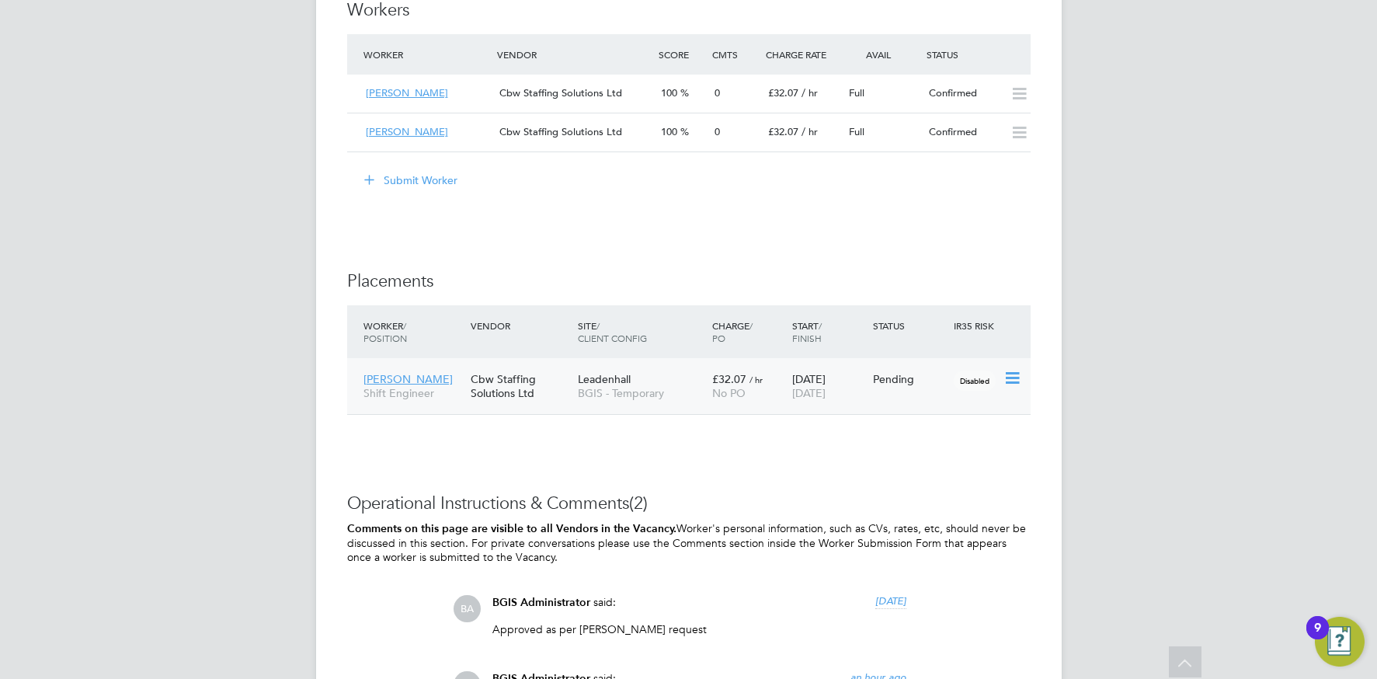
click at [1008, 375] on icon at bounding box center [1011, 378] width 16 height 19
click at [933, 471] on li "Start" at bounding box center [964, 475] width 110 height 22
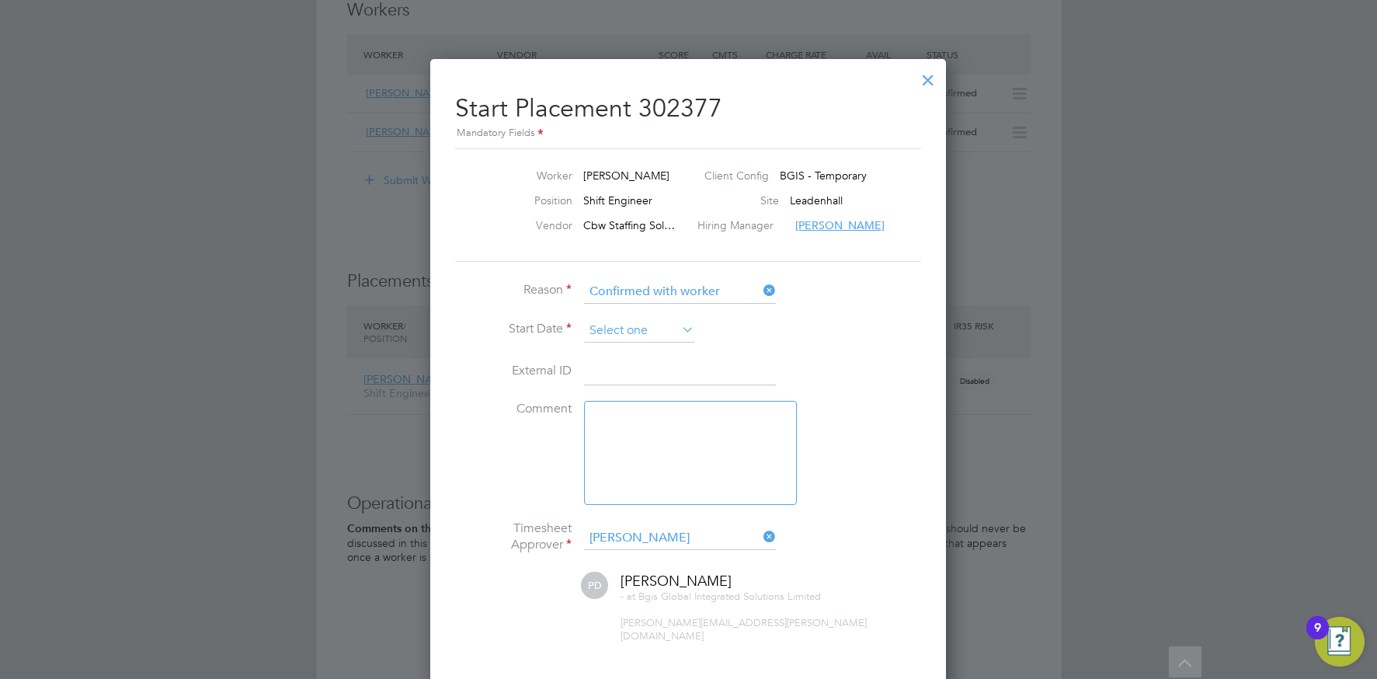
click at [662, 322] on input at bounding box center [639, 330] width 110 height 23
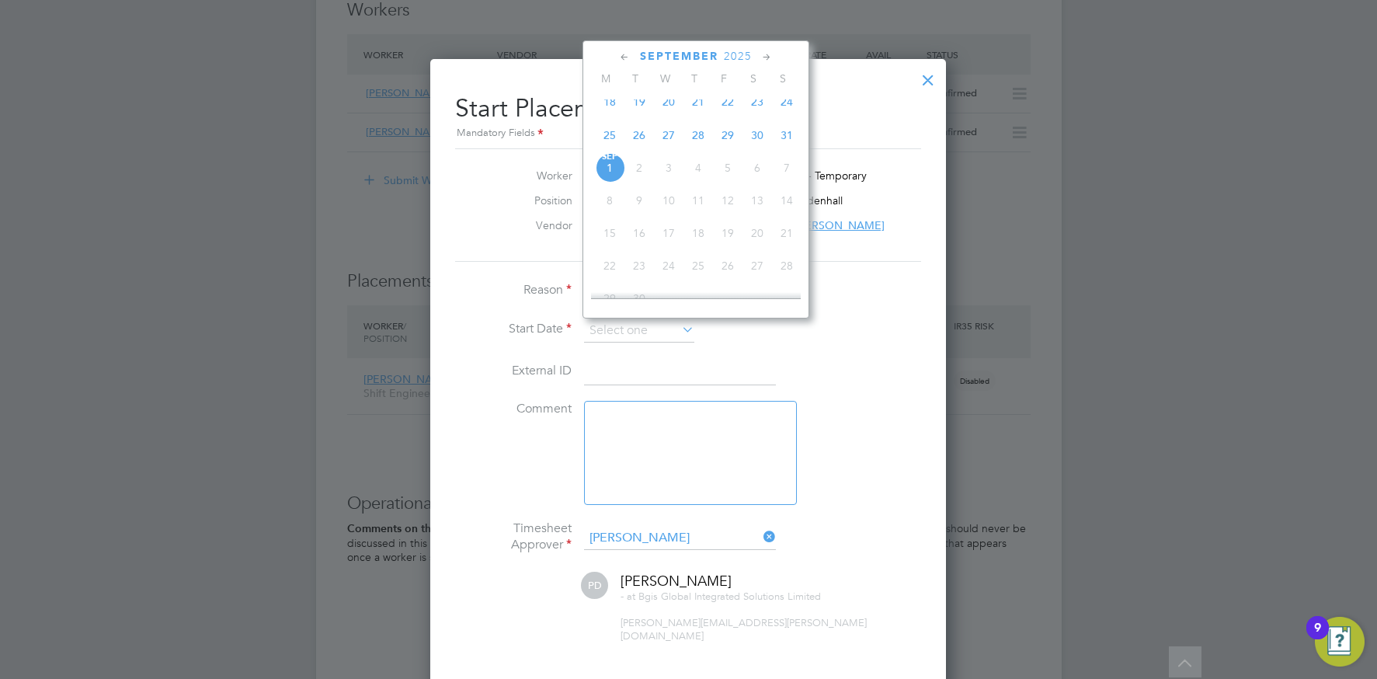
click at [722, 146] on span "29" at bounding box center [728, 135] width 30 height 30
type input "[DATE]"
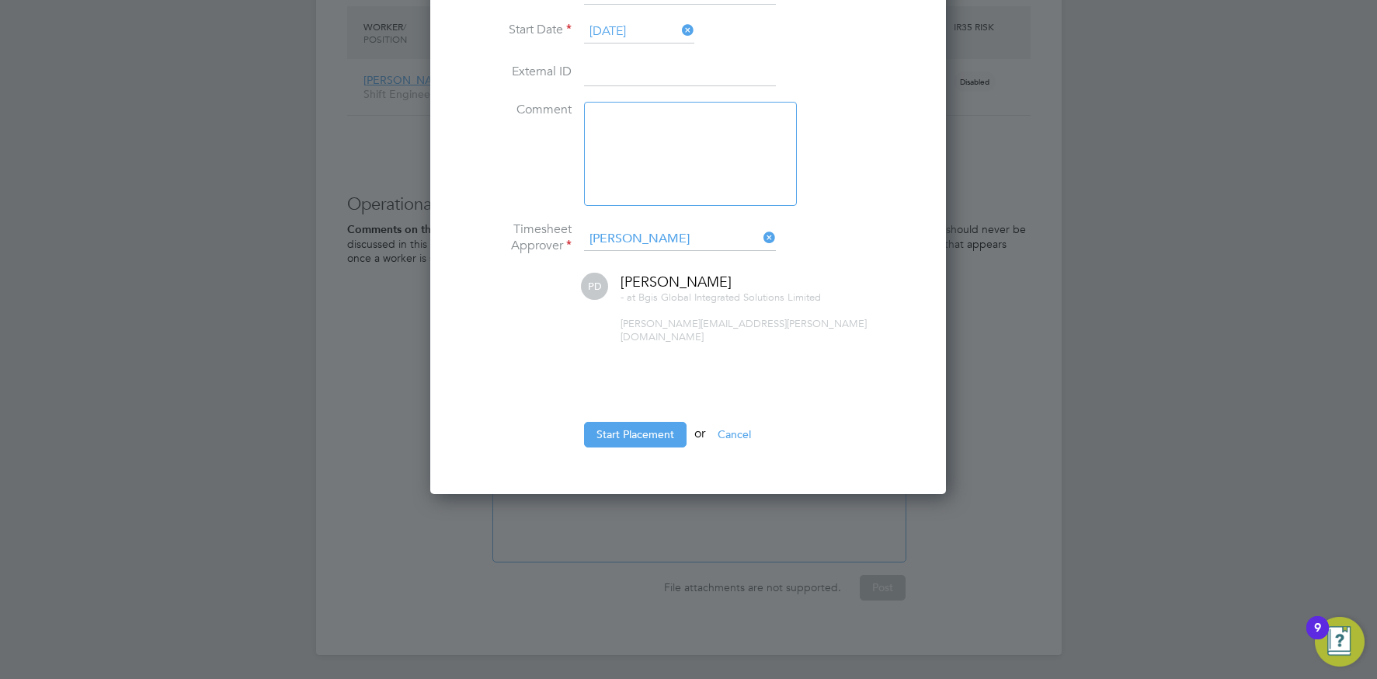
drag, startPoint x: 645, startPoint y: 418, endPoint x: 583, endPoint y: 405, distance: 63.4
click at [645, 422] on button "Start Placement" at bounding box center [635, 434] width 103 height 25
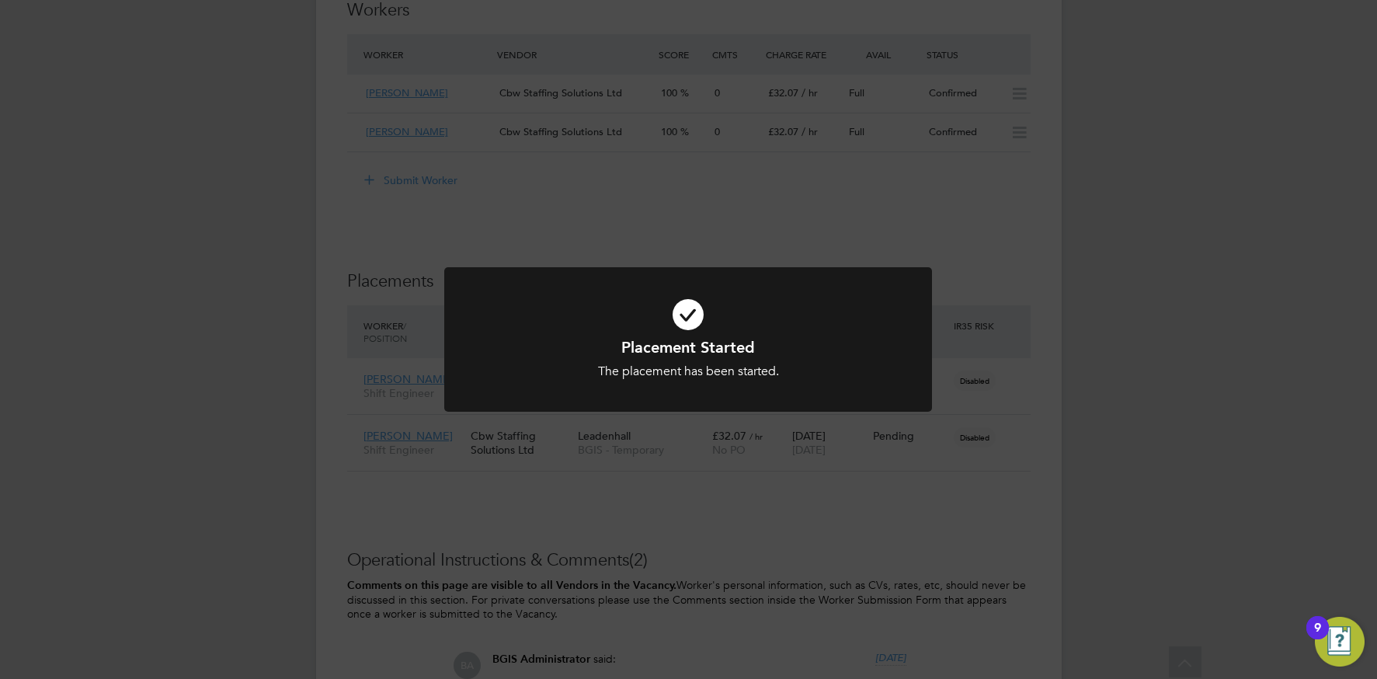
click at [903, 453] on div "Placement Started The placement has been started. Cancel Okay" at bounding box center [688, 339] width 1377 height 679
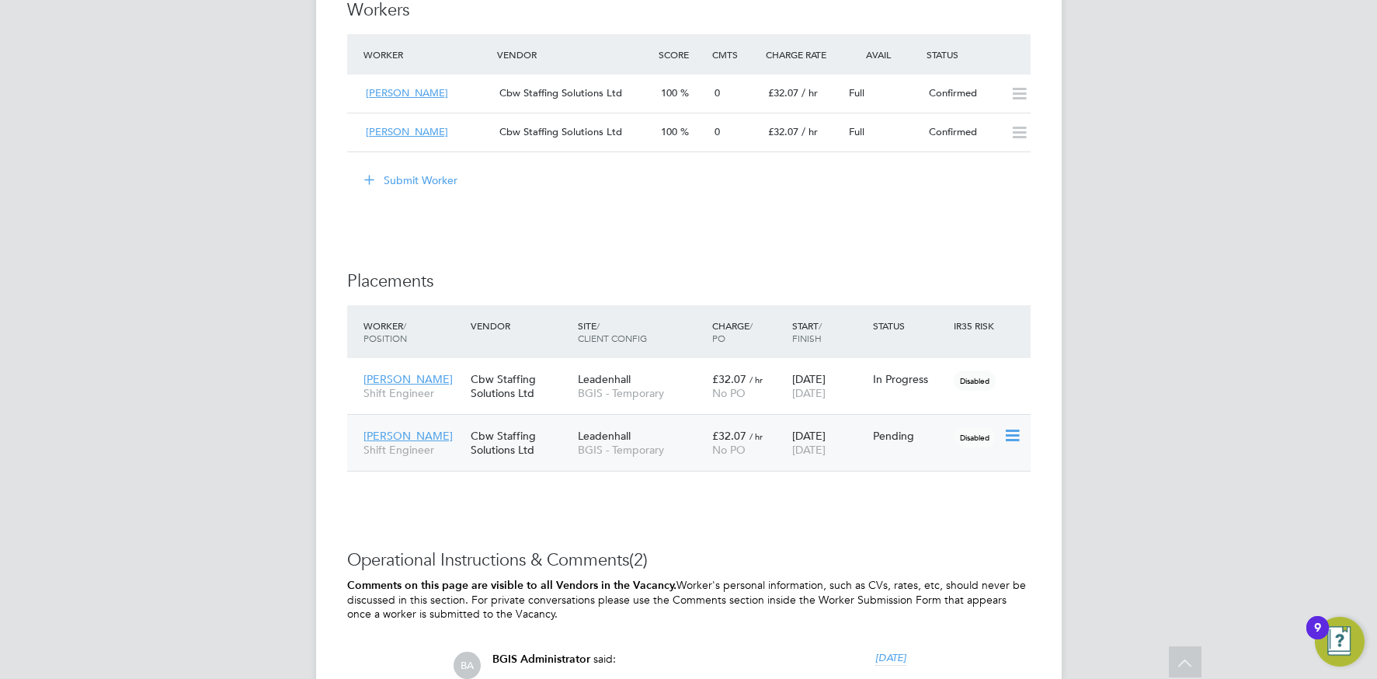
click at [1006, 435] on icon at bounding box center [1011, 435] width 16 height 19
click at [927, 533] on li "Start" at bounding box center [964, 532] width 110 height 22
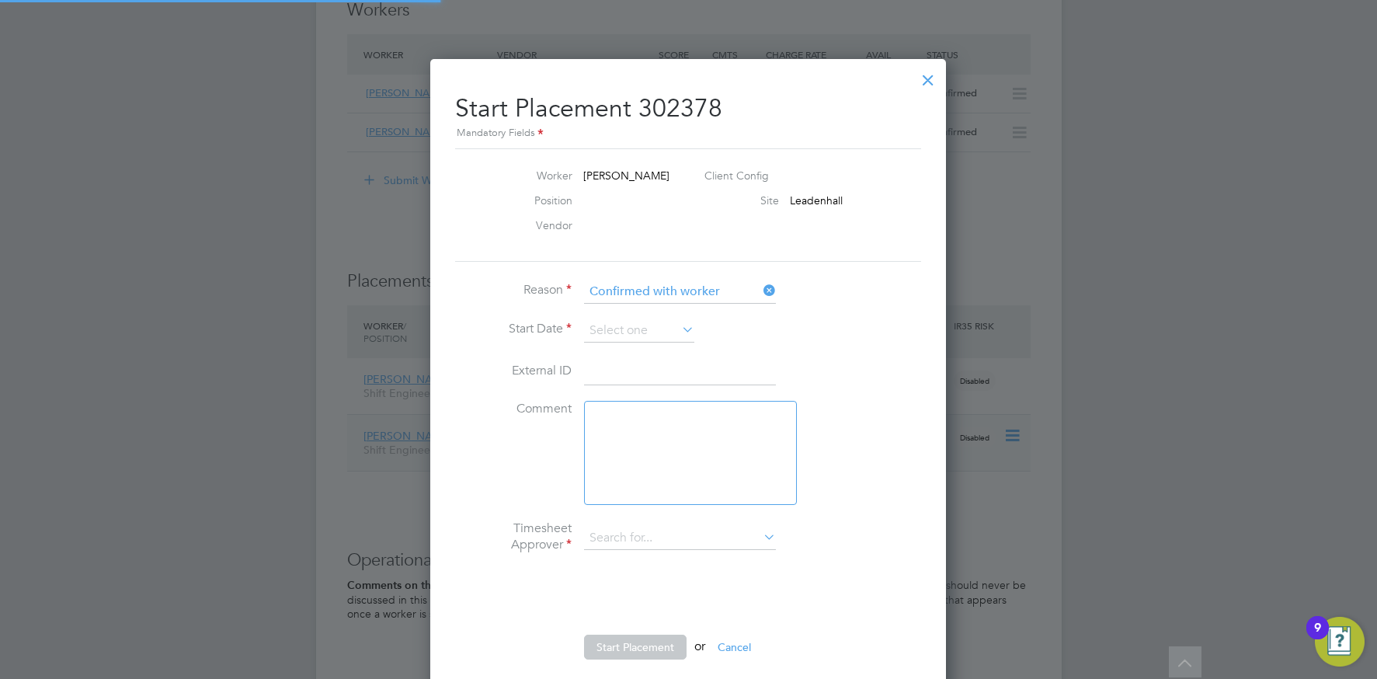
type input "[PERSON_NAME]"
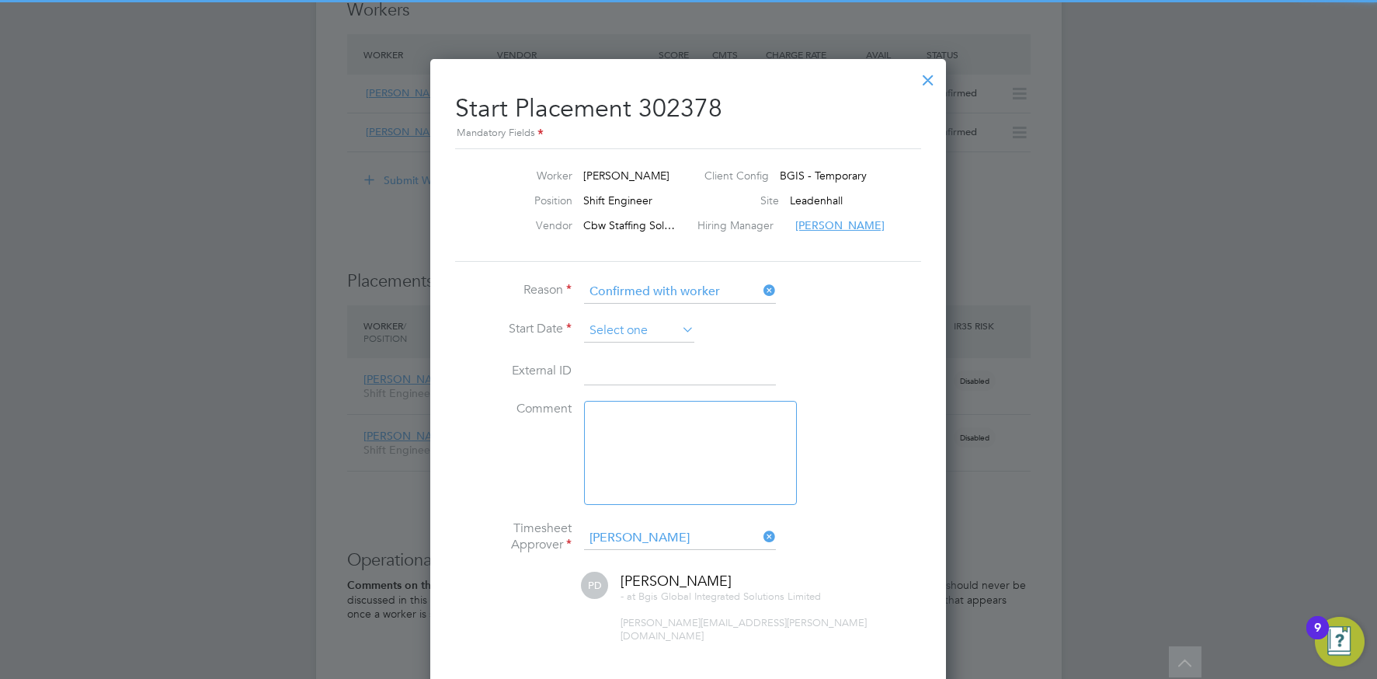
click at [627, 330] on input at bounding box center [639, 330] width 110 height 23
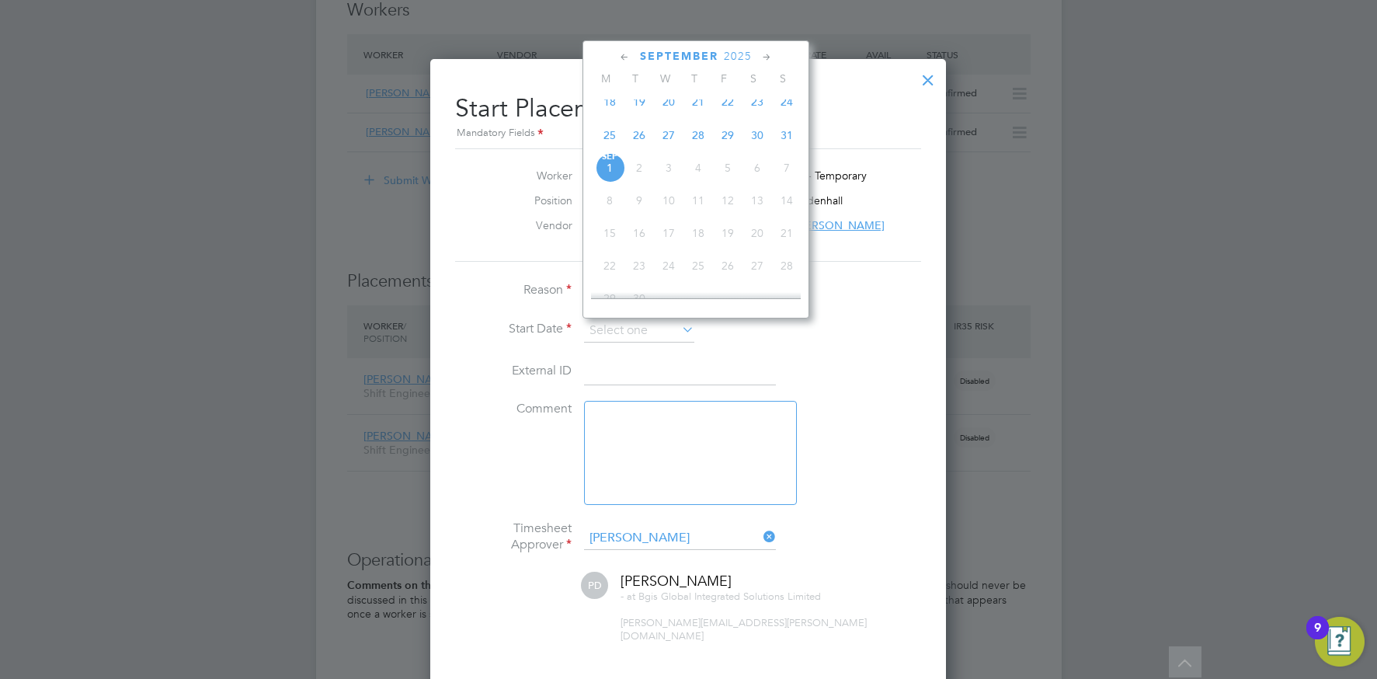
click at [753, 147] on span "30" at bounding box center [757, 135] width 30 height 30
type input "[DATE]"
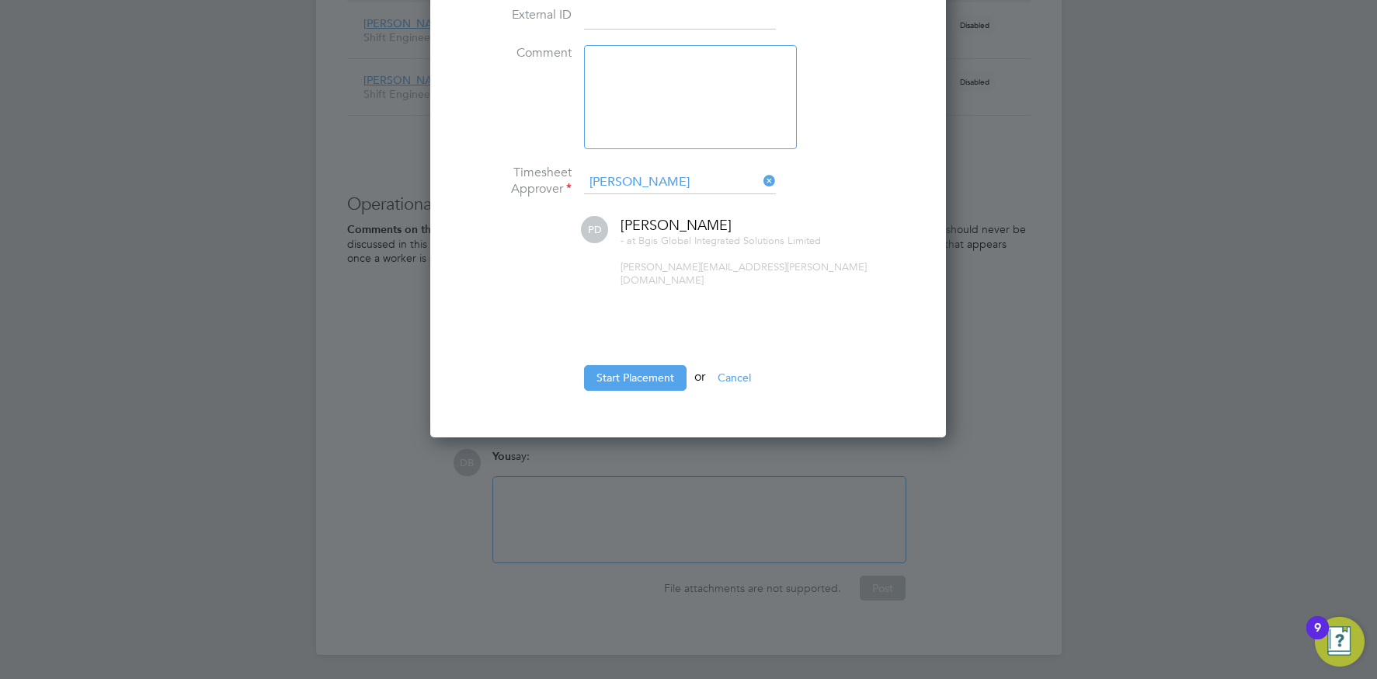
click at [634, 365] on button "Start Placement" at bounding box center [635, 377] width 103 height 25
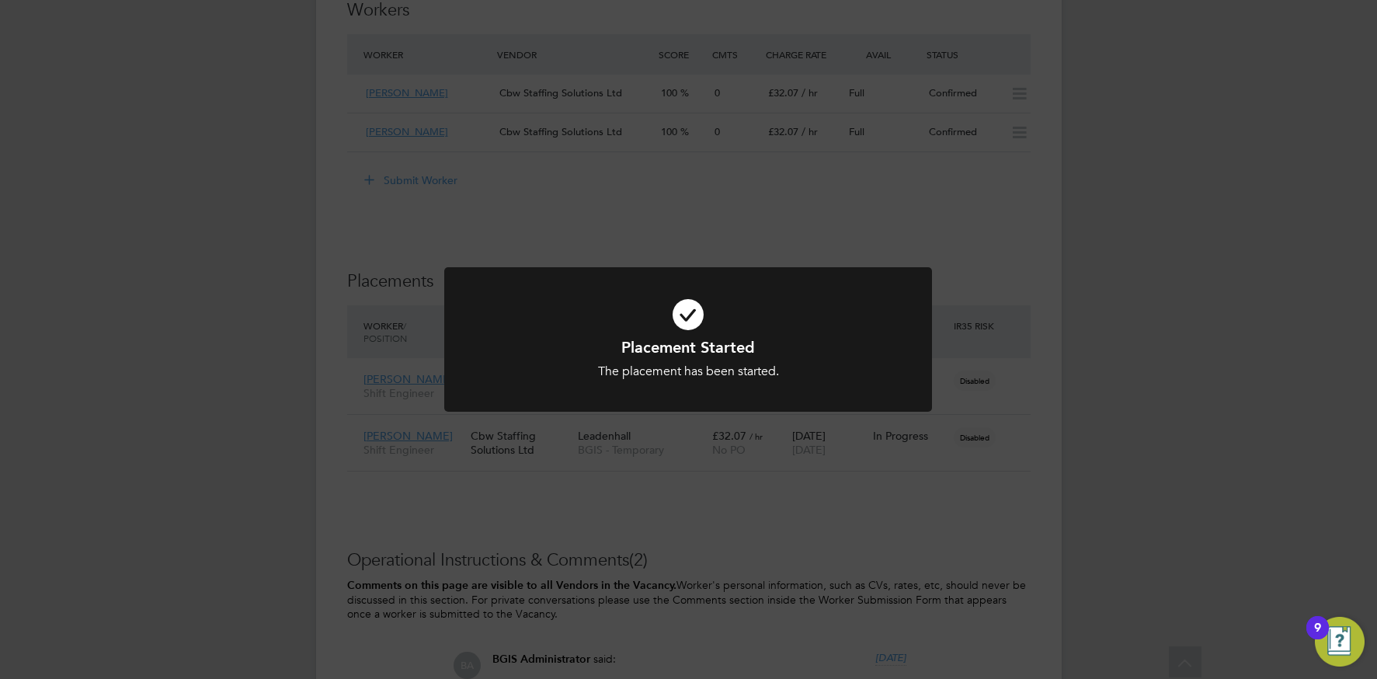
click at [683, 182] on div "Placement Started The placement has been started. Cancel Okay" at bounding box center [688, 339] width 1377 height 679
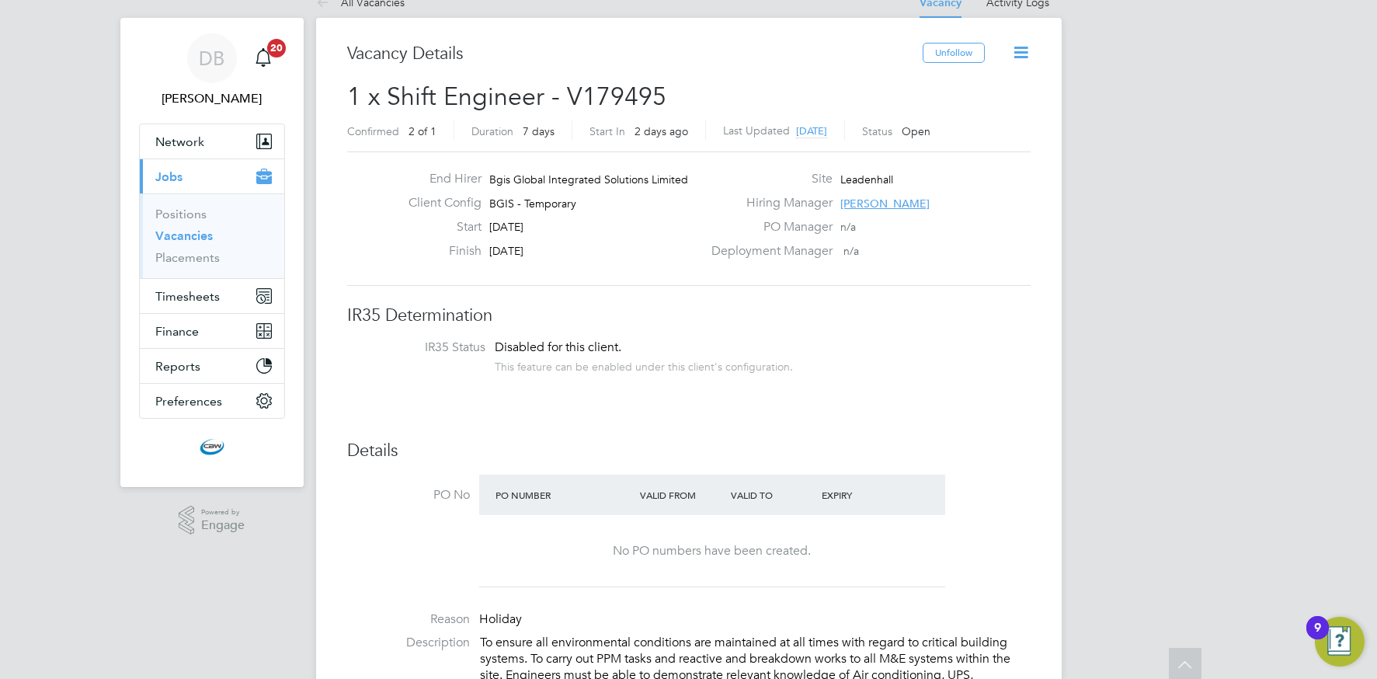
scroll to position [0, 0]
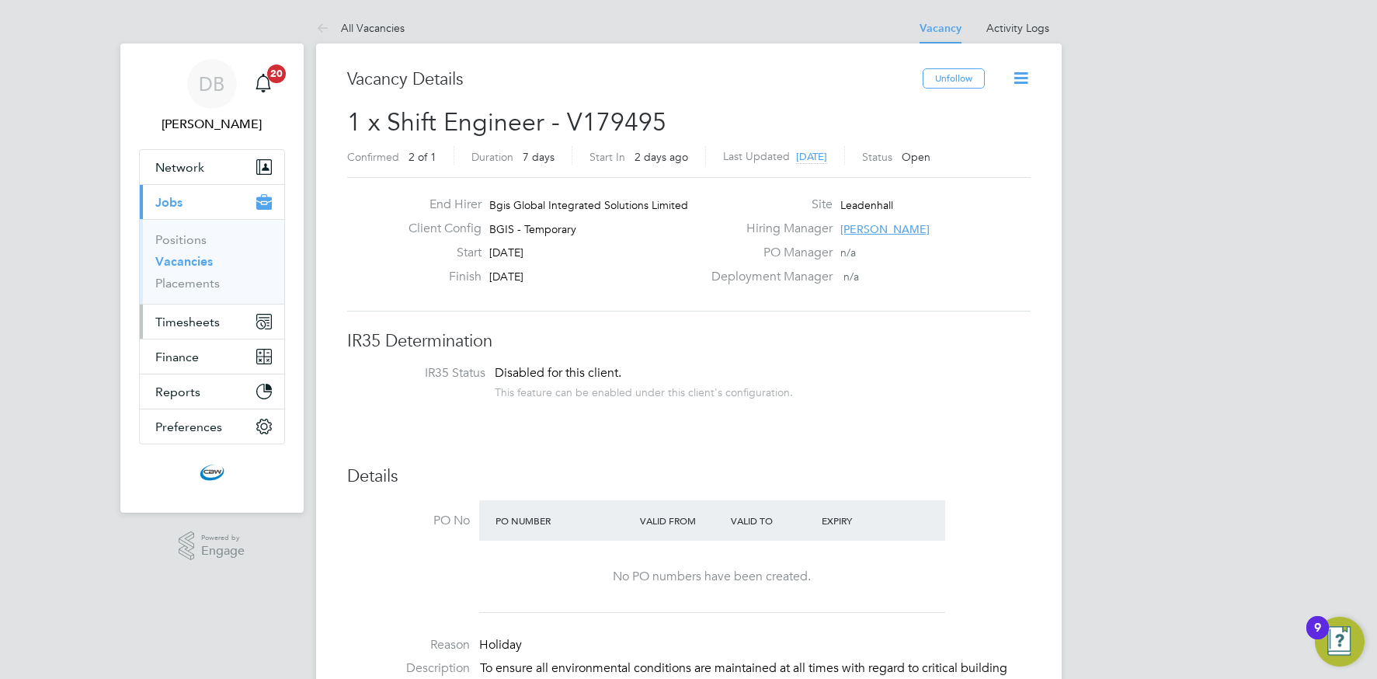
click at [179, 321] on span "Timesheets" at bounding box center [187, 321] width 64 height 15
click at [190, 321] on span "Timesheets" at bounding box center [187, 321] width 64 height 15
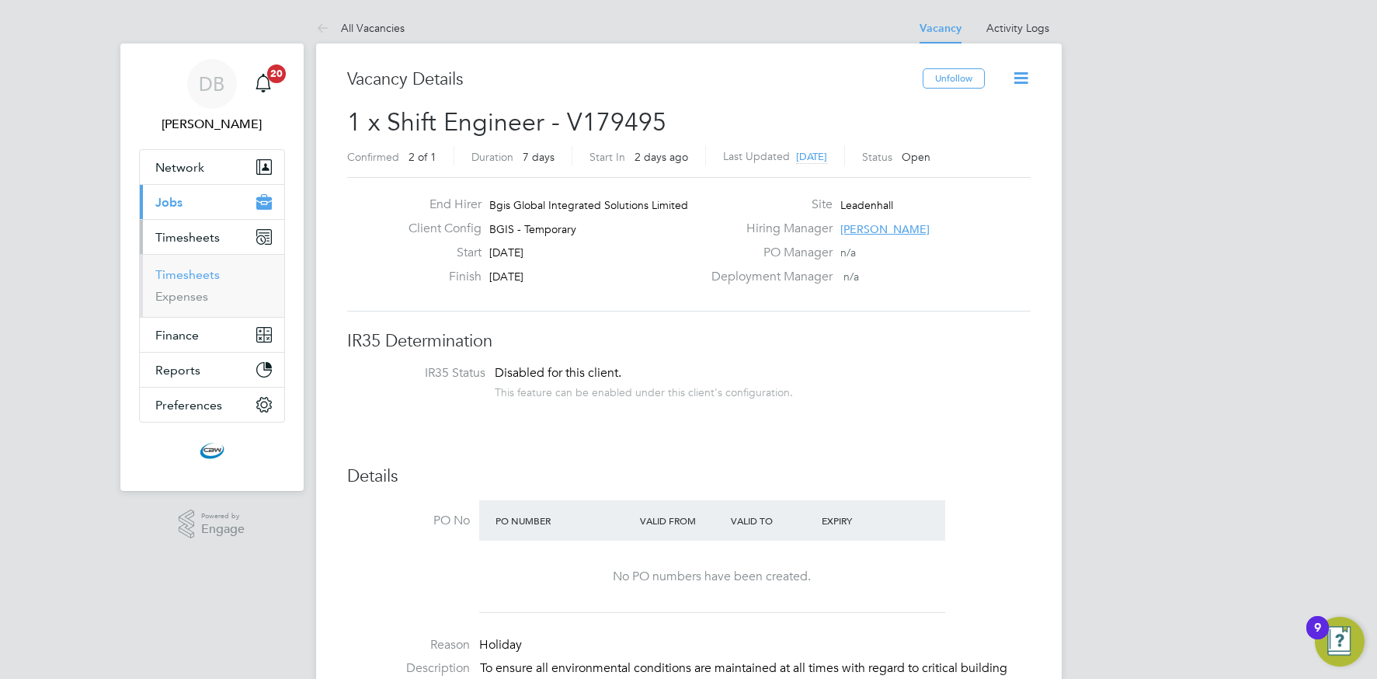
click at [183, 275] on link "Timesheets" at bounding box center [187, 274] width 64 height 15
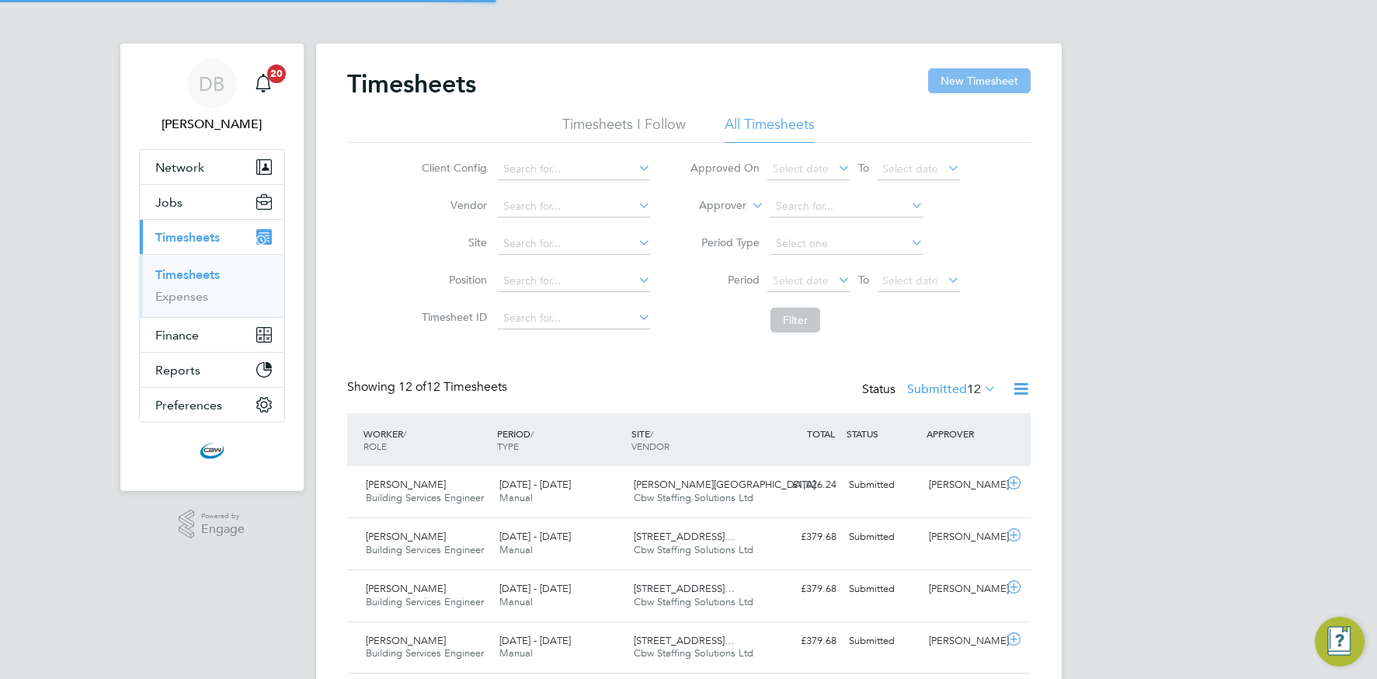
scroll to position [40, 135]
click at [968, 82] on button "New Timesheet" at bounding box center [979, 80] width 103 height 25
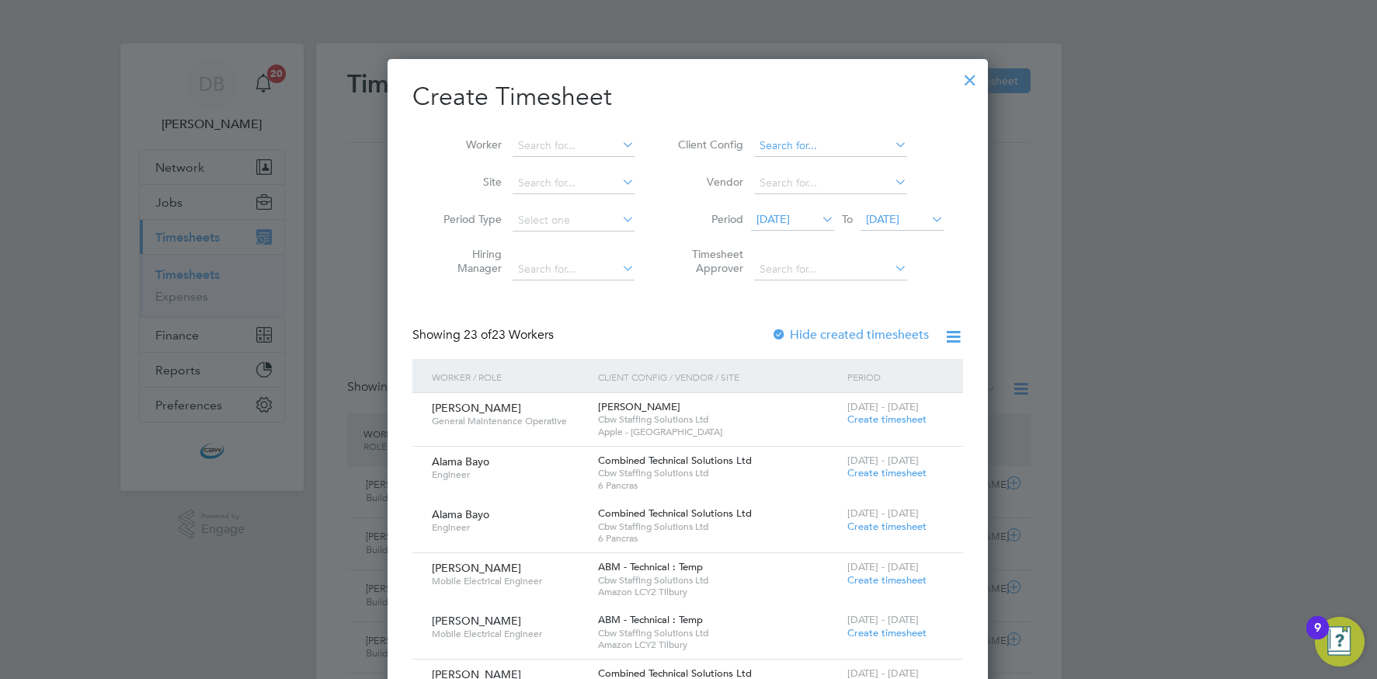
click at [860, 141] on input at bounding box center [830, 146] width 153 height 22
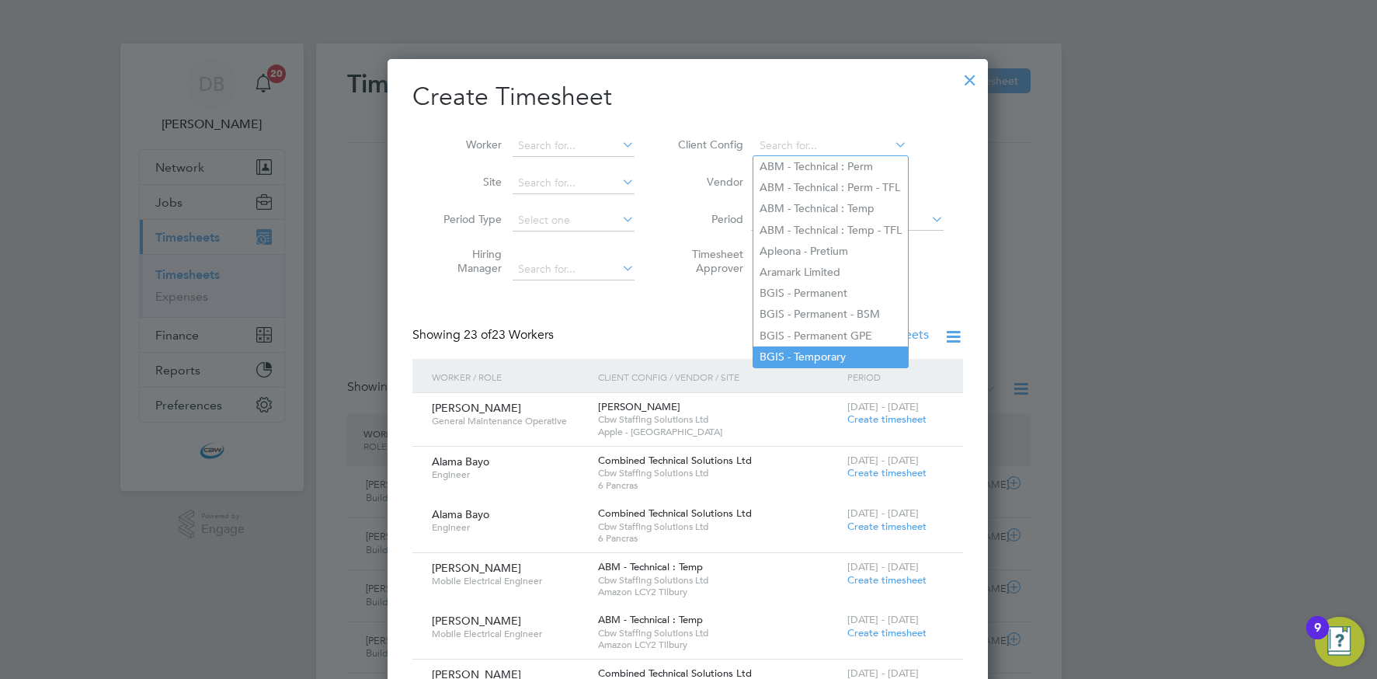
drag, startPoint x: 855, startPoint y: 344, endPoint x: 847, endPoint y: 342, distance: 8.1
click at [855, 346] on li "BGIS - Temporary" at bounding box center [830, 356] width 155 height 21
type input "BGIS - Temporary"
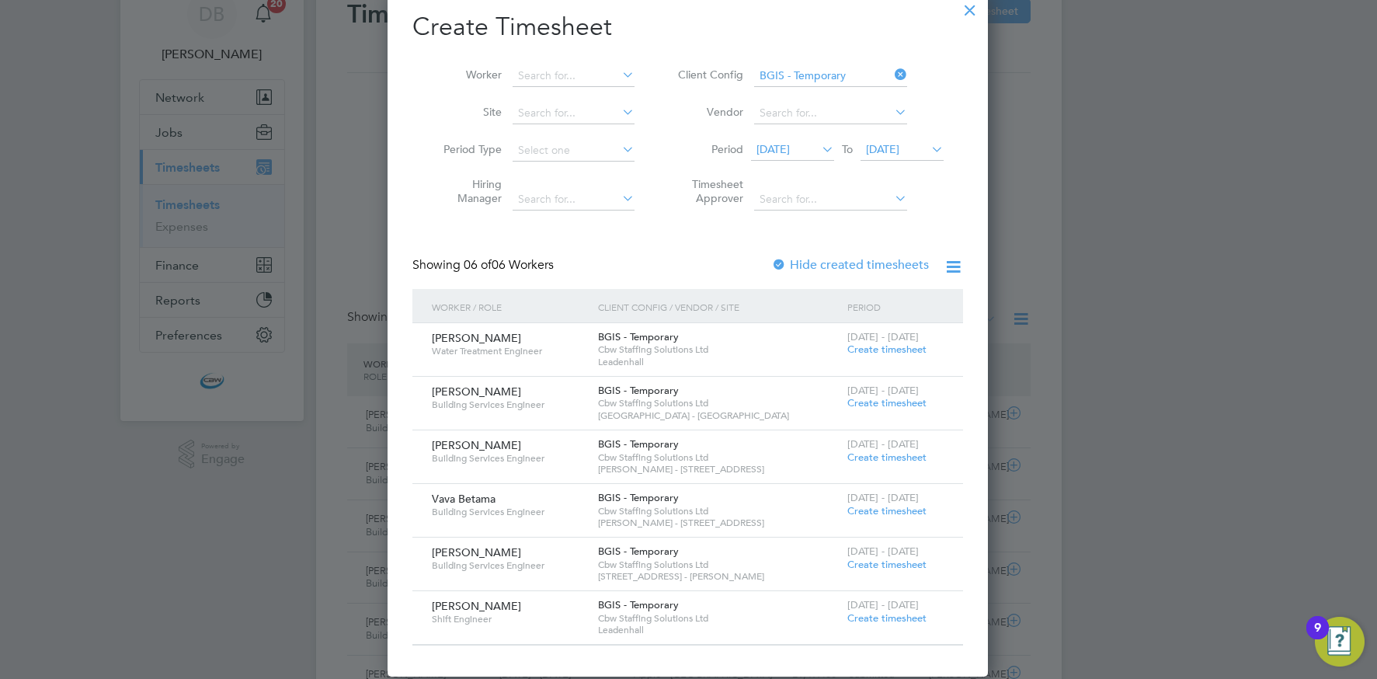
click at [881, 151] on span "[DATE]" at bounding box center [882, 149] width 33 height 14
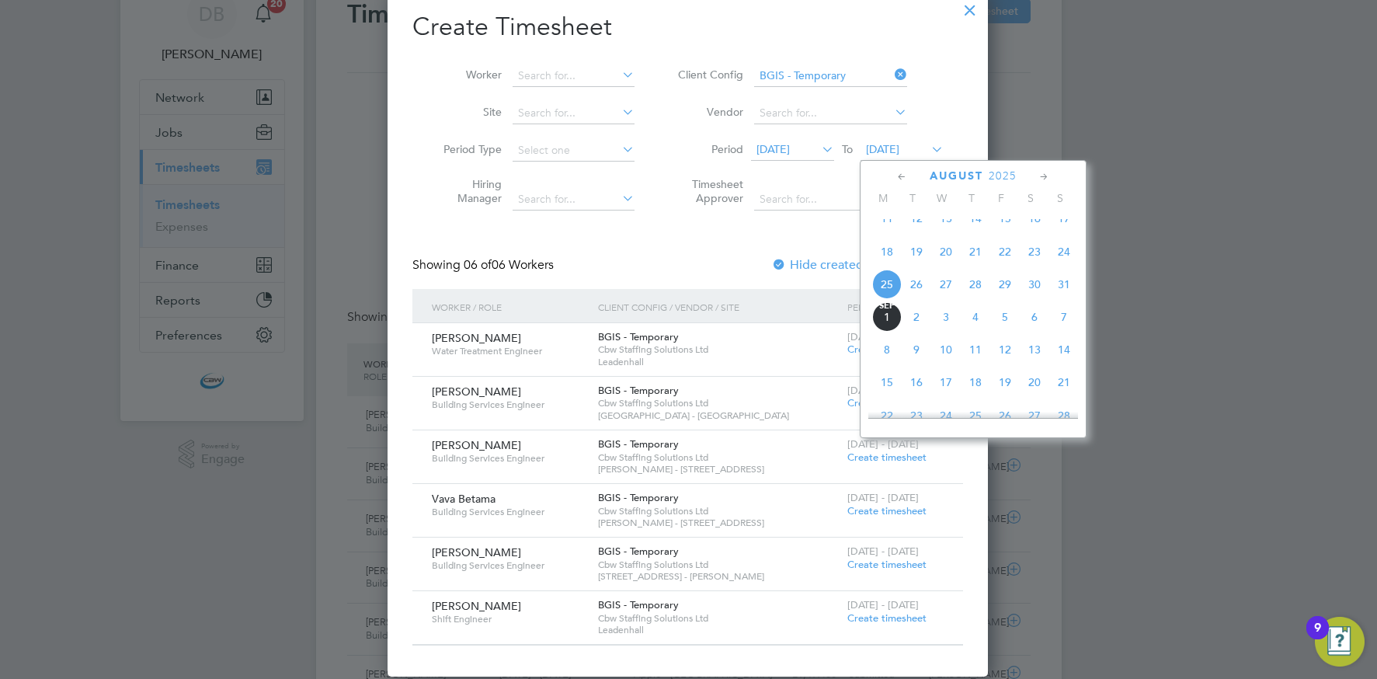
click at [1000, 297] on span "29" at bounding box center [1005, 284] width 30 height 30
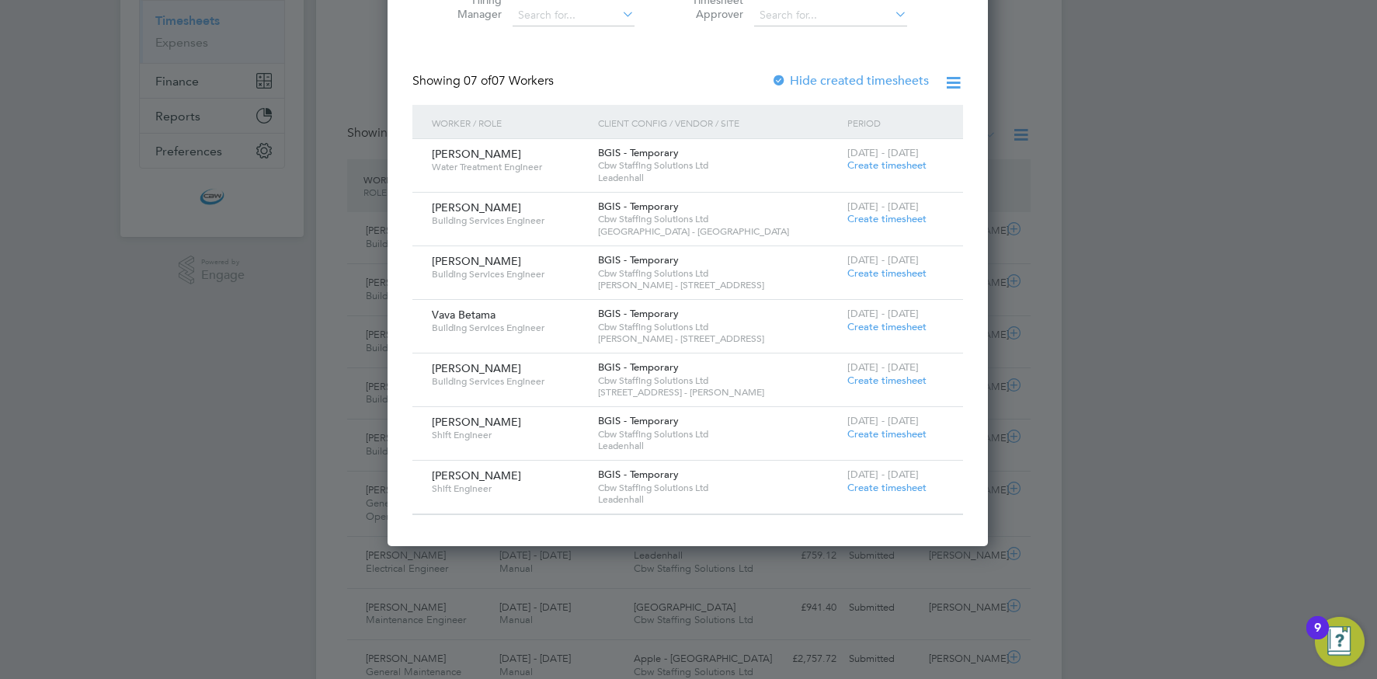
drag, startPoint x: 886, startPoint y: 486, endPoint x: 761, endPoint y: 484, distance: 125.0
click at [886, 486] on span "Create timesheet" at bounding box center [886, 487] width 79 height 13
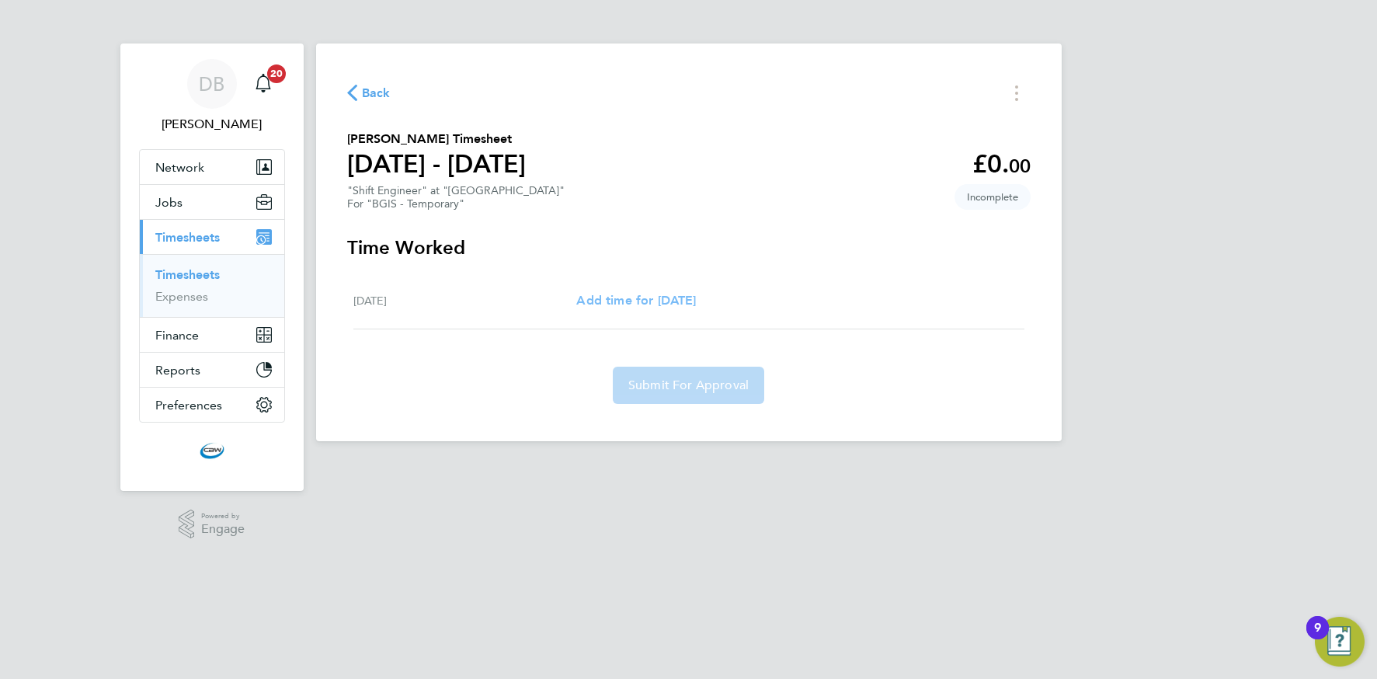
click at [633, 306] on span "Add time for [DATE]" at bounding box center [636, 300] width 120 height 15
select select "60"
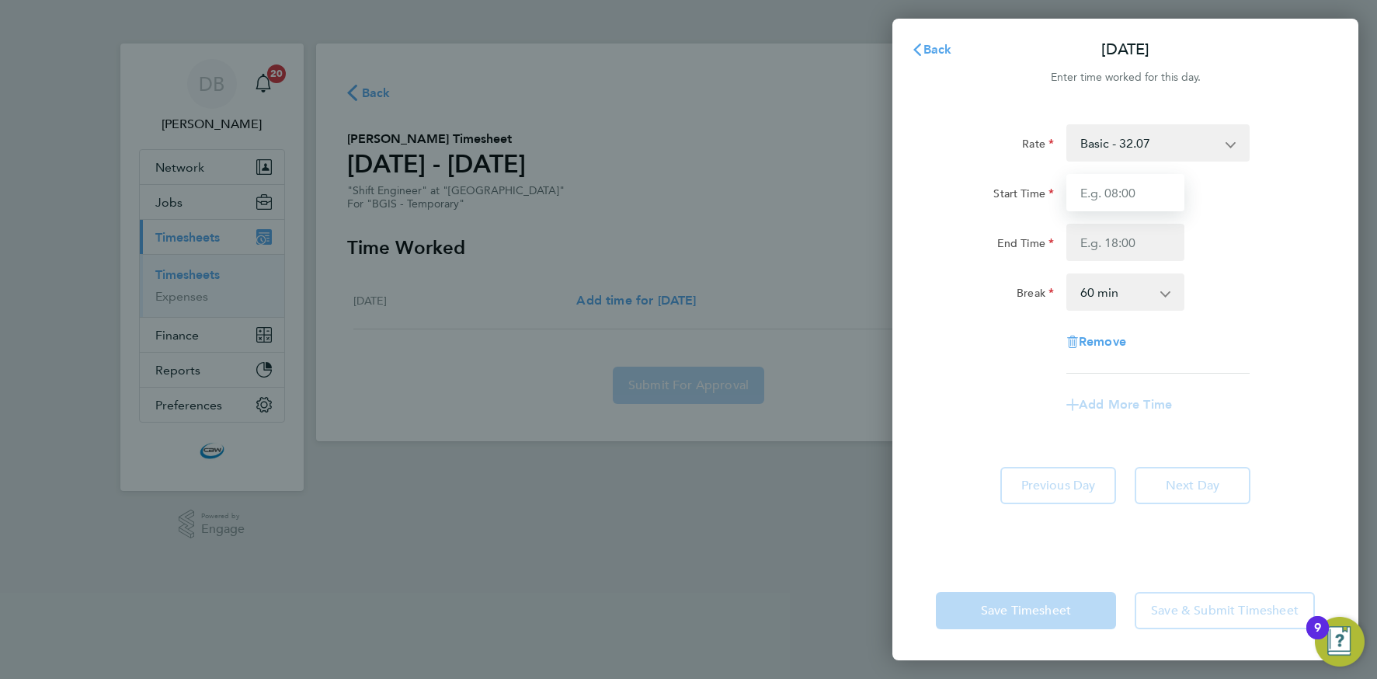
click at [1098, 199] on input "Start Time" at bounding box center [1125, 192] width 118 height 37
type input "19:00"
click at [1115, 242] on input "End Time" at bounding box center [1125, 242] width 118 height 37
type input "07:00"
click at [1124, 292] on select "0 min 15 min 30 min 45 min 60 min 75 min 90 min" at bounding box center [1116, 292] width 96 height 34
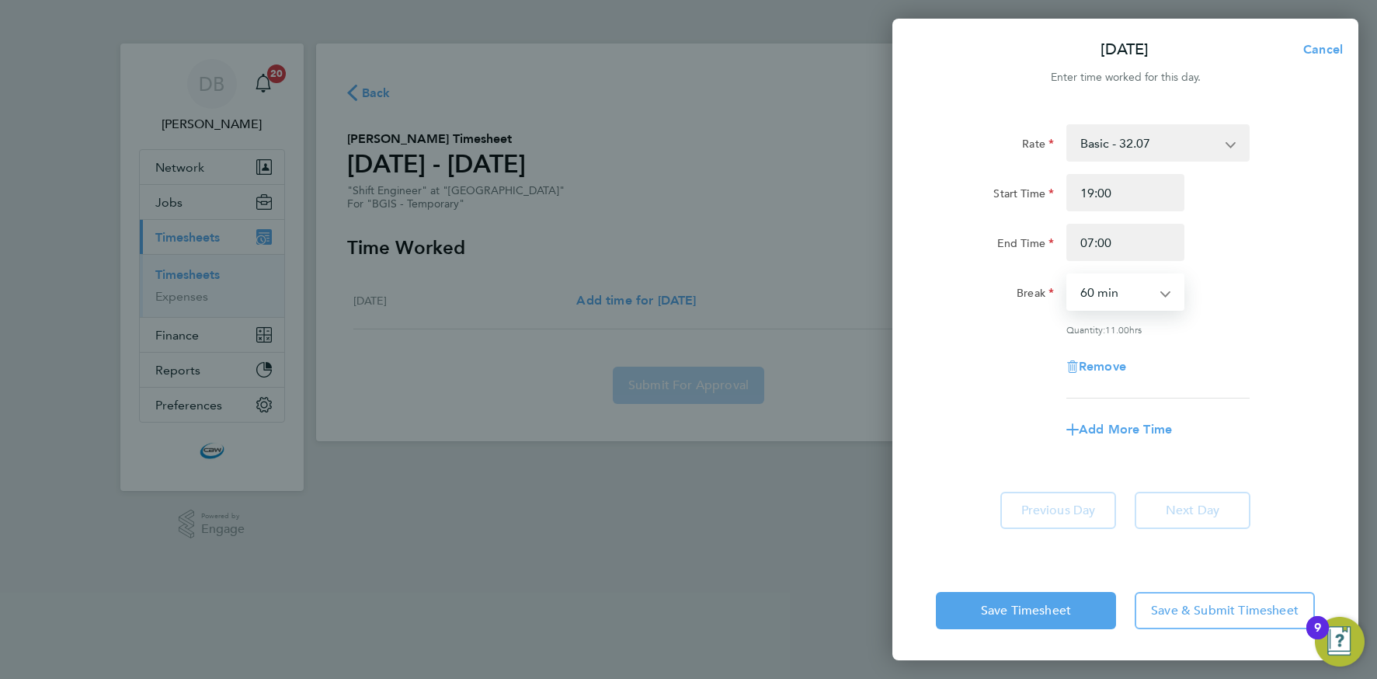
select select "0"
drag, startPoint x: 1197, startPoint y: 612, endPoint x: 1181, endPoint y: 596, distance: 22.0
click at [1197, 612] on span "Save & Submit Timesheet" at bounding box center [1225, 611] width 148 height 16
